Goal: Task Accomplishment & Management: Manage account settings

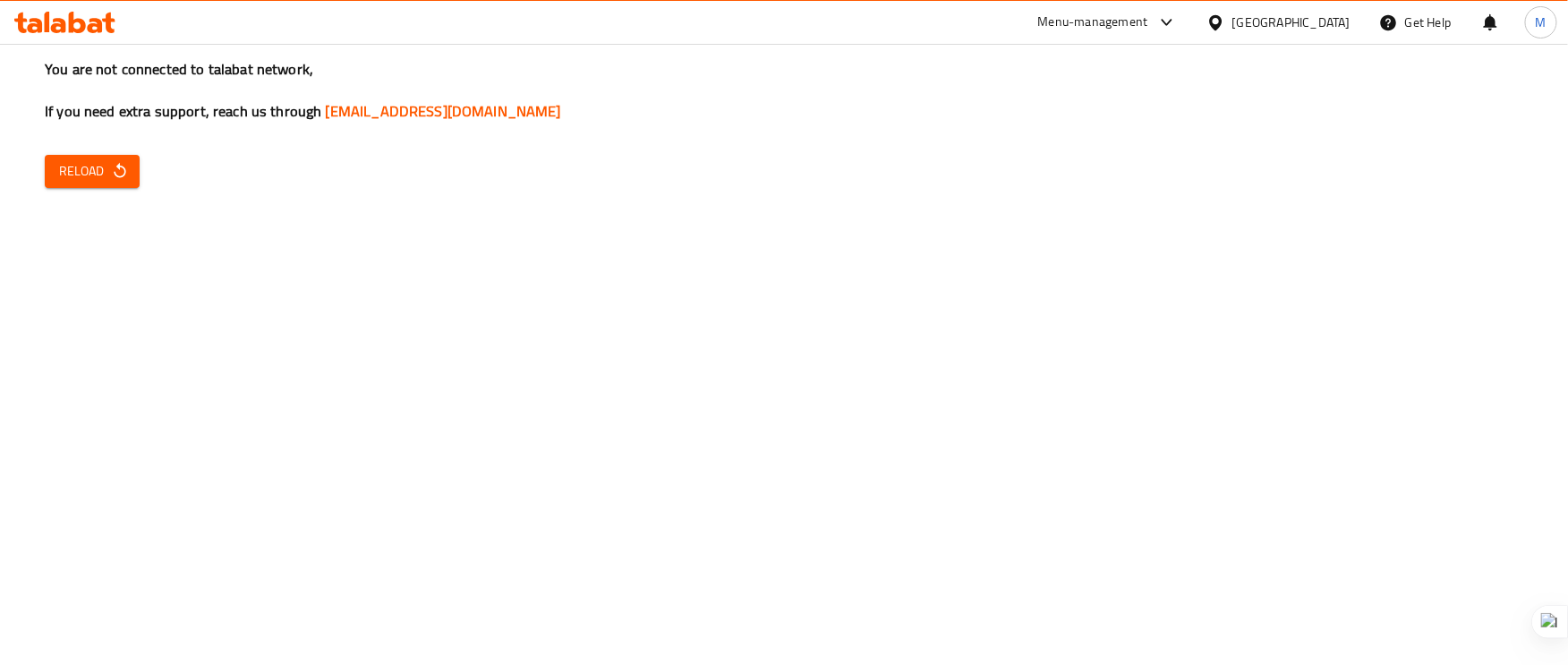
click at [126, 159] on button "Reload" at bounding box center [92, 171] width 95 height 33
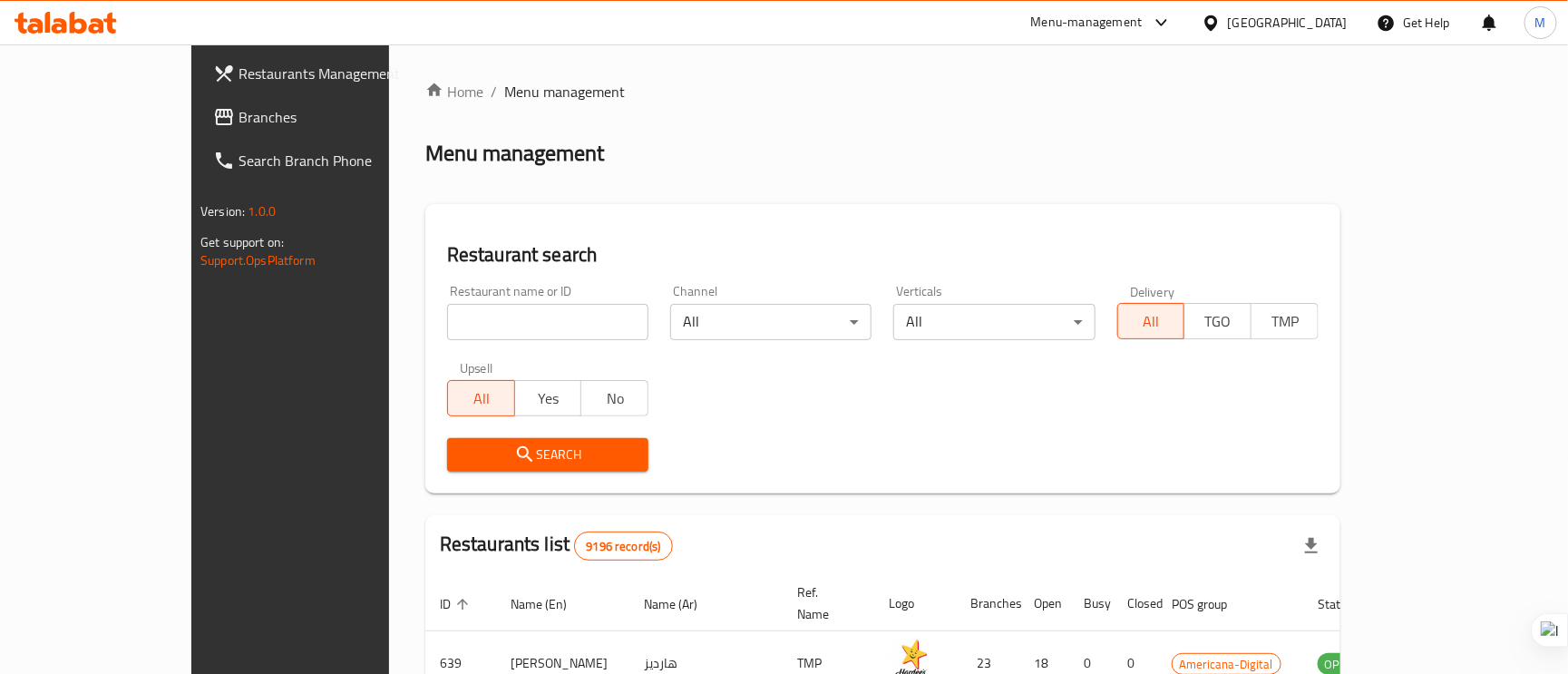
drag, startPoint x: 1325, startPoint y: 24, endPoint x: 1316, endPoint y: 33, distance: 12.7
click at [1322, 24] on div "[GEOGRAPHIC_DATA]" at bounding box center [1288, 23] width 120 height 20
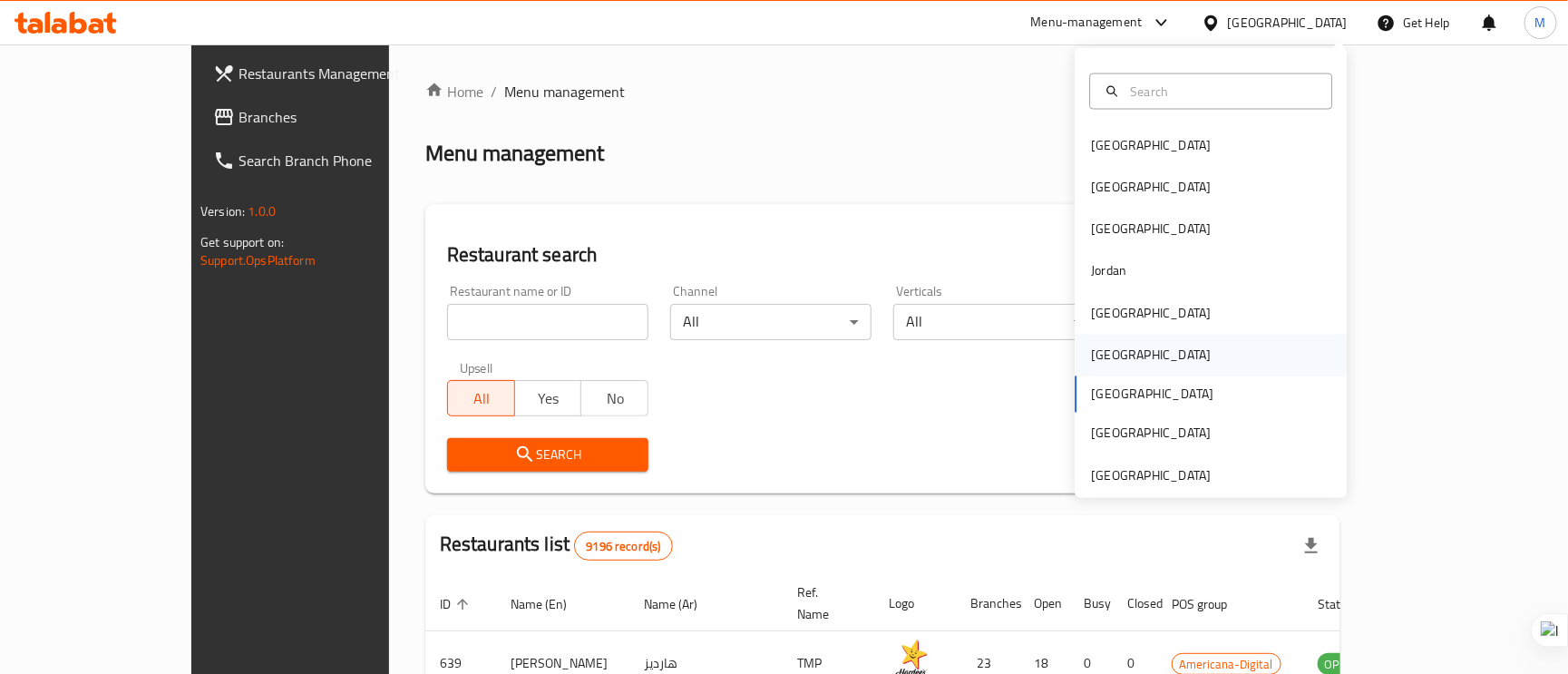
click at [1110, 351] on div "Oman" at bounding box center [1151, 355] width 149 height 42
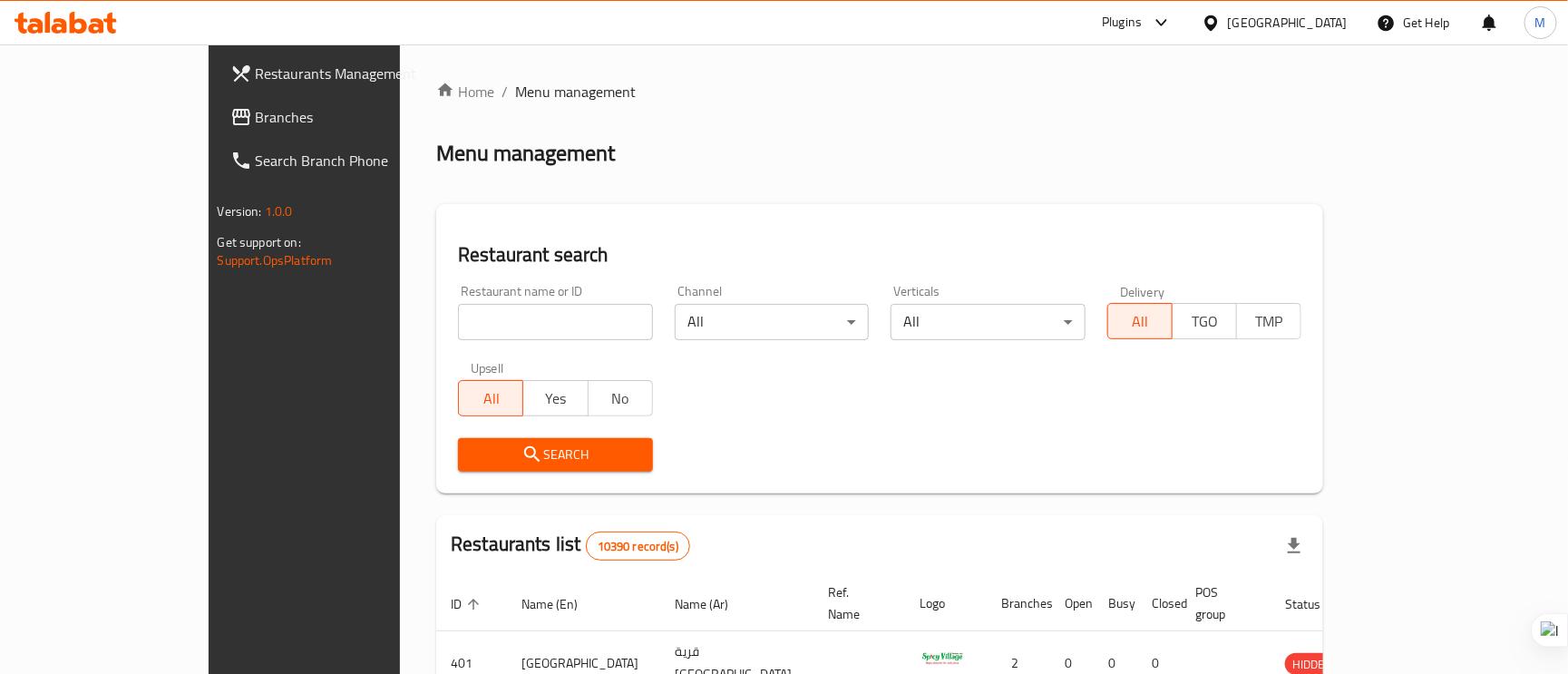
click at [447, 312] on div "Restaurant name or ID Restaurant name or ID" at bounding box center [555, 312] width 217 height 77
click at [458, 328] on input "search" at bounding box center [555, 322] width 195 height 36
paste input "The Toro Factory"
type input "The Toro Factory"
click button "Search" at bounding box center [555, 454] width 195 height 34
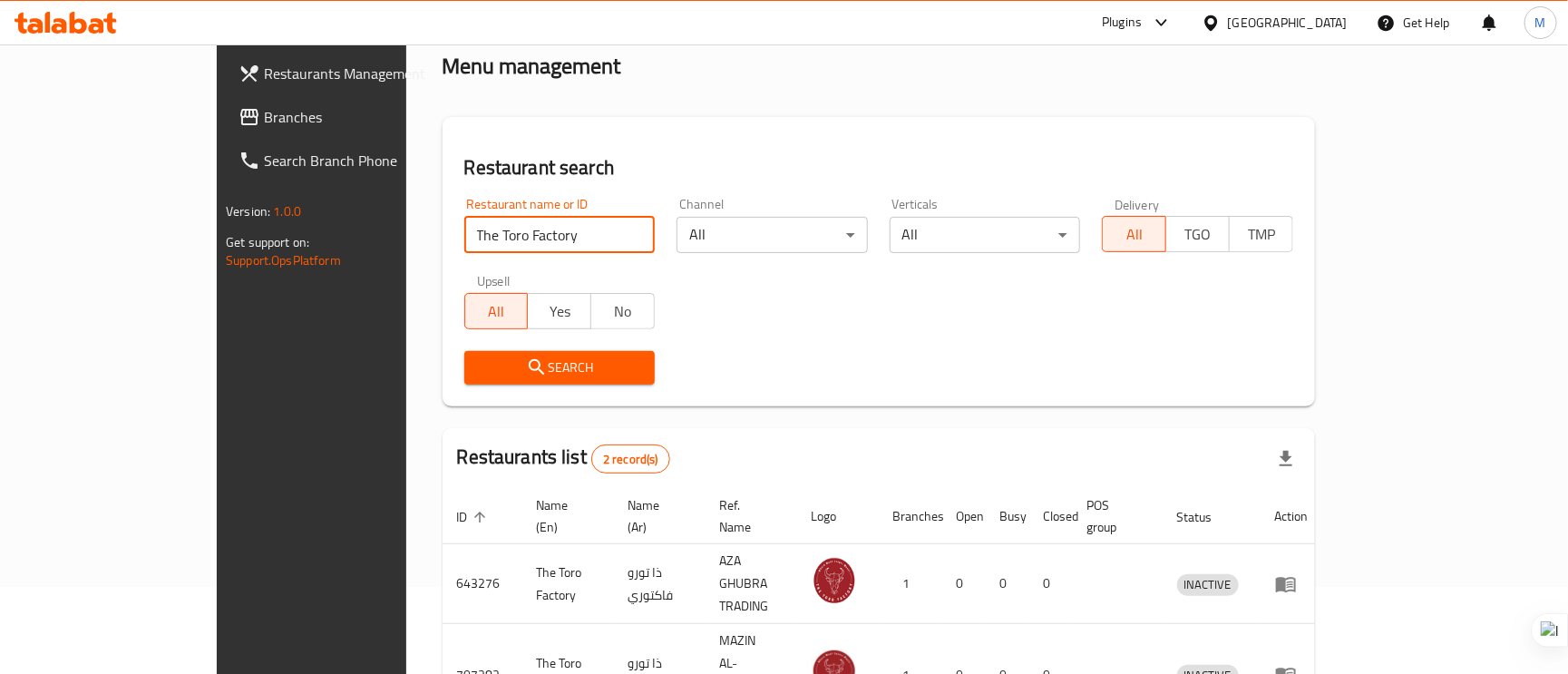
scroll to position [164, 0]
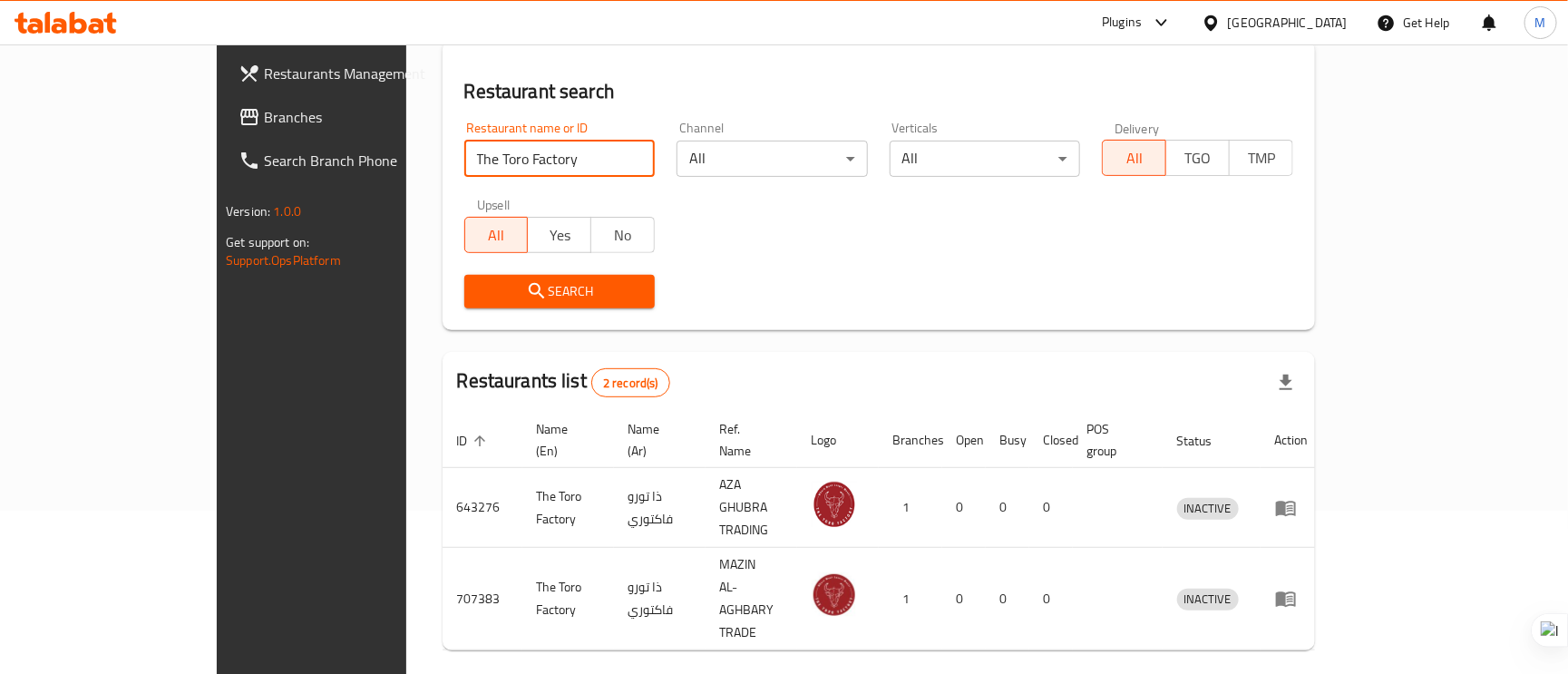
click at [264, 115] on span "Branches" at bounding box center [364, 117] width 201 height 22
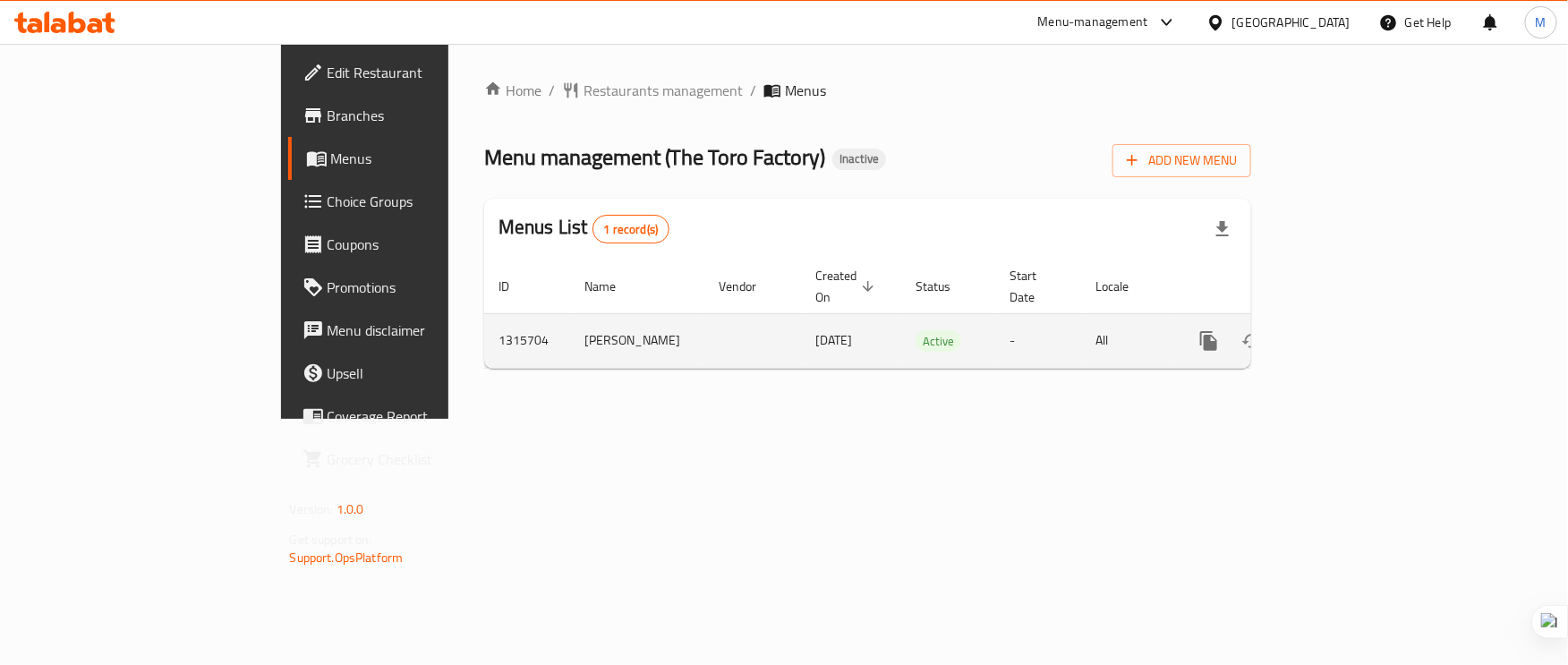
click at [1349, 330] on icon "enhanced table" at bounding box center [1338, 341] width 22 height 22
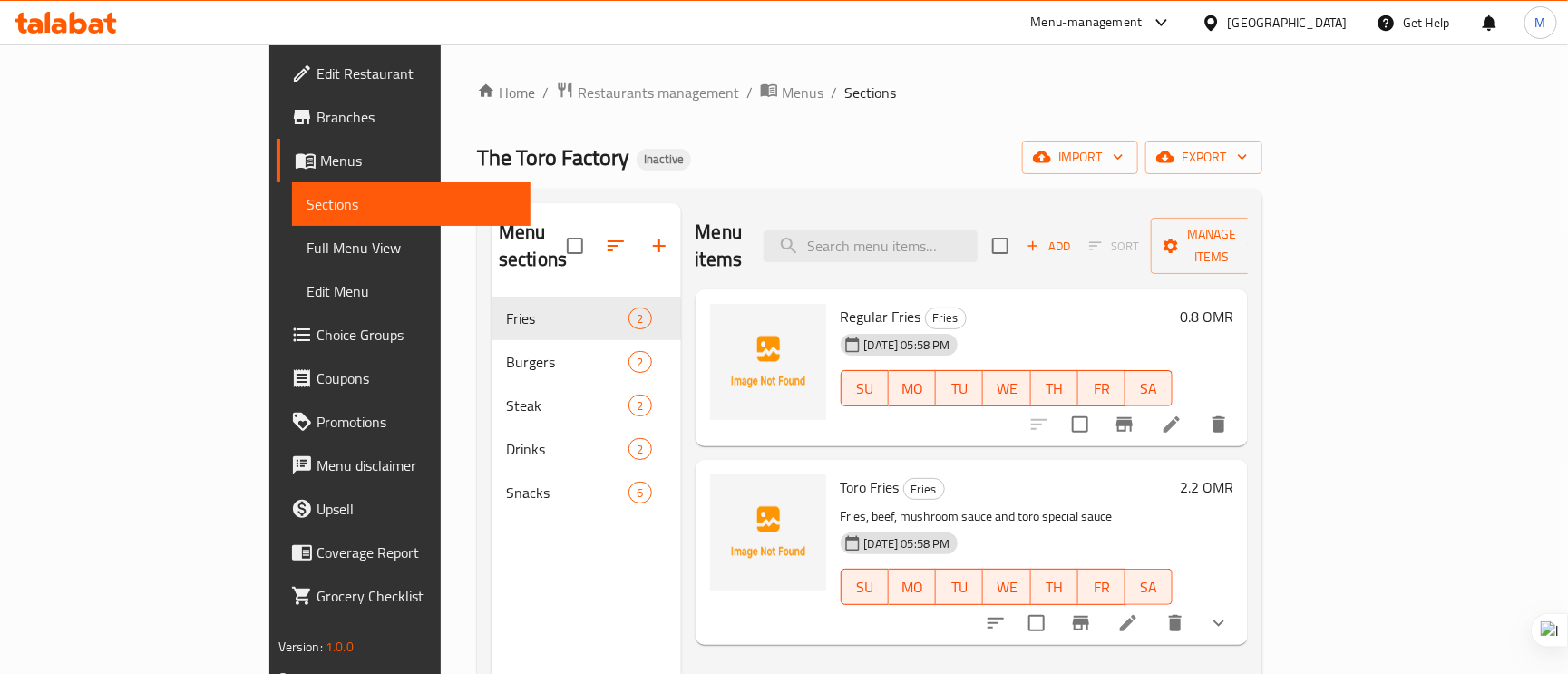
drag, startPoint x: 84, startPoint y: 243, endPoint x: 135, endPoint y: 257, distance: 52.9
click at [306, 244] on span "Full Menu View" at bounding box center [412, 248] width 211 height 22
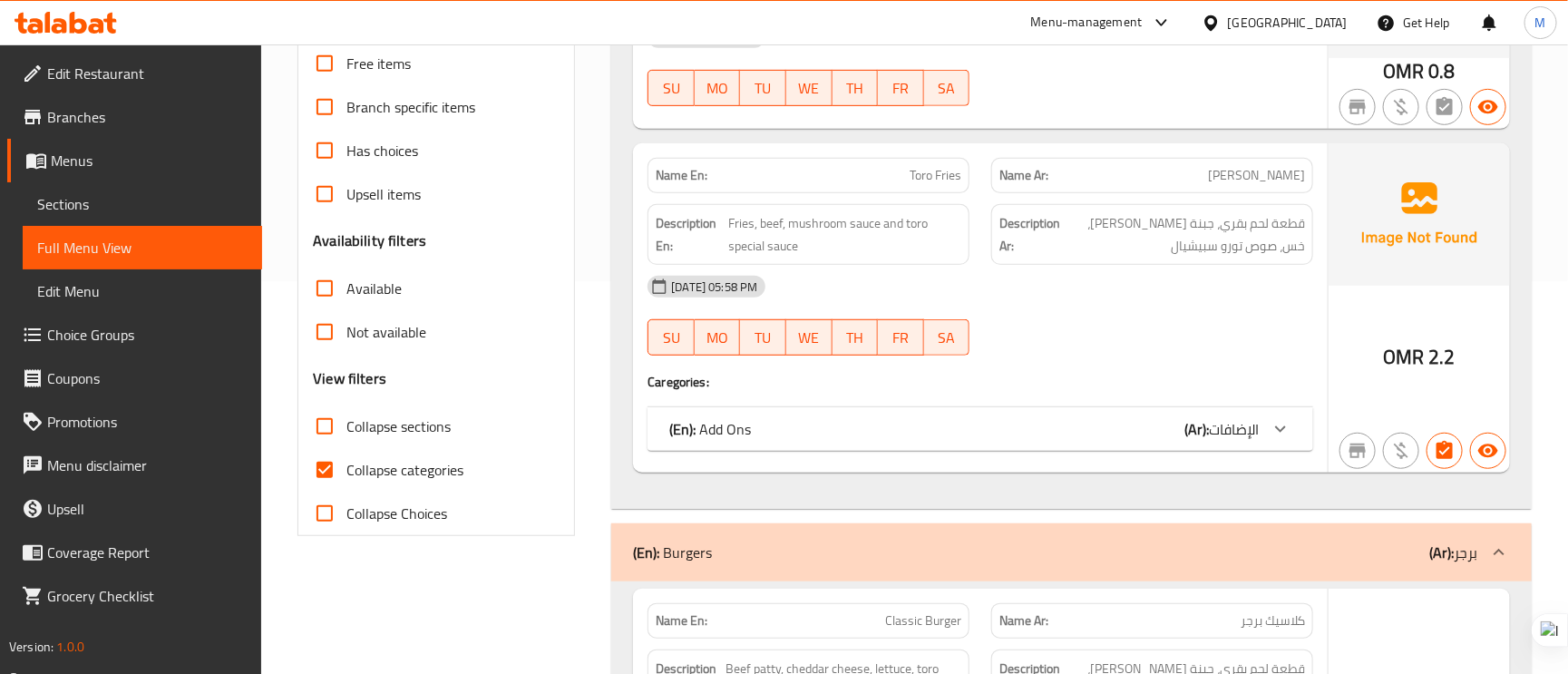
scroll to position [408, 0]
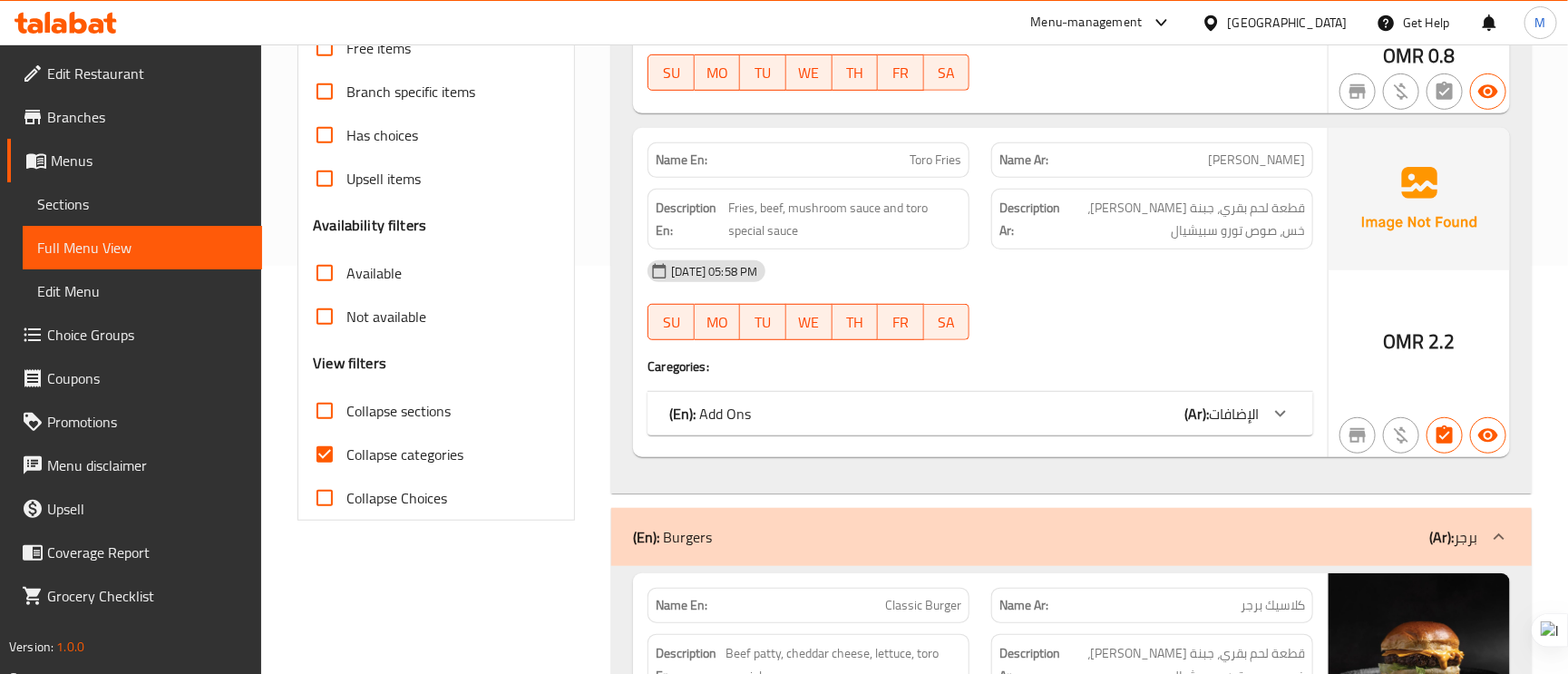
click at [355, 451] on span "Collapse categories" at bounding box center [404, 454] width 117 height 22
click at [346, 451] on input "Collapse categories" at bounding box center [325, 454] width 44 height 44
checkbox input "false"
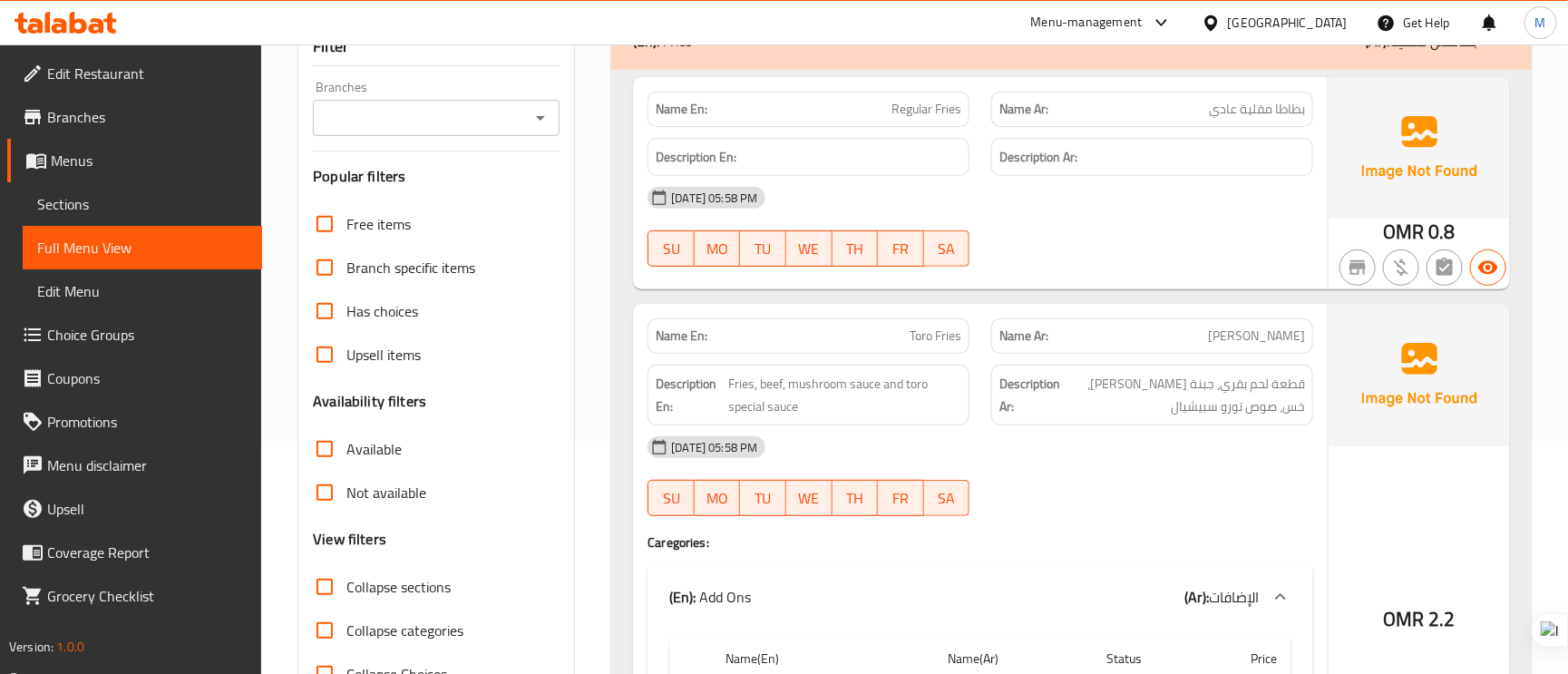
scroll to position [0, 0]
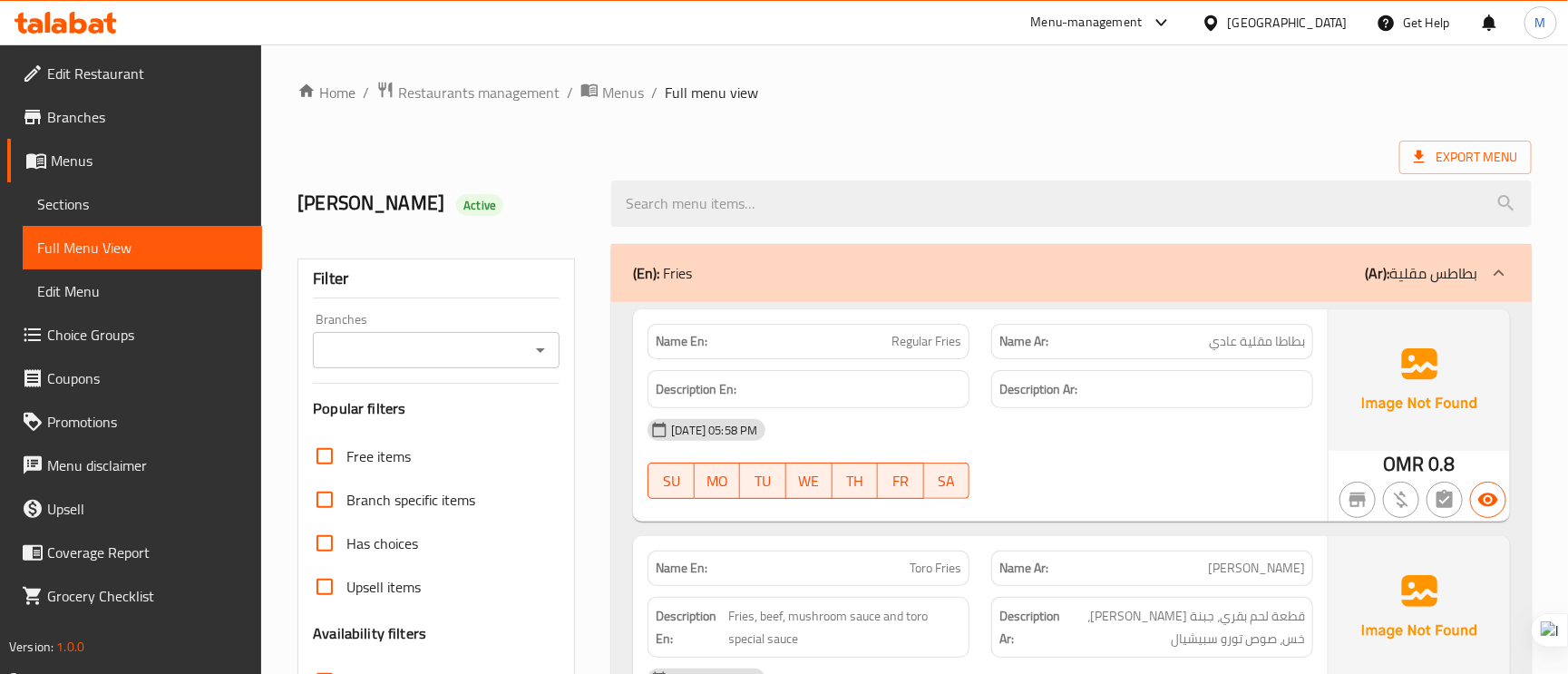
click at [1255, 337] on span "بطاطا مقلية عادي" at bounding box center [1257, 341] width 96 height 19
click at [929, 342] on span "Regular Fries" at bounding box center [927, 341] width 70 height 19
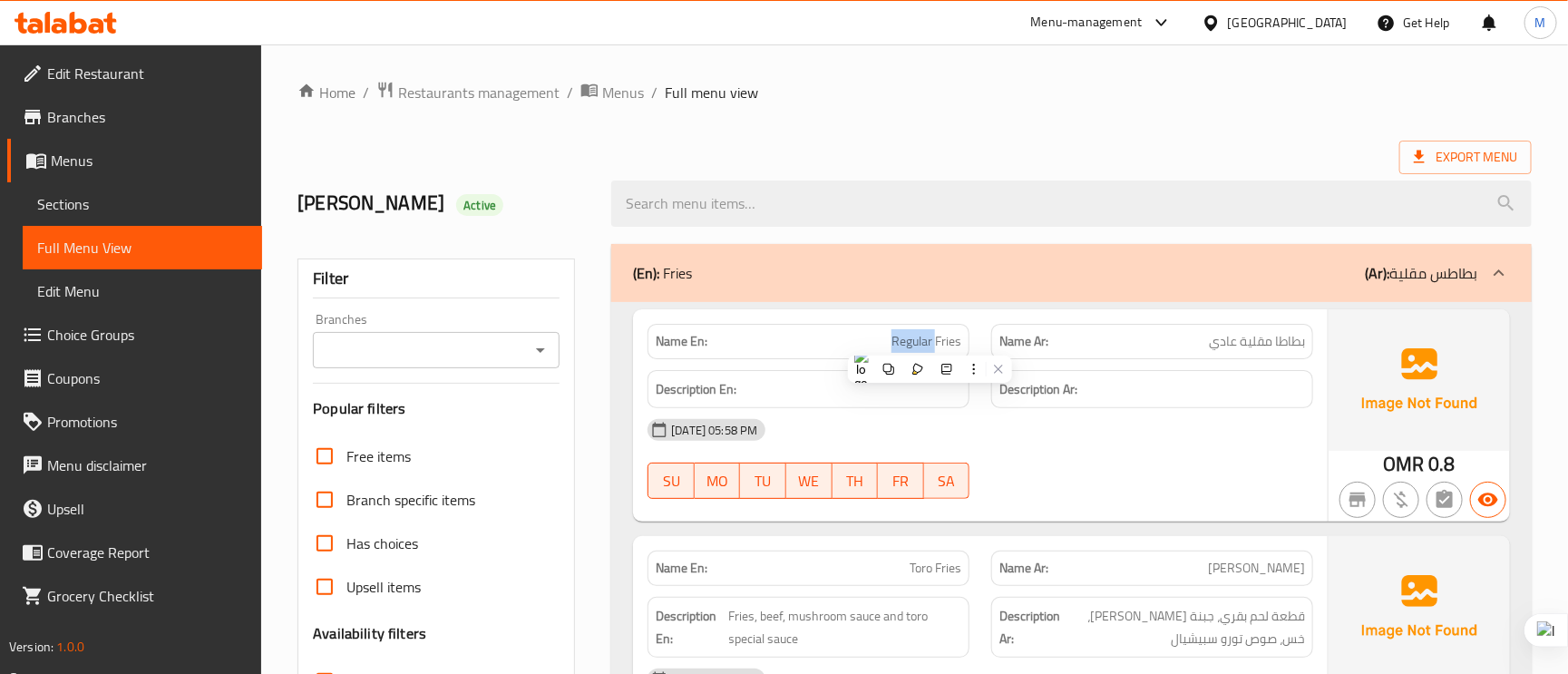
click at [929, 342] on span "Regular Fries" at bounding box center [927, 341] width 70 height 19
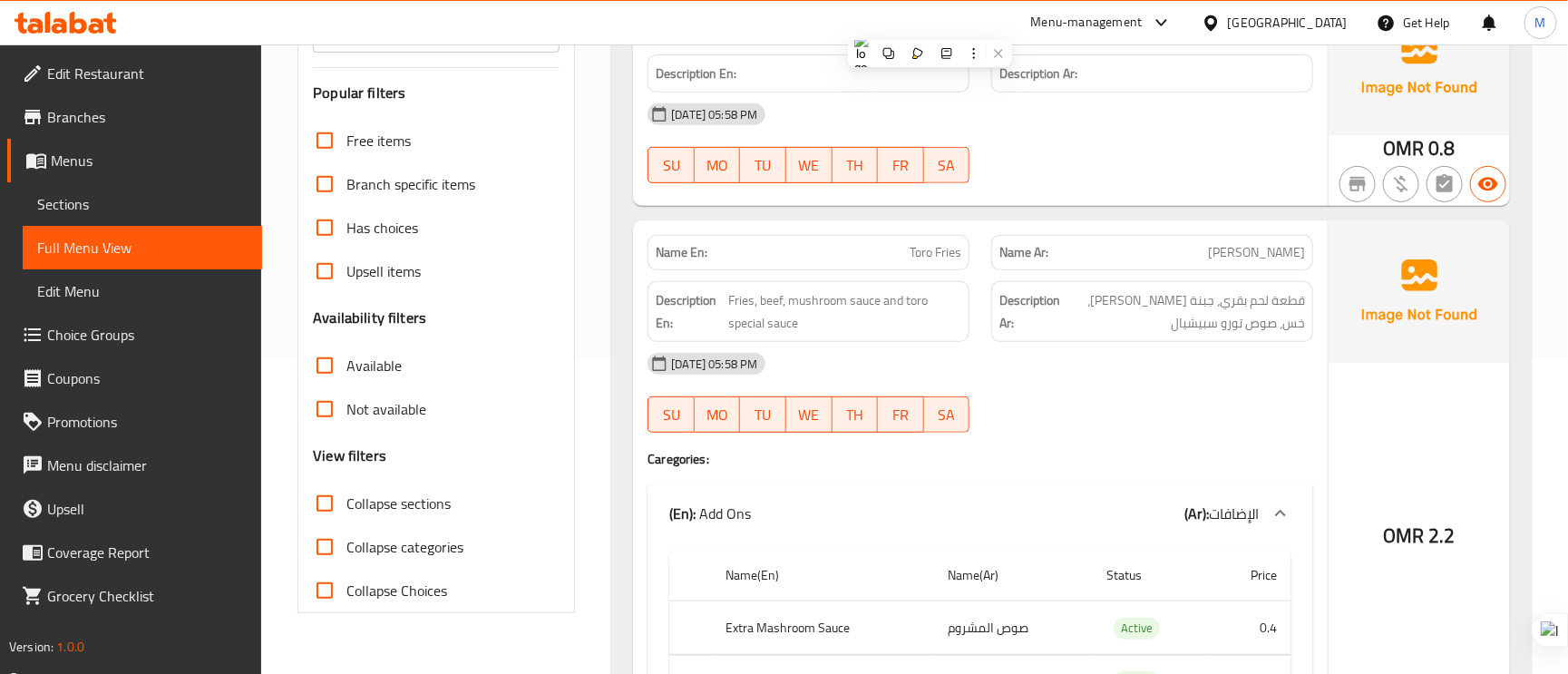
scroll to position [408, 0]
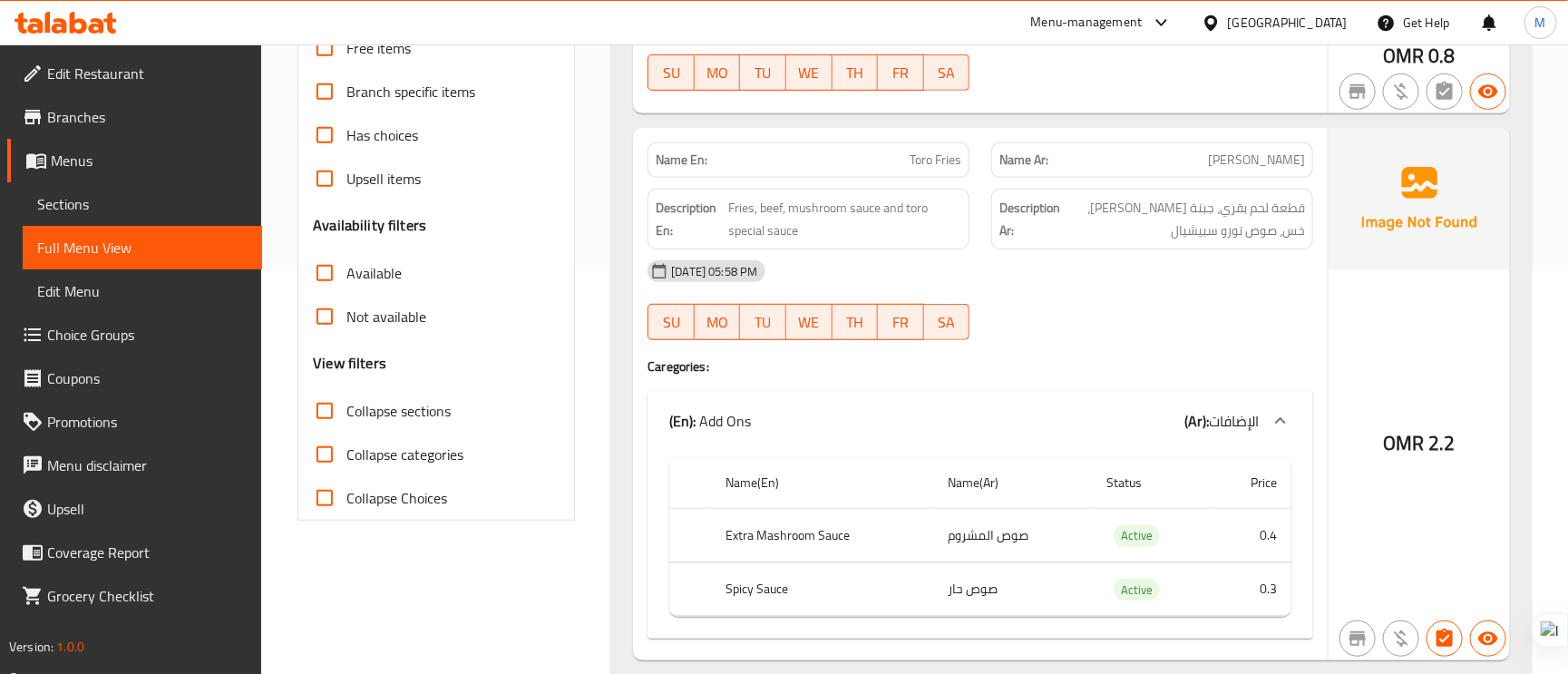
click at [1289, 144] on div "Name Ar: تورو فرايز" at bounding box center [1152, 160] width 322 height 35
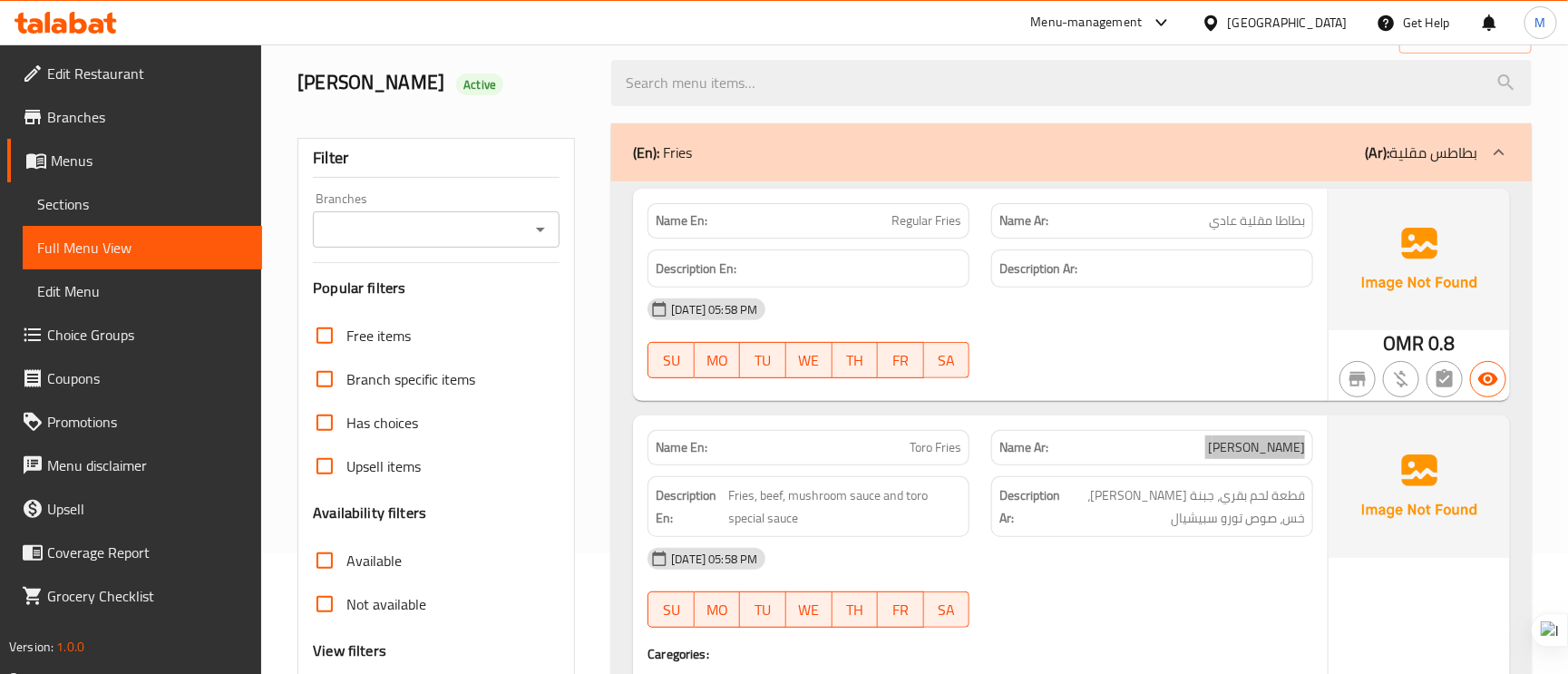
scroll to position [273, 0]
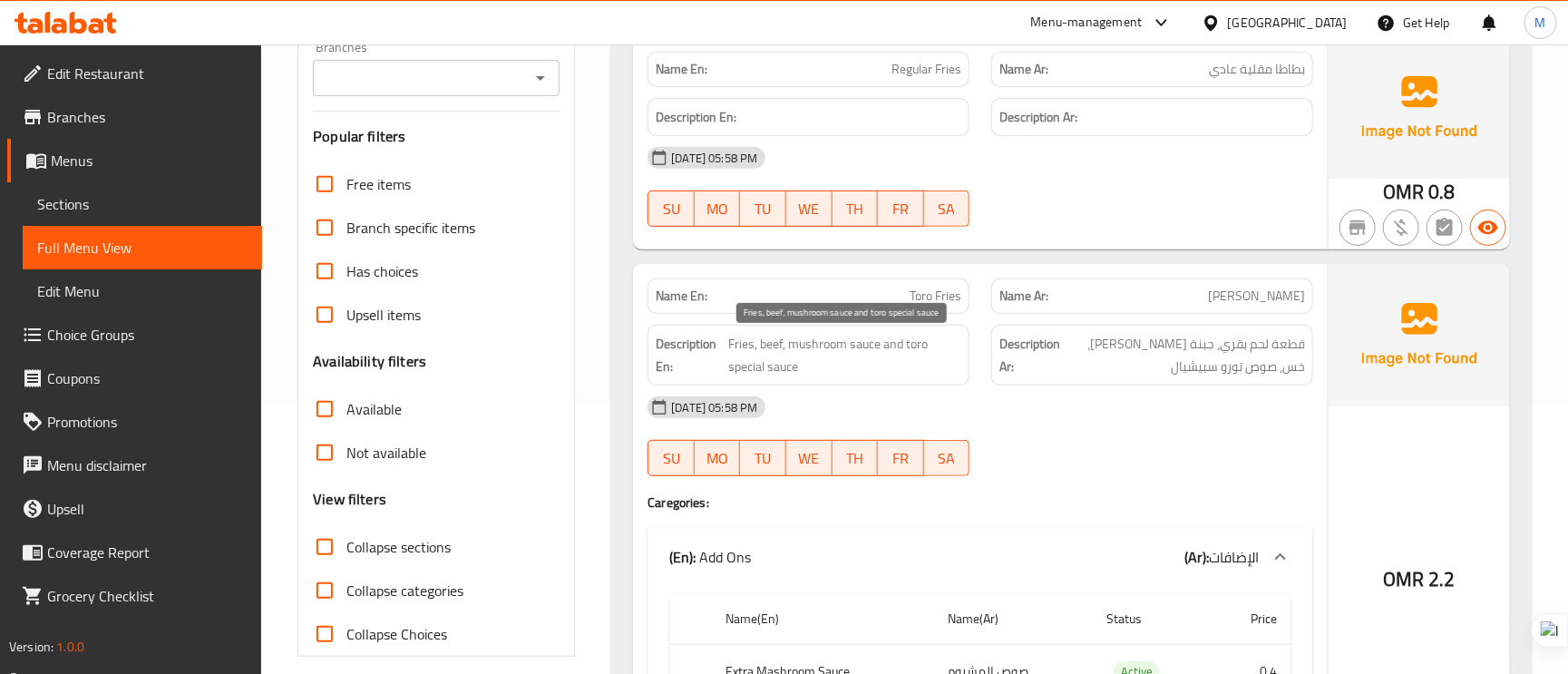
click at [776, 336] on span "Fries, beef, mushroom sauce and toro special sauce" at bounding box center [846, 354] width 233 height 45
click at [947, 357] on span "Fries, beef, mushroom sauce and toro special sauce" at bounding box center [846, 354] width 233 height 45
click at [878, 345] on span "Fries, beef, mushroom sauce and toro special sauce" at bounding box center [846, 354] width 233 height 45
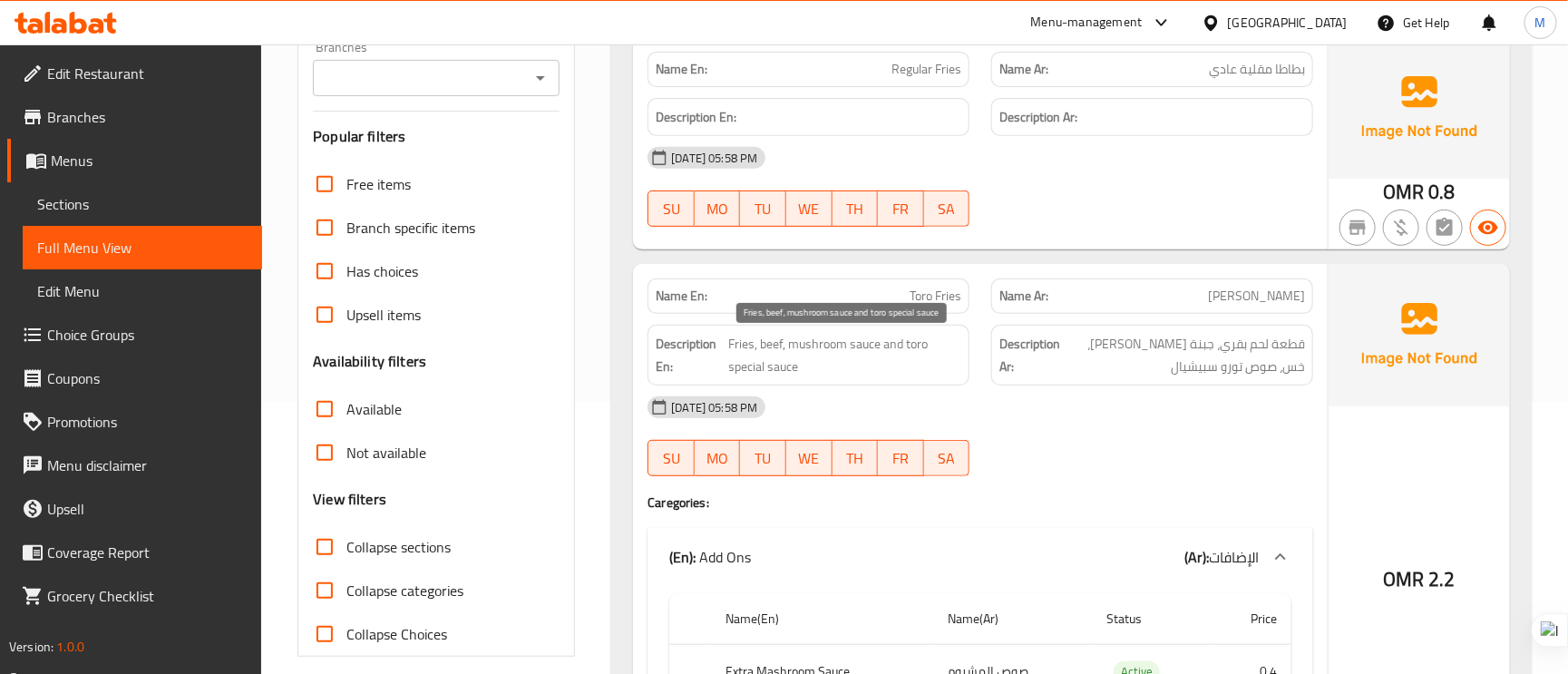
click at [878, 345] on span "Fries, beef, mushroom sauce and toro special sauce" at bounding box center [846, 354] width 233 height 45
copy span "Fries, beef, mushroom sauce and toro special sauce"
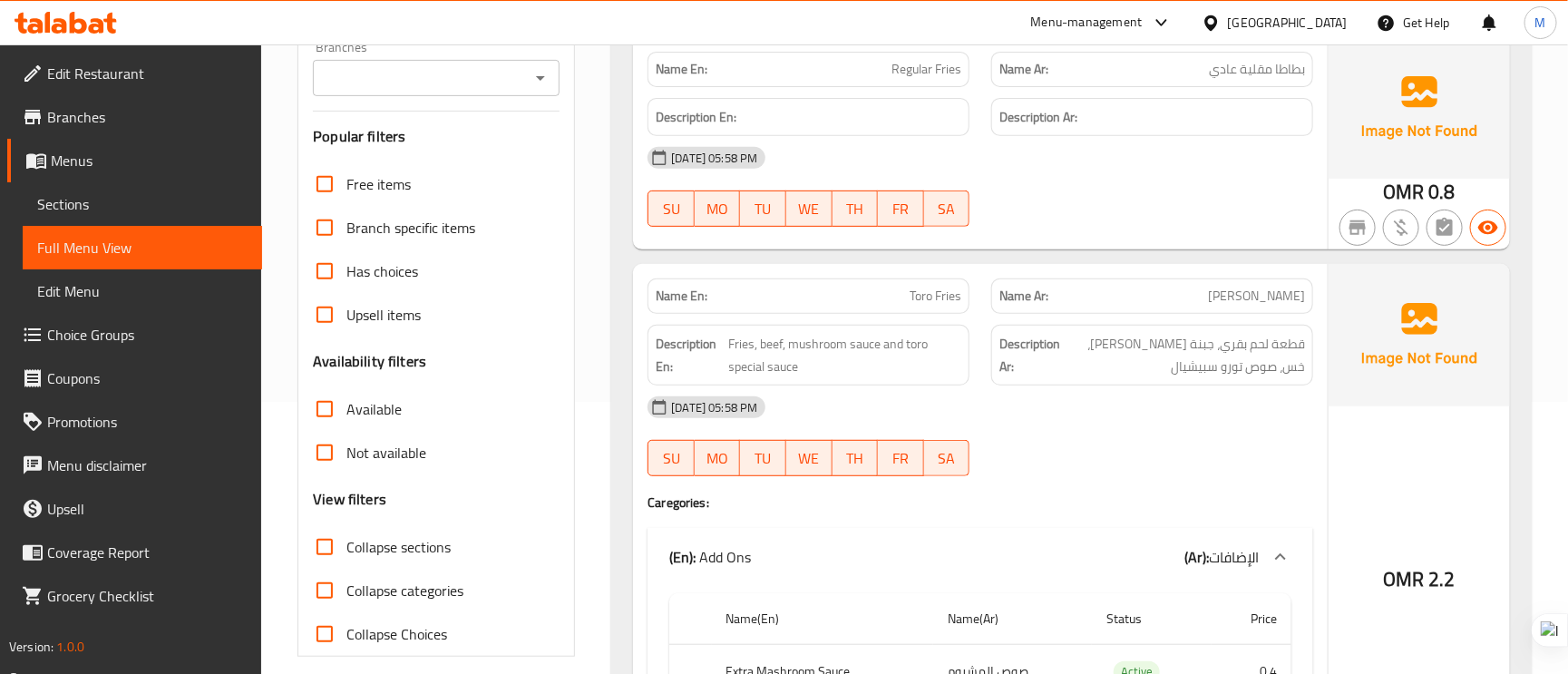
click at [914, 265] on div "Name En: Toro Fries Name Ar: تورو فرايز Description En: Fries, beef, mushroom s…" at bounding box center [980, 530] width 695 height 532
click at [929, 290] on span "Toro Fries" at bounding box center [936, 296] width 52 height 19
copy span
click at [929, 290] on span "Toro Fries" at bounding box center [936, 296] width 52 height 19
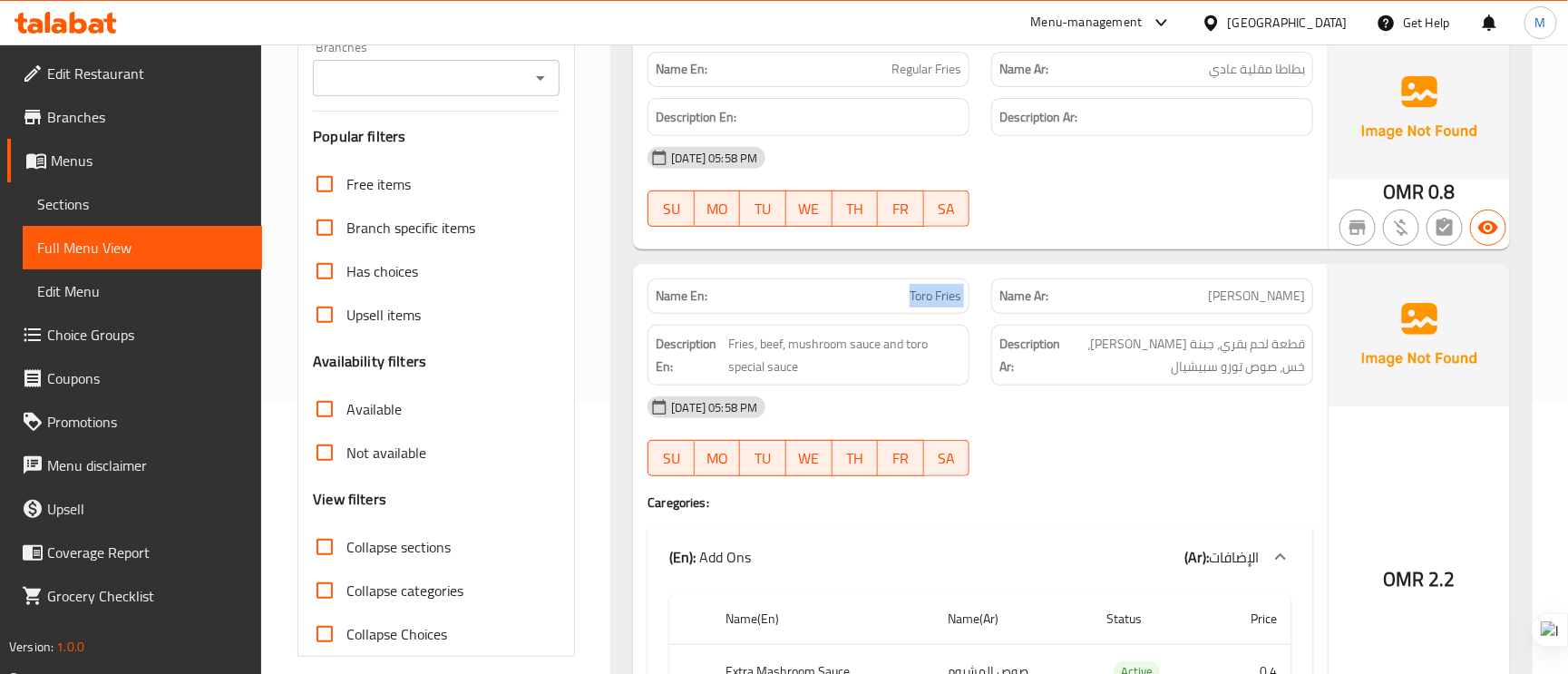
copy span "Toro Fries"
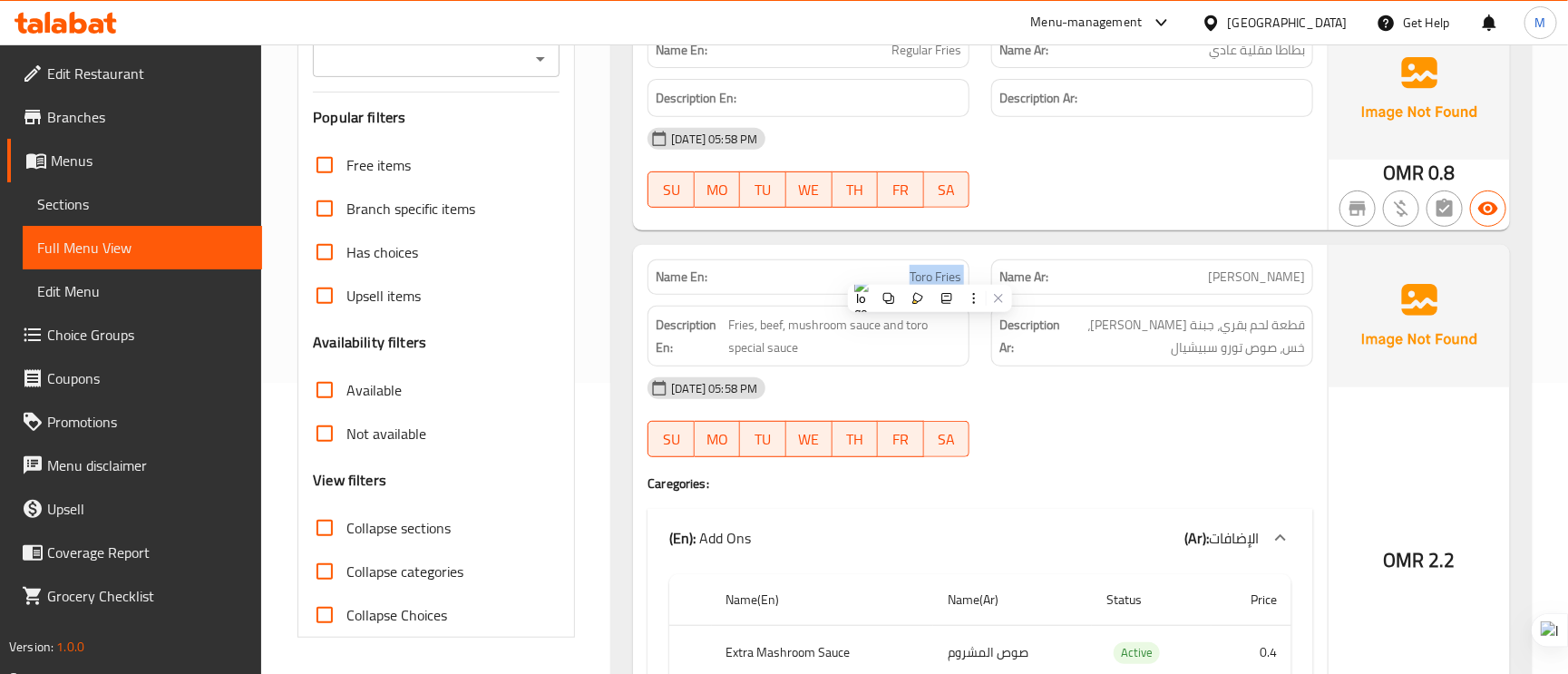
scroll to position [408, 0]
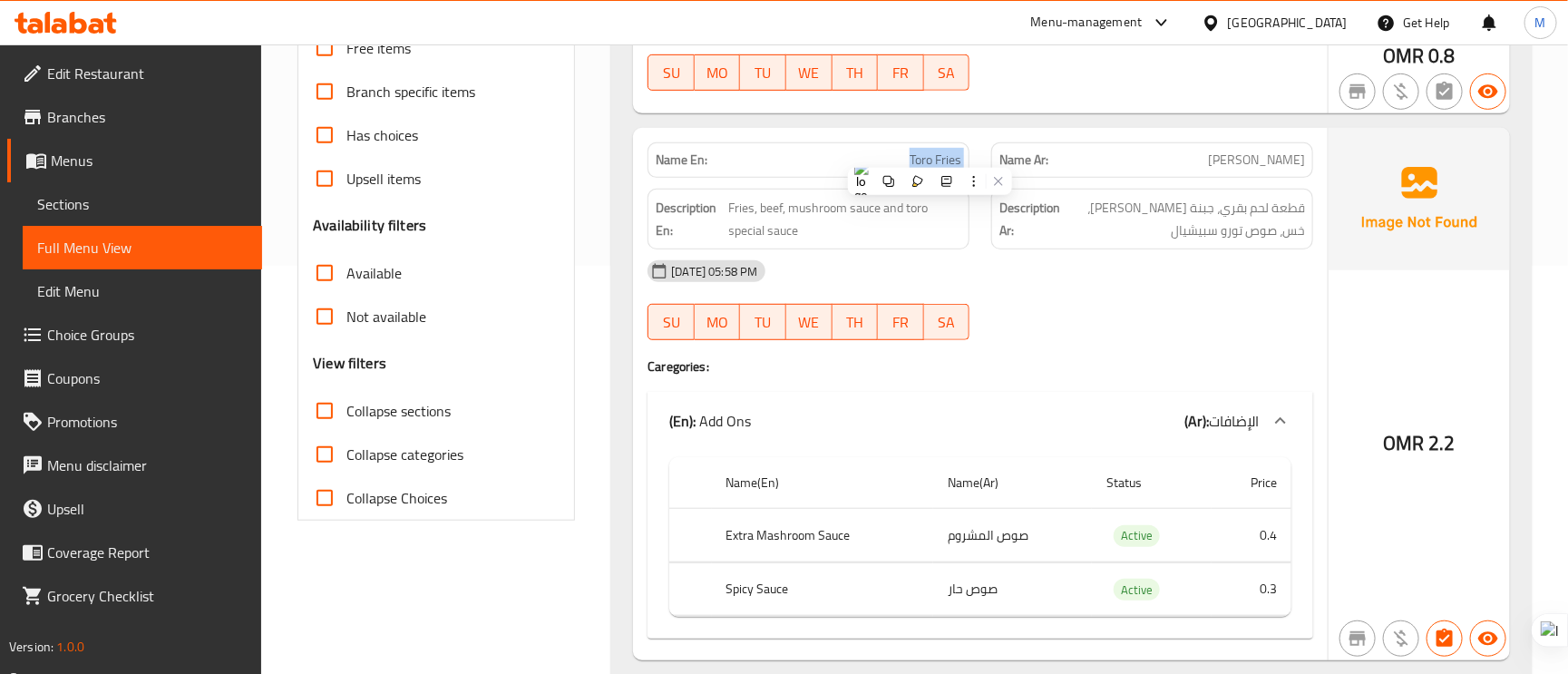
click at [1179, 357] on div "Name En: Toro Fries Name Ar: تورو فرايز Description En: Fries, beef, mushroom s…" at bounding box center [980, 394] width 695 height 532
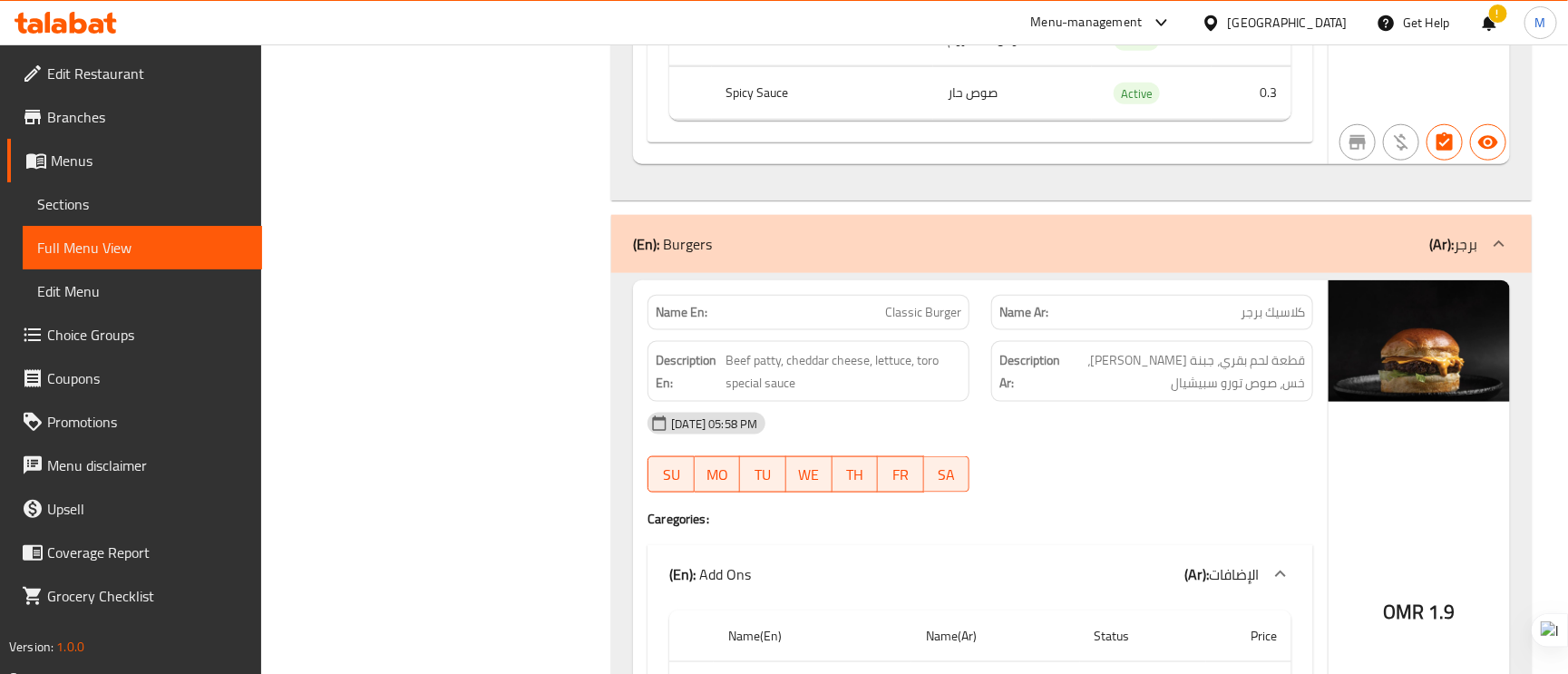
scroll to position [952, 0]
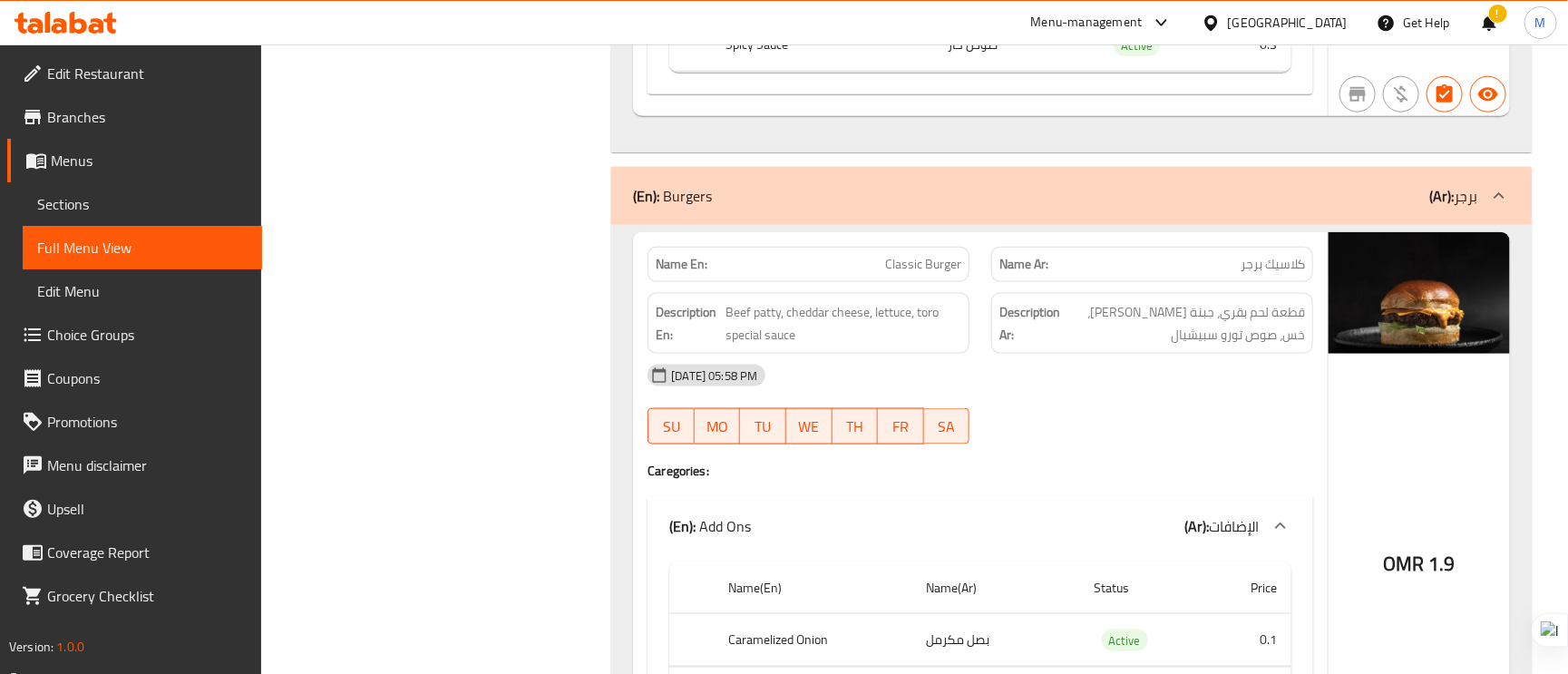
click at [922, 265] on span "Classic Burger" at bounding box center [924, 264] width 76 height 19
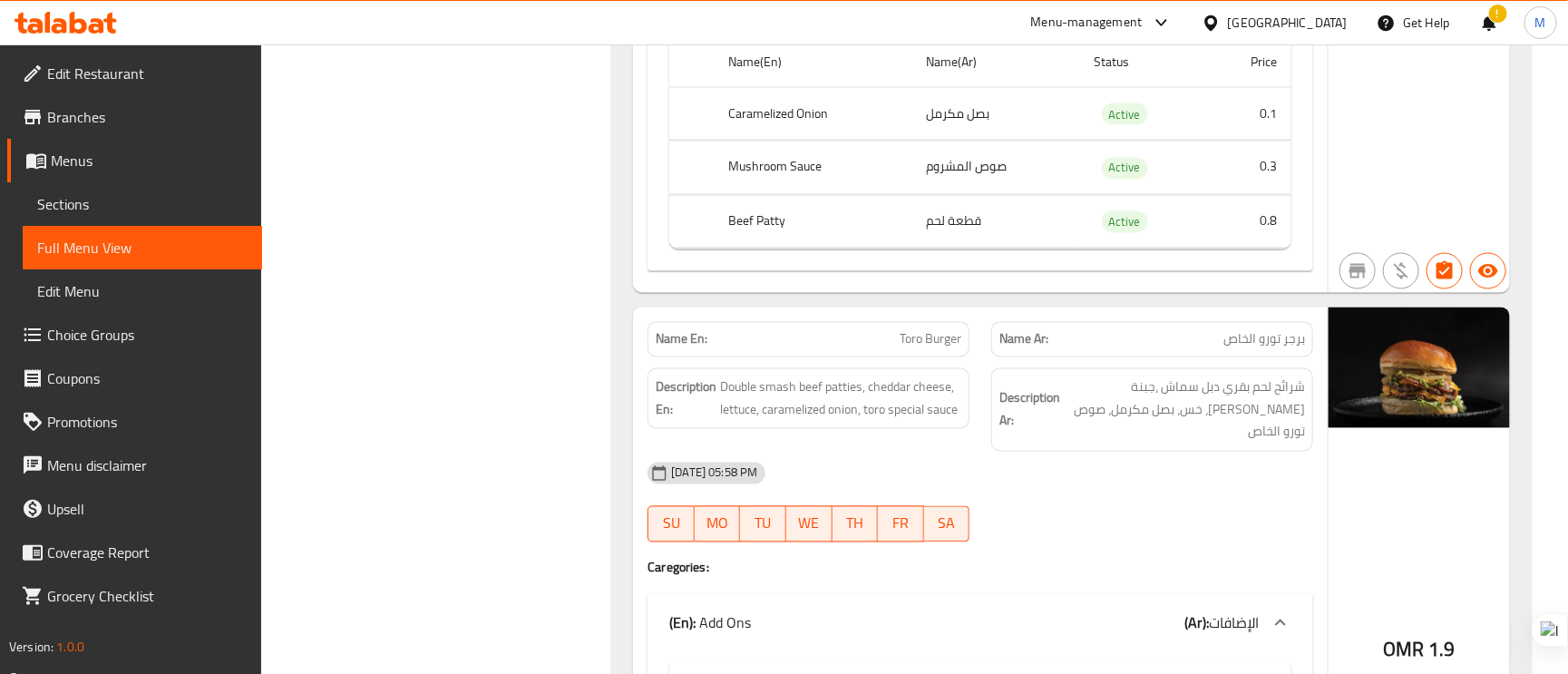
scroll to position [1497, 0]
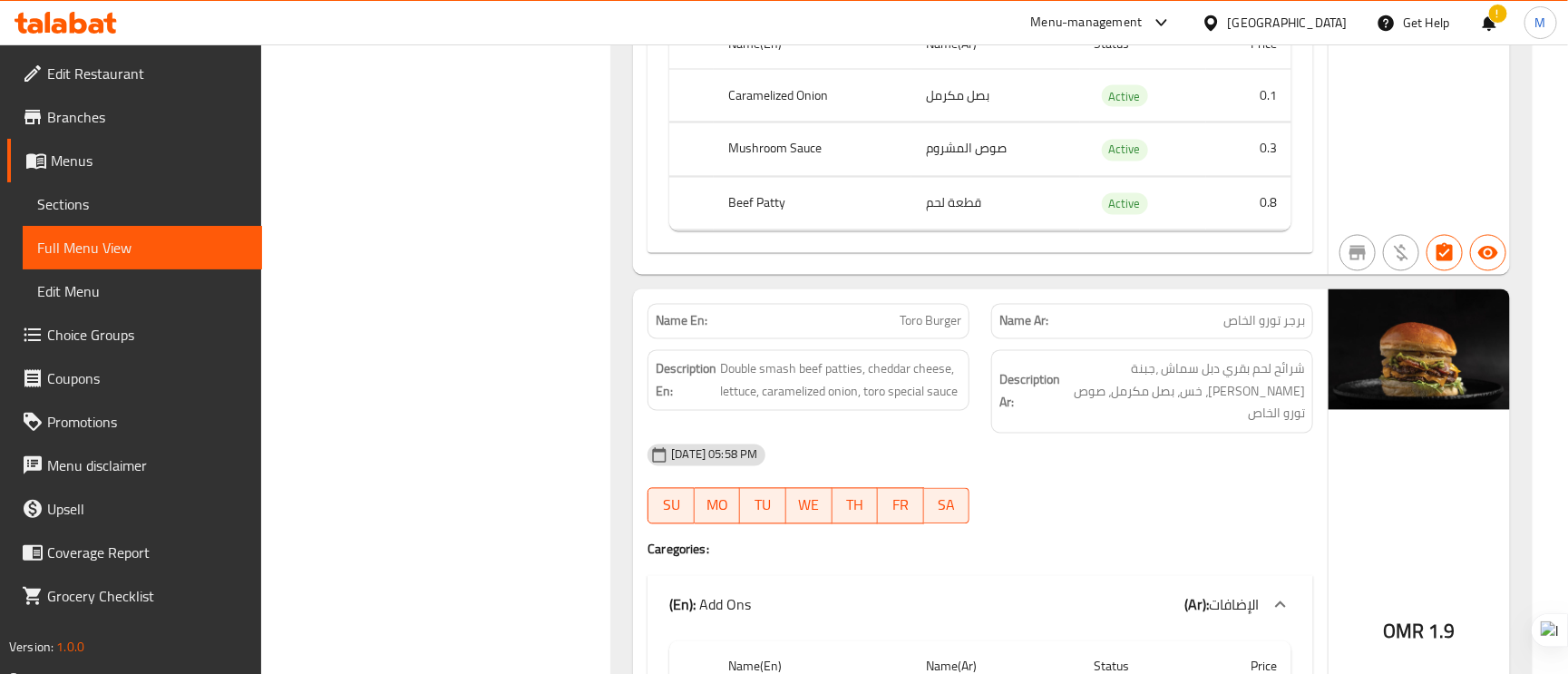
click at [937, 344] on div "Description En: Double smash beef patties, cheddar cheese, lettuce, caramelized…" at bounding box center [809, 392] width 343 height 105
click at [936, 331] on span "Toro Burger" at bounding box center [931, 321] width 62 height 19
copy span "Burger"
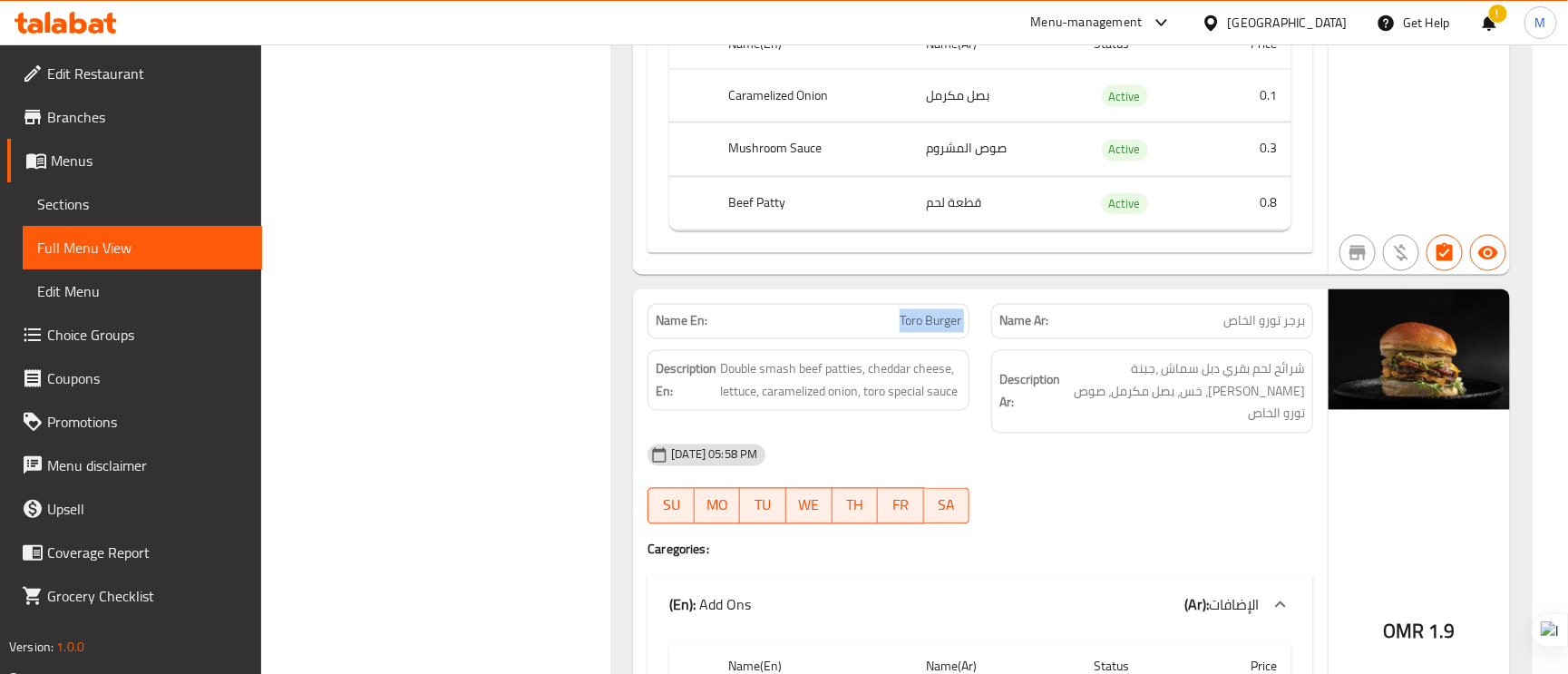
click at [936, 331] on span "Toro Burger" at bounding box center [931, 321] width 62 height 19
copy span "Toro Burger"
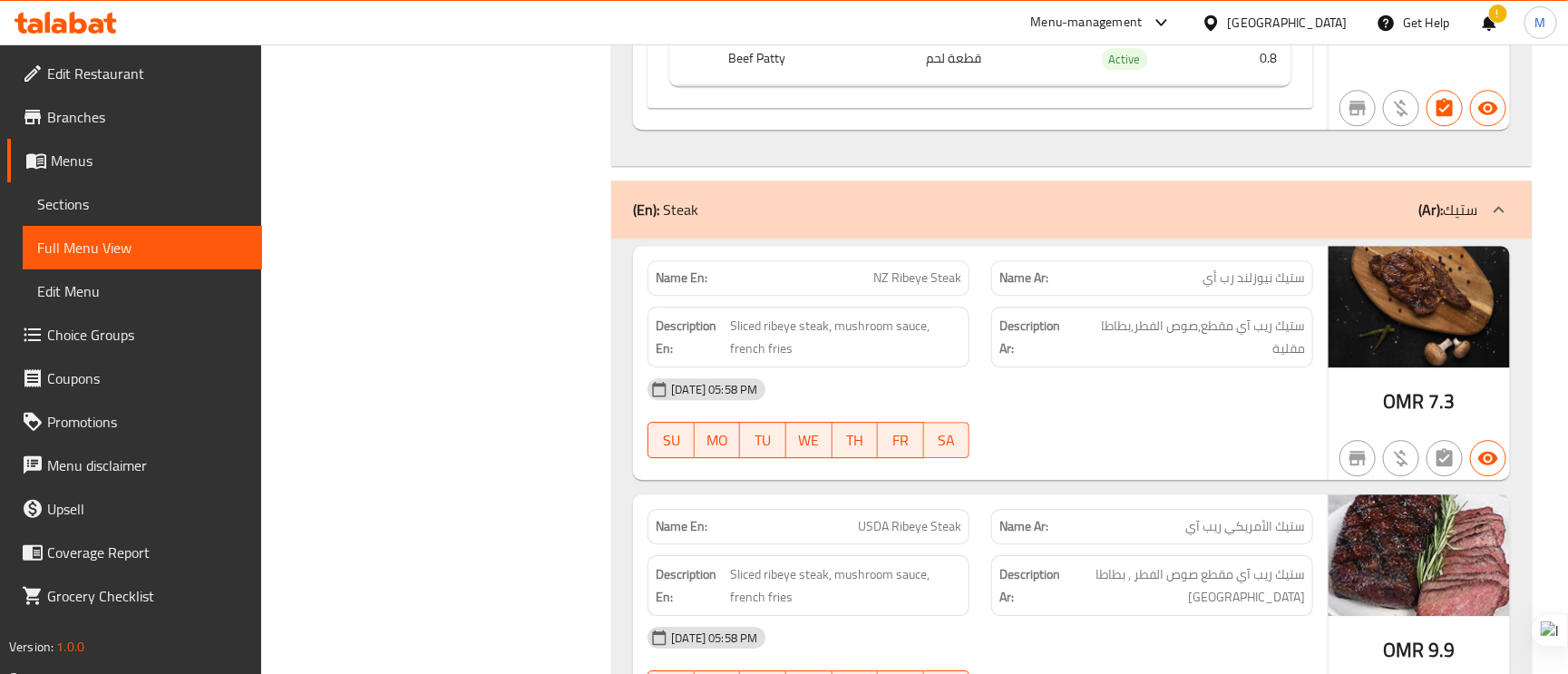
scroll to position [2313, 0]
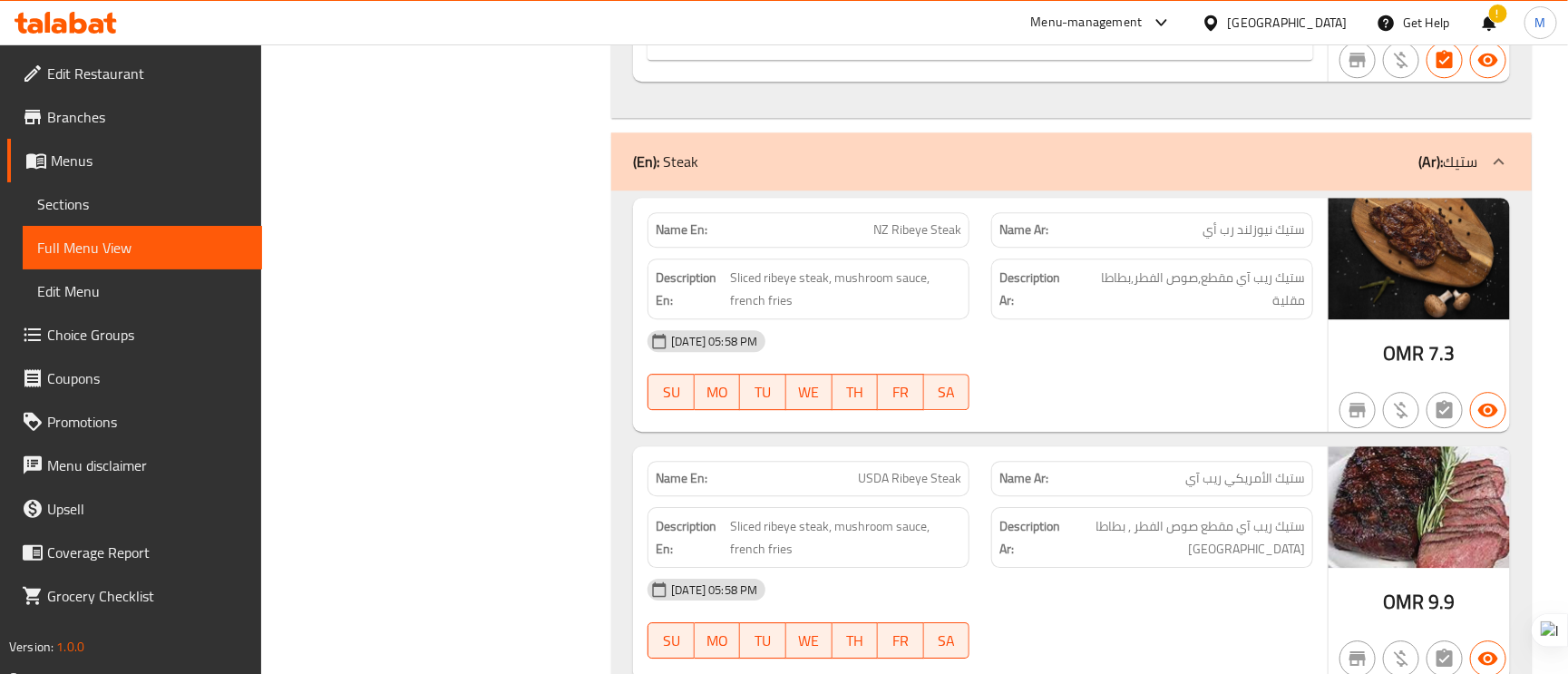
click at [922, 221] on span "NZ Ribeye Steak" at bounding box center [918, 230] width 88 height 19
copy span "NZ Ribeye Steak"
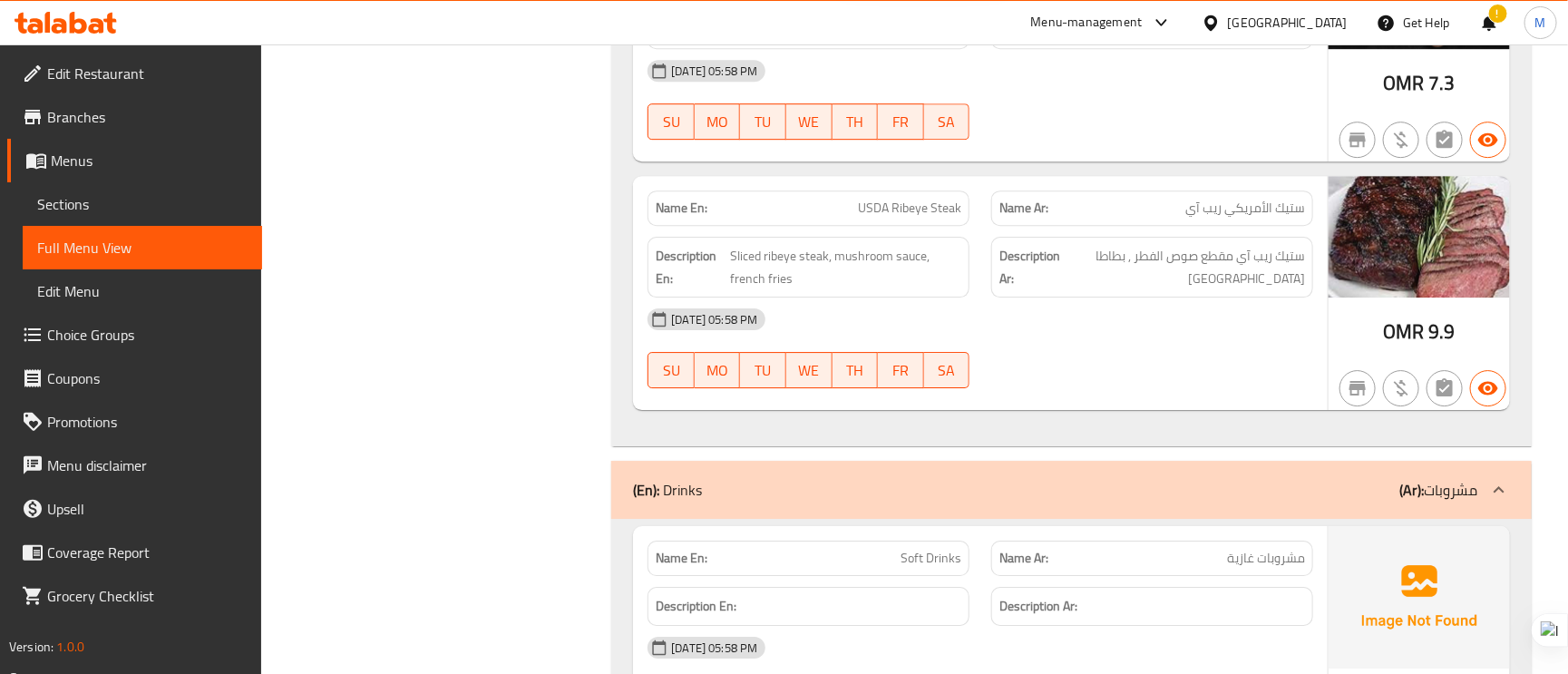
scroll to position [2585, 0]
click at [940, 197] on span "USDA Ribeye Steak" at bounding box center [910, 206] width 104 height 19
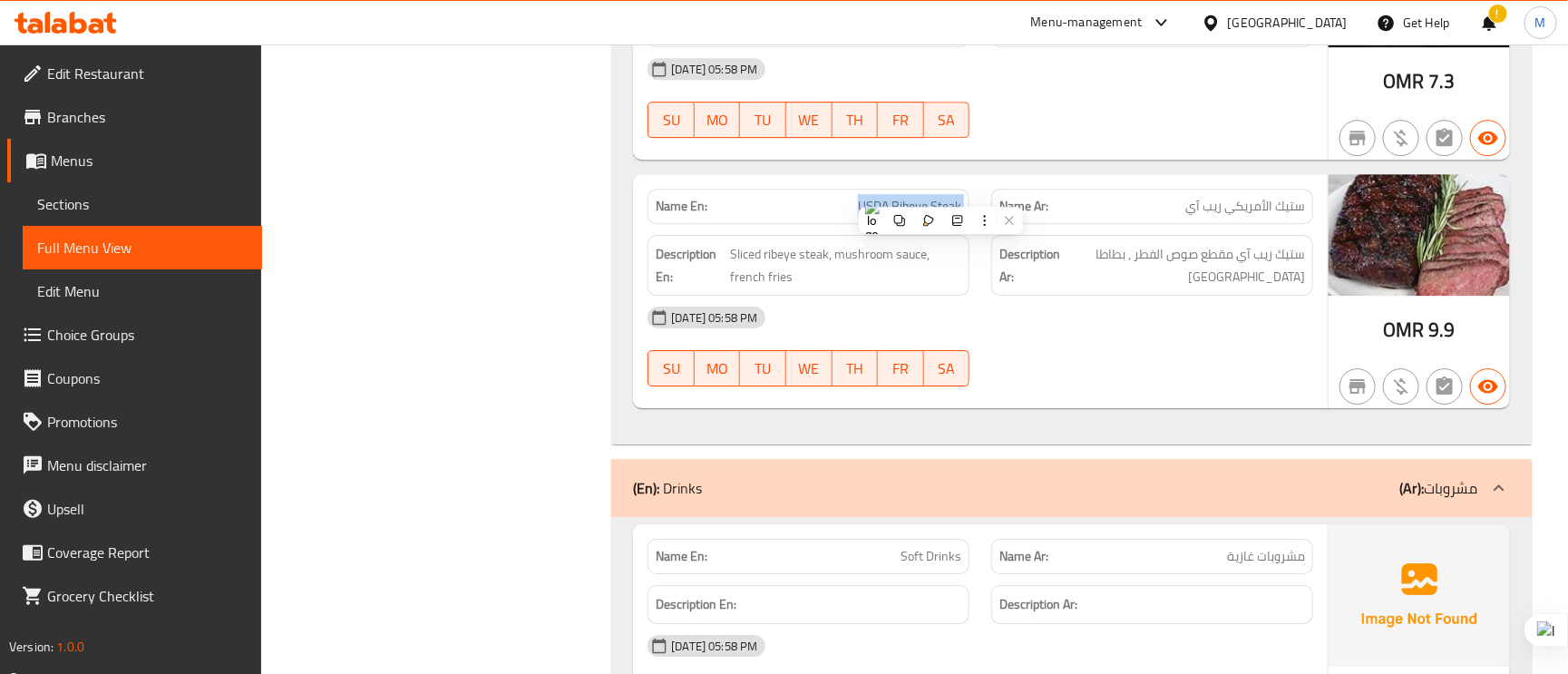
click at [940, 197] on span "USDA Ribeye Steak" at bounding box center [910, 206] width 104 height 19
copy span "USDA Ribeye Steak"
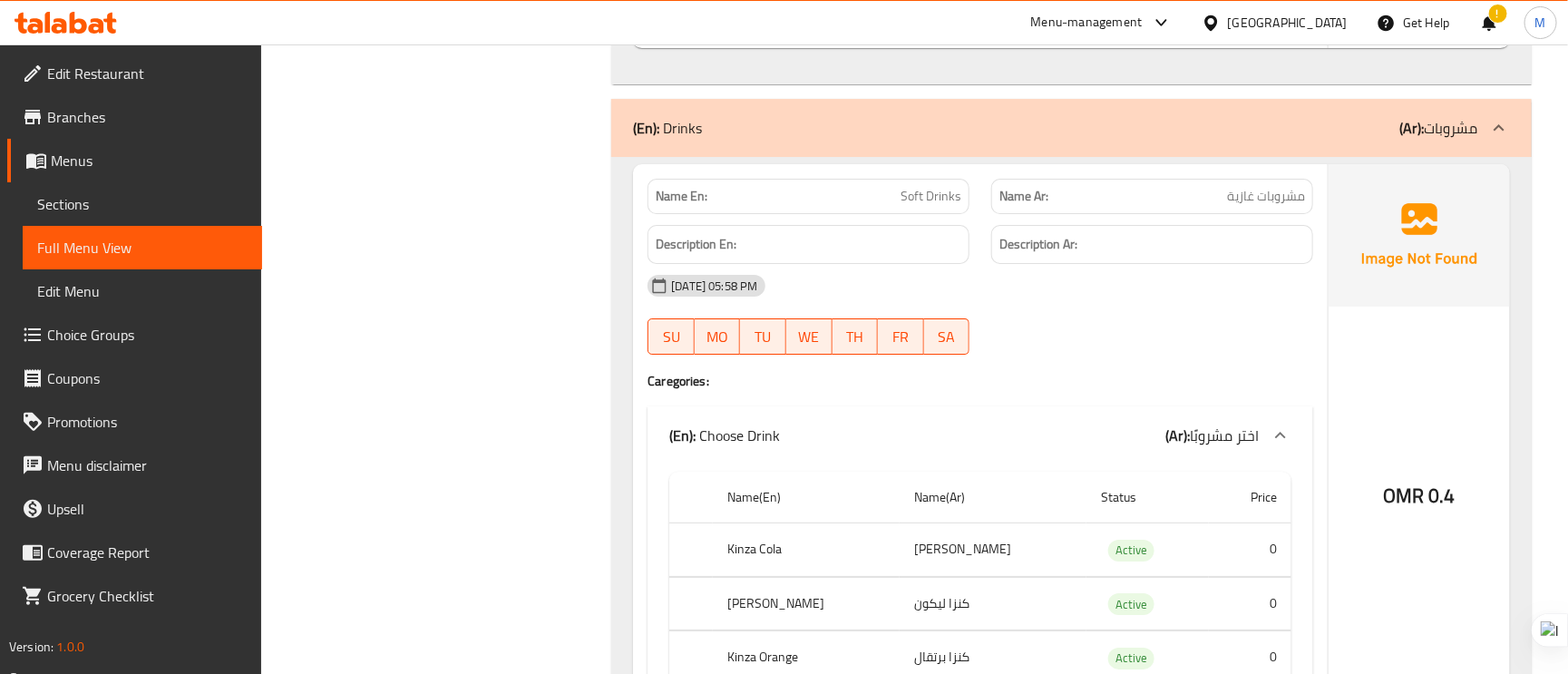
scroll to position [2993, 0]
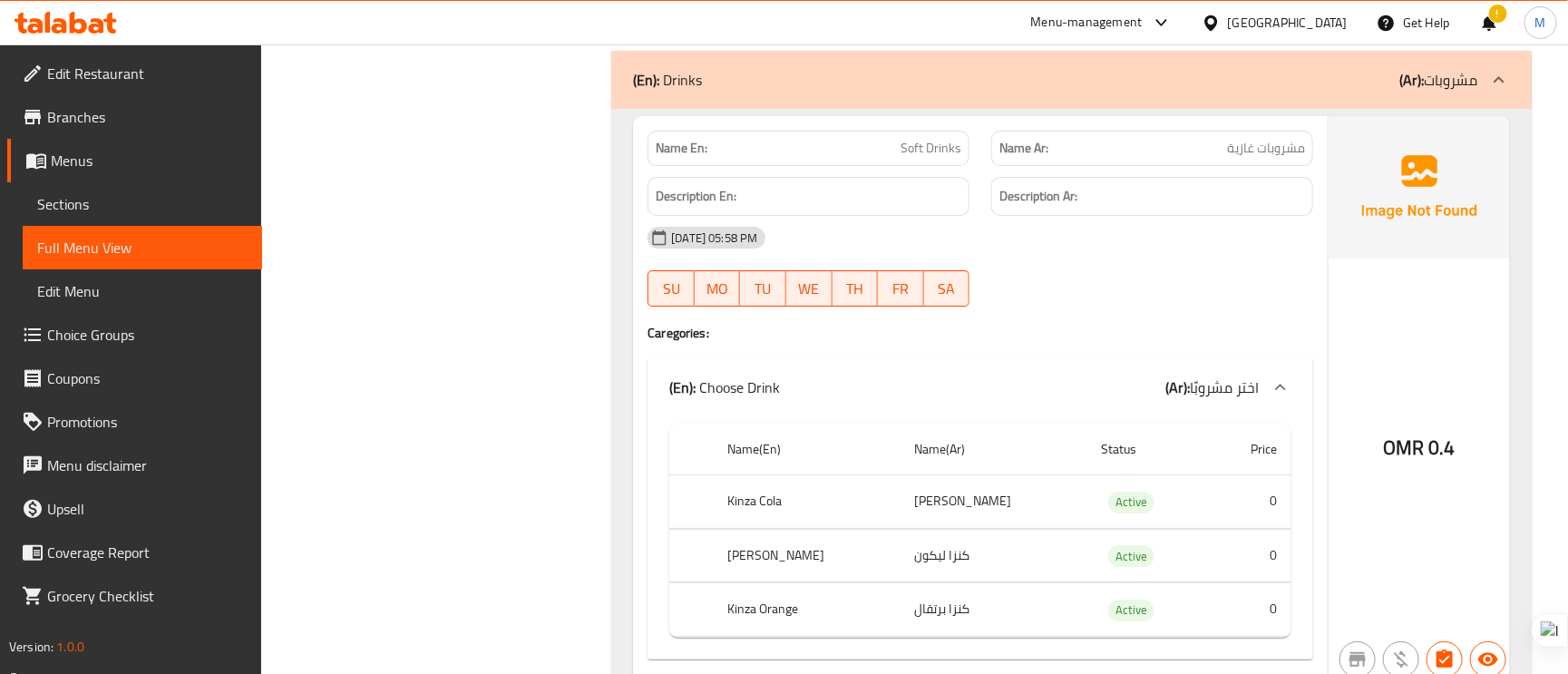
click at [1262, 139] on span "مشروبات غازية" at bounding box center [1266, 148] width 78 height 19
click at [932, 139] on span "Soft Drinks" at bounding box center [931, 148] width 61 height 19
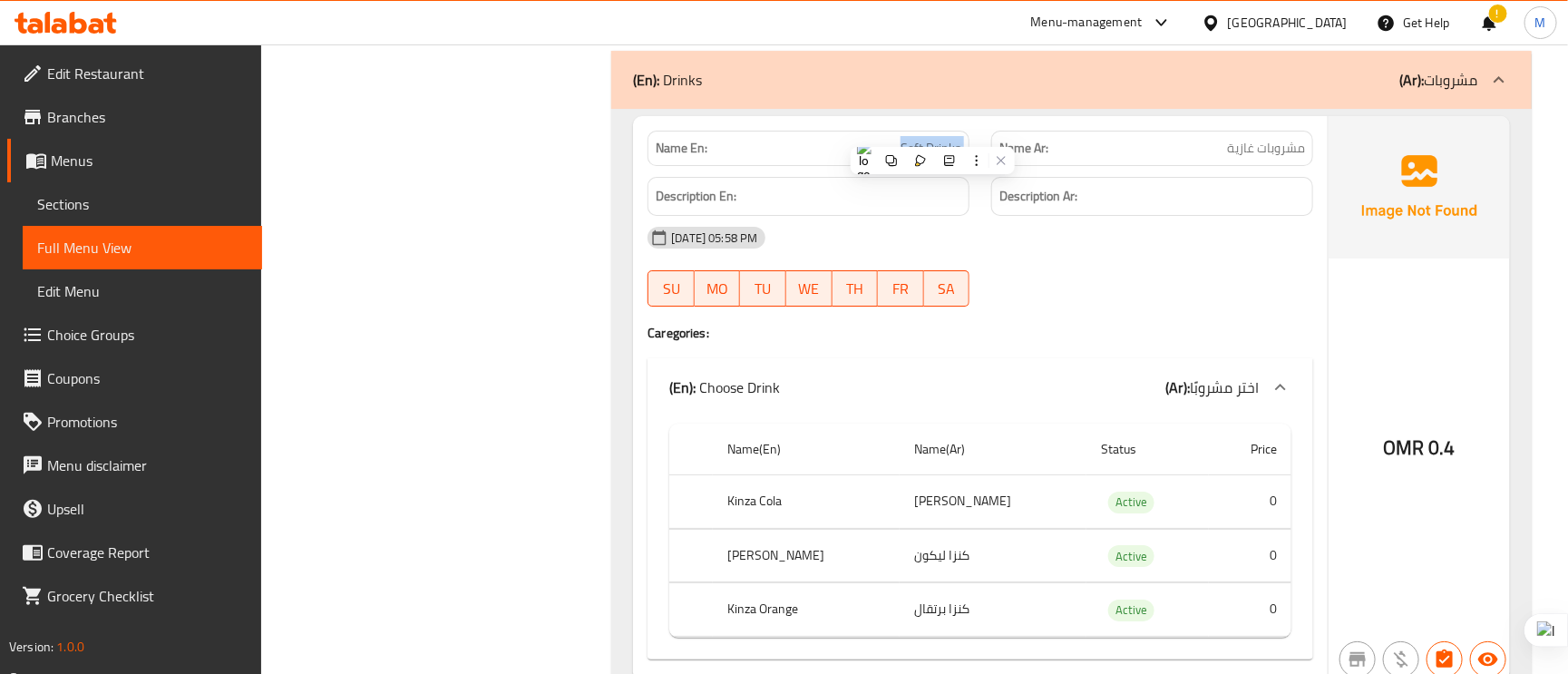
click at [932, 139] on span "Soft Drinks" at bounding box center [931, 148] width 61 height 19
click at [948, 490] on td "كنزا كولا" at bounding box center [994, 501] width 187 height 54
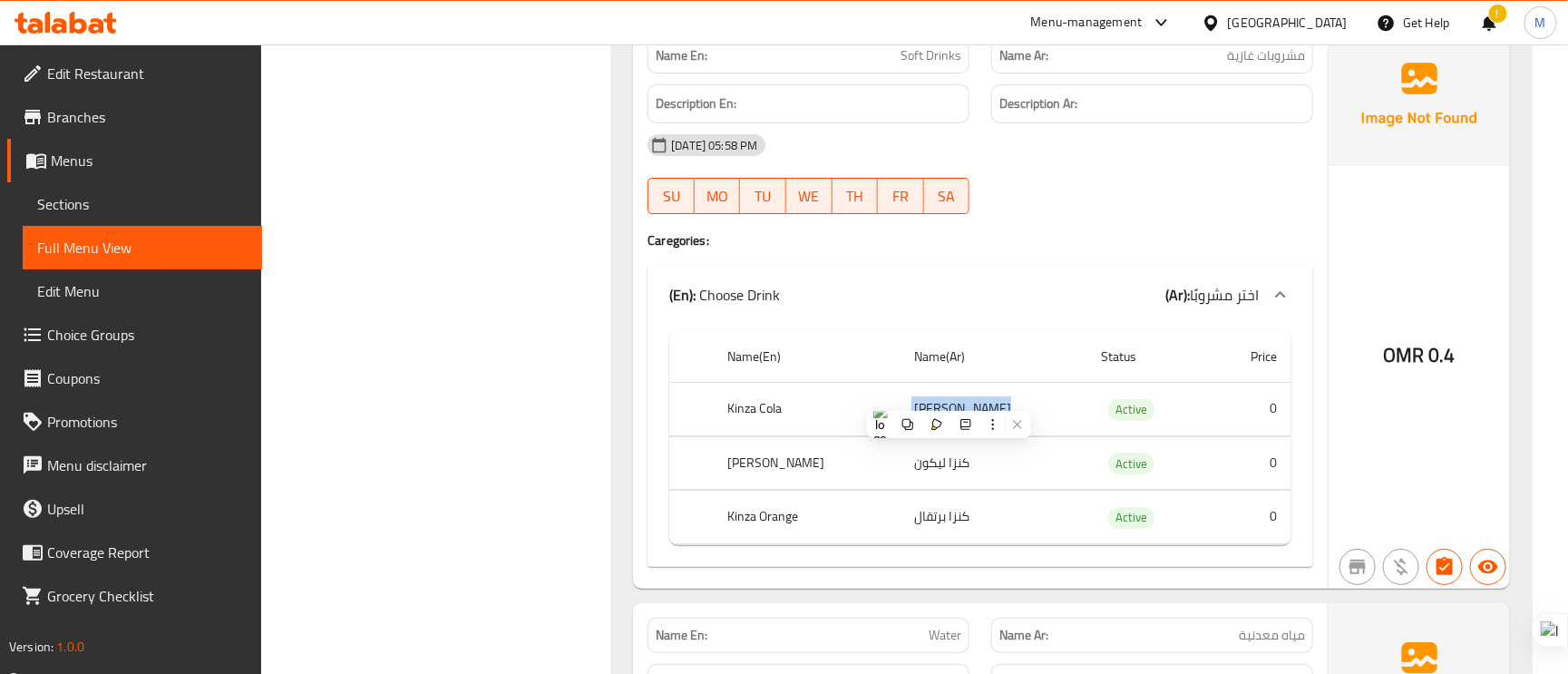
scroll to position [3129, 0]
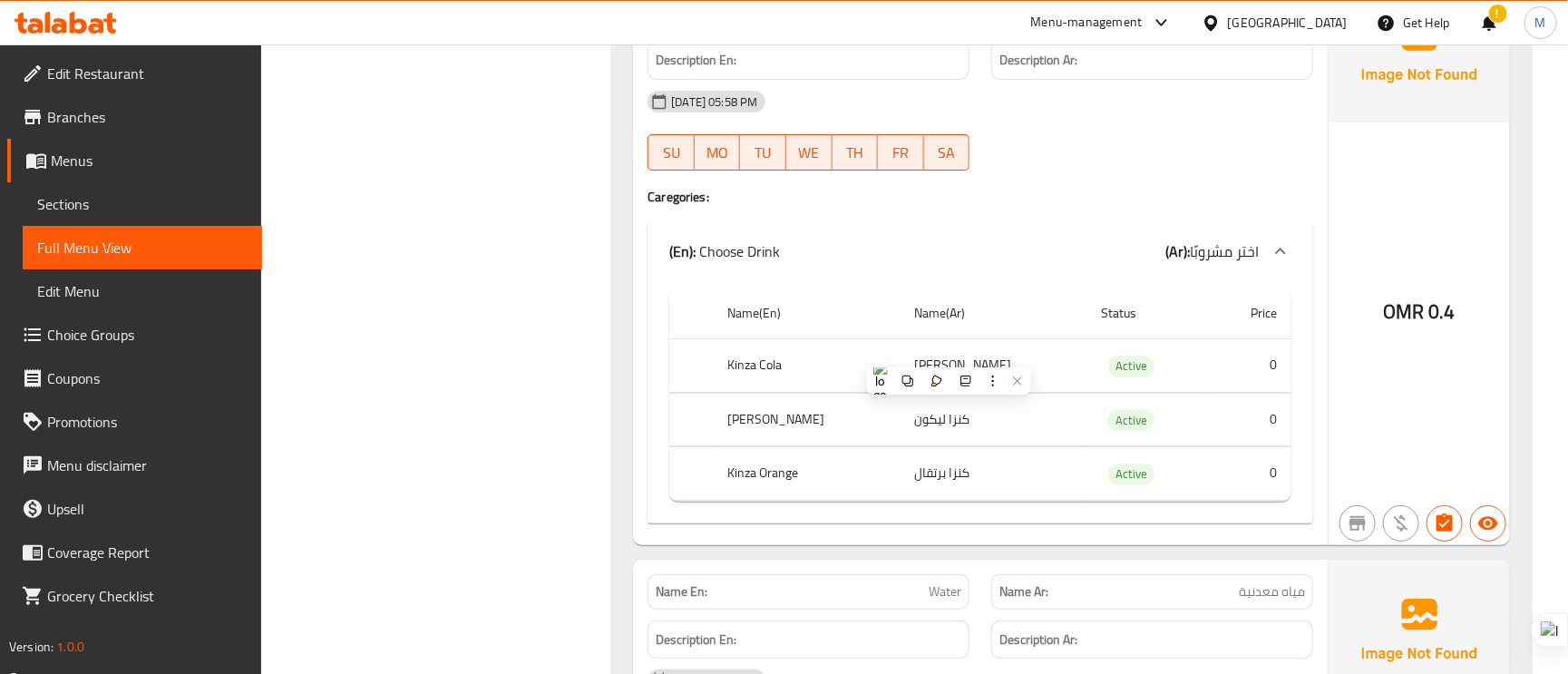
click at [793, 354] on th "Kinza Cola" at bounding box center [807, 365] width 187 height 54
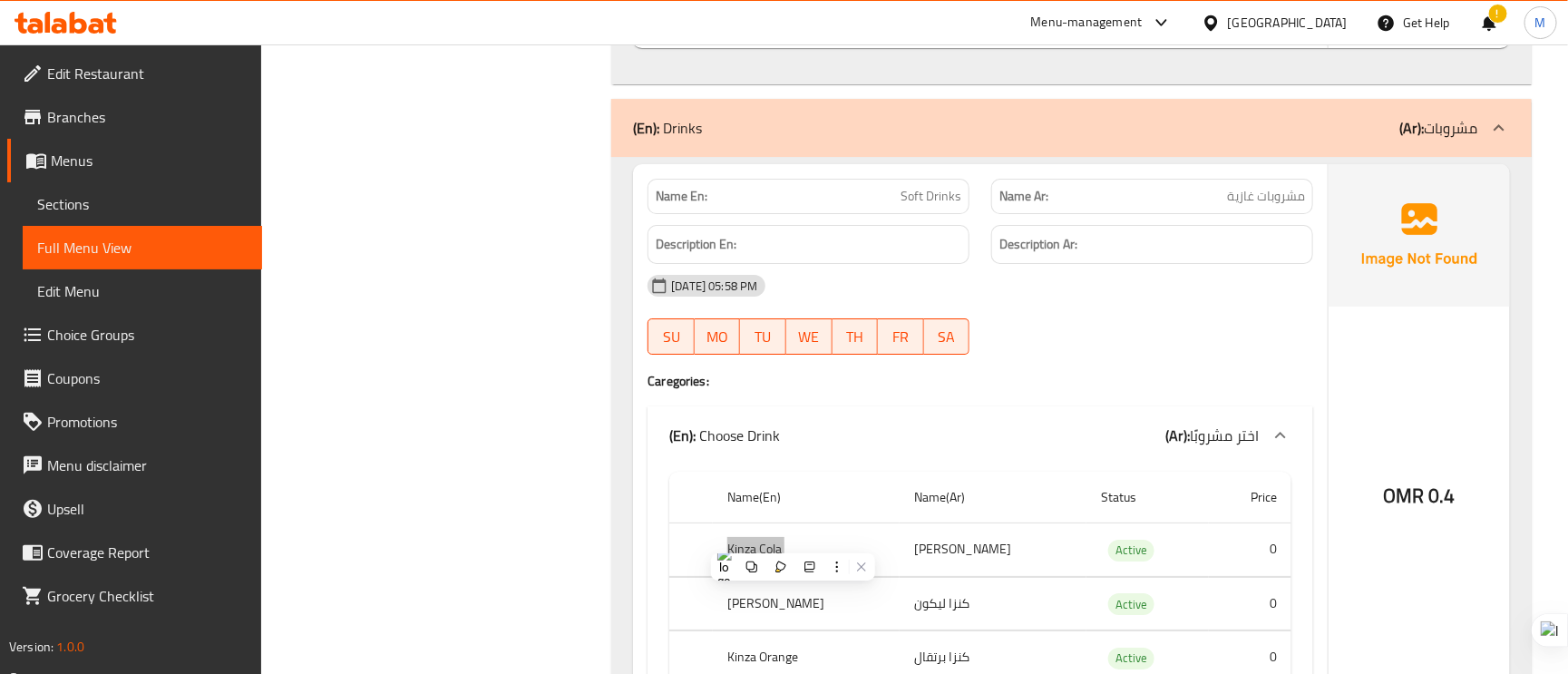
scroll to position [2993, 0]
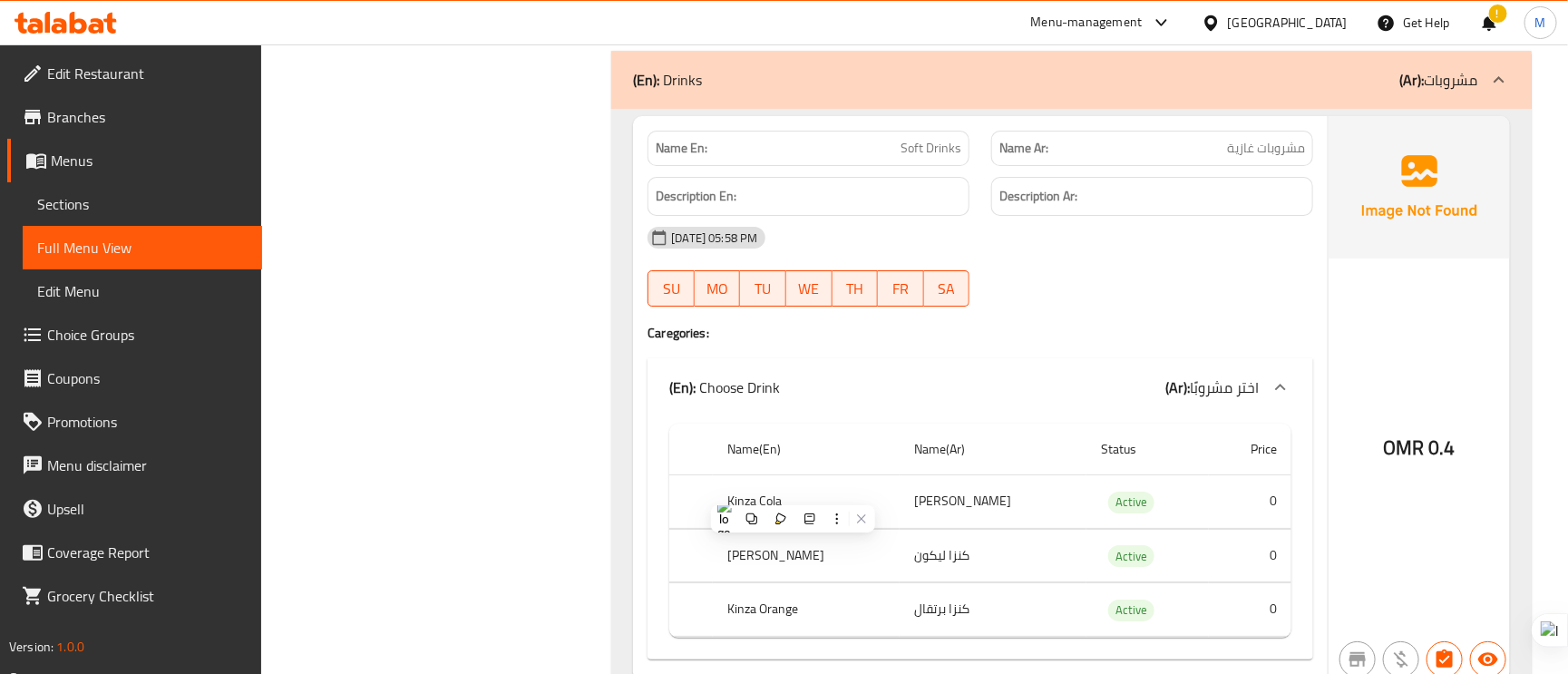
click at [776, 541] on th "[PERSON_NAME]" at bounding box center [807, 555] width 187 height 54
copy th "[PERSON_NAME]"
click at [973, 540] on td "كنزا ليكون" at bounding box center [994, 555] width 187 height 54
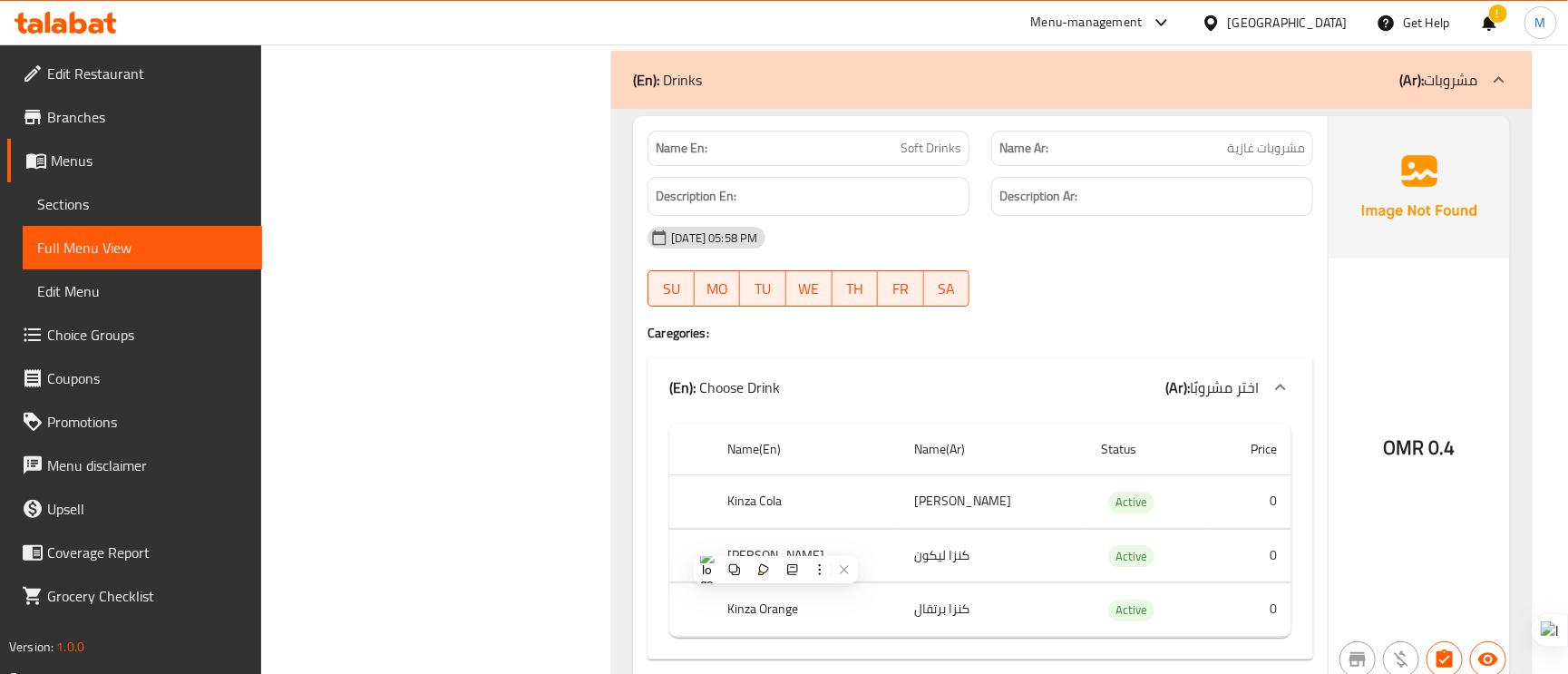
click at [973, 540] on td "كنزا ليكون" at bounding box center [994, 555] width 187 height 54
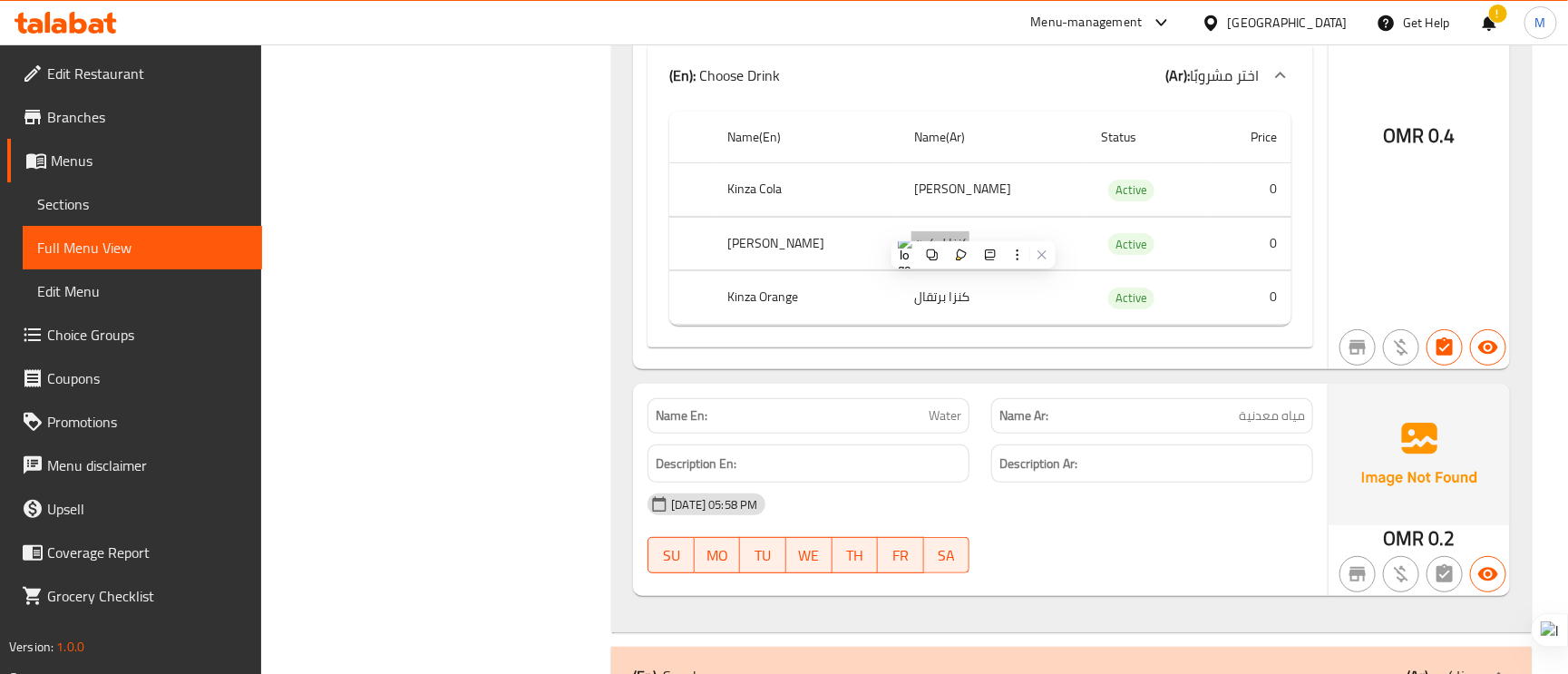
scroll to position [3537, 0]
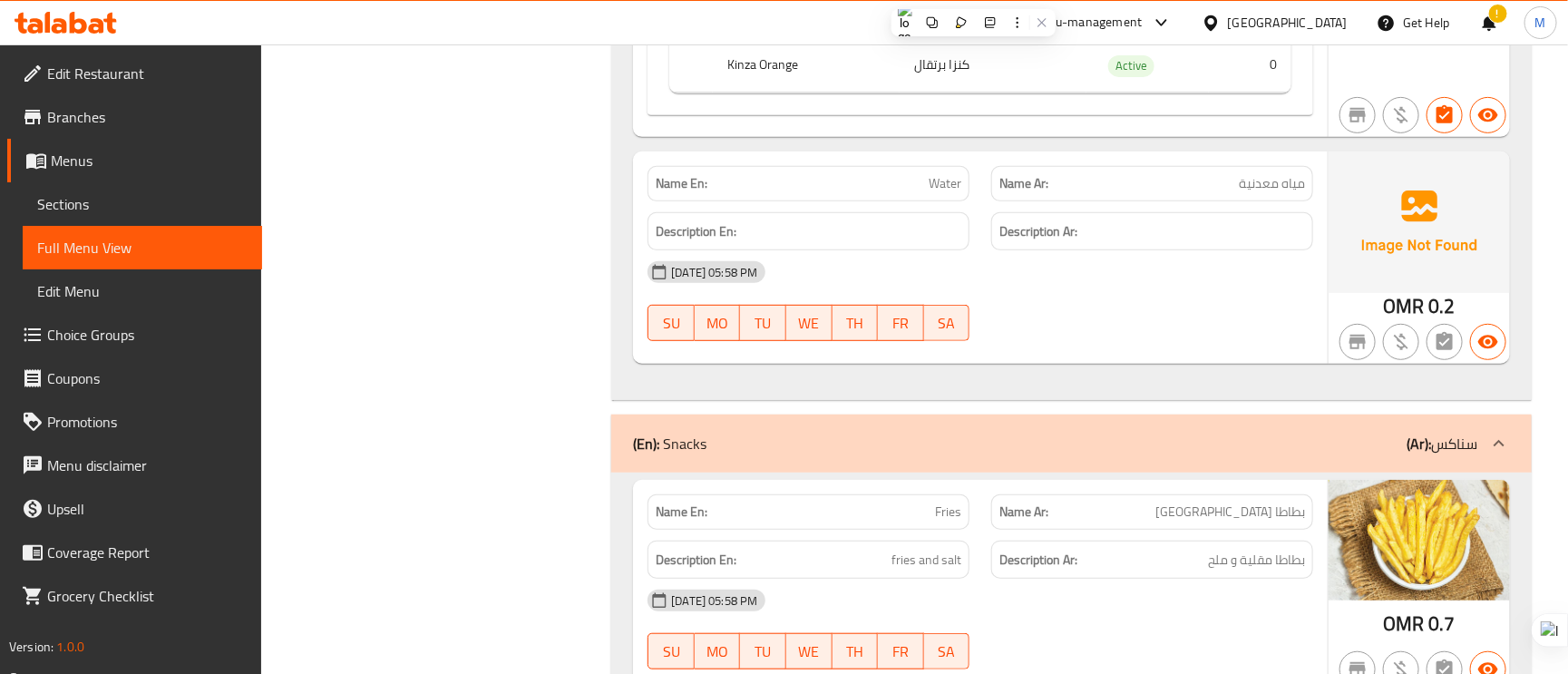
click at [940, 174] on span "Water" at bounding box center [945, 183] width 33 height 19
copy span "Water"
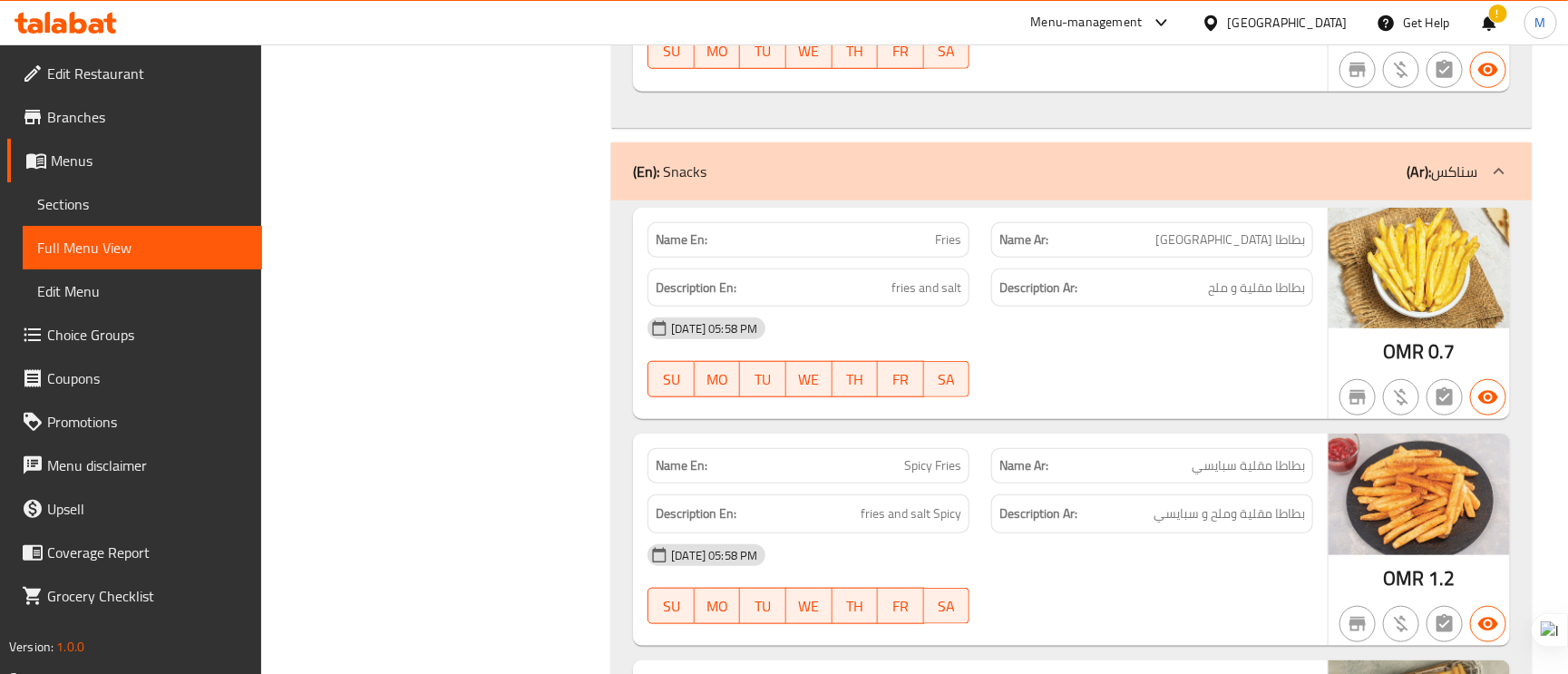
scroll to position [3946, 0]
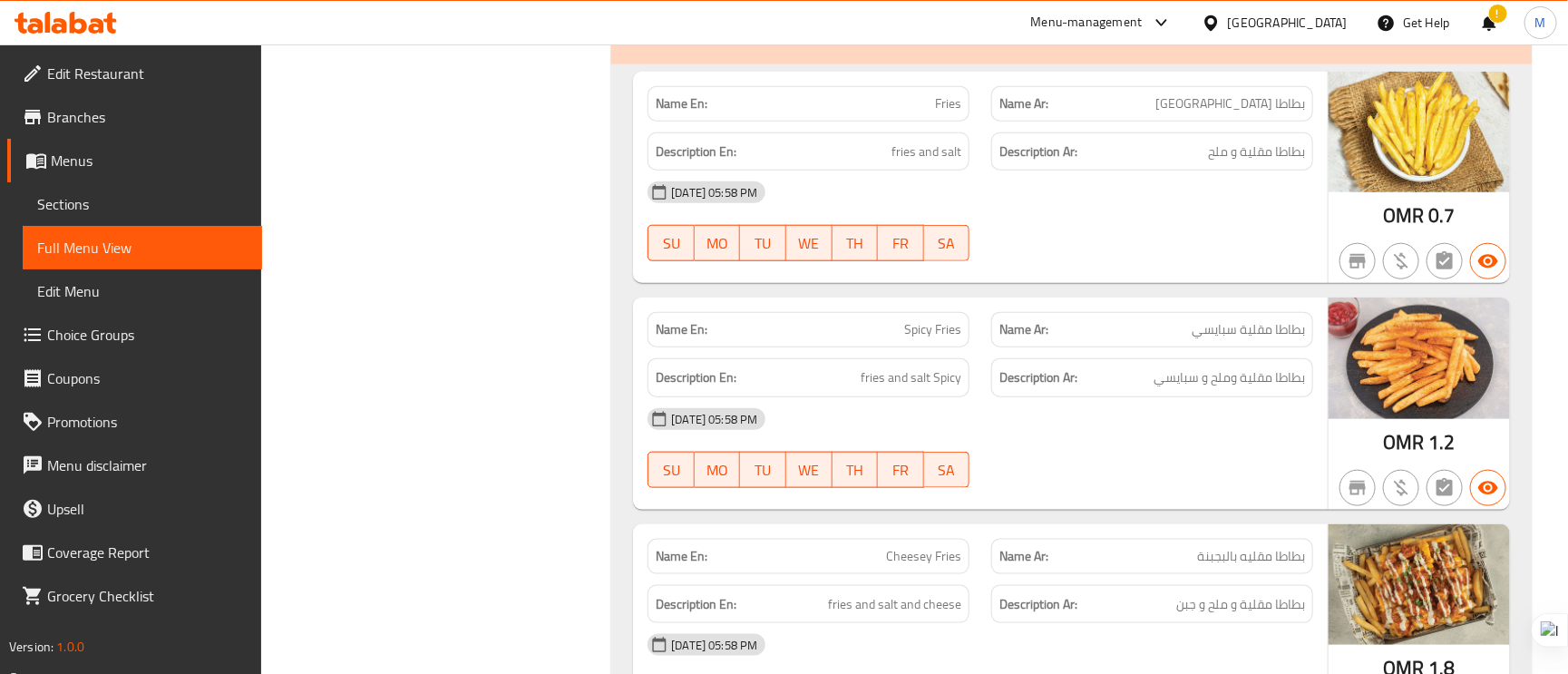
click at [926, 320] on span "Spicy Fries" at bounding box center [933, 329] width 57 height 19
copy span "Spicy Fries"
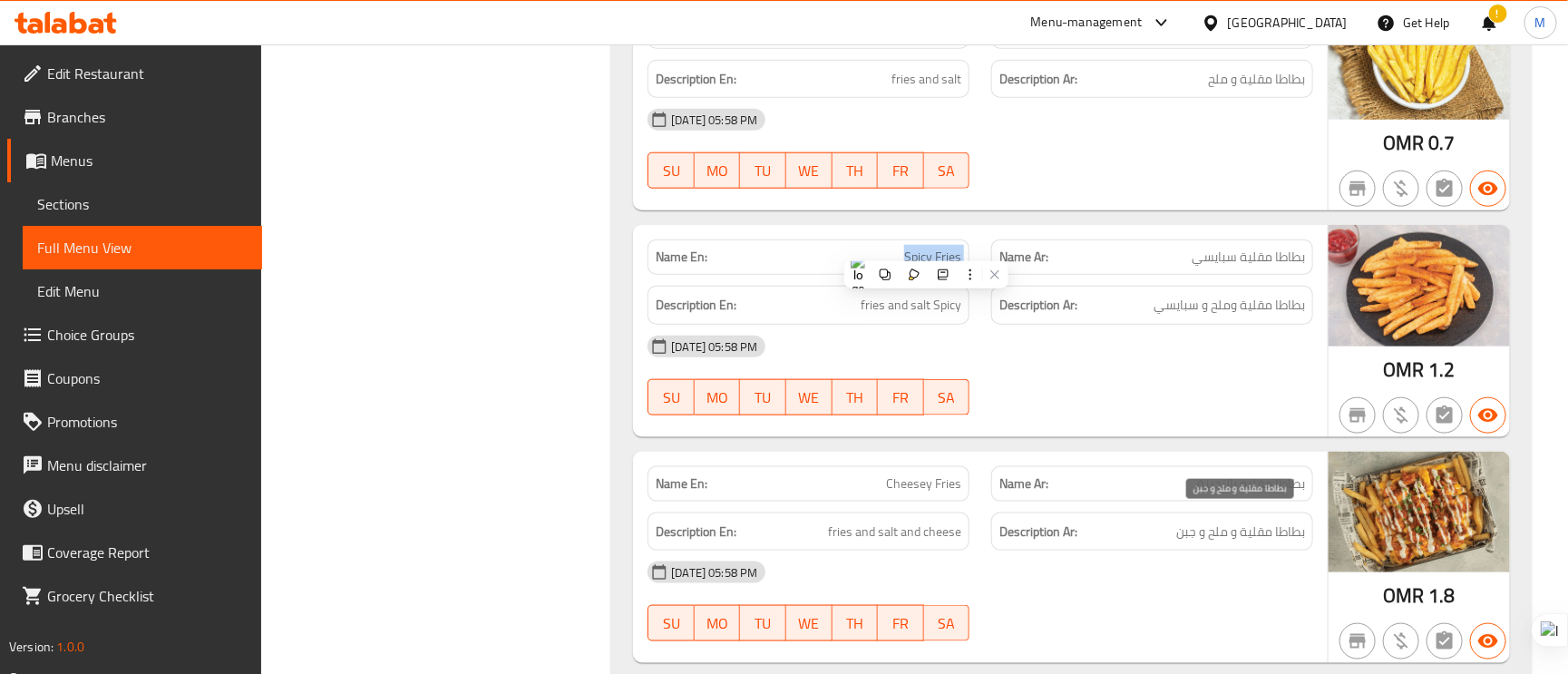
scroll to position [4081, 0]
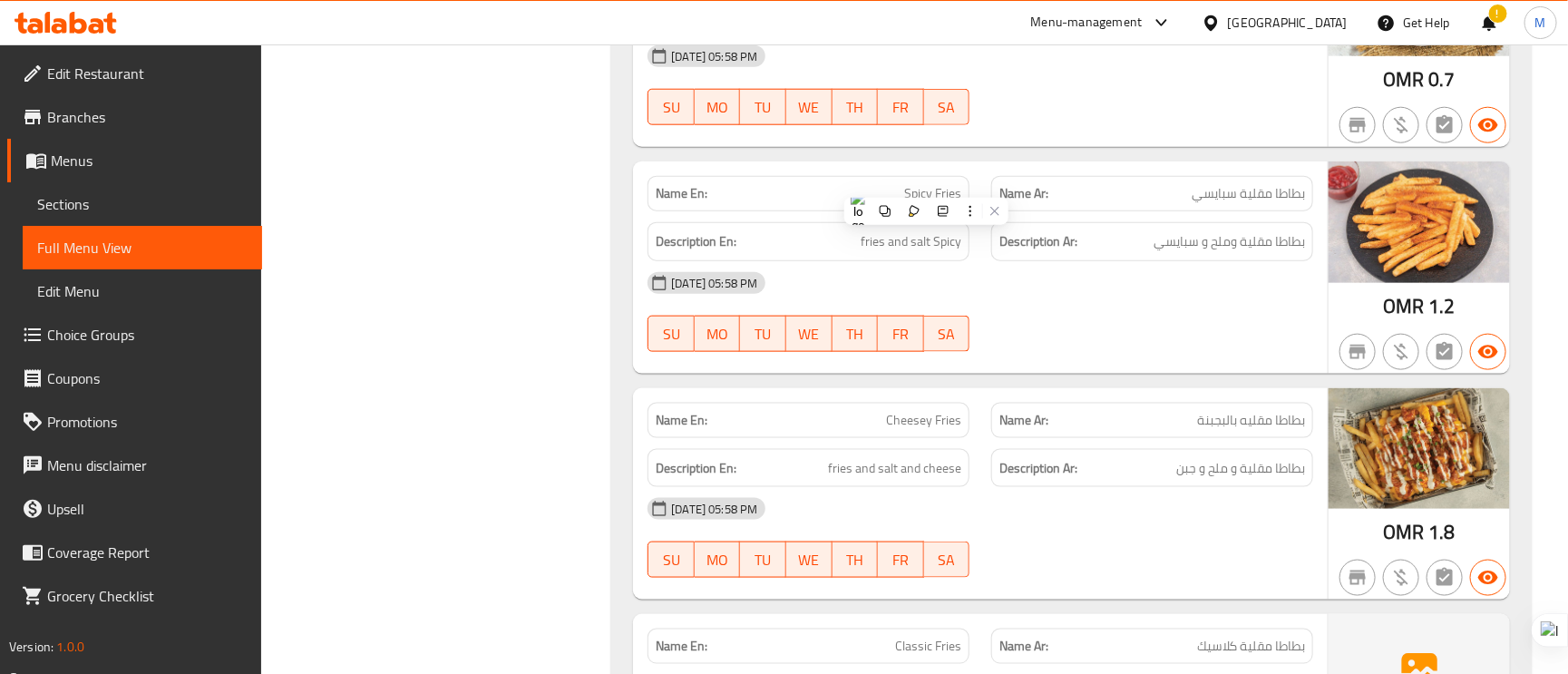
click at [1231, 411] on span "بطاطا مقليه بالبجبنة" at bounding box center [1251, 420] width 108 height 19
click at [889, 413] on span "Cheesey Fries" at bounding box center [924, 420] width 75 height 19
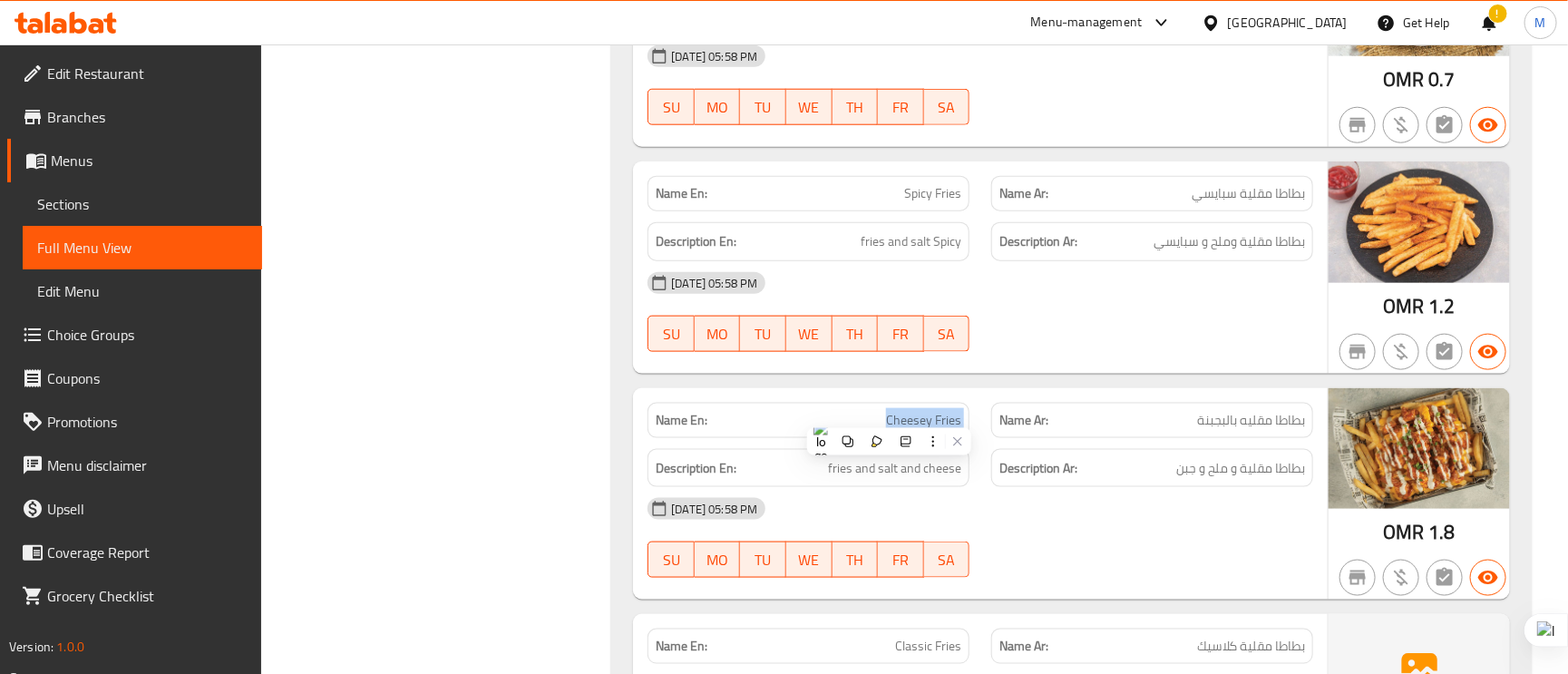
click at [889, 413] on span "Cheesey Fries" at bounding box center [924, 420] width 75 height 19
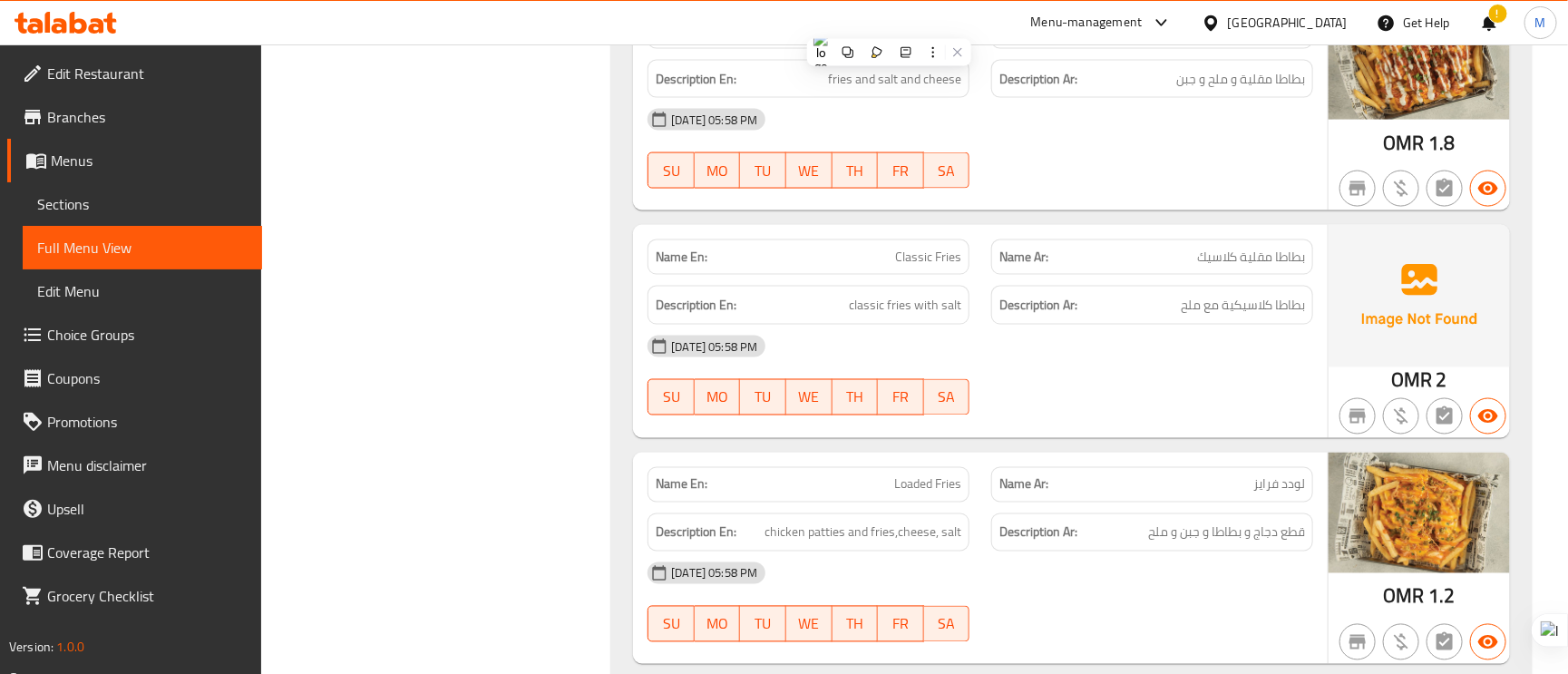
scroll to position [4490, 0]
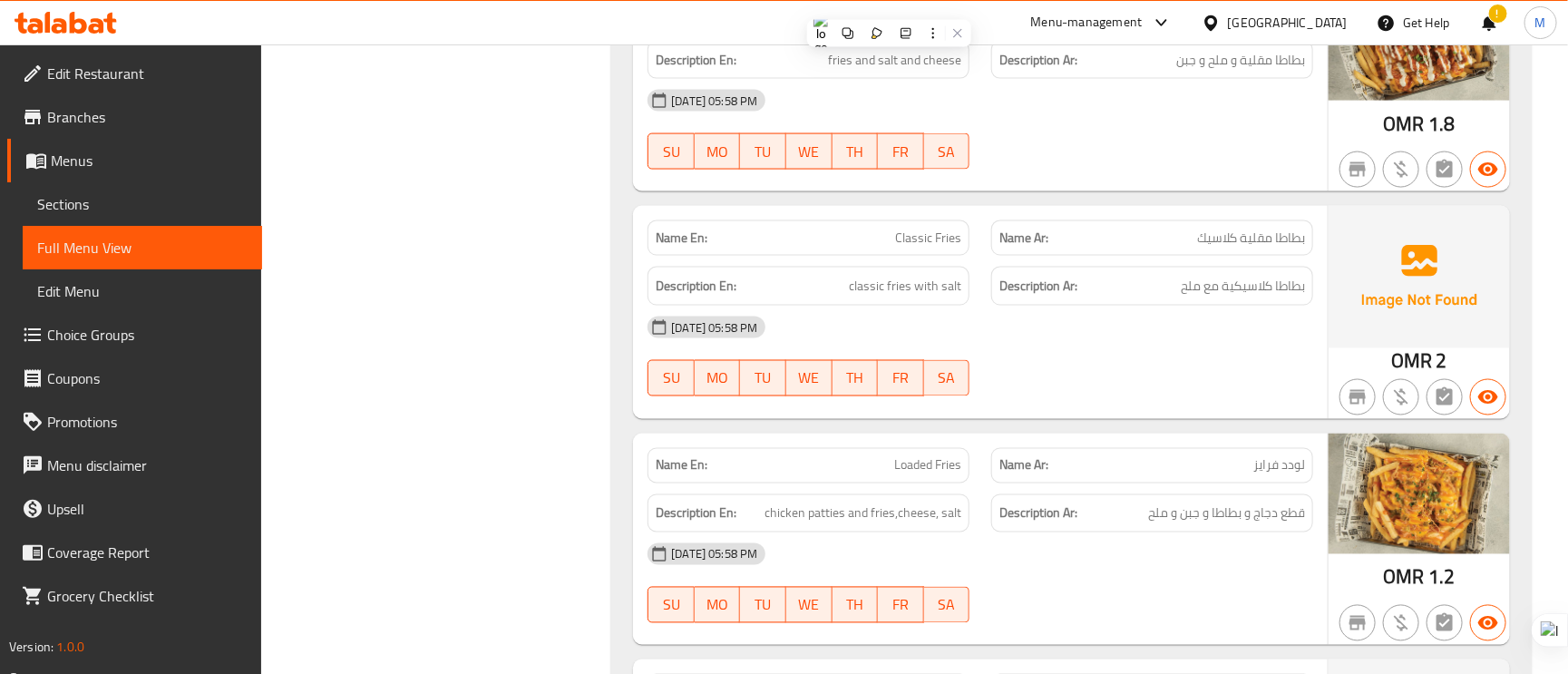
click at [934, 234] on span "Classic Fries" at bounding box center [928, 238] width 66 height 19
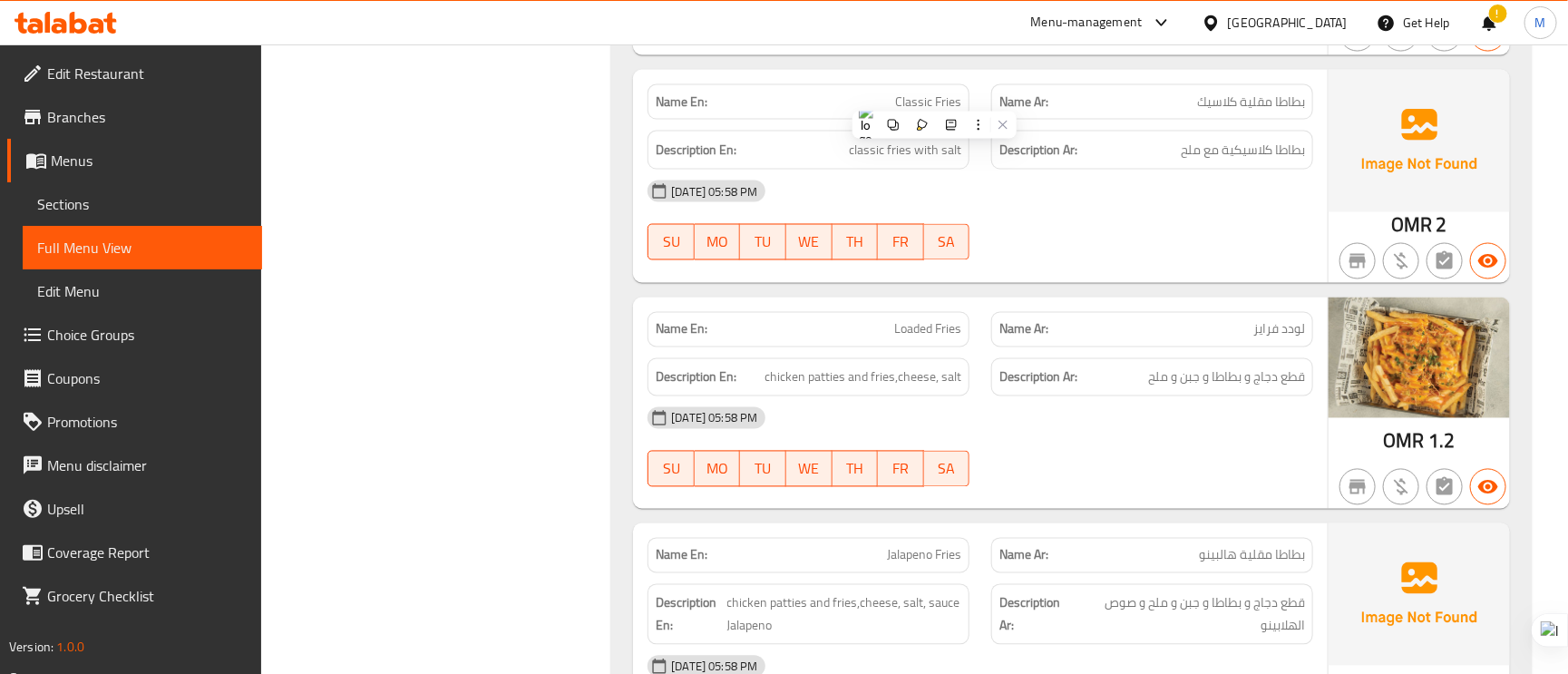
click at [914, 320] on span "Loaded Fries" at bounding box center [928, 329] width 67 height 19
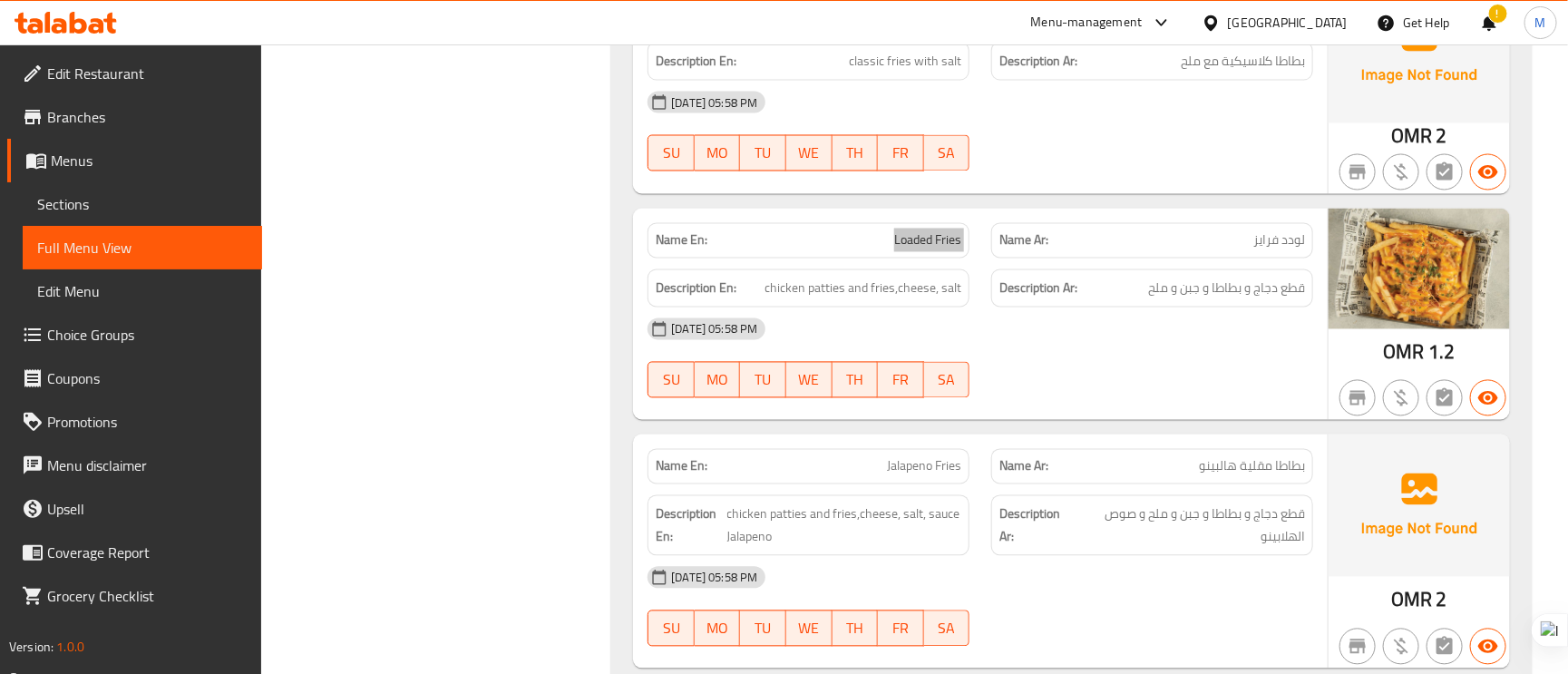
scroll to position [4762, 0]
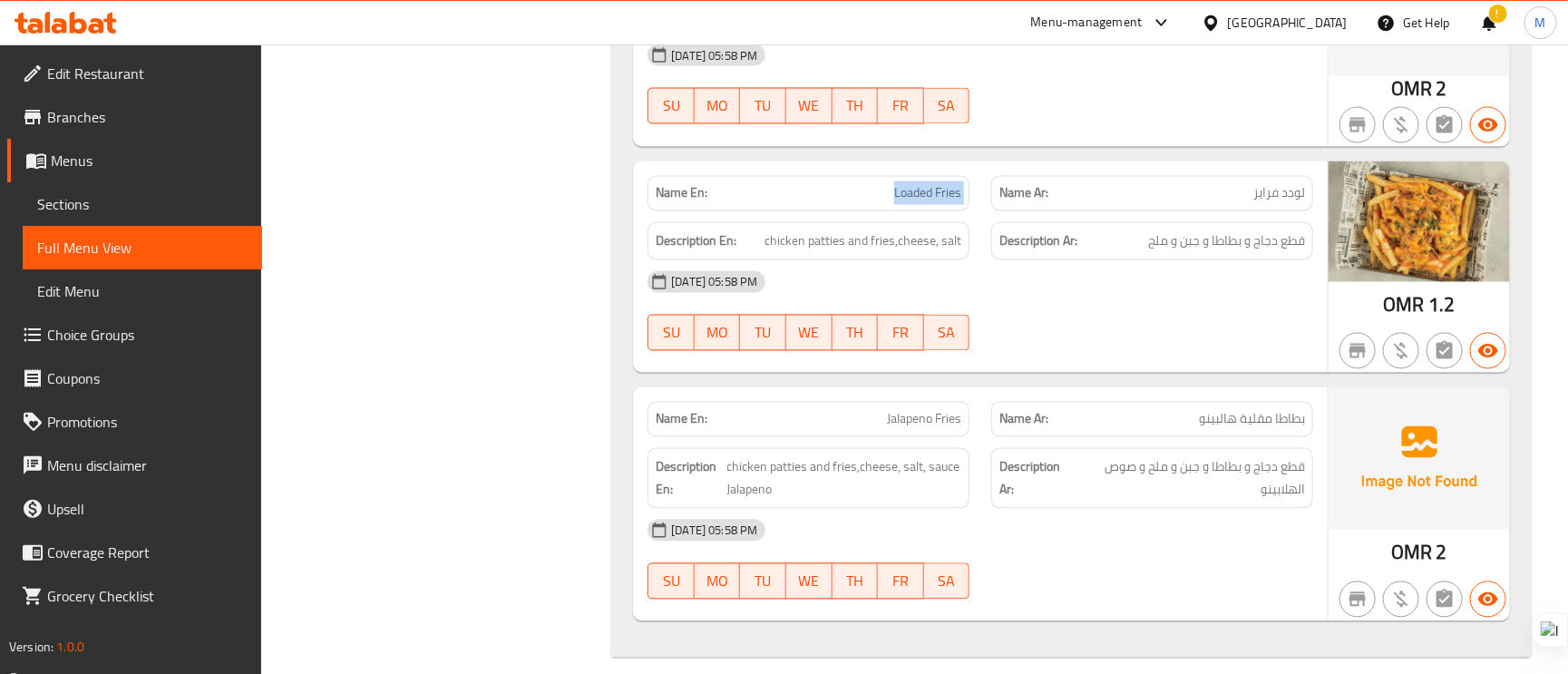
click at [950, 410] on span "Jalapeno Fries" at bounding box center [925, 419] width 74 height 19
drag, startPoint x: 950, startPoint y: 405, endPoint x: 920, endPoint y: 411, distance: 30.6
click at [920, 411] on span "Jalapeno Fries" at bounding box center [925, 419] width 74 height 19
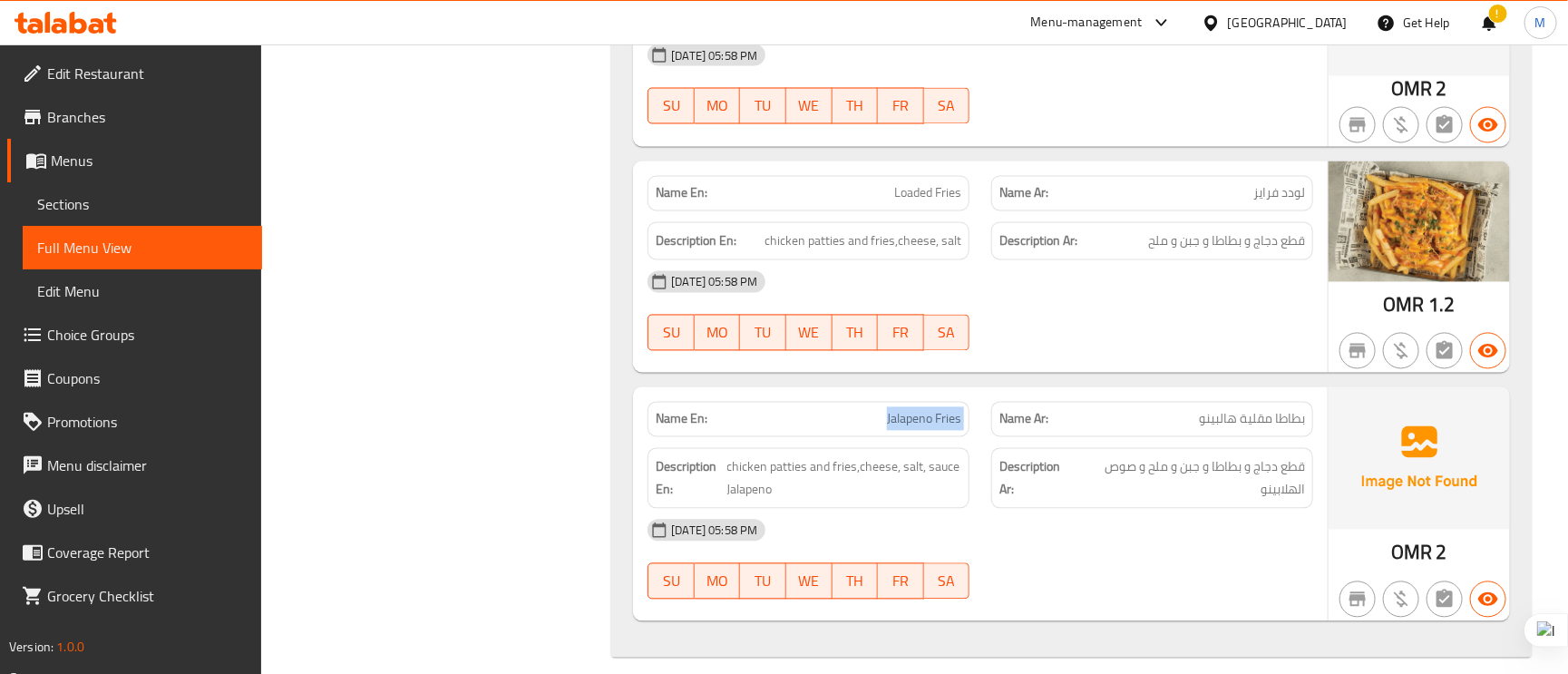
click at [920, 411] on span "Jalapeno Fries" at bounding box center [925, 419] width 74 height 19
click at [915, 413] on span "Jalapeno Fries" at bounding box center [925, 419] width 74 height 19
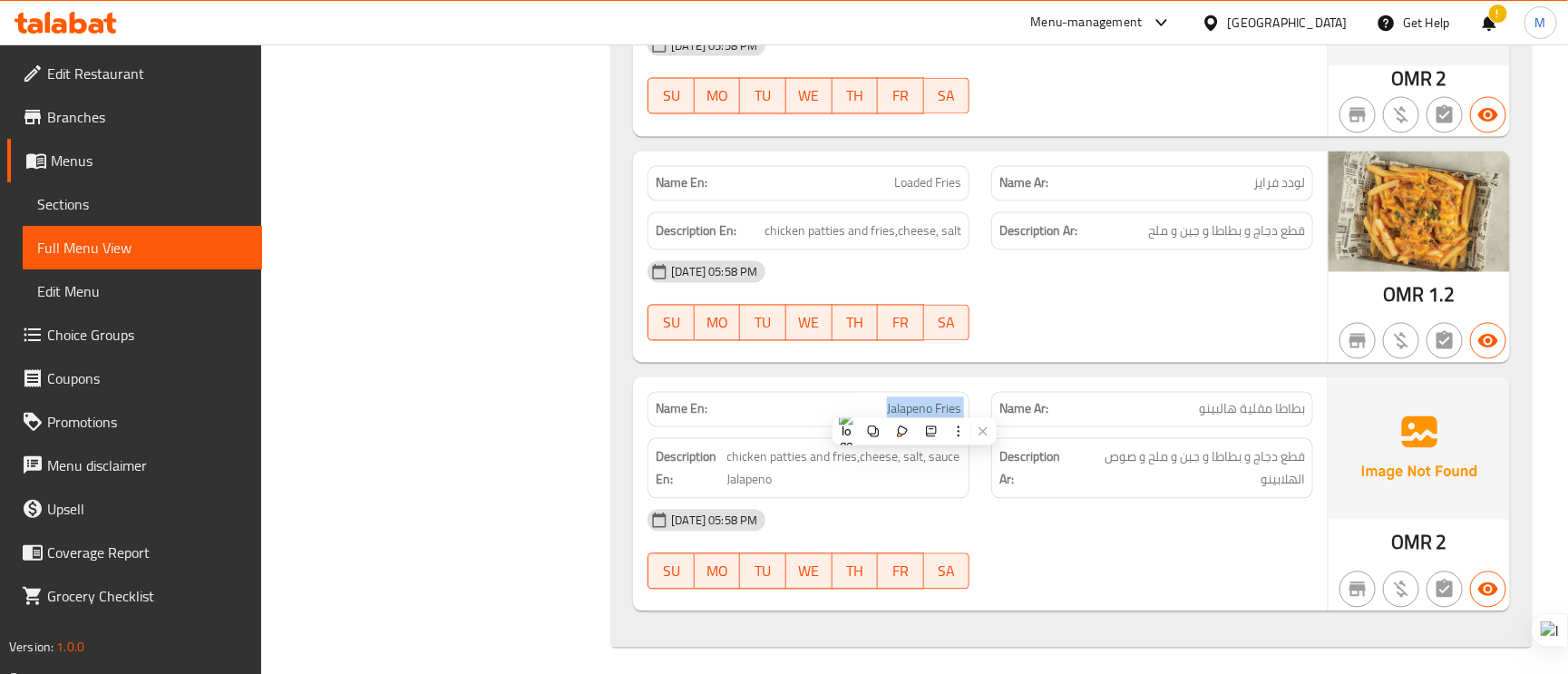
scroll to position [4774, 0]
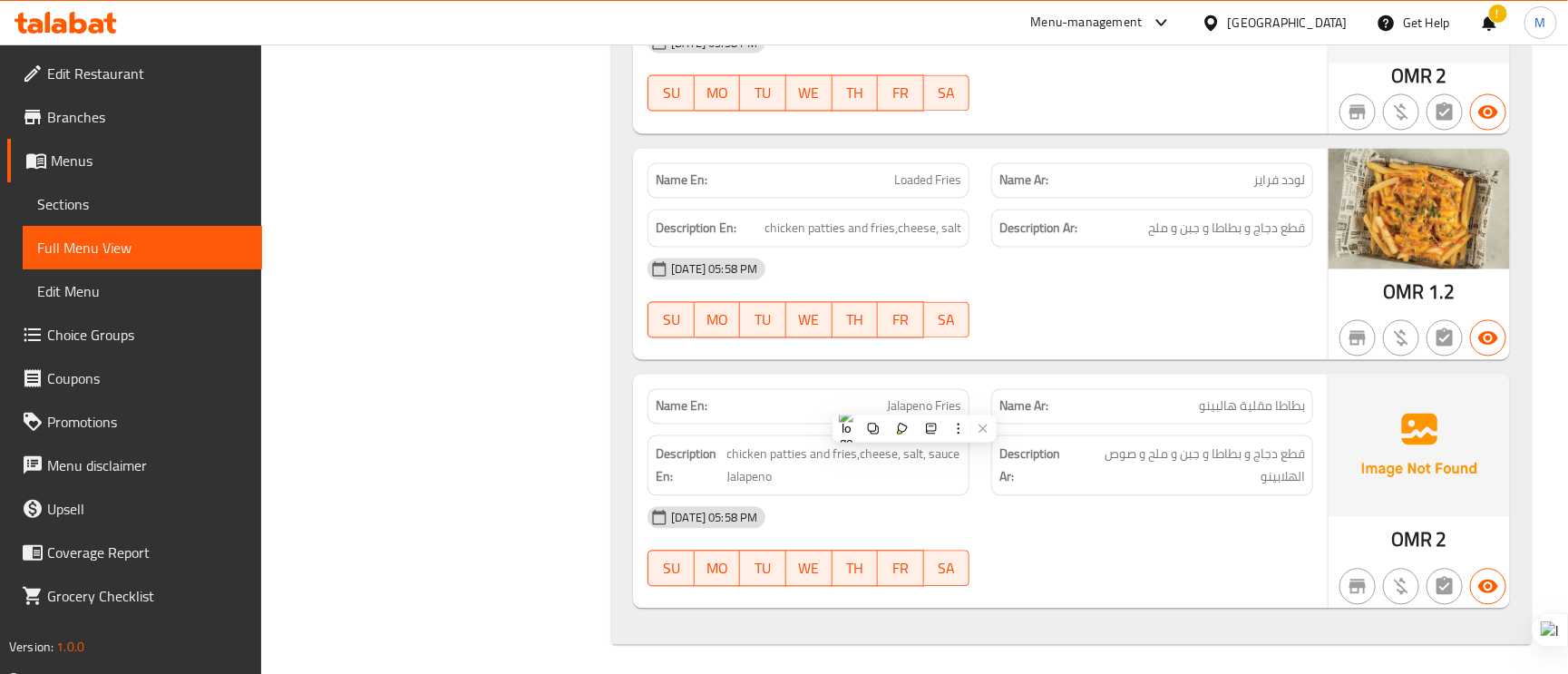
click at [725, 444] on h6 "Description En: chicken patties and fries,cheese, salt, sauce Jalapeno" at bounding box center [809, 465] width 305 height 45
click at [940, 397] on span "Jalapeno Fries" at bounding box center [925, 406] width 74 height 19
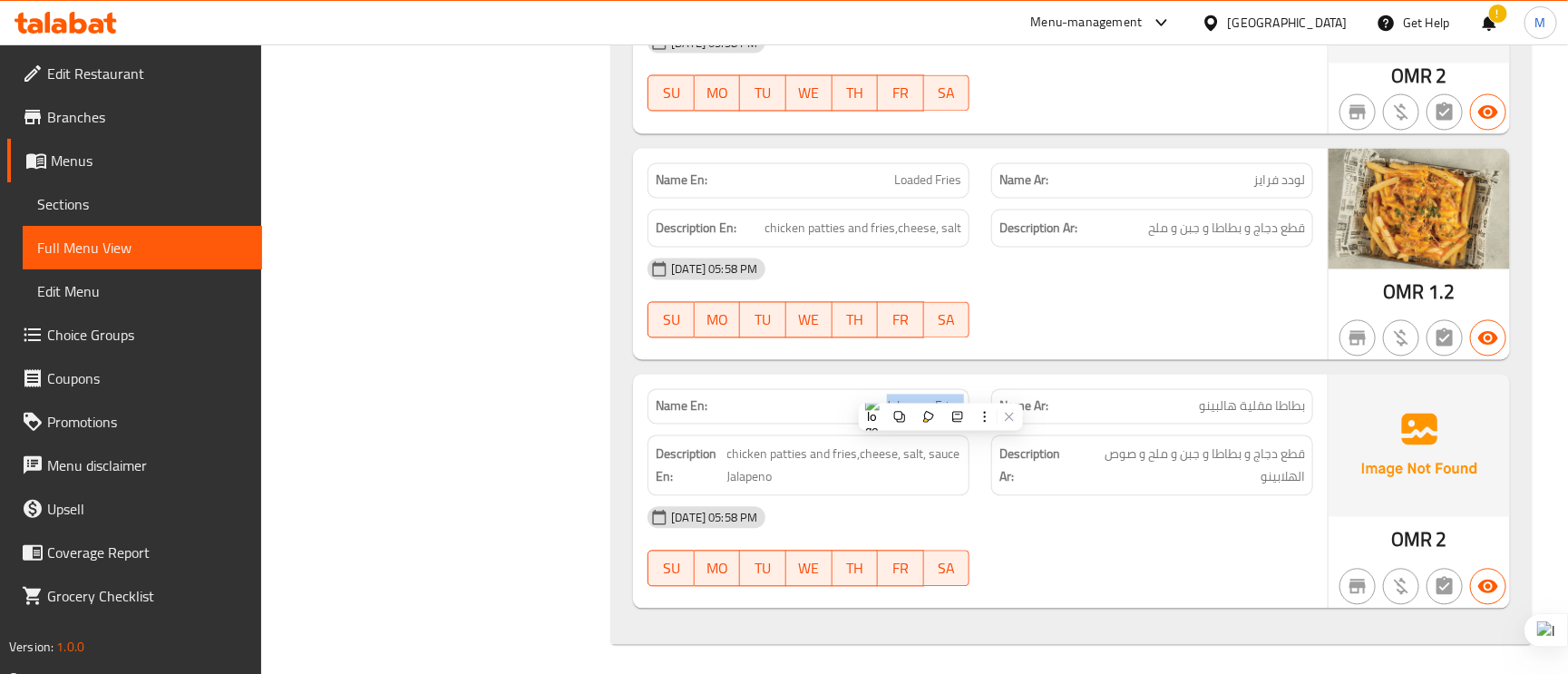
click at [940, 397] on span "Jalapeno Fries" at bounding box center [925, 406] width 74 height 19
click at [938, 397] on span "Jalapeno Fries" at bounding box center [925, 406] width 74 height 19
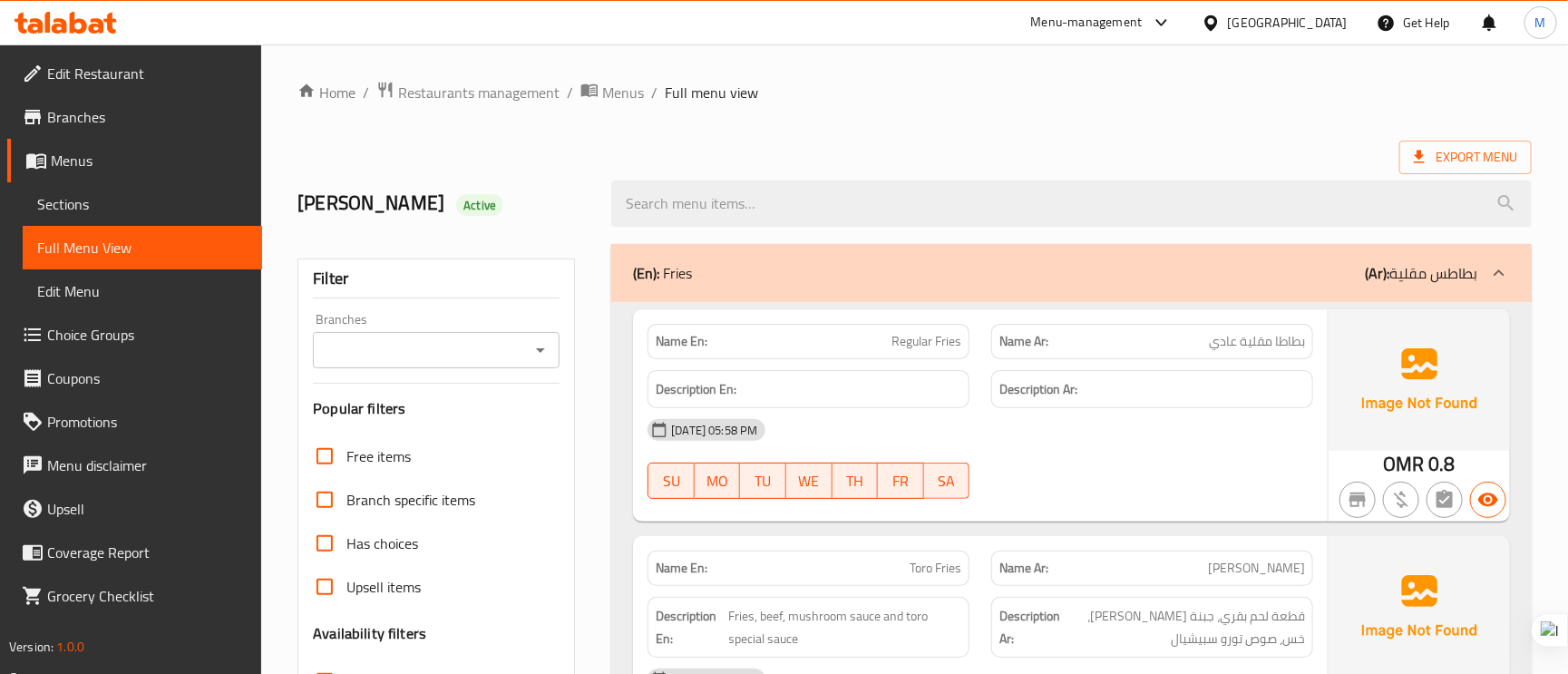
click at [104, 202] on span "Sections" at bounding box center [143, 204] width 211 height 22
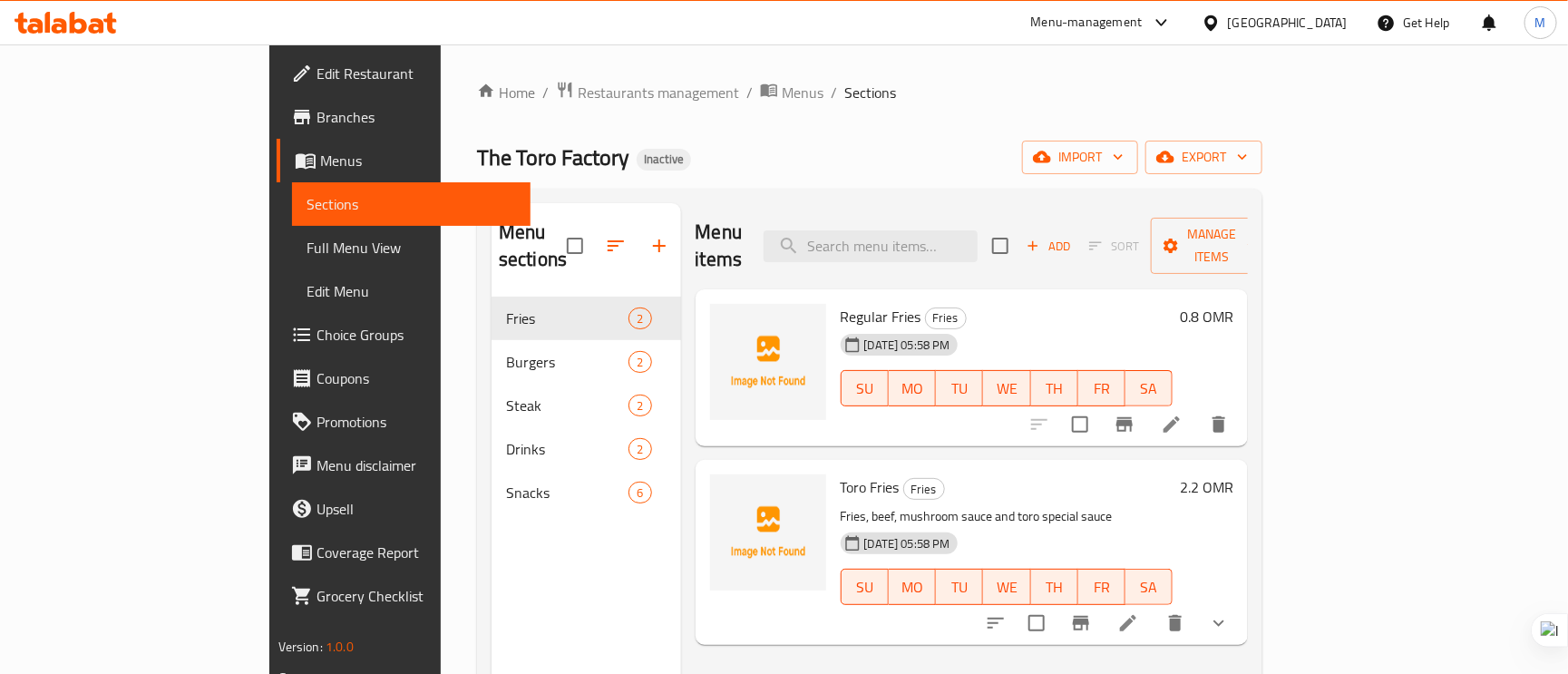
click at [1154, 607] on li at bounding box center [1128, 623] width 51 height 33
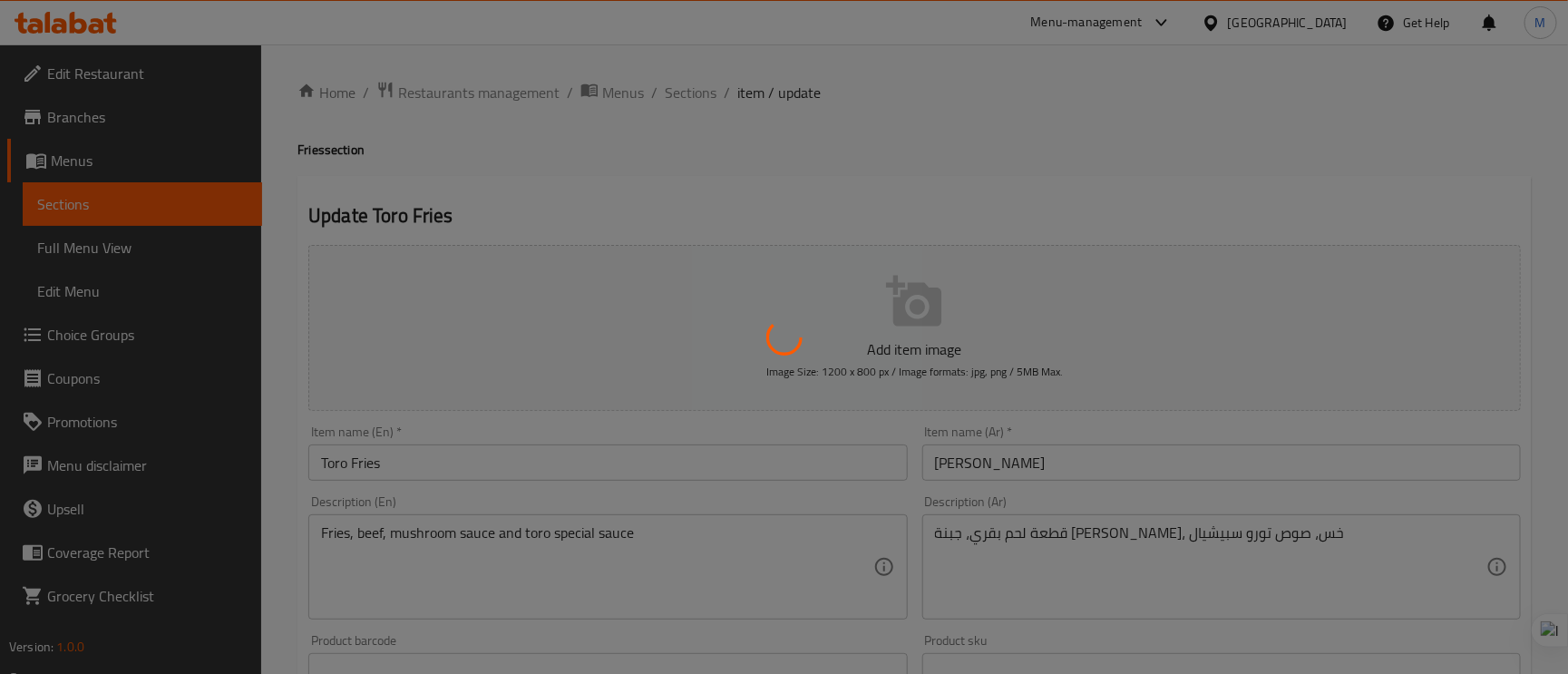
type input "الإضافات"
type input "0"
type input "3"
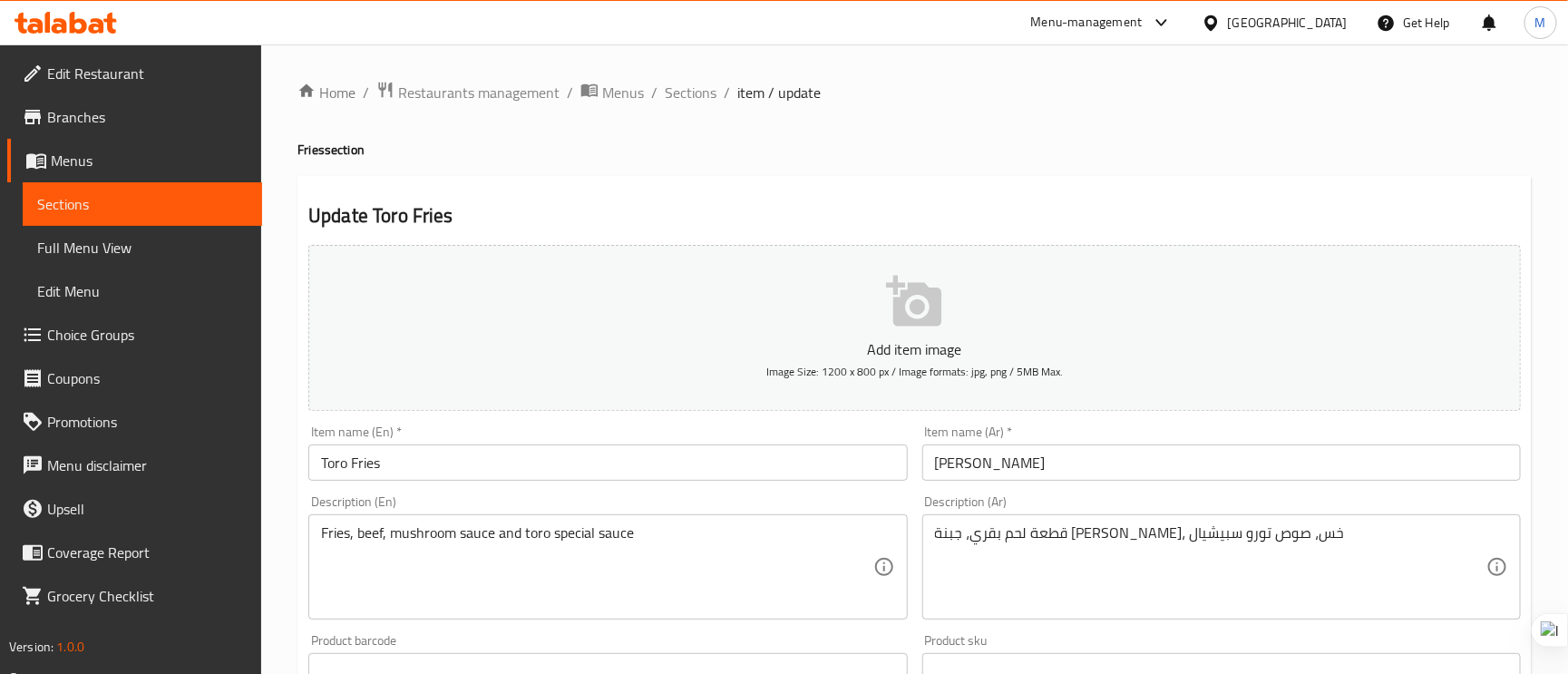
click at [1077, 540] on textarea "قطعة لحم بقري، جبنة الشيدر، خس، صوص تورو سبيشيال" at bounding box center [1210, 567] width 551 height 86
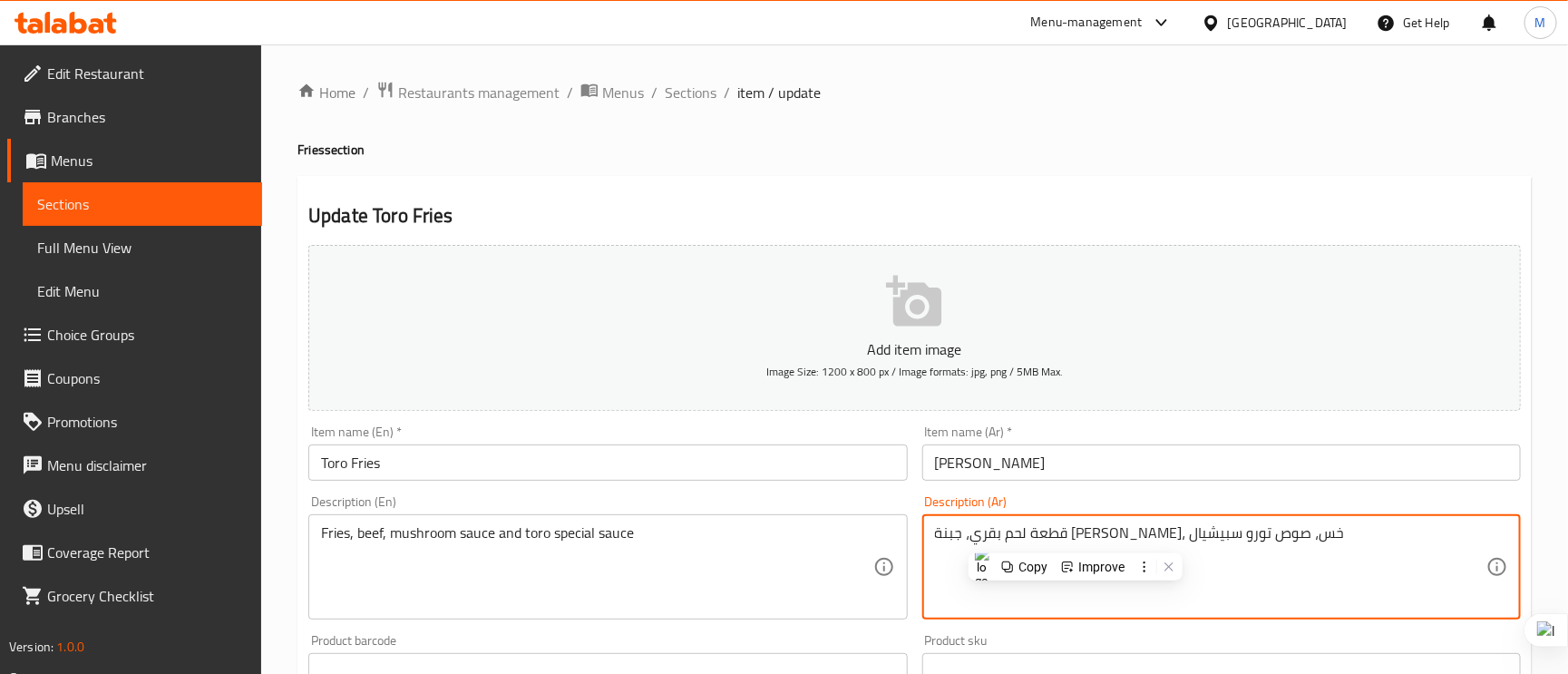
click at [1077, 540] on textarea "قطعة لحم بقري، جبنة الشيدر، خس، صوص تورو سبيشيال" at bounding box center [1210, 567] width 551 height 86
paste textarea "، جبنة الشيدر، خس، صوص تورو الخاص"
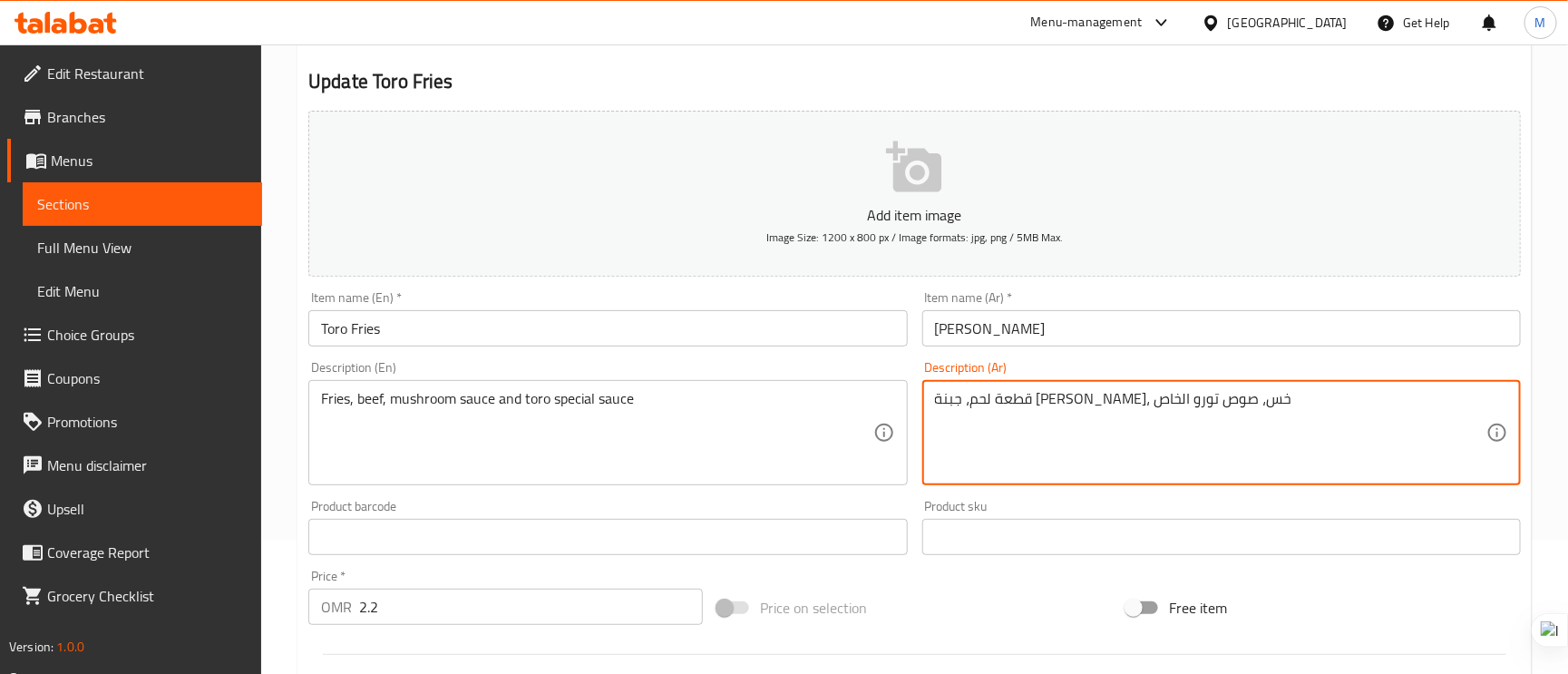
scroll to position [136, 0]
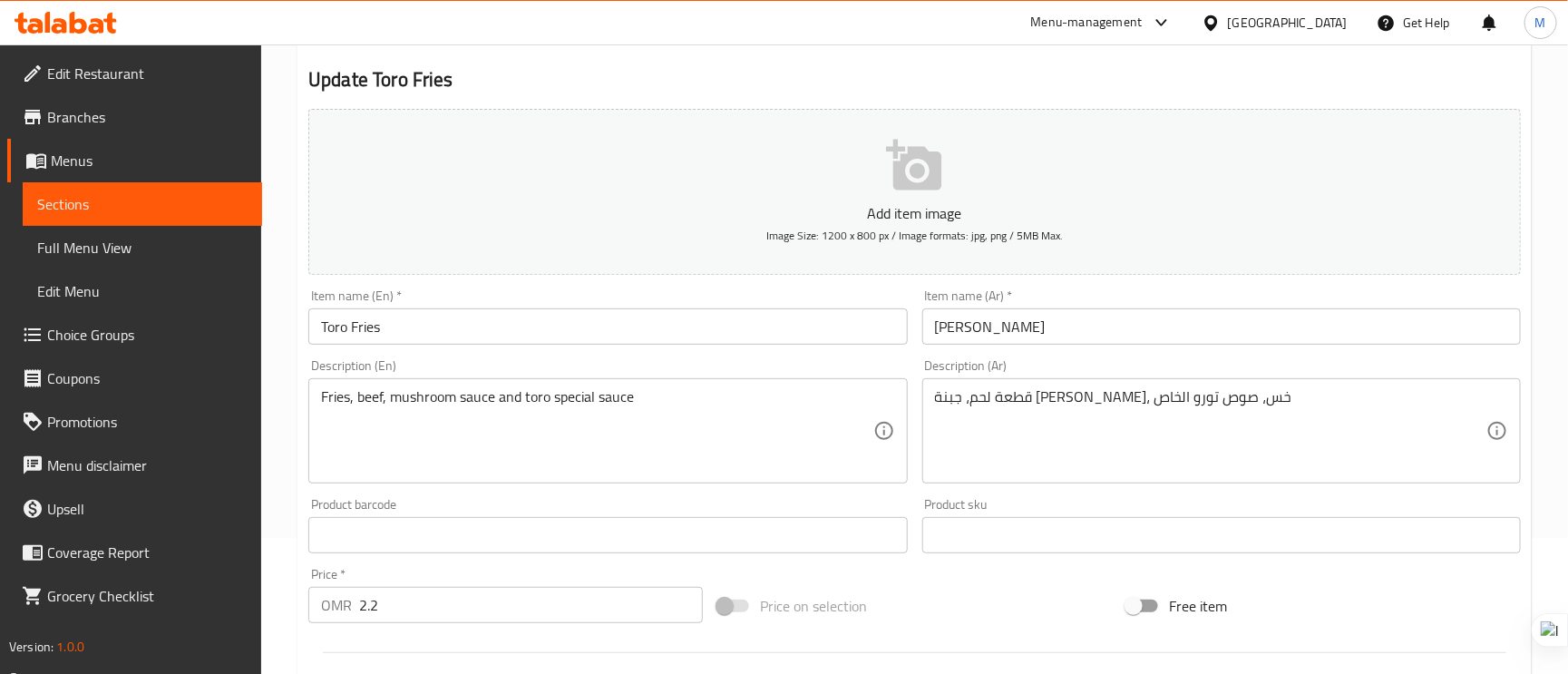
click at [1206, 403] on textarea "قطعة لحم، جبنة الشيدر، خس، صوص تورو الخاص" at bounding box center [1210, 431] width 551 height 86
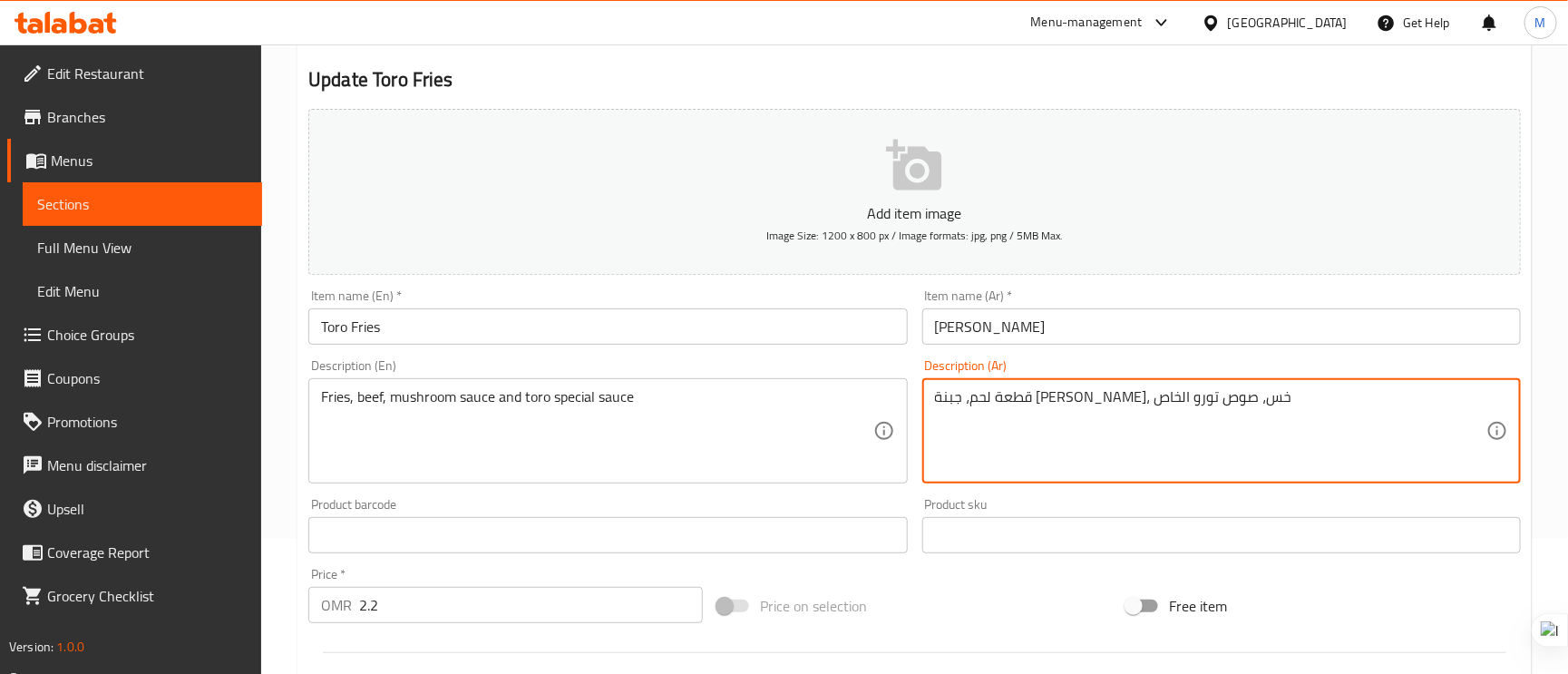
click at [1206, 403] on textarea "قطعة لحم، جبنة الشيدر، خس، صوص تورو الخاص" at bounding box center [1210, 431] width 551 height 86
paste textarea "بطاطا مقلية، لحم، صلصة الفطر وصلصة تورو الخاصة"
drag, startPoint x: 1134, startPoint y: 399, endPoint x: 1146, endPoint y: 403, distance: 12.6
click at [1134, 399] on textarea "بطاطا مقلية، لحم، صلصة الفطر وصلصة تورو الخاصة" at bounding box center [1210, 431] width 551 height 86
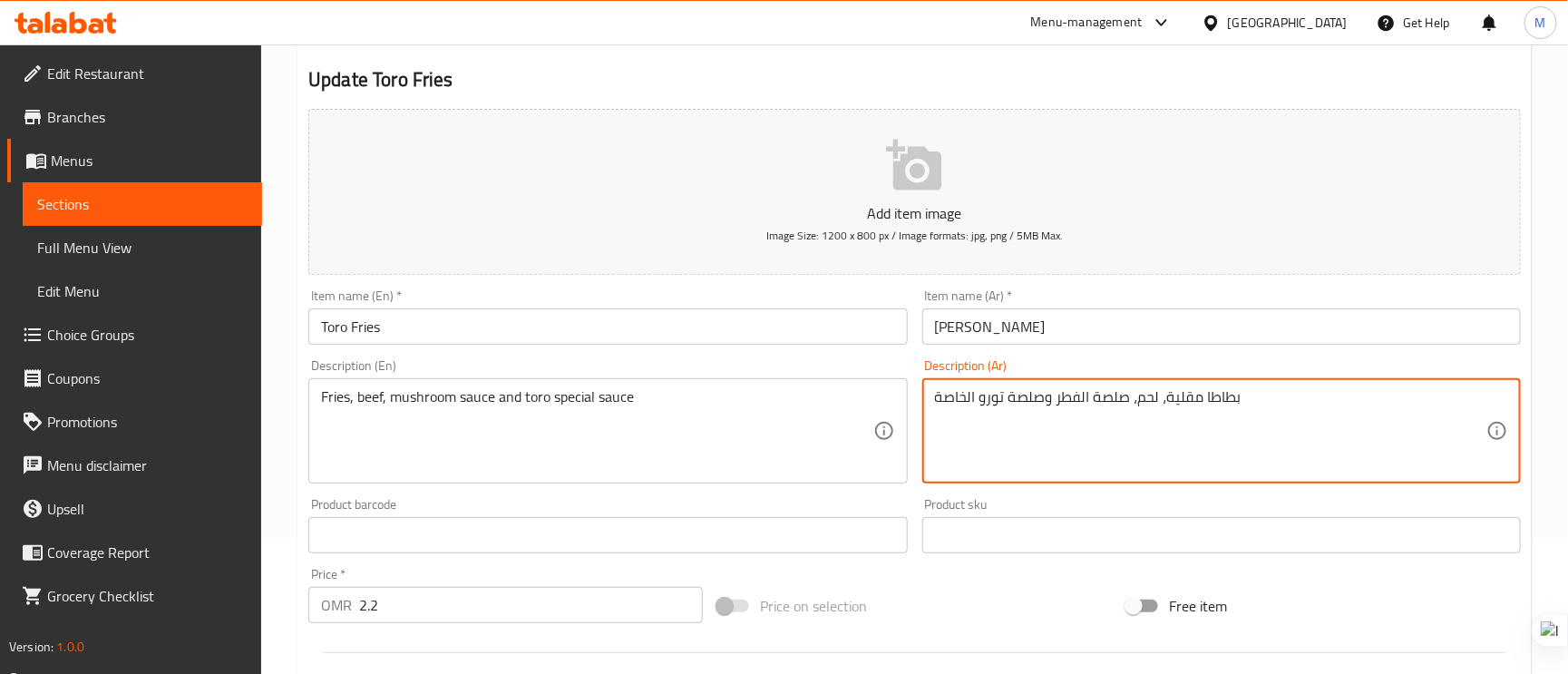
click at [1136, 405] on textarea "بطاطا مقلية، لحم، صلصة الفطر وصلصة تورو الخاصة" at bounding box center [1210, 431] width 551 height 86
type textarea "بطاطا مقلية، لحم بقري، صلصة الفطر وصلصة تورو الخاصة"
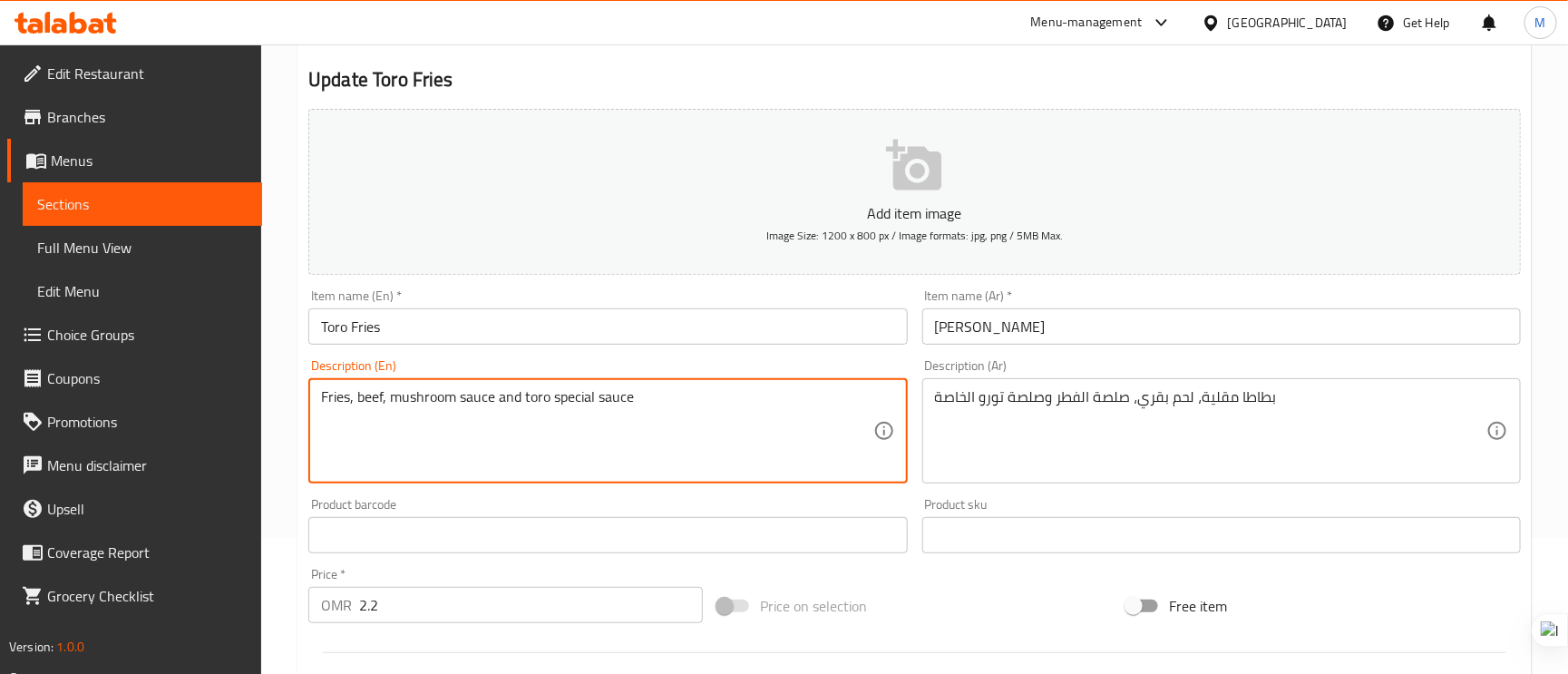
click at [538, 395] on textarea "Fries, beef, mushroom sauce and toro special sauce" at bounding box center [596, 431] width 551 height 86
click at [368, 425] on textarea "Fries, beef, mushroom sauce and toro special sauce" at bounding box center [596, 431] width 551 height 86
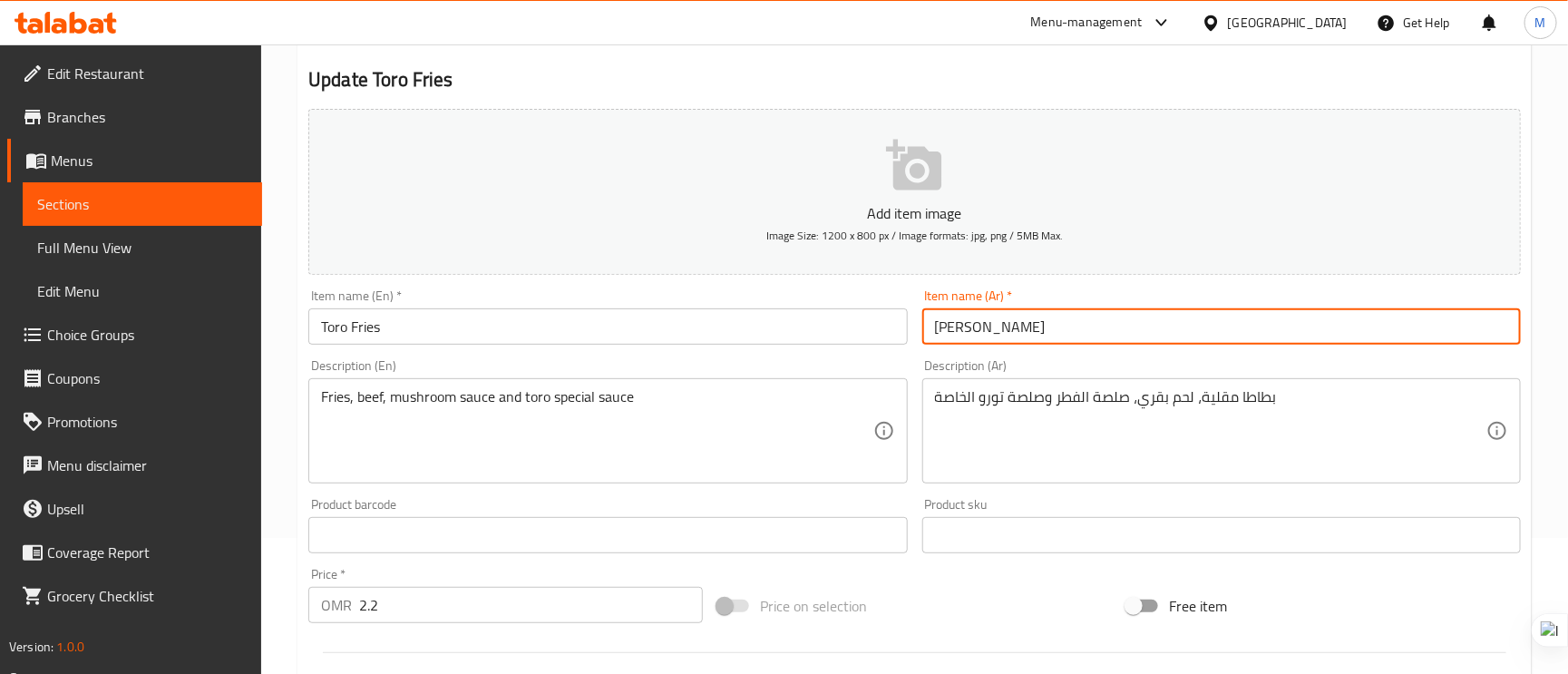
click at [1176, 313] on input "تورو فرايز" at bounding box center [1221, 326] width 599 height 36
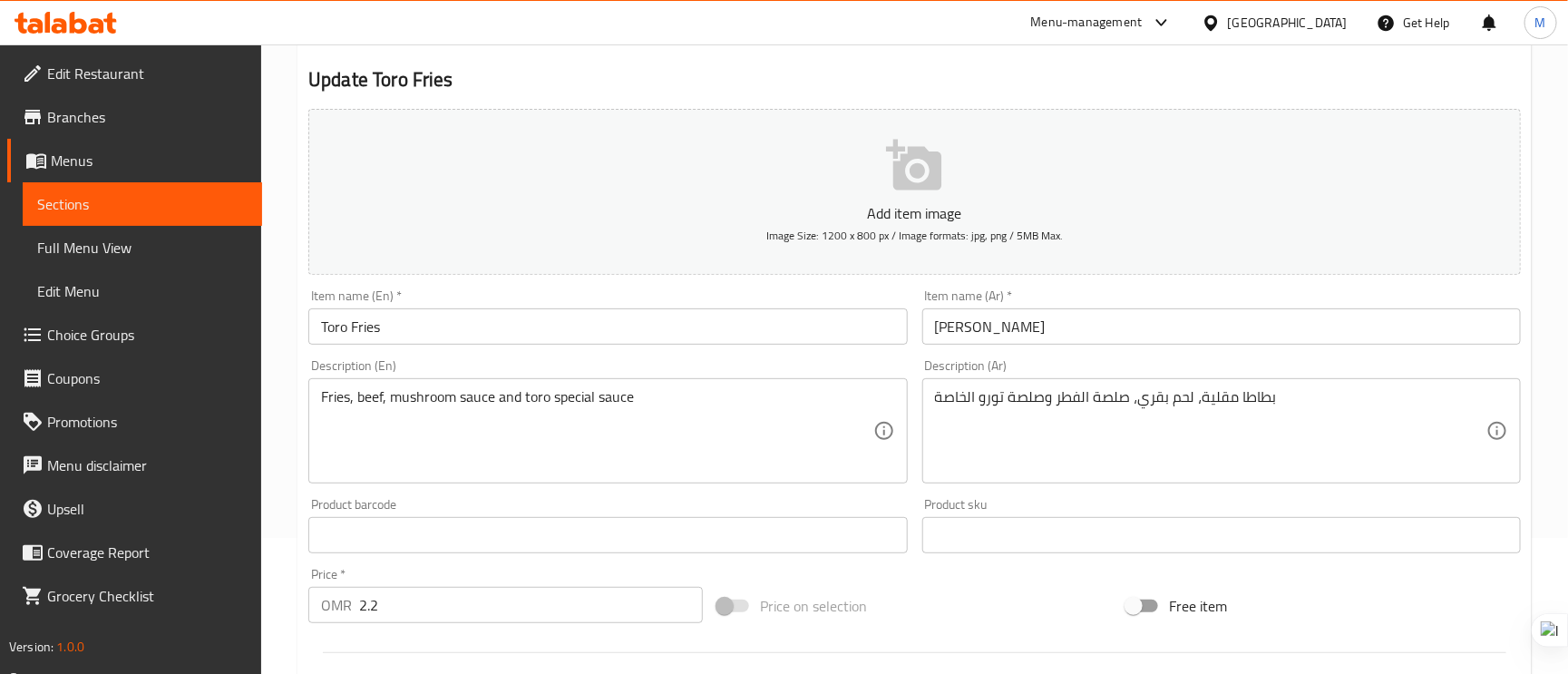
click at [1085, 334] on input "تورو فرايز" at bounding box center [1221, 326] width 599 height 36
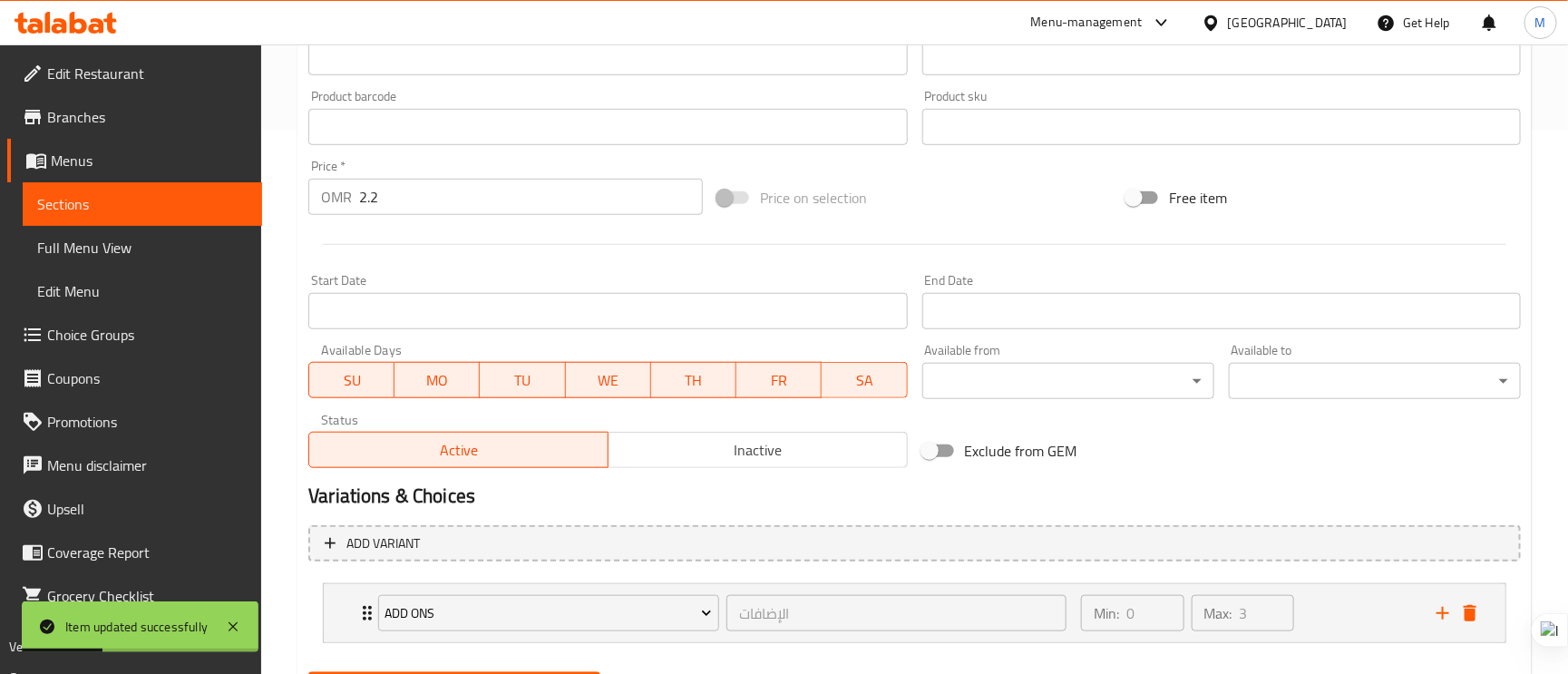
scroll to position [638, 0]
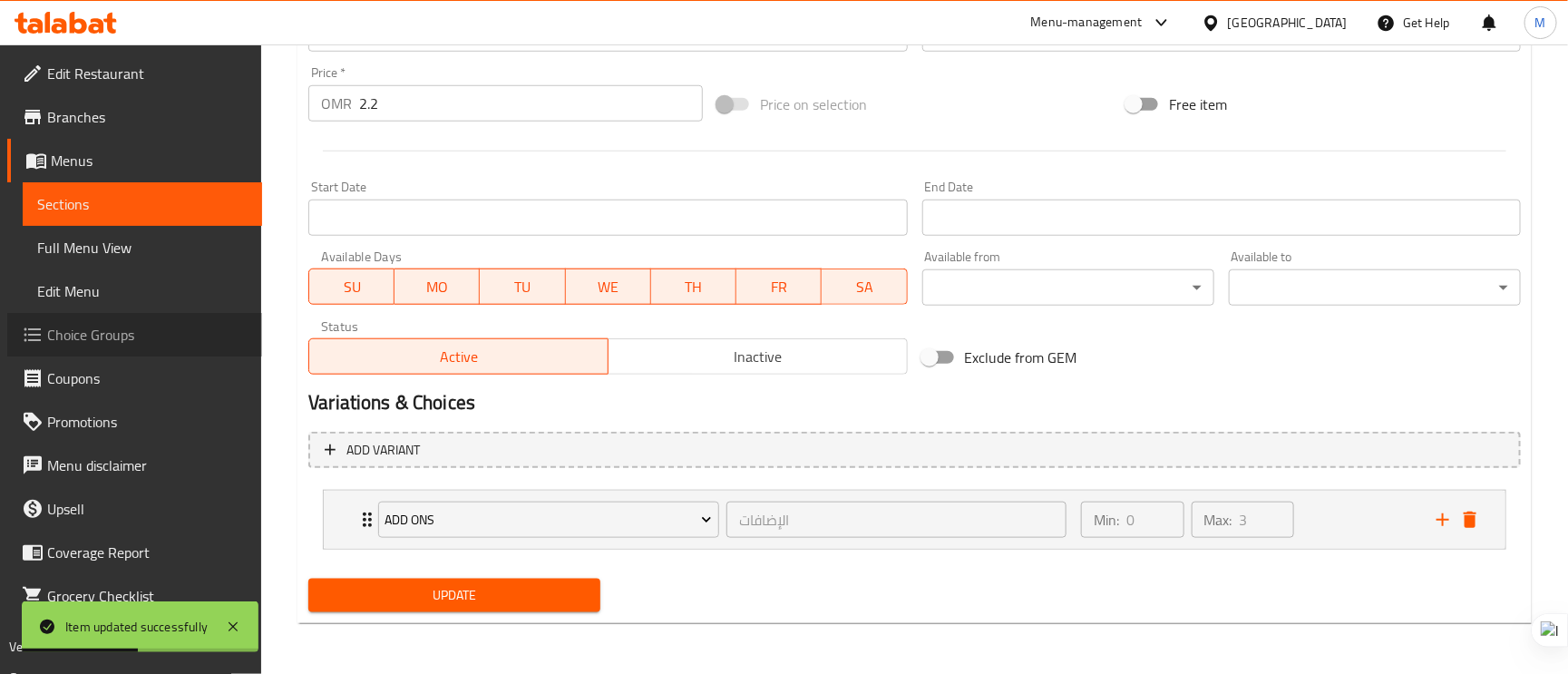
click at [151, 330] on span "Choice Groups" at bounding box center [147, 334] width 201 height 22
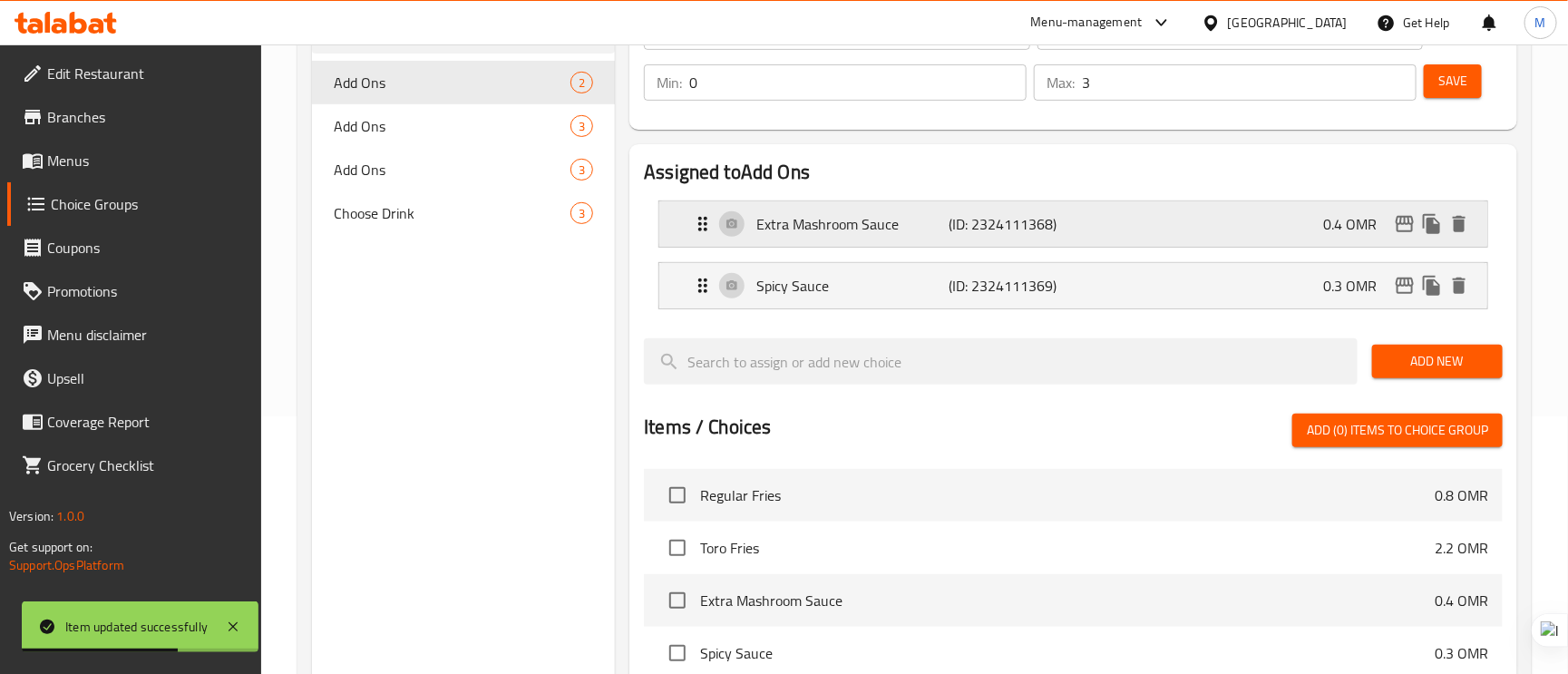
click at [950, 234] on p "(ID: 2324111368)" at bounding box center [1012, 224] width 128 height 22
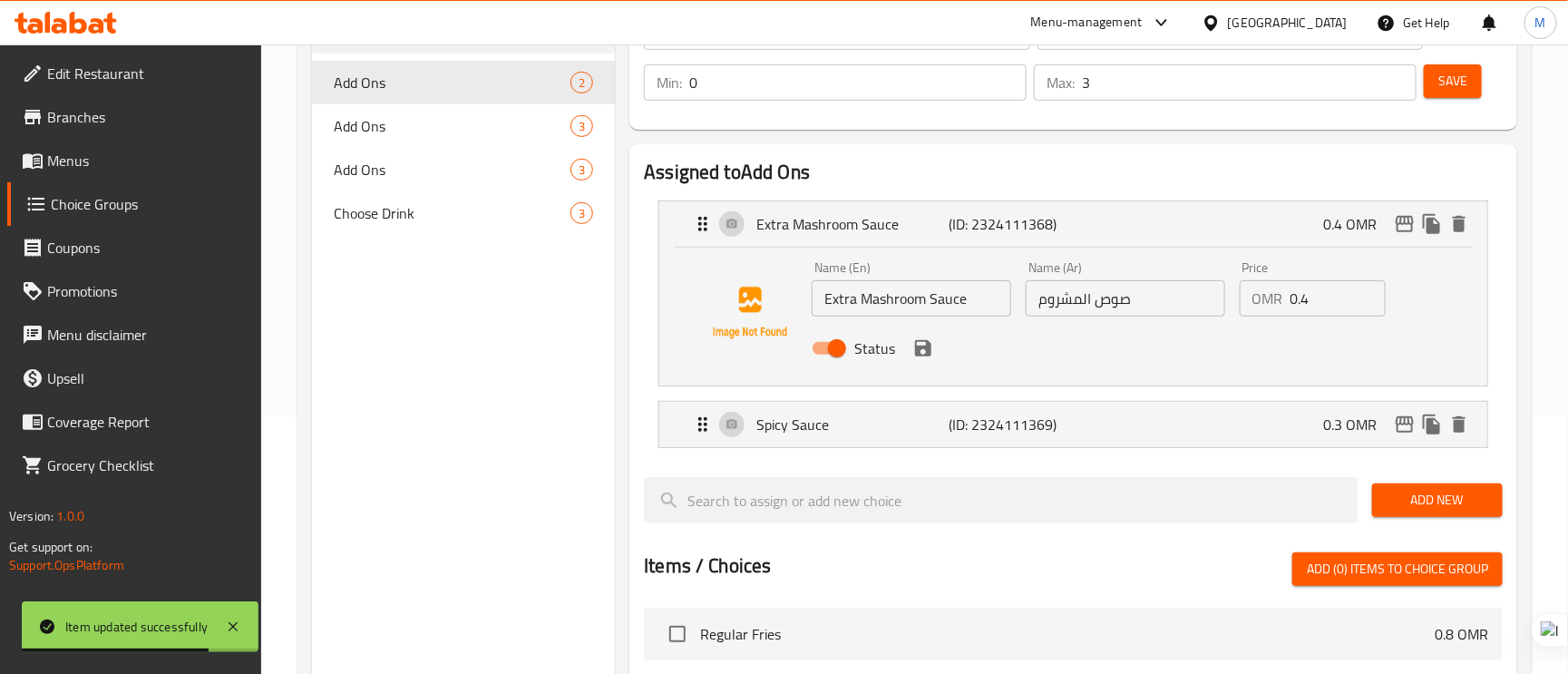
click at [1081, 296] on input "صوص المشروم" at bounding box center [1126, 299] width 200 height 36
click at [1163, 290] on input "صوص المشروم" at bounding box center [1126, 299] width 200 height 36
click at [1081, 300] on input "صوص المشروم" at bounding box center [1126, 299] width 200 height 36
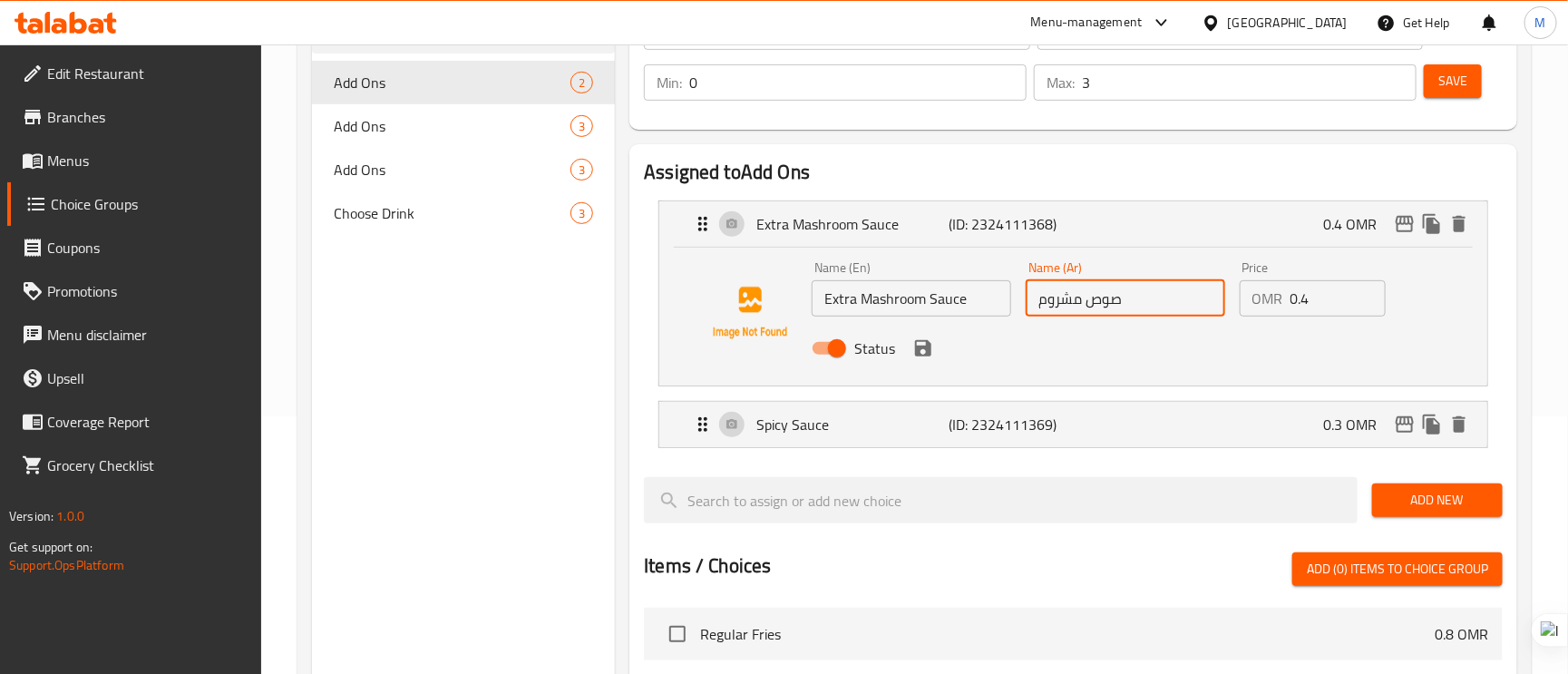
click at [1177, 289] on input "صوص مشروم" at bounding box center [1126, 299] width 200 height 36
click at [915, 345] on icon "save" at bounding box center [923, 348] width 16 height 16
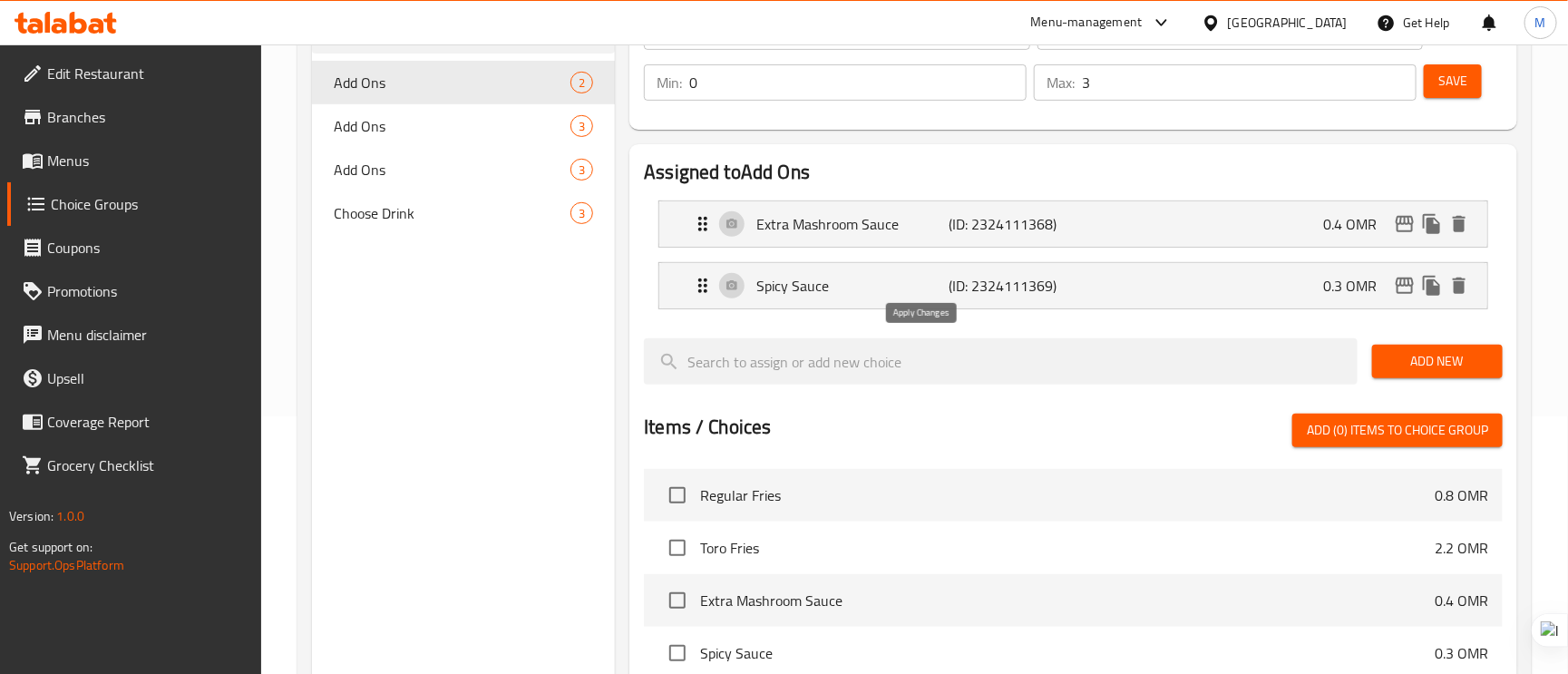
type input "صوص مشروم اكسترا"
click at [885, 292] on p "Spicy Sauce" at bounding box center [853, 286] width 193 height 22
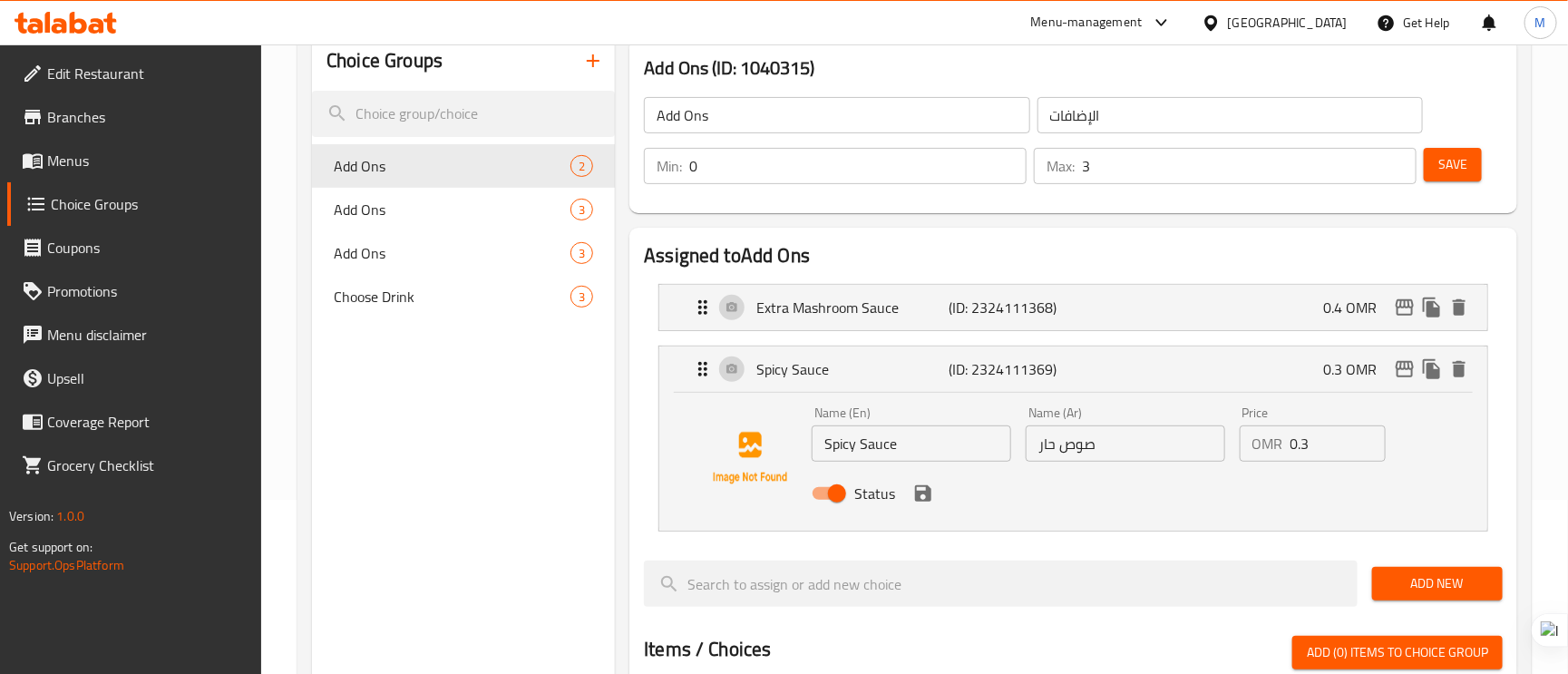
scroll to position [0, 0]
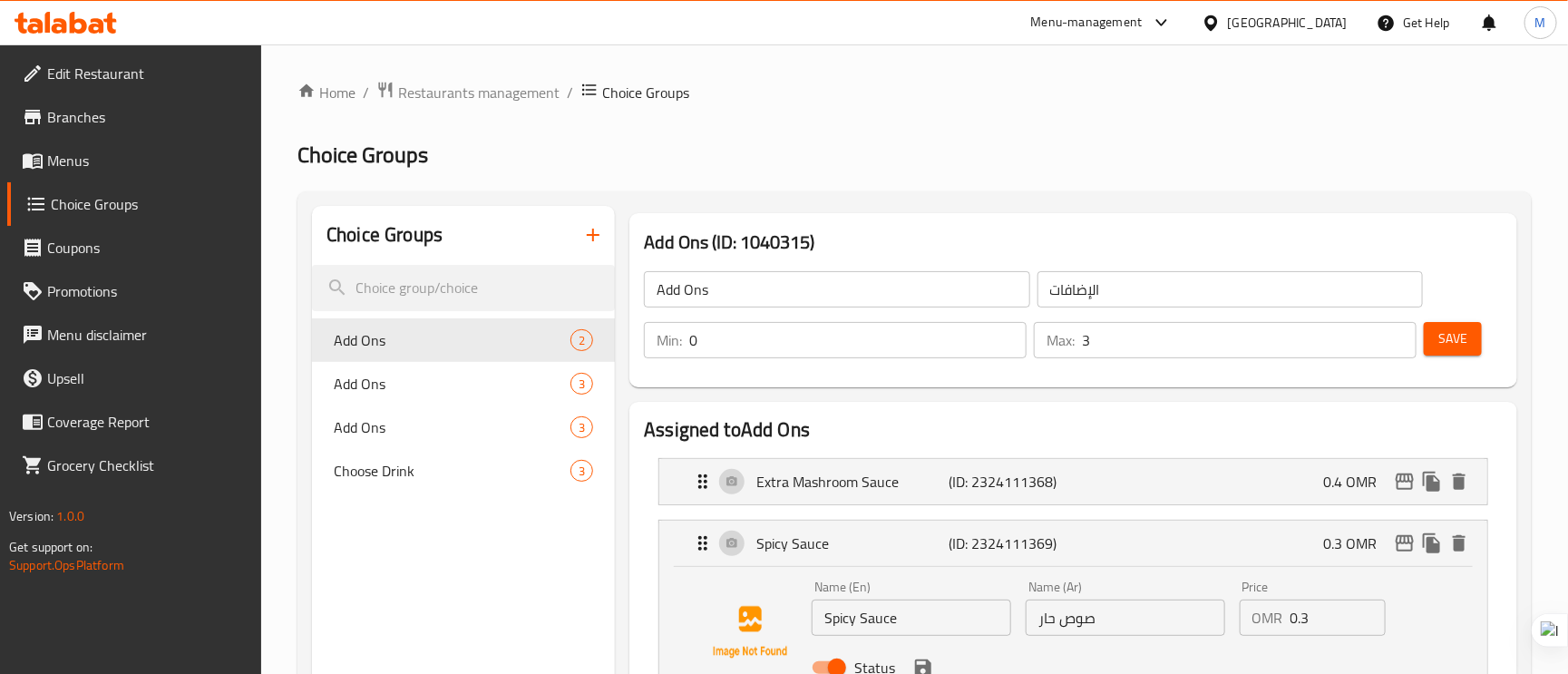
click at [1458, 329] on span "Save" at bounding box center [1454, 338] width 29 height 23
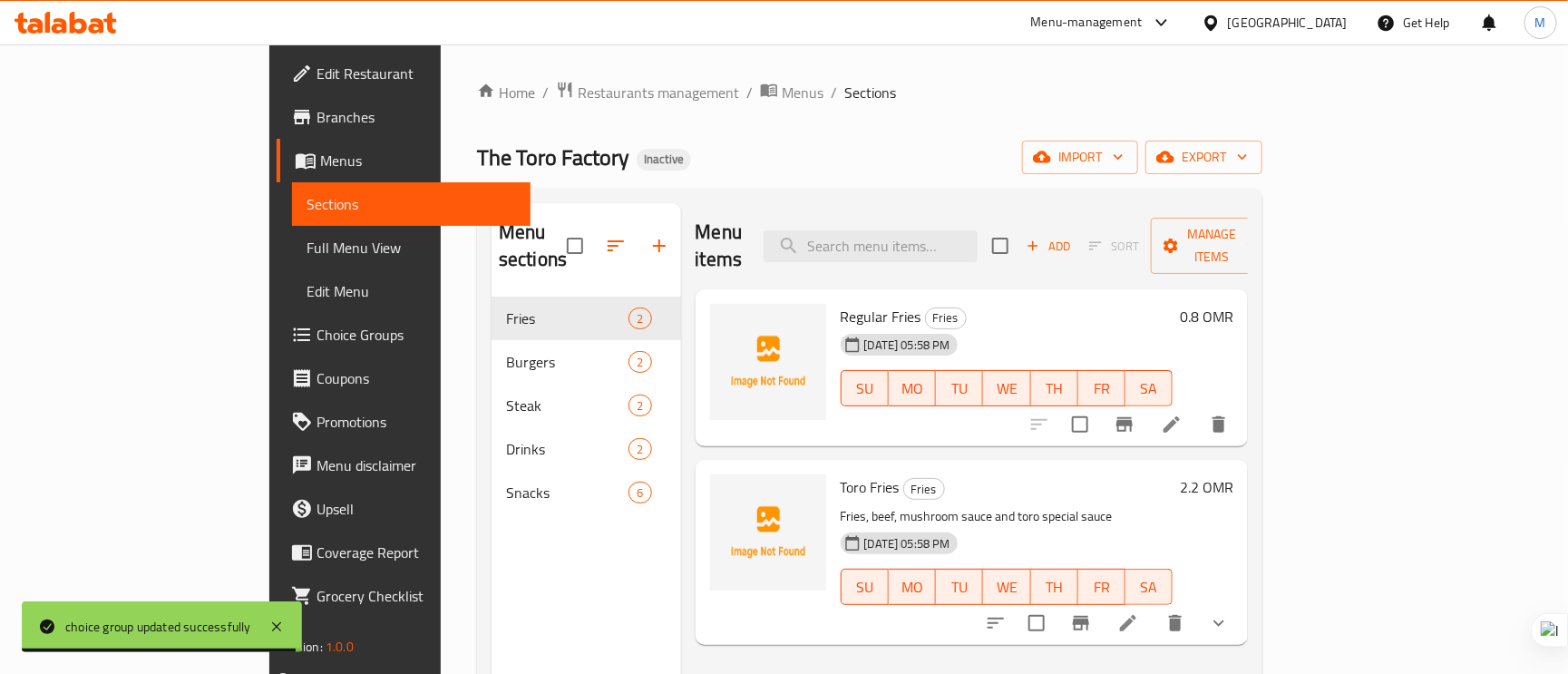
click at [316, 324] on span "Choice Groups" at bounding box center [416, 334] width 201 height 22
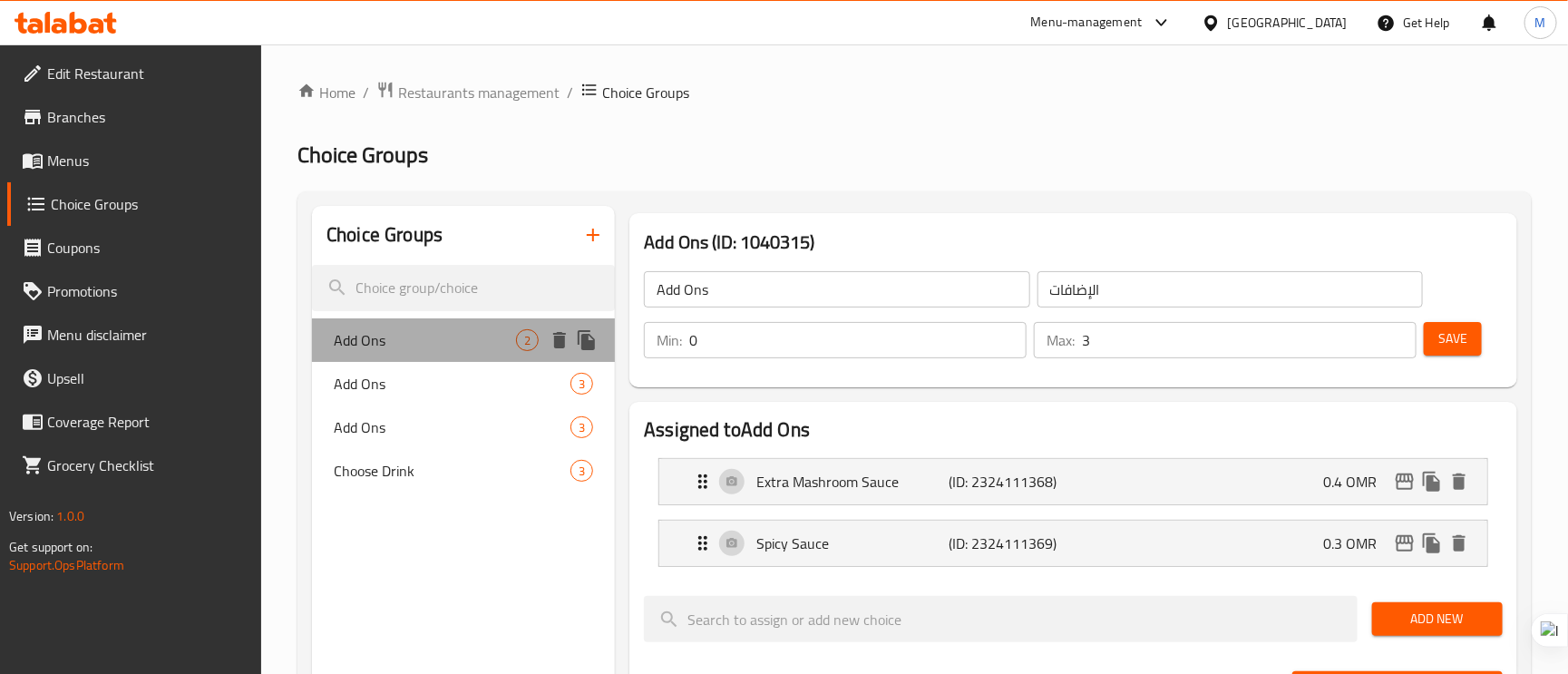
click at [375, 333] on span "Add Ons" at bounding box center [424, 340] width 183 height 22
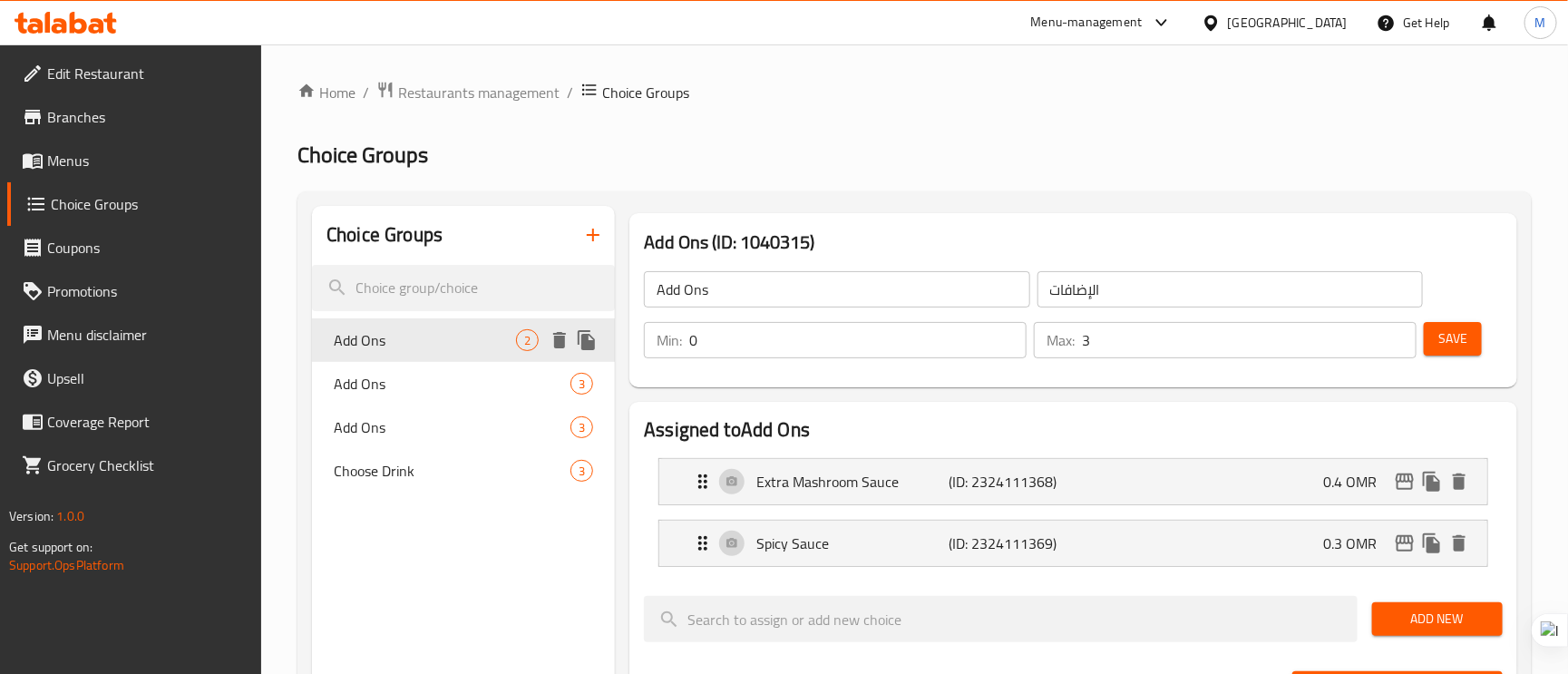
click at [368, 338] on span "Add Ons" at bounding box center [424, 340] width 183 height 22
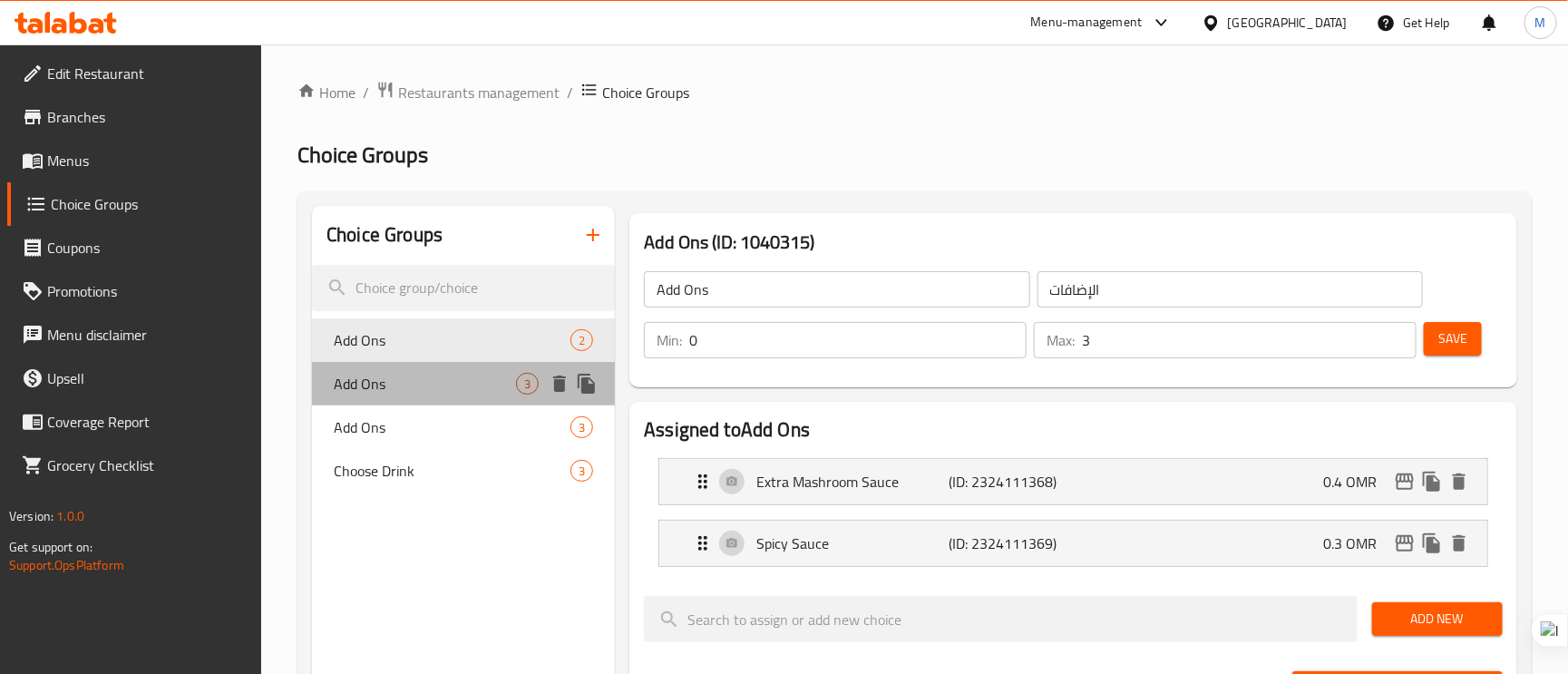
click at [362, 378] on span "Add Ons" at bounding box center [424, 383] width 183 height 22
type input "4"
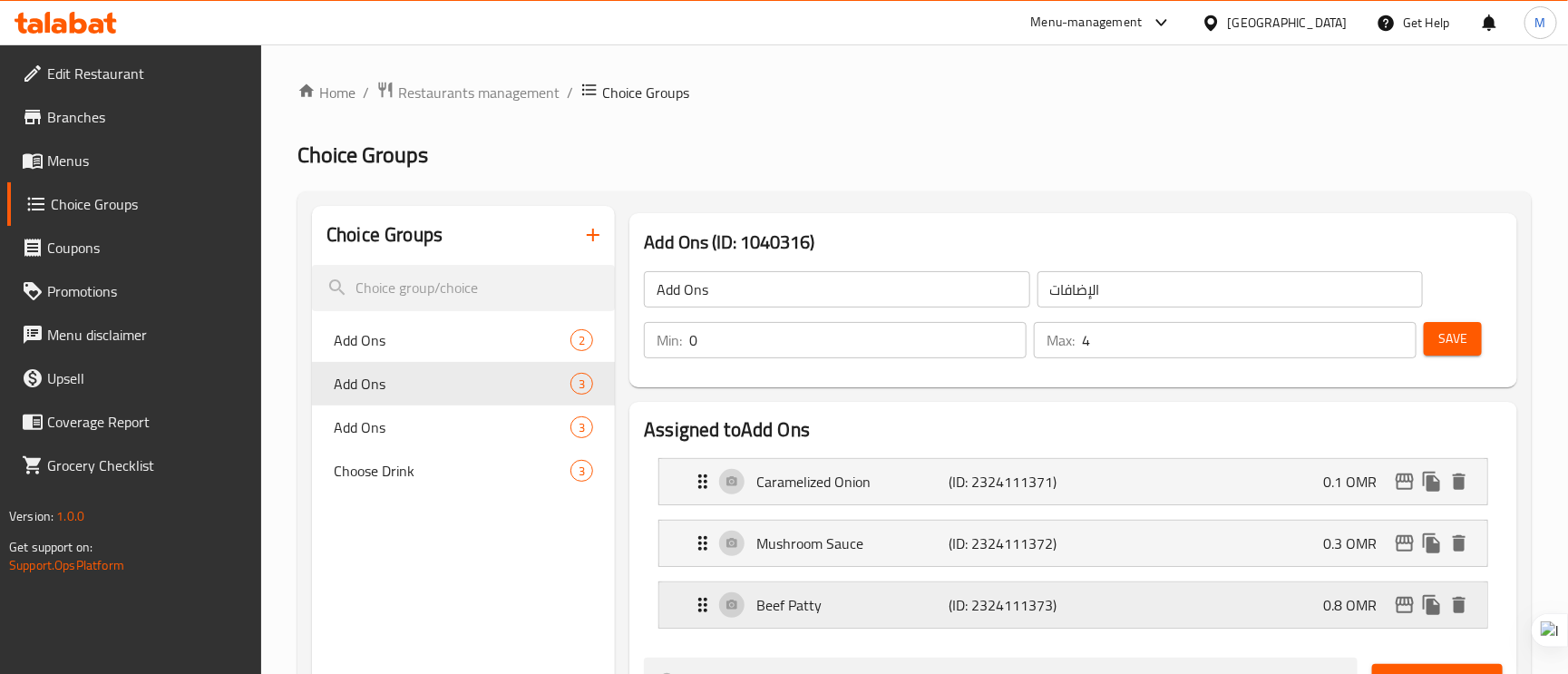
drag, startPoint x: 807, startPoint y: 617, endPoint x: 813, endPoint y: 589, distance: 28.6
click at [809, 614] on p "Beef Patty" at bounding box center [853, 605] width 193 height 22
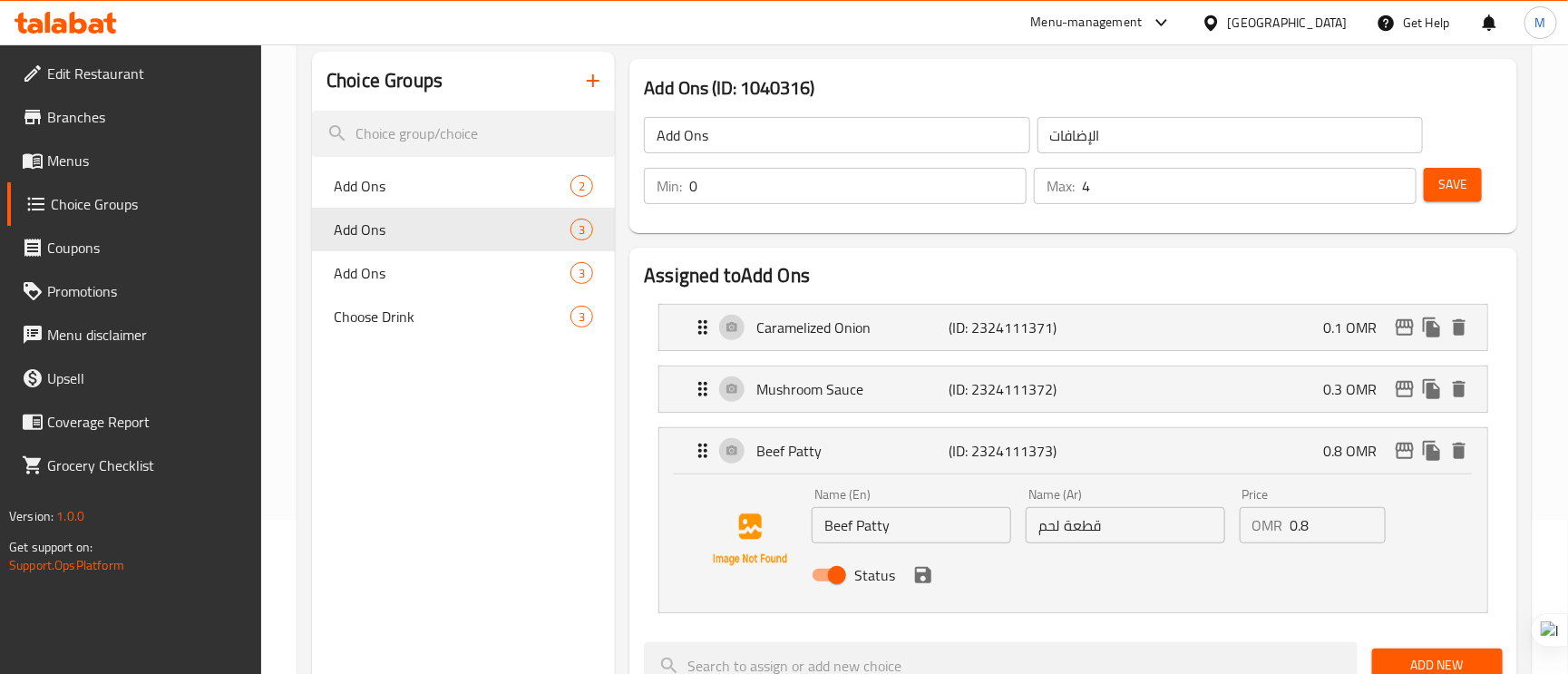
scroll to position [273, 0]
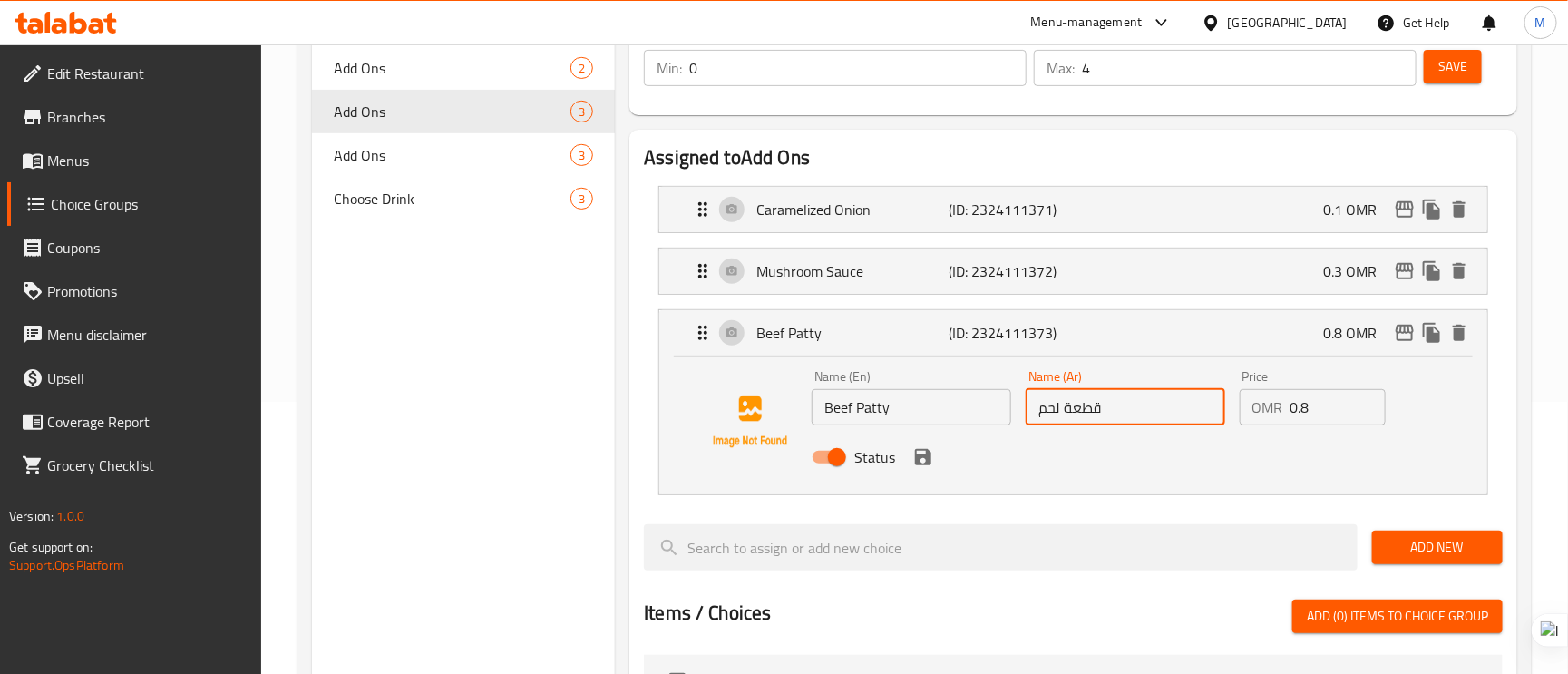
click at [1184, 405] on input "قطعة لحم" at bounding box center [1126, 407] width 200 height 36
click at [917, 473] on div "Status" at bounding box center [1126, 457] width 641 height 49
click at [919, 457] on icon "save" at bounding box center [923, 457] width 16 height 16
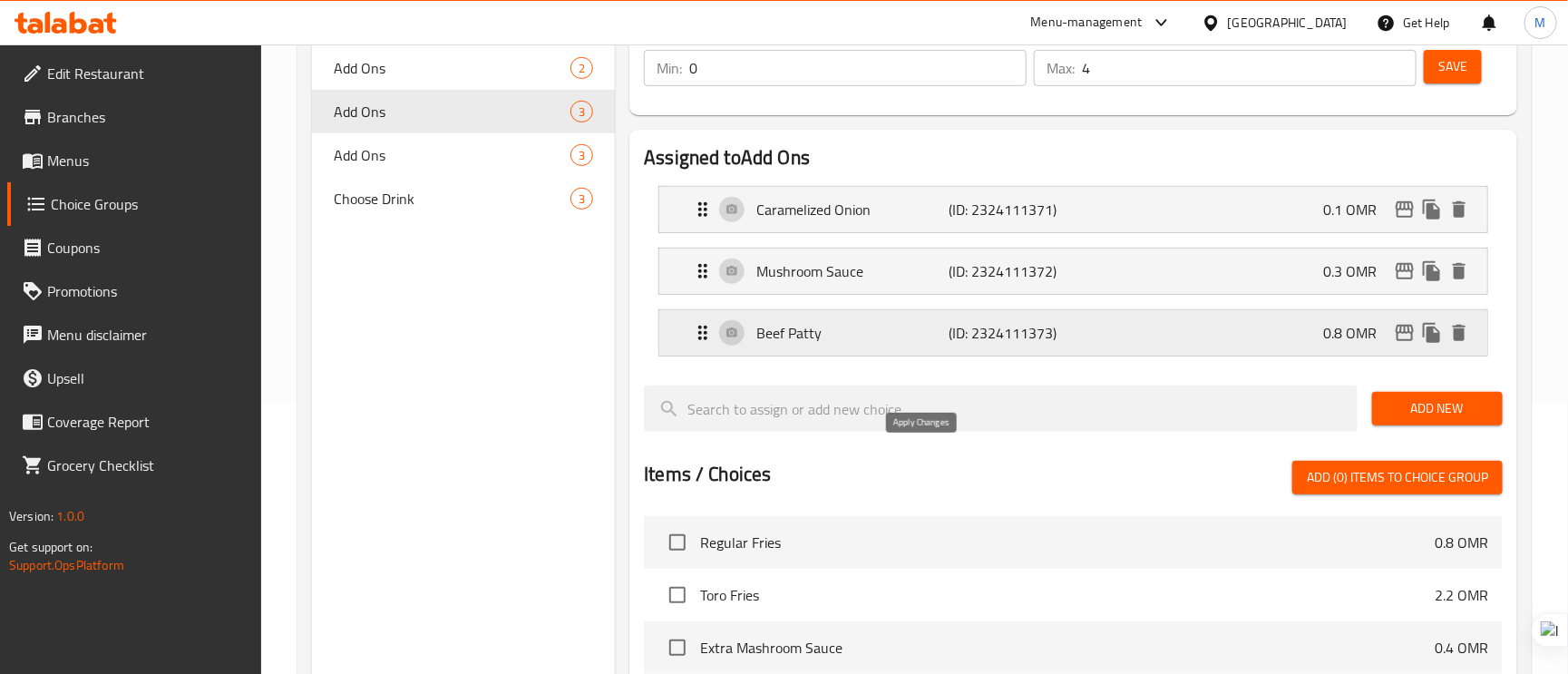
type input "قطعة لحم بقري"
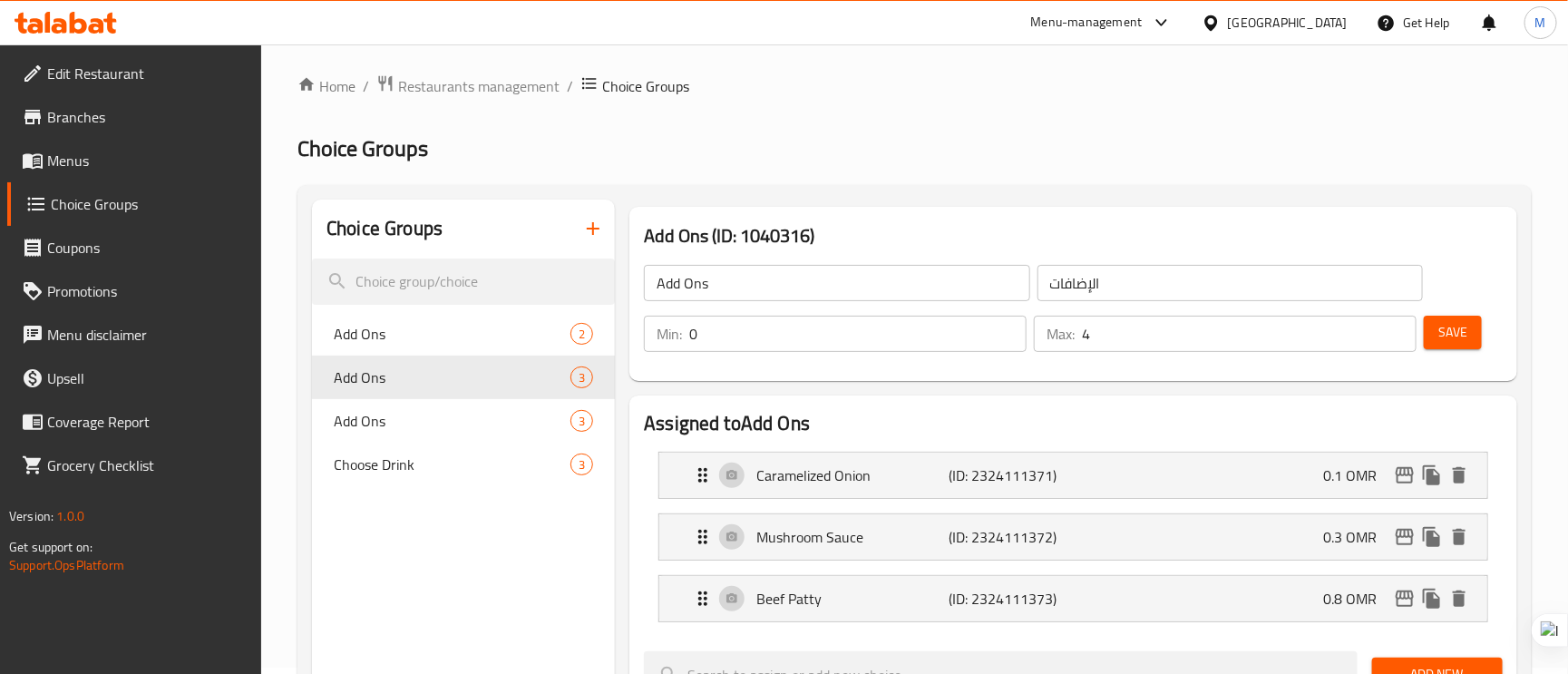
scroll to position [0, 0]
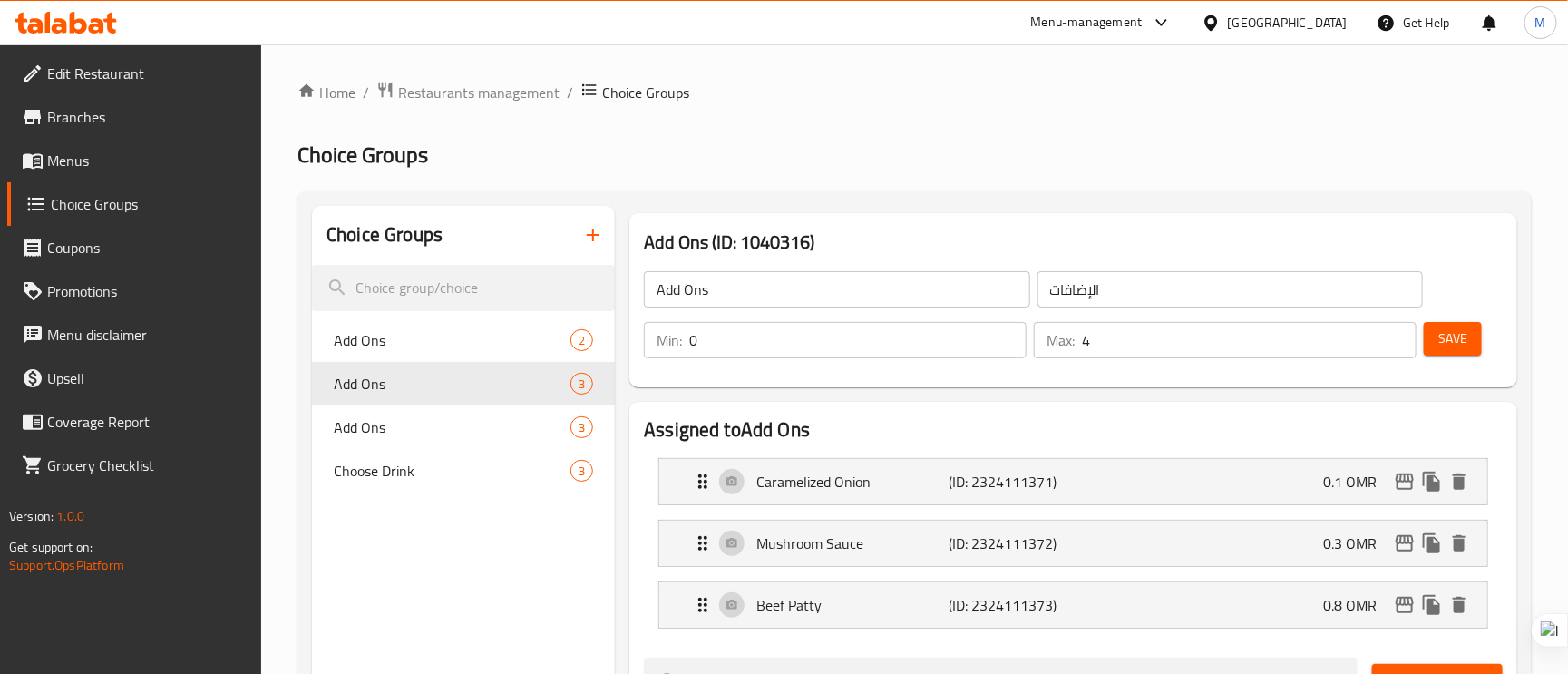
click at [1462, 351] on button "Save" at bounding box center [1454, 338] width 58 height 34
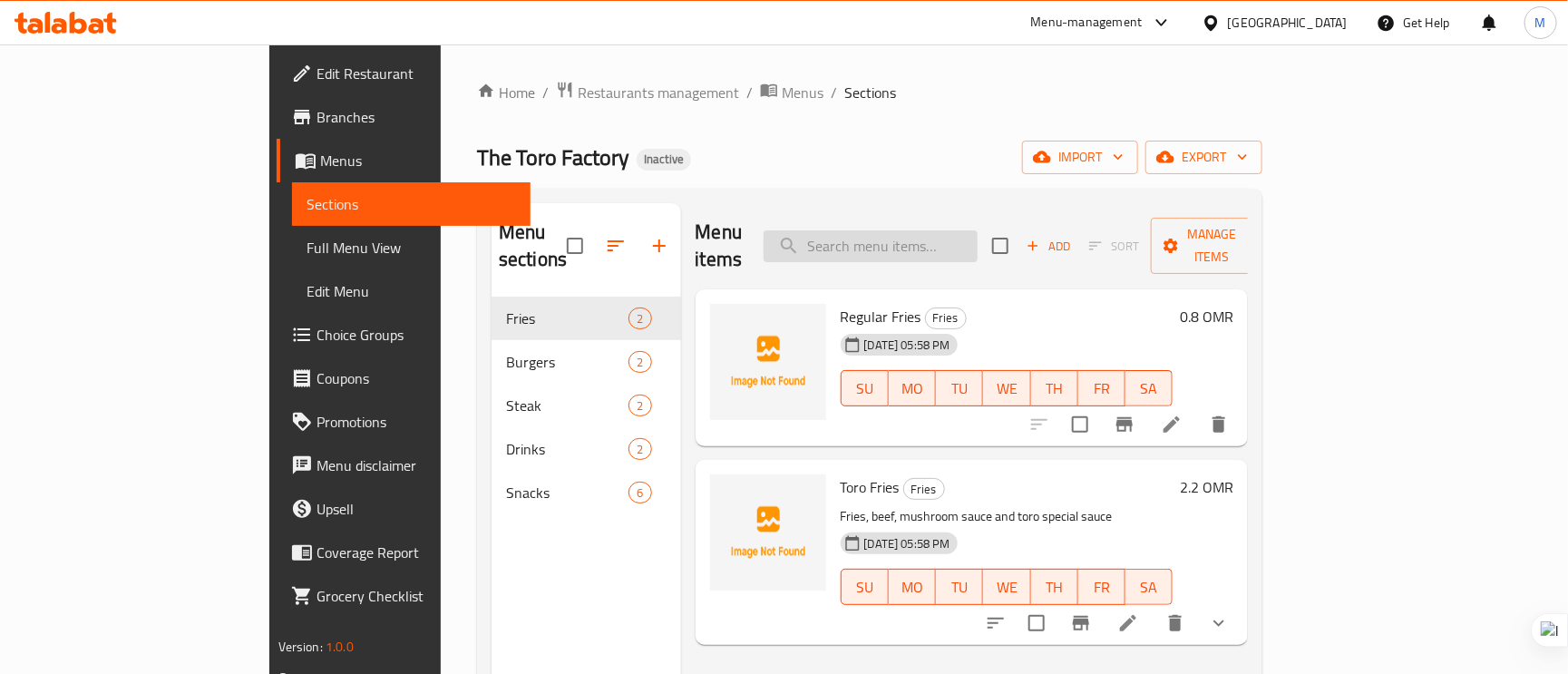
click at [978, 231] on input "search" at bounding box center [871, 246] width 214 height 32
paste input "Toro Burger"
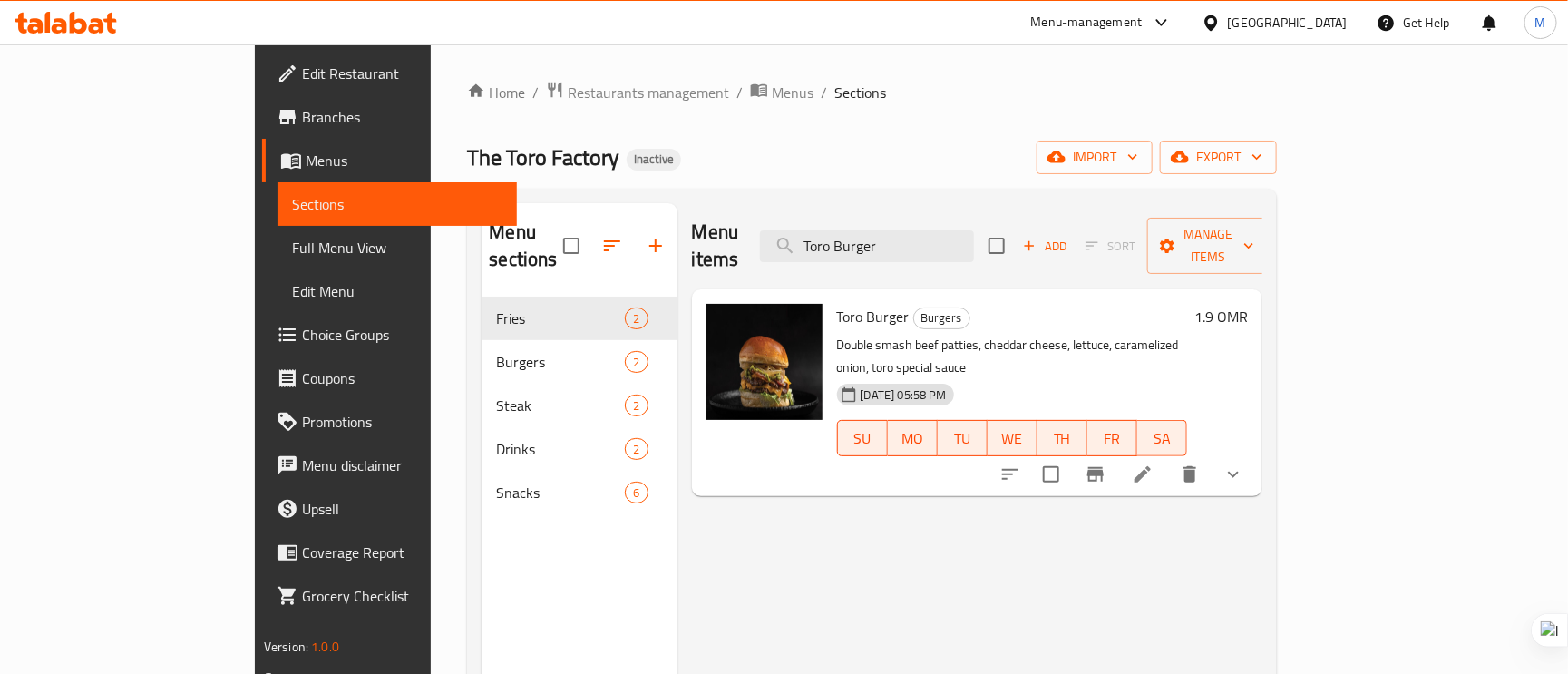
type input "Toro Burger"
click at [1168, 458] on li at bounding box center [1143, 474] width 51 height 33
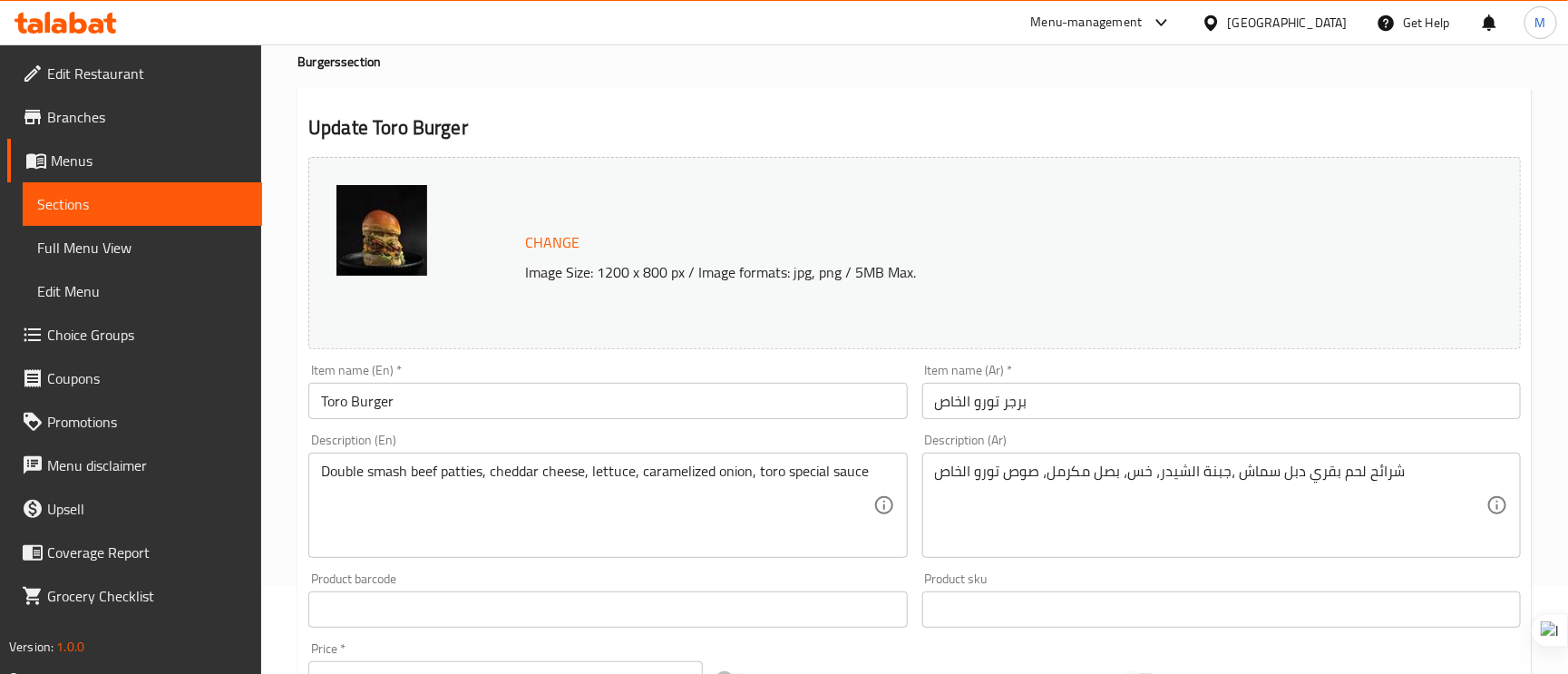
scroll to position [136, 0]
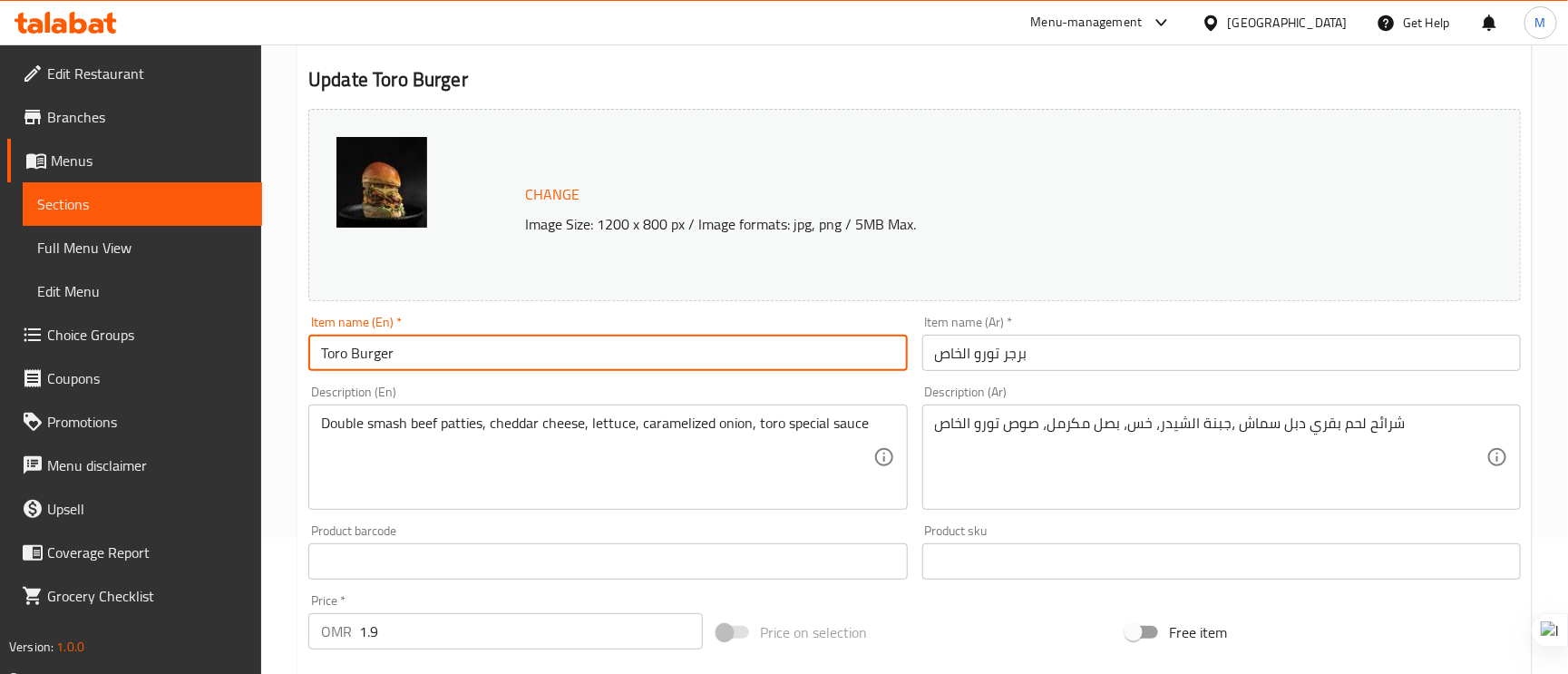
click at [323, 350] on input "Toro Burger" at bounding box center [607, 352] width 599 height 36
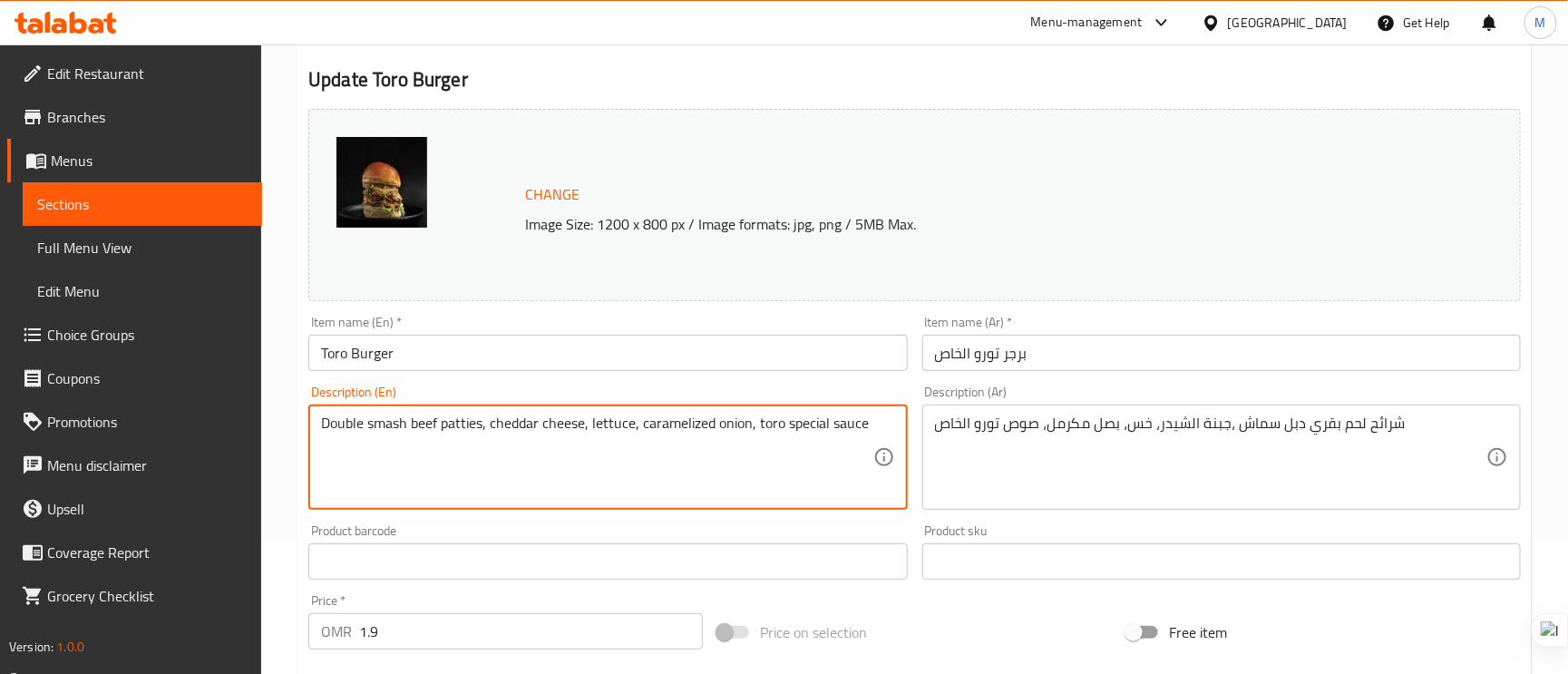
click at [814, 424] on textarea "Double smash beef patties, cheddar cheese, lettuce, caramelized onion, toro spe…" at bounding box center [596, 457] width 551 height 86
click at [320, 350] on input "Toro Burger" at bounding box center [607, 352] width 599 height 36
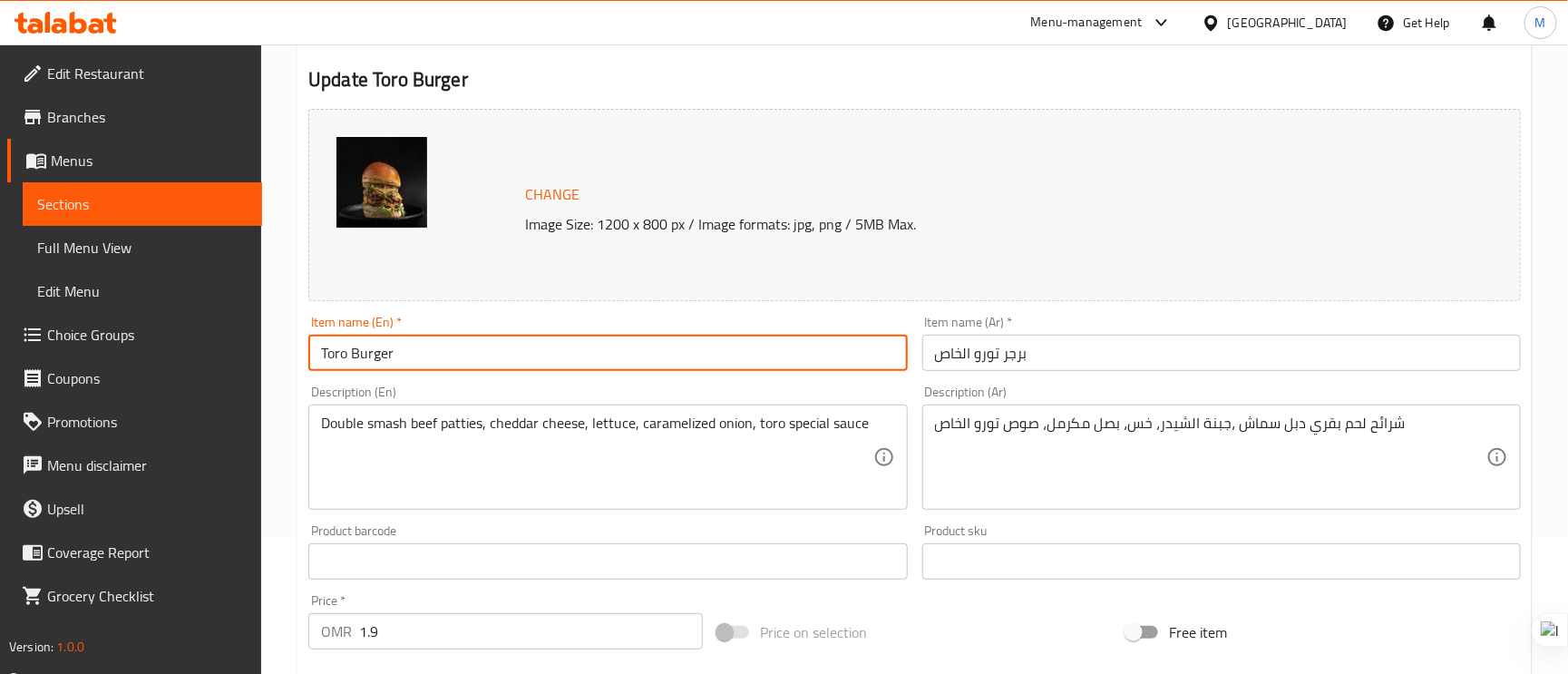
paste input "special"
click at [319, 353] on input "special Toro Burger" at bounding box center [607, 352] width 599 height 36
click at [534, 362] on input "Special Toro Burger" at bounding box center [607, 352] width 599 height 36
type input "Special Toro Burger"
click at [1240, 368] on input "برجر تورو الخاص" at bounding box center [1221, 352] width 599 height 36
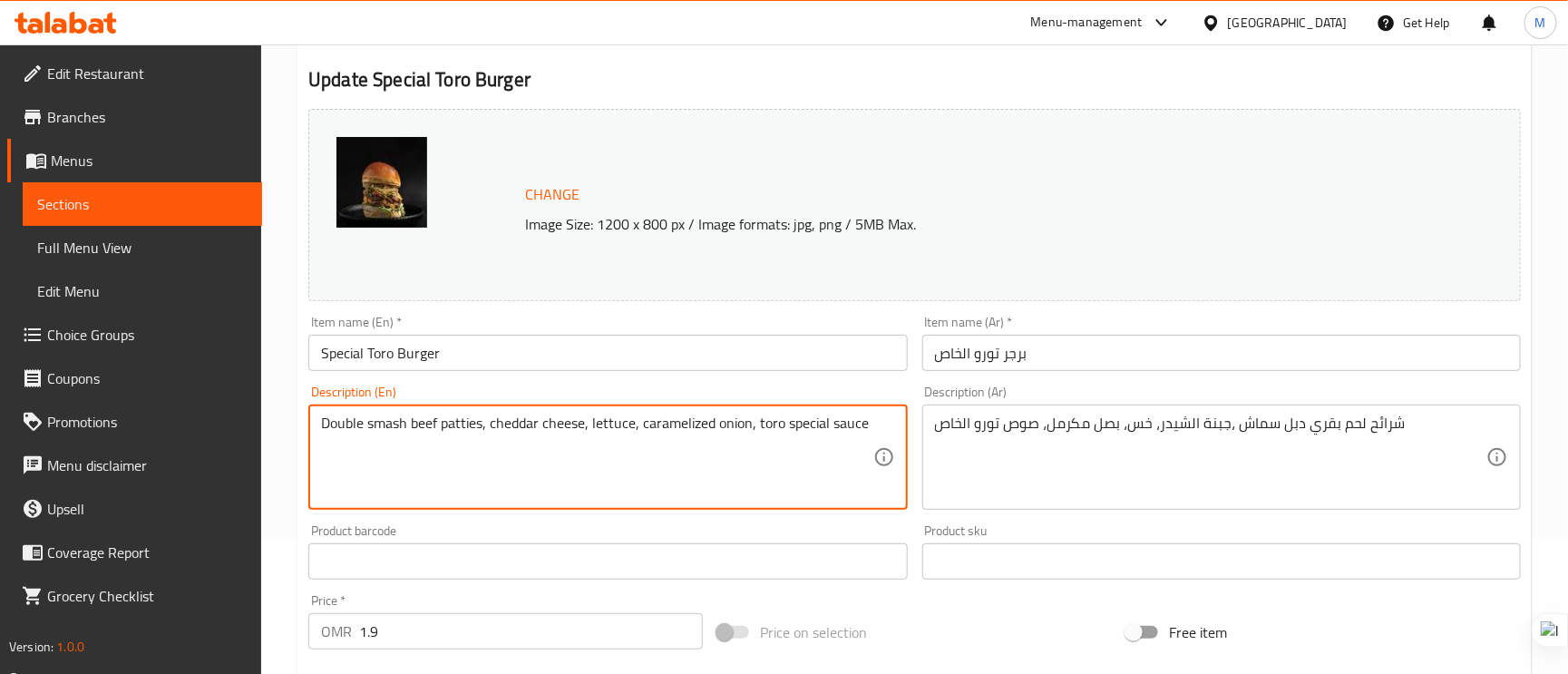
click at [384, 430] on textarea "Double smash beef patties, cheddar cheese, lettuce, caramelized onion, toro spe…" at bounding box center [596, 457] width 551 height 86
click at [638, 334] on div "Item name (En)   * Special Toro Burger Item name (En) *" at bounding box center [607, 342] width 599 height 55
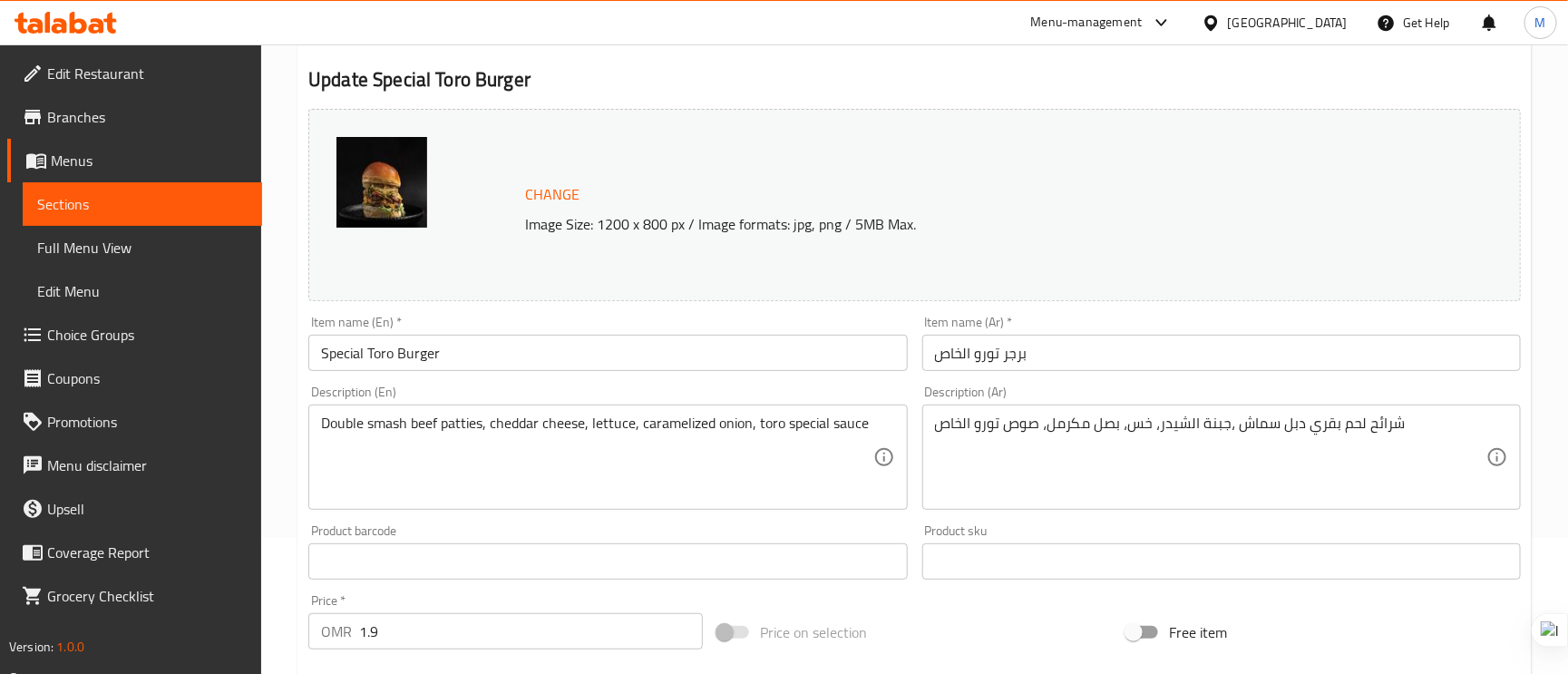
click at [650, 350] on input "Special Toro Burger" at bounding box center [607, 352] width 599 height 36
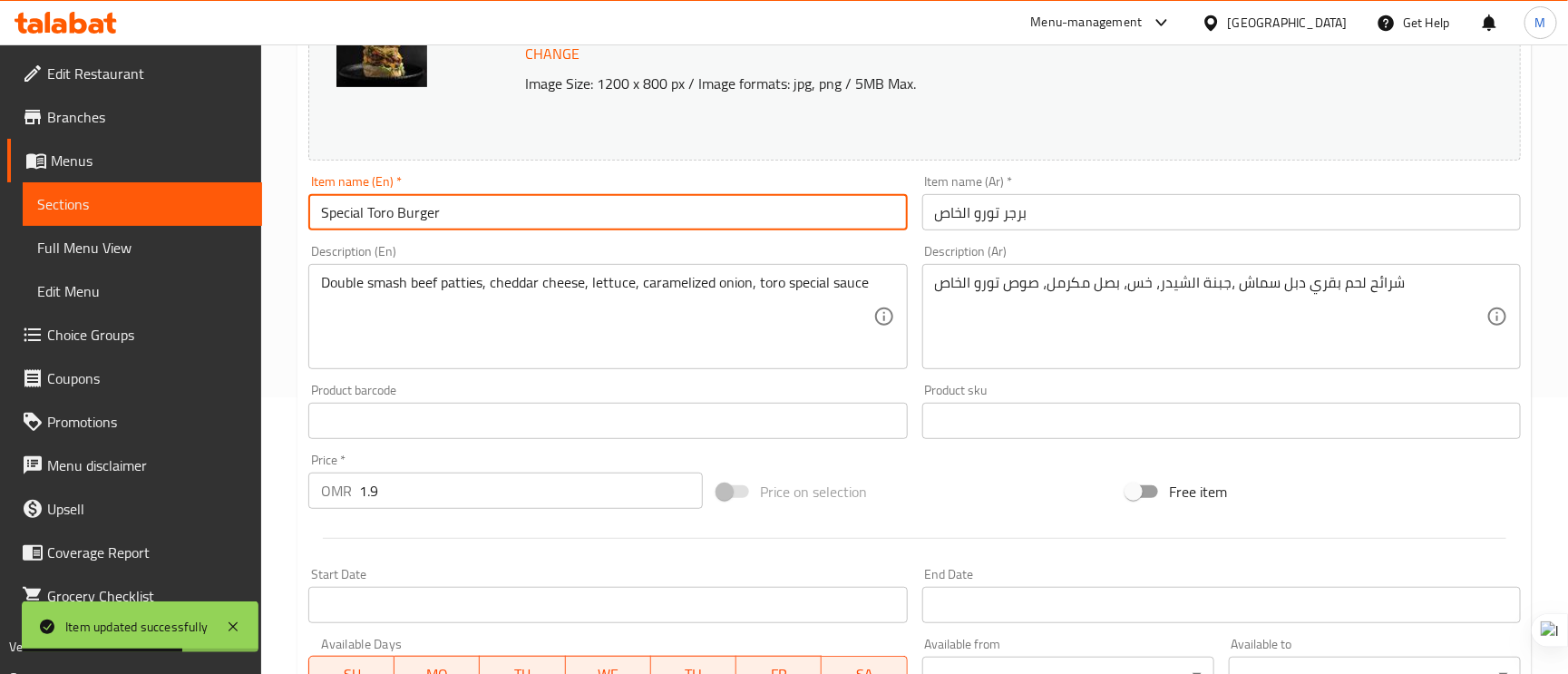
scroll to position [256, 0]
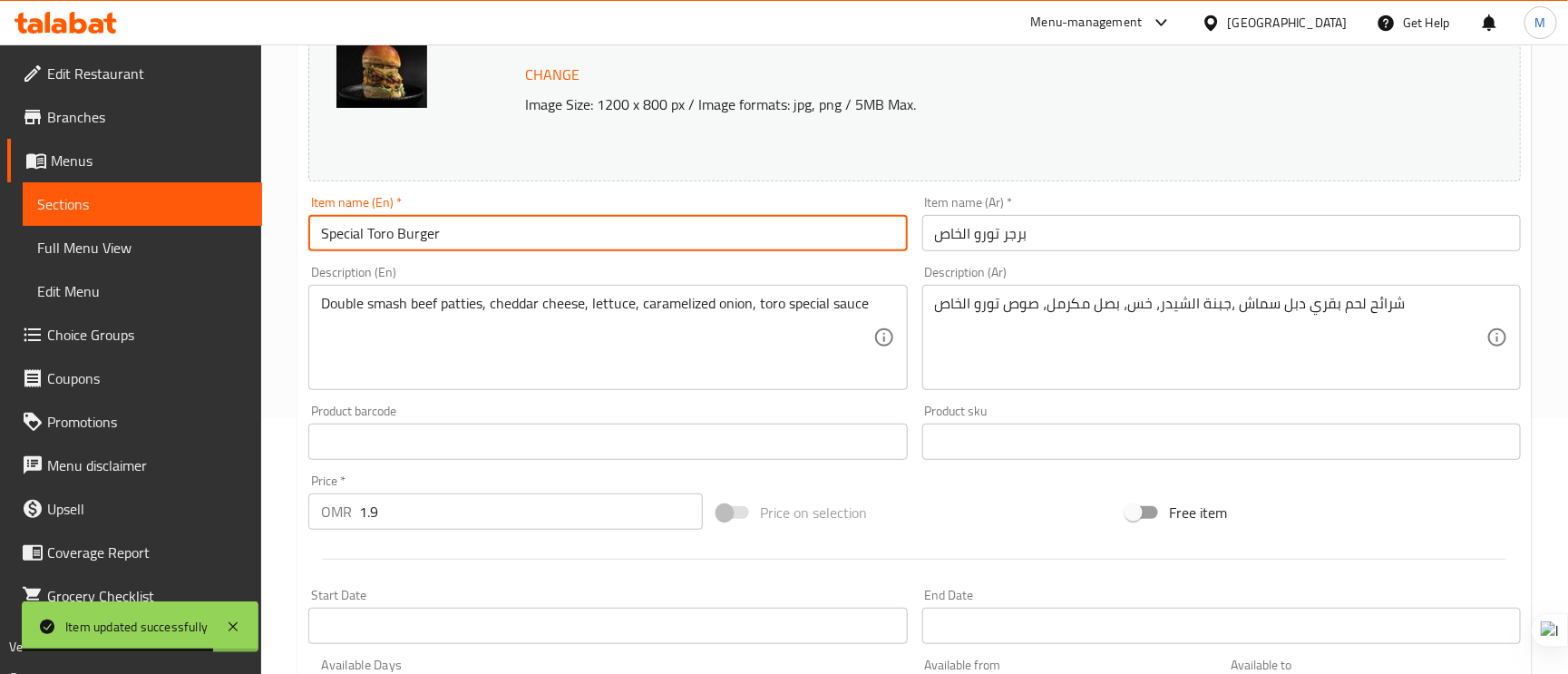
click at [166, 336] on span "Choice Groups" at bounding box center [147, 334] width 201 height 22
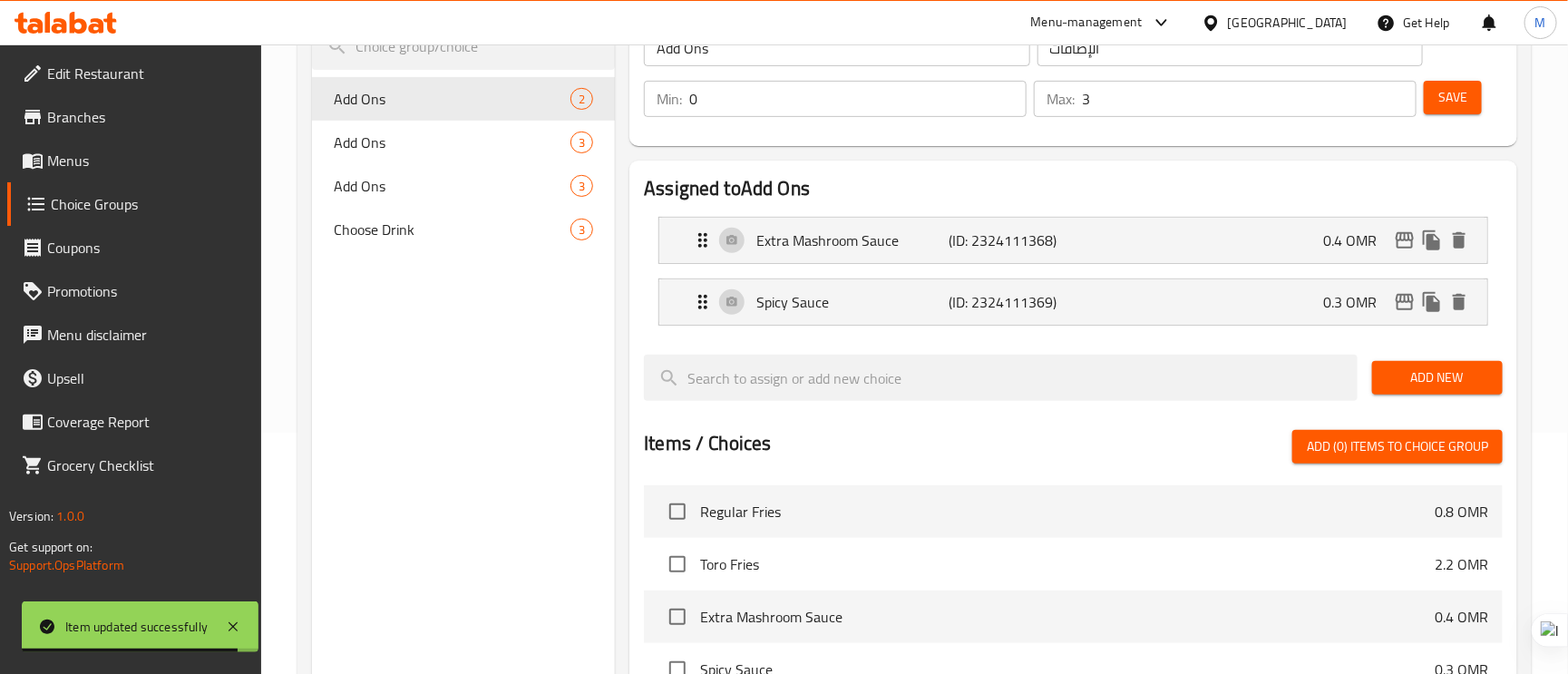
scroll to position [120, 0]
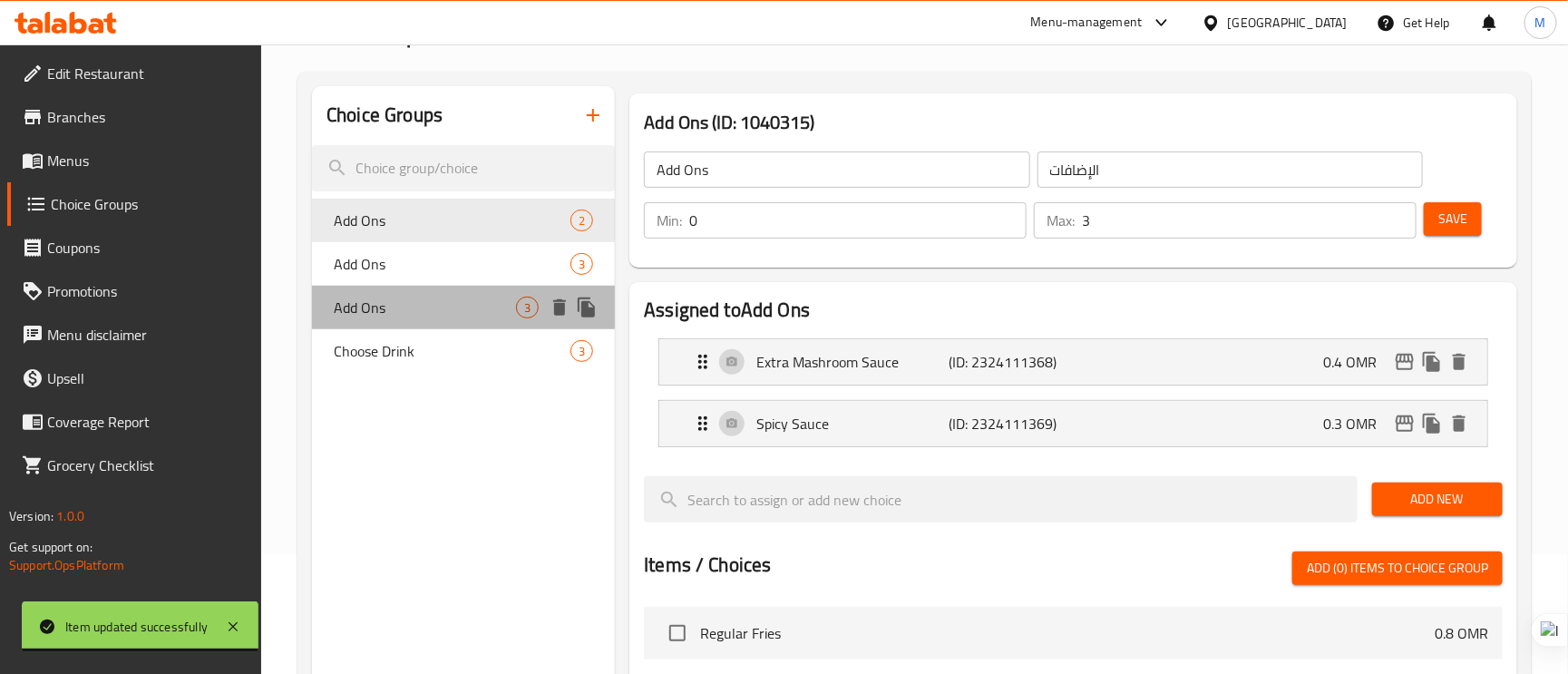
click at [417, 292] on div "Add Ons 3" at bounding box center [463, 308] width 303 height 44
type input "4"
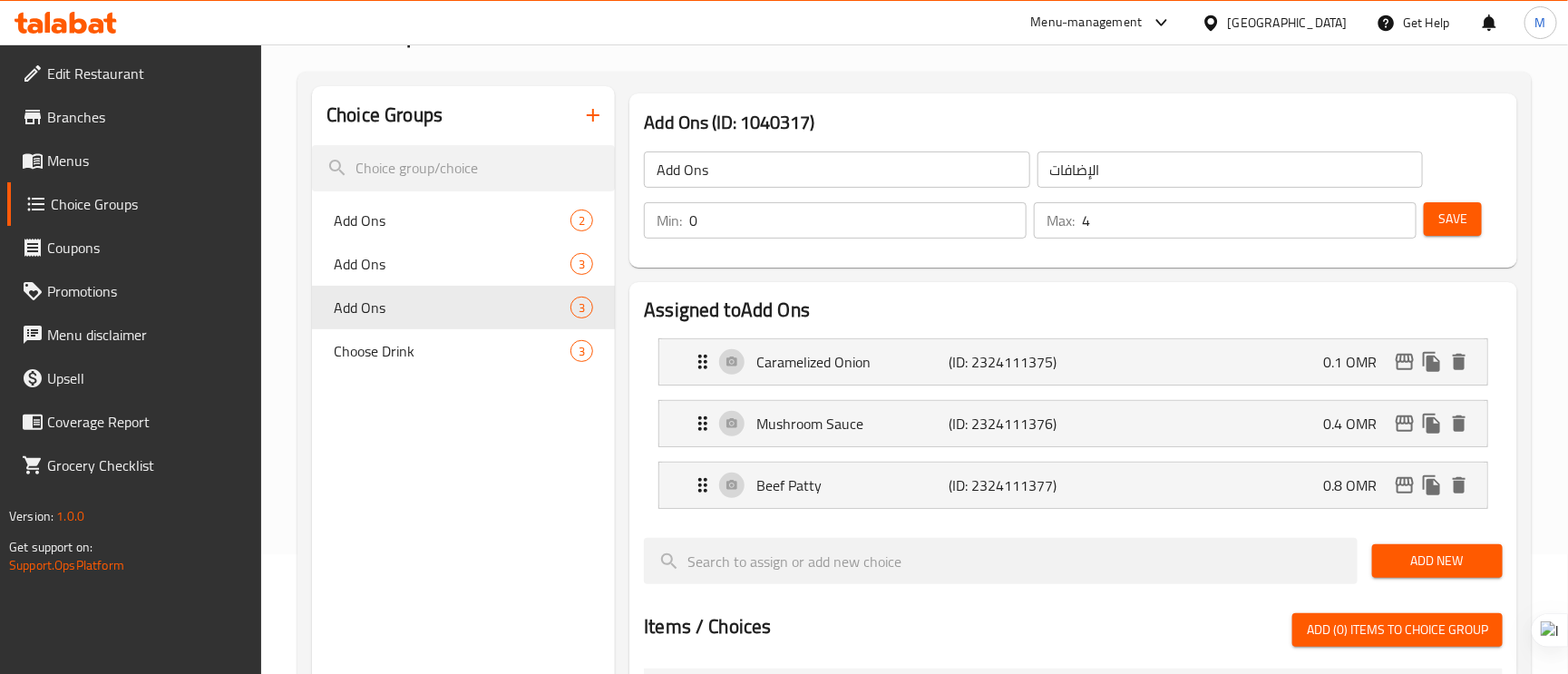
click at [860, 519] on nav "Caramelized Onion (ID: 2324111375) 0.1 OMR Name (En) Caramelized Onion Name (En…" at bounding box center [1074, 423] width 859 height 200
click at [867, 469] on div "Beef Patty (ID: 2324111377) 0.8 OMR" at bounding box center [1079, 485] width 774 height 45
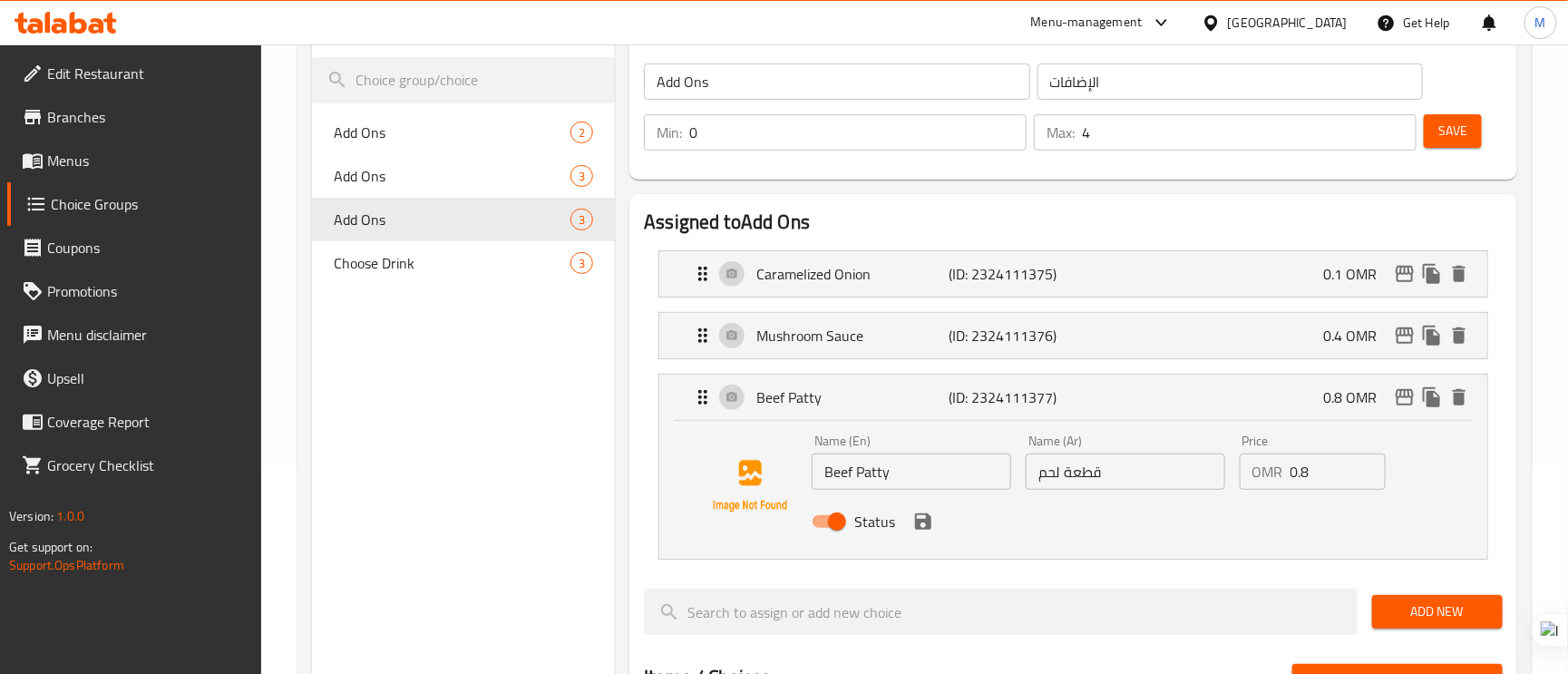
scroll to position [256, 0]
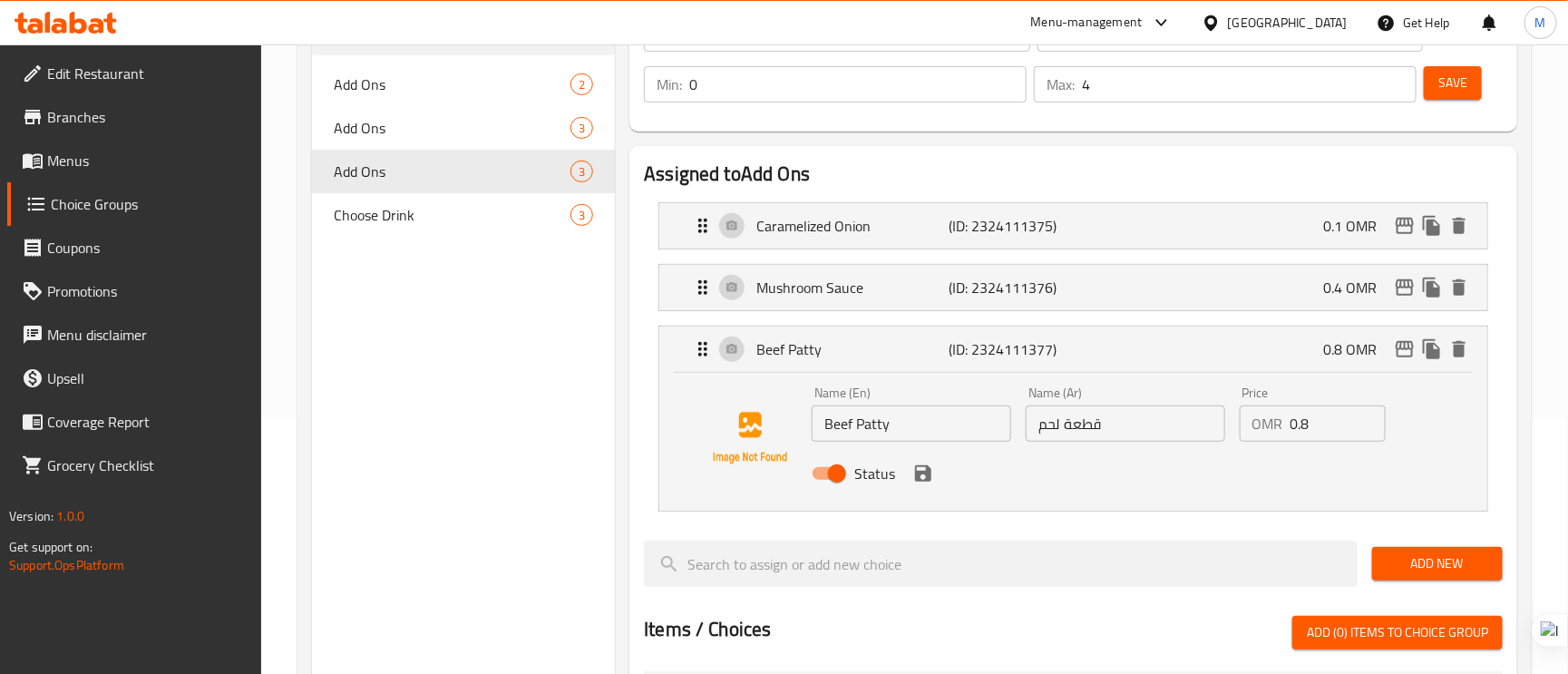
click at [1146, 432] on input "قطعة لحم" at bounding box center [1126, 423] width 200 height 36
type input "قطعة لحم بقري"
click at [933, 478] on button "save" at bounding box center [924, 473] width 27 height 27
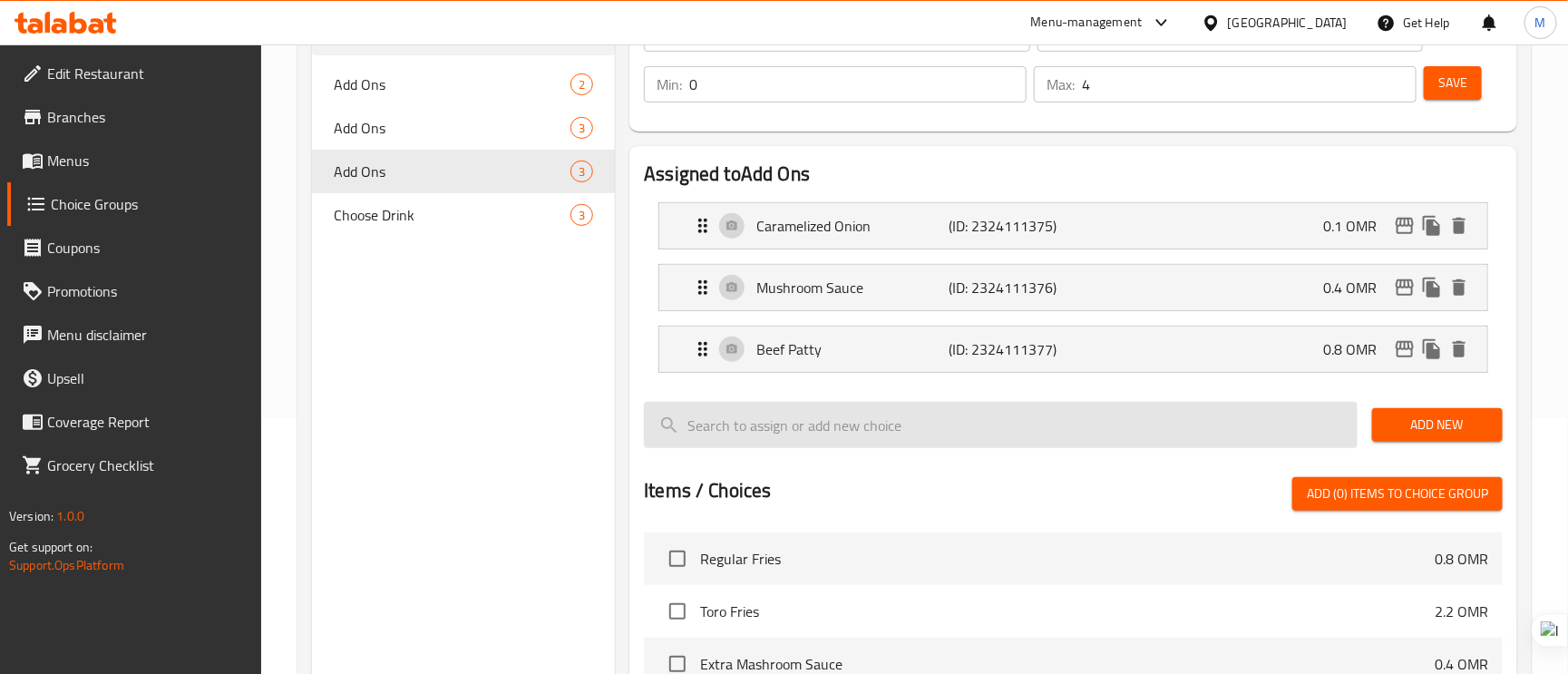
click at [928, 473] on div at bounding box center [1074, 470] width 859 height 15
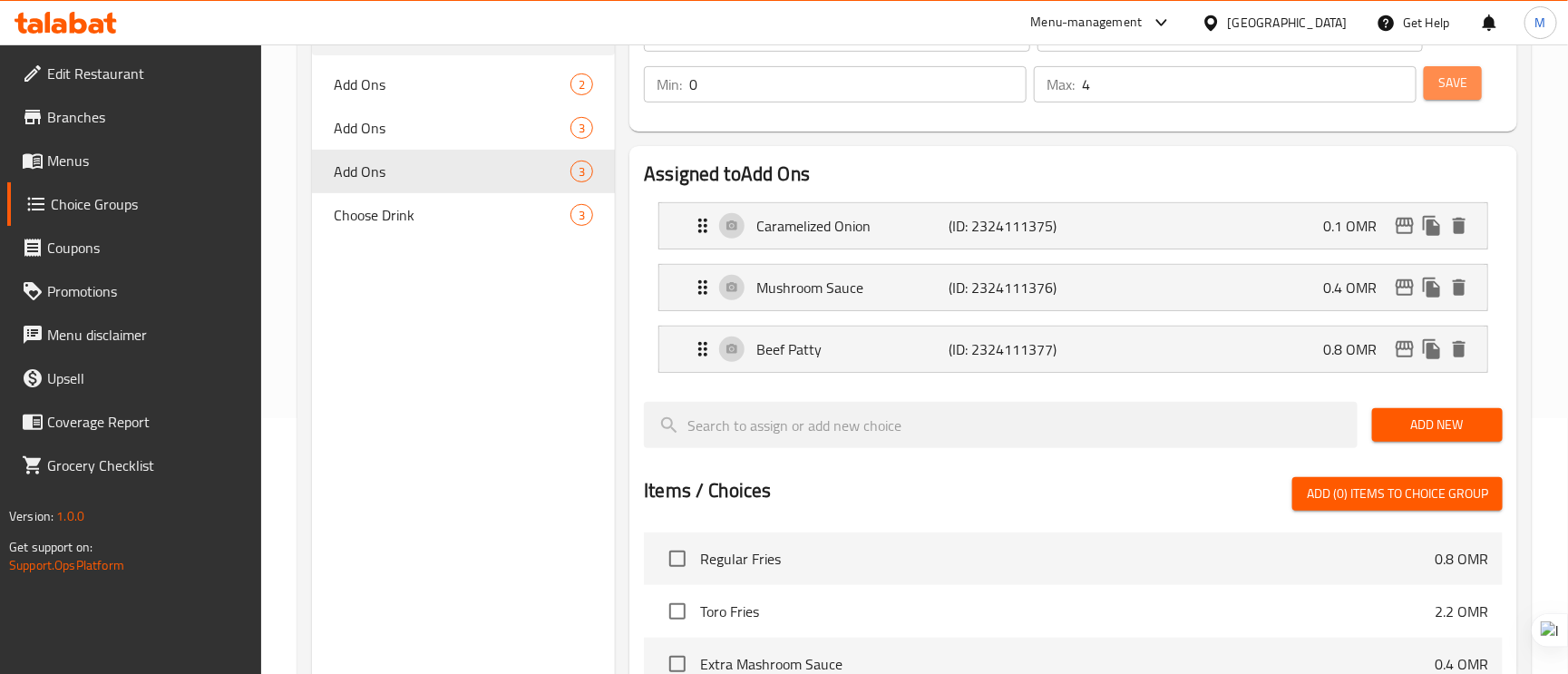
click at [1446, 83] on span "Save" at bounding box center [1454, 83] width 29 height 23
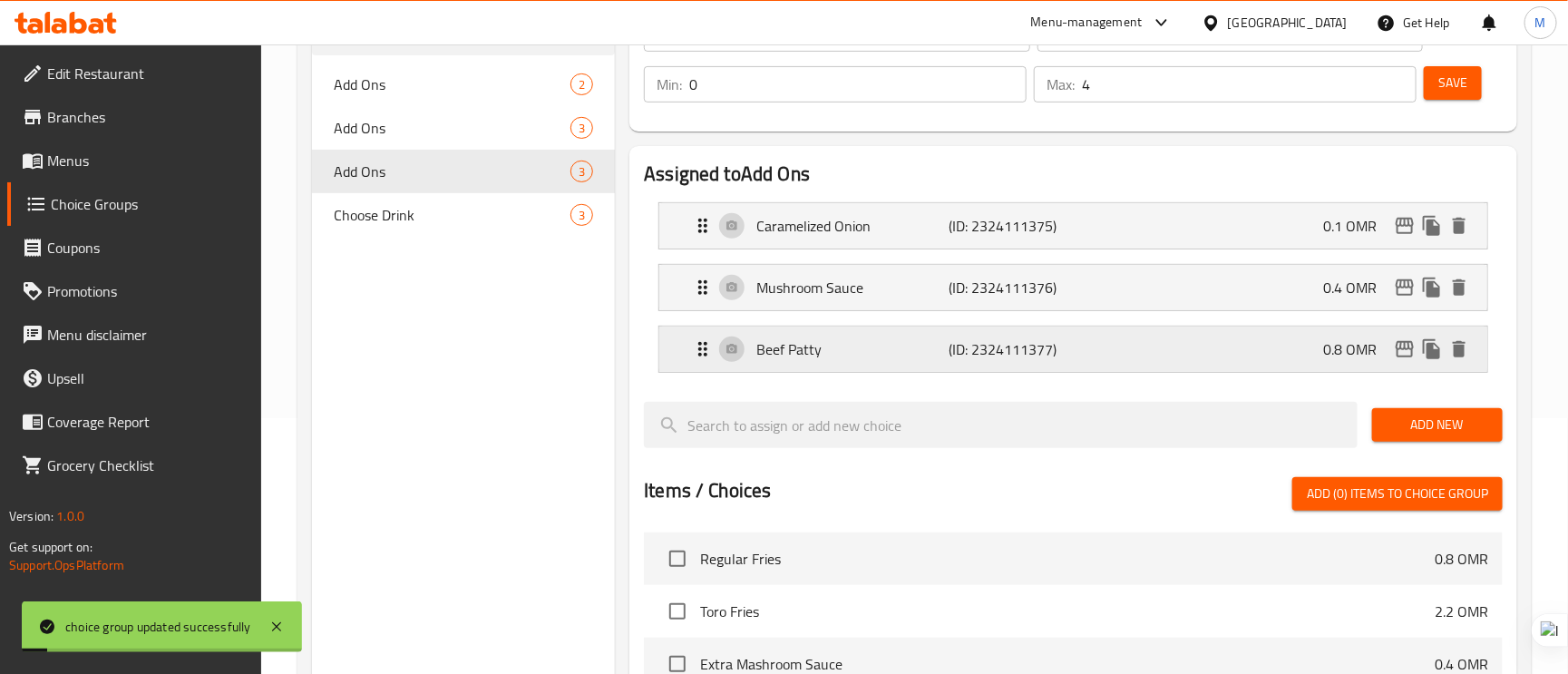
click at [906, 365] on div "Beef Patty (ID: 2324111377) 0.8 OMR" at bounding box center [1079, 349] width 774 height 45
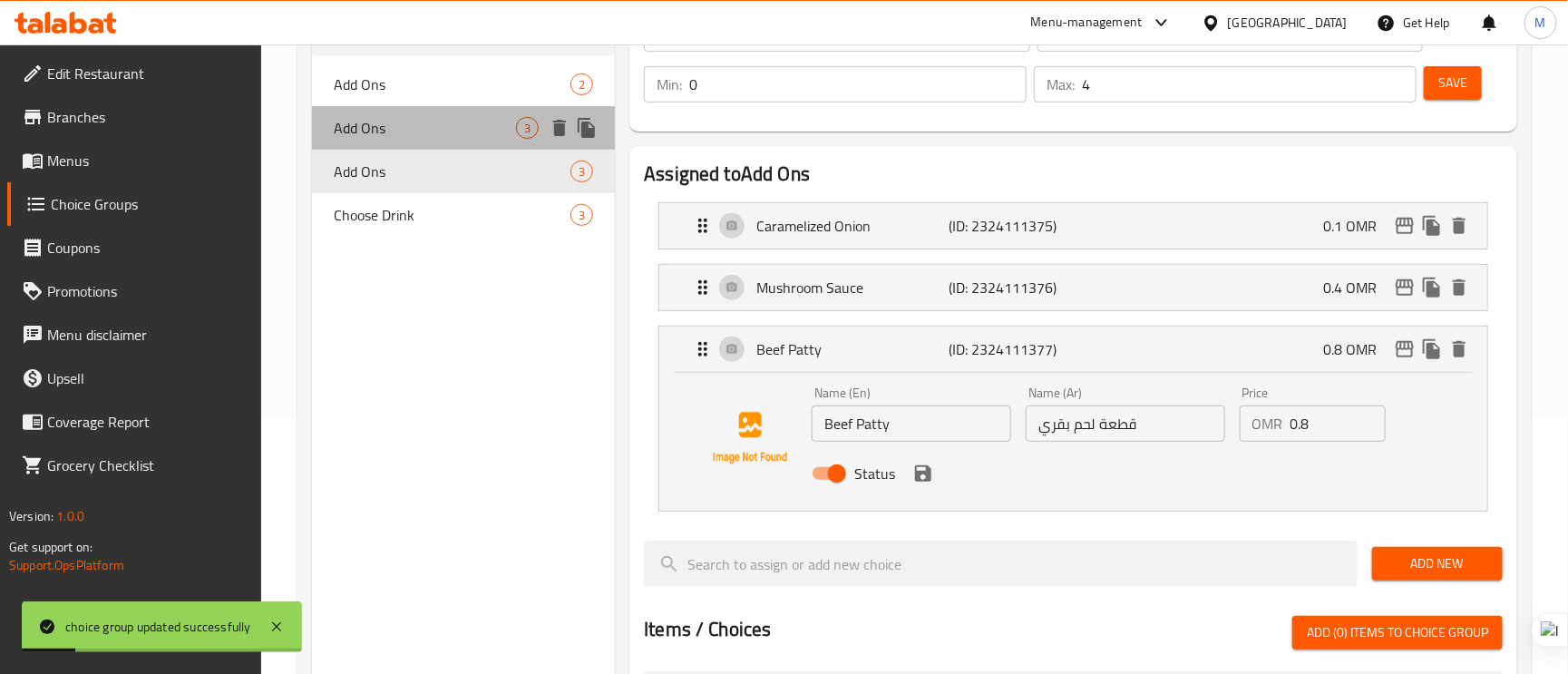
click at [363, 120] on span "Add Ons" at bounding box center [424, 128] width 183 height 22
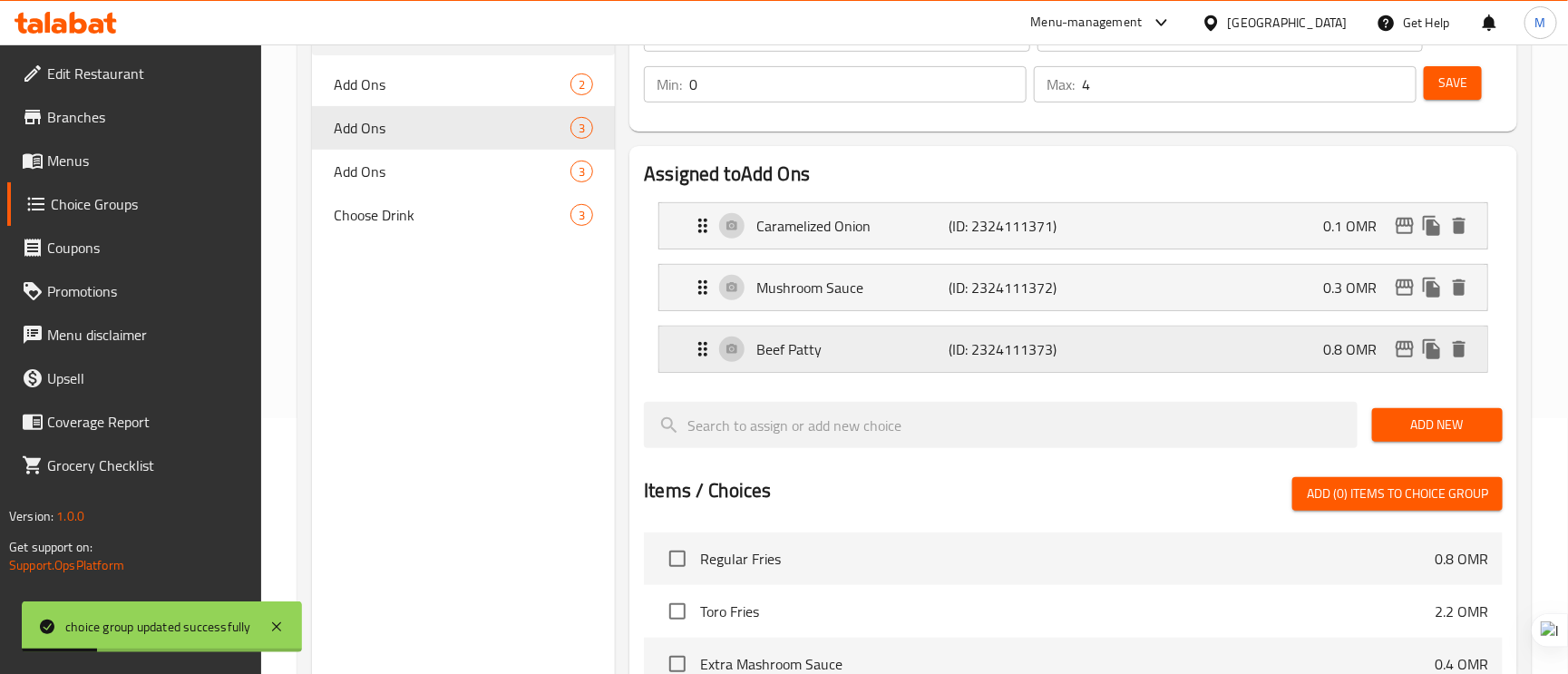
click at [971, 358] on p "(ID: 2324111373)" at bounding box center [1012, 349] width 128 height 22
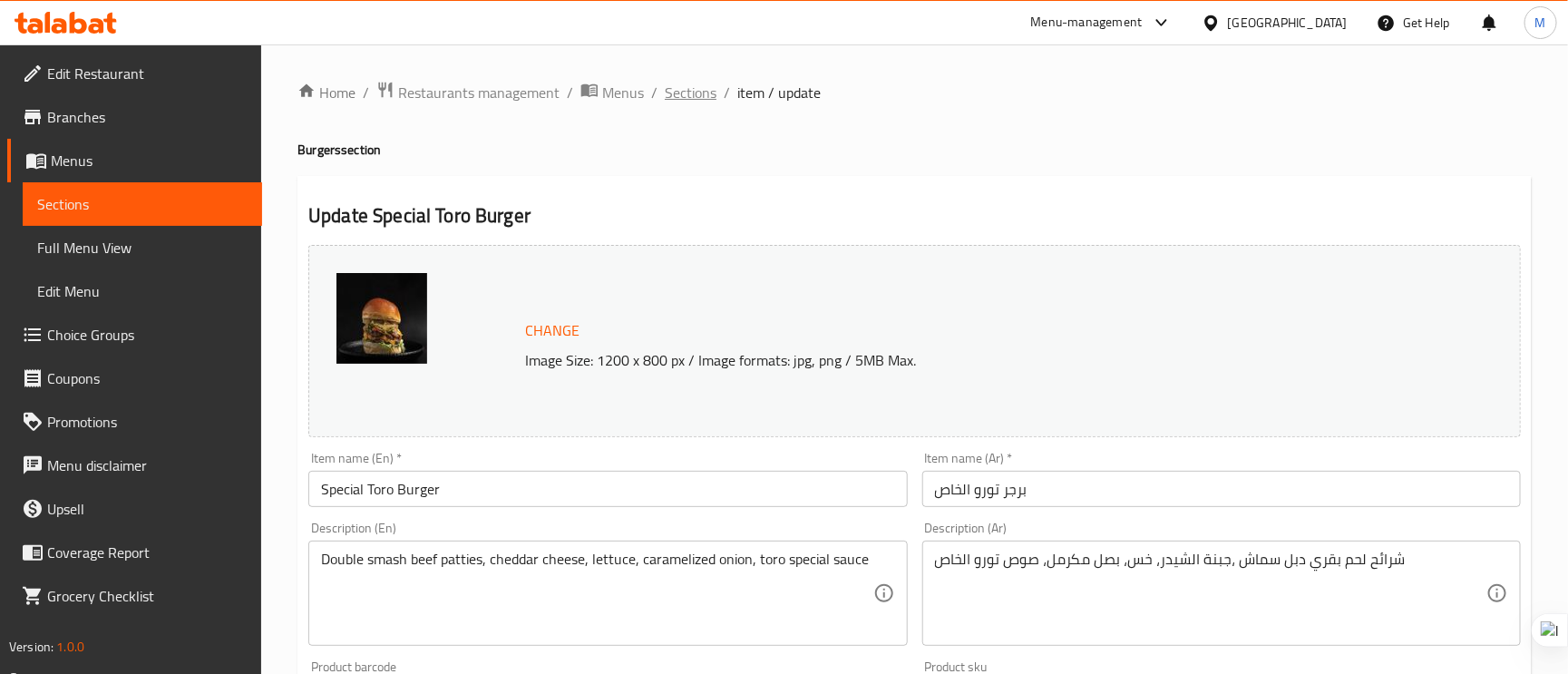
click at [695, 91] on span "Sections" at bounding box center [690, 93] width 52 height 22
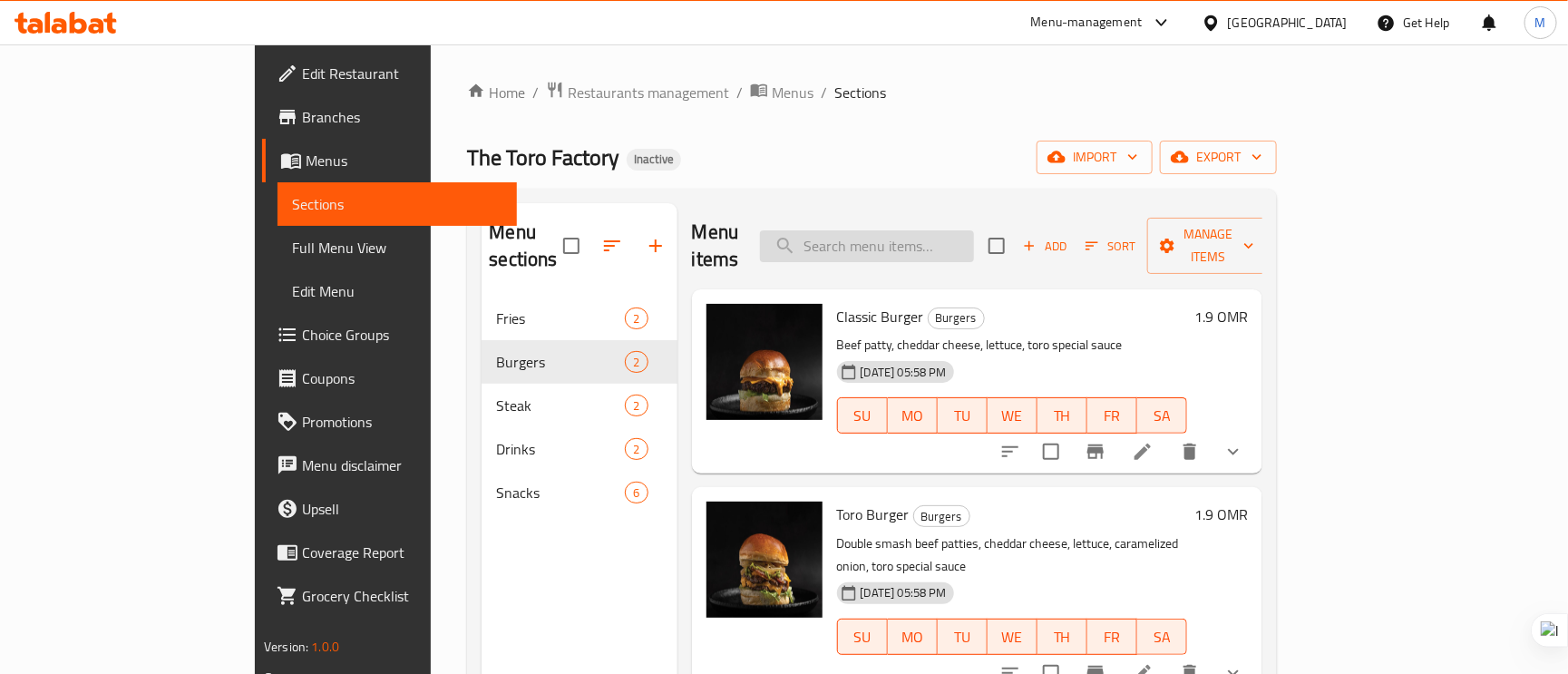
click at [928, 238] on input "search" at bounding box center [868, 246] width 214 height 32
paste input "NZ Ribeye Steak"
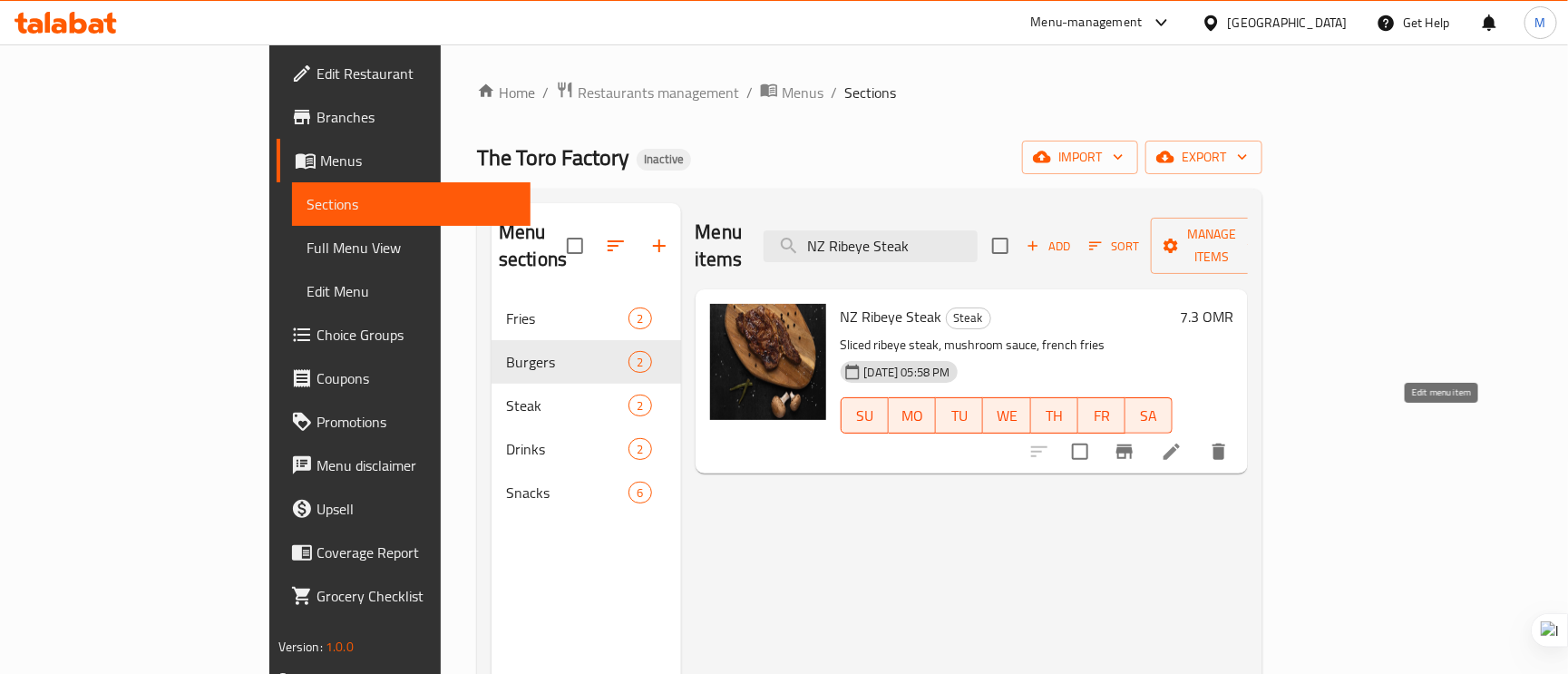
type input "NZ Ribeye Steak"
click at [1183, 441] on icon at bounding box center [1172, 451] width 22 height 22
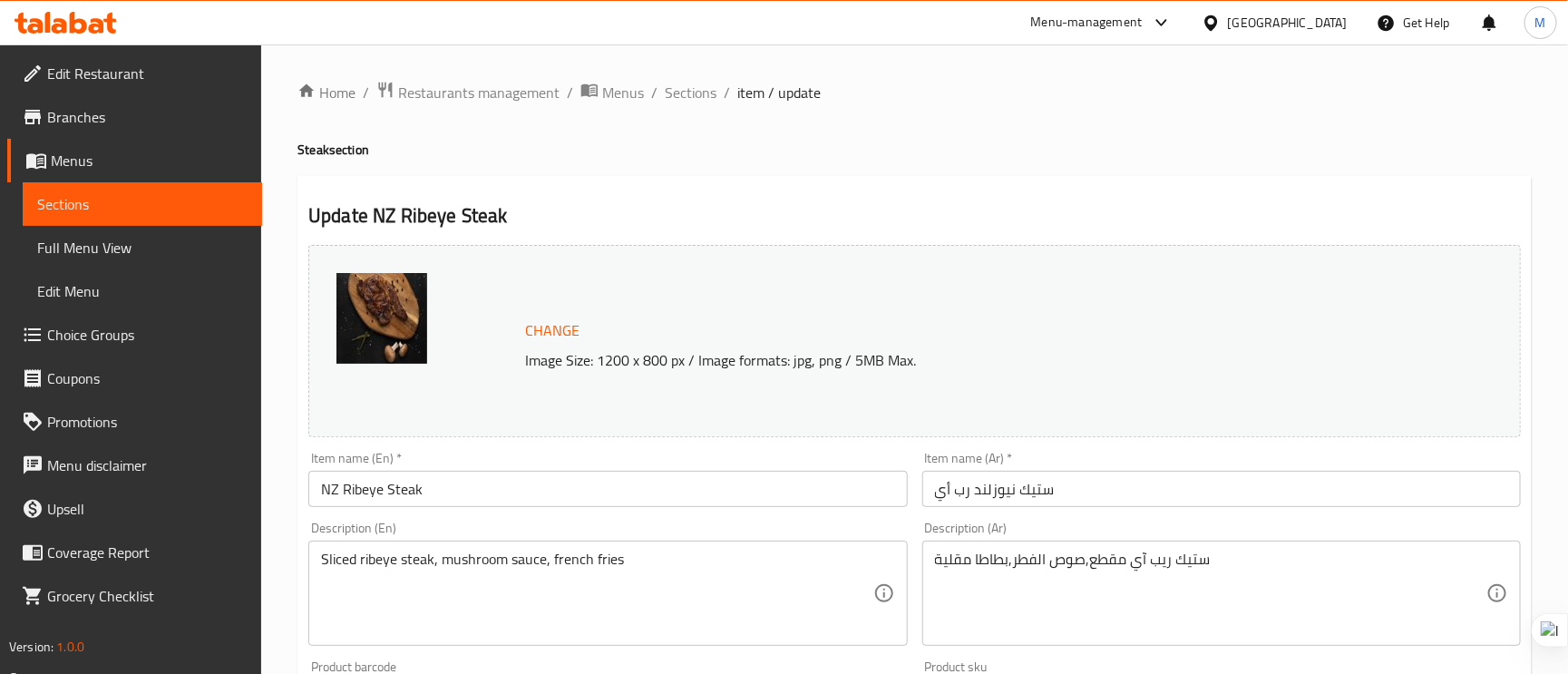
scroll to position [136, 0]
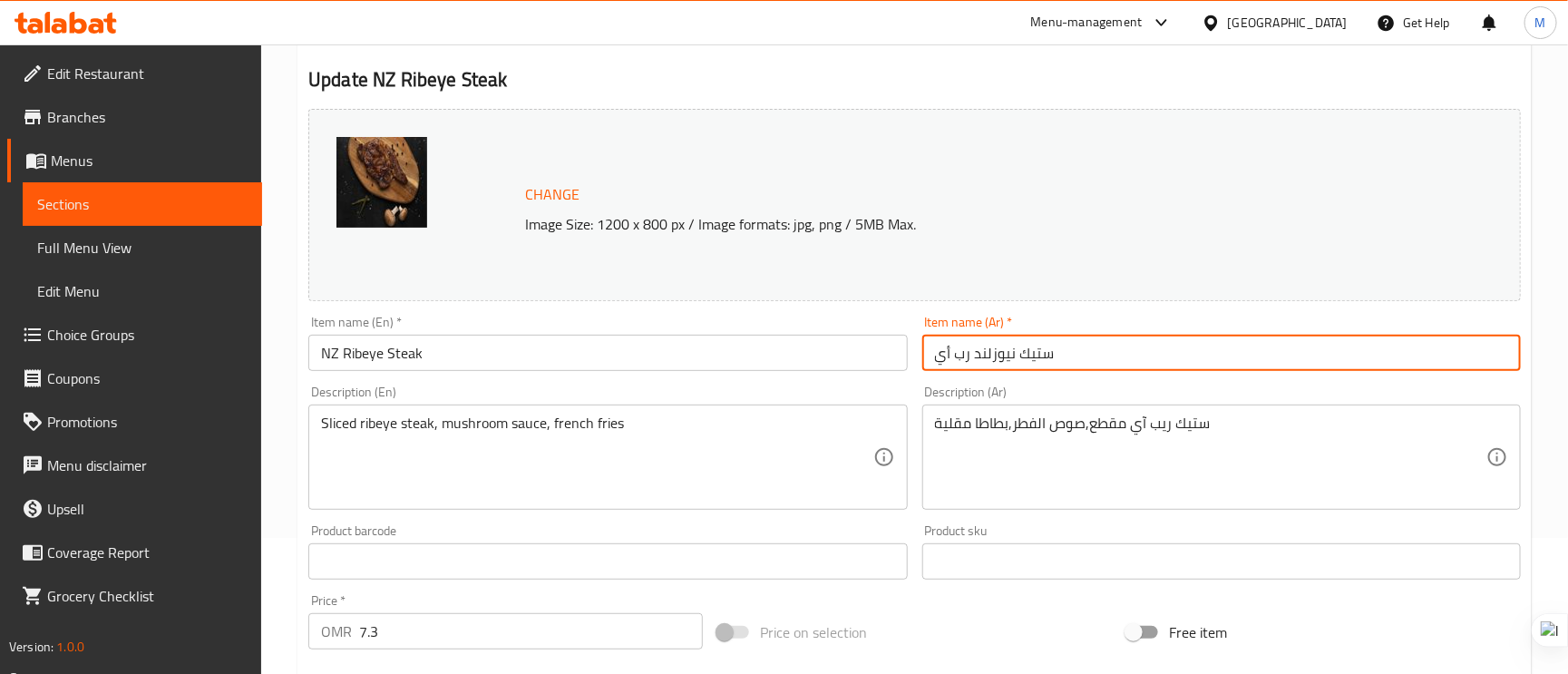
click at [962, 352] on input "ستيك نيوزلند رب أي" at bounding box center [1221, 352] width 599 height 36
type input "ستيك نيوزلند ريب أي"
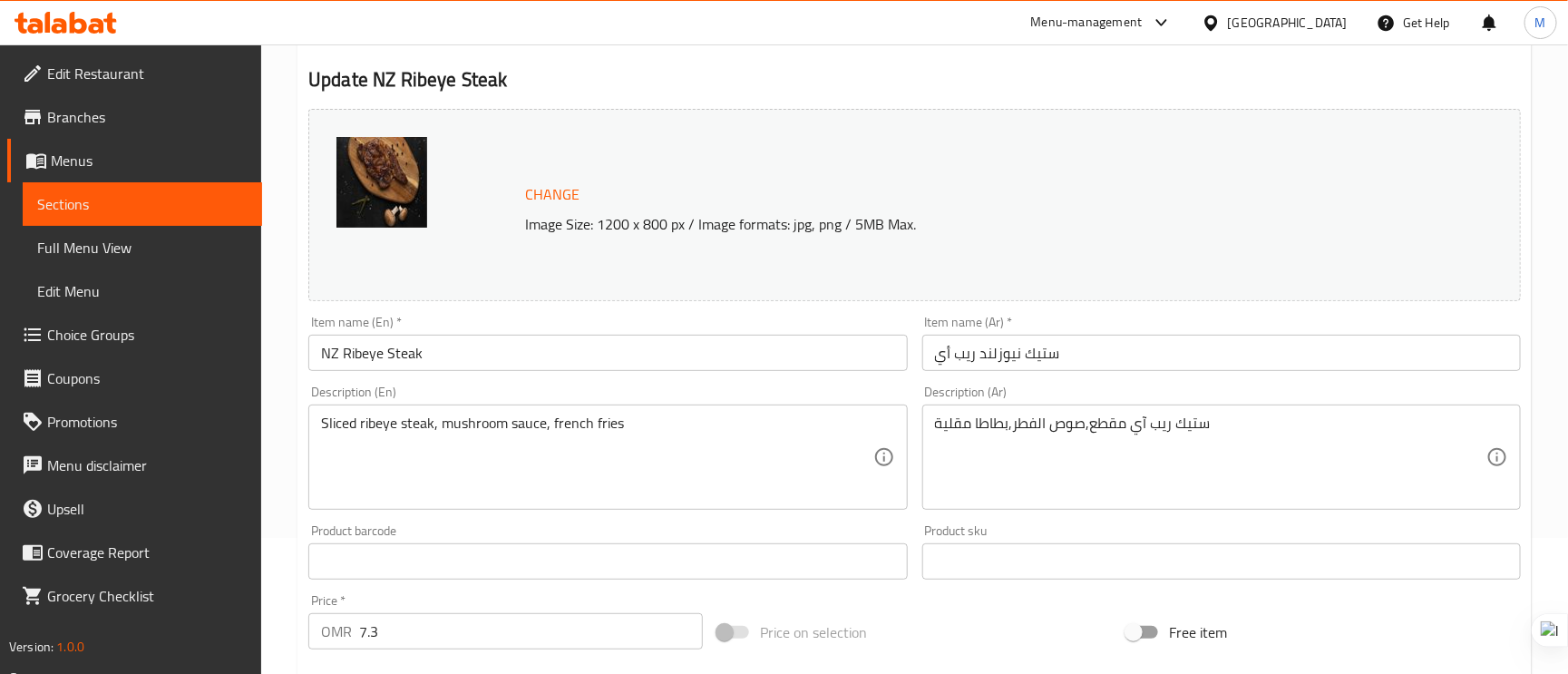
click at [1222, 354] on input "ستيك نيوزلند ريب أي" at bounding box center [1221, 352] width 599 height 36
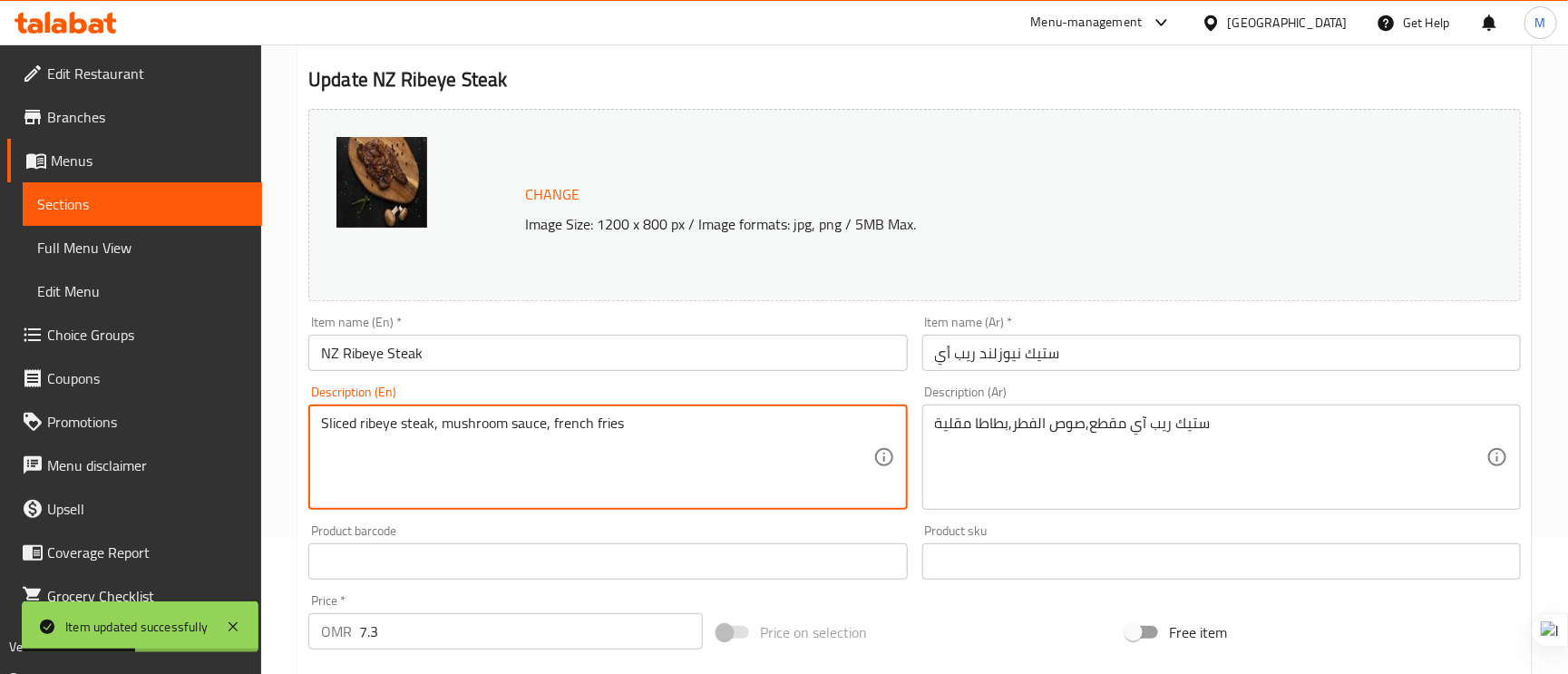
click at [336, 419] on textarea "Sliced ribeye steak, mushroom sauce, french fries" at bounding box center [596, 457] width 551 height 86
click at [926, 430] on div "ستيك ريب آي مقطع,صوص الفطر,بطاطا مقلية Description (Ar)" at bounding box center [1221, 457] width 599 height 105
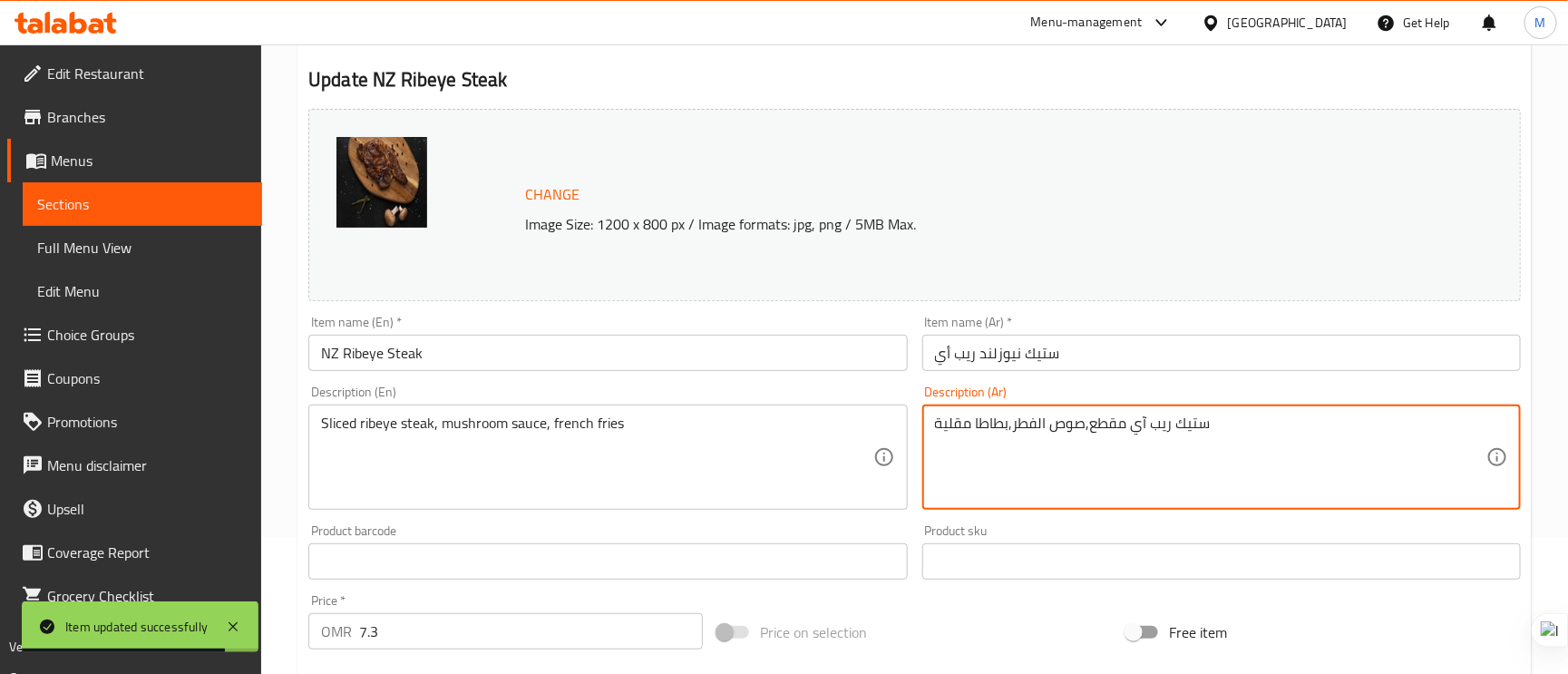
paste textarea "شرائح"
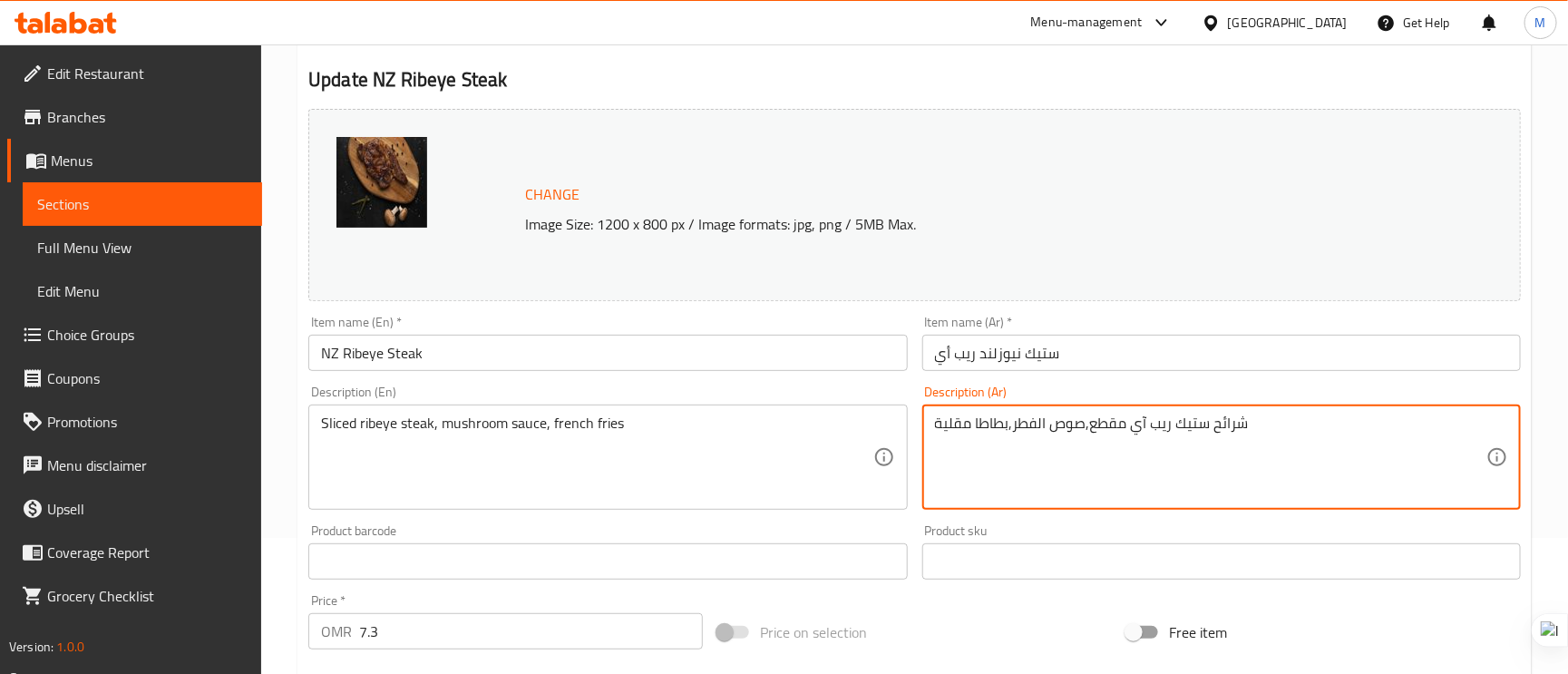
click at [1117, 427] on textarea "شرائح ستيك ريب آي مقطع,صوص الفطر,بطاطا مقلية" at bounding box center [1210, 457] width 551 height 86
click at [1085, 413] on div "شرائح ستيك ريب آي,صوص الفطر,بطاطا مقلية Description (Ar)" at bounding box center [1221, 457] width 599 height 105
click at [1086, 423] on textarea "شرائح ستيك ريب آي,صوص الفطر,بطاطا مقلية" at bounding box center [1210, 457] width 551 height 86
click at [1101, 362] on input "ستيك نيوزلند ريب أي" at bounding box center [1221, 352] width 599 height 36
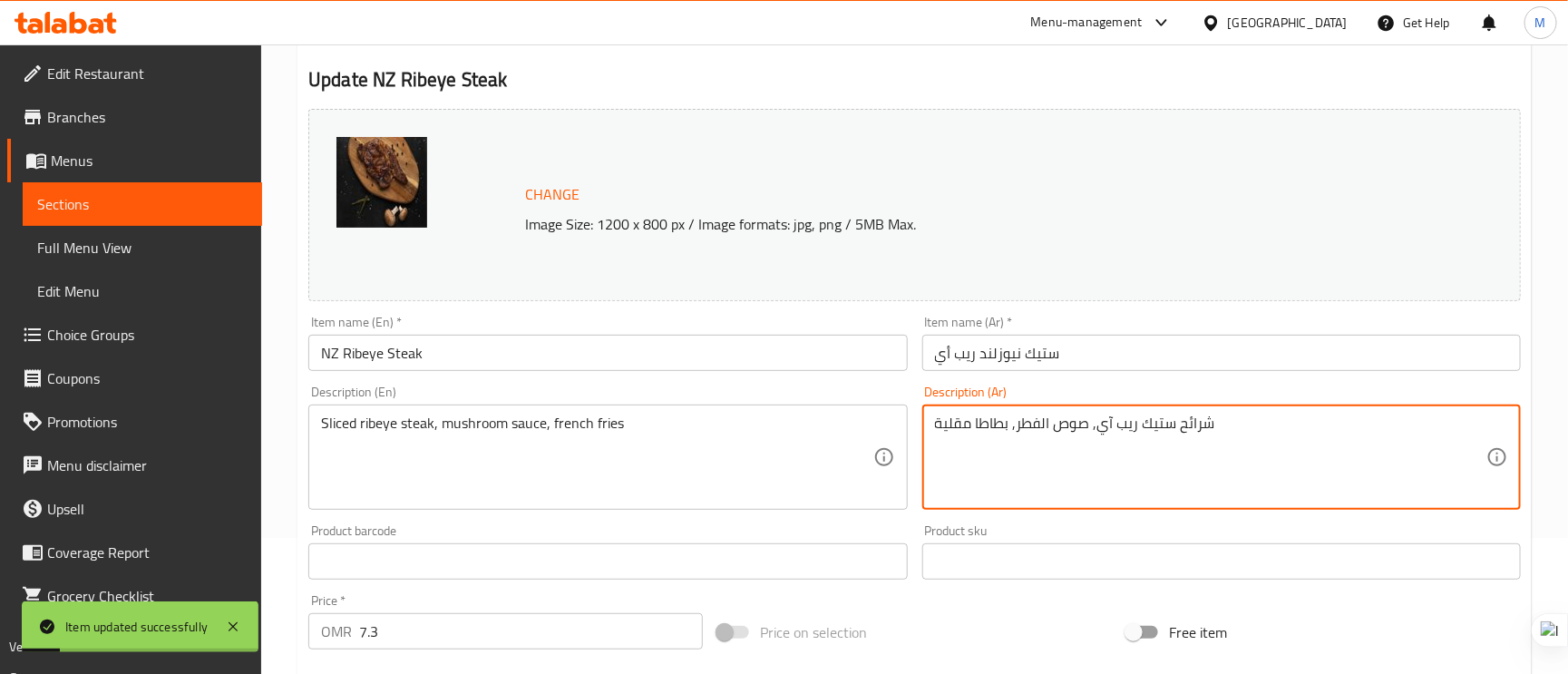
type textarea "شرائح ستيك ريب آي, صوص الفطر, بطاطا مقلية"
click at [1096, 338] on input "ستيك نيوزلند ريب أي" at bounding box center [1221, 352] width 599 height 36
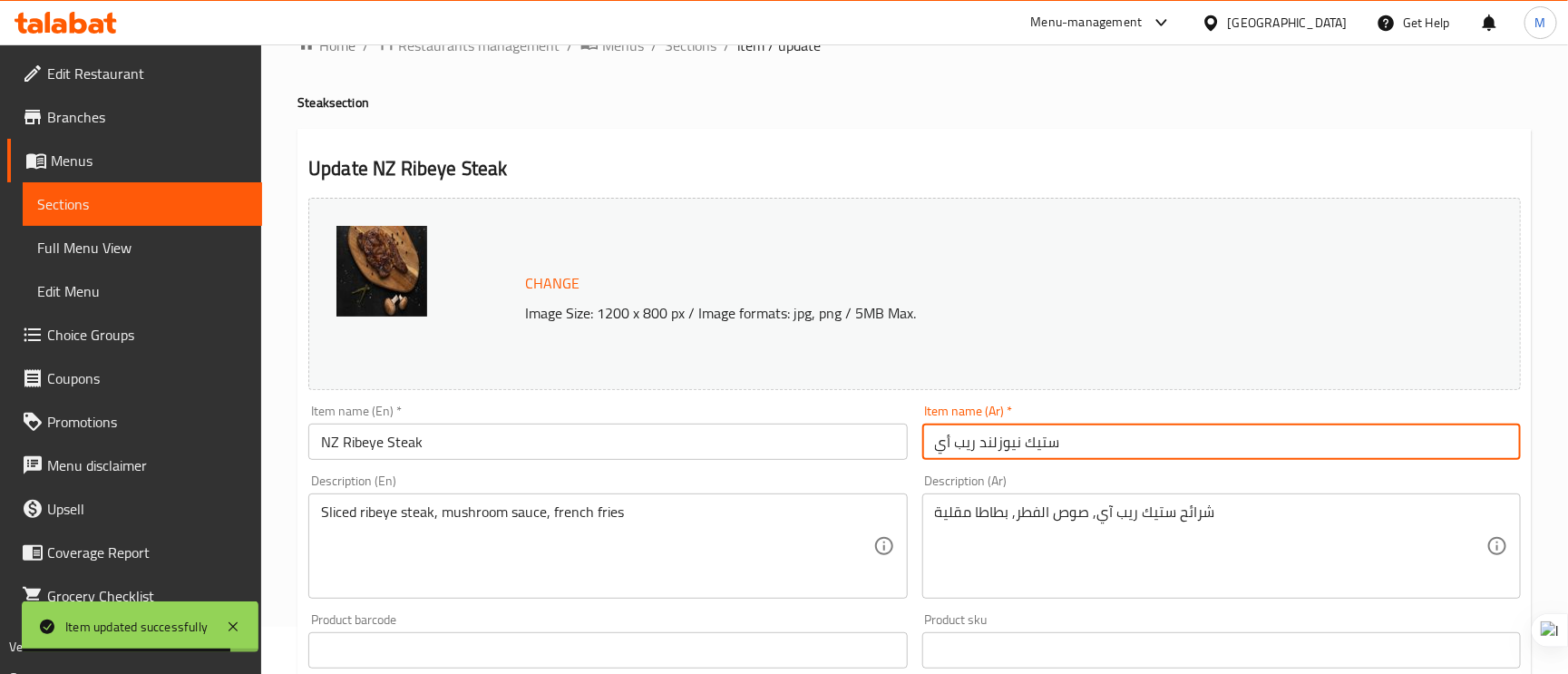
scroll to position [0, 0]
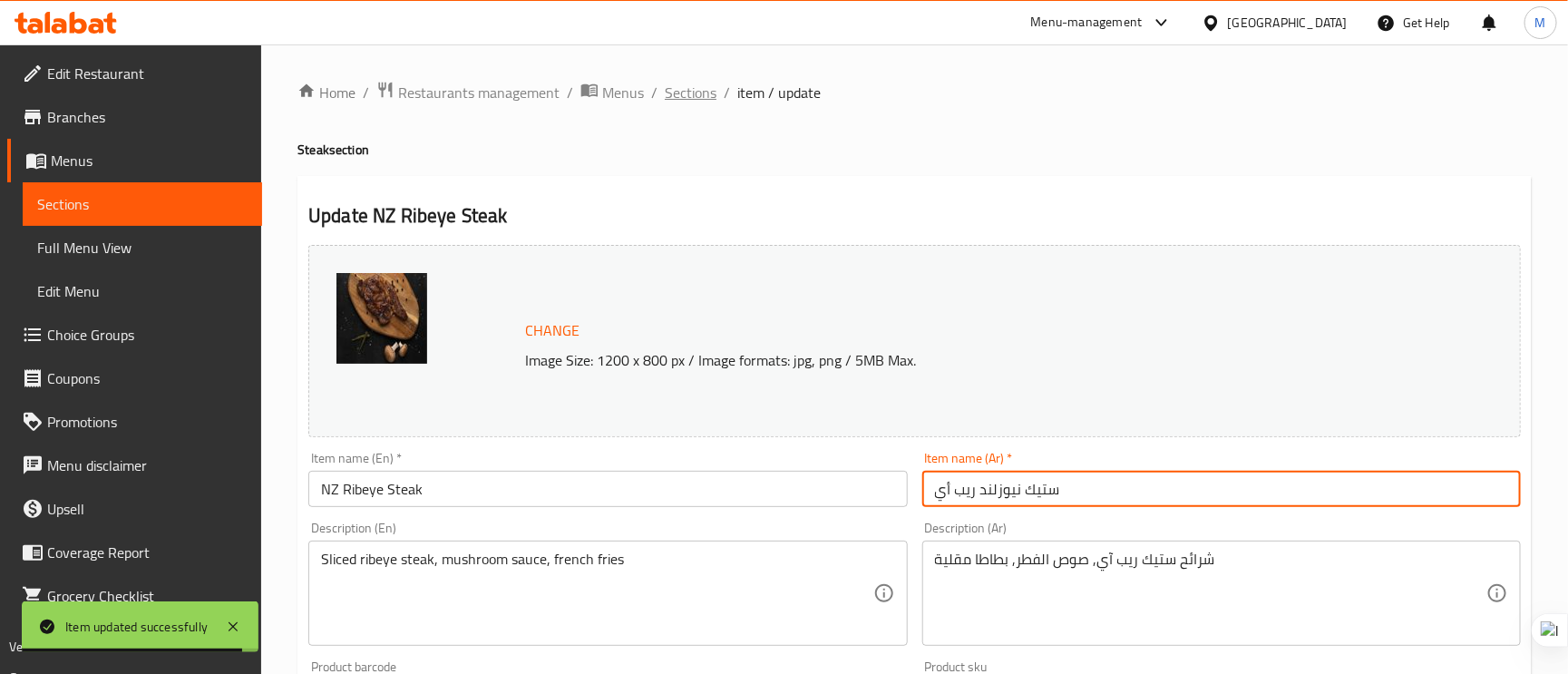
drag, startPoint x: 669, startPoint y: 75, endPoint x: 686, endPoint y: 85, distance: 19.7
click at [669, 75] on div "Home / Restaurants management / Menus / Sections / item / update Steak section …" at bounding box center [915, 676] width 1307 height 1264
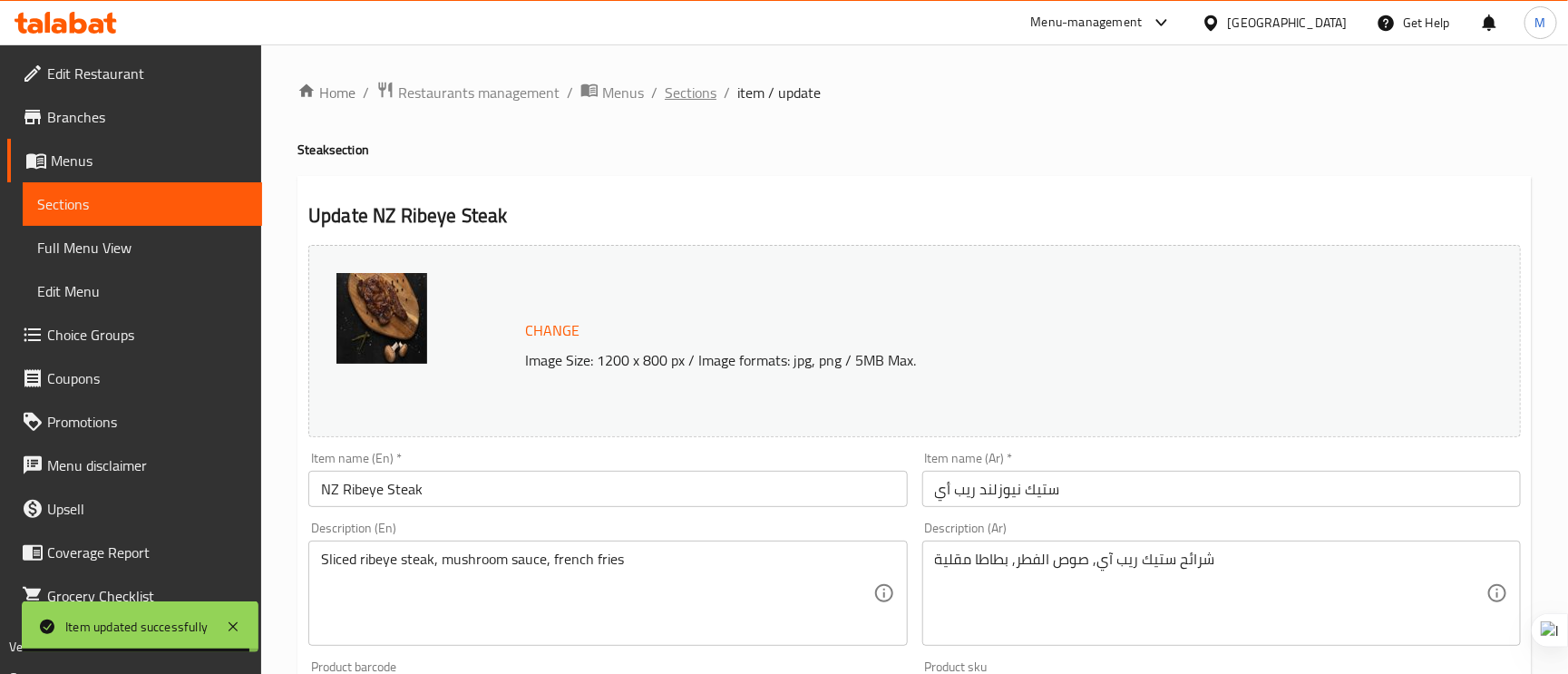
click at [686, 85] on span "Sections" at bounding box center [690, 93] width 52 height 22
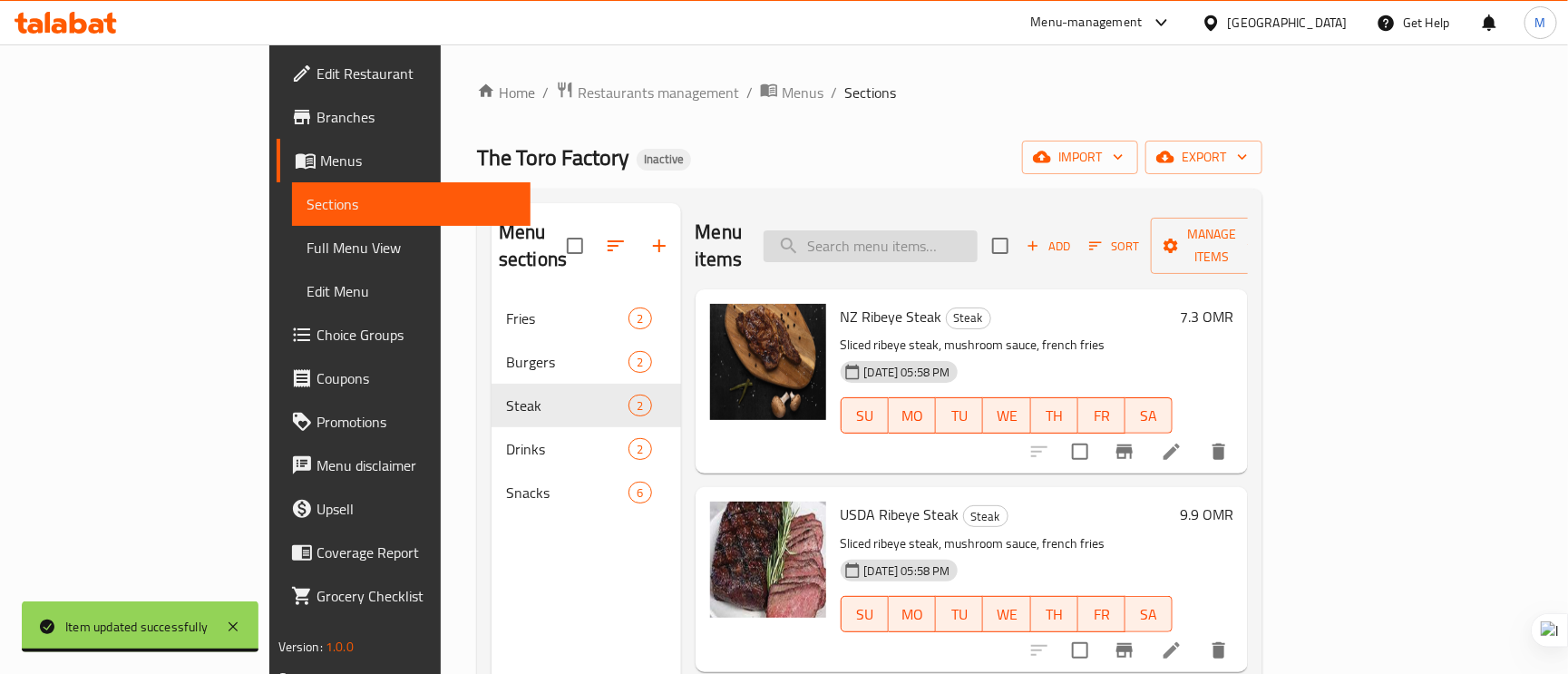
paste input "USDA Ribeye Steak"
click at [928, 243] on input "USDA Ribeye Steak" at bounding box center [871, 246] width 214 height 32
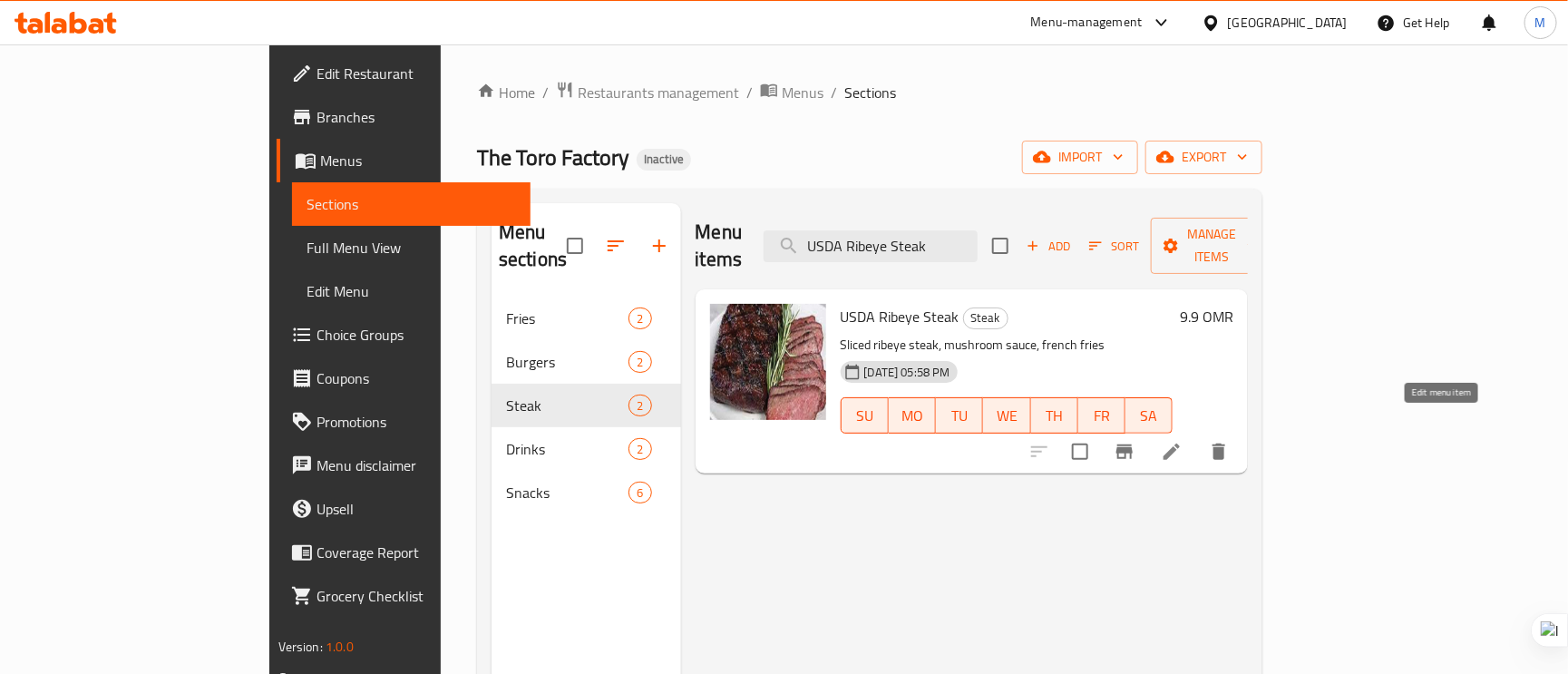
type input "USDA Ribeye Steak"
click at [1183, 441] on icon at bounding box center [1172, 451] width 22 height 22
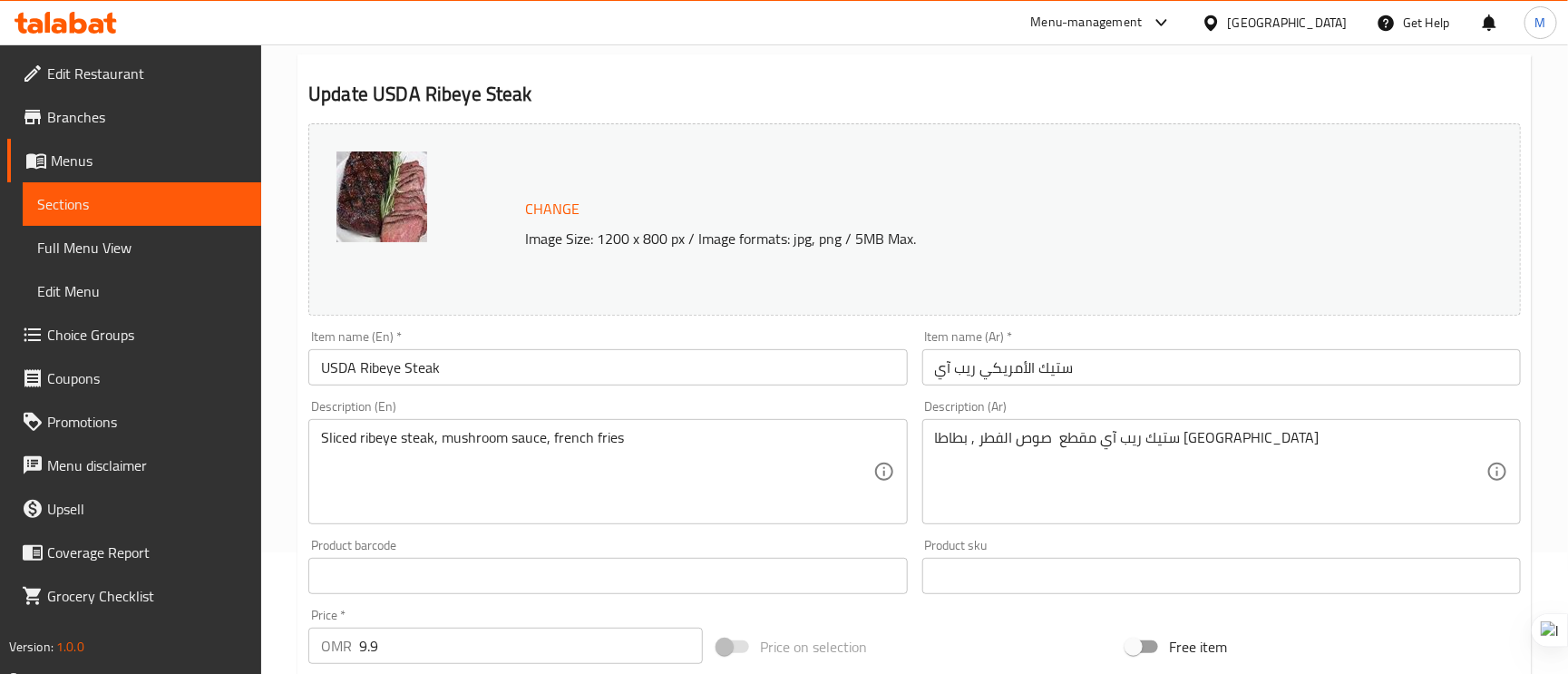
scroll to position [273, 0]
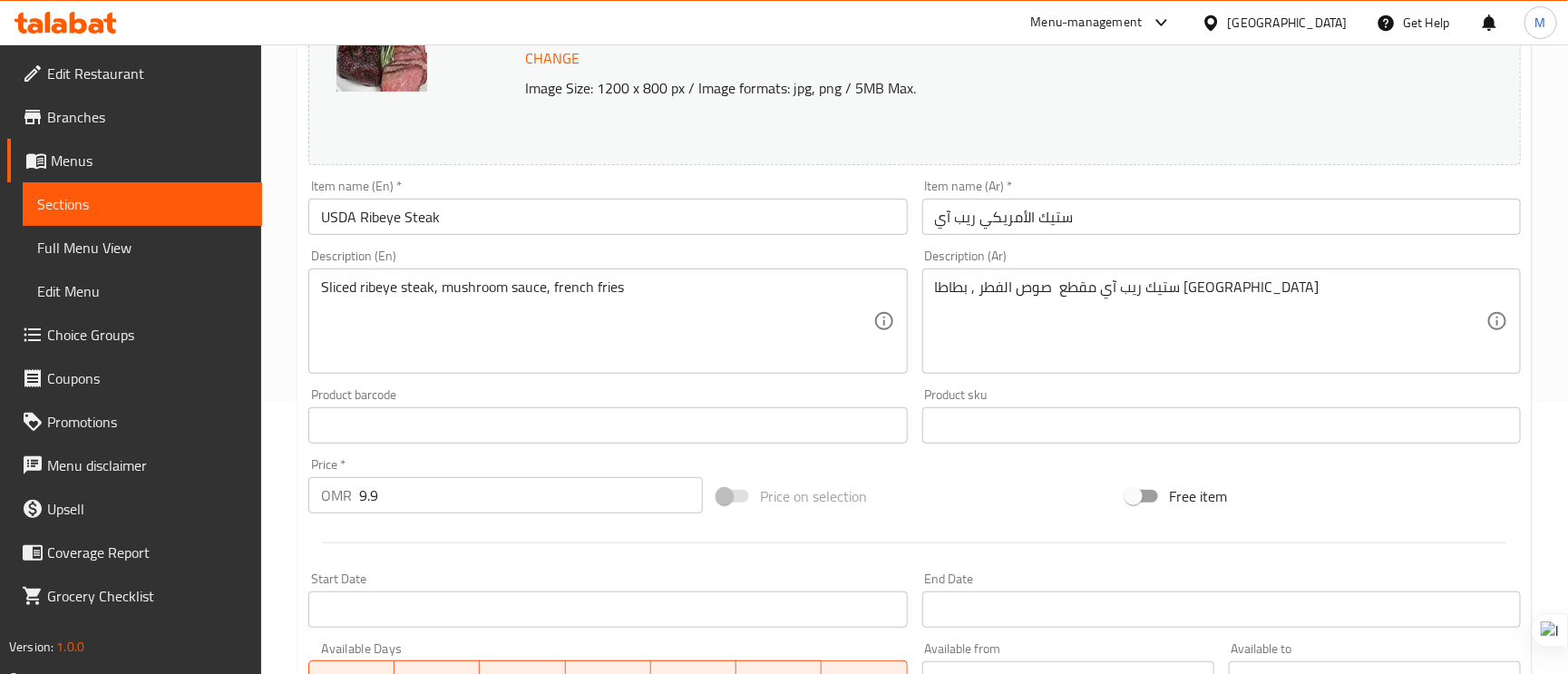
click at [1031, 206] on input "ستيك الأمريكي ريب آي" at bounding box center [1221, 217] width 599 height 36
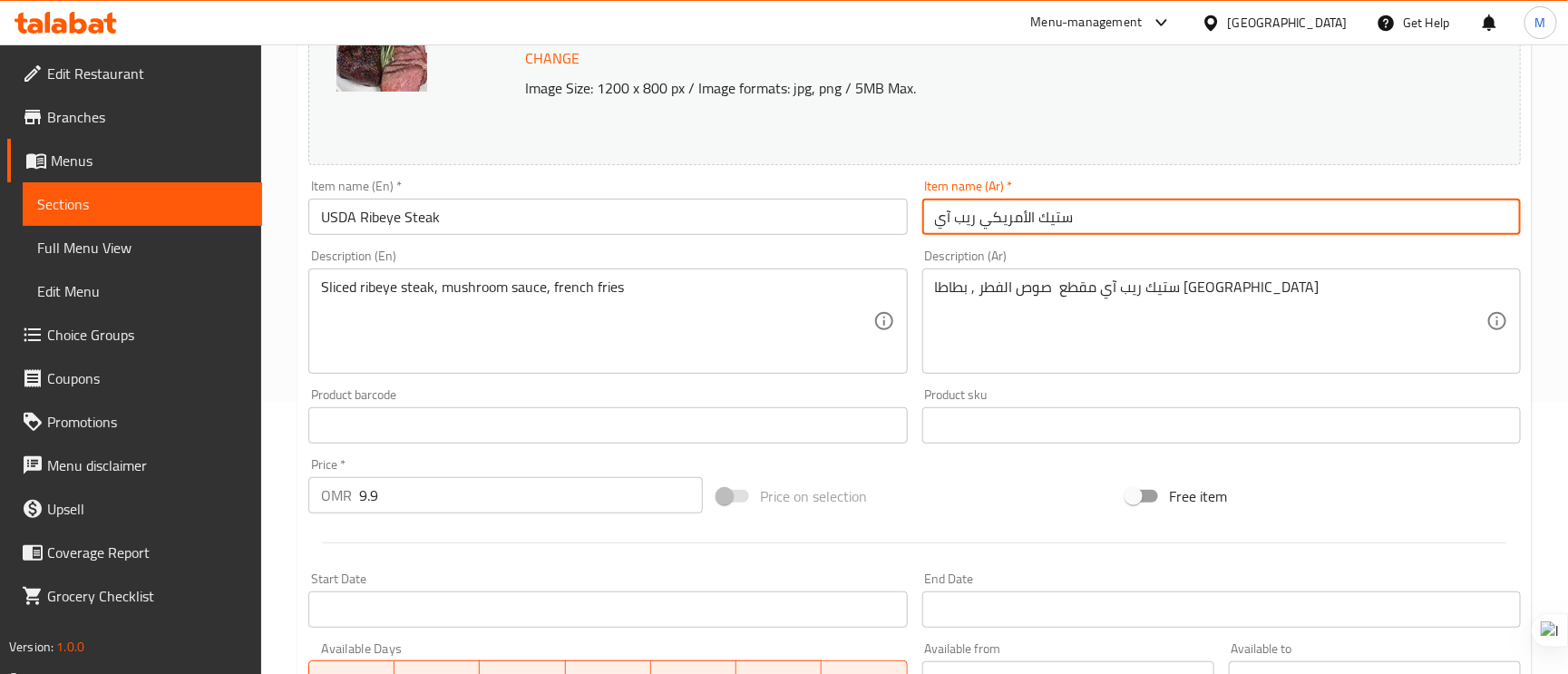
click at [1031, 206] on input "ستيك الأمريكي ريب آي" at bounding box center [1221, 217] width 599 height 36
click at [1144, 212] on input "ستيك الأمريكي ريب آي" at bounding box center [1221, 217] width 599 height 36
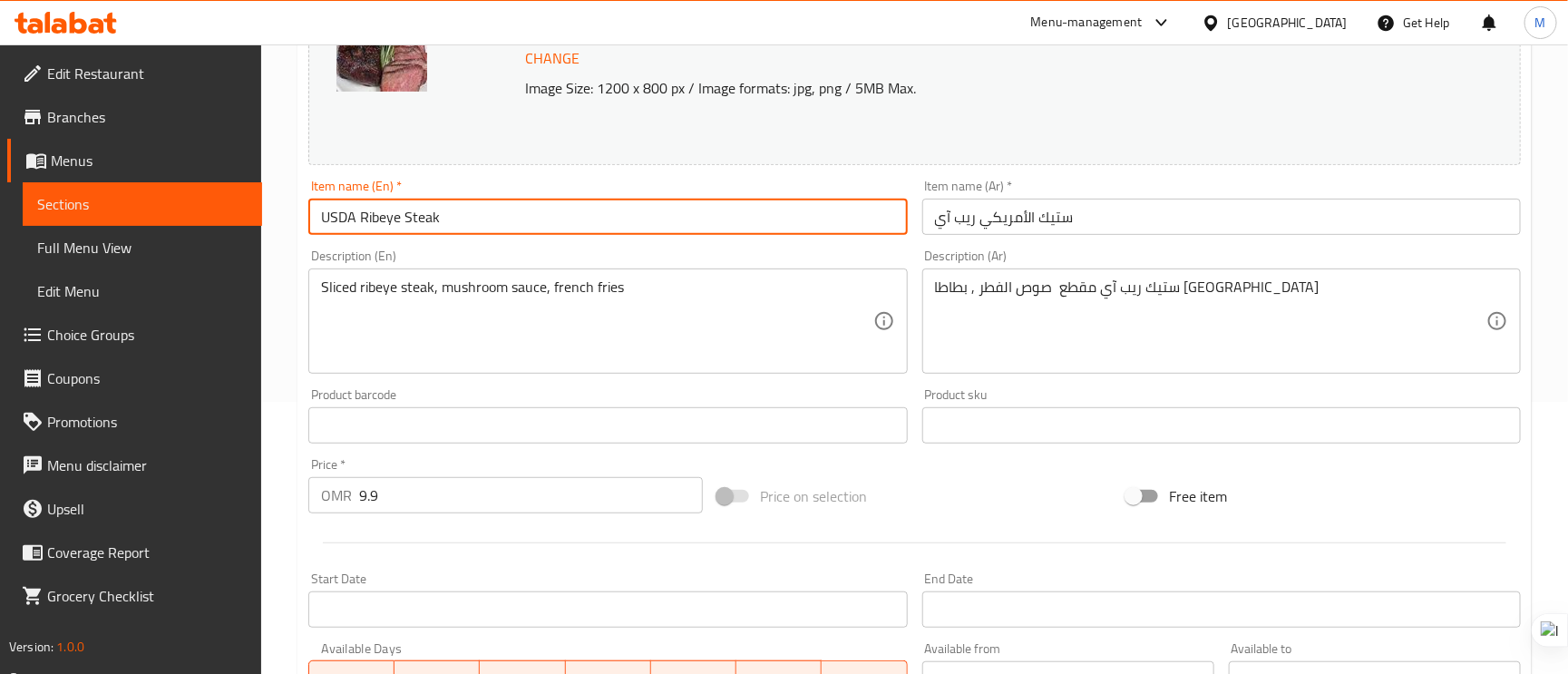
click at [397, 226] on input "USDA Ribeye Steak" at bounding box center [607, 217] width 599 height 36
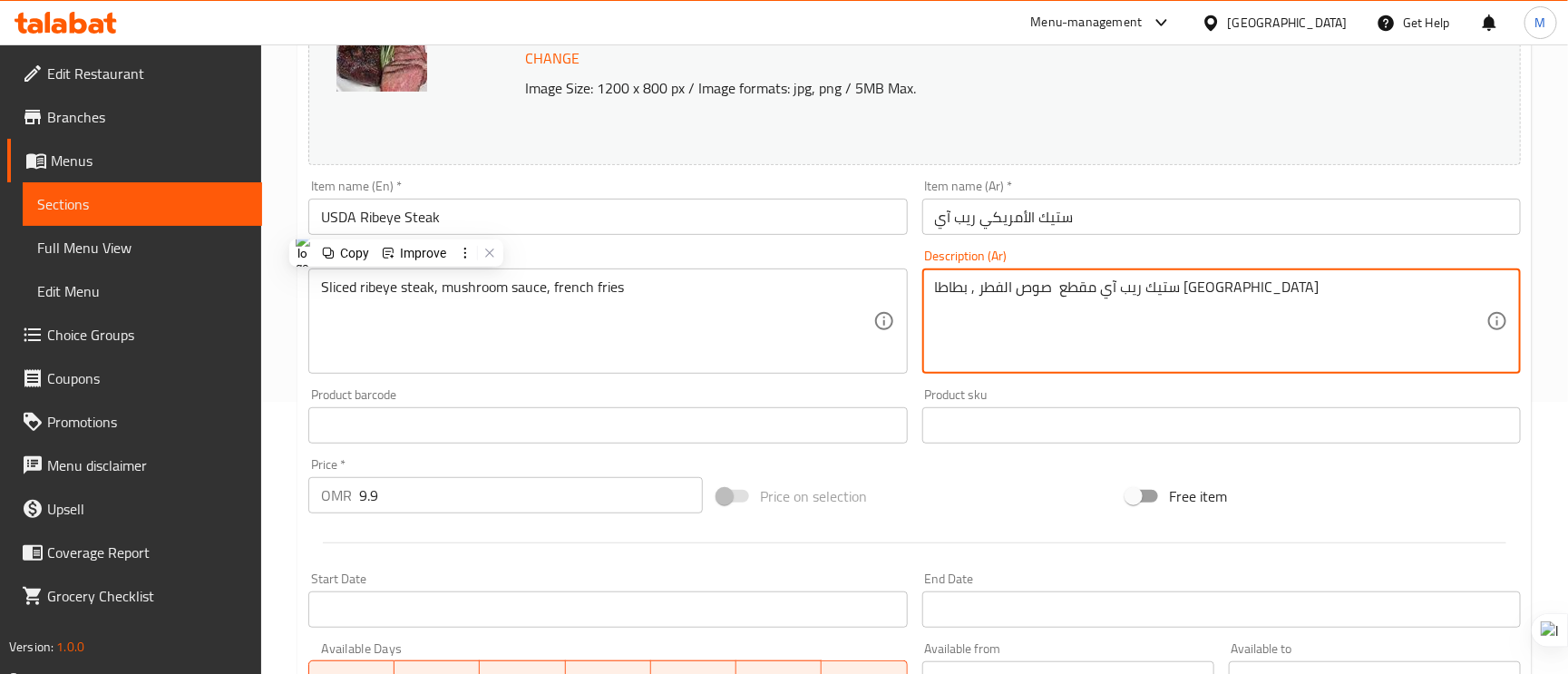
click at [1130, 293] on textarea "ستيك ريب آي مقطع صوص الفطر , بطاطا مقلية" at bounding box center [1210, 322] width 551 height 86
click at [1123, 290] on textarea "ستيك ريب آي مقطع صوص الفطر , بطاطا مقلية" at bounding box center [1210, 322] width 551 height 86
type textarea "ستيك ريب آي شرائح صوص الفطر , بطاطا [GEOGRAPHIC_DATA]"
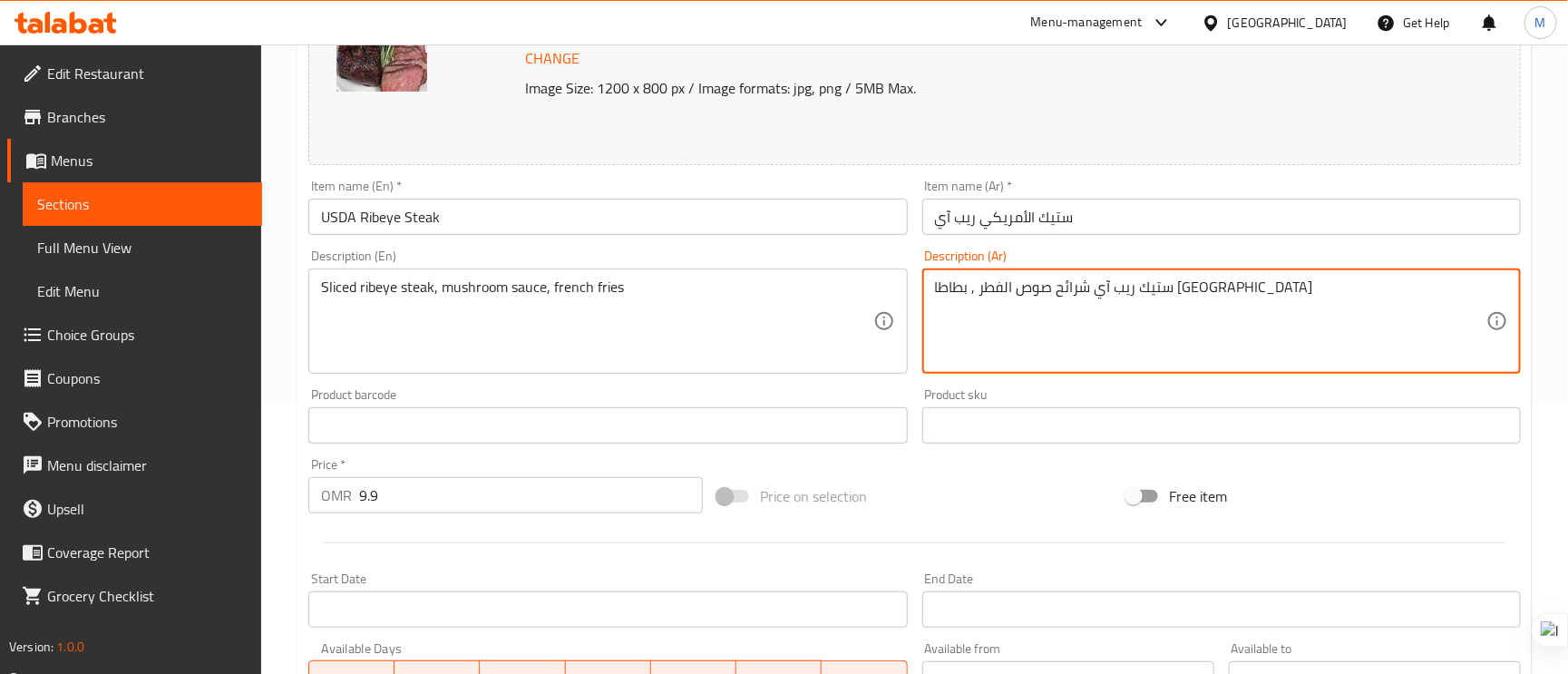
click at [1145, 233] on input "ستيك الأمريكي ريب آي" at bounding box center [1221, 217] width 599 height 36
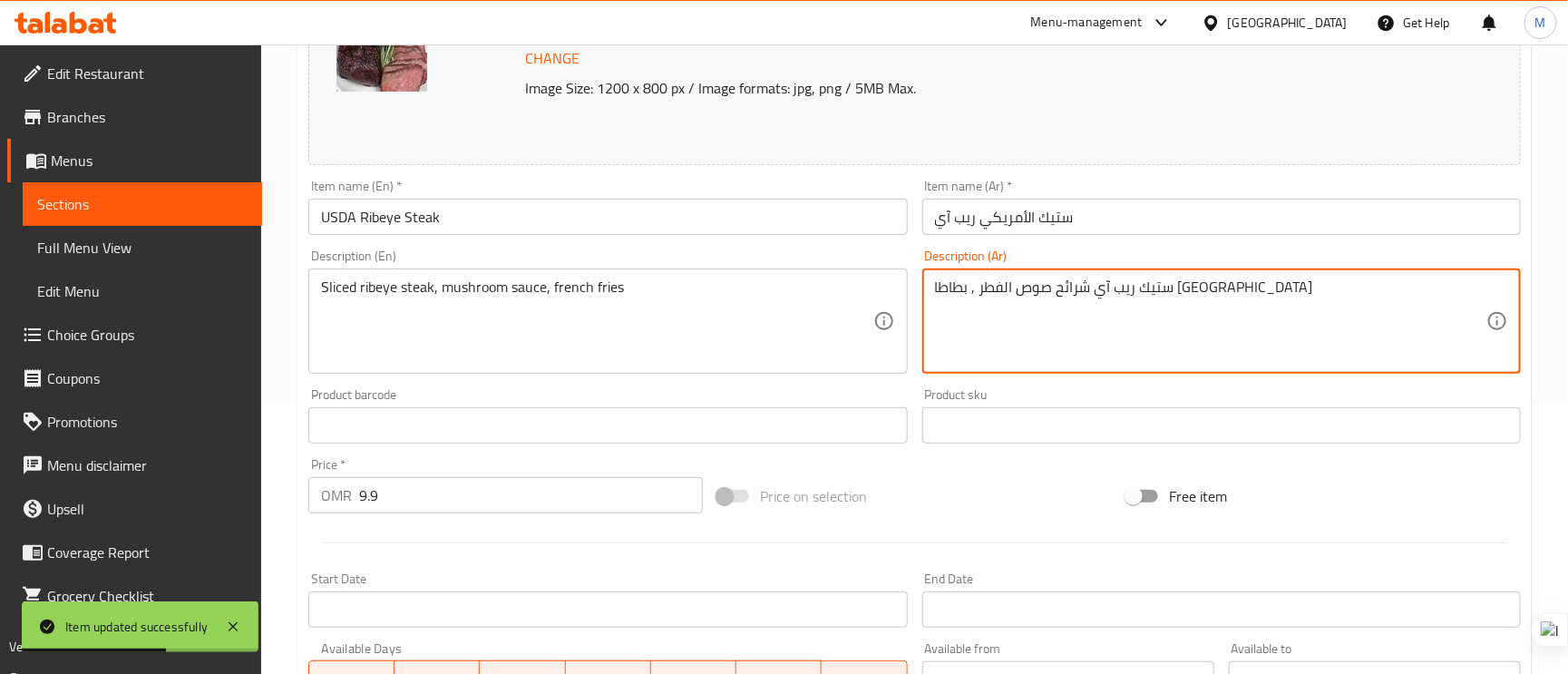
click at [1114, 233] on input "ستيك الأمريكي ريب آي" at bounding box center [1221, 217] width 599 height 36
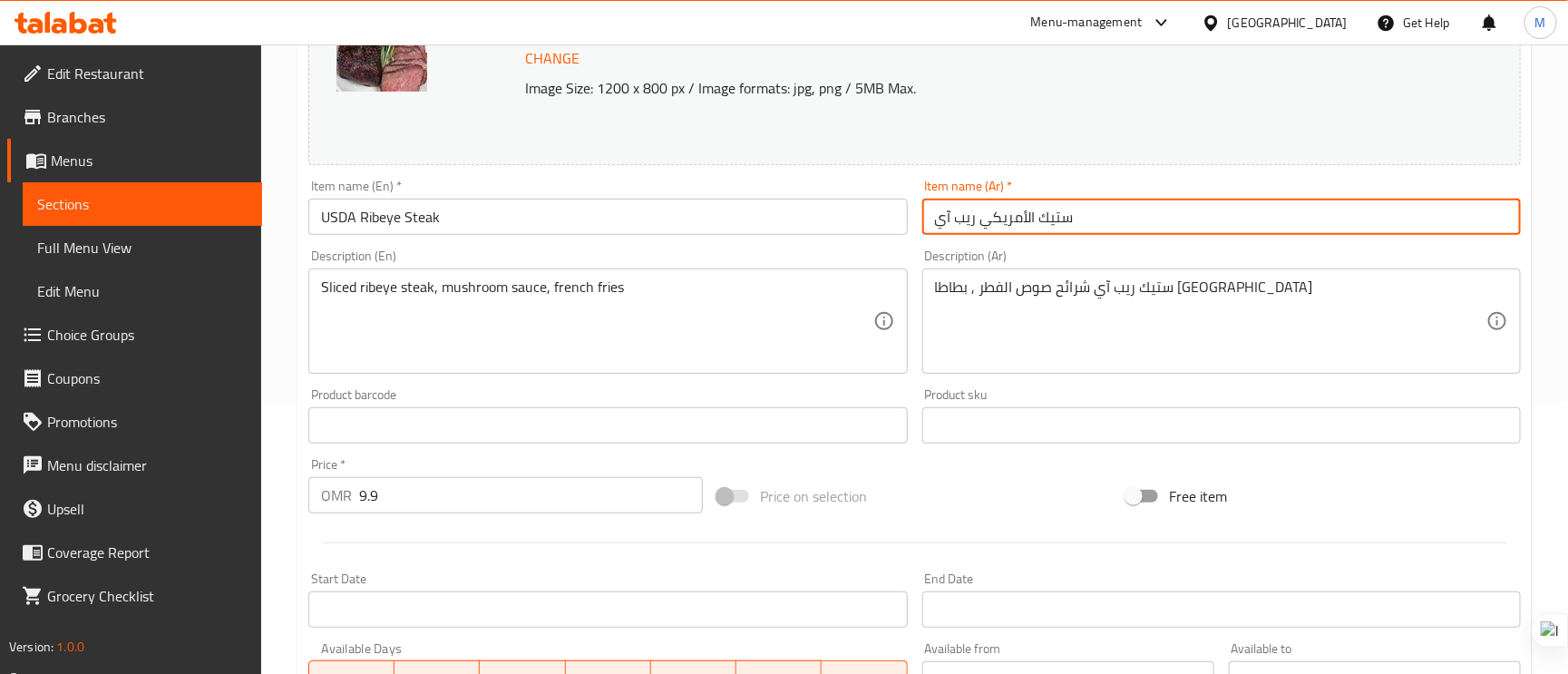
click at [1242, 227] on input "ستيك الأمريكي ريب آي" at bounding box center [1221, 217] width 599 height 36
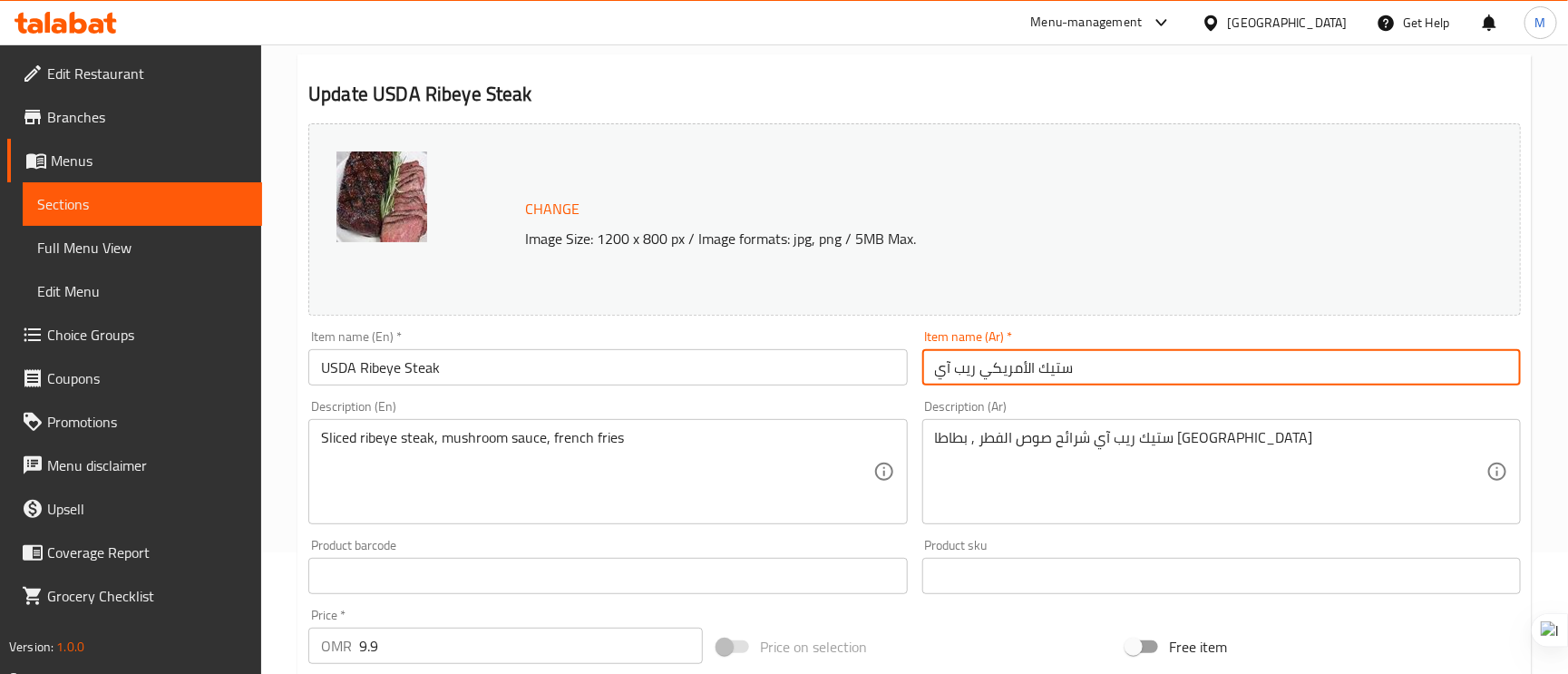
scroll to position [0, 0]
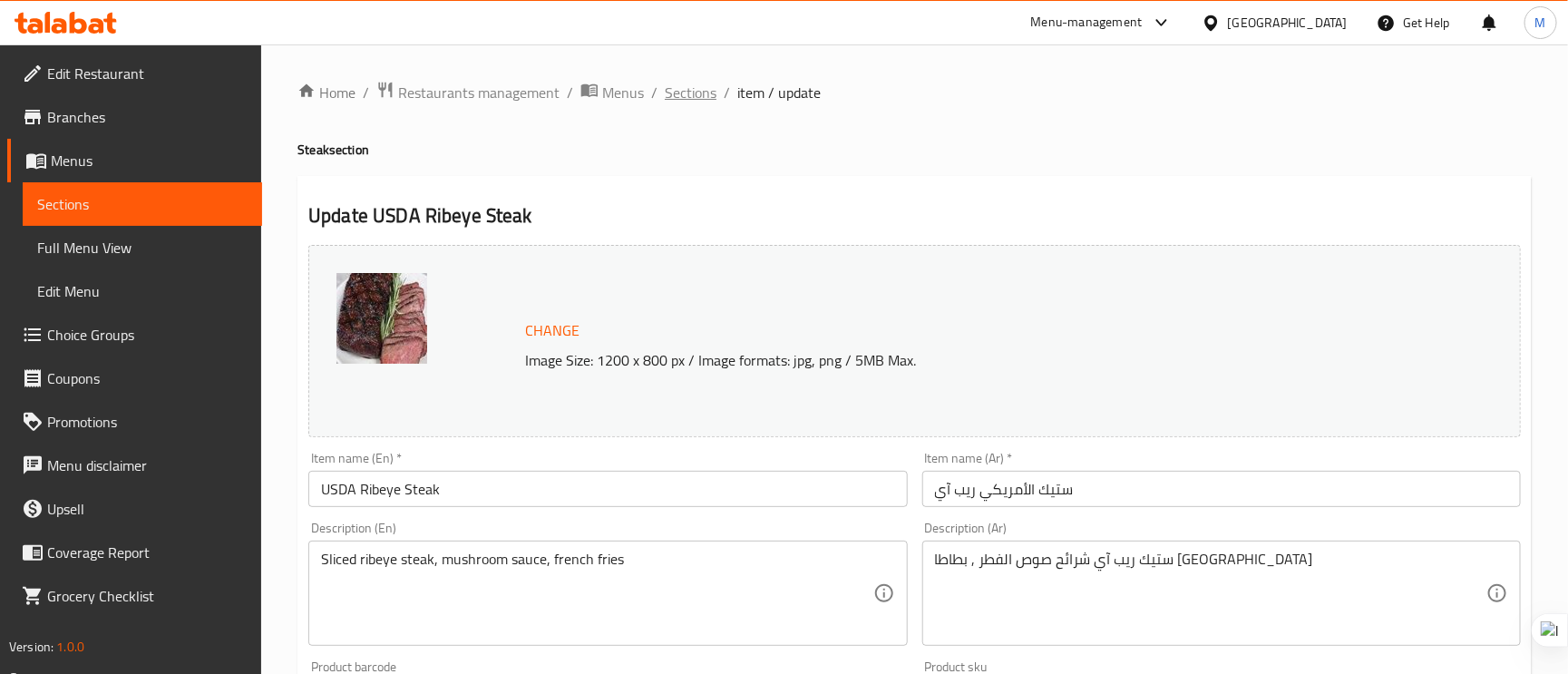
click at [701, 87] on span "Sections" at bounding box center [690, 93] width 52 height 22
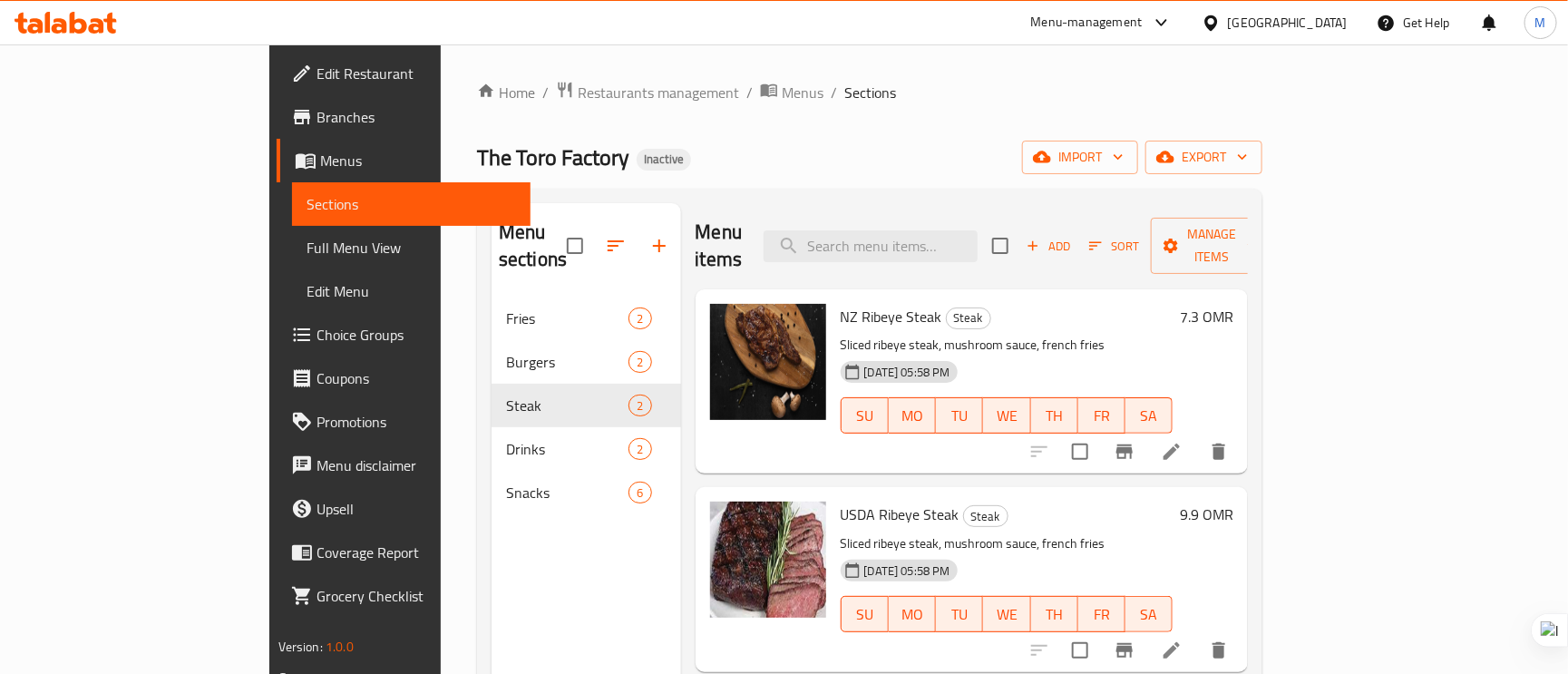
click at [316, 323] on span "Choice Groups" at bounding box center [416, 334] width 201 height 22
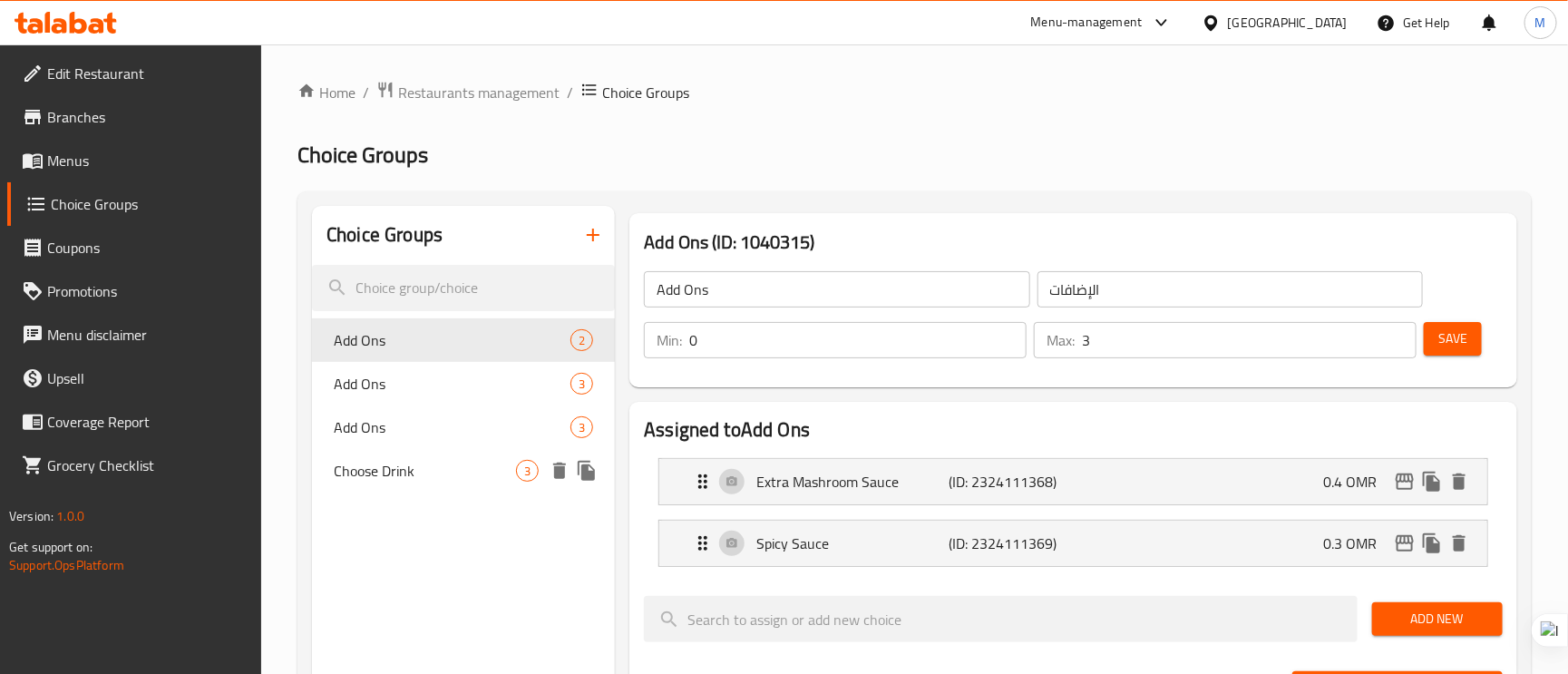
click at [389, 470] on span "Choose Drink" at bounding box center [424, 471] width 183 height 22
type input "Choose Drink"
type input "اختر مشروبًا"
type input "1"
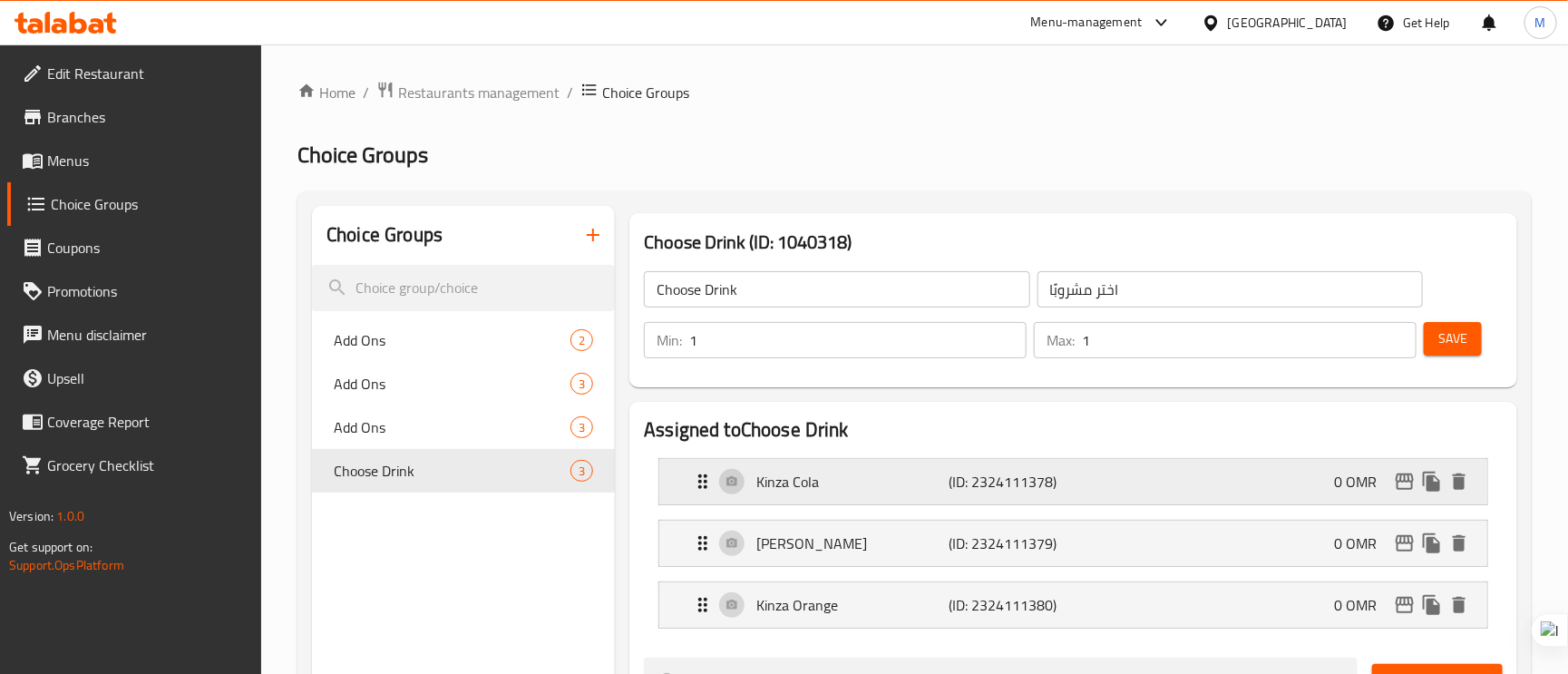
click at [805, 471] on p "Kinza Cola" at bounding box center [853, 481] width 193 height 22
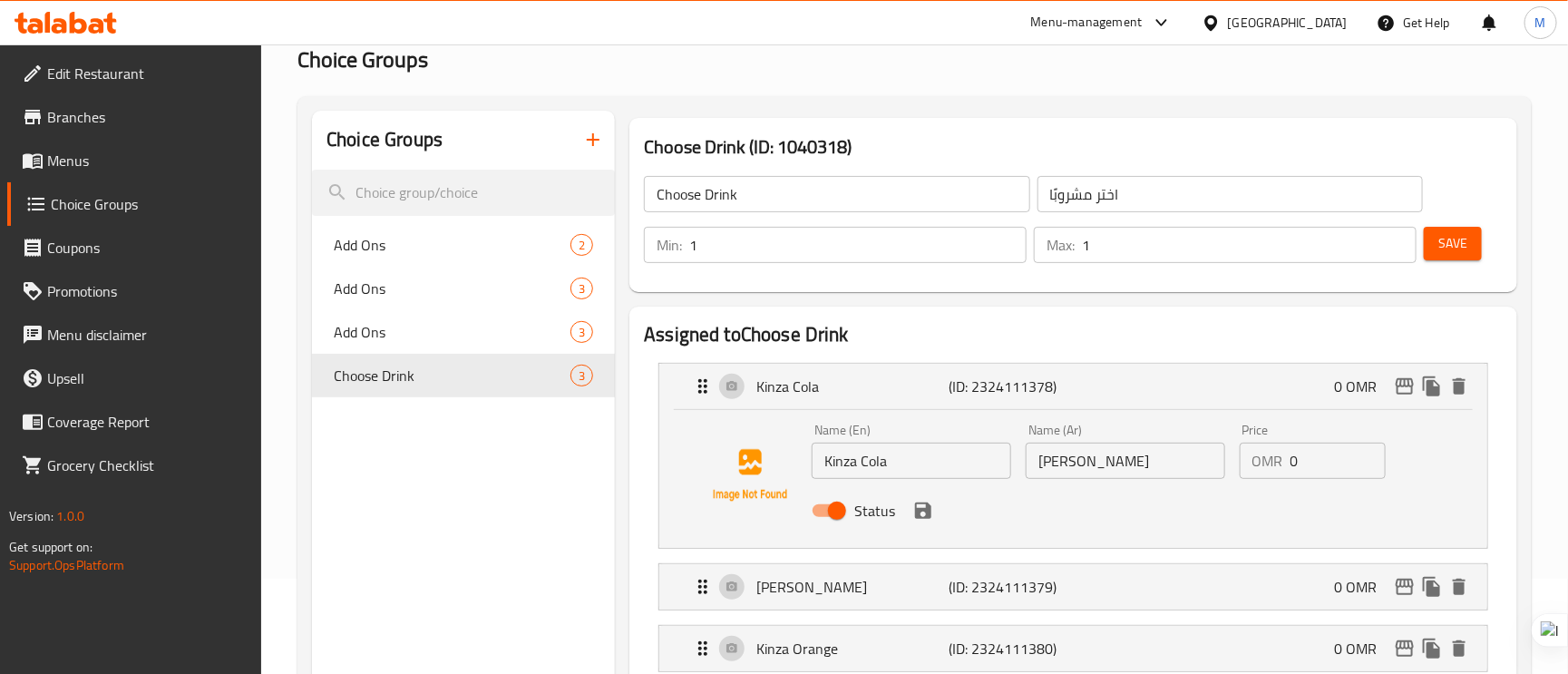
scroll to position [136, 0]
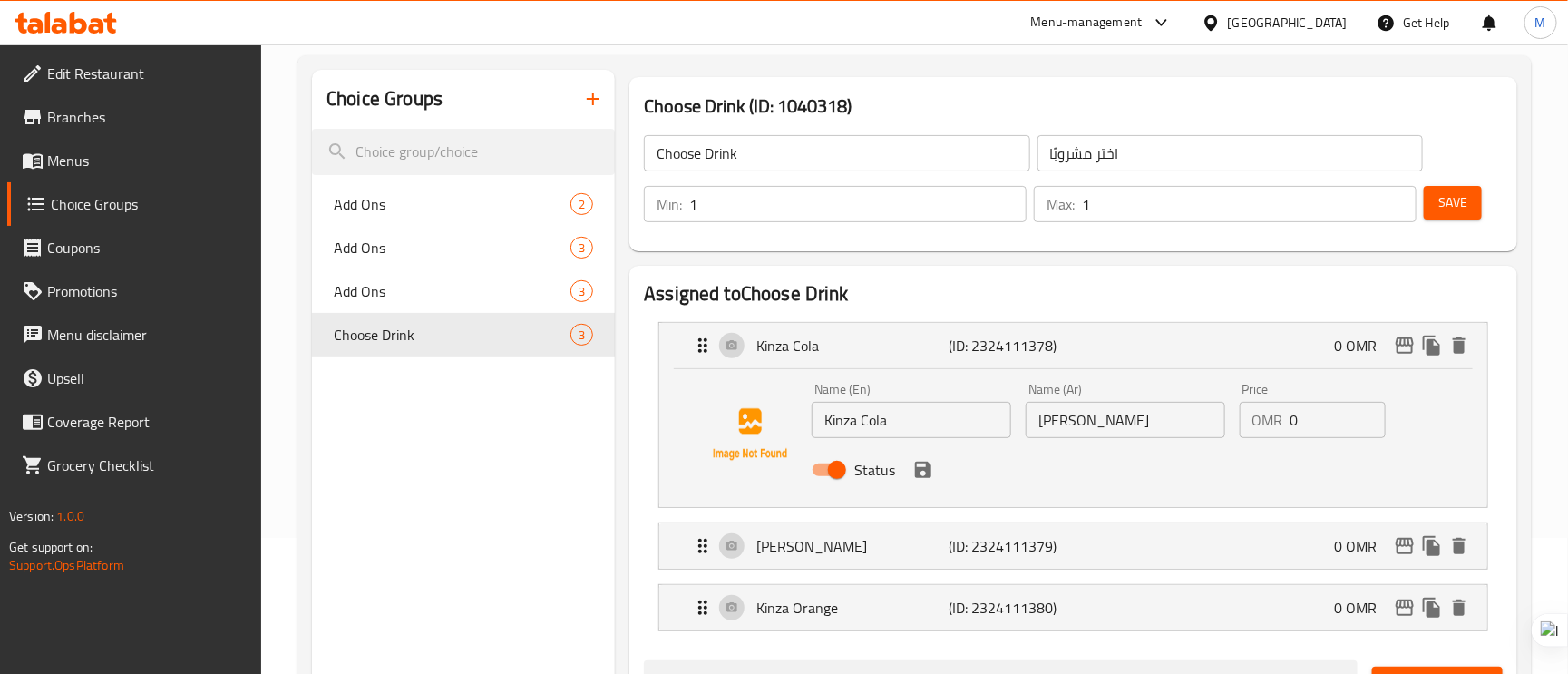
click at [1078, 421] on input "كنزا كولا" at bounding box center [1126, 420] width 200 height 36
click at [1080, 419] on input "كنزا كولا" at bounding box center [1126, 420] width 200 height 36
click at [1087, 421] on input "[PERSON_NAME]" at bounding box center [1126, 420] width 200 height 36
click at [916, 475] on icon "save" at bounding box center [923, 470] width 16 height 16
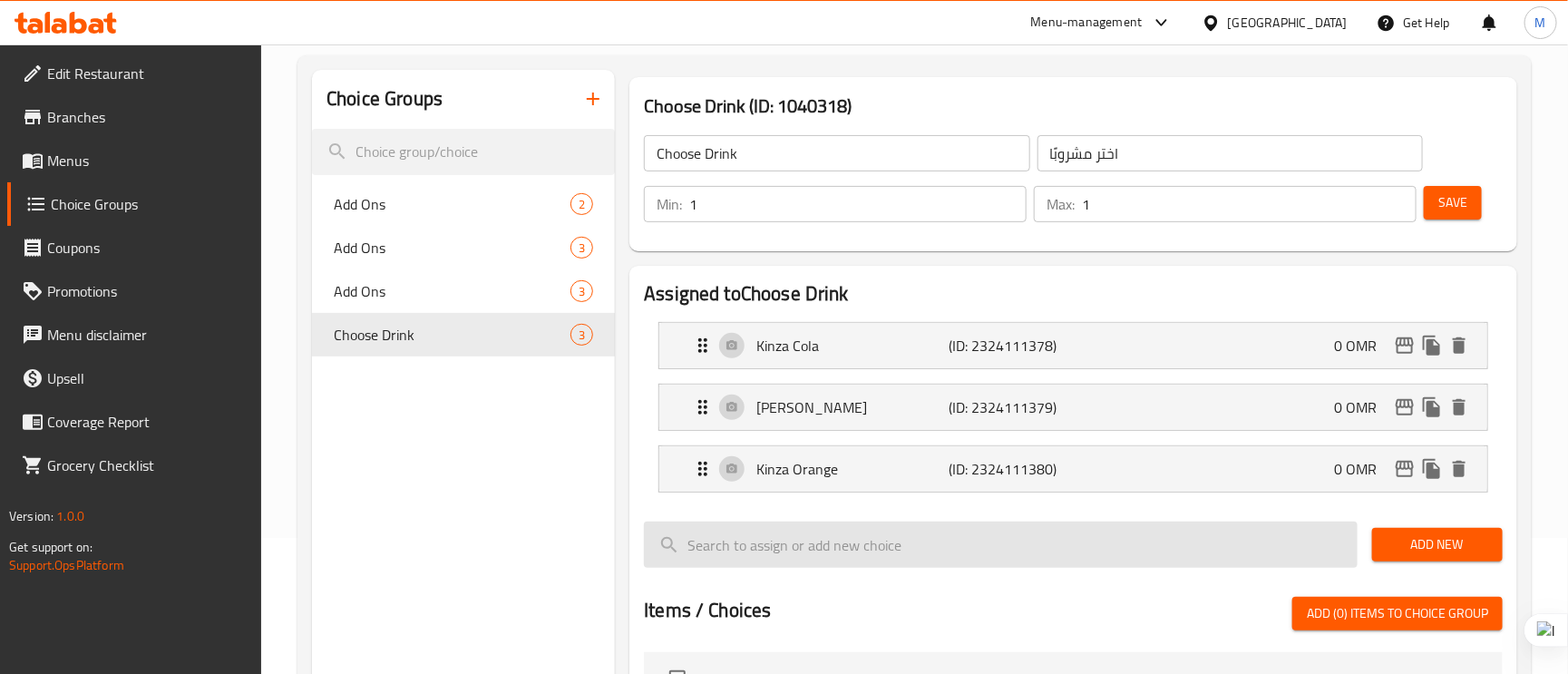
type input "[PERSON_NAME]"
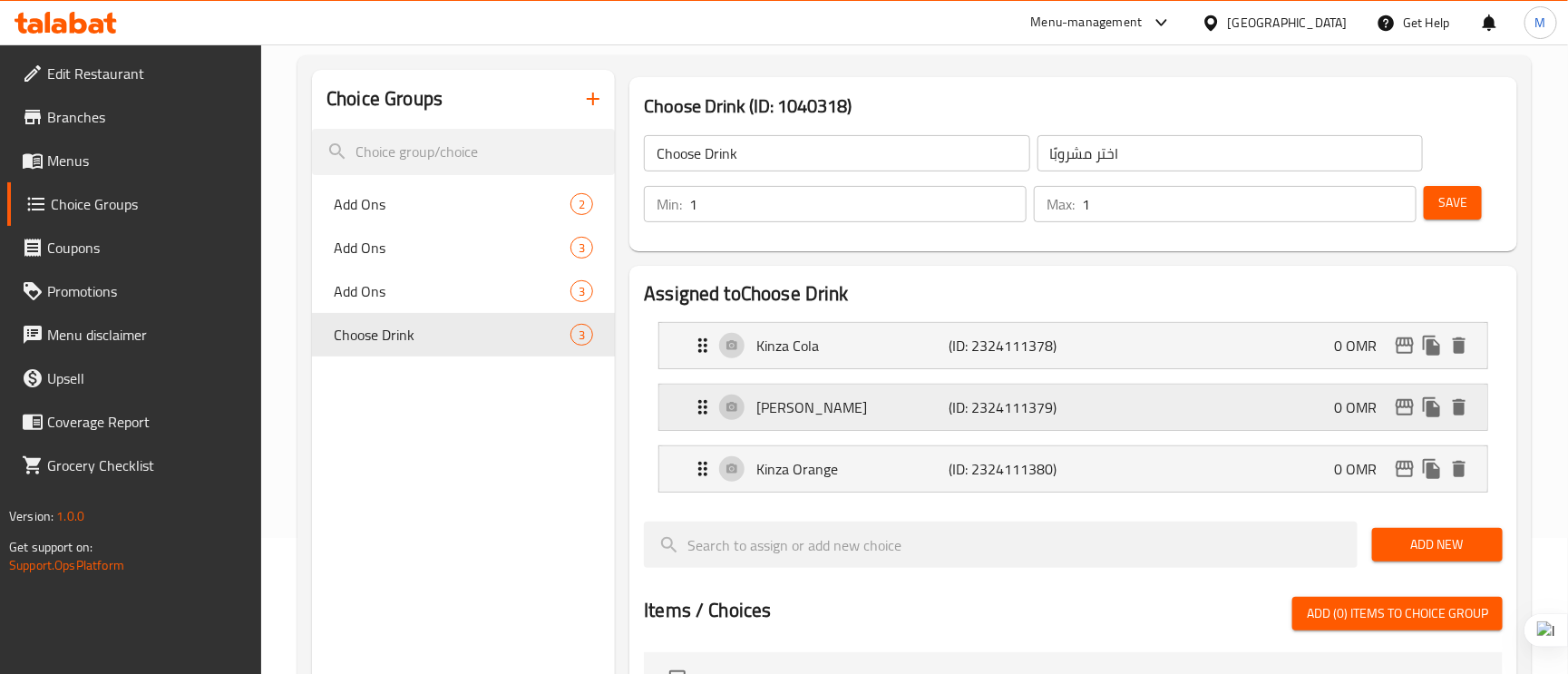
click at [1047, 392] on div "Kinza Lemon (ID: 2324111379) 0 OMR" at bounding box center [1079, 407] width 774 height 45
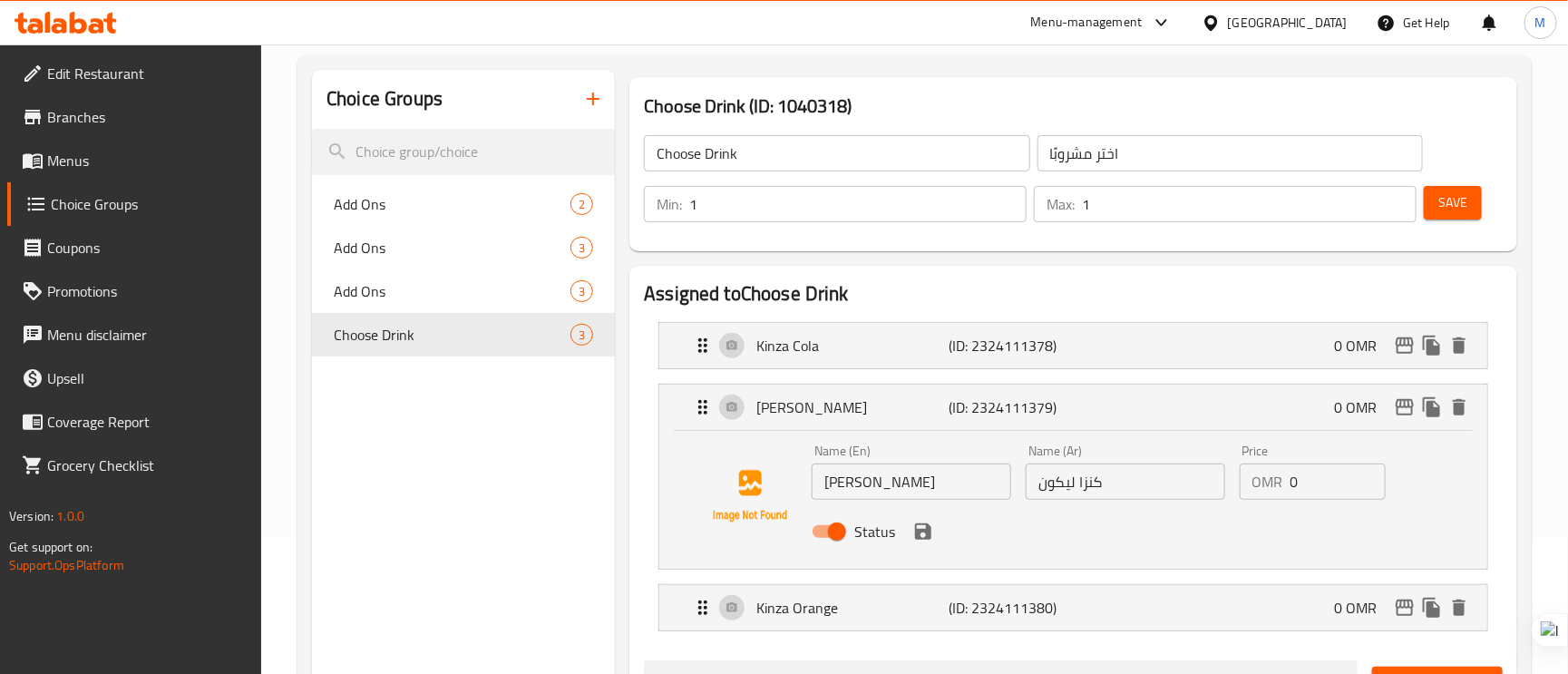
click at [1097, 486] on input "كنزا ليكون" at bounding box center [1126, 481] width 200 height 36
click at [1096, 486] on input "كنزا ليكون" at bounding box center [1126, 481] width 200 height 36
paste input "text"
click at [1064, 481] on input "كينزا ليكون" at bounding box center [1126, 481] width 200 height 36
type input "كينزا ليمون"
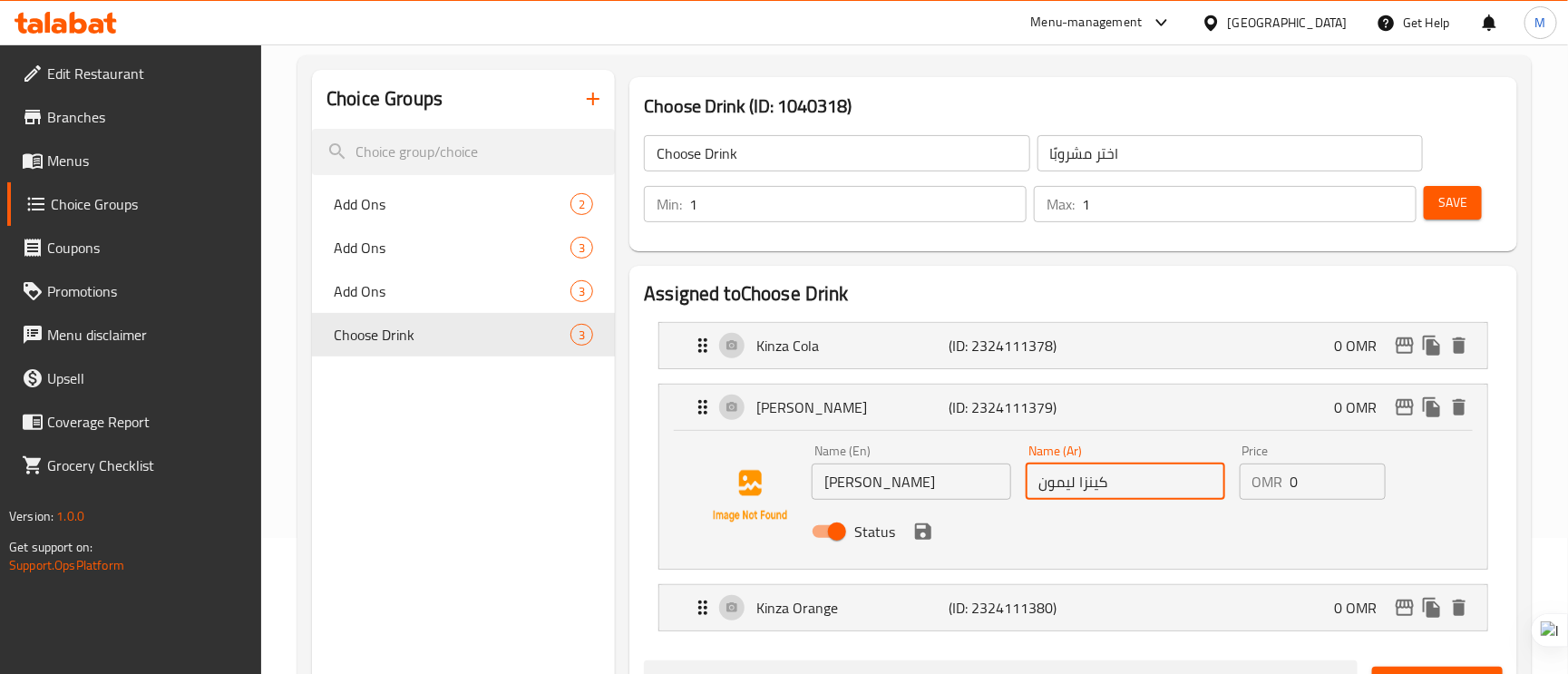
click at [928, 543] on button "save" at bounding box center [924, 531] width 27 height 27
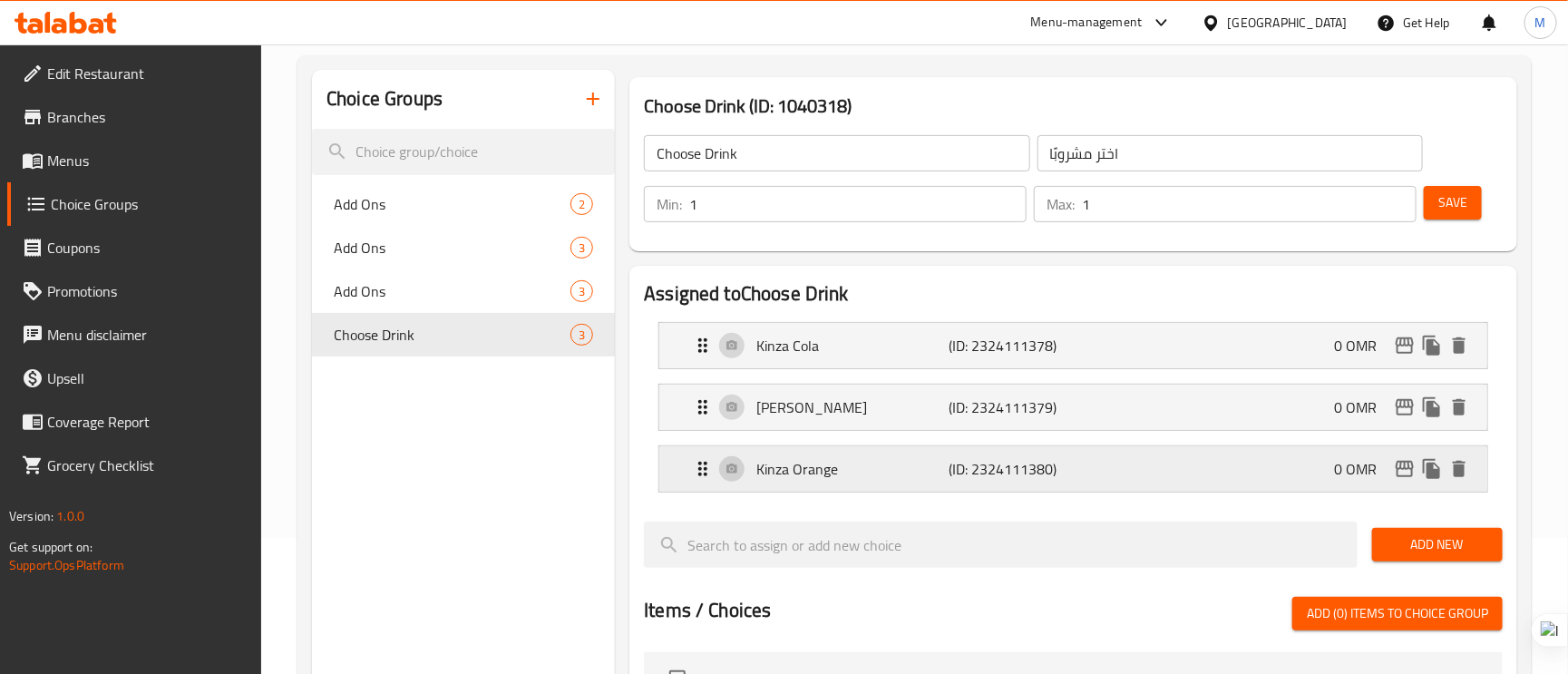
click at [917, 487] on div "Kinza Orange (ID: 2324111380) 0 OMR" at bounding box center [1079, 469] width 774 height 45
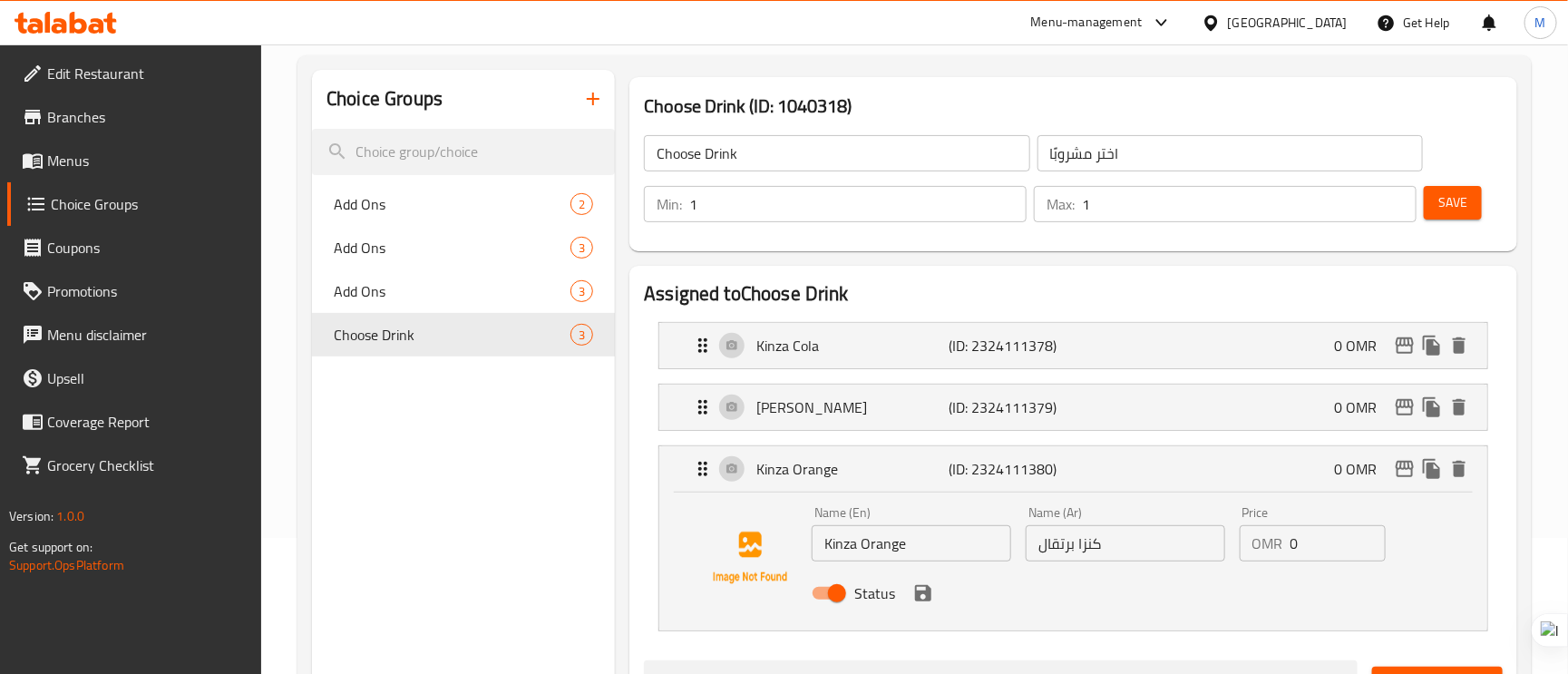
click at [1095, 555] on input "كنزا برتقال" at bounding box center [1126, 543] width 200 height 36
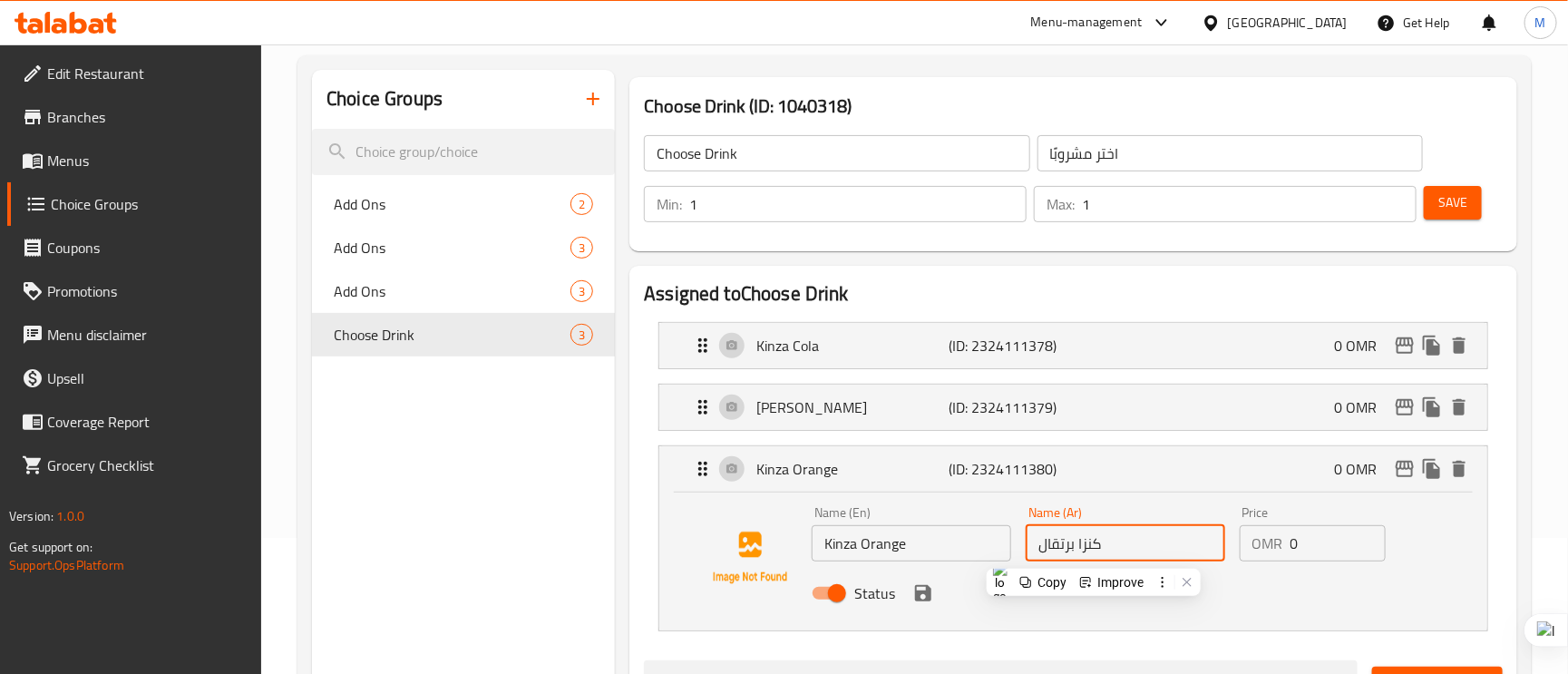
paste input "نزا"
click at [1087, 540] on input "كنزا برتقال" at bounding box center [1126, 543] width 200 height 36
click at [1087, 539] on input "كنزا برتقال" at bounding box center [1126, 543] width 200 height 36
paste input "text"
click at [924, 592] on icon "save" at bounding box center [923, 593] width 16 height 16
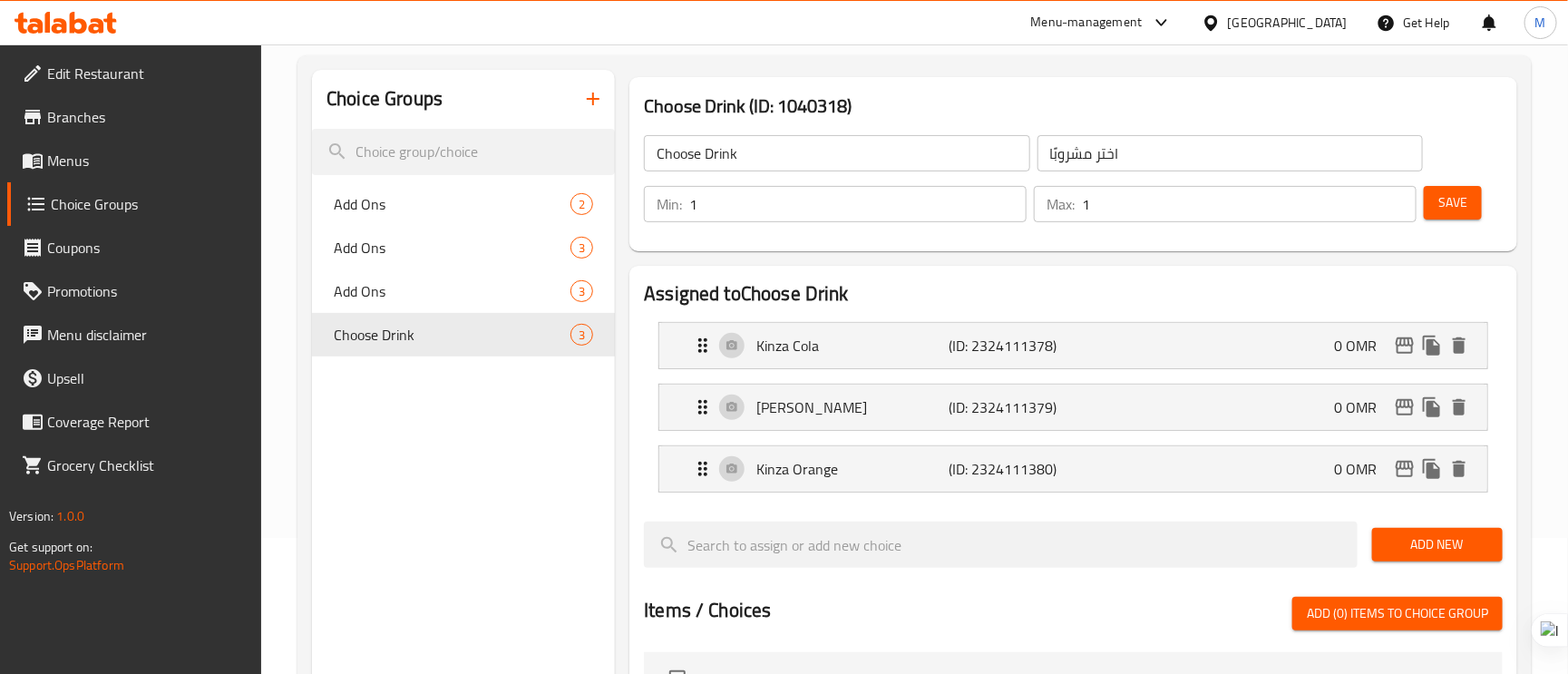
type input "كينزا برتقال"
click at [1470, 206] on button "Save" at bounding box center [1454, 203] width 58 height 34
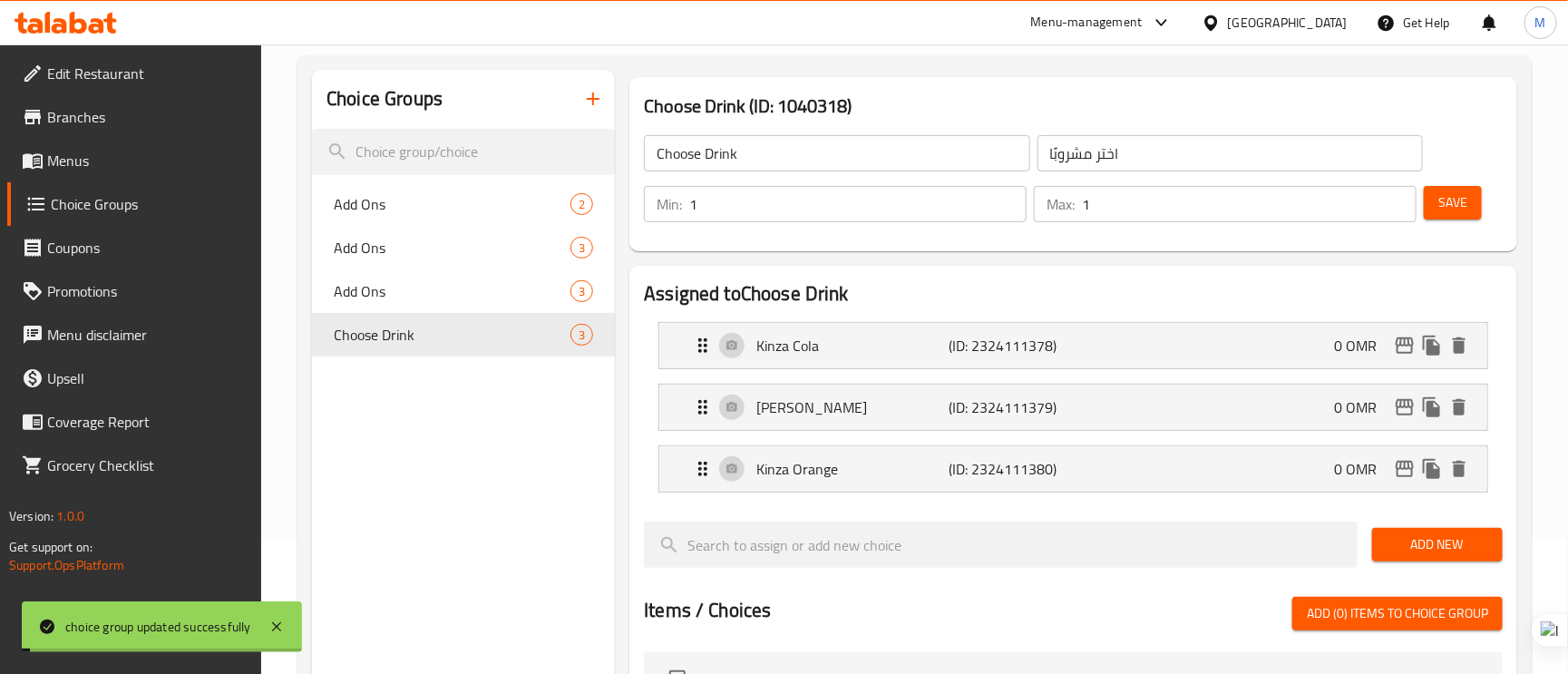
click at [910, 347] on p "Kinza Cola" at bounding box center [853, 345] width 193 height 22
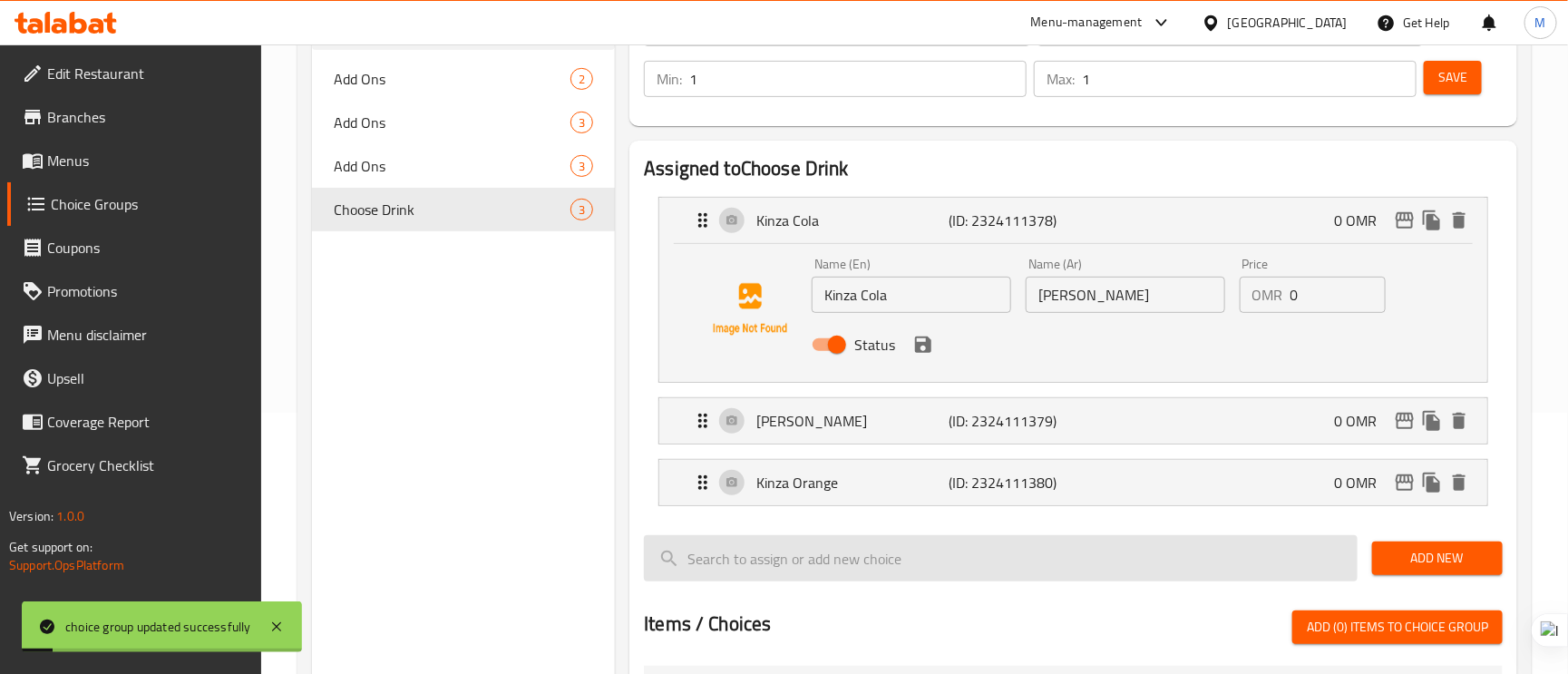
scroll to position [408, 0]
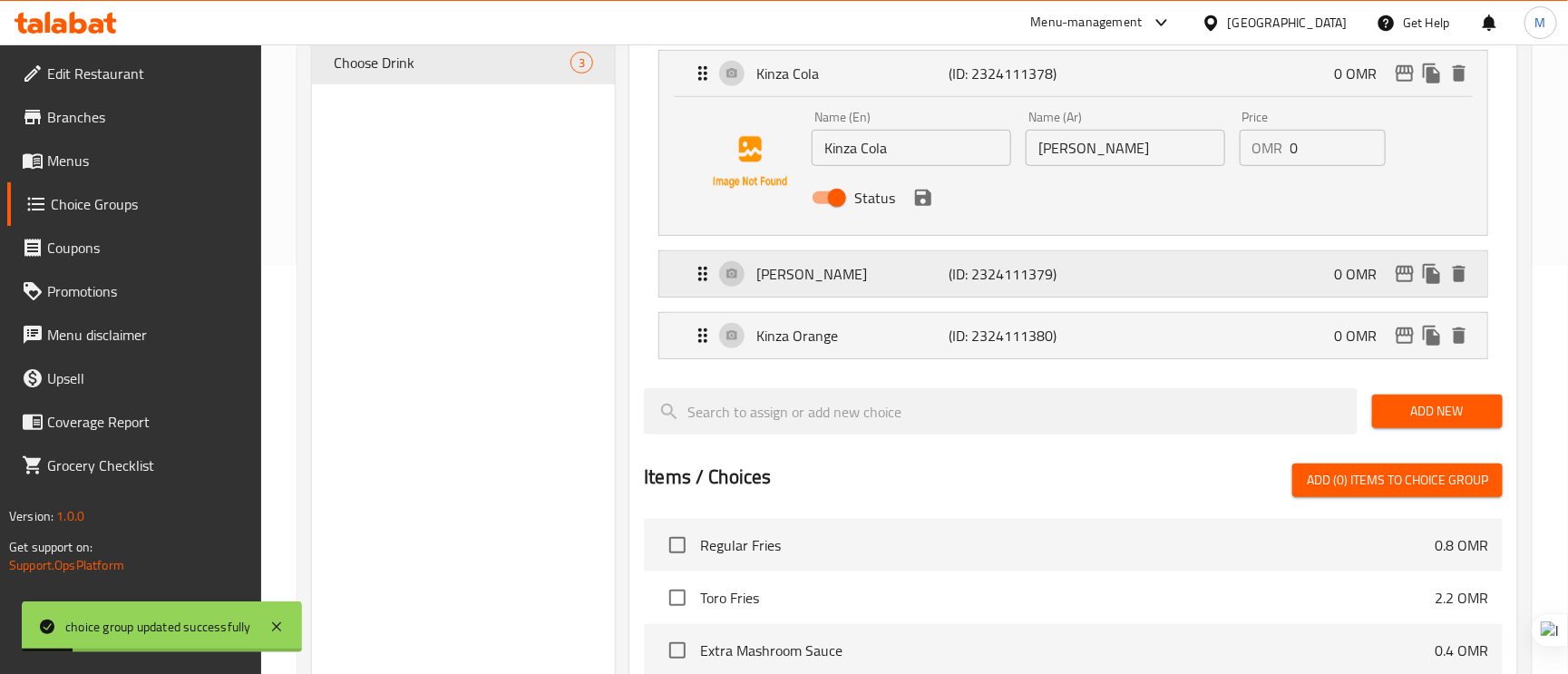
click at [932, 278] on p "[PERSON_NAME]" at bounding box center [853, 274] width 193 height 22
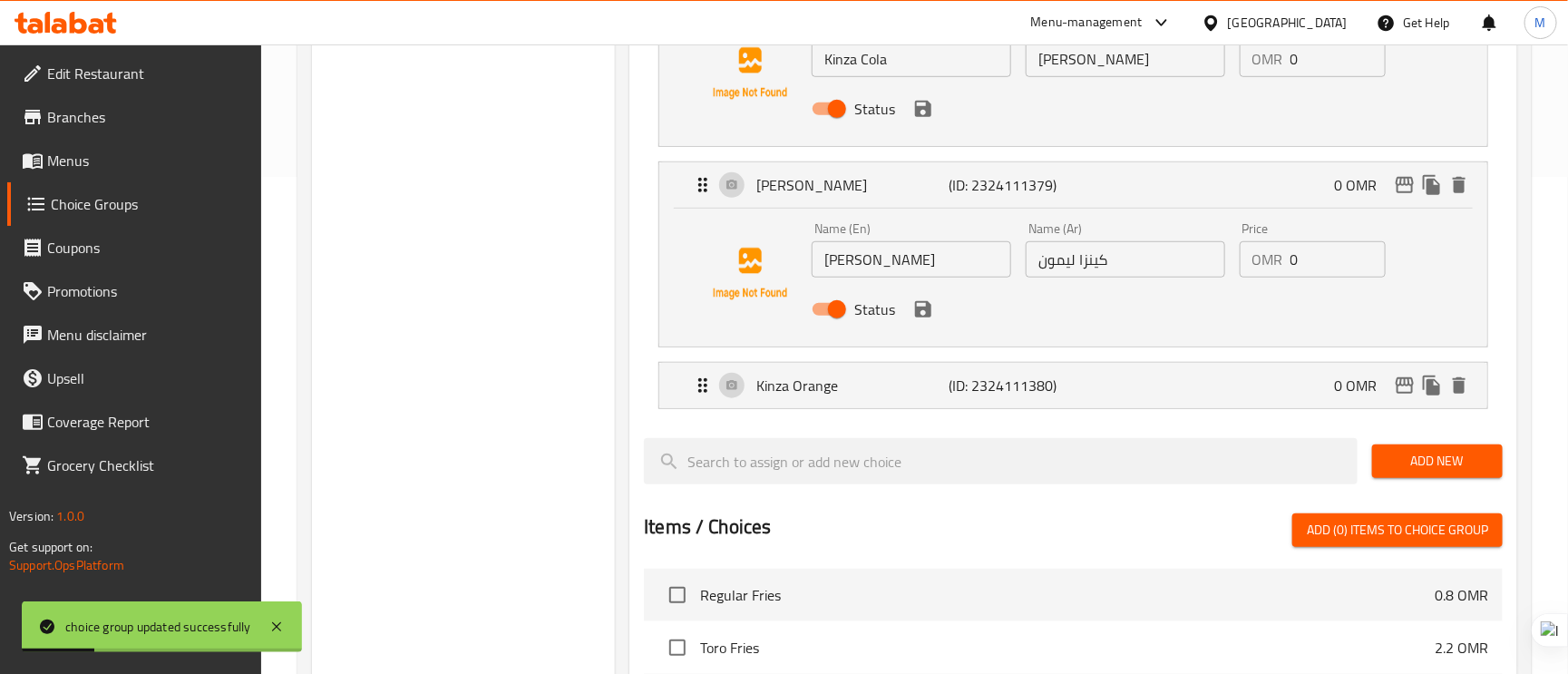
scroll to position [680, 0]
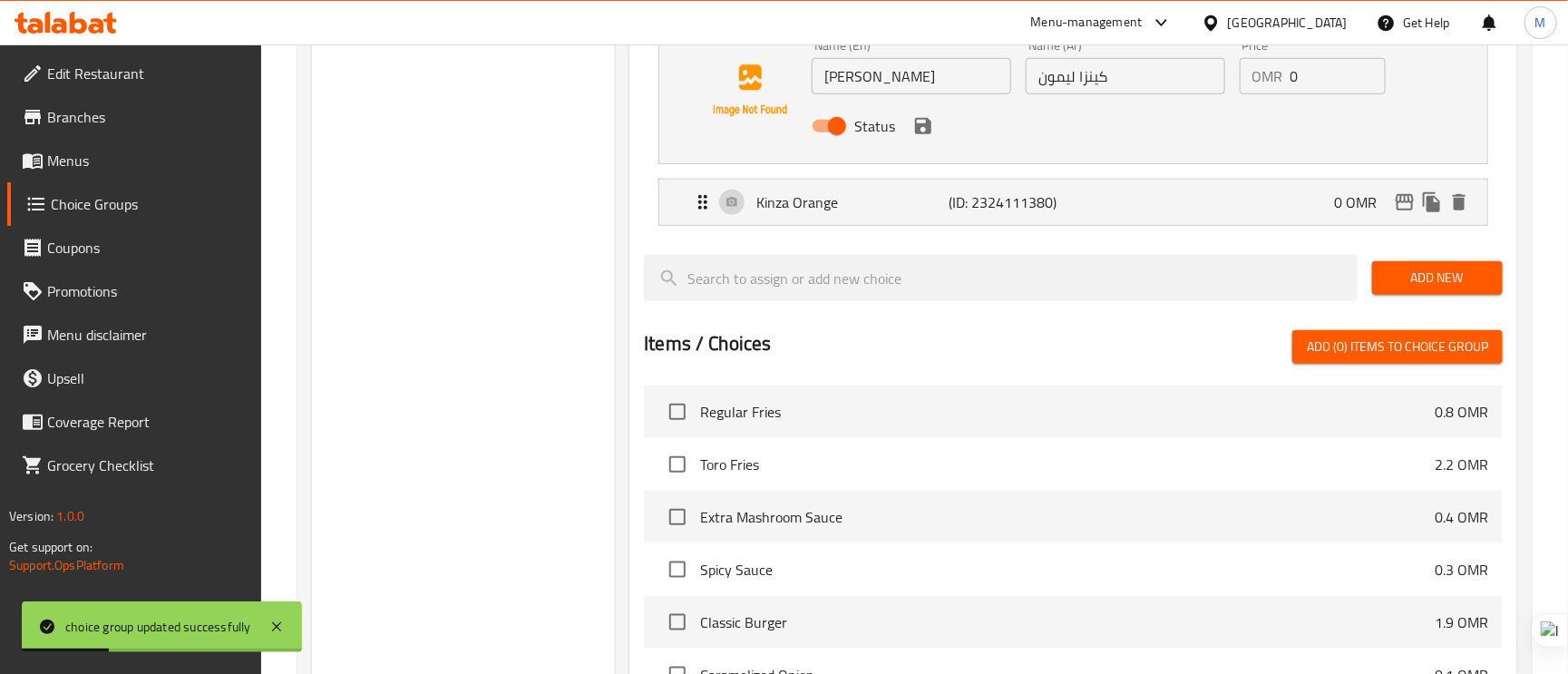
click at [940, 178] on li "Kinza Orange (ID: 2324111380) 0 OMR Name (En) Kinza Orange Name (En) Name (Ar) …" at bounding box center [1074, 203] width 859 height 62
click at [949, 203] on p "(ID: 2324111380)" at bounding box center [1012, 203] width 128 height 22
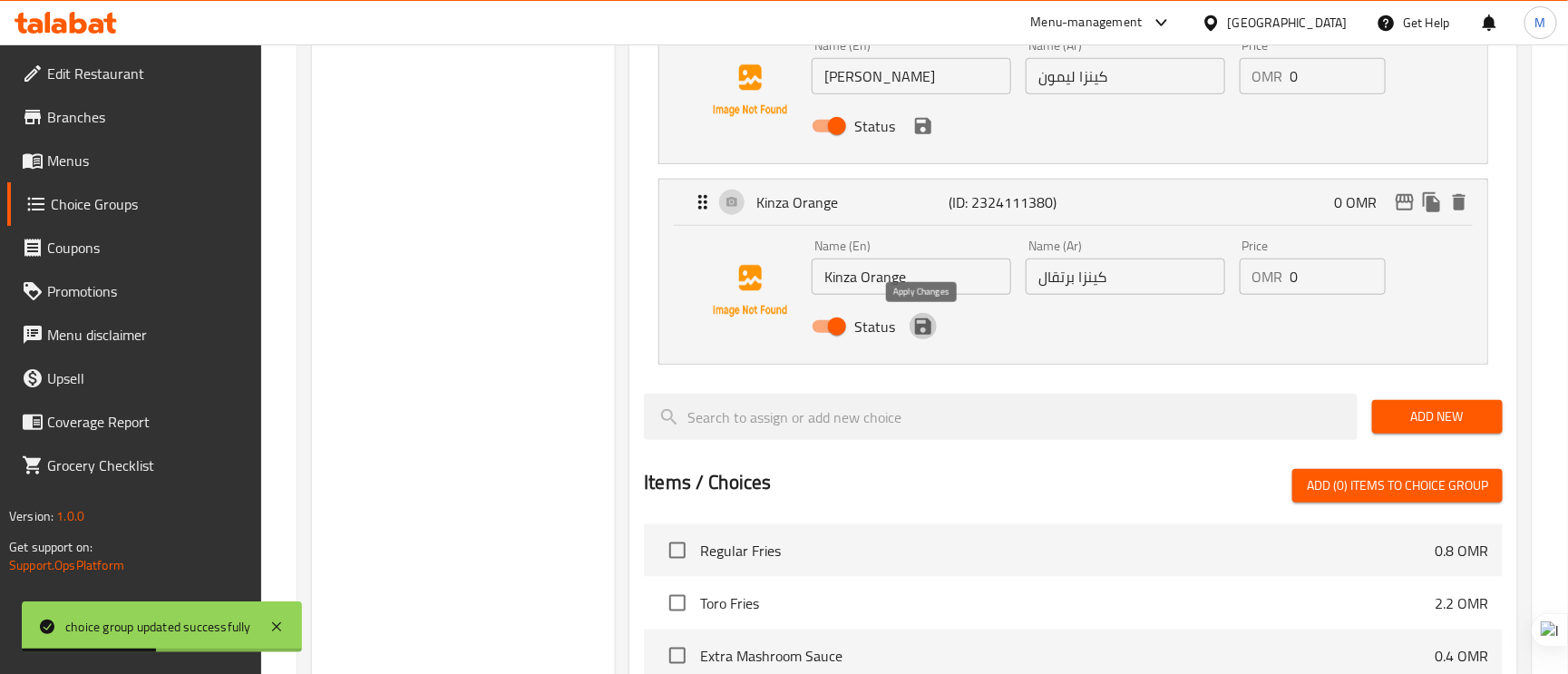
click at [928, 328] on icon "save" at bounding box center [923, 326] width 16 height 16
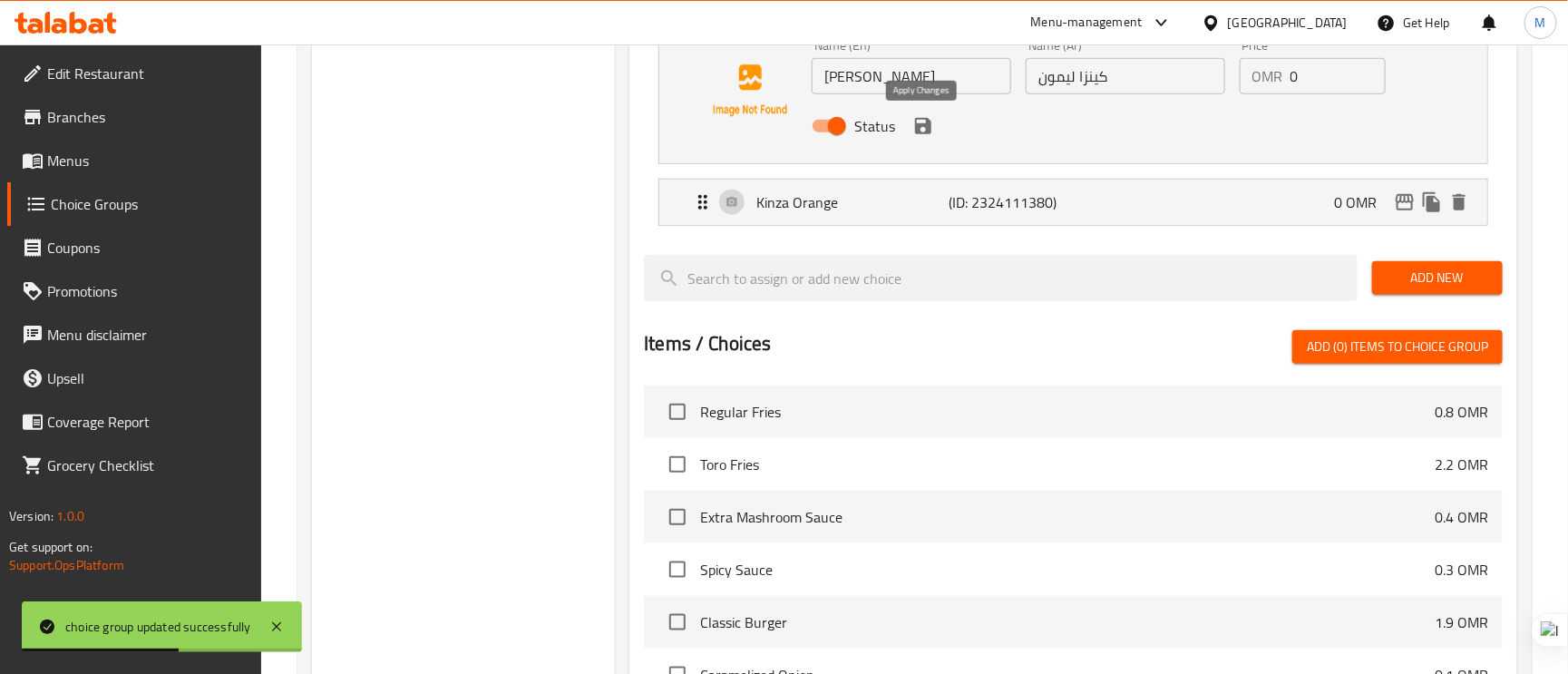
click at [918, 137] on icon "save" at bounding box center [924, 126] width 22 height 22
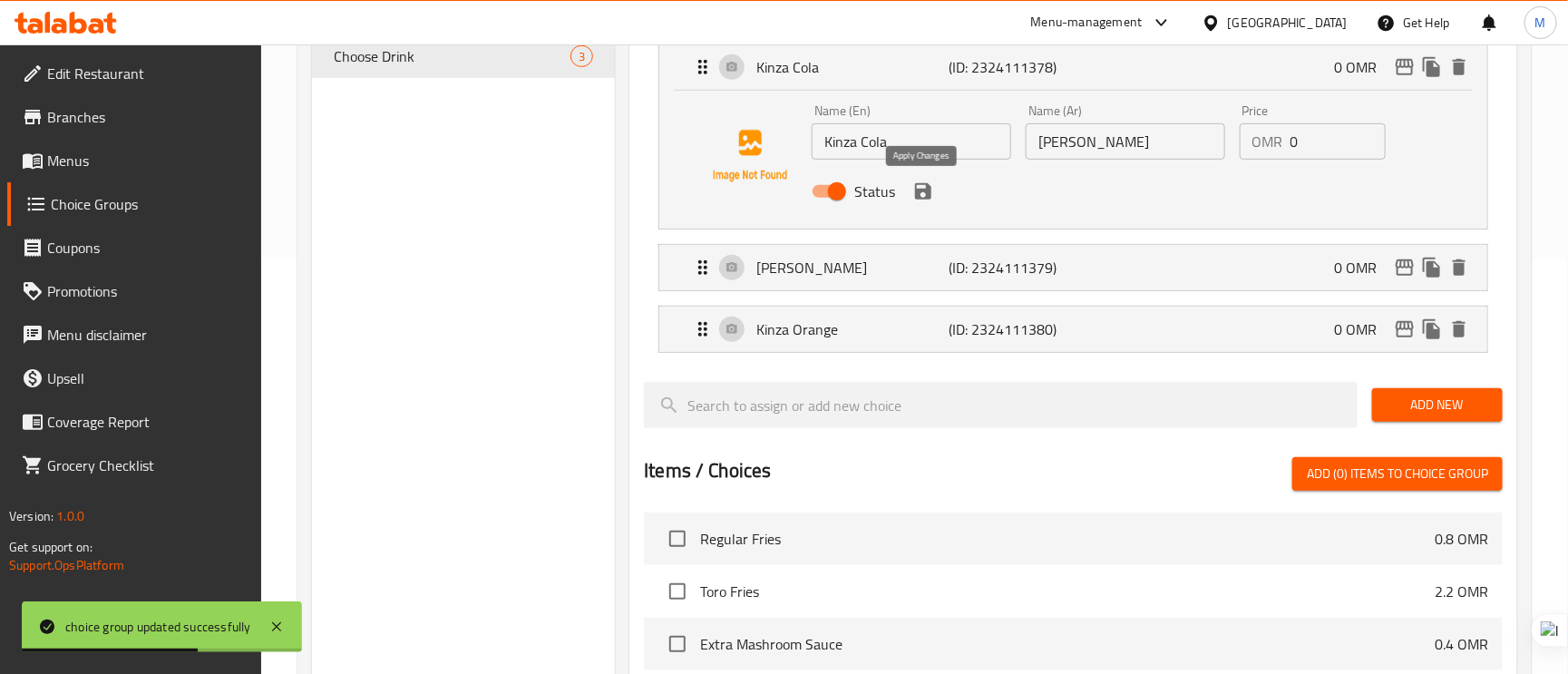
scroll to position [408, 0]
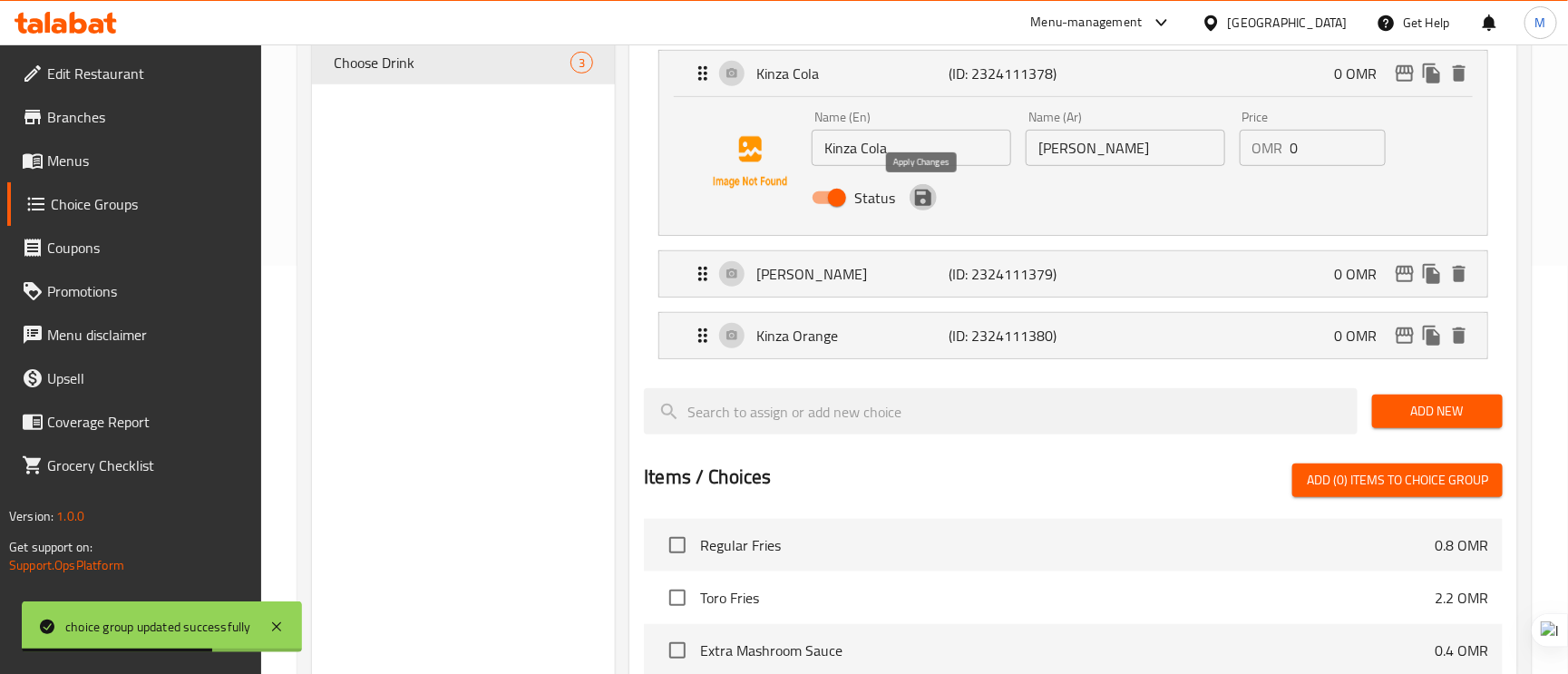
click at [918, 211] on button "save" at bounding box center [924, 198] width 27 height 27
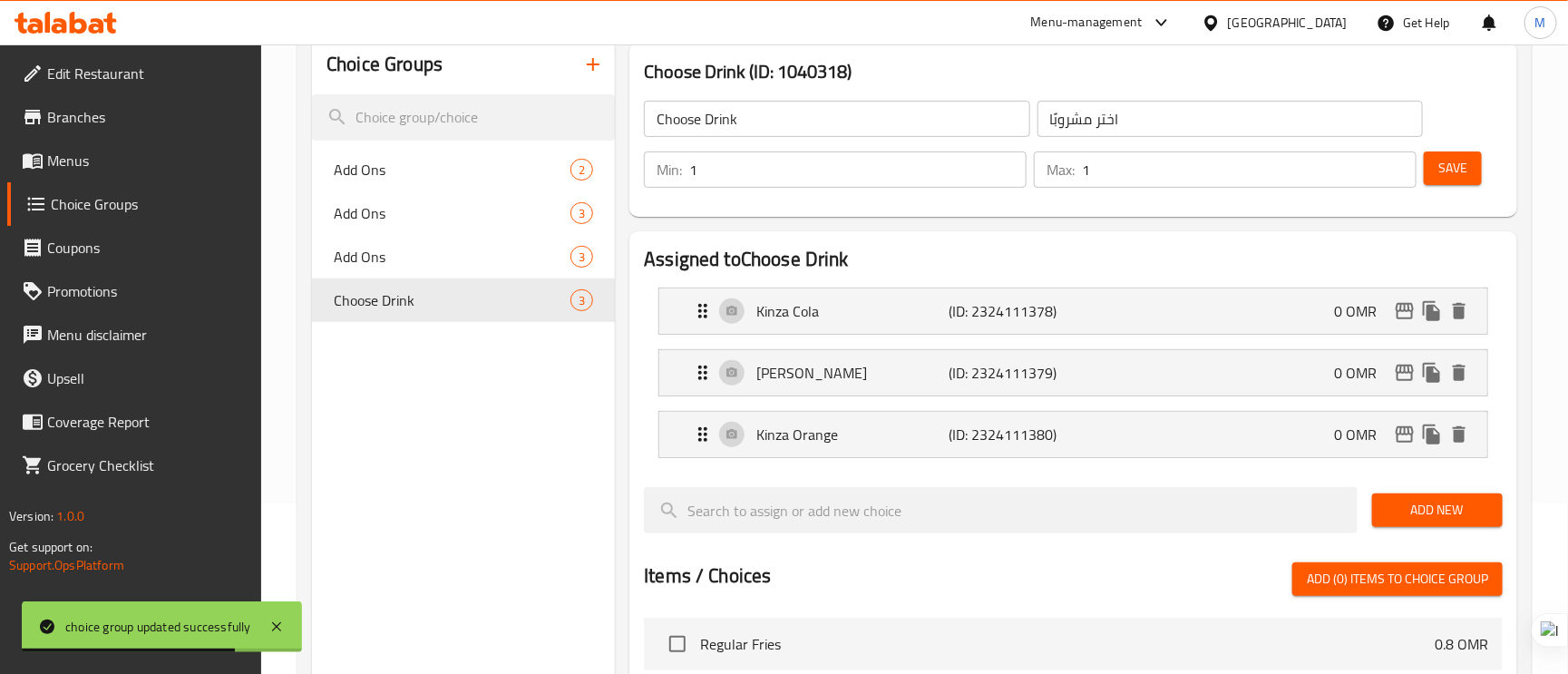
scroll to position [0, 0]
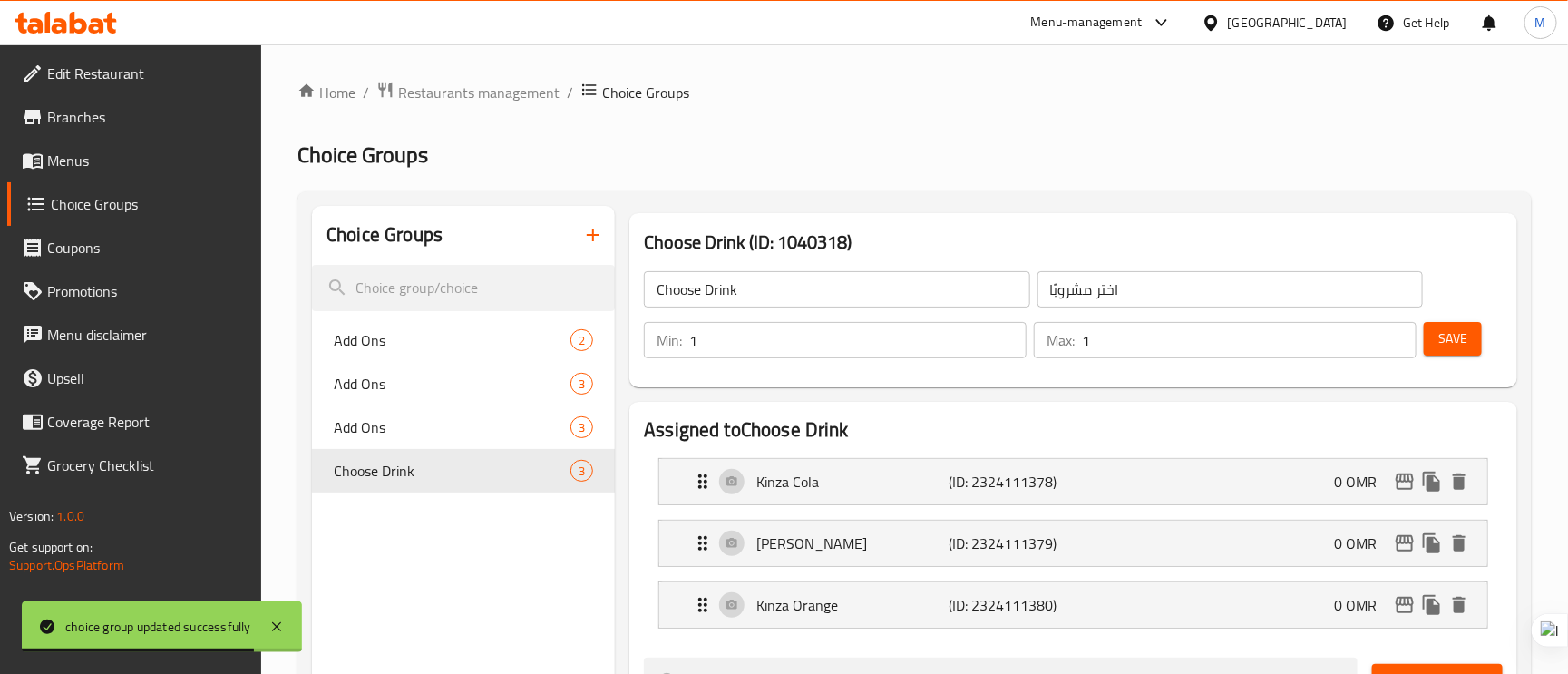
click at [1464, 334] on span "Save" at bounding box center [1454, 338] width 29 height 23
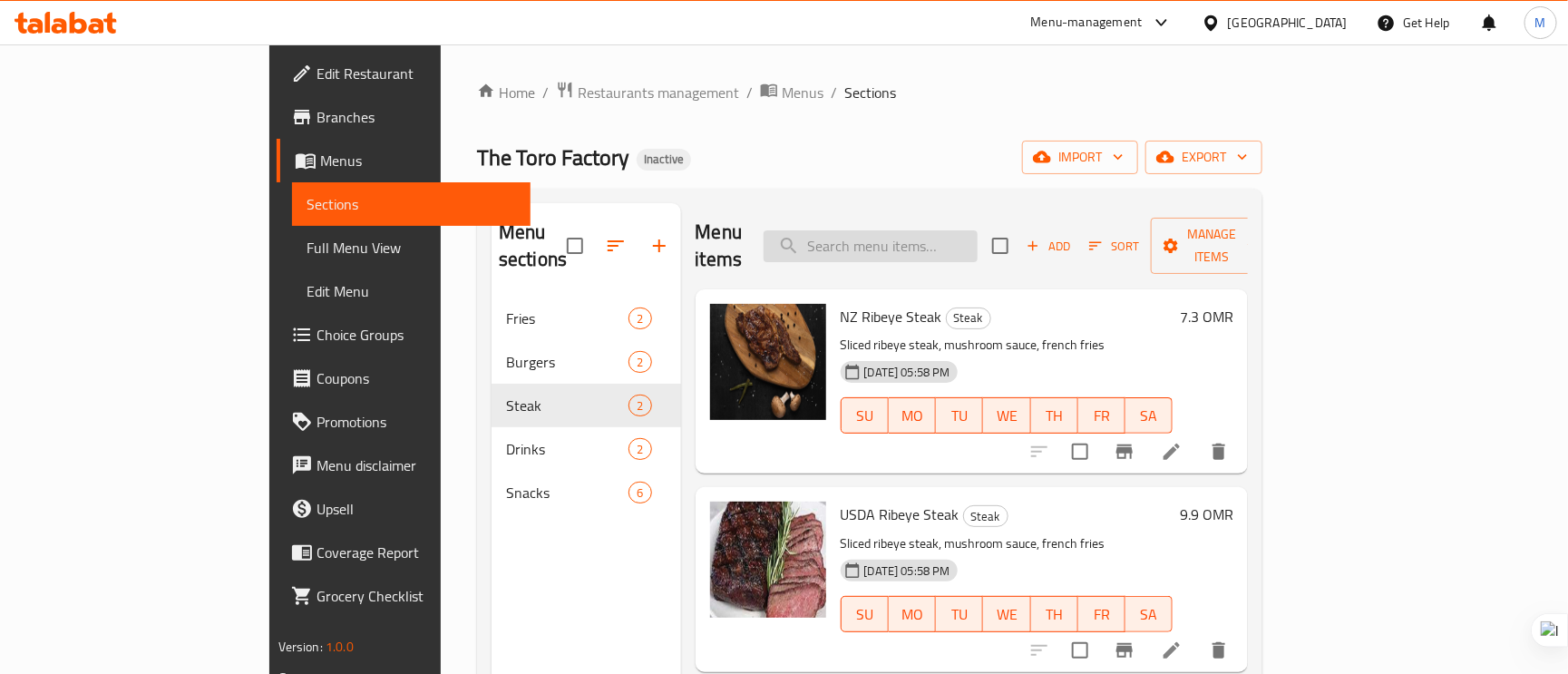
click at [920, 240] on input "search" at bounding box center [871, 246] width 214 height 32
paste input "Water"
type input "Water"
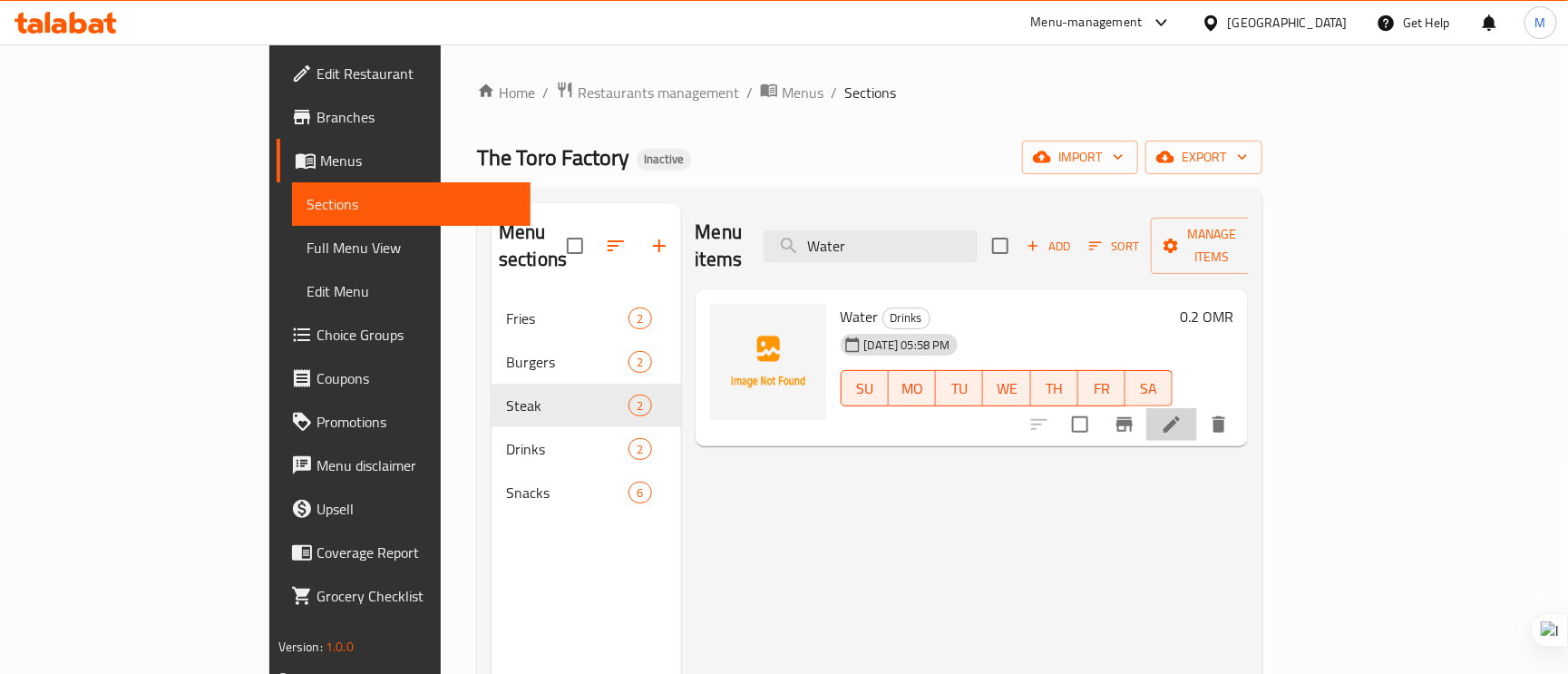
click at [1197, 408] on li at bounding box center [1172, 424] width 51 height 33
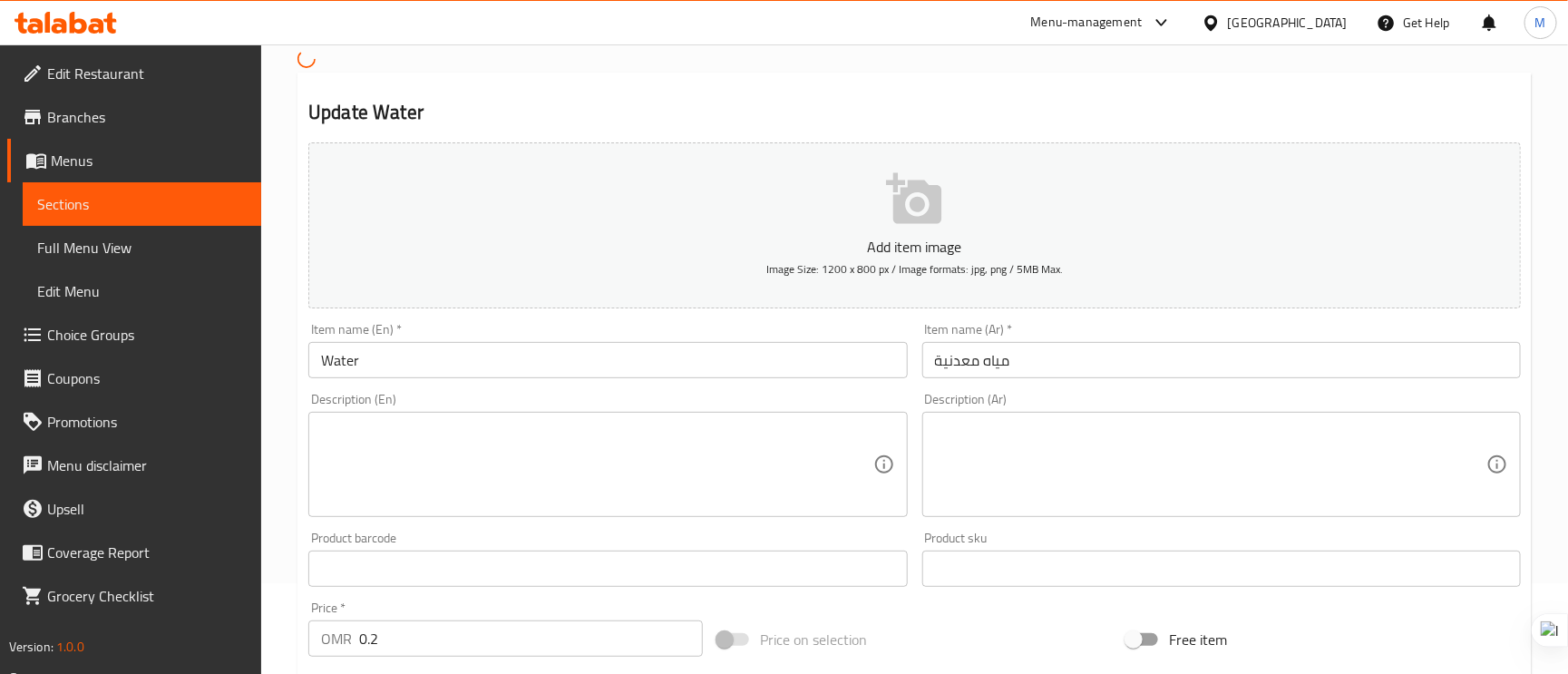
scroll to position [273, 0]
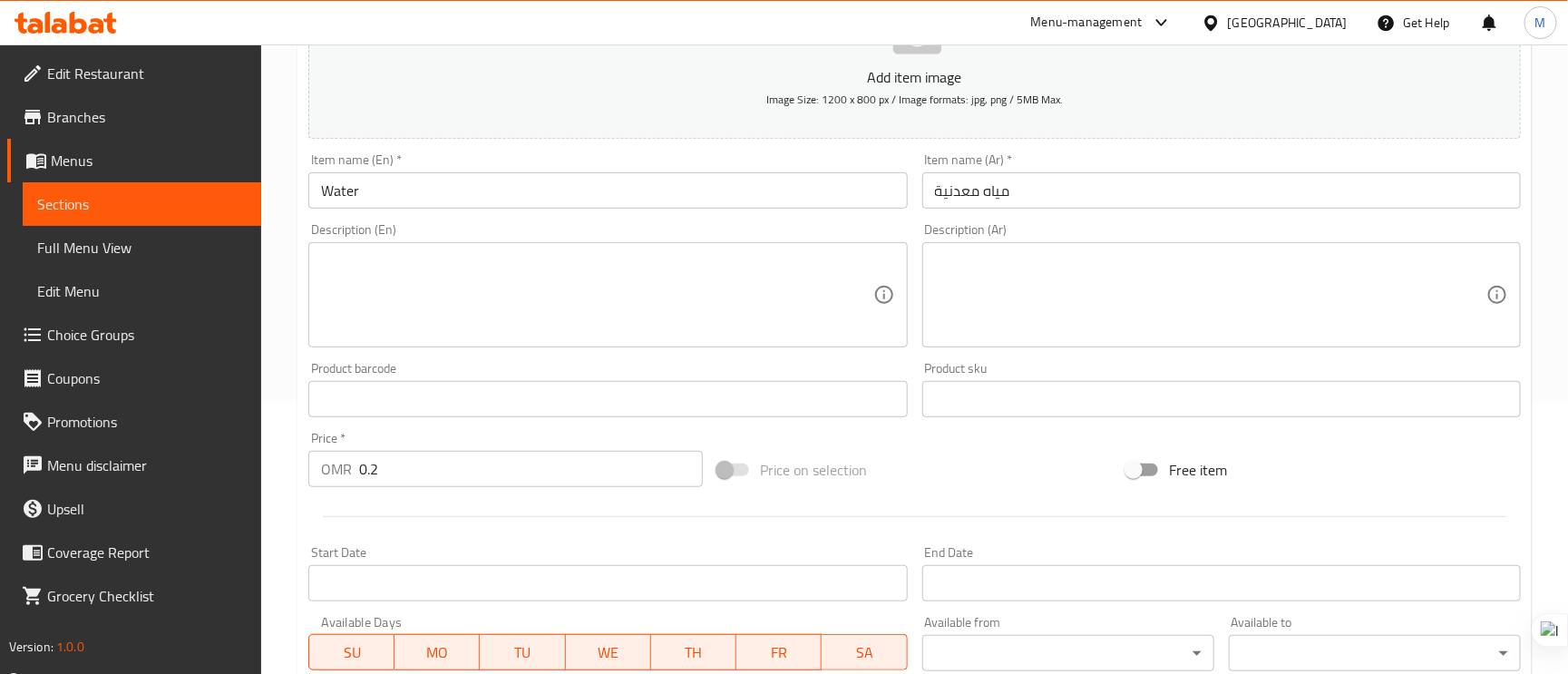
click at [1000, 187] on input "مياه معدنية" at bounding box center [1221, 191] width 599 height 36
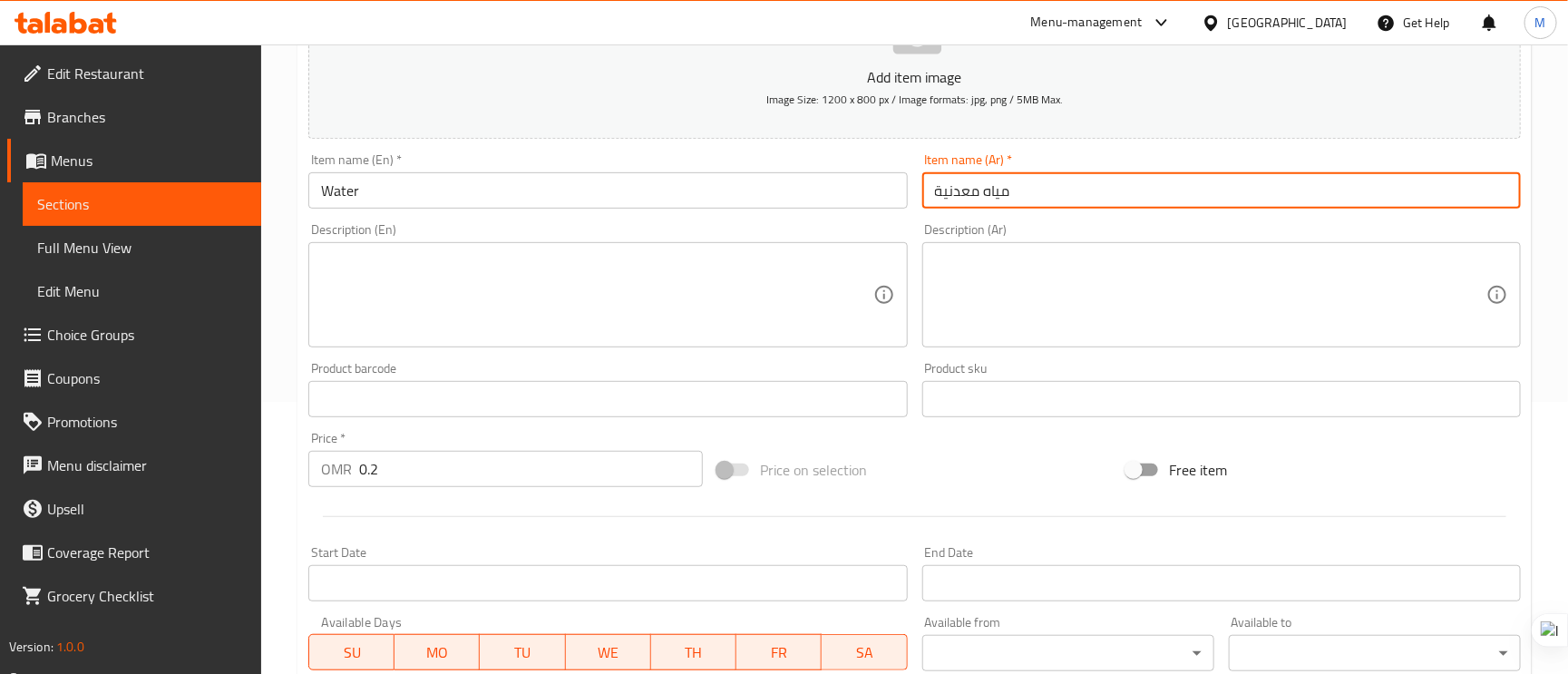
click at [1000, 187] on input "مياه معدنية" at bounding box center [1221, 191] width 599 height 36
click at [491, 174] on input "Water" at bounding box center [607, 191] width 599 height 36
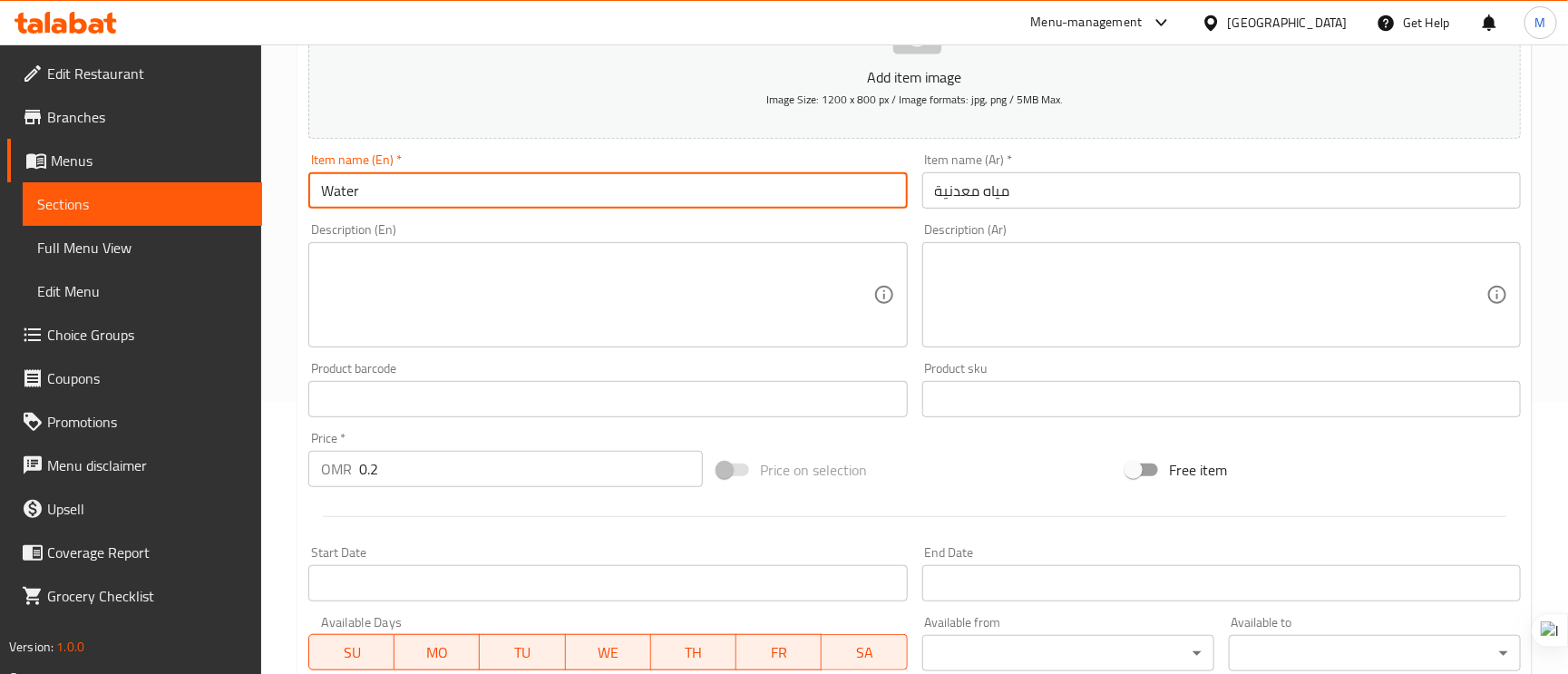
click at [487, 190] on input "Water" at bounding box center [607, 191] width 599 height 36
paste input "Mineral w"
type input "Mineral water"
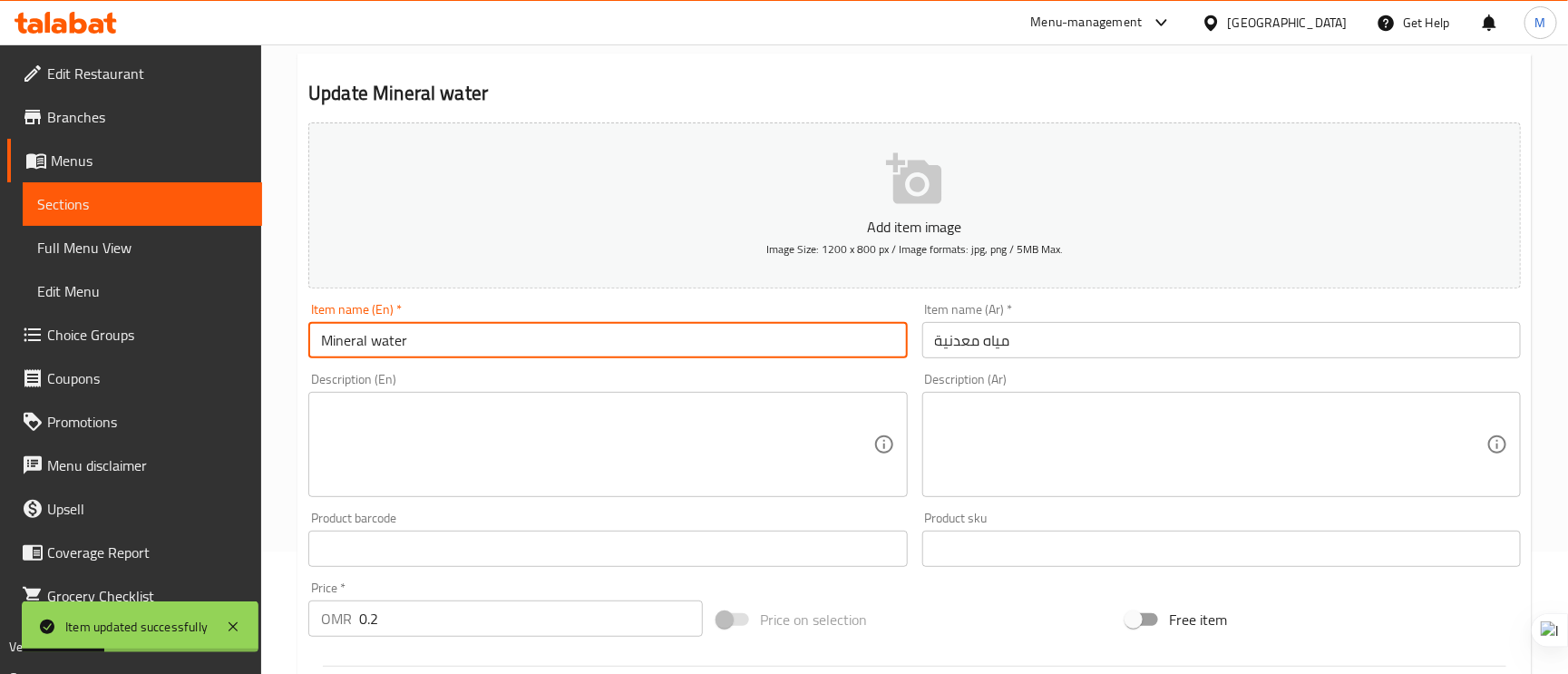
scroll to position [0, 0]
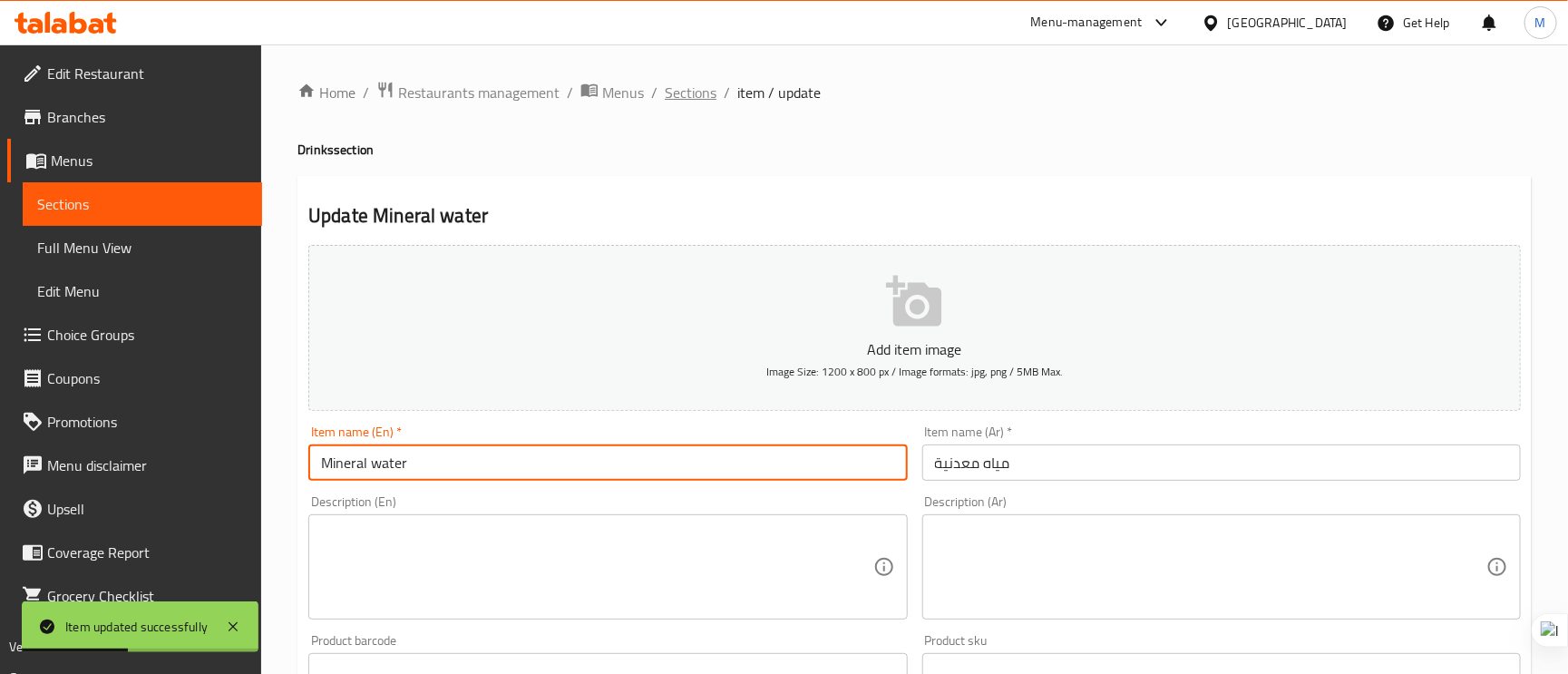
click at [681, 83] on span "Sections" at bounding box center [690, 93] width 52 height 22
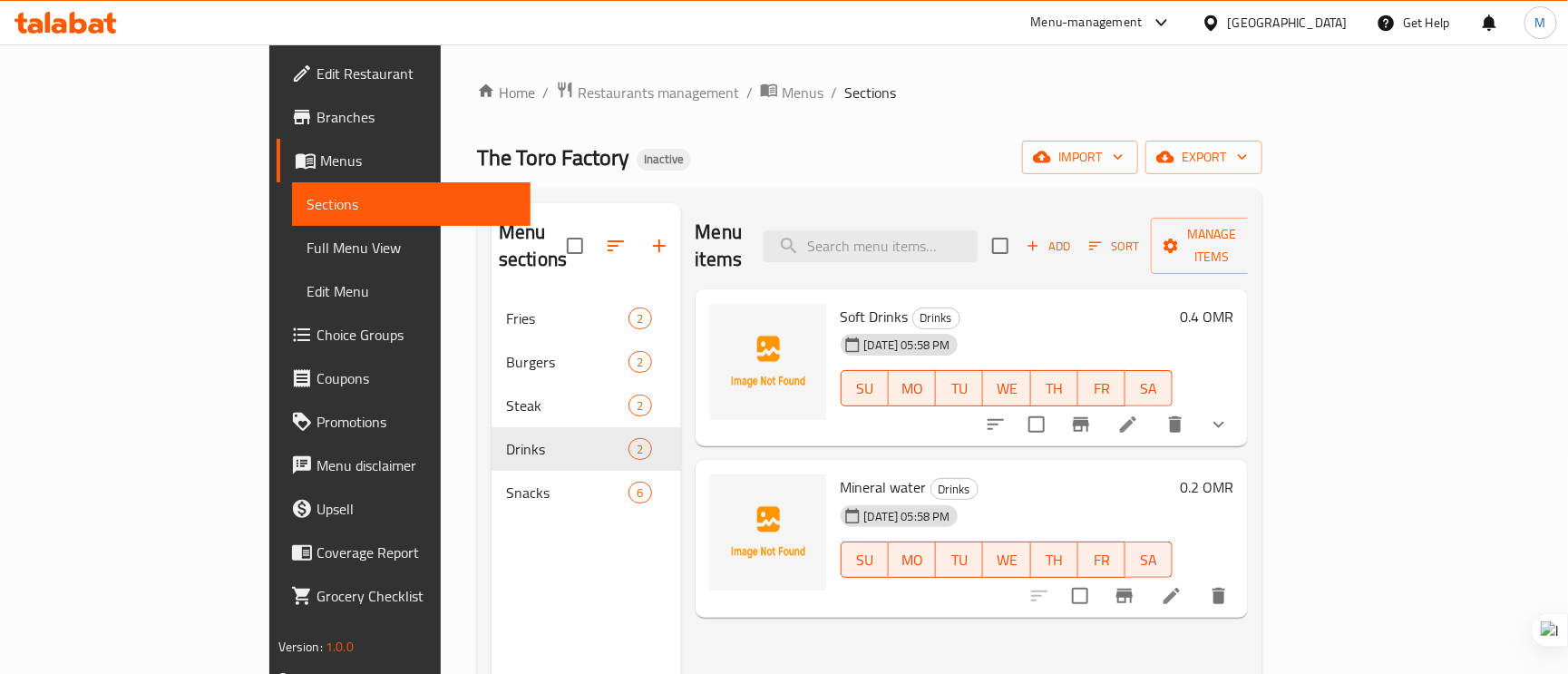
click at [952, 203] on div "Menu items Add Sort Manage items" at bounding box center [972, 246] width 553 height 86
click at [968, 231] on input "search" at bounding box center [871, 246] width 214 height 32
paste input "Spicy Fries"
click at [968, 231] on input "Spicy Fries" at bounding box center [871, 246] width 214 height 32
drag, startPoint x: 968, startPoint y: 230, endPoint x: 973, endPoint y: 240, distance: 11.2
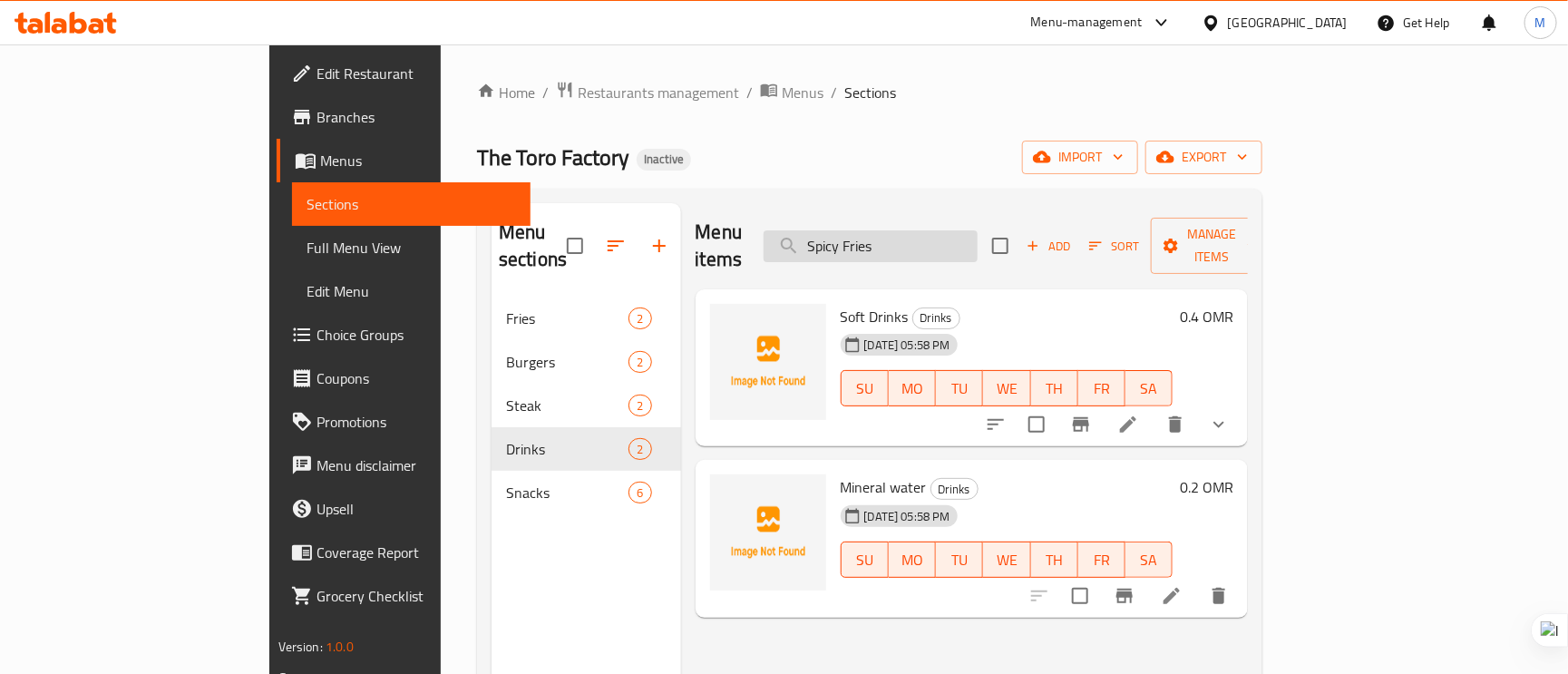
click at [968, 231] on input "Spicy Fries" at bounding box center [871, 246] width 214 height 32
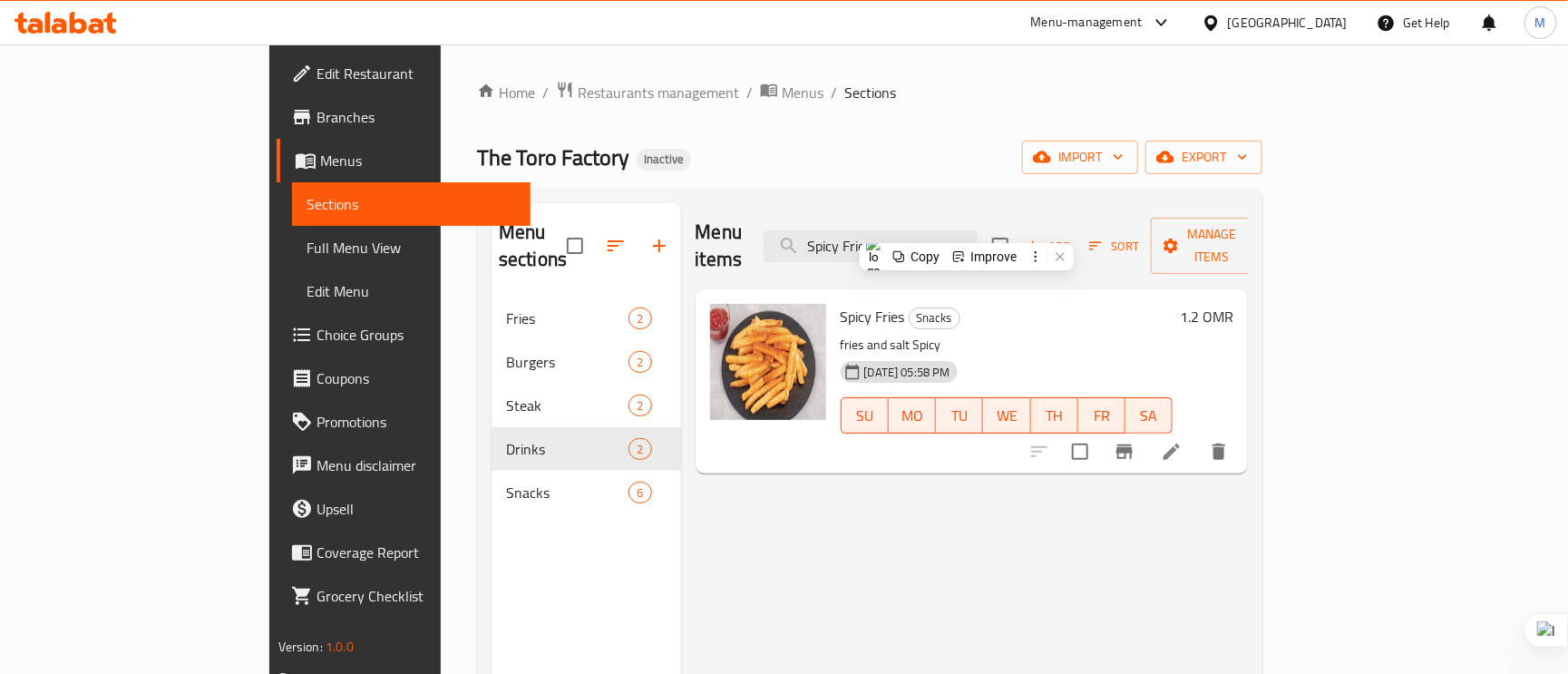
type input "Spicy Fries"
click at [1183, 441] on icon at bounding box center [1172, 451] width 22 height 22
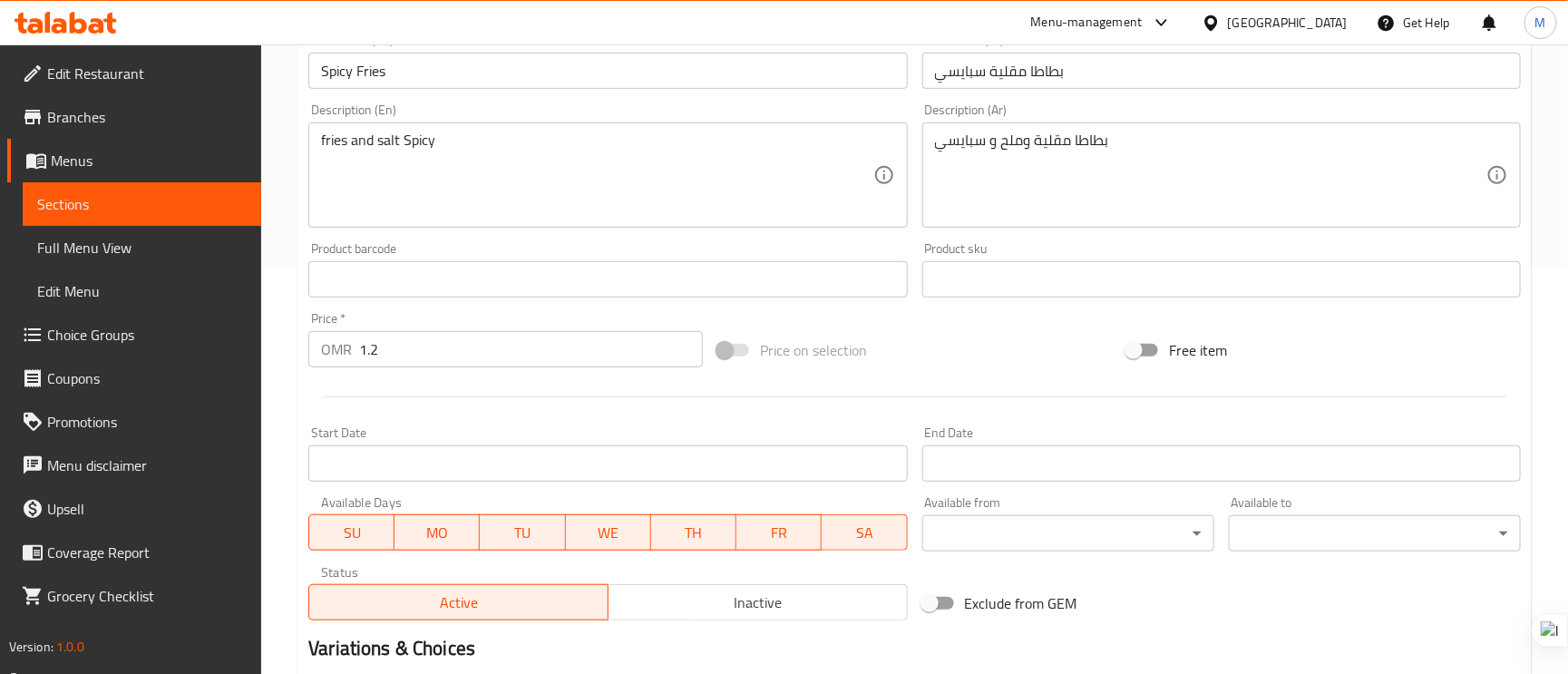
scroll to position [408, 0]
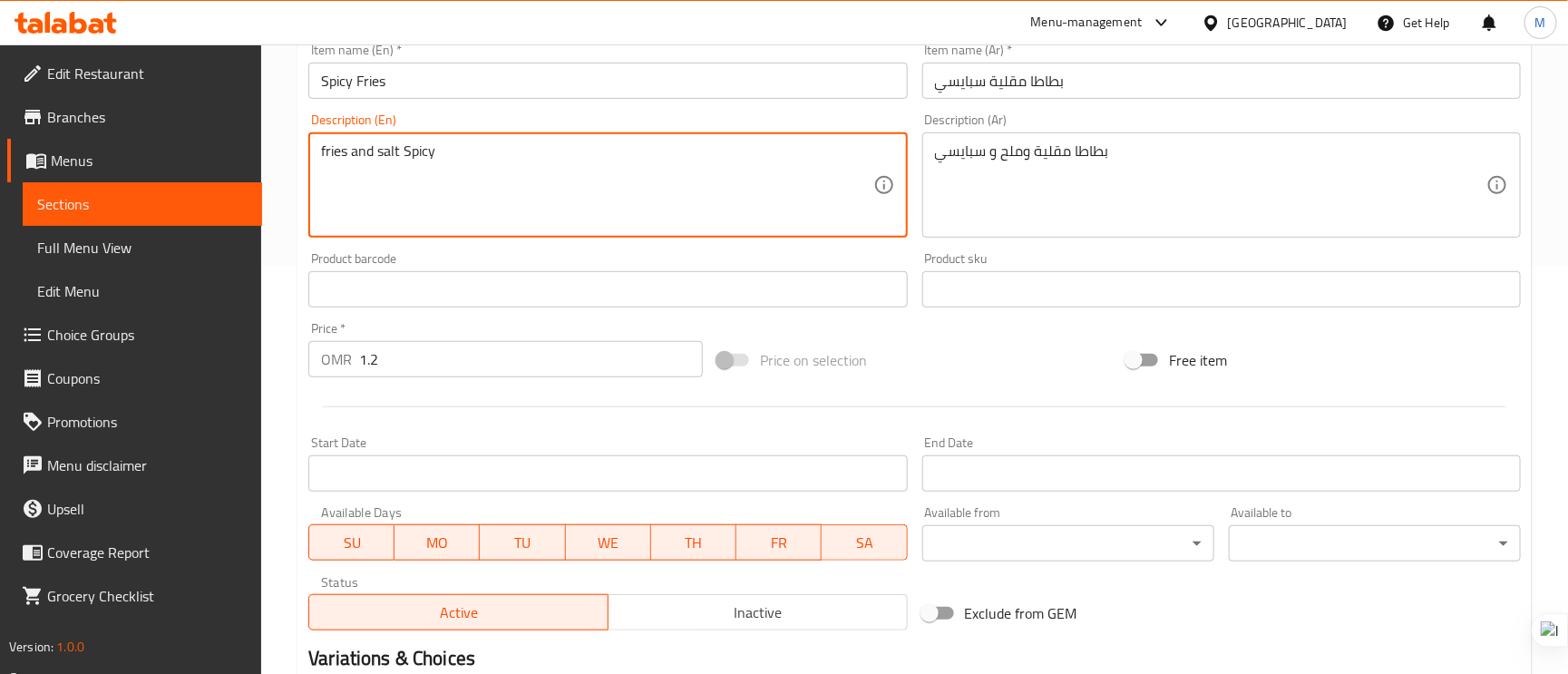
click at [410, 144] on textarea "fries and salt Spicy" at bounding box center [596, 185] width 551 height 86
click at [402, 137] on div "fries and salt Spicy Description (En)" at bounding box center [607, 185] width 599 height 105
click at [400, 155] on textarea "fries and salt Spicy" at bounding box center [596, 185] width 551 height 86
click at [365, 162] on textarea "fries and salt Spicy" at bounding box center [596, 185] width 551 height 86
click at [368, 149] on textarea "fries and salt Spicy" at bounding box center [596, 185] width 551 height 86
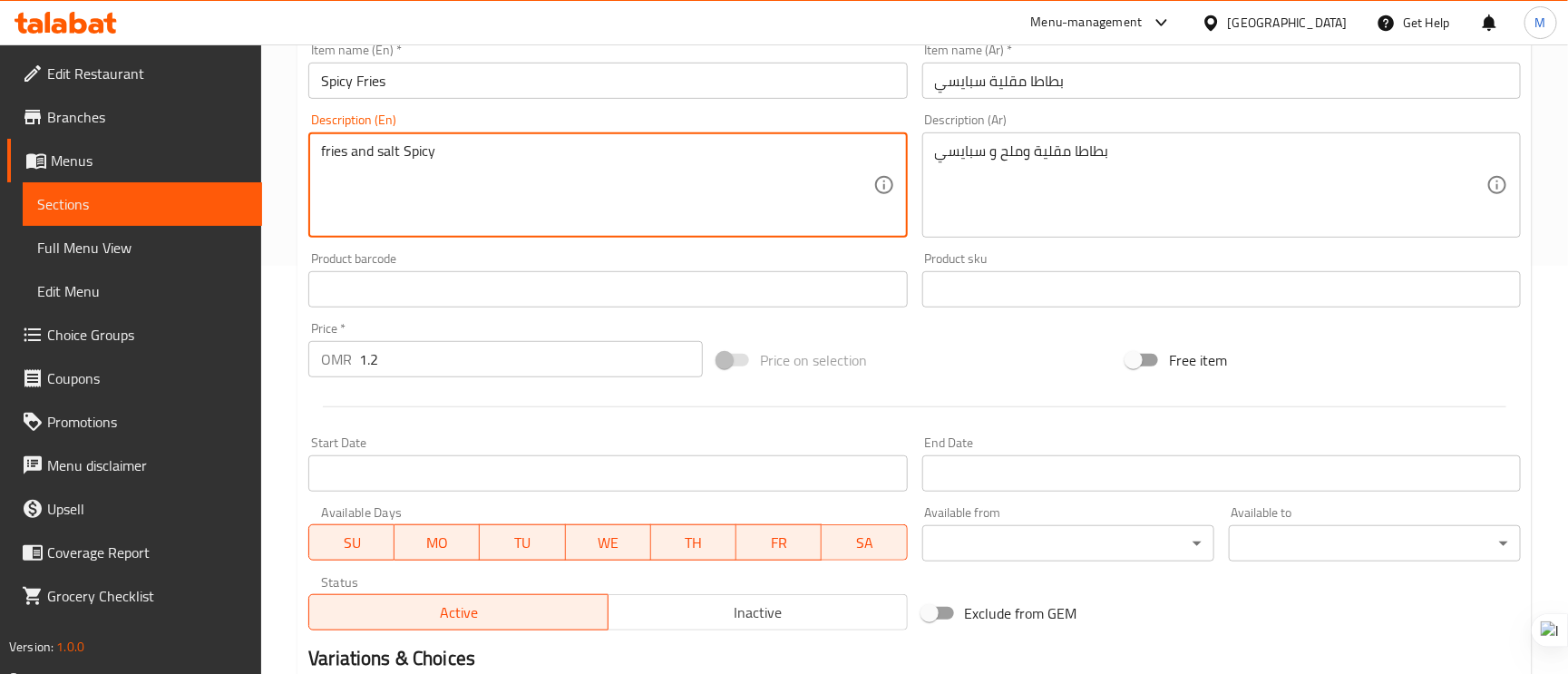
click at [368, 149] on textarea "fries and salt Spicy" at bounding box center [596, 185] width 551 height 86
click at [380, 144] on textarea "fries, salt Spicy" at bounding box center [596, 185] width 551 height 86
paste textarea "and"
type textarea "fries, salt and Spicy"
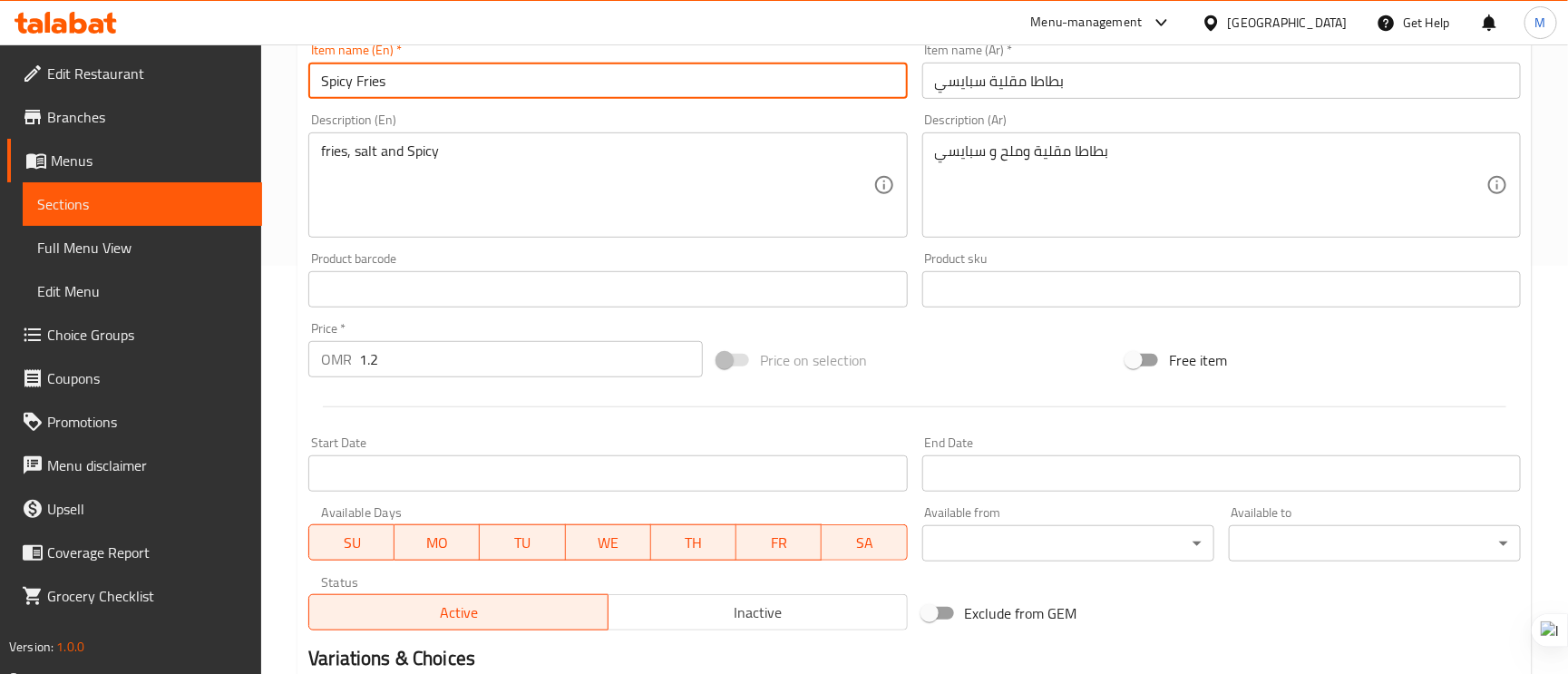
click at [546, 90] on input "Spicy Fries" at bounding box center [607, 81] width 599 height 36
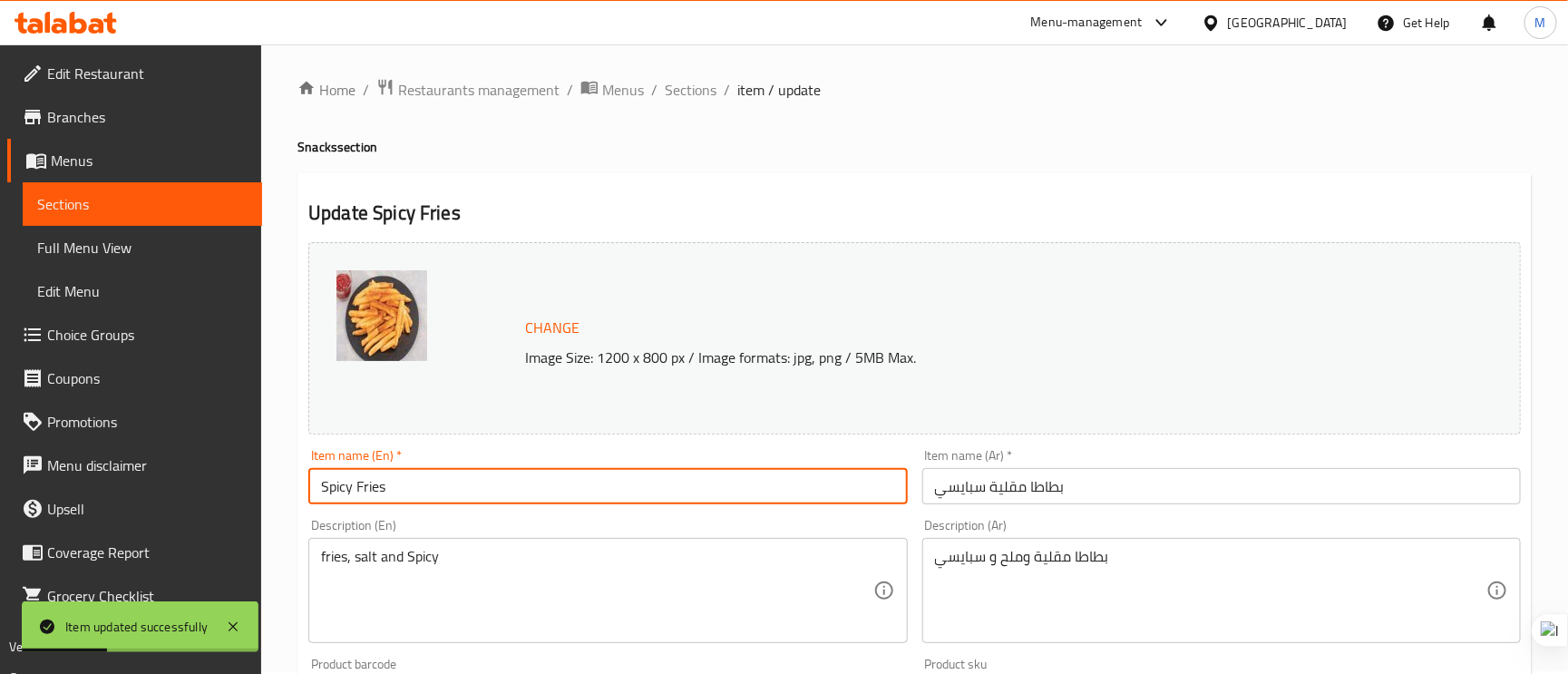
scroll to position [0, 0]
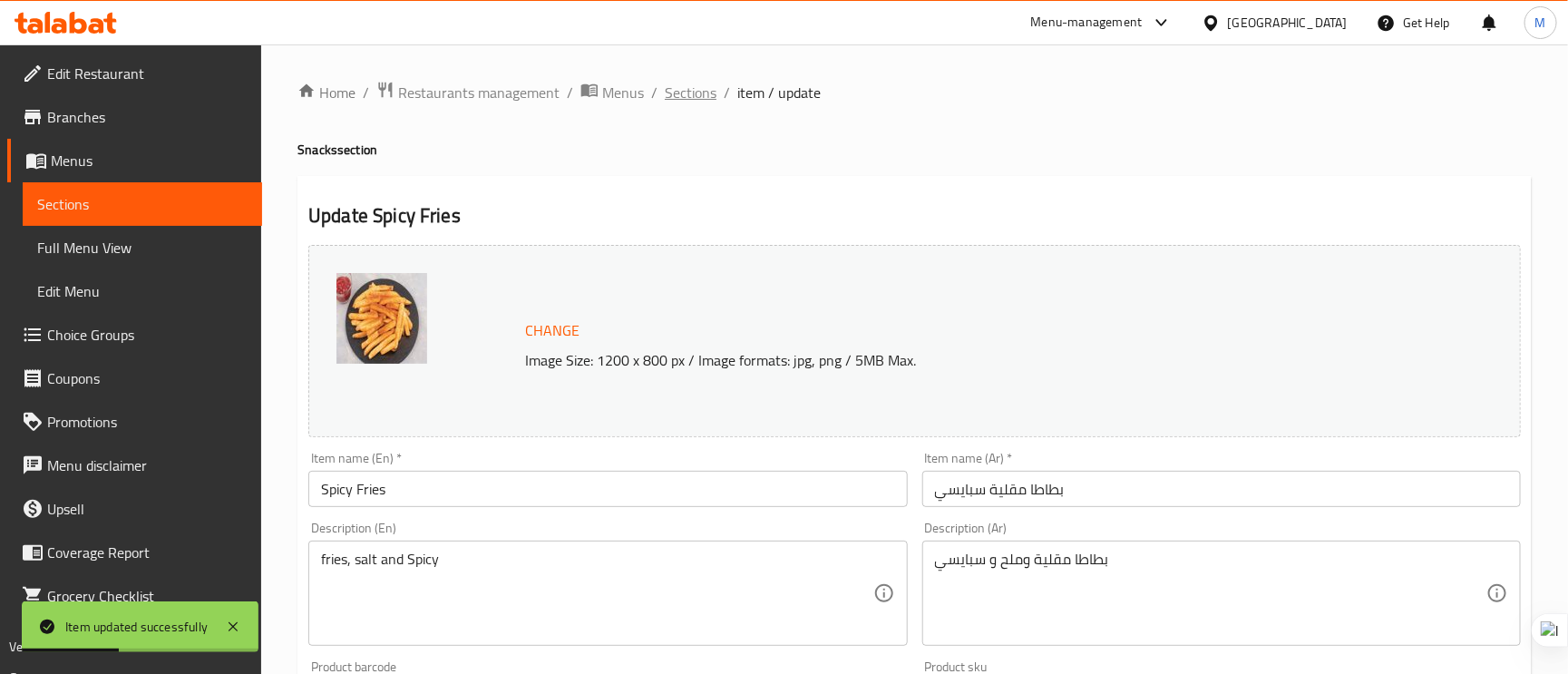
click at [693, 88] on span "Sections" at bounding box center [690, 93] width 52 height 22
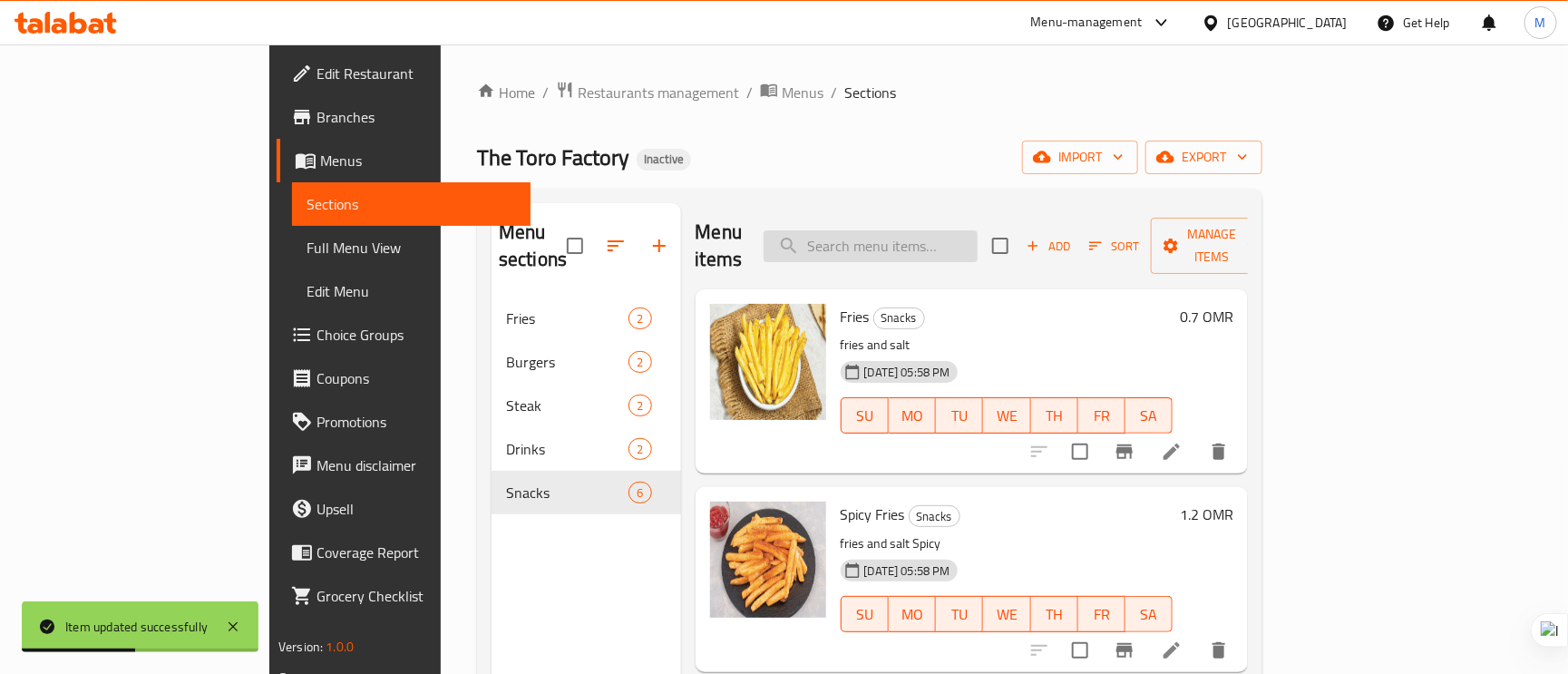
paste input "Cheesey Fries"
click at [974, 231] on input "search" at bounding box center [871, 246] width 214 height 32
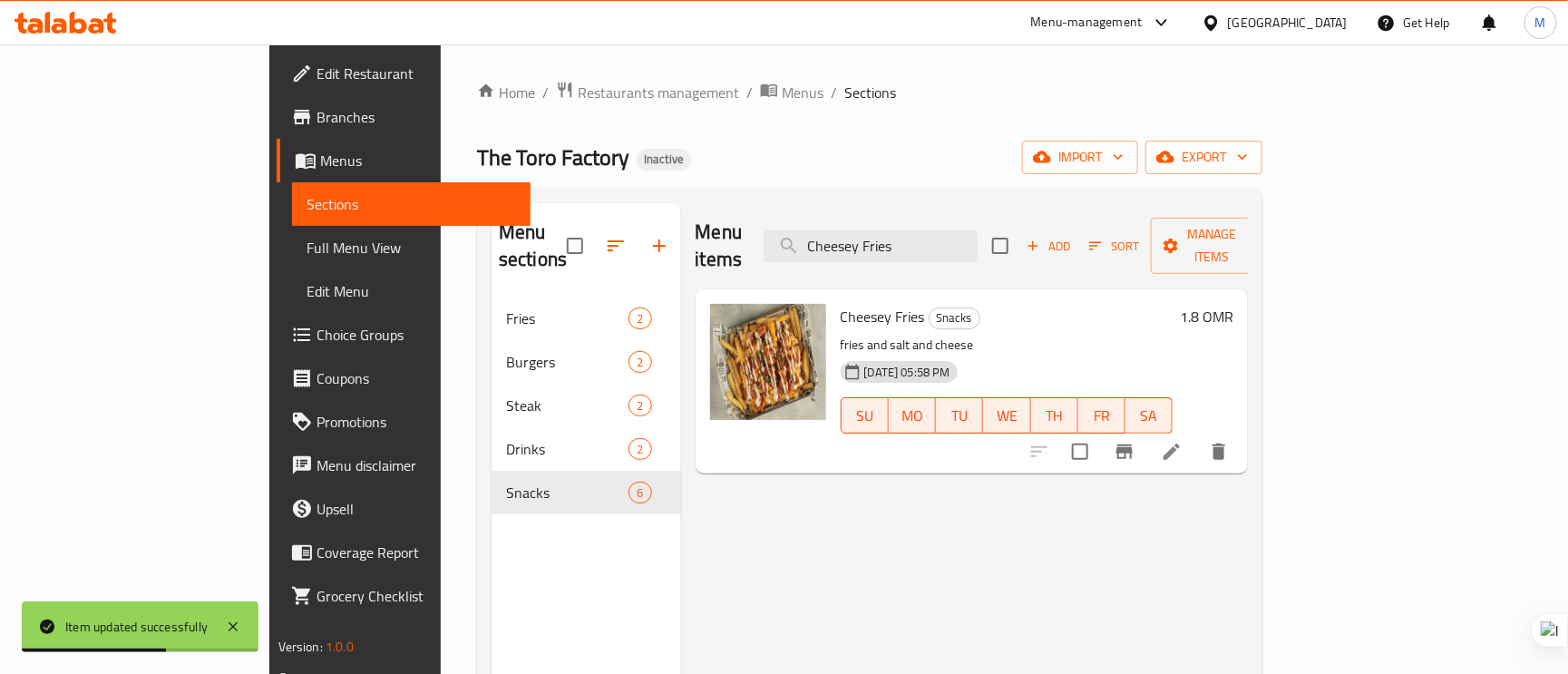
type input "Cheesey Fries"
click at [1197, 435] on li at bounding box center [1172, 451] width 51 height 33
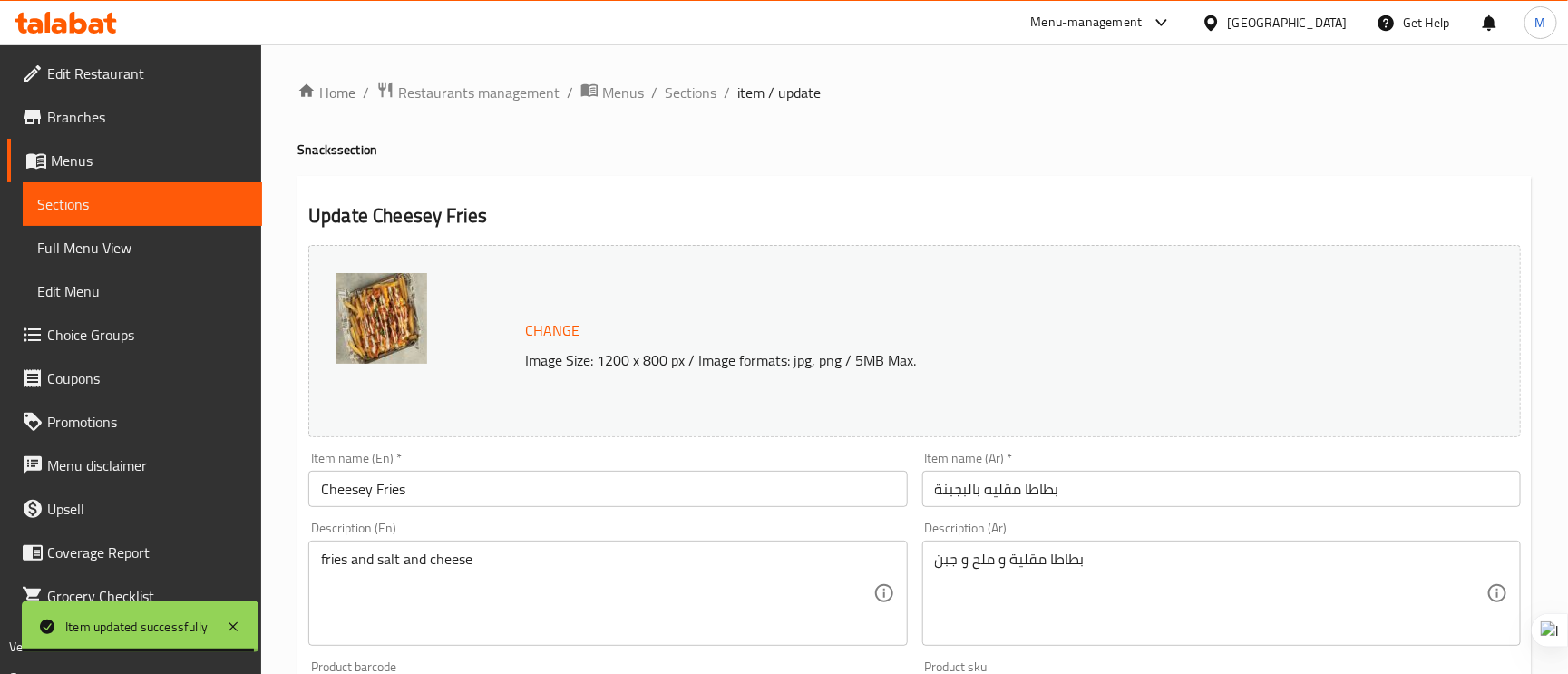
click at [958, 493] on input "بطاطا مقليه بالبجبنة" at bounding box center [1221, 489] width 599 height 36
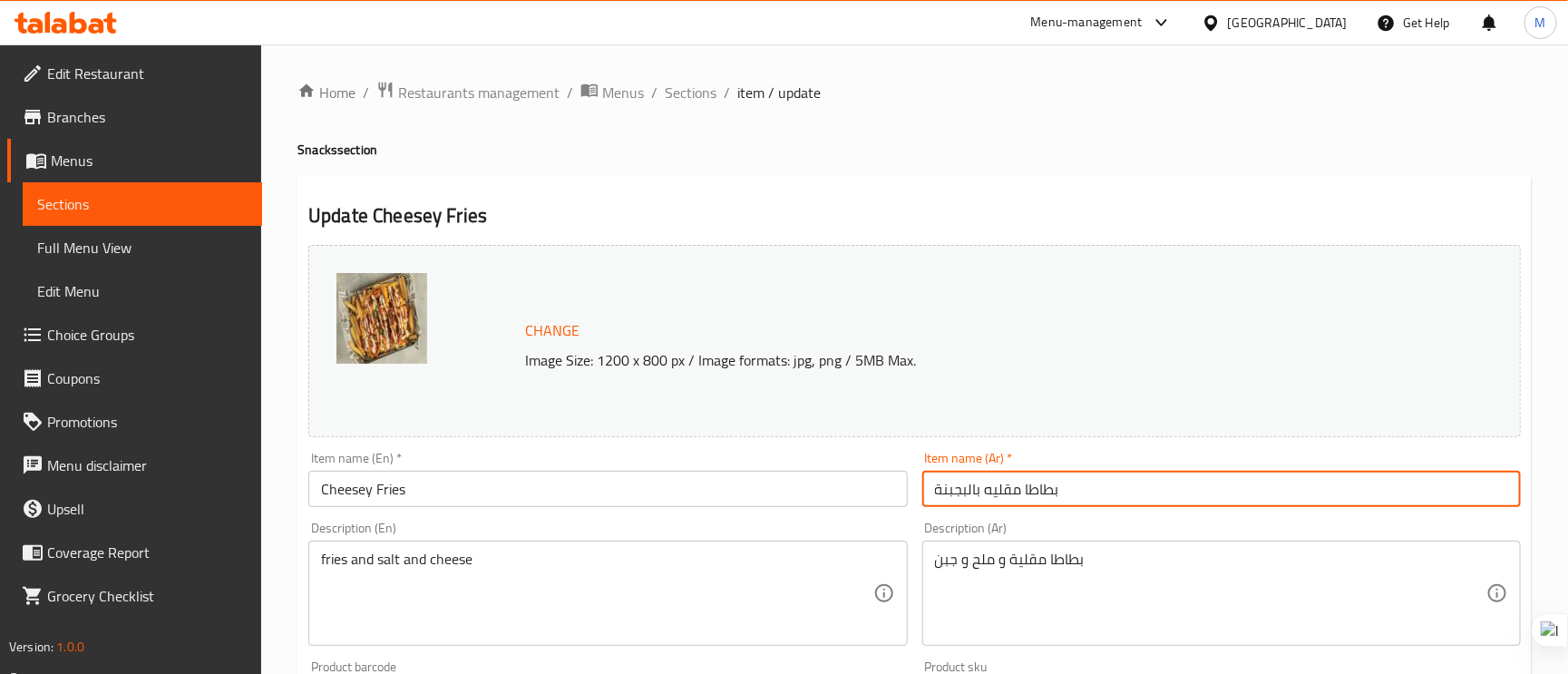
click at [963, 494] on input "بطاطا مقليه بالبجبنة" at bounding box center [1221, 489] width 599 height 36
type input "بطاطا مقليه بالجبنة"
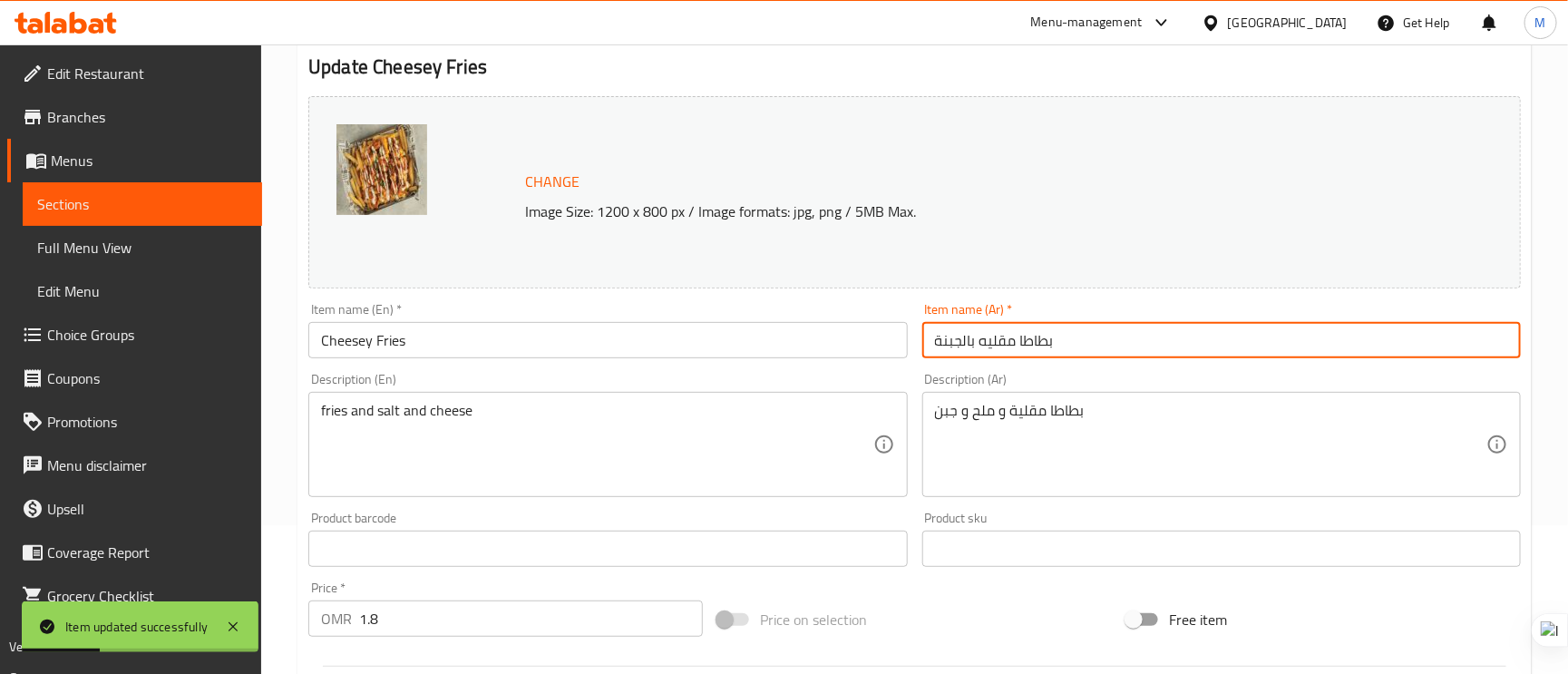
scroll to position [273, 0]
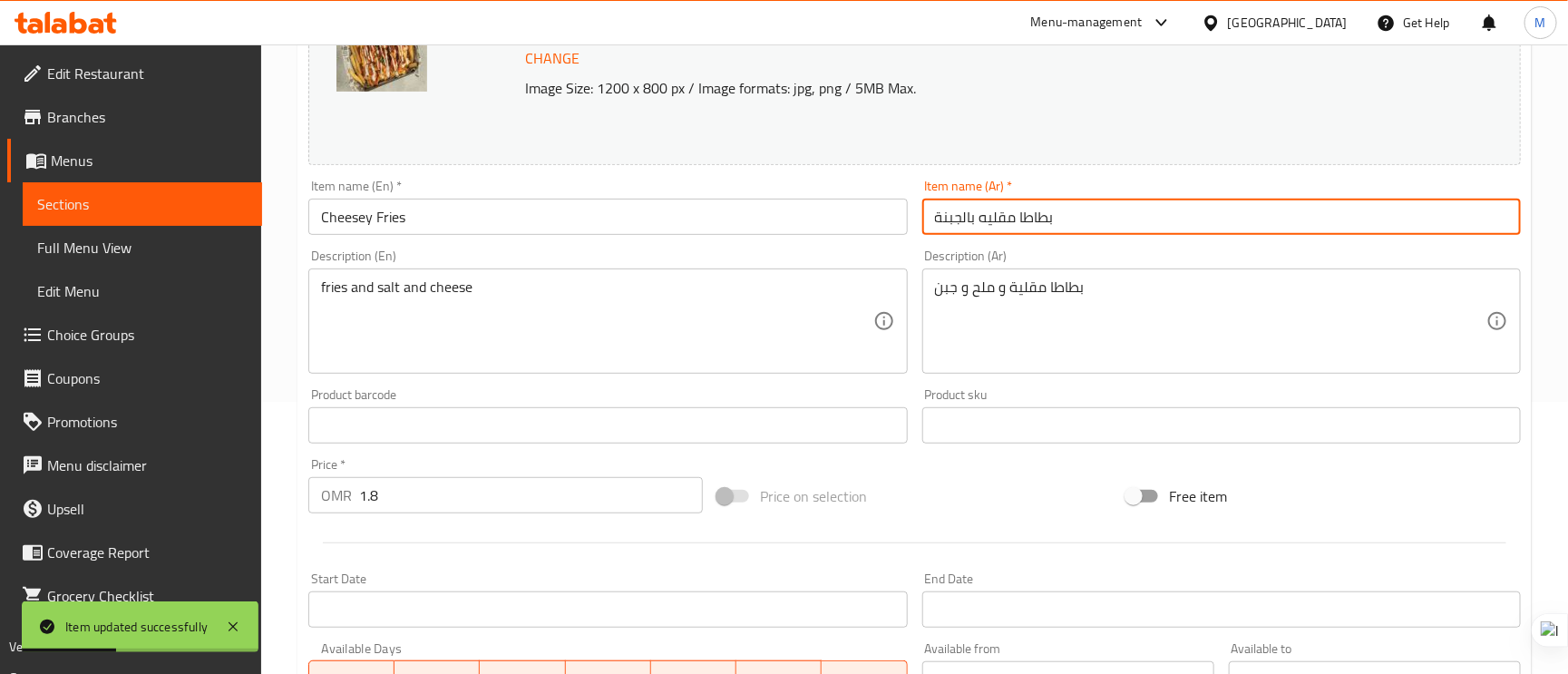
click at [1110, 213] on input "بطاطا مقليه بالجبنة" at bounding box center [1221, 217] width 599 height 36
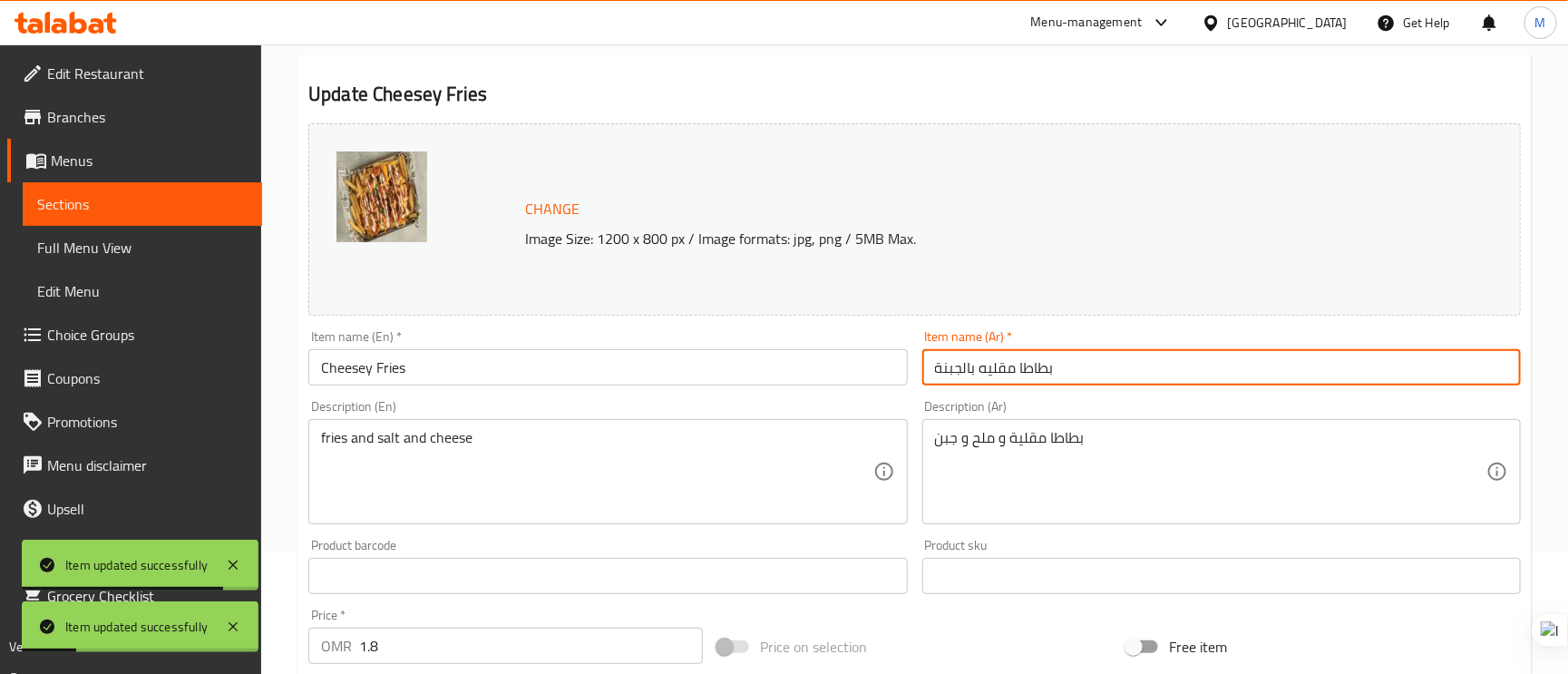
scroll to position [0, 0]
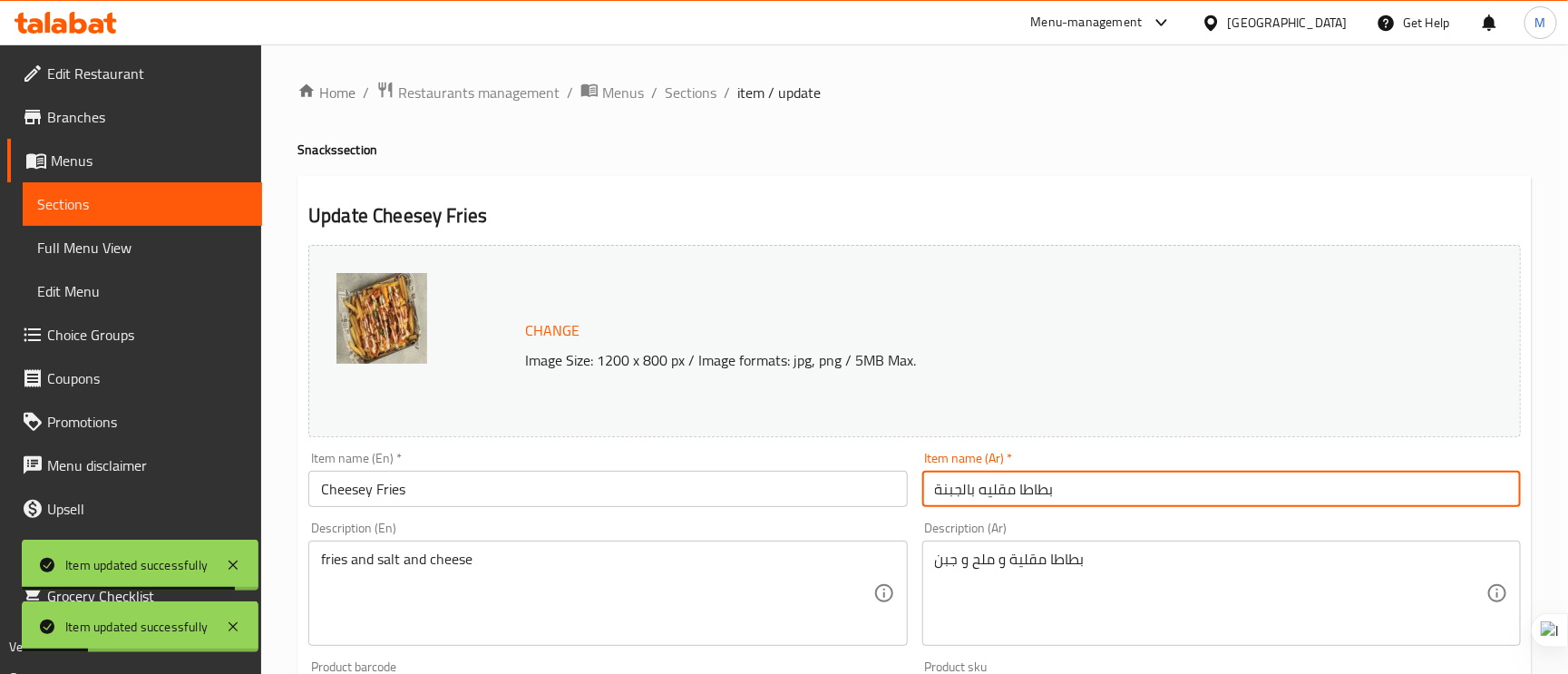
drag, startPoint x: 690, startPoint y: 86, endPoint x: 782, endPoint y: 139, distance: 106.2
click at [690, 86] on span "Sections" at bounding box center [690, 93] width 52 height 22
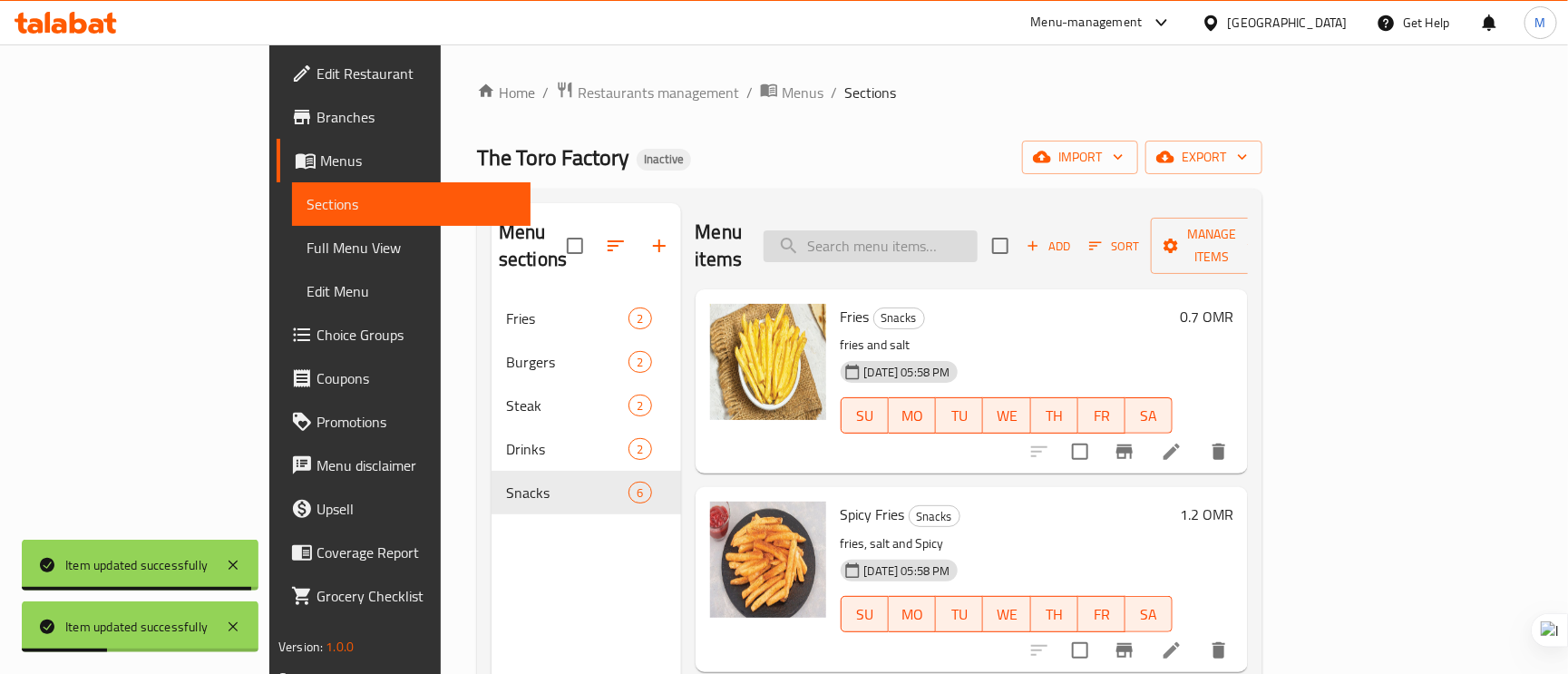
click at [978, 234] on input "search" at bounding box center [871, 246] width 214 height 32
paste input "Classic Fries"
type input "Classic Fries"
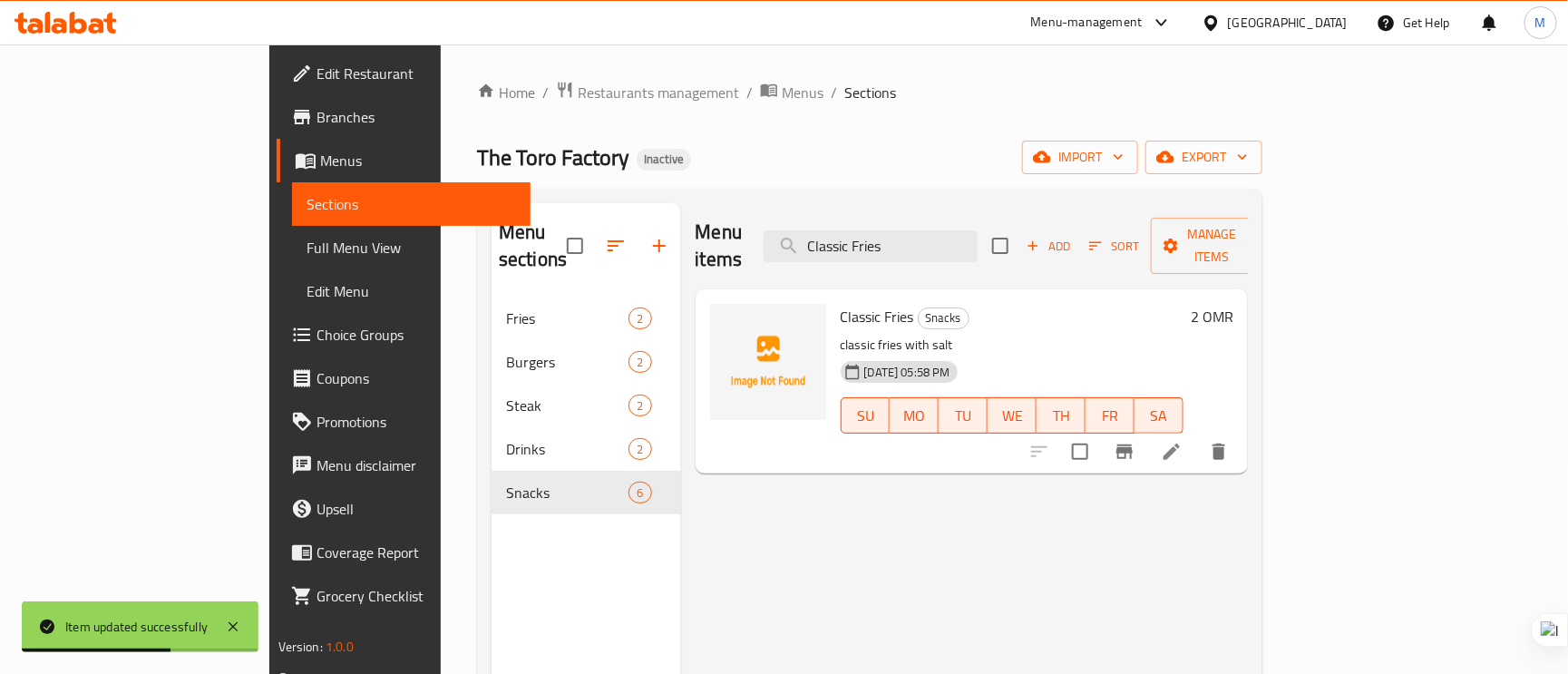
click at [1197, 435] on li at bounding box center [1172, 451] width 51 height 33
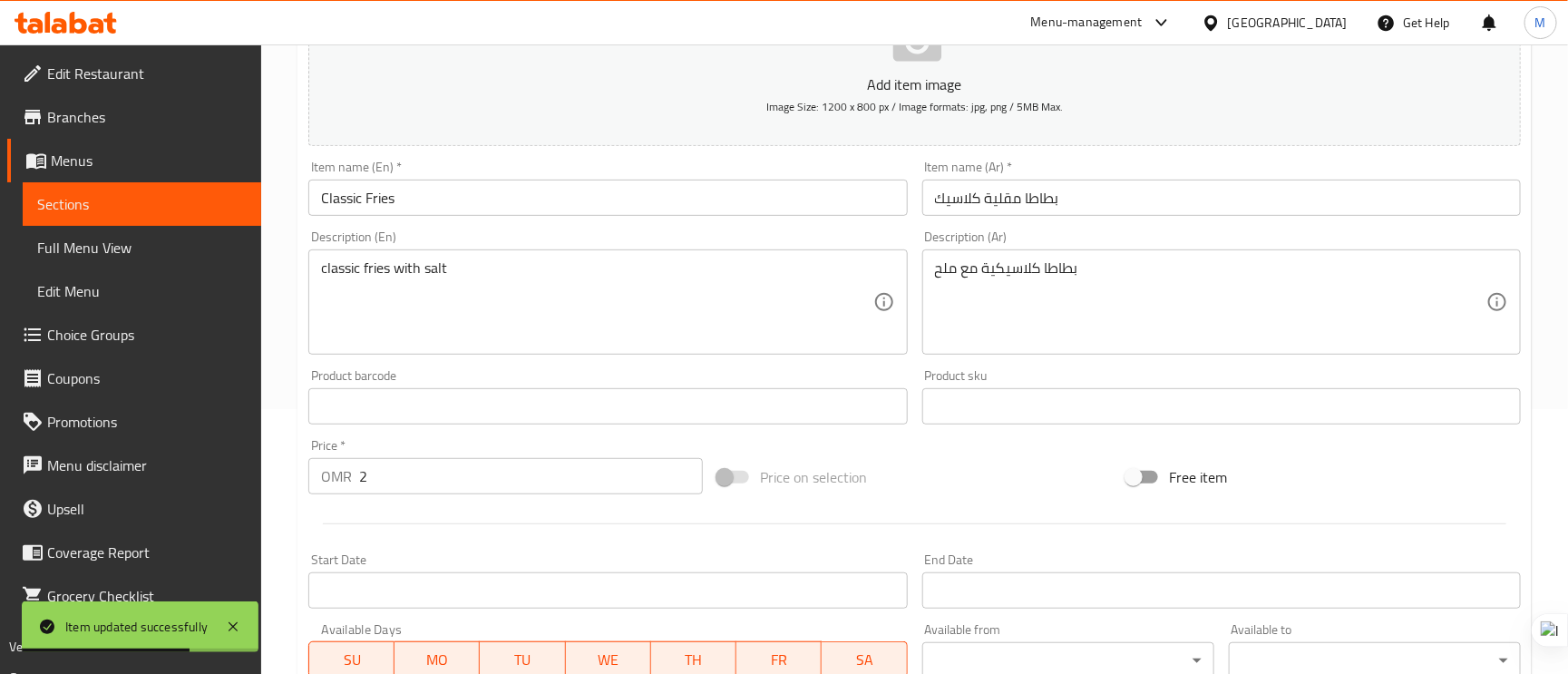
scroll to position [273, 0]
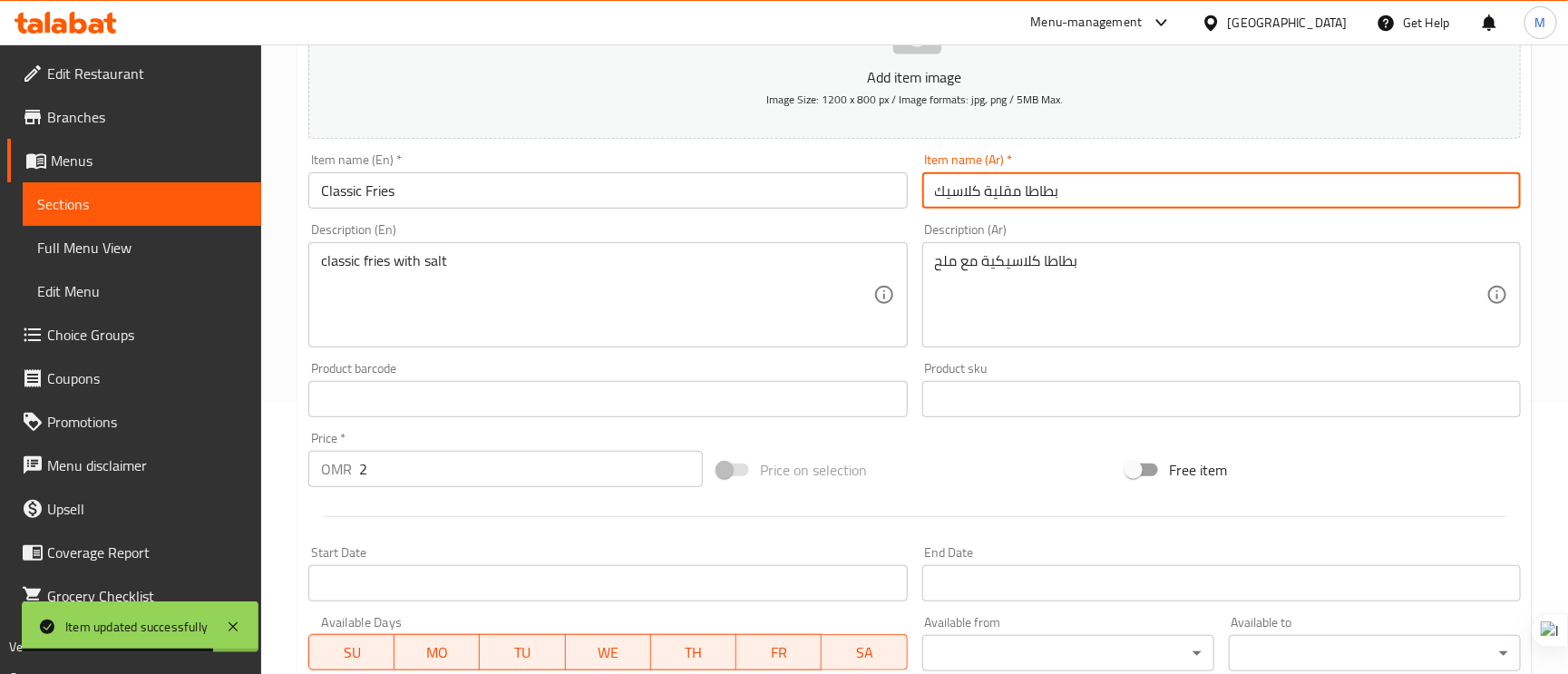
click at [1003, 191] on input "بطاطا مقلية كلاسيك" at bounding box center [1221, 191] width 599 height 36
click at [1004, 190] on input "بطاطا مقلية كلاسيك" at bounding box center [1221, 191] width 599 height 36
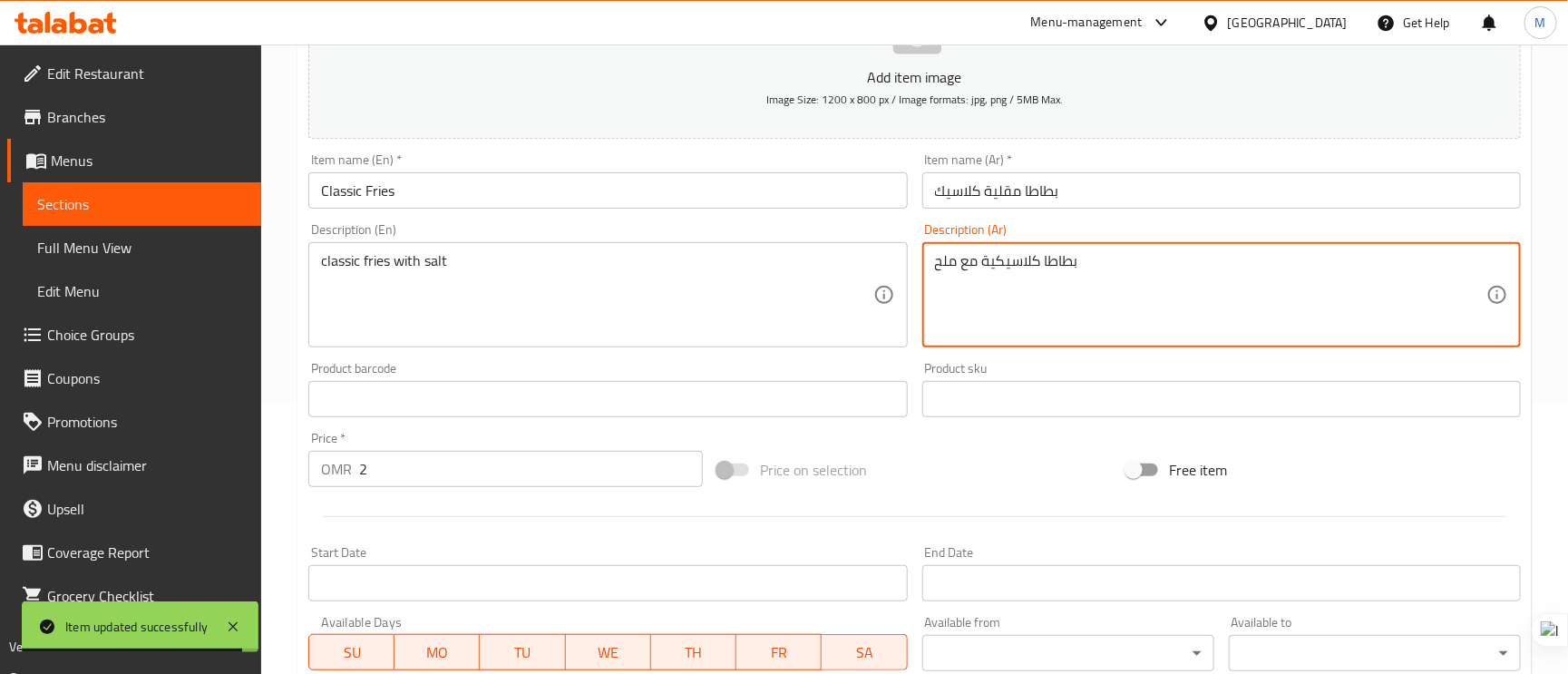
paste textarea "قلية"
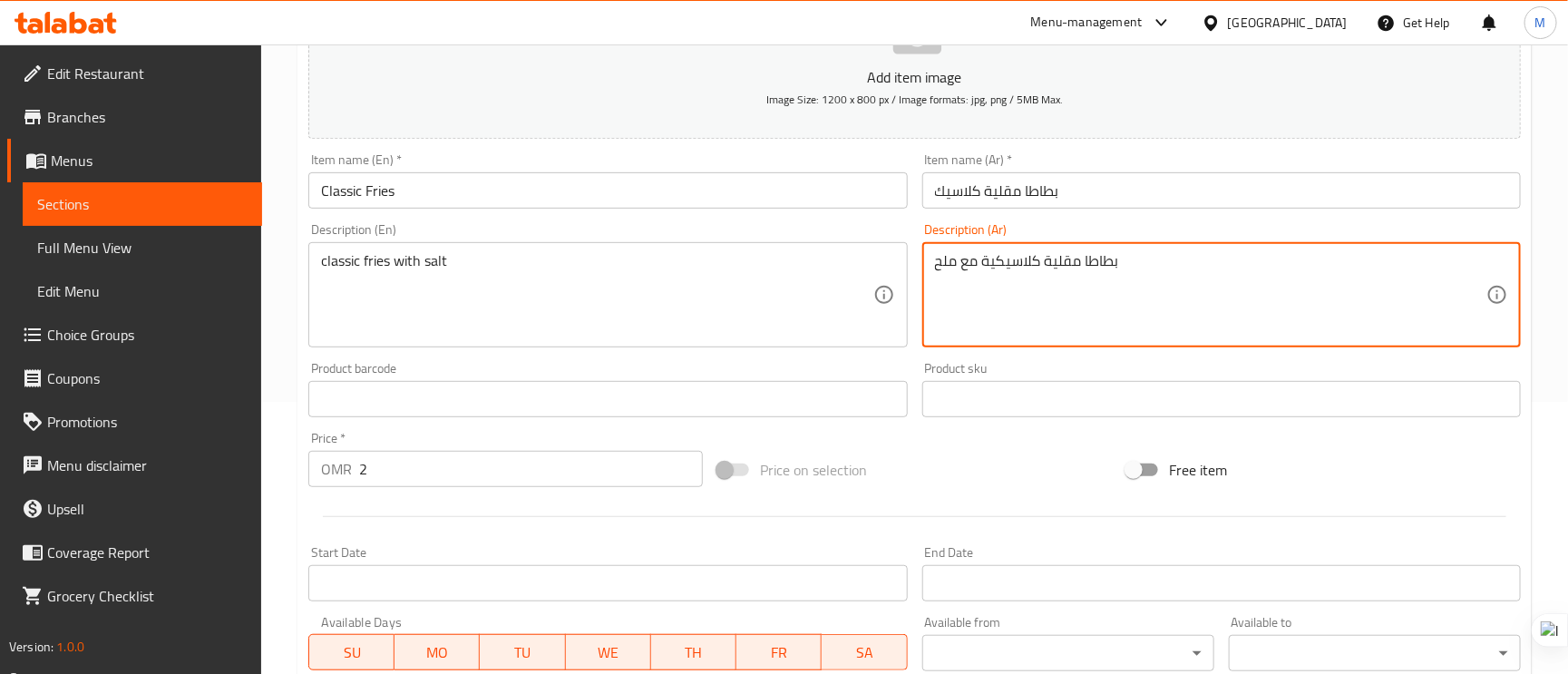
type textarea "بطاطا مقلية كلاسيكية مع ملح"
click at [1102, 202] on input "بطاطا مقلية كلاسيك" at bounding box center [1221, 191] width 599 height 36
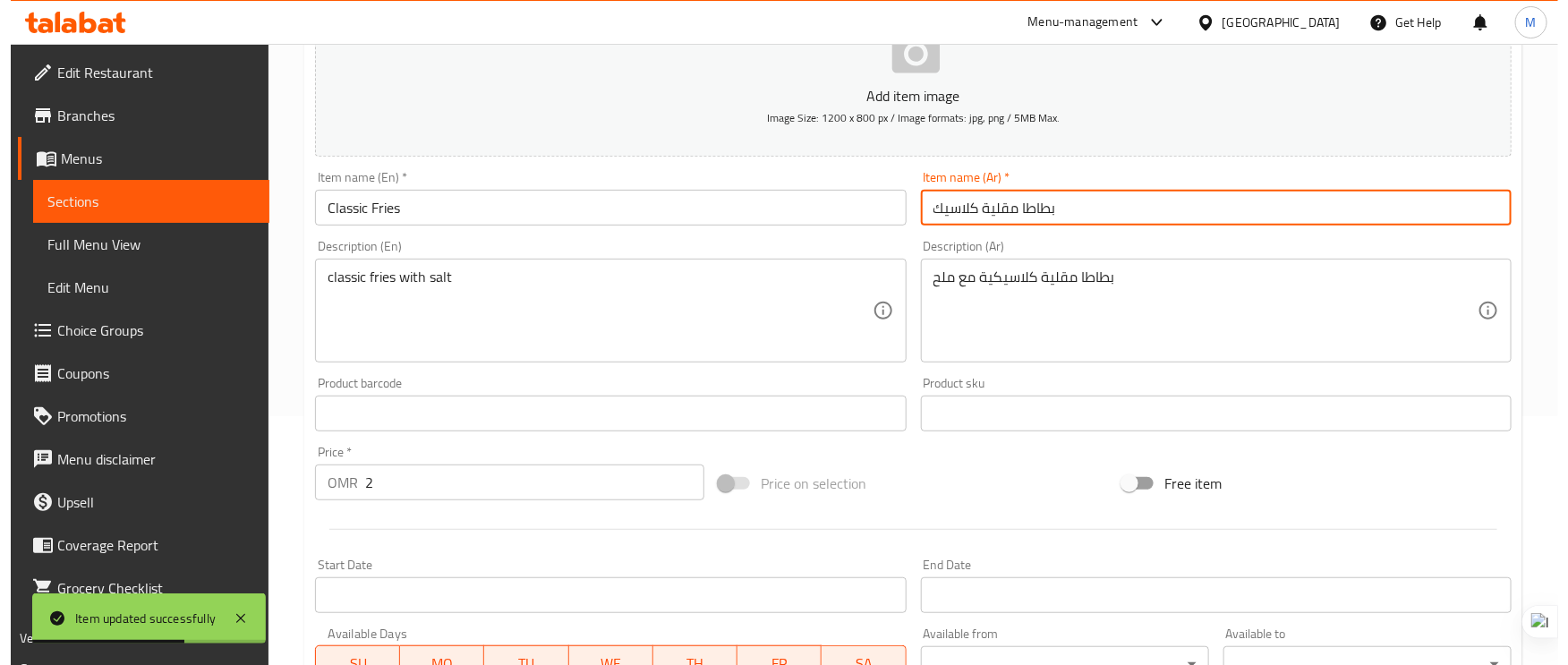
scroll to position [0, 0]
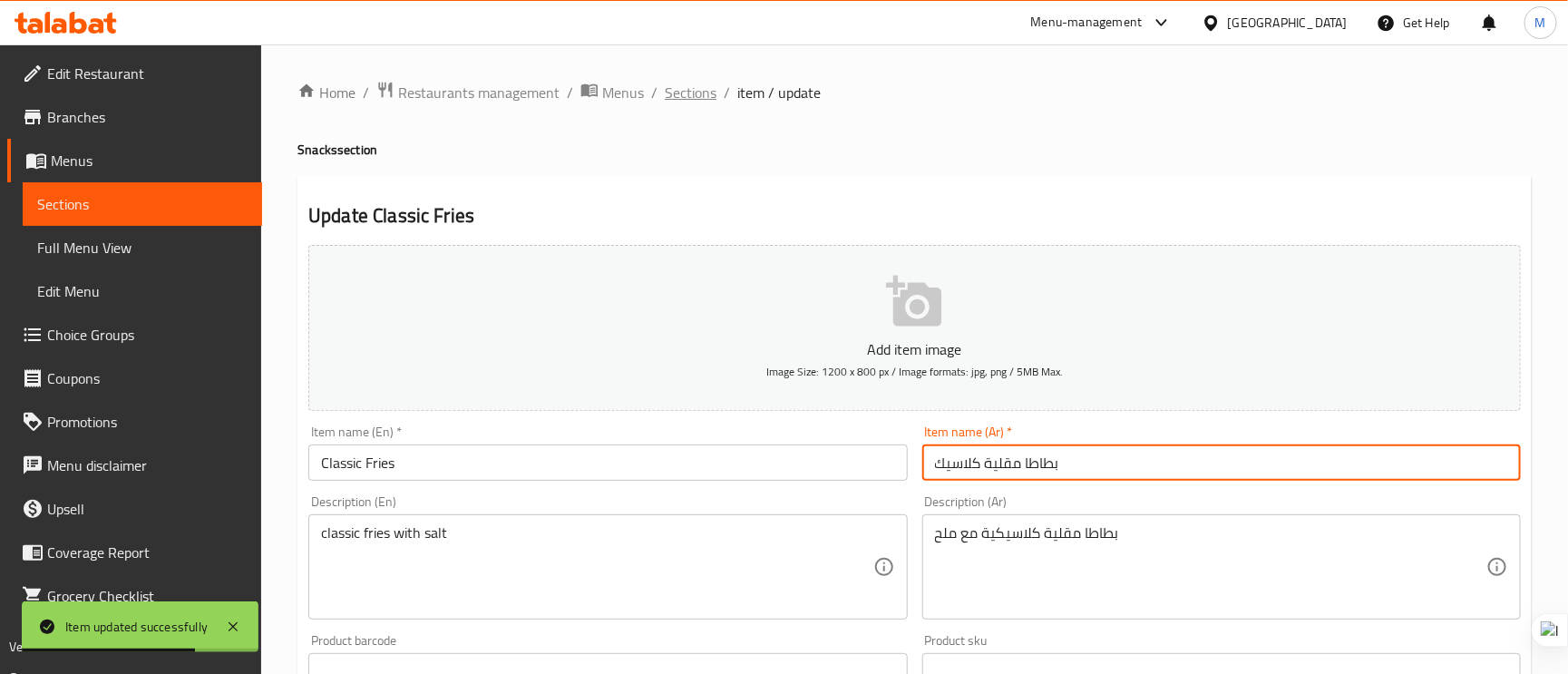
click at [691, 86] on span "Sections" at bounding box center [690, 93] width 52 height 22
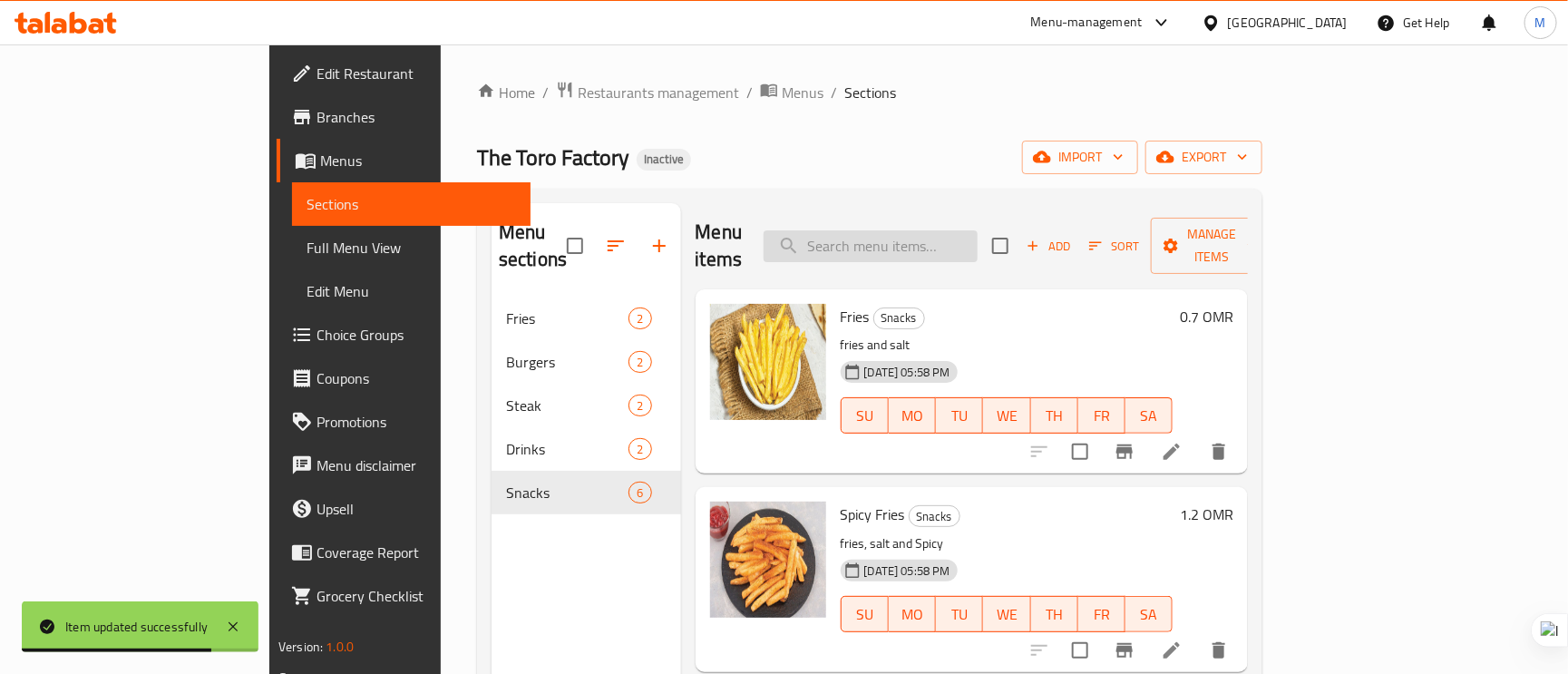
click at [896, 244] on input "search" at bounding box center [871, 246] width 214 height 32
paste input "Loaded Fries"
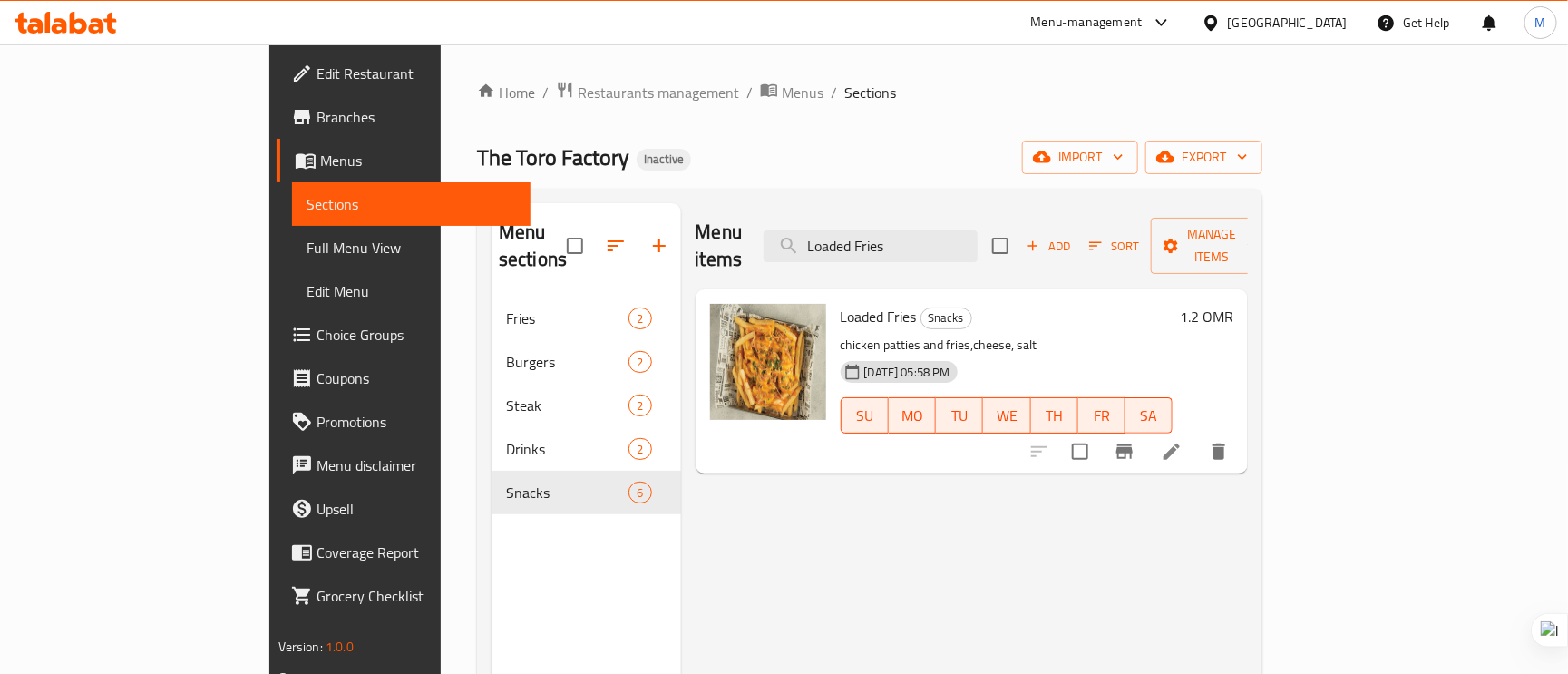
type input "Loaded Fries"
click at [1197, 437] on li at bounding box center [1172, 451] width 51 height 33
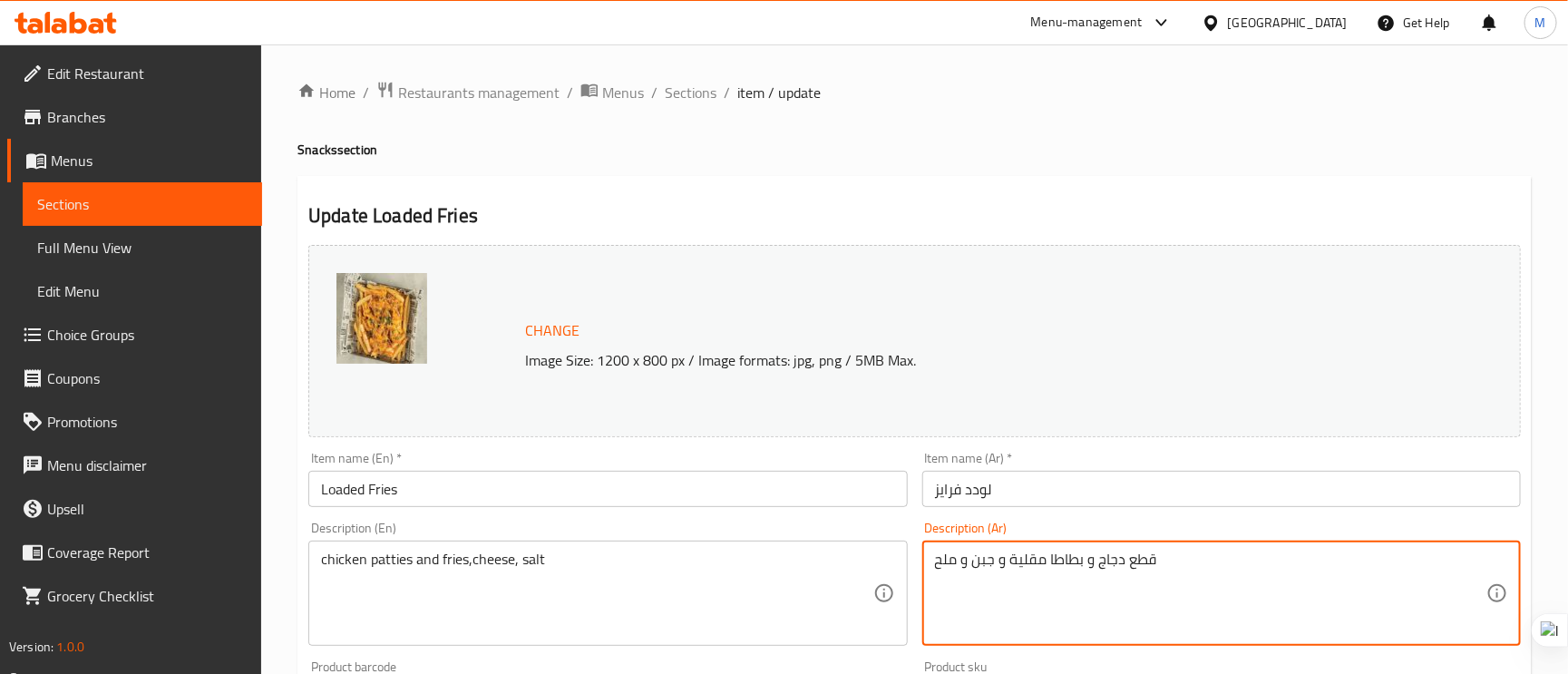
type textarea "قطع دجاج و بطاطا مقلية و جبن و ملح"
click at [1146, 507] on input "لودد فرايز" at bounding box center [1221, 489] width 599 height 36
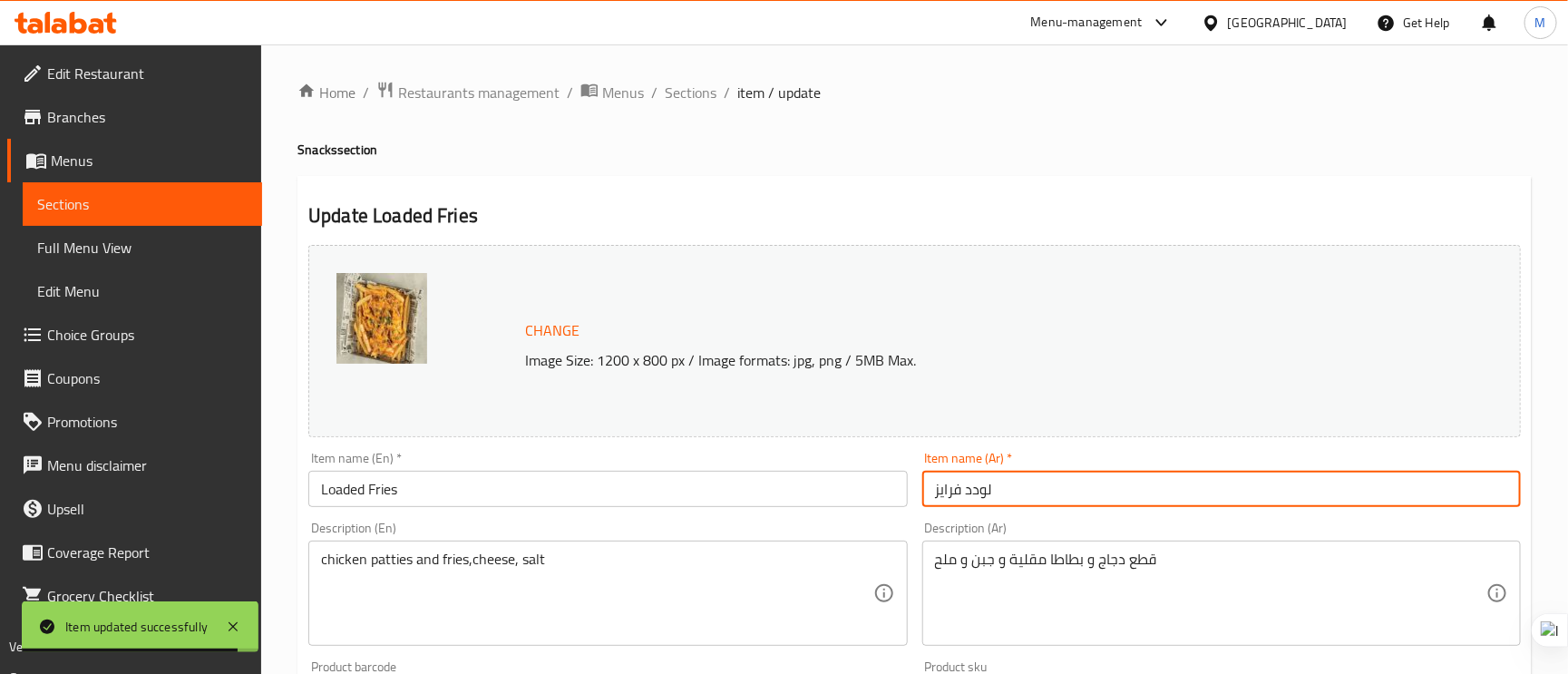
drag, startPoint x: 666, startPoint y: 85, endPoint x: 698, endPoint y: 114, distance: 43.2
click at [666, 85] on span "Sections" at bounding box center [690, 93] width 52 height 22
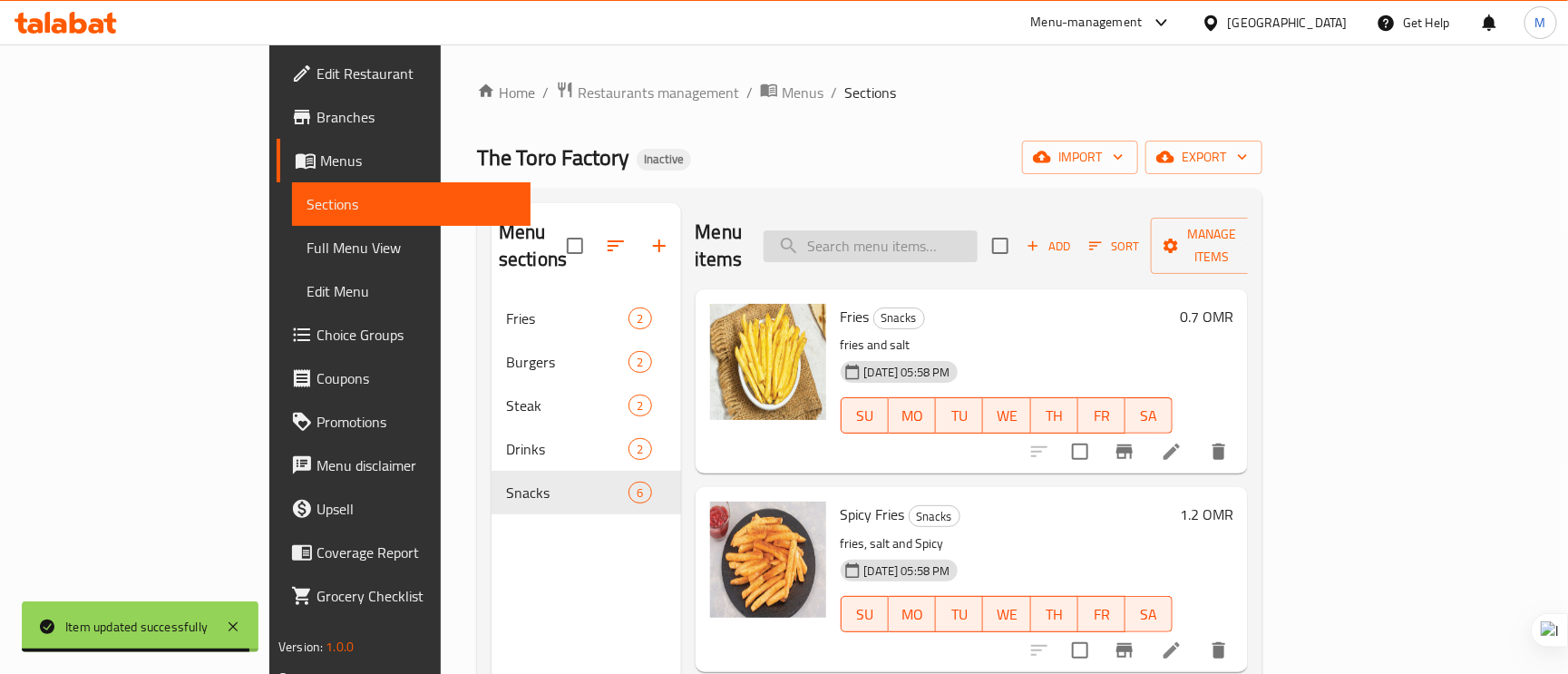
click at [905, 231] on input "search" at bounding box center [871, 246] width 214 height 32
paste input "Jalapeno Fries"
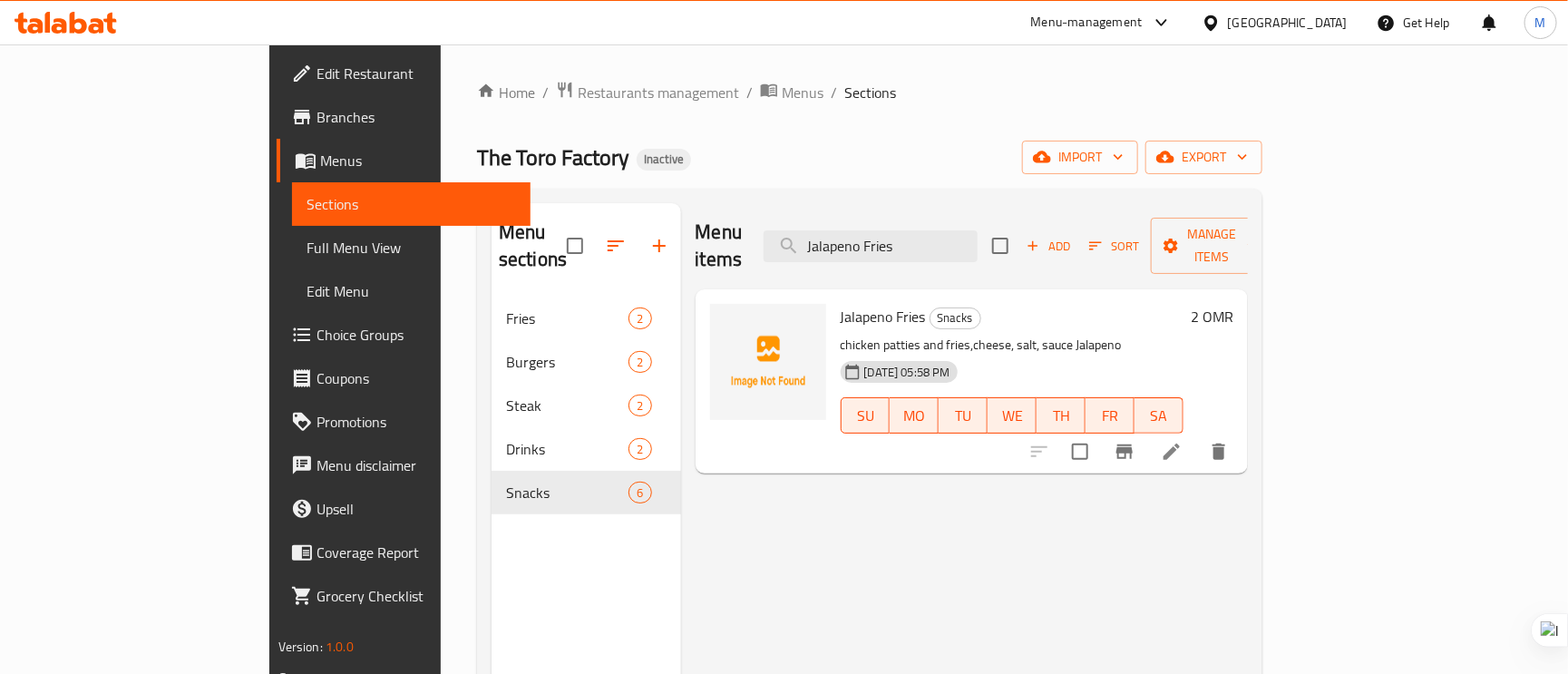
type input "Jalapeno Fries"
click at [1183, 441] on icon at bounding box center [1172, 451] width 22 height 22
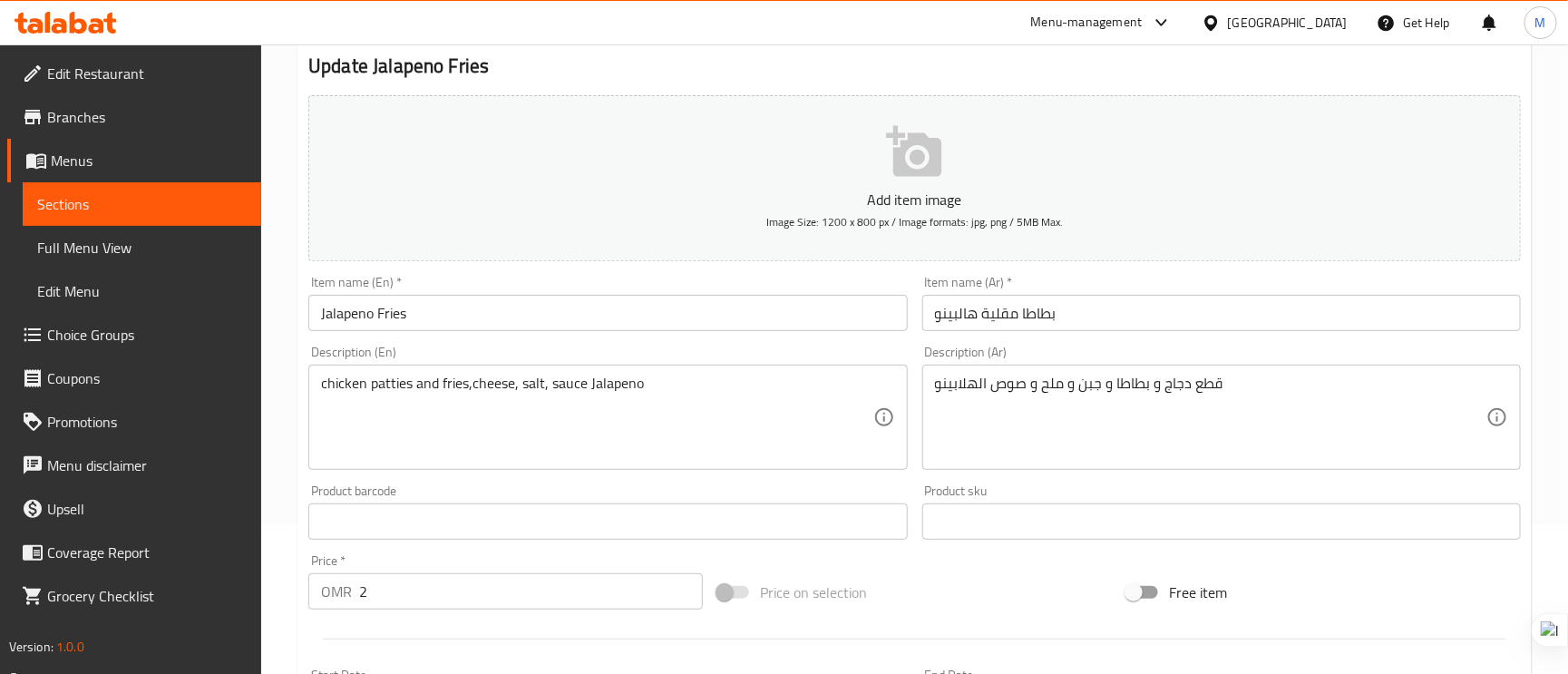
scroll to position [273, 0]
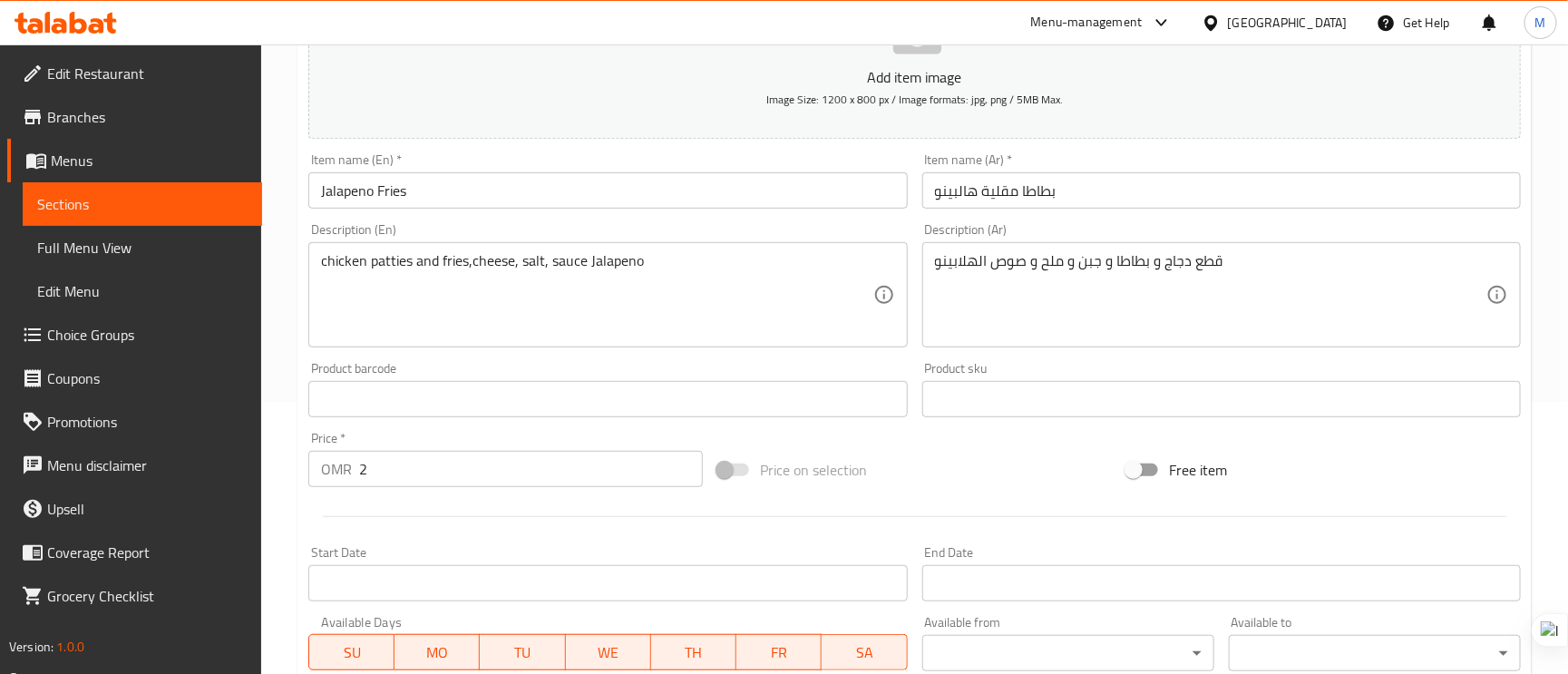
click at [1004, 193] on input "بطاطا مقلية هالبينو" at bounding box center [1221, 191] width 599 height 36
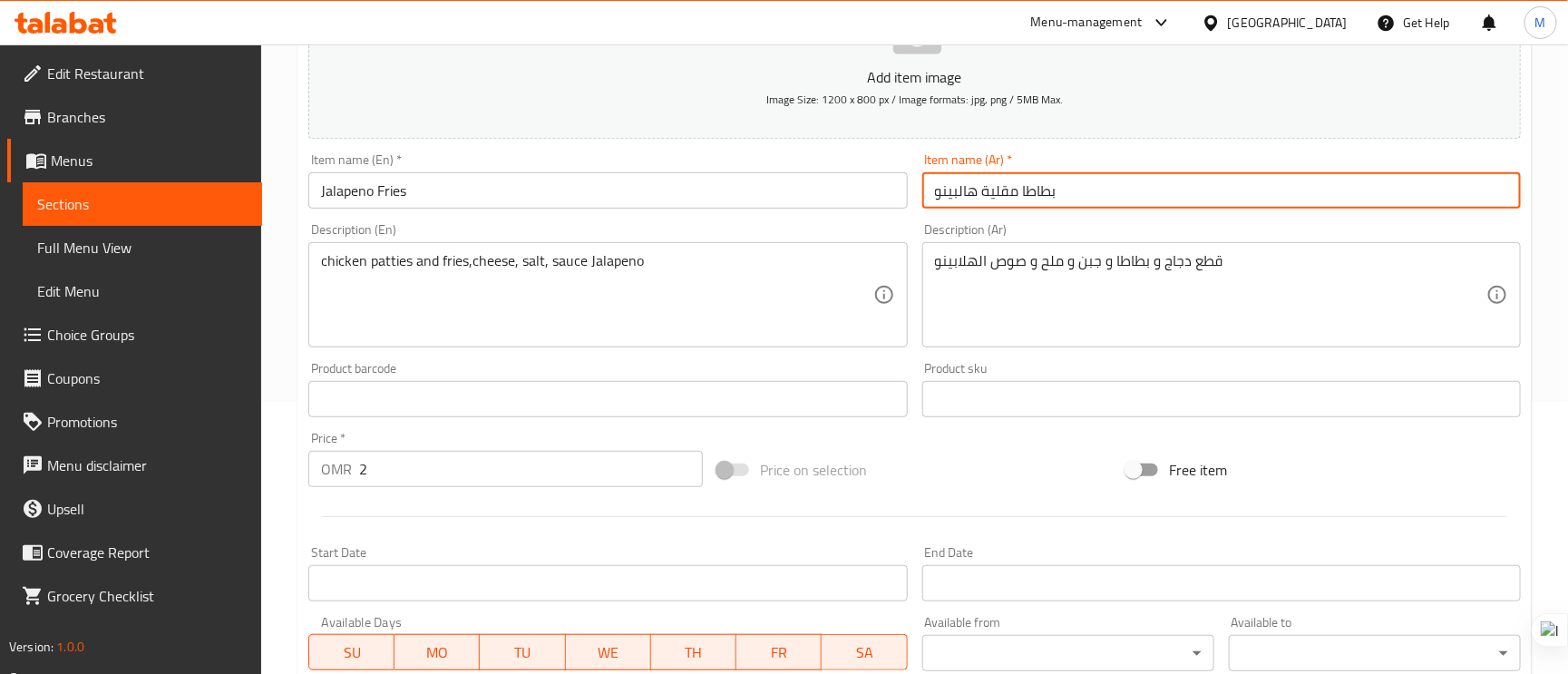
click at [1004, 193] on input "بطاطا مقلية هالبينو" at bounding box center [1221, 191] width 599 height 36
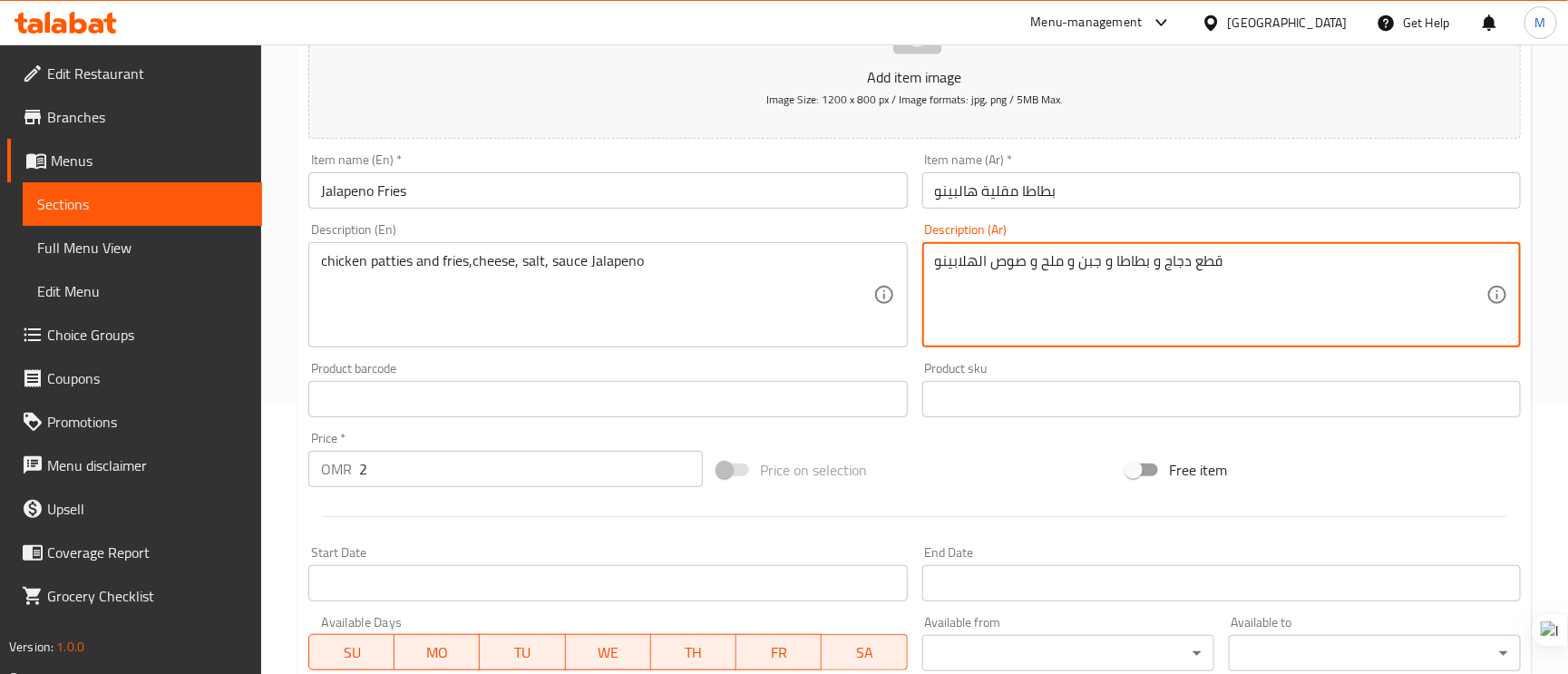
paste textarea "قلية"
type textarea "قطع دجاج و بطاطا مقلية و جبن و ملح و صوص الهلابينو"
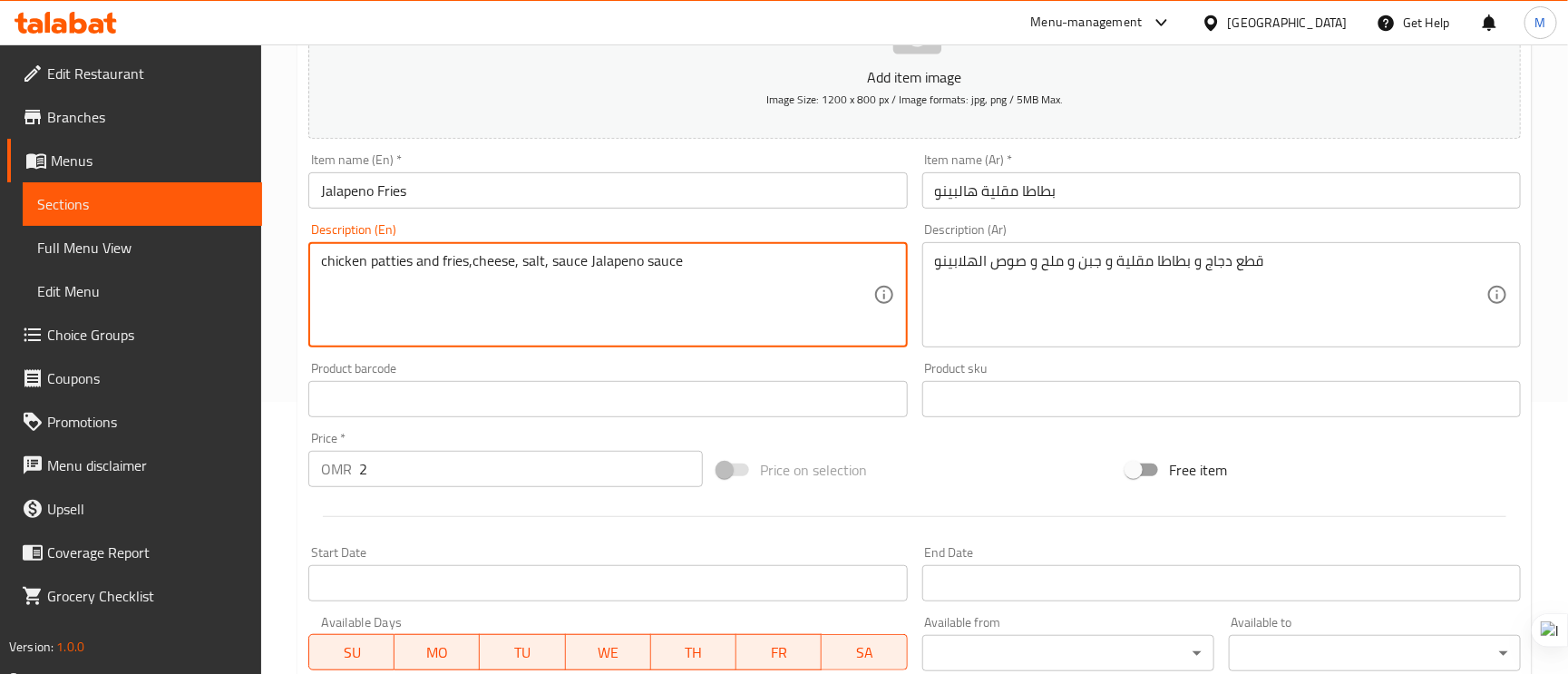
click at [1167, 178] on input "بطاطا مقلية هالبينو" at bounding box center [1221, 191] width 599 height 36
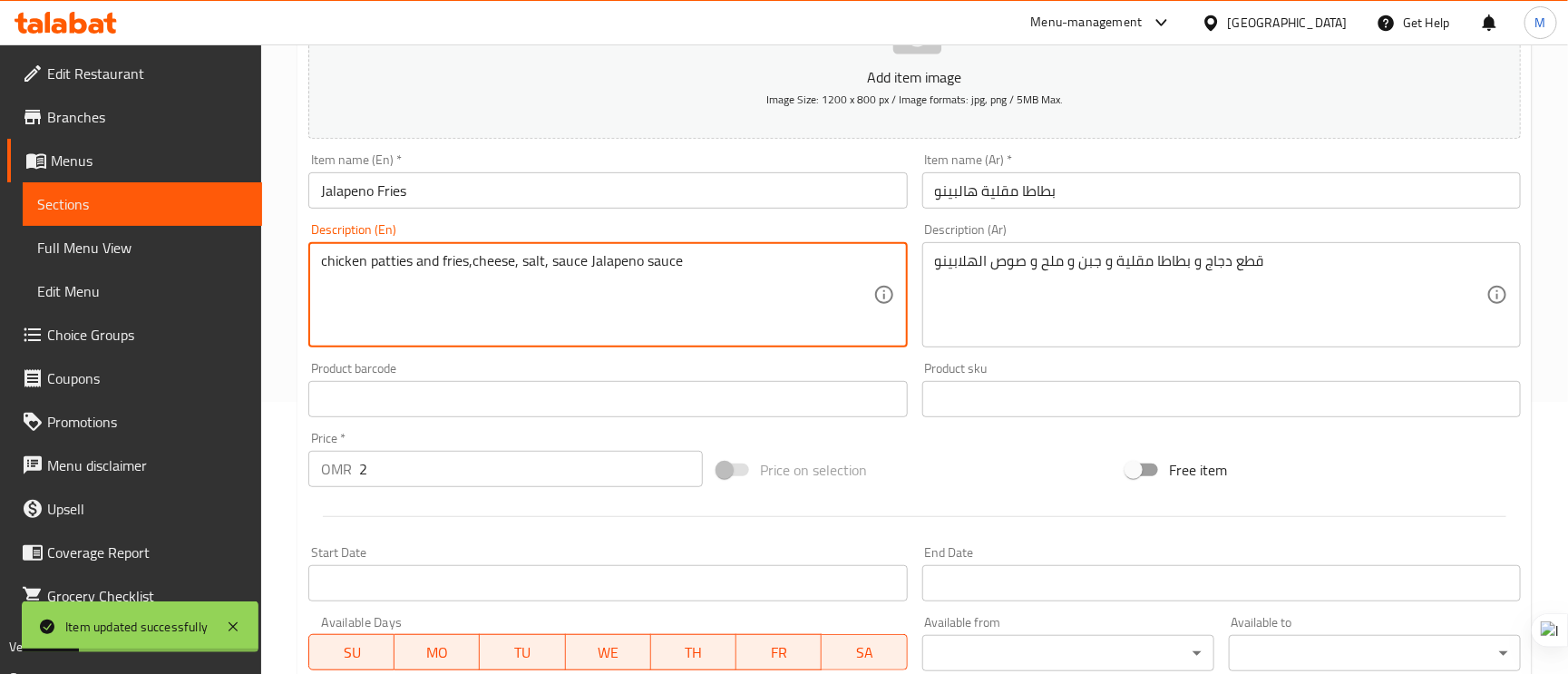
drag, startPoint x: 468, startPoint y: 255, endPoint x: 479, endPoint y: 257, distance: 11.2
click at [471, 255] on textarea "chicken patties and fries,cheese, salt, sauce Jalapeno sauce" at bounding box center [596, 295] width 551 height 86
click at [475, 255] on textarea "chicken patties and fries,cheese, salt, sauce Jalapeno sauce" at bounding box center [596, 295] width 551 height 86
click at [474, 255] on textarea "chicken patties and fries,cheese, salt, sauce Jalapeno sauce" at bounding box center [596, 295] width 551 height 86
click at [497, 201] on input "Jalapeno Fries" at bounding box center [607, 191] width 599 height 36
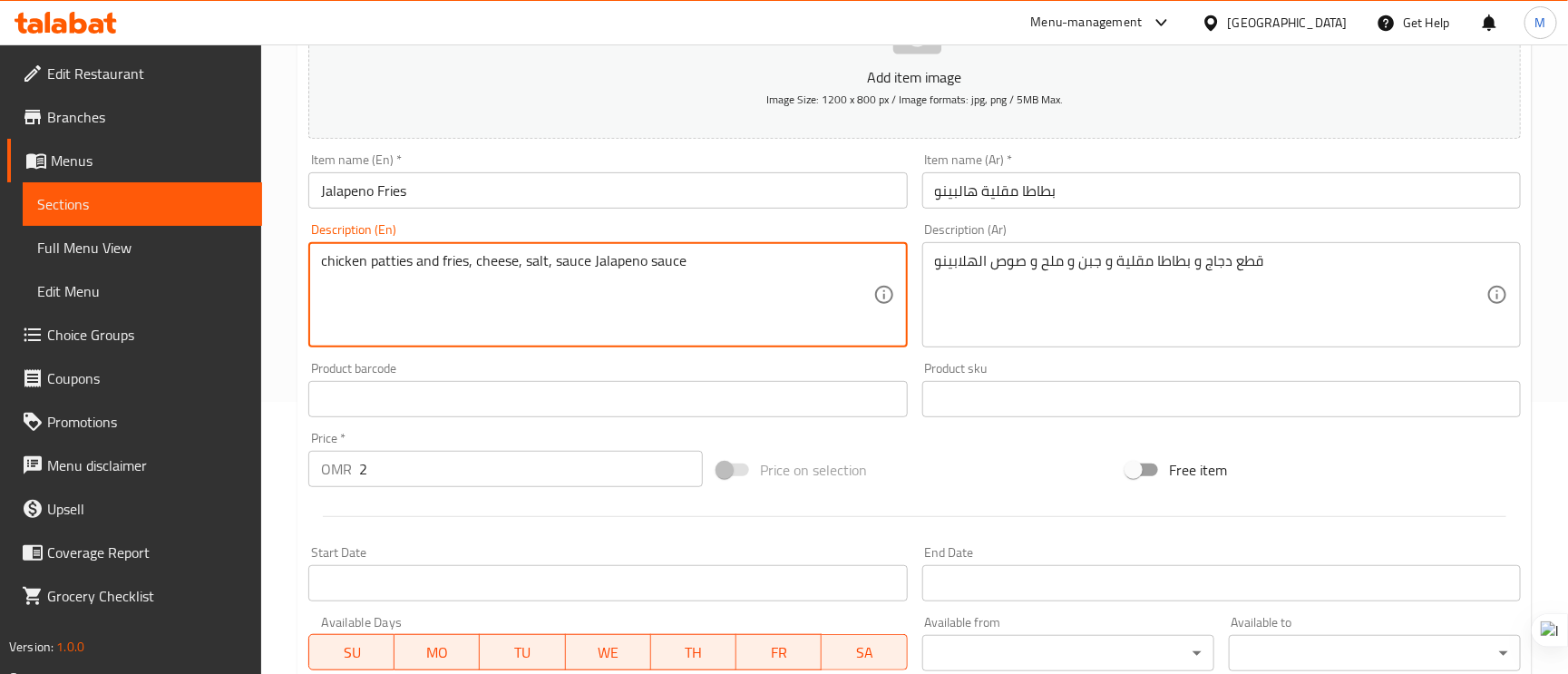
click at [567, 263] on textarea "chicken patties and fries, cheese, salt, sauce Jalapeno sauce" at bounding box center [596, 295] width 551 height 86
type textarea "chicken patties and fries, cheese, salt, Jalapeno sauce"
click at [653, 173] on input "Jalapeno Fries" at bounding box center [607, 191] width 599 height 36
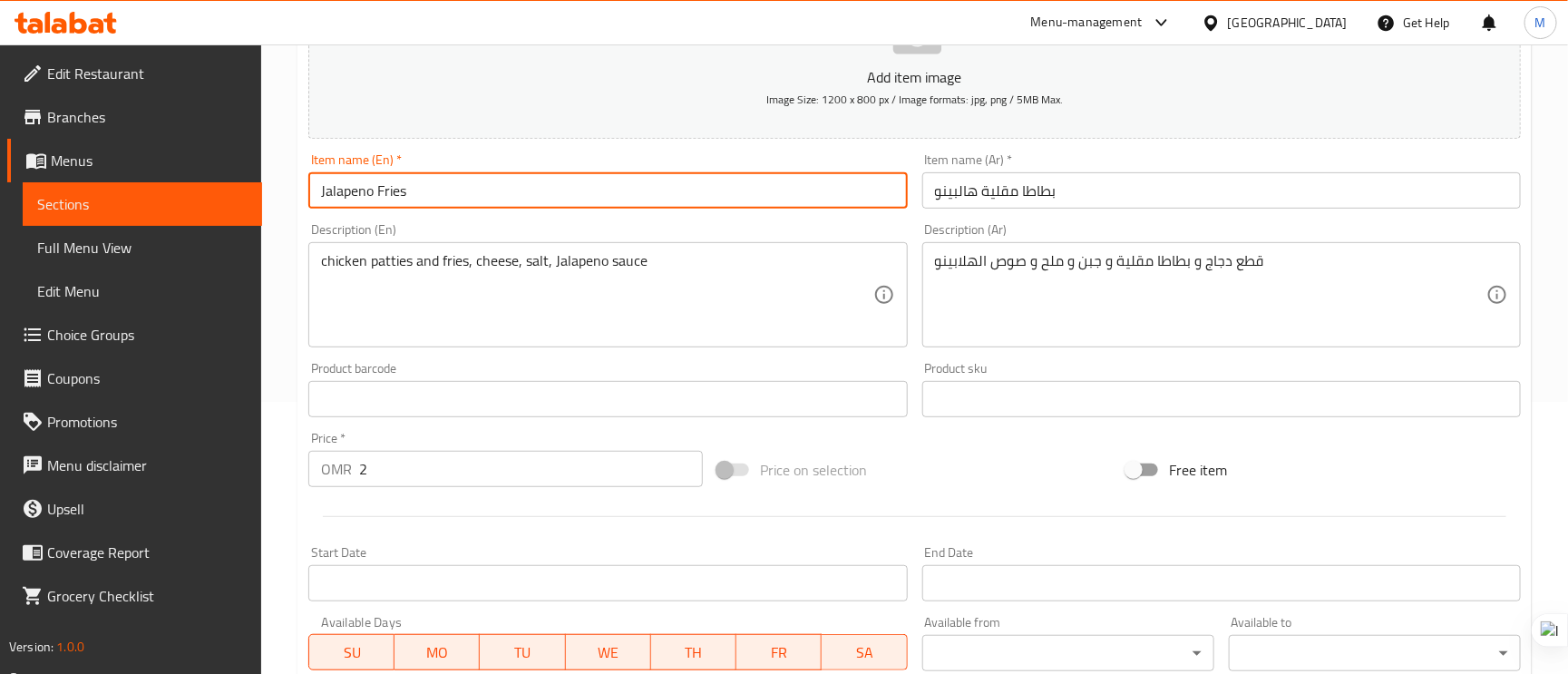
click at [1147, 194] on input "بطاطا مقلية هالبينو" at bounding box center [1221, 191] width 599 height 36
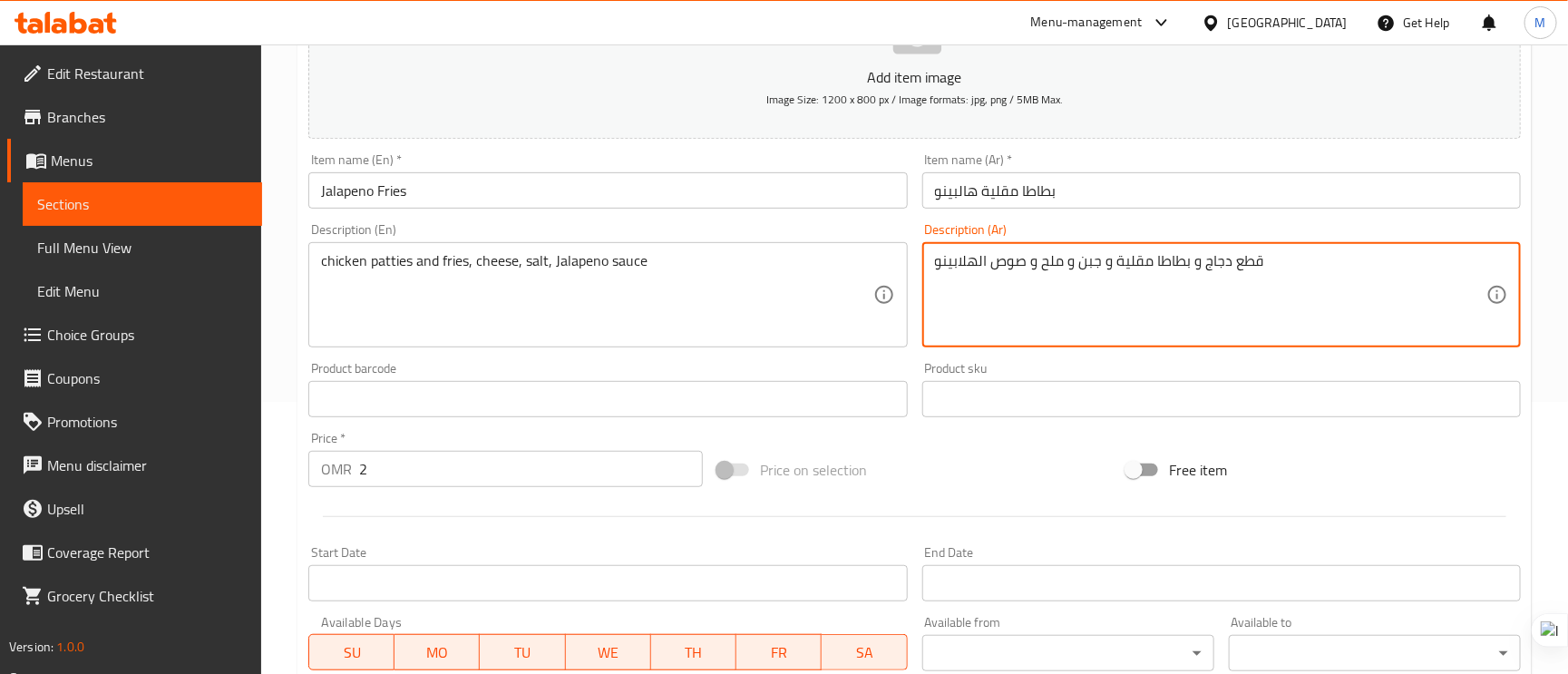
click at [1128, 261] on textarea "قطع دجاج و بطاطا مقلية و جبن و ملح و صوص الهلابينو" at bounding box center [1210, 295] width 551 height 86
click at [1134, 265] on textarea "قطع دجاج و بطاطا مقلية و جبن و ملح و صوص الهلابينو" at bounding box center [1210, 295] width 551 height 86
click at [1136, 267] on textarea "قطع دجاج و بطاطا و جبن و ملح و صوص الهلابينو" at bounding box center [1210, 295] width 551 height 86
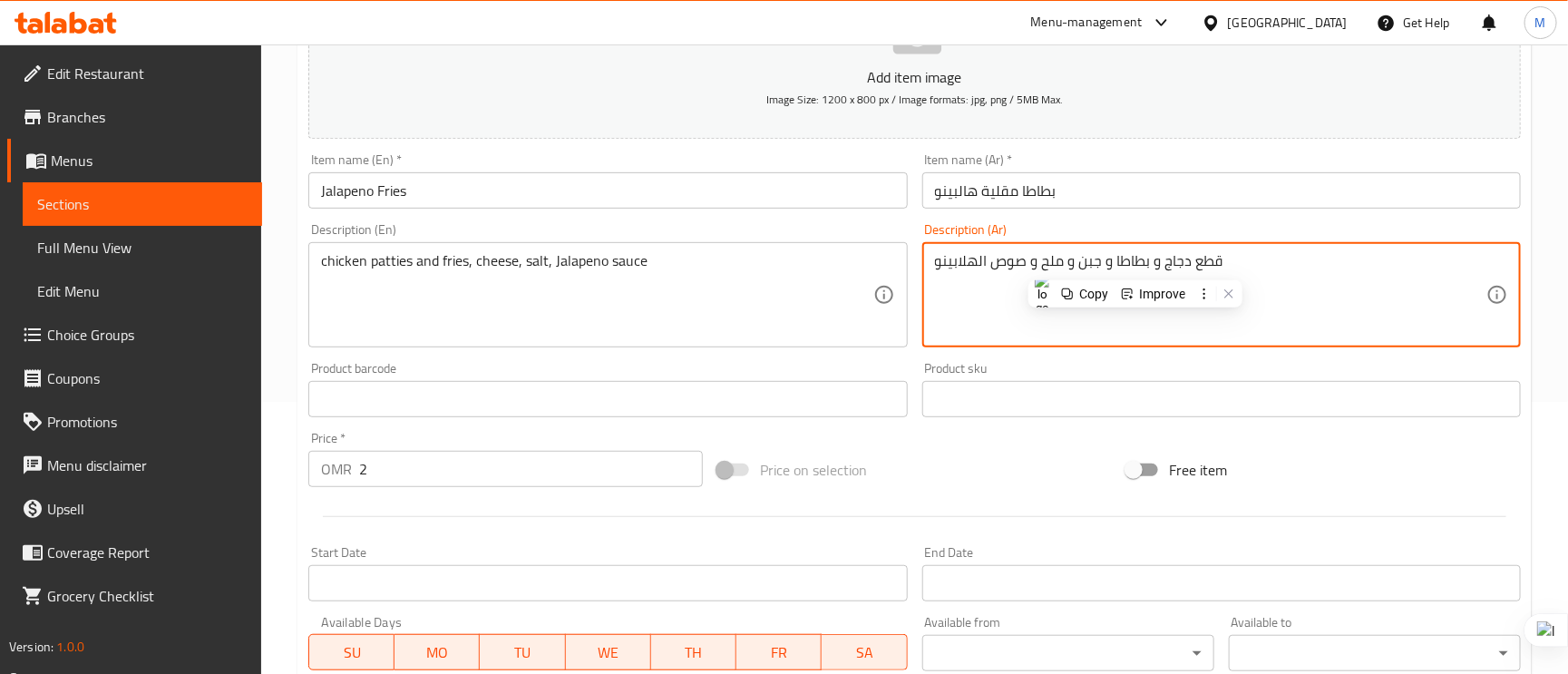
type textarea "قطع دجاج و بطاطا و جبن و ملح و صوص الهلابينو"
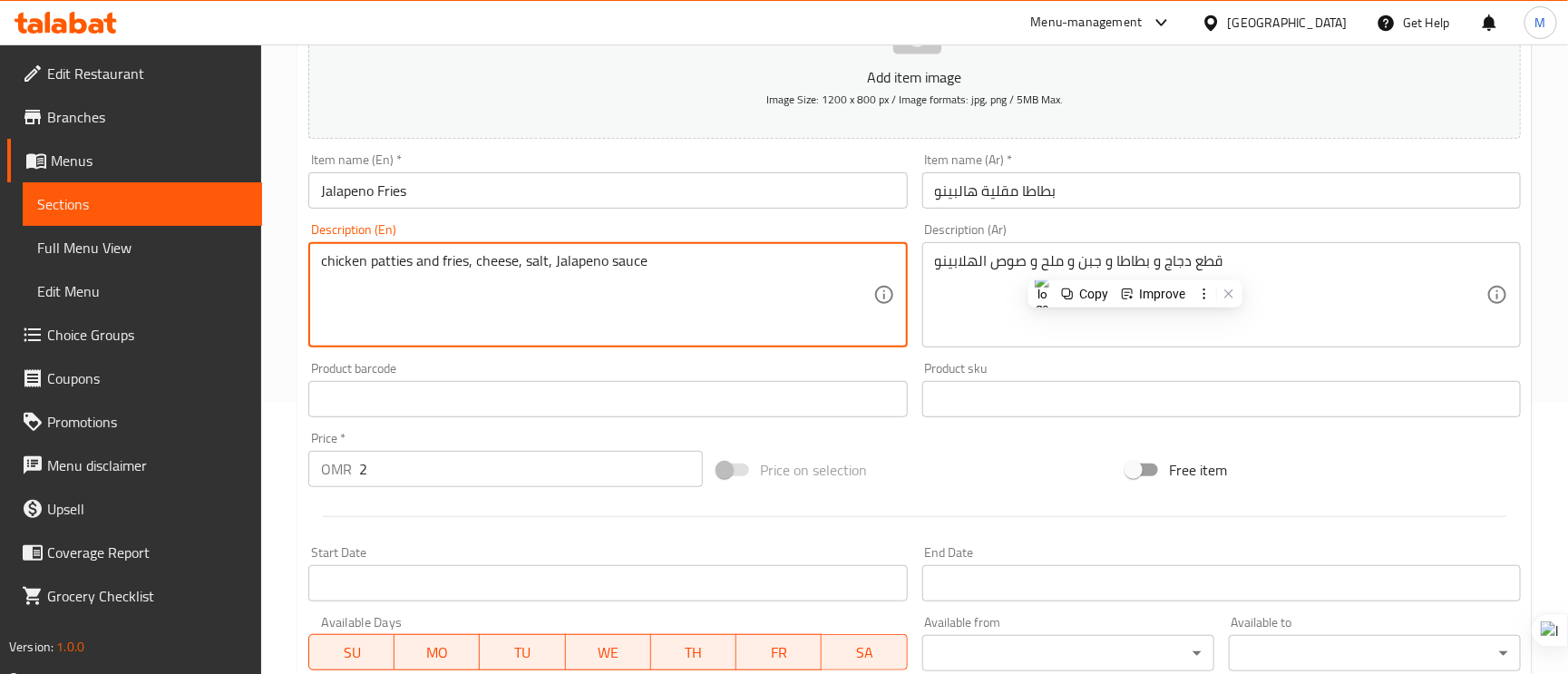
click at [450, 263] on textarea "chicken patties and fries, cheese, salt, Jalapeno sauce" at bounding box center [596, 295] width 551 height 86
paste textarea "potato"
type textarea "chicken patties and potato, cheese, salt, Jalapeno sauce"
click at [1118, 203] on input "بطاطا مقلية هالبينو" at bounding box center [1221, 191] width 599 height 36
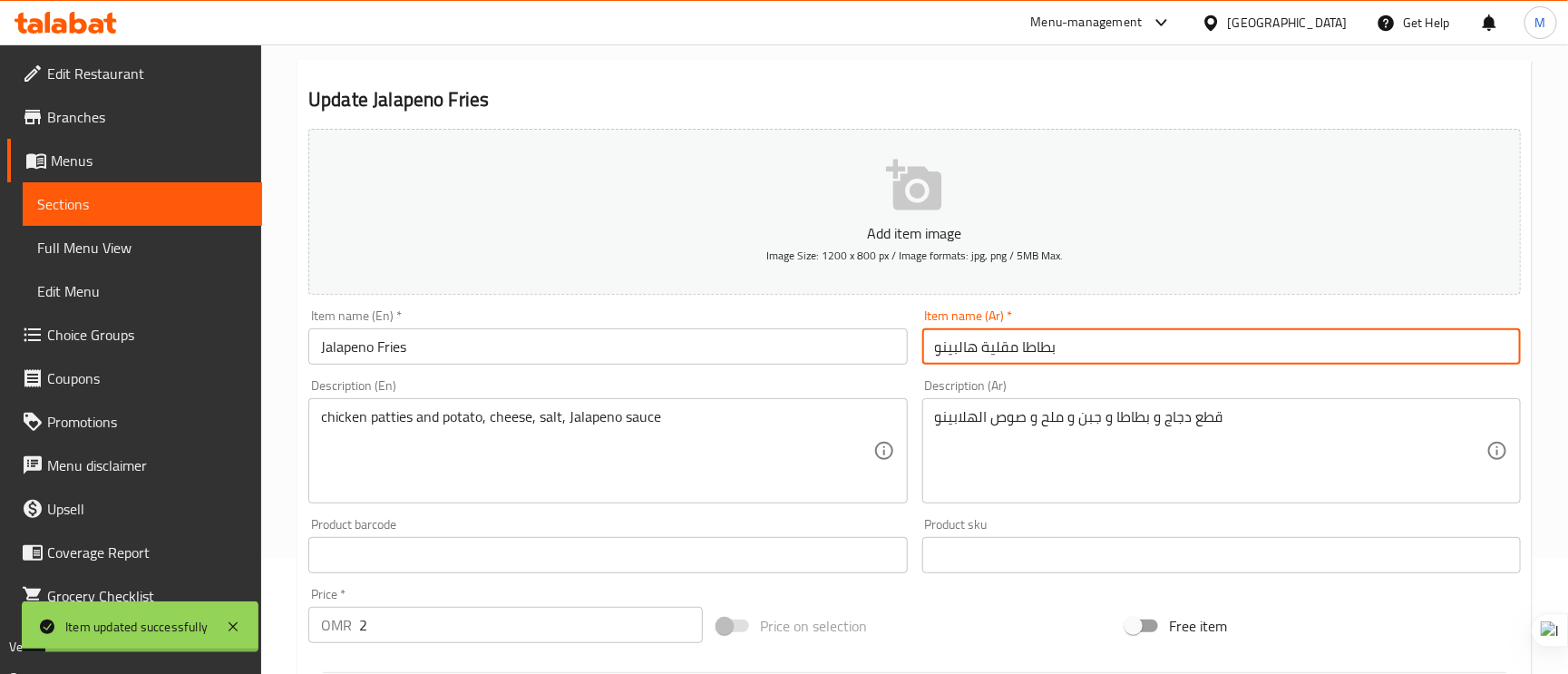
scroll to position [0, 0]
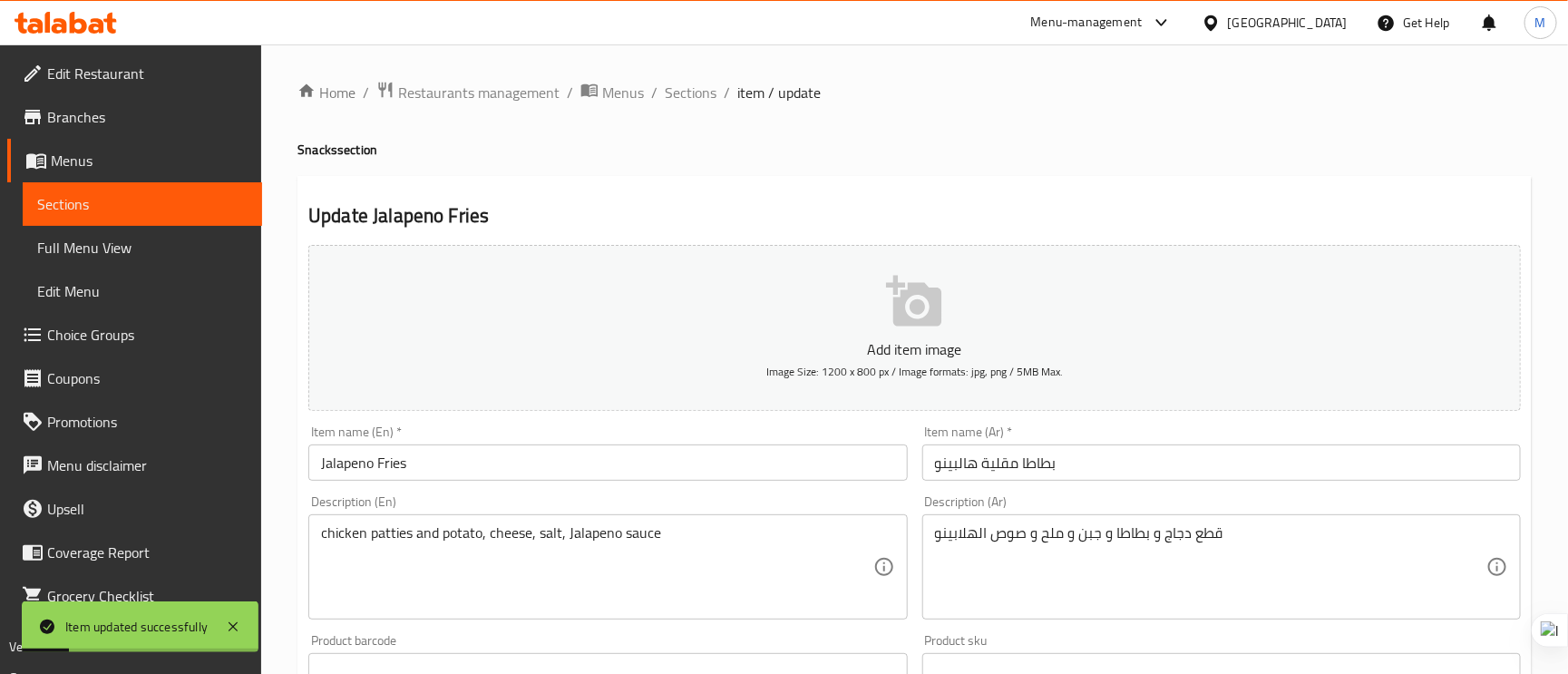
drag, startPoint x: 691, startPoint y: 98, endPoint x: 694, endPoint y: 110, distance: 12.4
click at [691, 98] on span "Sections" at bounding box center [690, 93] width 52 height 22
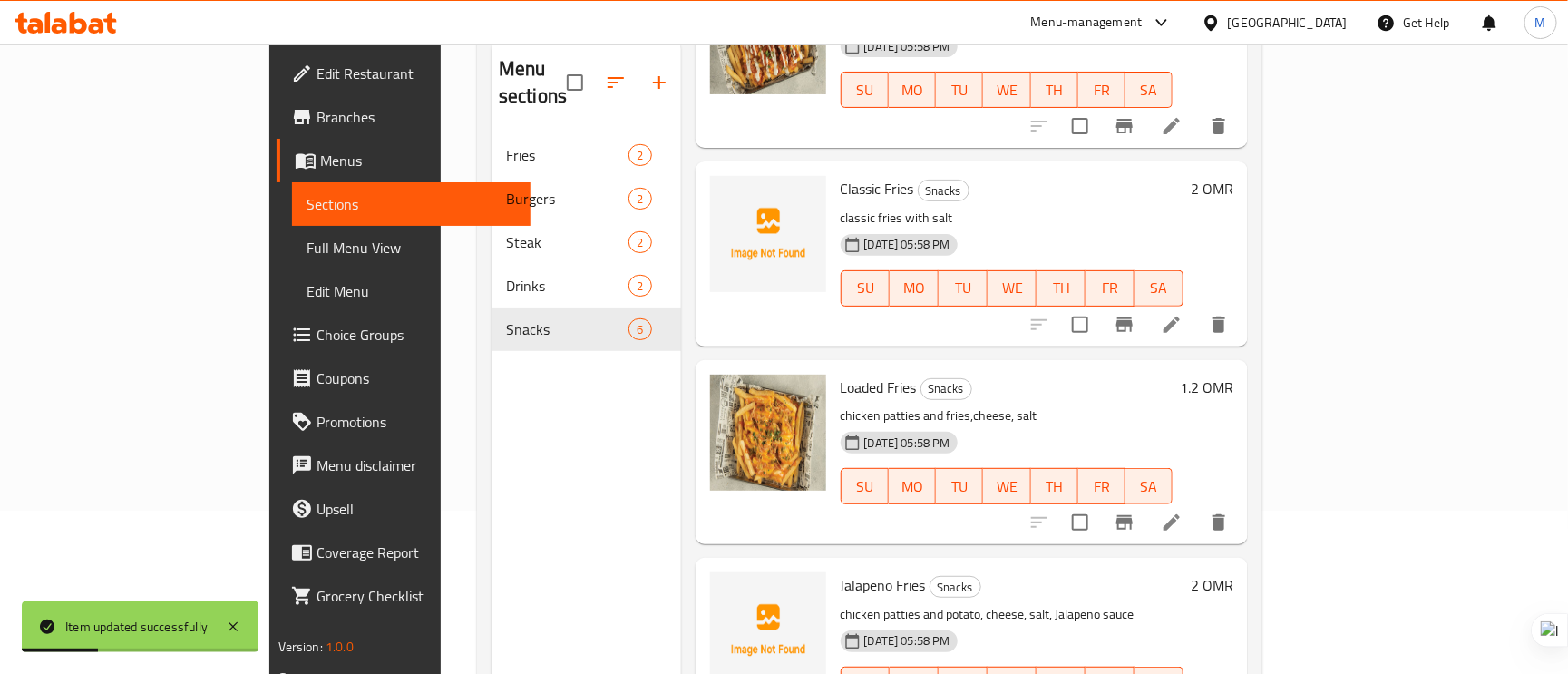
scroll to position [256, 0]
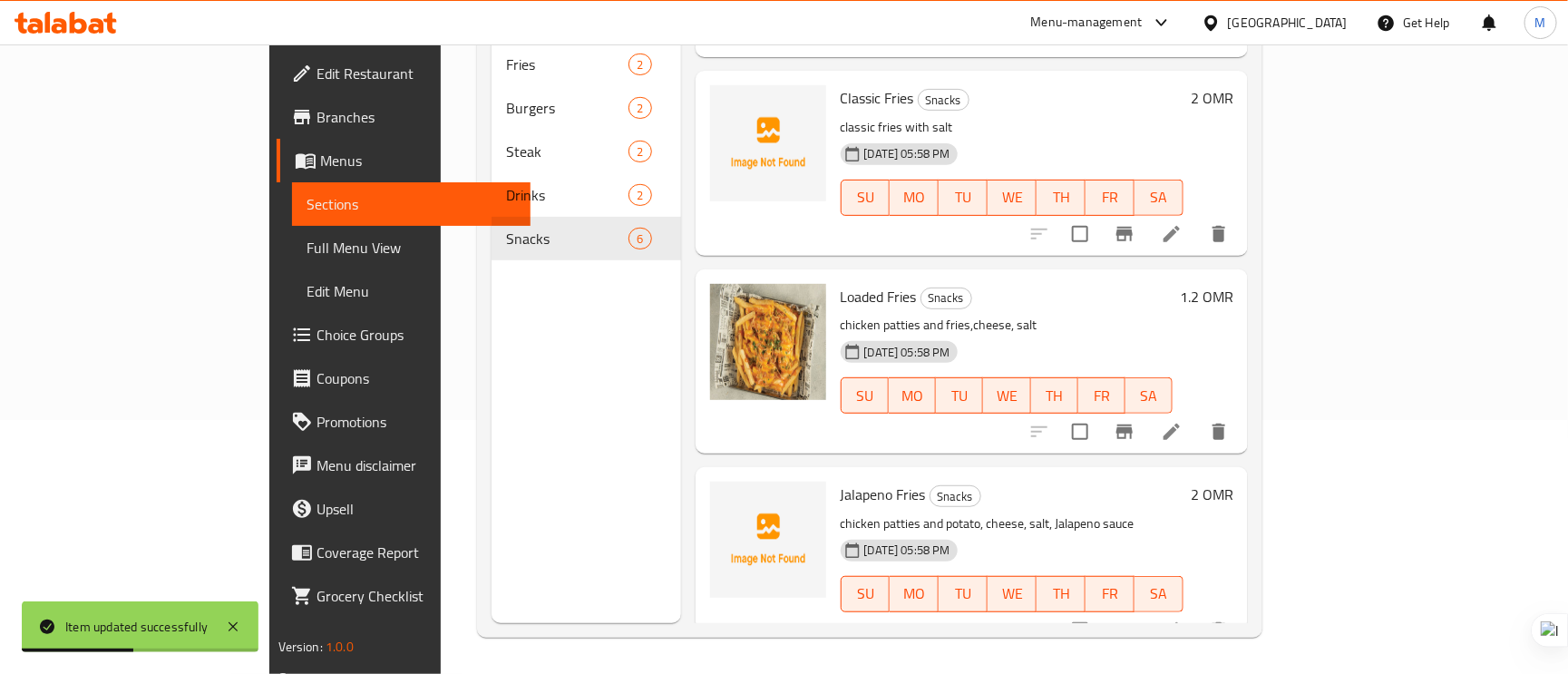
click at [1183, 421] on icon at bounding box center [1172, 431] width 22 height 22
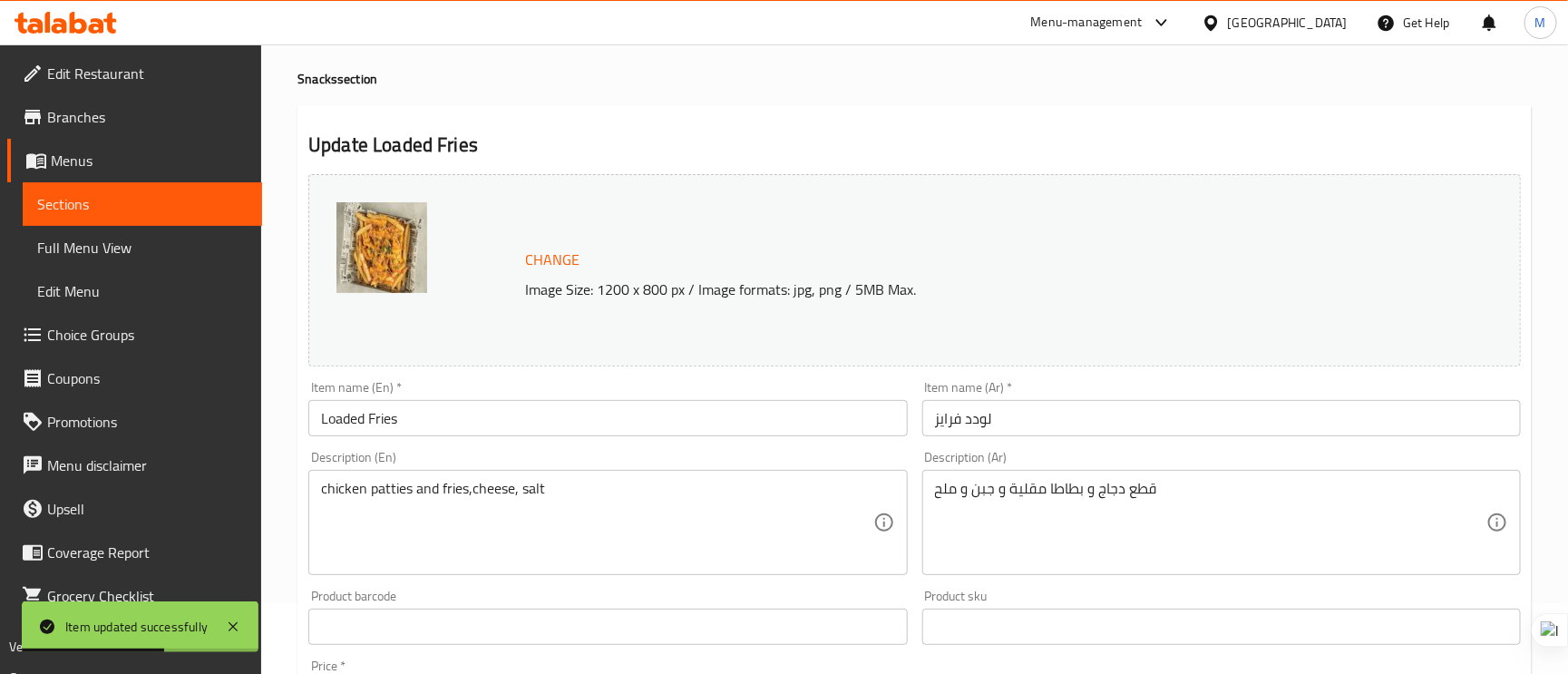
scroll to position [273, 0]
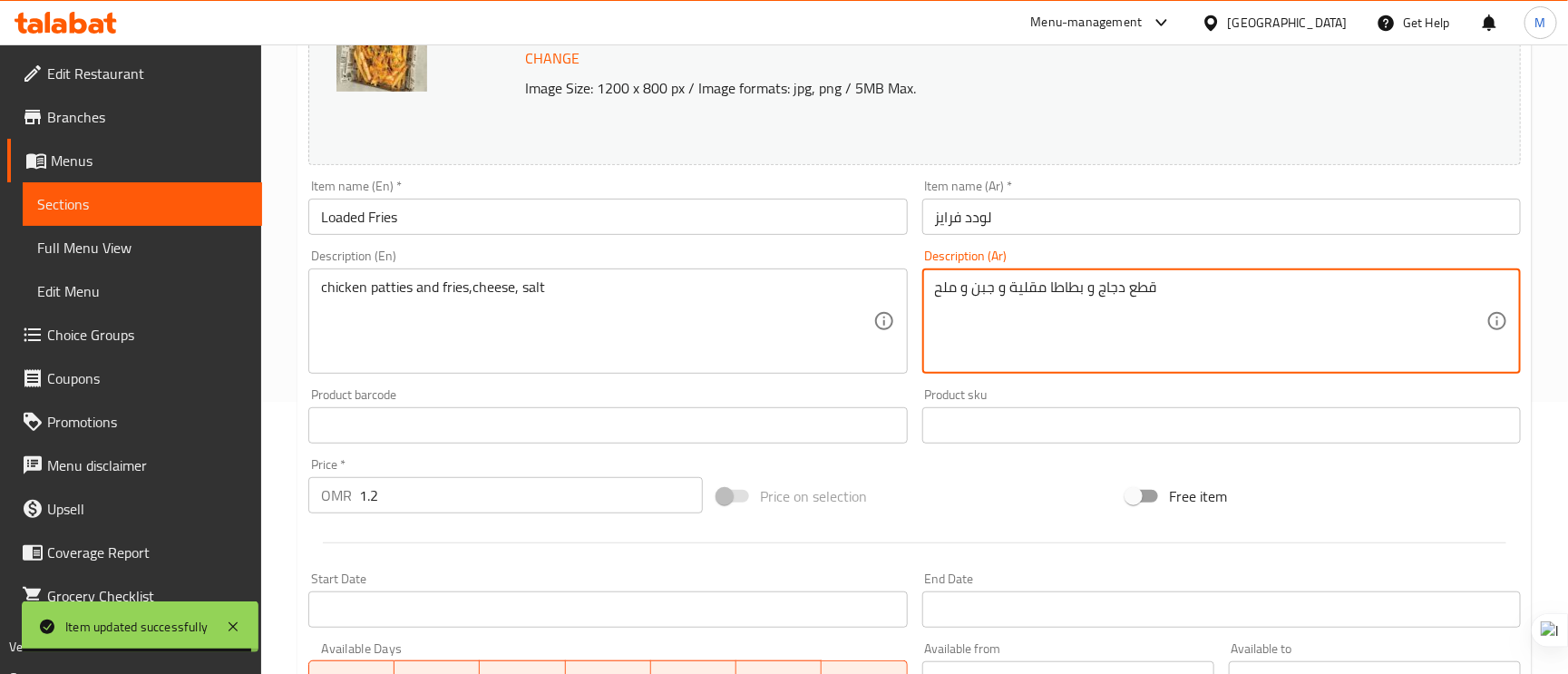
click at [1028, 301] on textarea "قطع دجاج و بطاطا مقلية و جبن و ملح" at bounding box center [1210, 322] width 551 height 86
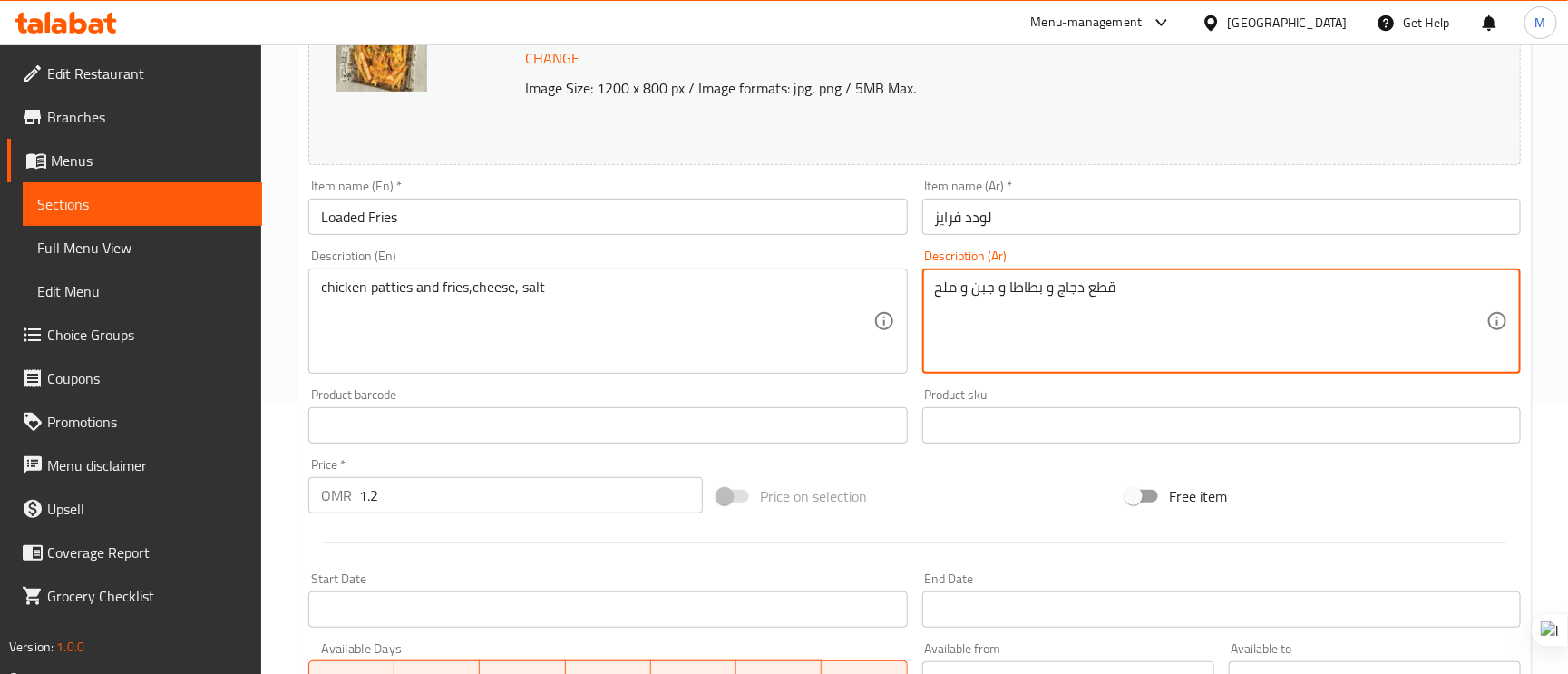
type textarea "قطع دجاج و بطاطا و جبن و ملح"
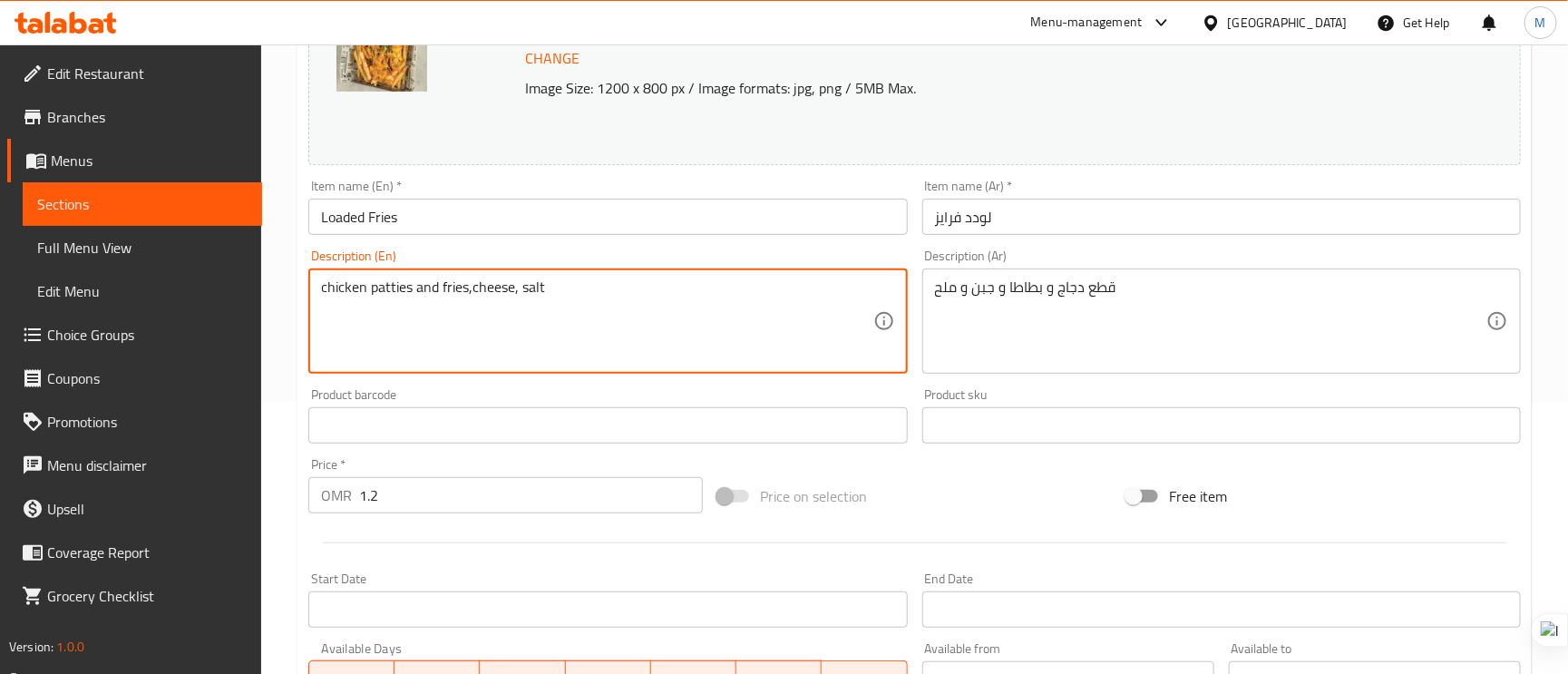
click at [456, 292] on textarea "chicken patties and fries,cheese, salt" at bounding box center [596, 322] width 551 height 86
paste textarea "potato"
type textarea "chicken patties and potato, cheese, salt"
click at [558, 233] on input "Loaded Fries" at bounding box center [607, 217] width 599 height 36
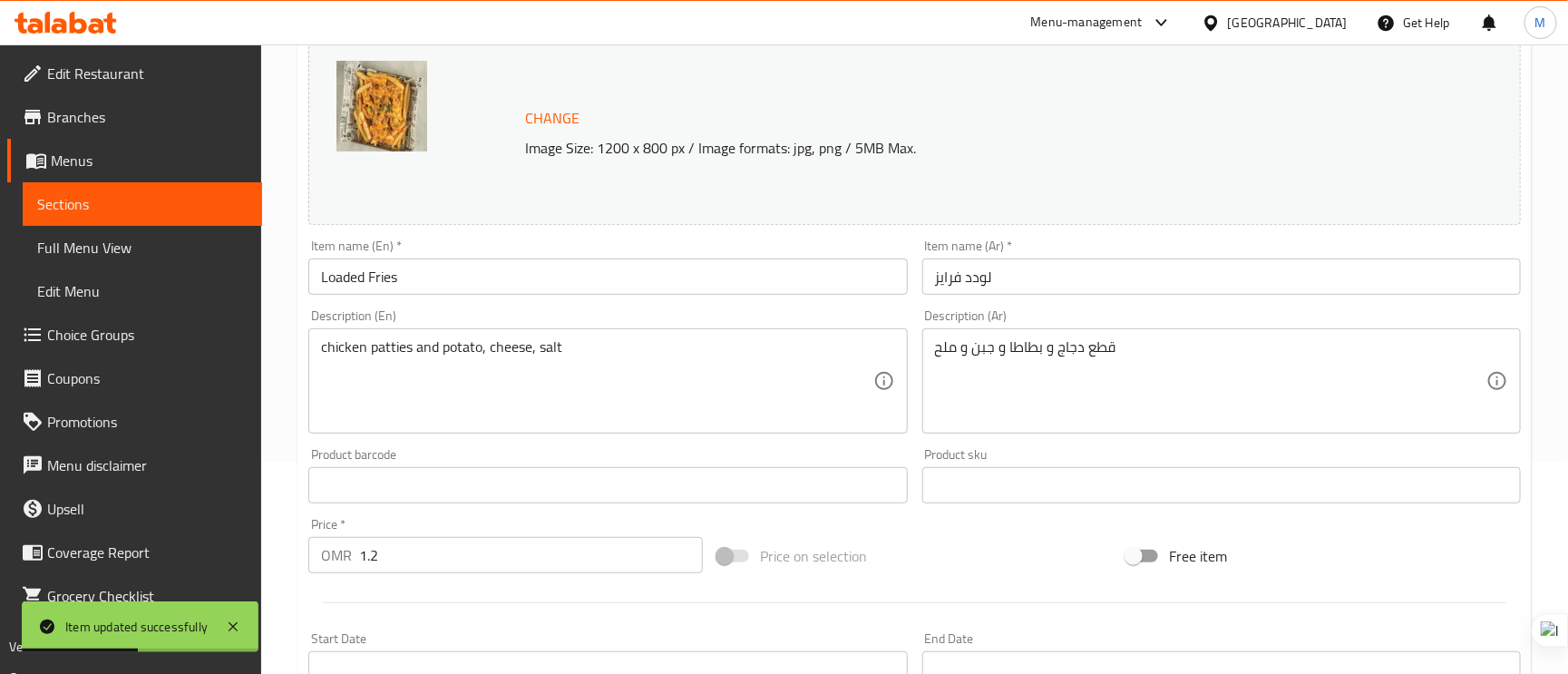
scroll to position [0, 0]
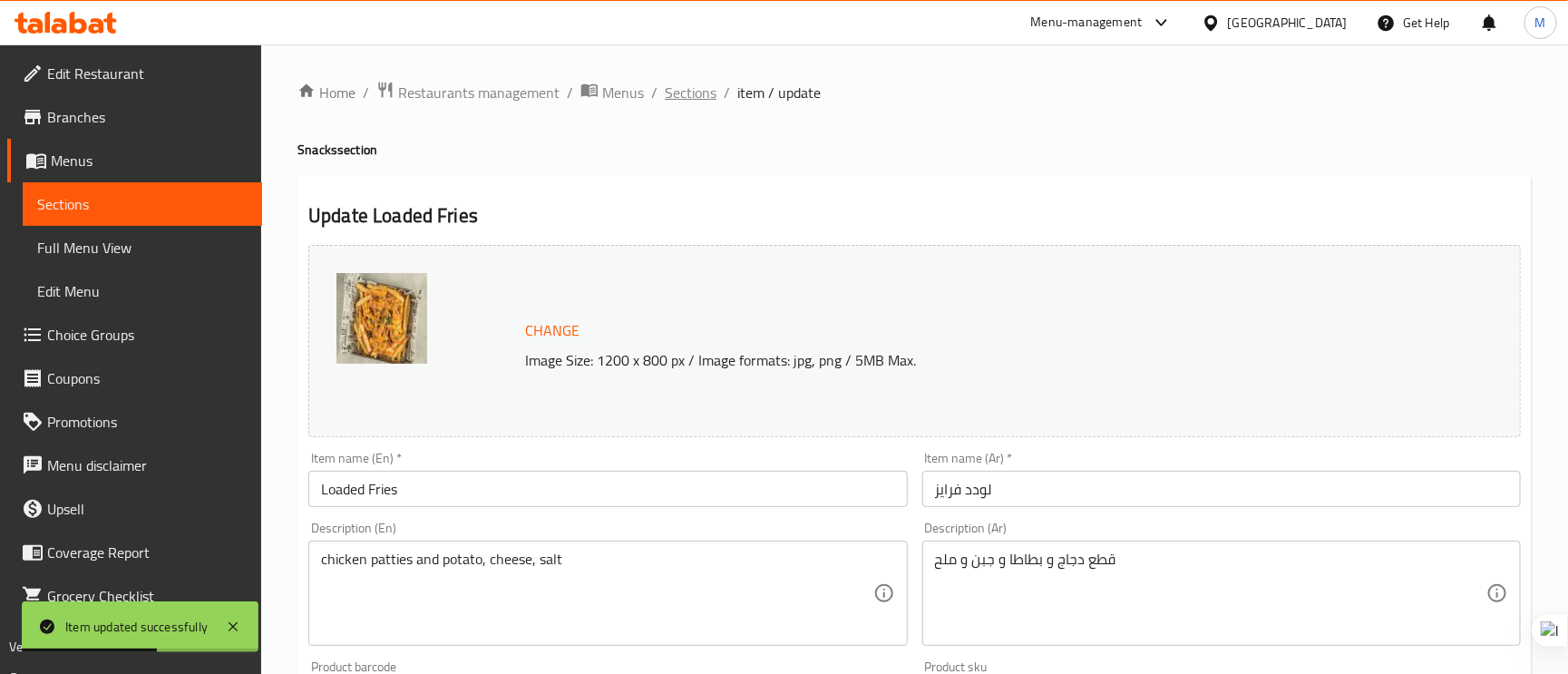
drag, startPoint x: 693, startPoint y: 94, endPoint x: 729, endPoint y: 119, distance: 43.8
click at [693, 94] on span "Sections" at bounding box center [690, 93] width 52 height 22
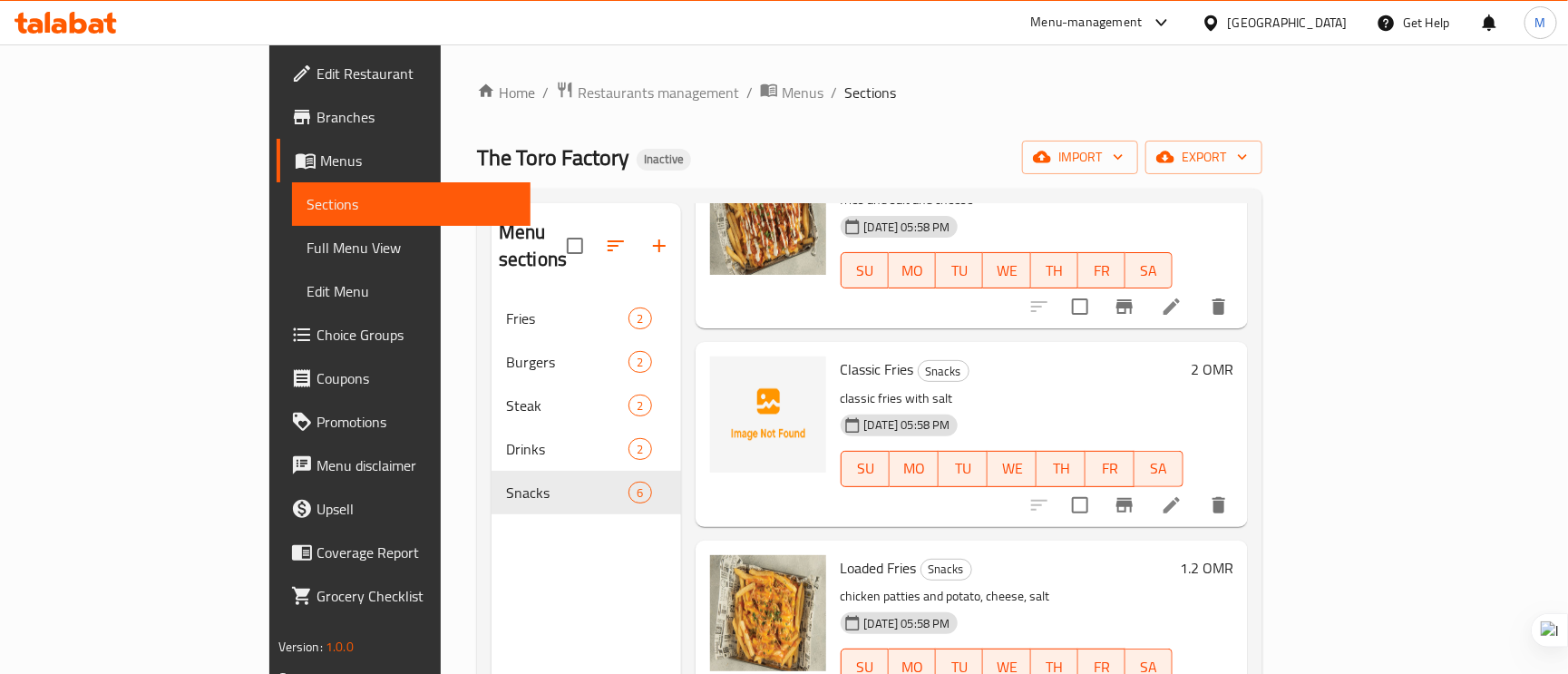
scroll to position [544, 0]
click at [1180, 494] on icon at bounding box center [1172, 502] width 16 height 16
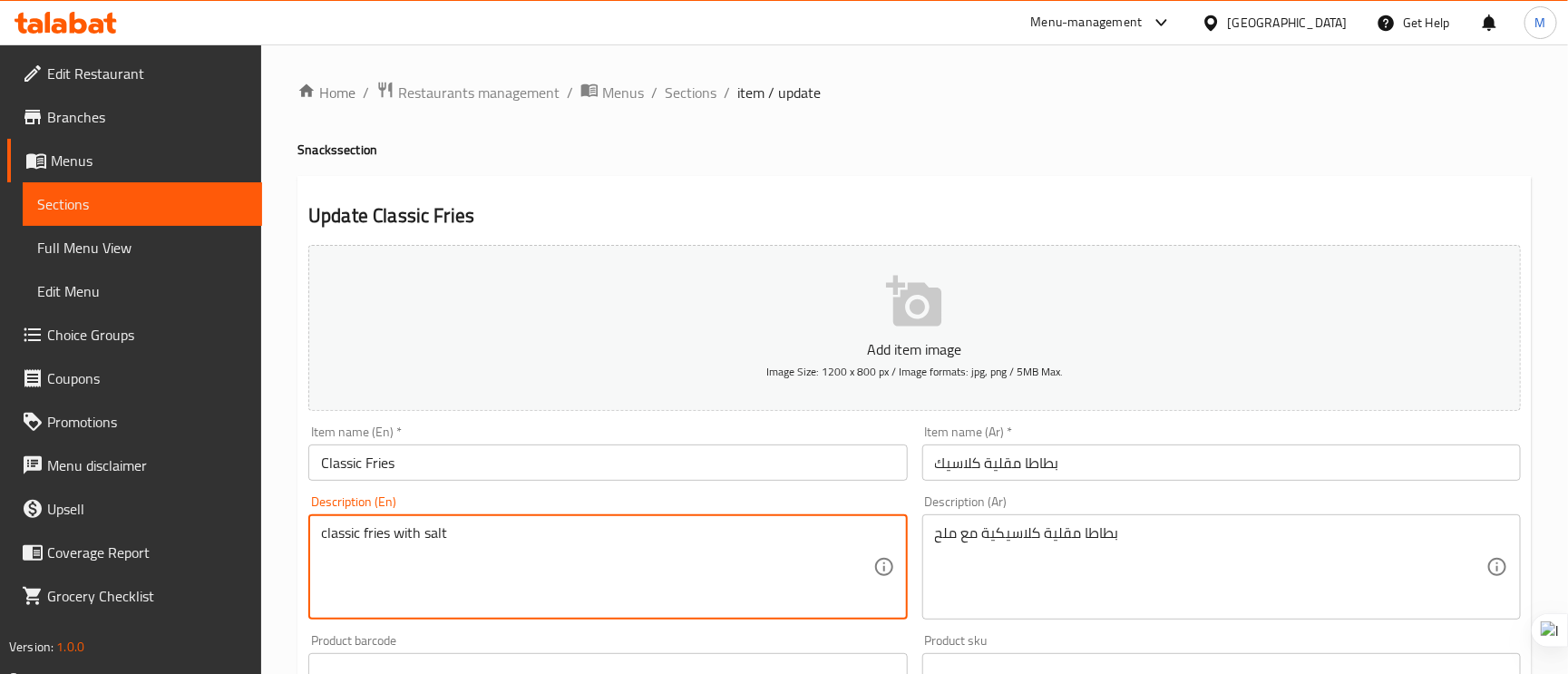
click at [372, 535] on textarea "classic fries with salt" at bounding box center [596, 567] width 551 height 86
paste textarea "potato"
type textarea "classic potato with salt"
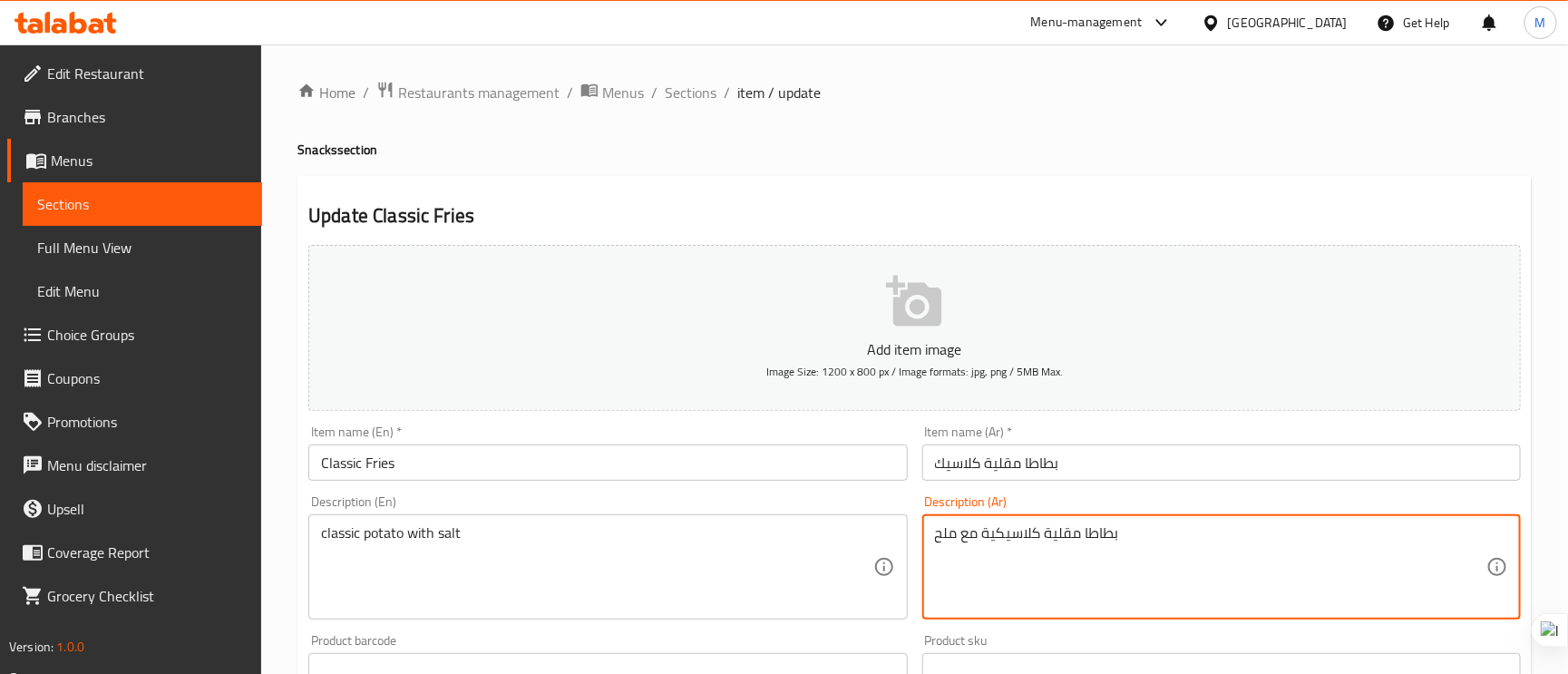
click at [1068, 527] on textarea "بطاطا مقلية كلاسيكية مع ملح" at bounding box center [1210, 567] width 551 height 86
type textarea "بطاطا كلاسيكية مع ملح"
click at [1201, 453] on input "بطاطا مقلية كلاسيك" at bounding box center [1221, 462] width 599 height 36
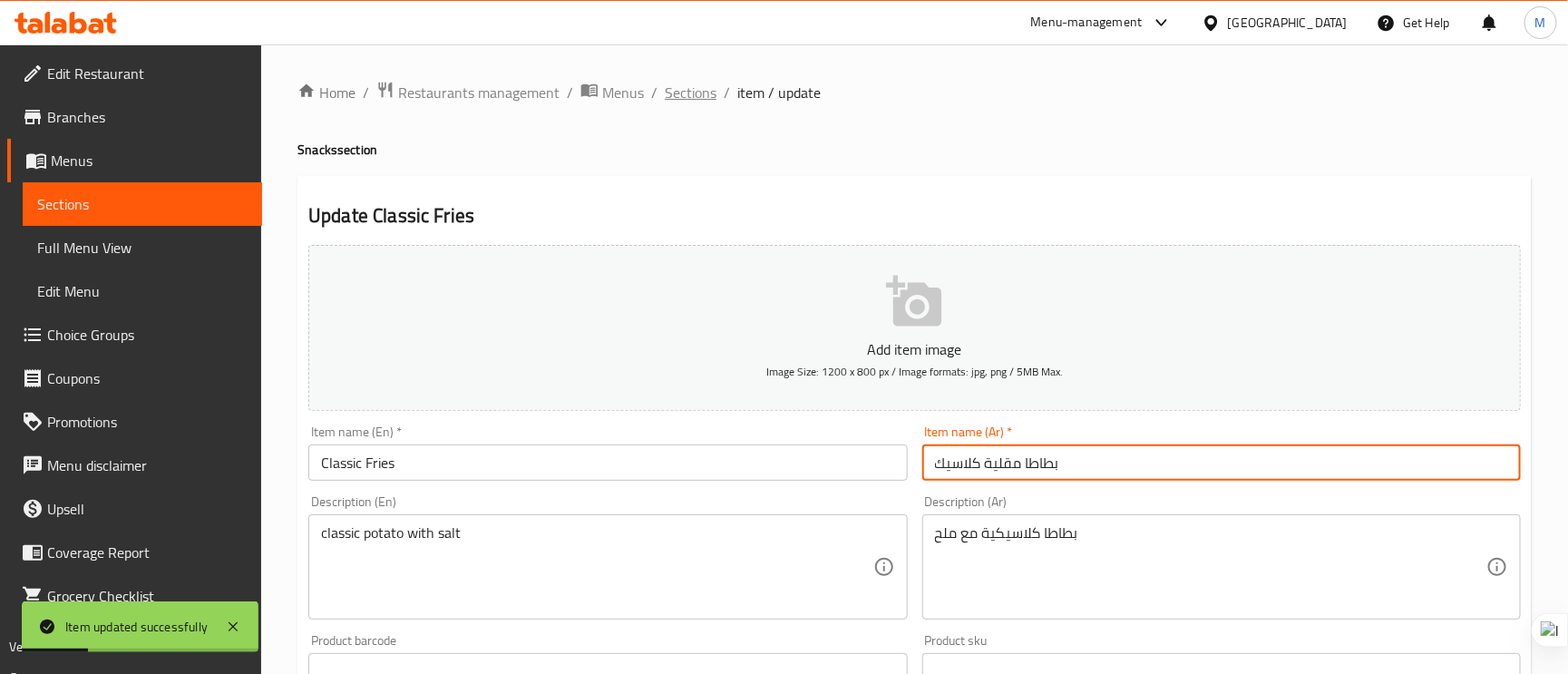
click at [677, 100] on span "Sections" at bounding box center [690, 93] width 52 height 22
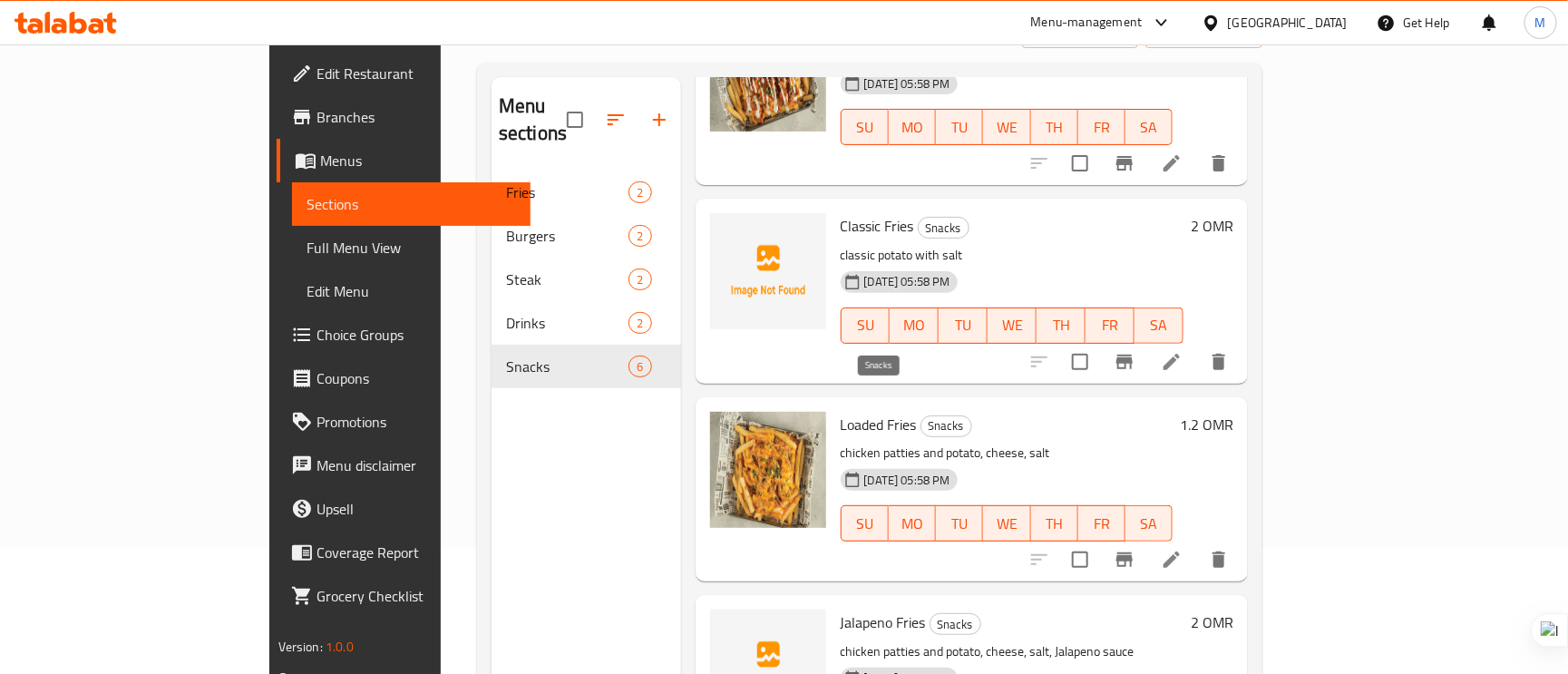
scroll to position [256, 0]
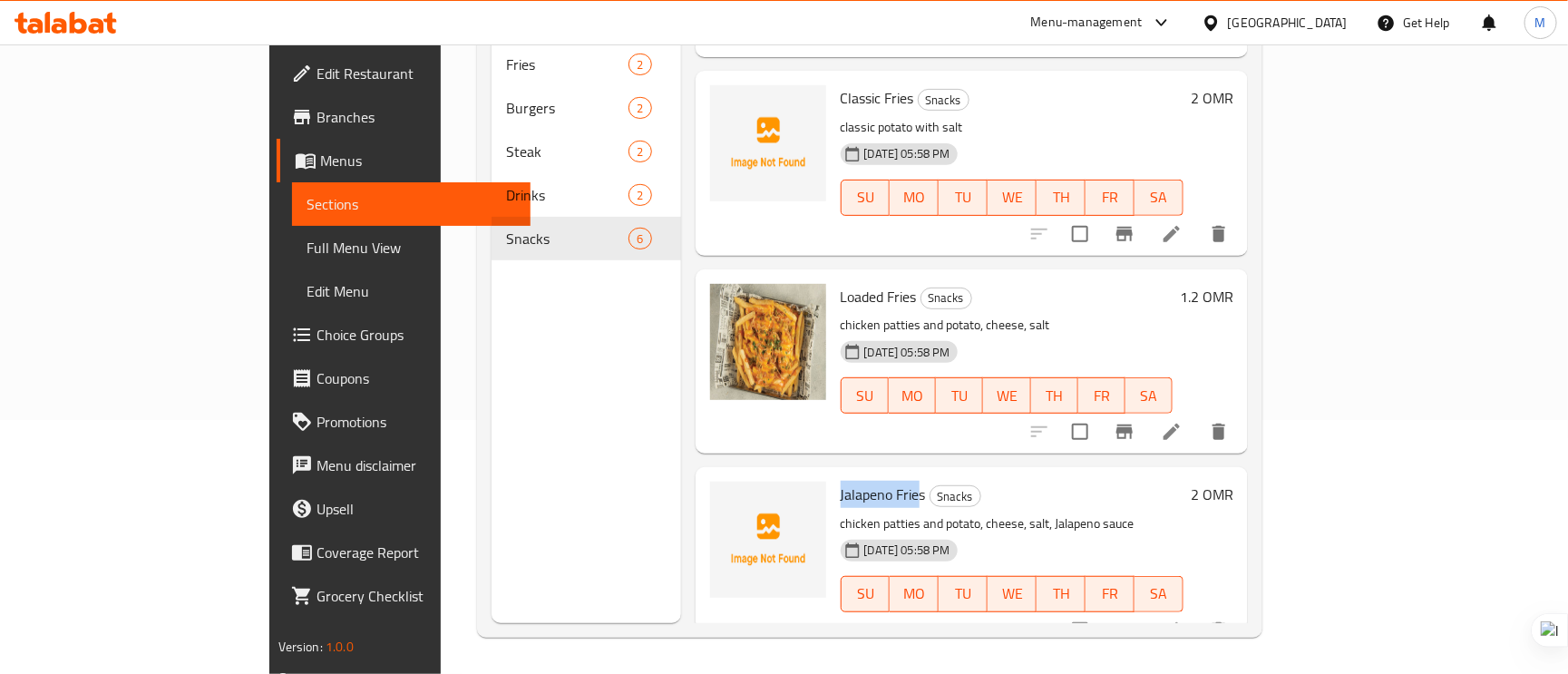
drag, startPoint x: 849, startPoint y: 462, endPoint x: 765, endPoint y: 461, distance: 84.0
click at [834, 474] on div "Jalapeno Fries Snacks chicken patties and potato, cheese, salt, Jalapeno sauce …" at bounding box center [1013, 559] width 358 height 170
click at [841, 283] on span "Loaded Fries" at bounding box center [879, 297] width 76 height 27
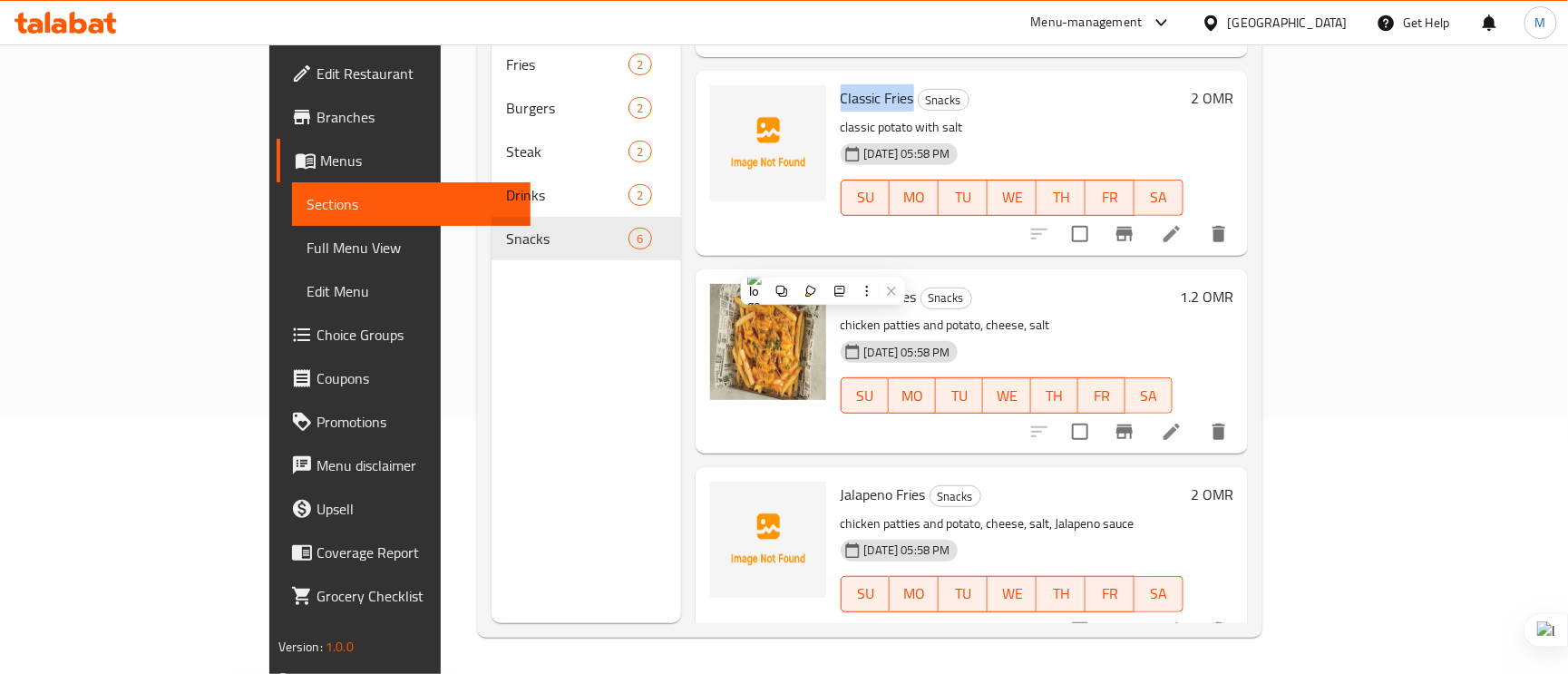
drag, startPoint x: 844, startPoint y: 74, endPoint x: 776, endPoint y: 64, distance: 68.7
click at [841, 84] on span "Classic Fries" at bounding box center [878, 98] width 74 height 27
copy span "Classic Fries"
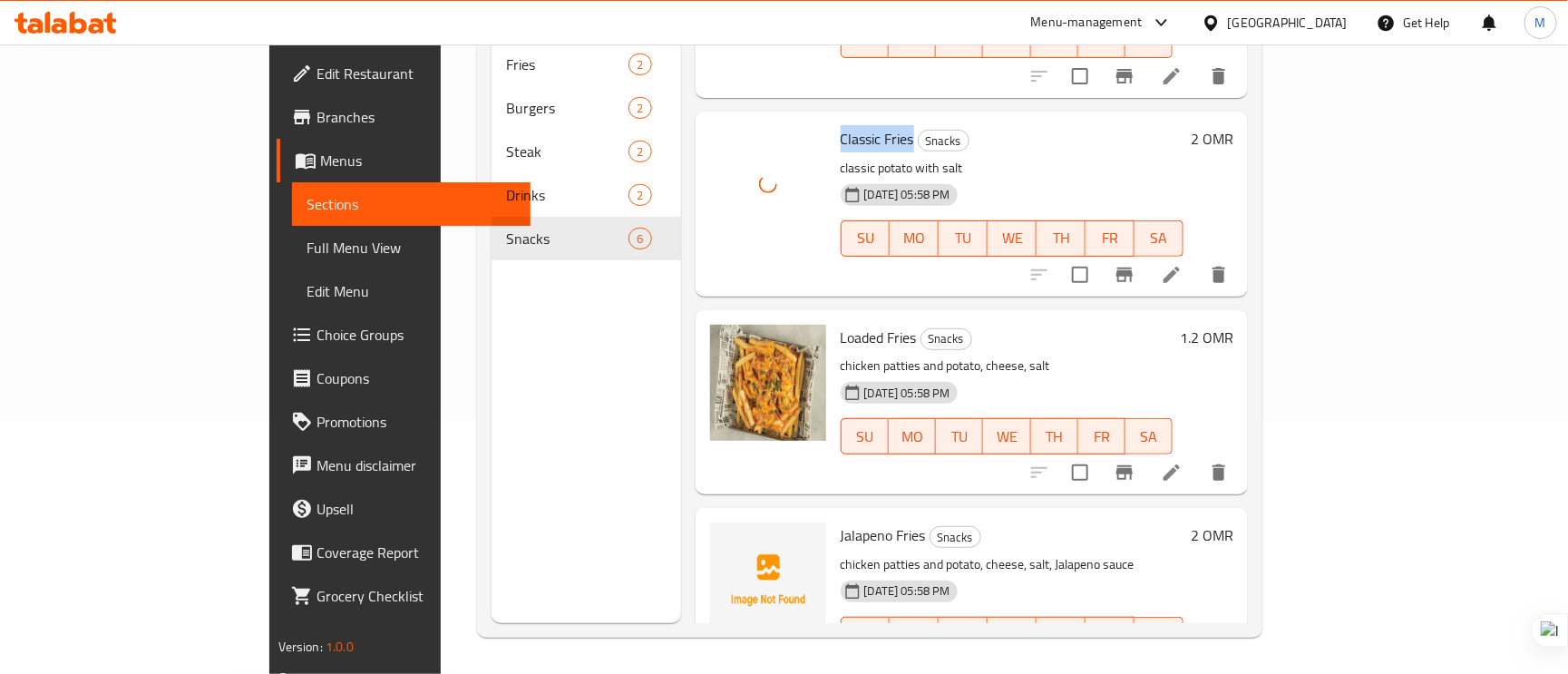
scroll to position [559, 0]
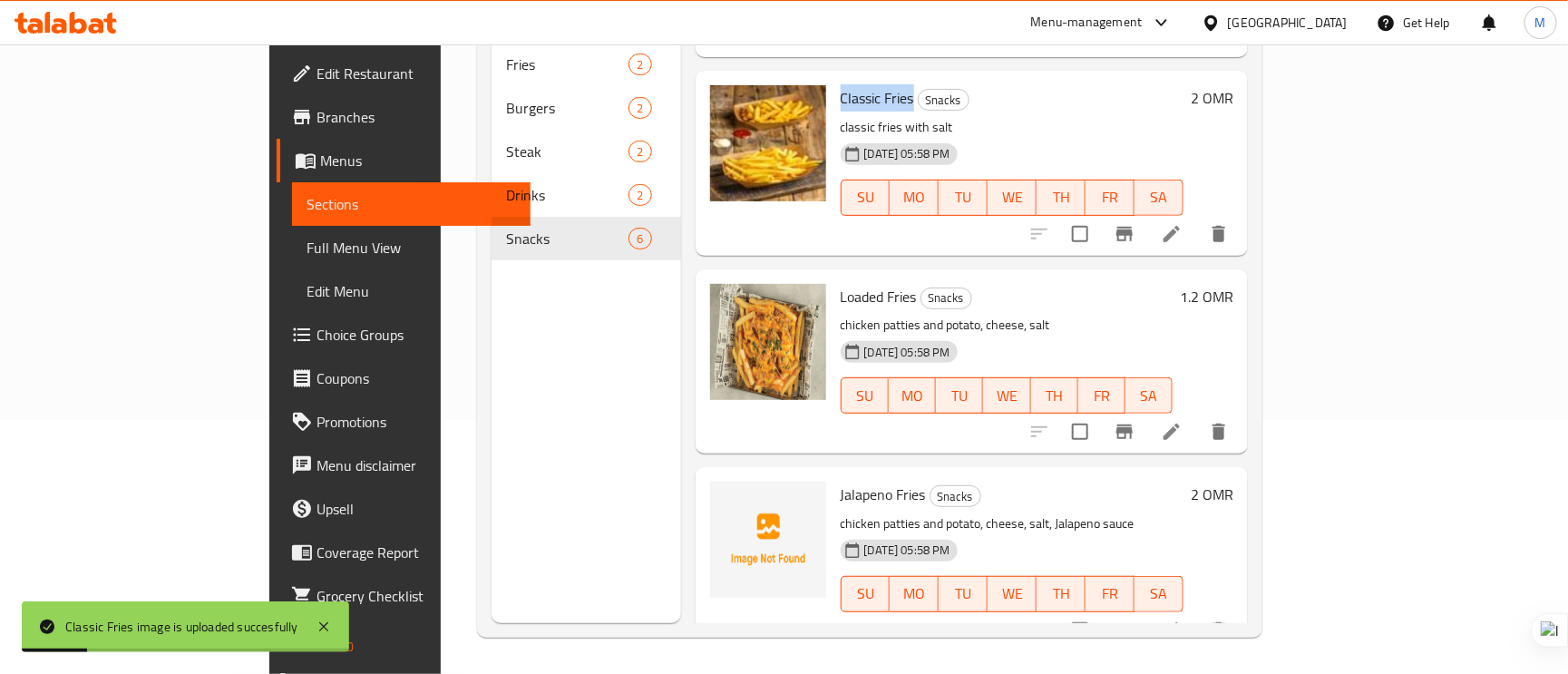
click at [842, 481] on span "Jalapeno Fries" at bounding box center [884, 494] width 85 height 27
copy h6 "Jalapeno Fries"
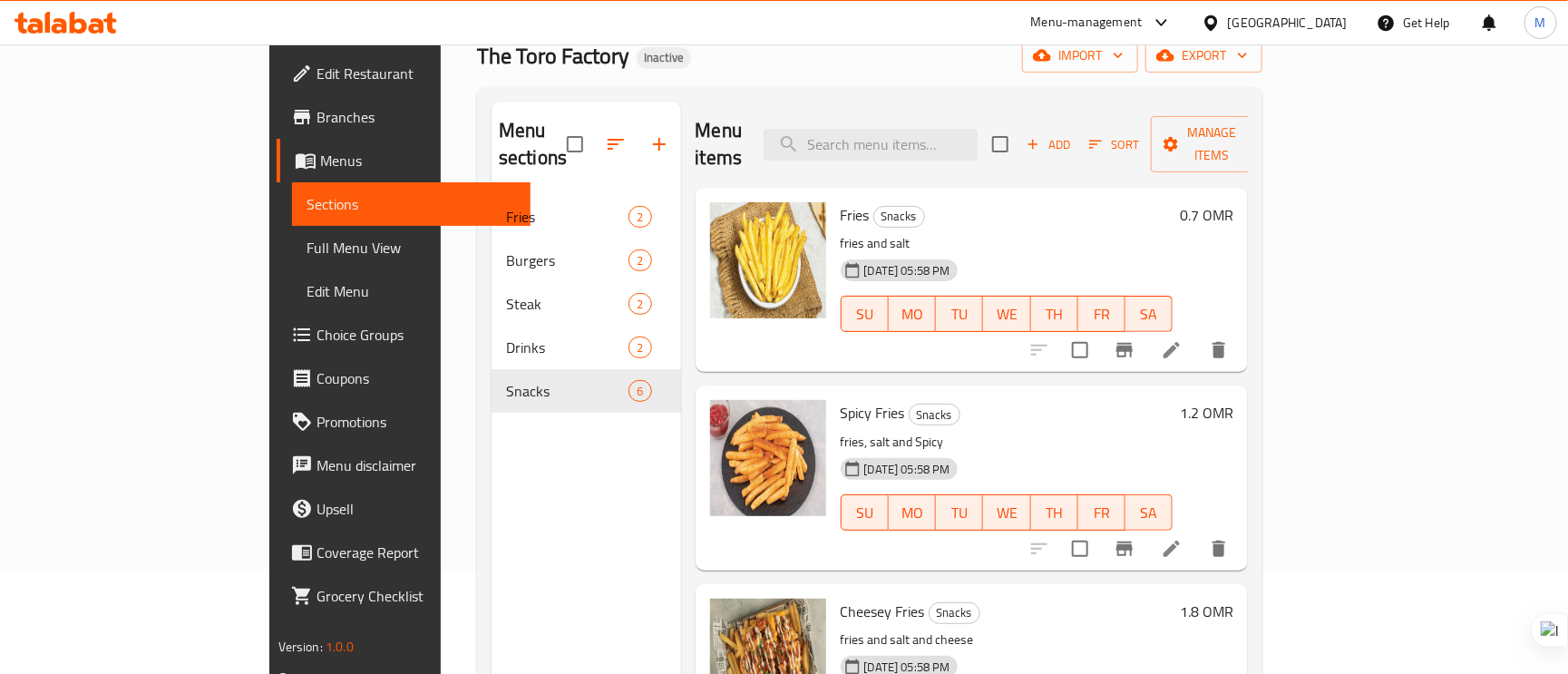
scroll to position [0, 0]
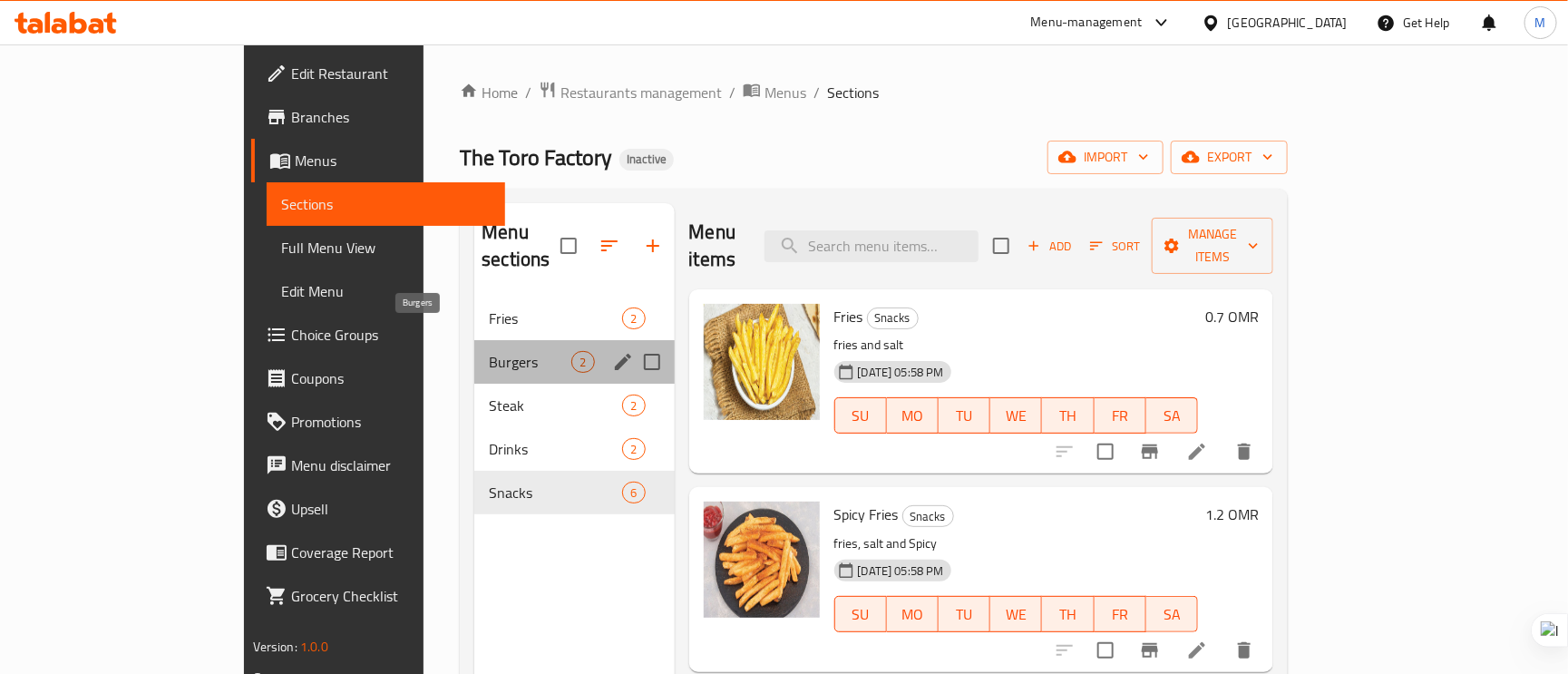
click at [489, 351] on span "Burgers" at bounding box center [530, 362] width 83 height 22
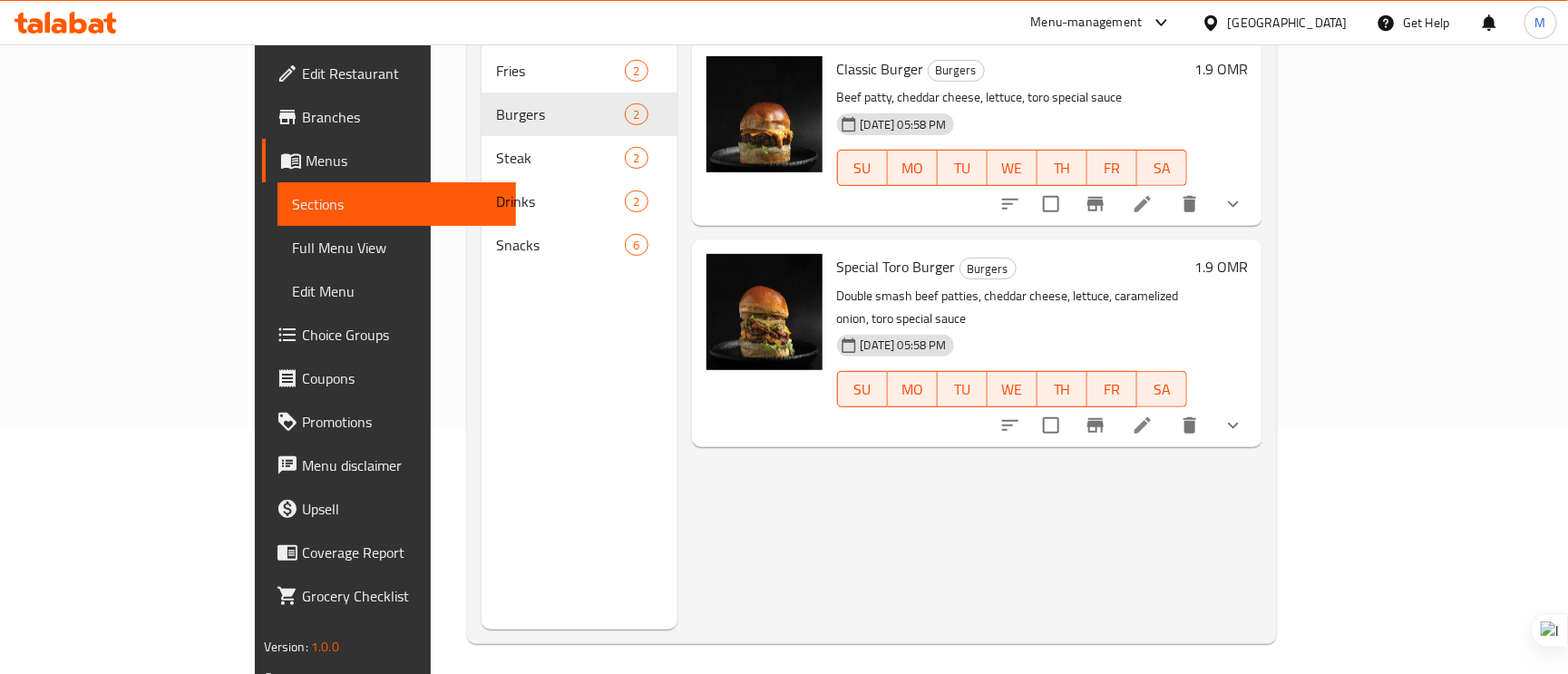
scroll to position [256, 0]
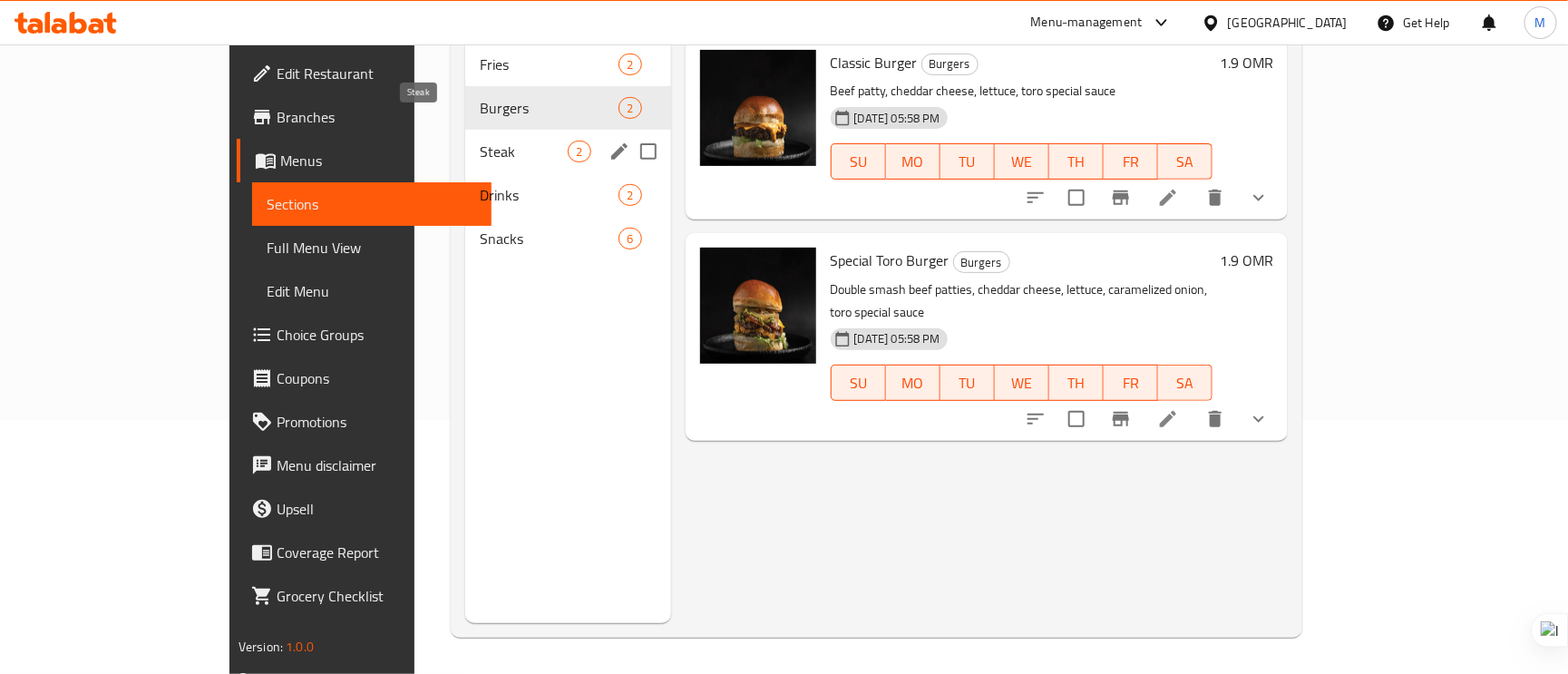
click at [480, 141] on span "Steak" at bounding box center [524, 152] width 89 height 22
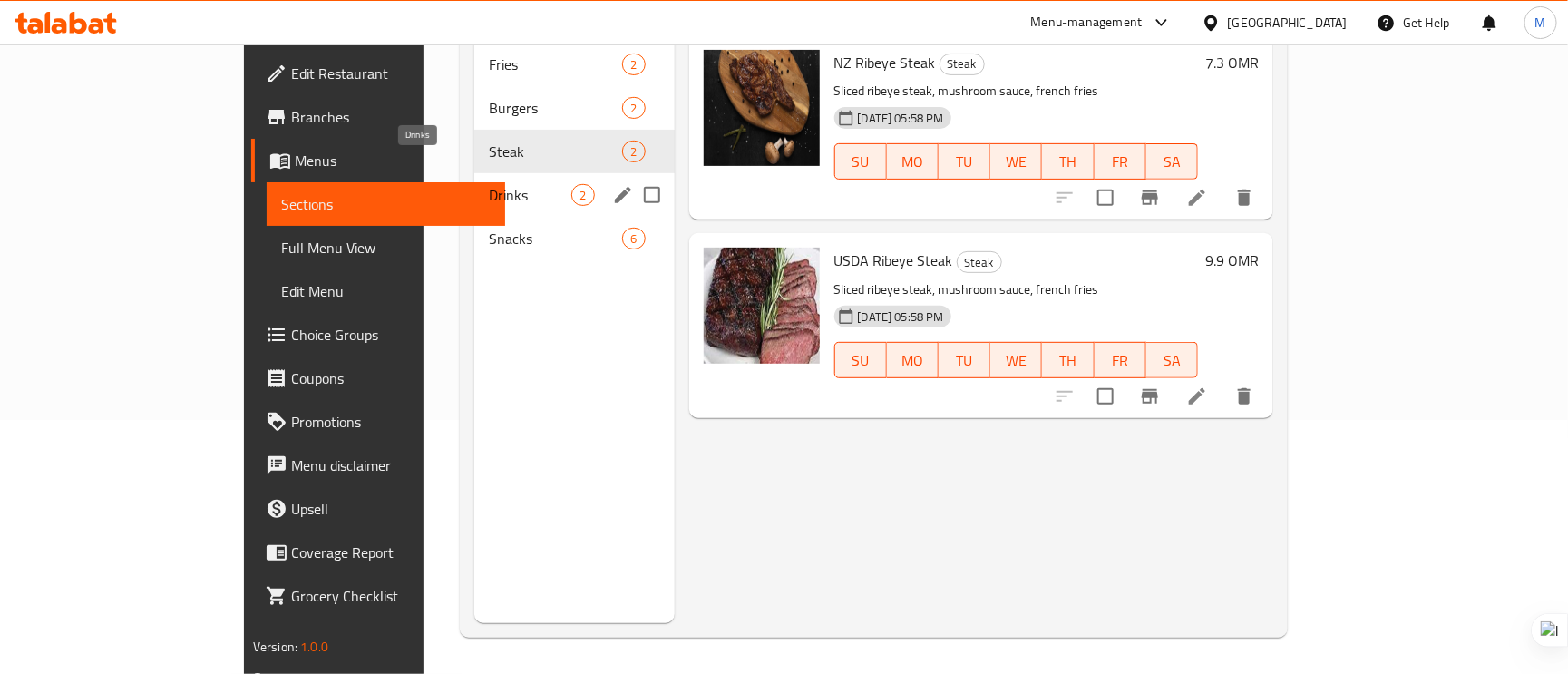
click at [489, 184] on span "Drinks" at bounding box center [530, 195] width 83 height 22
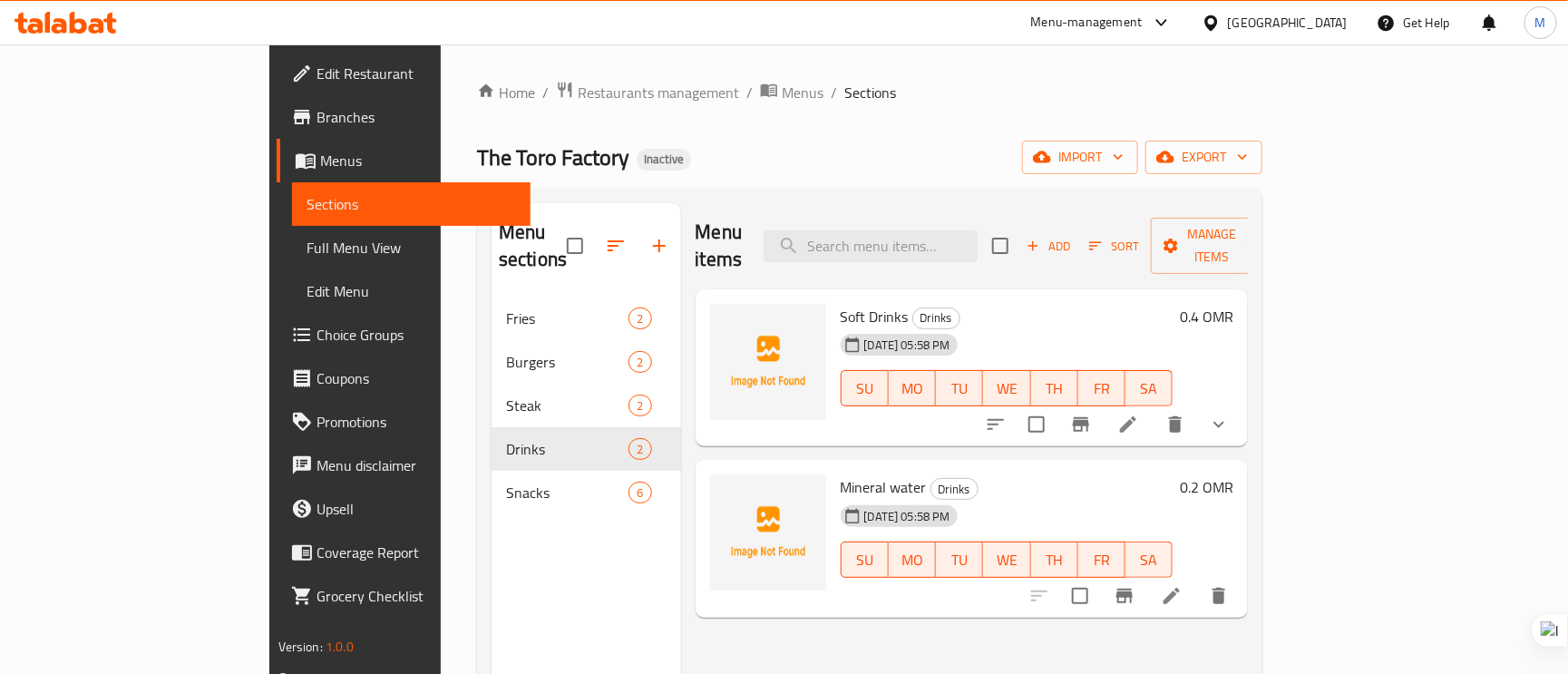
drag, startPoint x: 857, startPoint y: 459, endPoint x: 799, endPoint y: 458, distance: 58.0
click at [856, 473] on span "Mineral water" at bounding box center [884, 487] width 86 height 27
drag, startPoint x: 799, startPoint y: 458, endPoint x: 786, endPoint y: 457, distance: 13.0
click at [841, 473] on span "Mineral water" at bounding box center [884, 487] width 86 height 27
copy span "Mineral water"
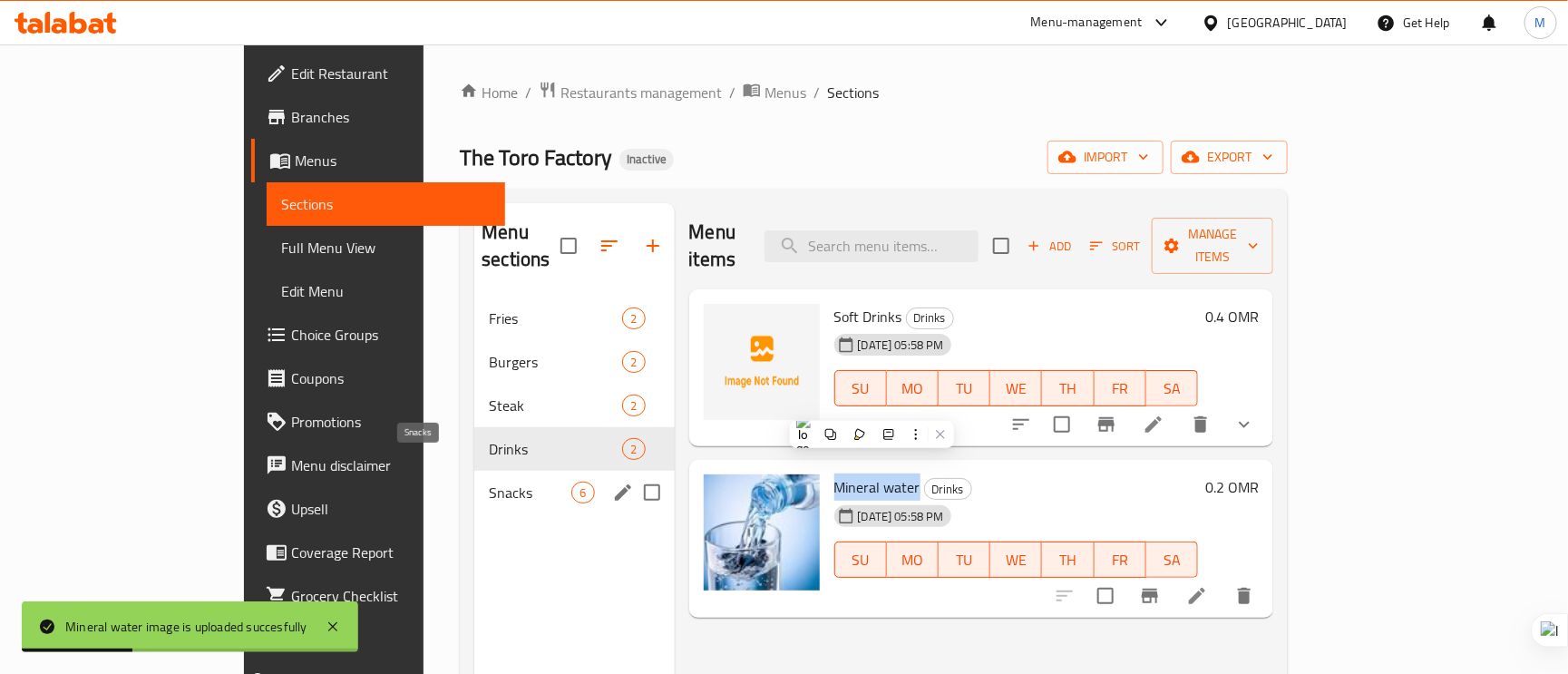
click at [489, 481] on span "Snacks" at bounding box center [530, 492] width 83 height 22
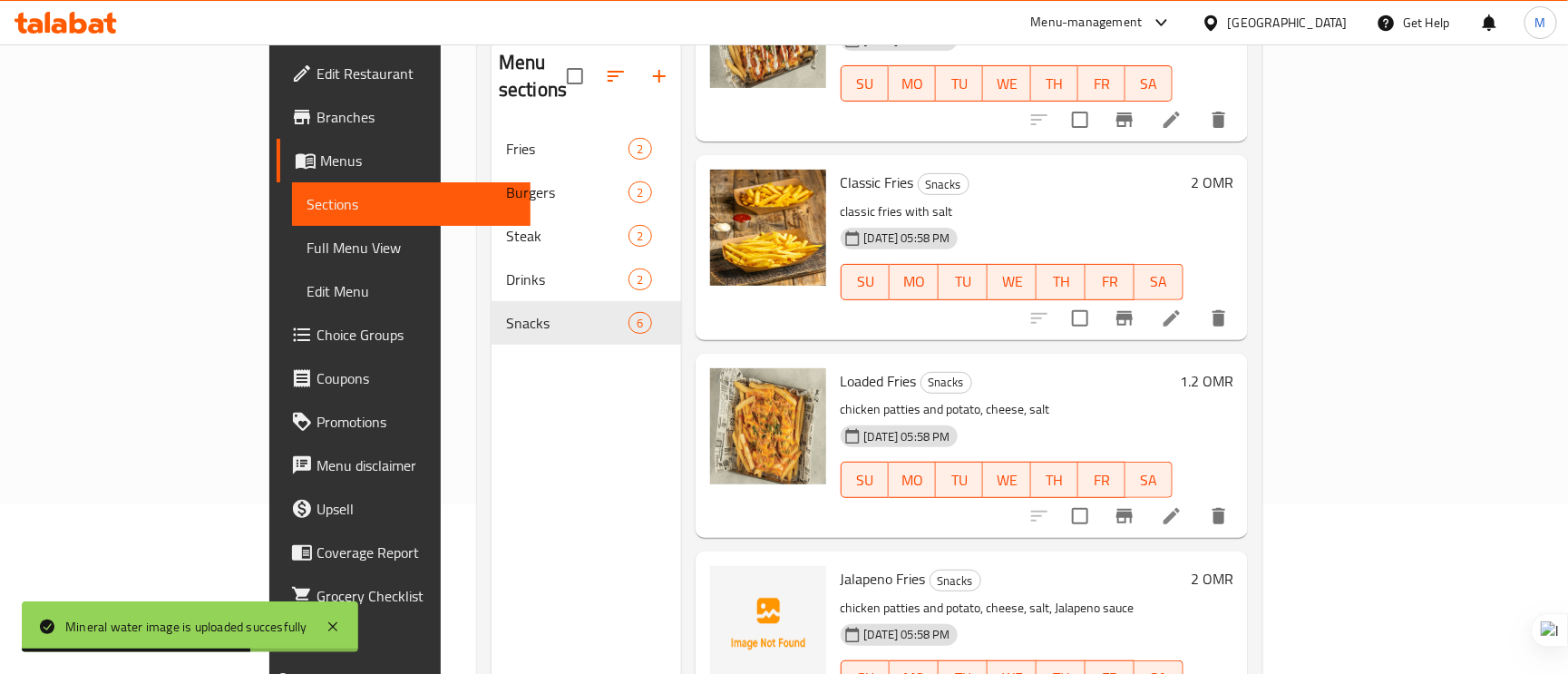
scroll to position [256, 0]
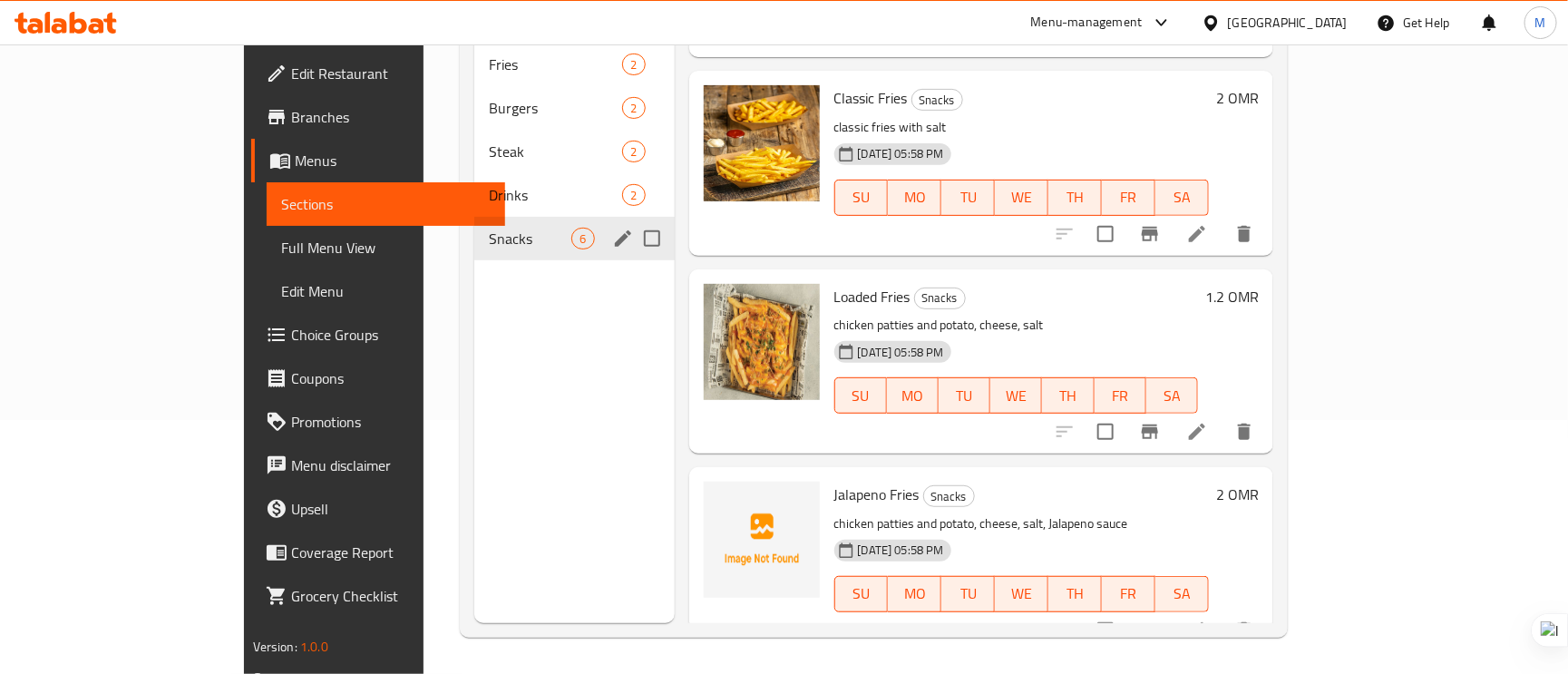
drag, startPoint x: 348, startPoint y: 212, endPoint x: 536, endPoint y: 240, distance: 190.1
click at [489, 228] on span "Snacks" at bounding box center [530, 239] width 83 height 22
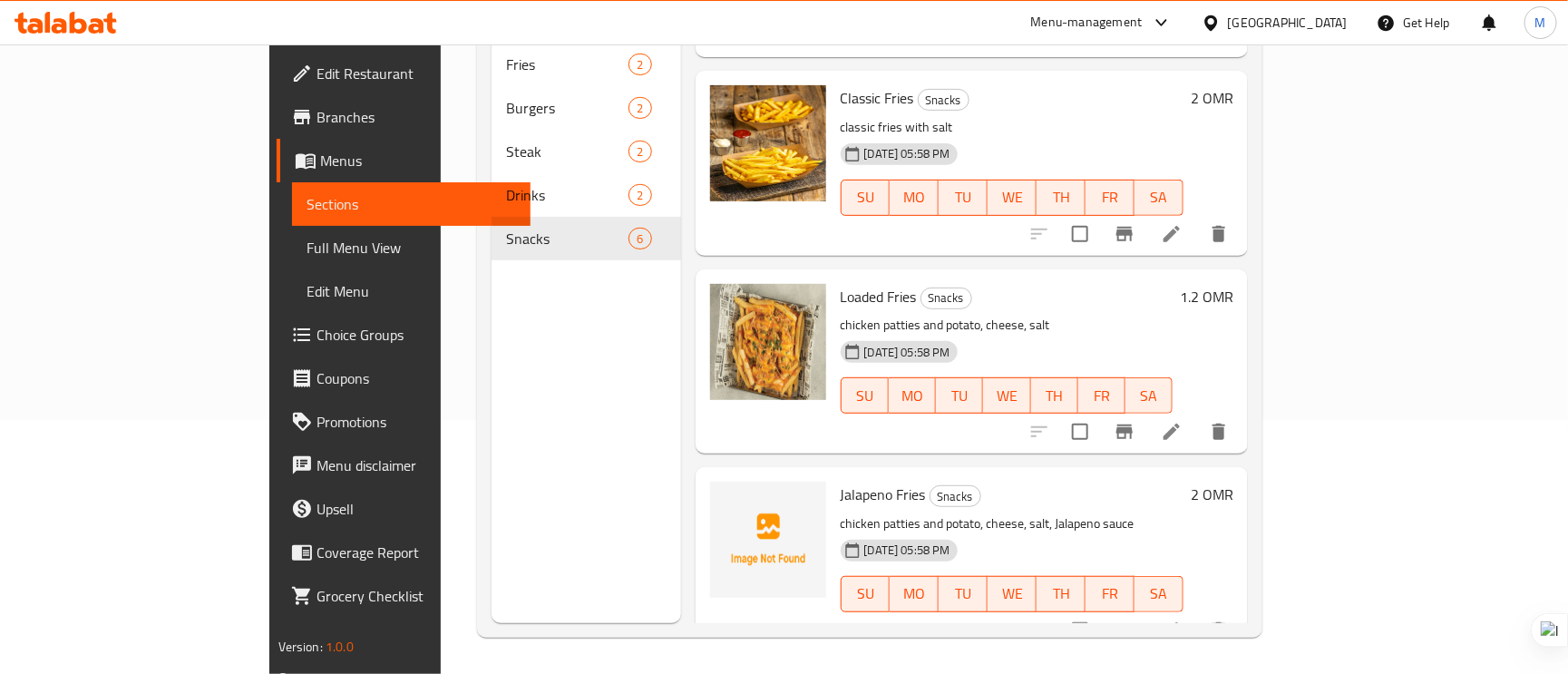
click at [848, 481] on span "Jalapeno Fries" at bounding box center [884, 494] width 85 height 27
click at [1185, 512] on p "chicken patties and potato, cheese, salt, Jalapeno sauce" at bounding box center [1013, 523] width 343 height 23
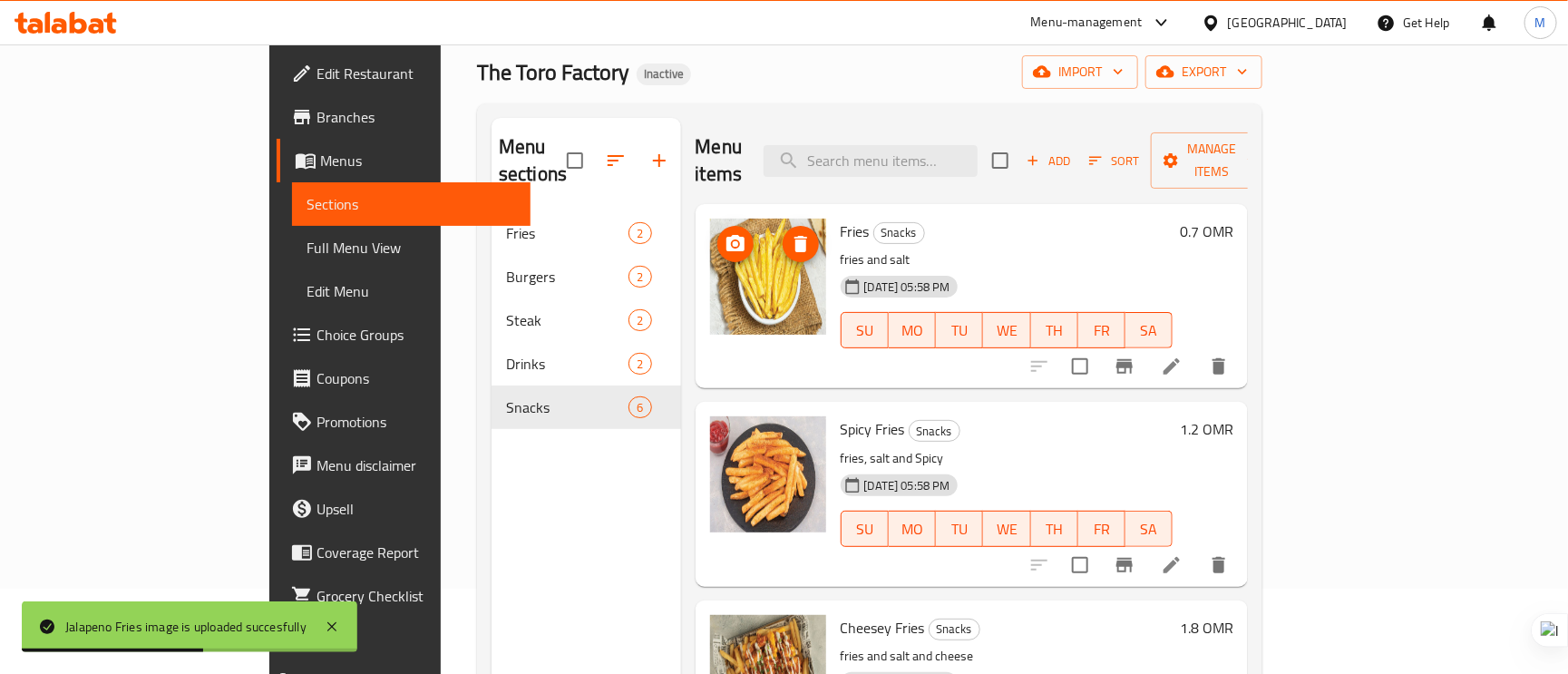
scroll to position [0, 0]
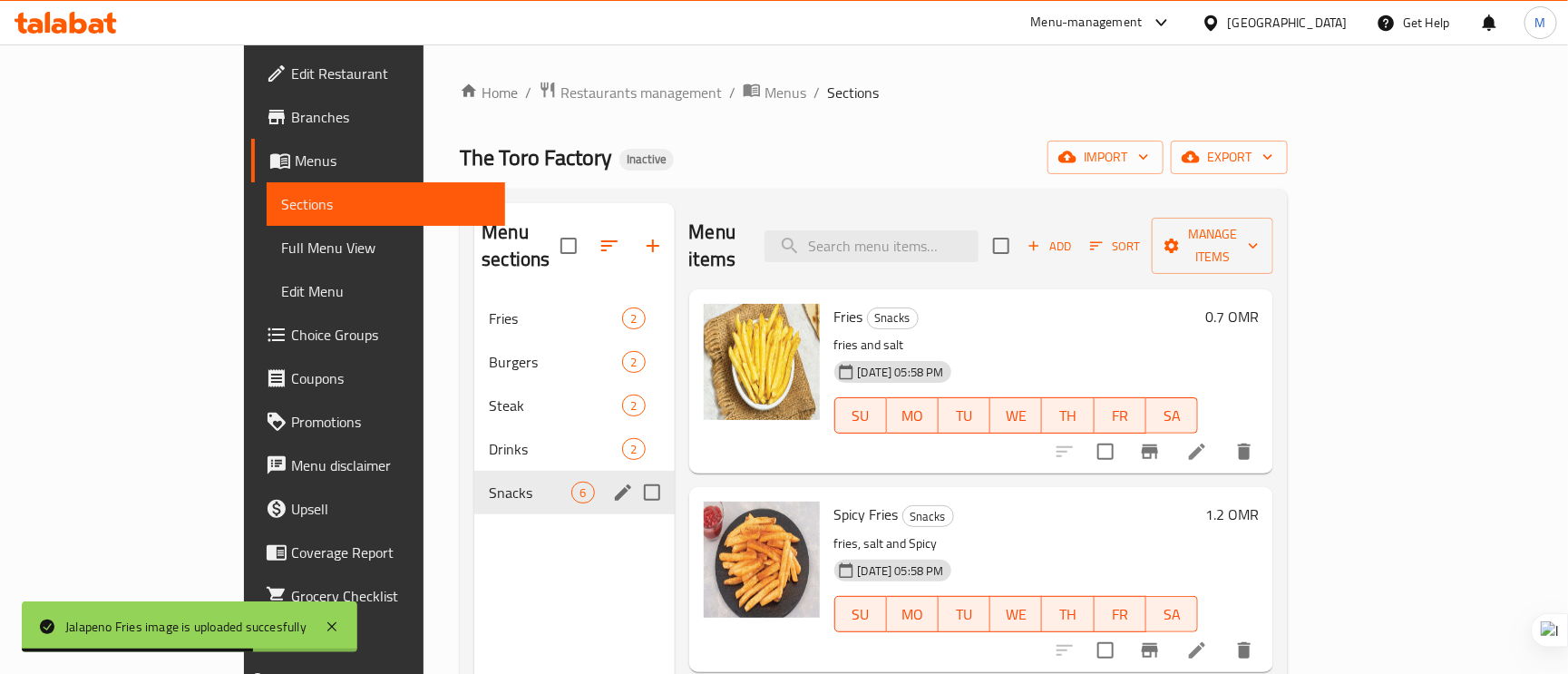
click at [474, 471] on div "Snacks 6" at bounding box center [574, 492] width 200 height 44
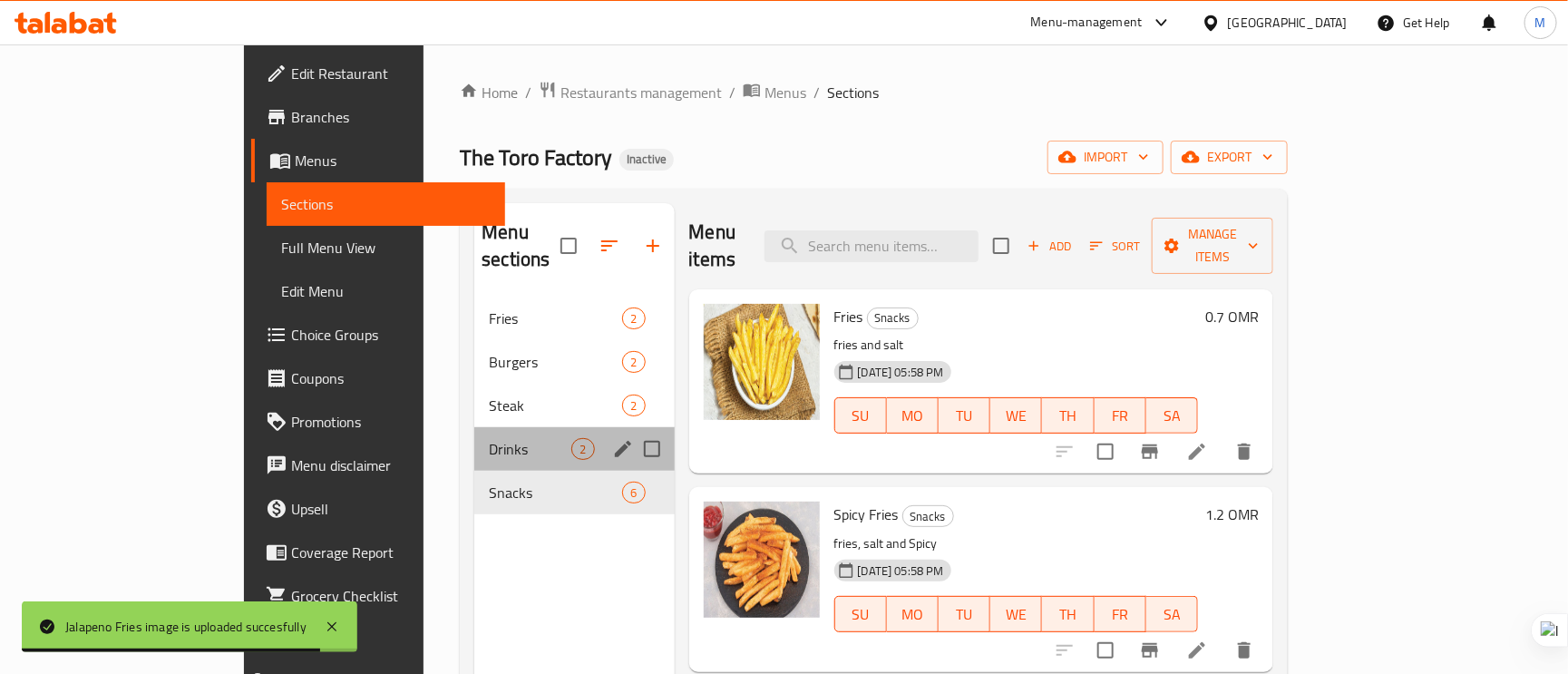
click at [474, 427] on div "Drinks 2" at bounding box center [574, 449] width 200 height 44
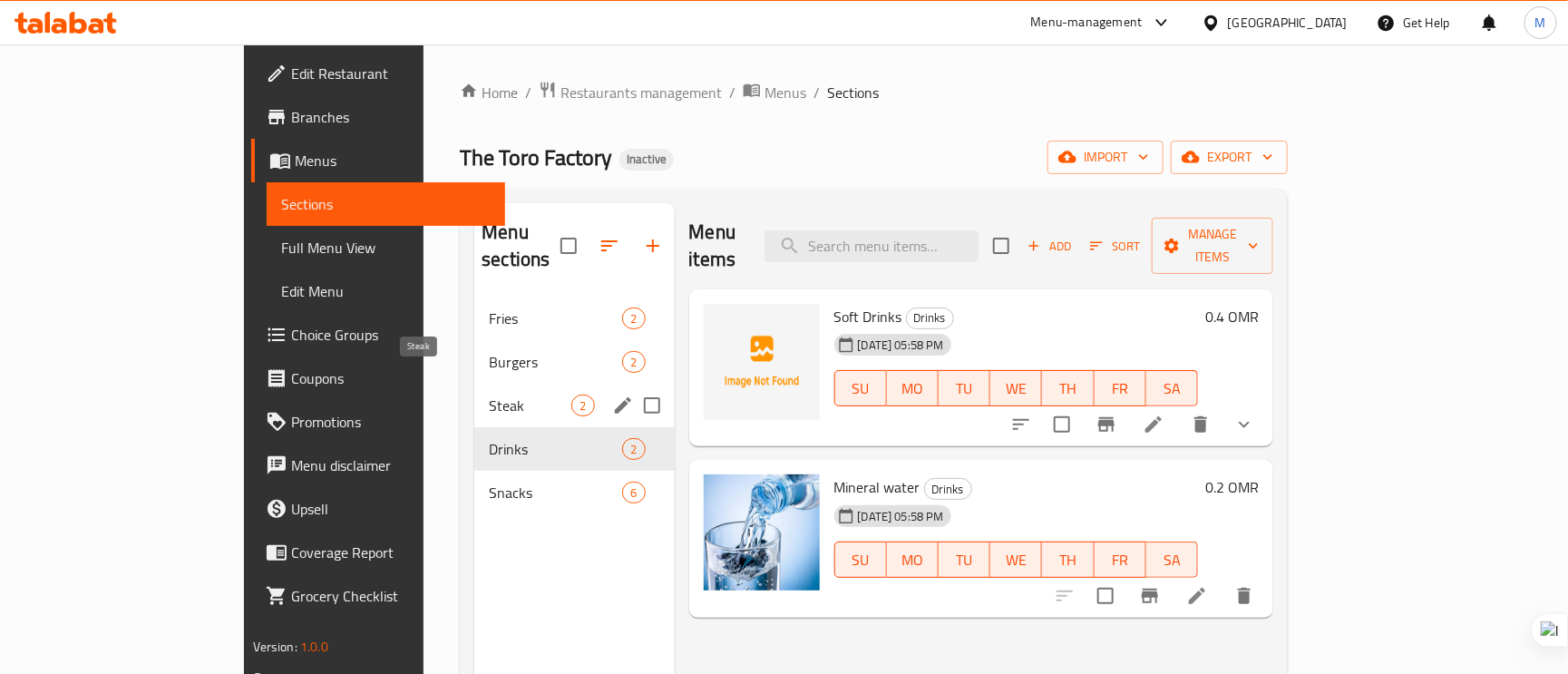
click at [489, 394] on span "Steak" at bounding box center [530, 405] width 83 height 22
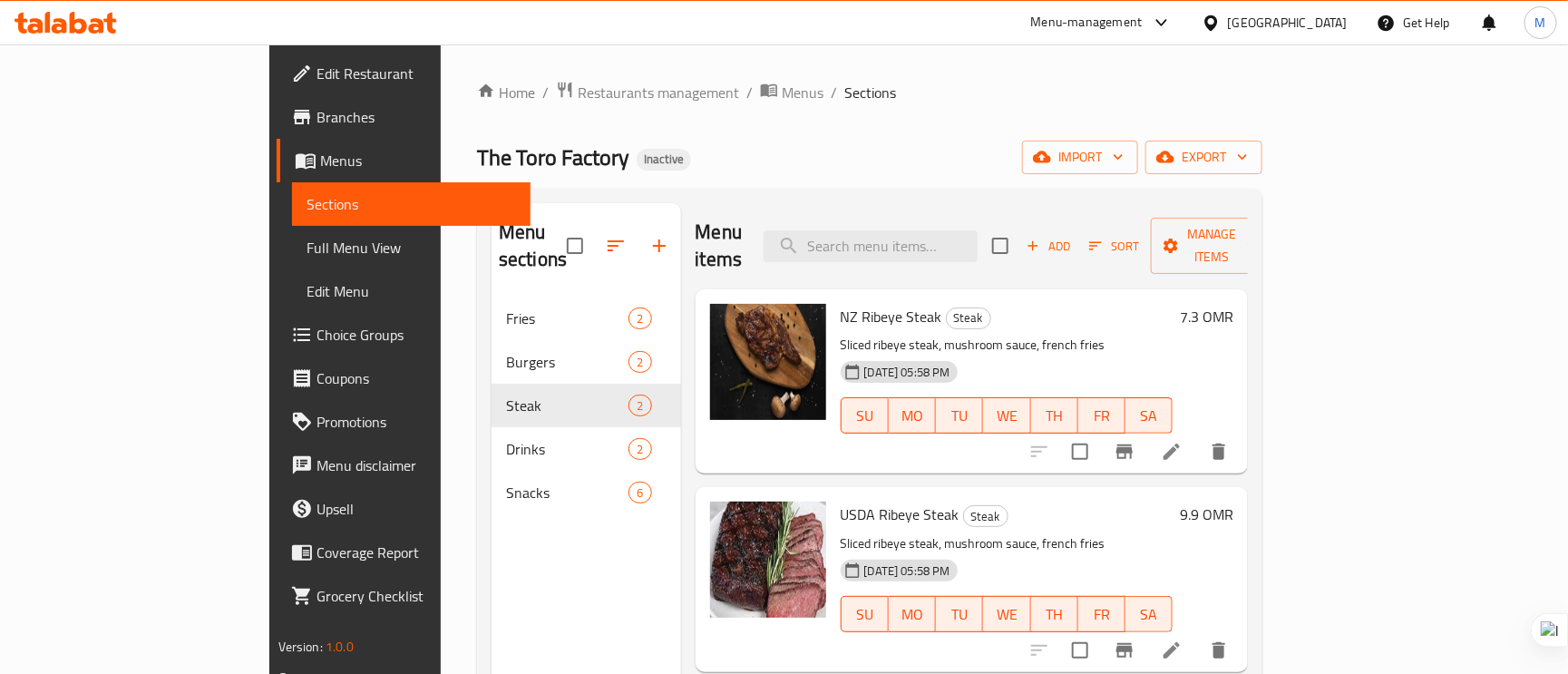
drag, startPoint x: 383, startPoint y: 269, endPoint x: 339, endPoint y: 293, distance: 50.1
click at [506, 307] on span "Fries" at bounding box center [567, 318] width 123 height 22
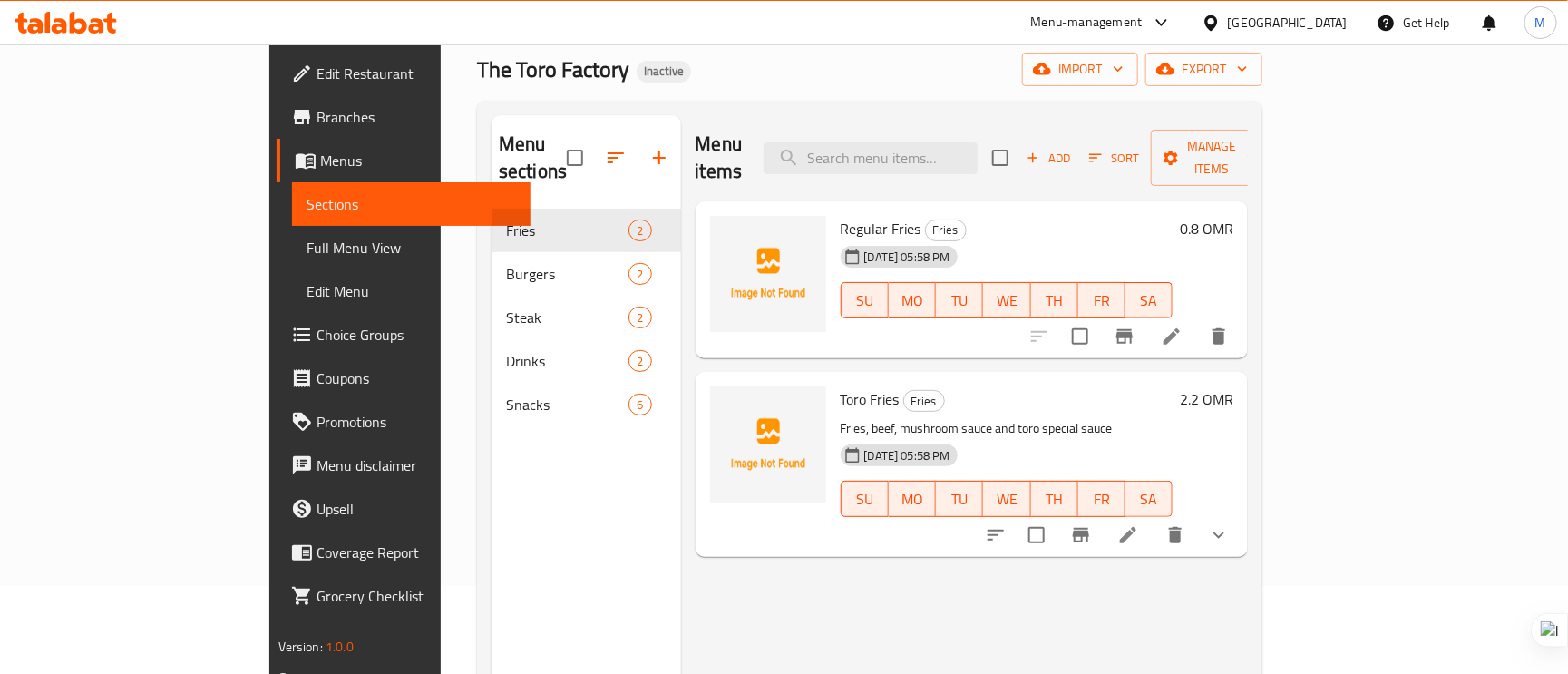
scroll to position [136, 0]
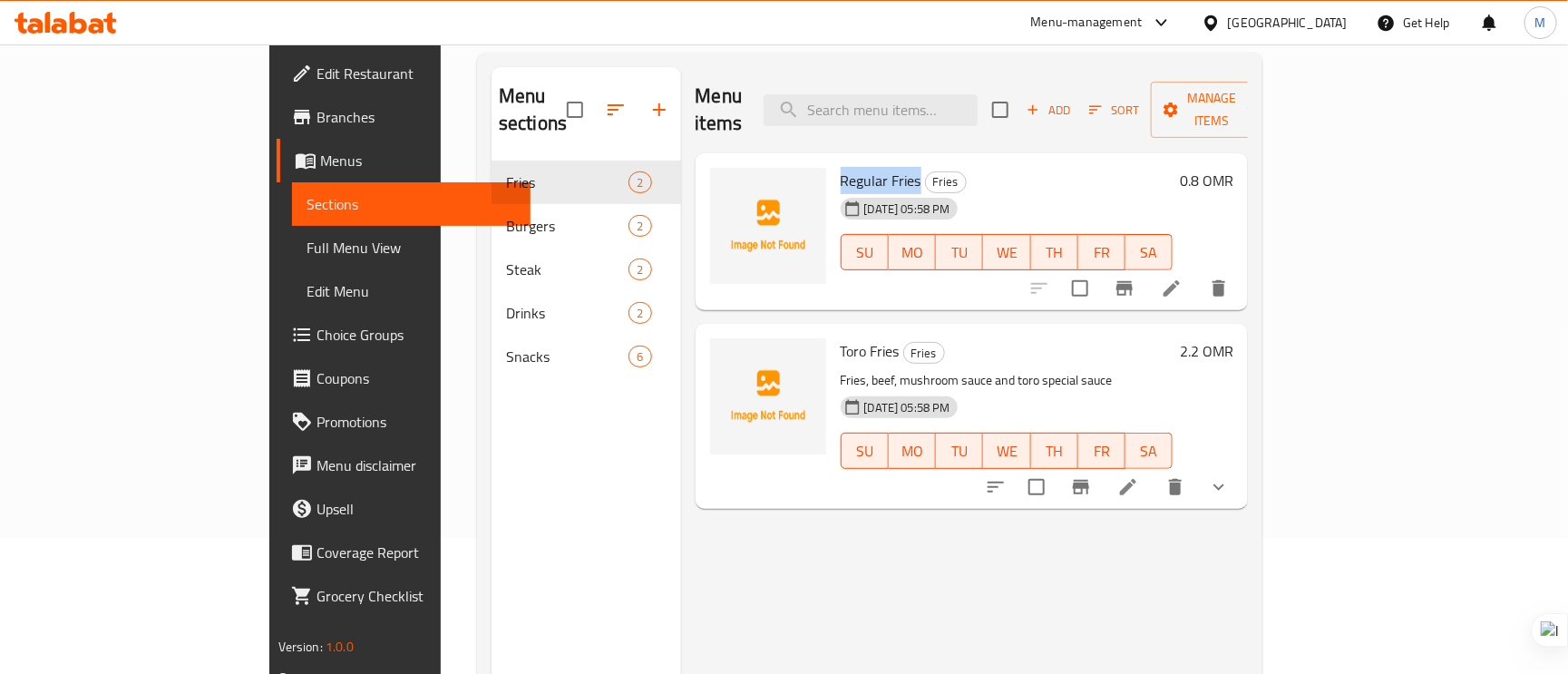
drag, startPoint x: 854, startPoint y: 156, endPoint x: 771, endPoint y: 144, distance: 83.9
click at [834, 161] on div "Regular Fries Fries 04-10-2025 05:58 PM SU MO TU WE TH FR SA" at bounding box center [1007, 233] width 347 height 144
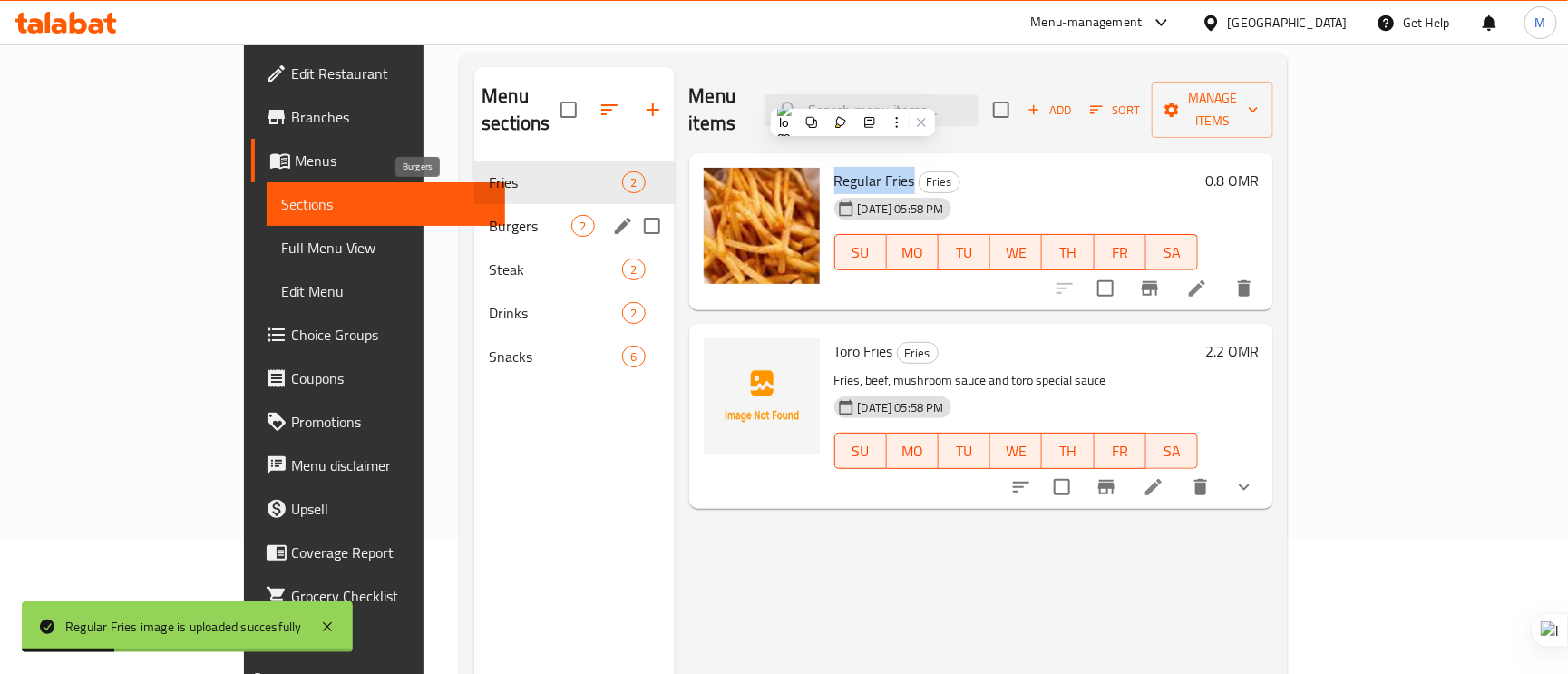
click at [489, 215] on span "Burgers" at bounding box center [530, 226] width 83 height 22
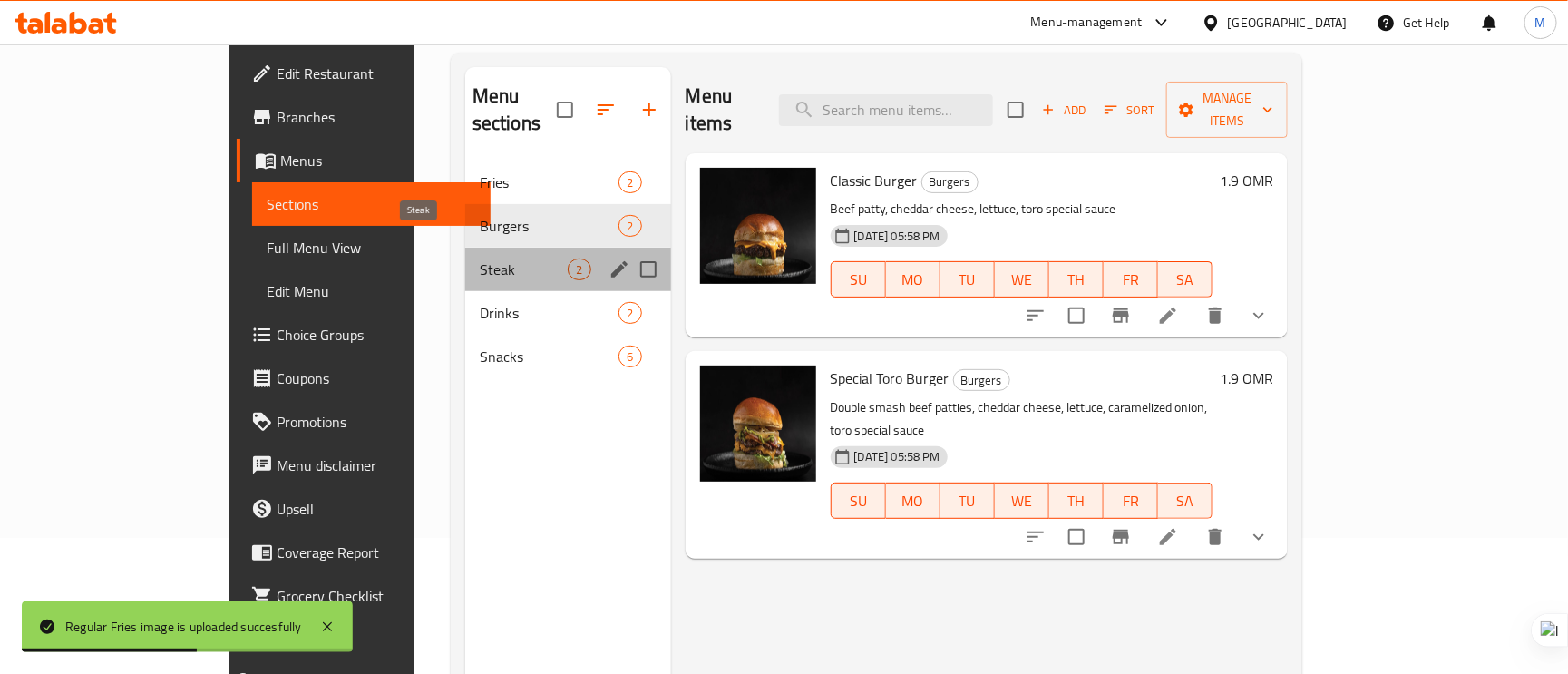
click at [480, 259] on span "Steak" at bounding box center [524, 270] width 89 height 22
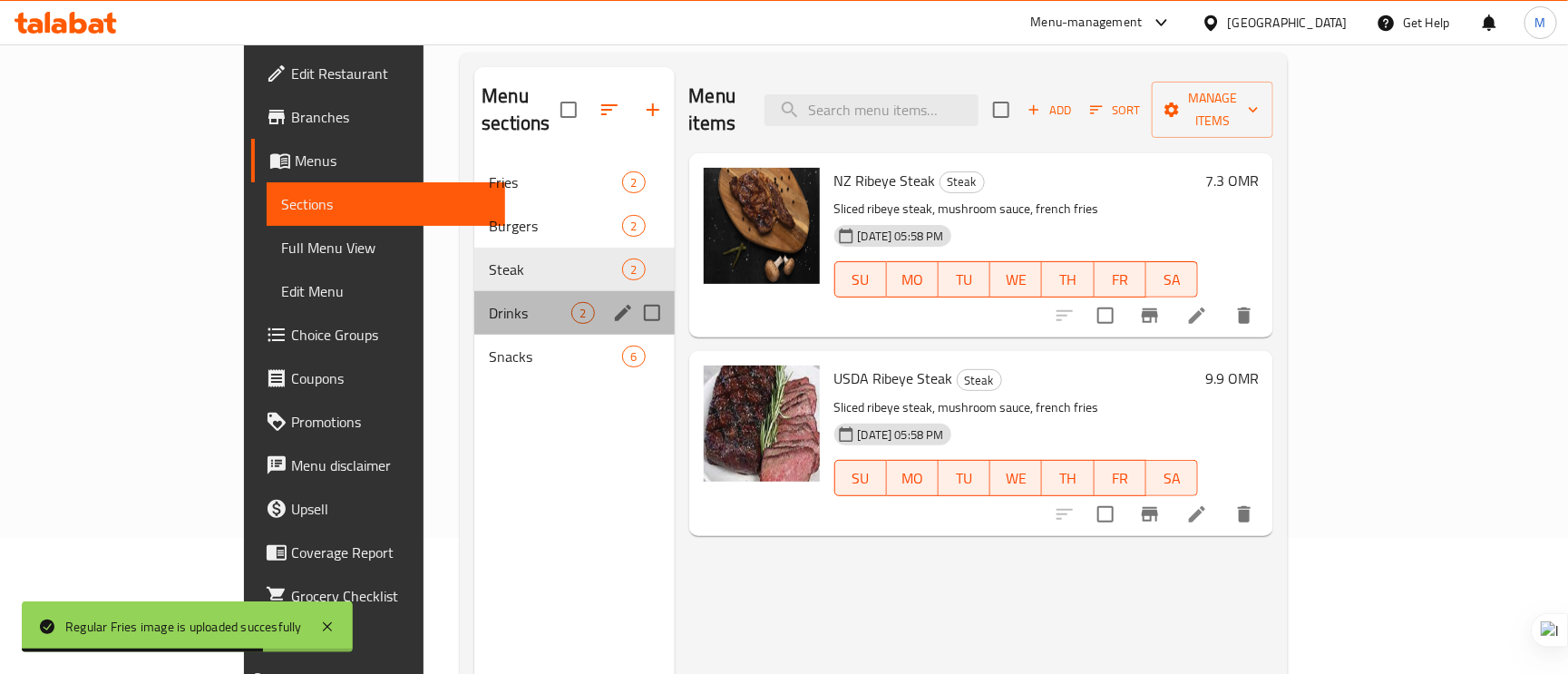
click at [474, 292] on div "Drinks 2" at bounding box center [574, 313] width 200 height 44
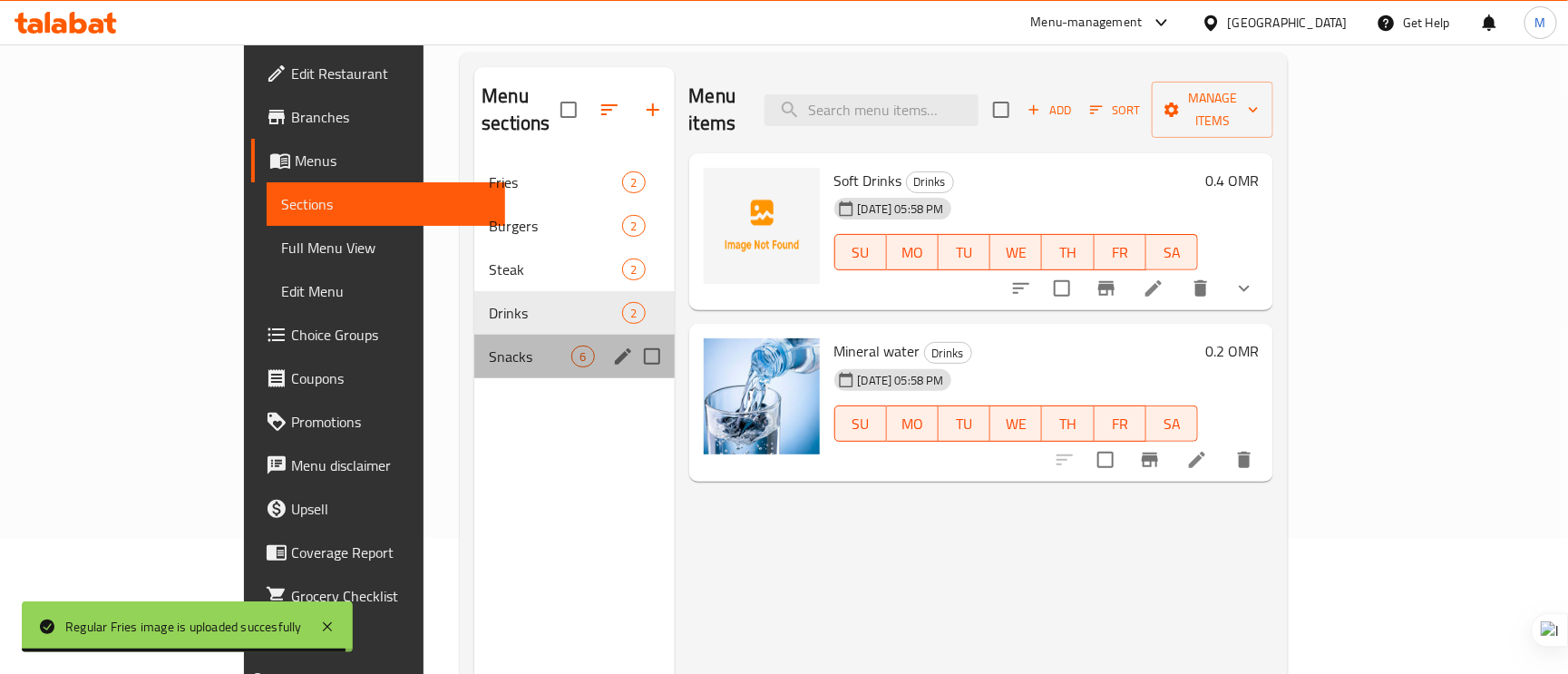
click at [474, 334] on div "Snacks 6" at bounding box center [574, 356] width 200 height 44
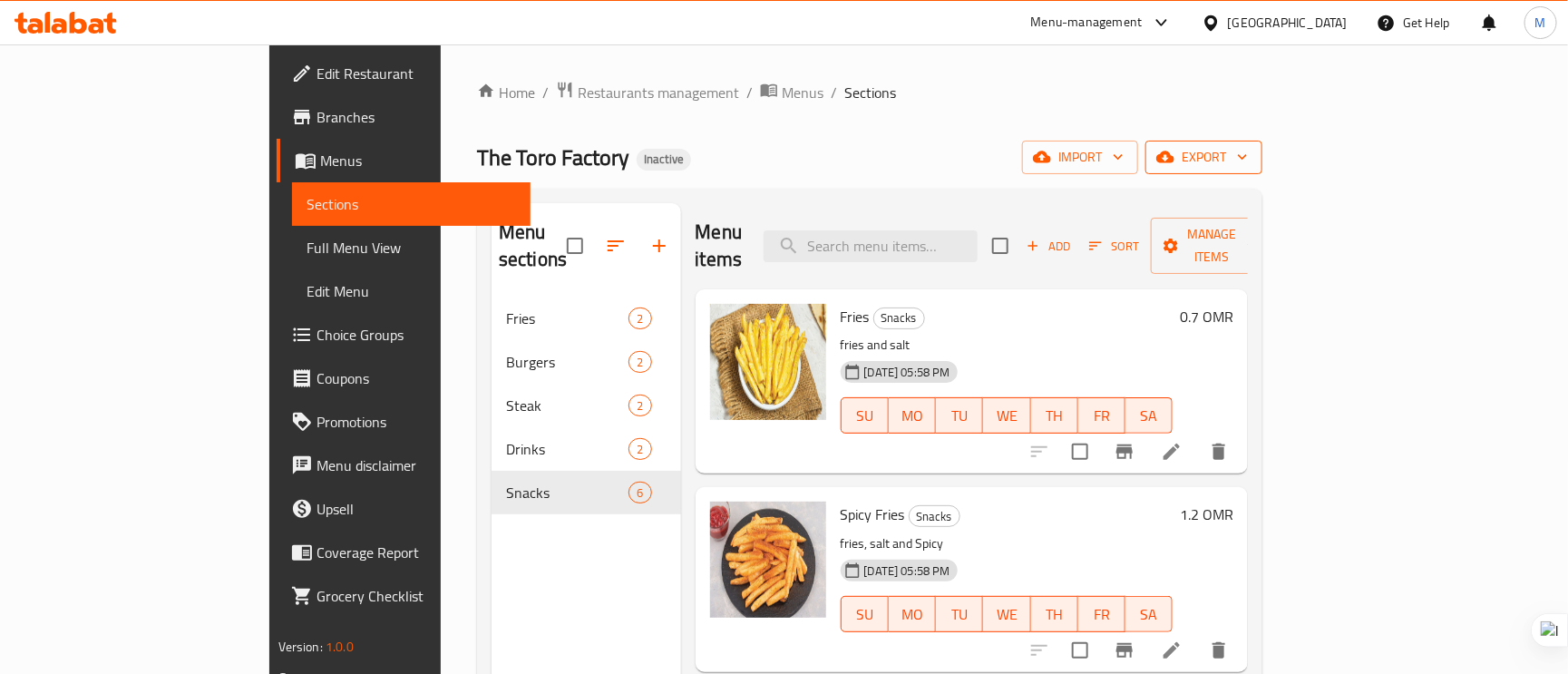
click at [1248, 147] on span "export" at bounding box center [1204, 157] width 88 height 23
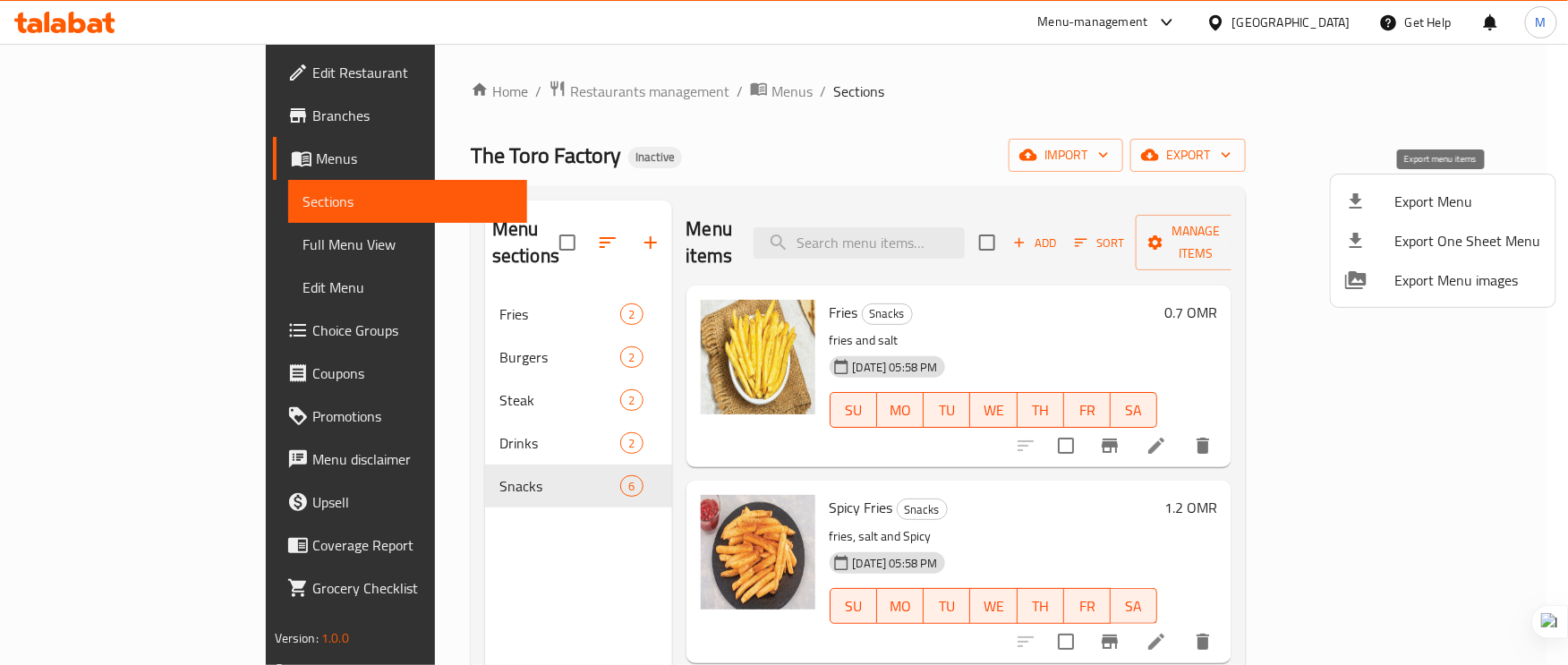
click at [1415, 199] on span "Export Menu" at bounding box center [1468, 202] width 146 height 22
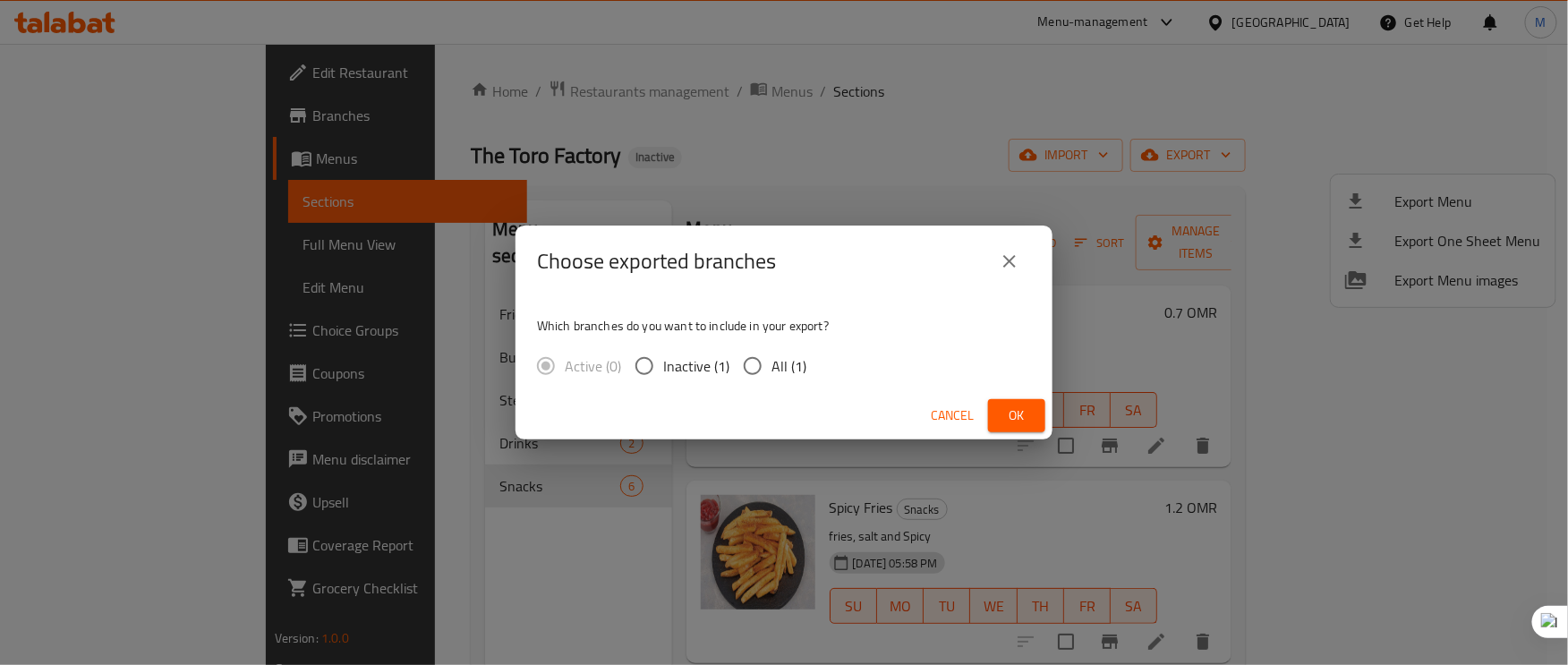
click at [742, 361] on input "All (1)" at bounding box center [753, 366] width 38 height 38
radio input "true"
drag, startPoint x: 1021, startPoint y: 408, endPoint x: 1005, endPoint y: 413, distance: 16.8
click at [1005, 413] on span "Ok" at bounding box center [1017, 415] width 29 height 22
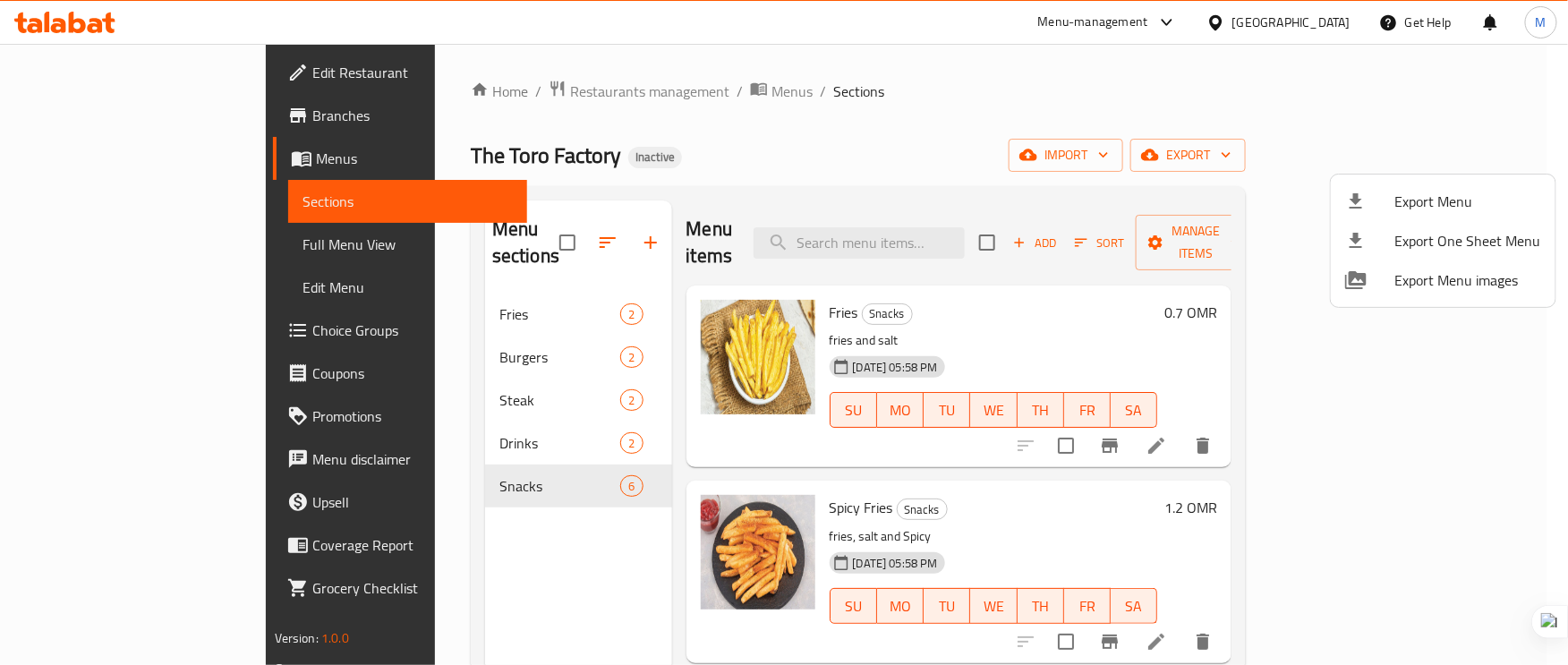
click at [123, 81] on div at bounding box center [784, 332] width 1568 height 665
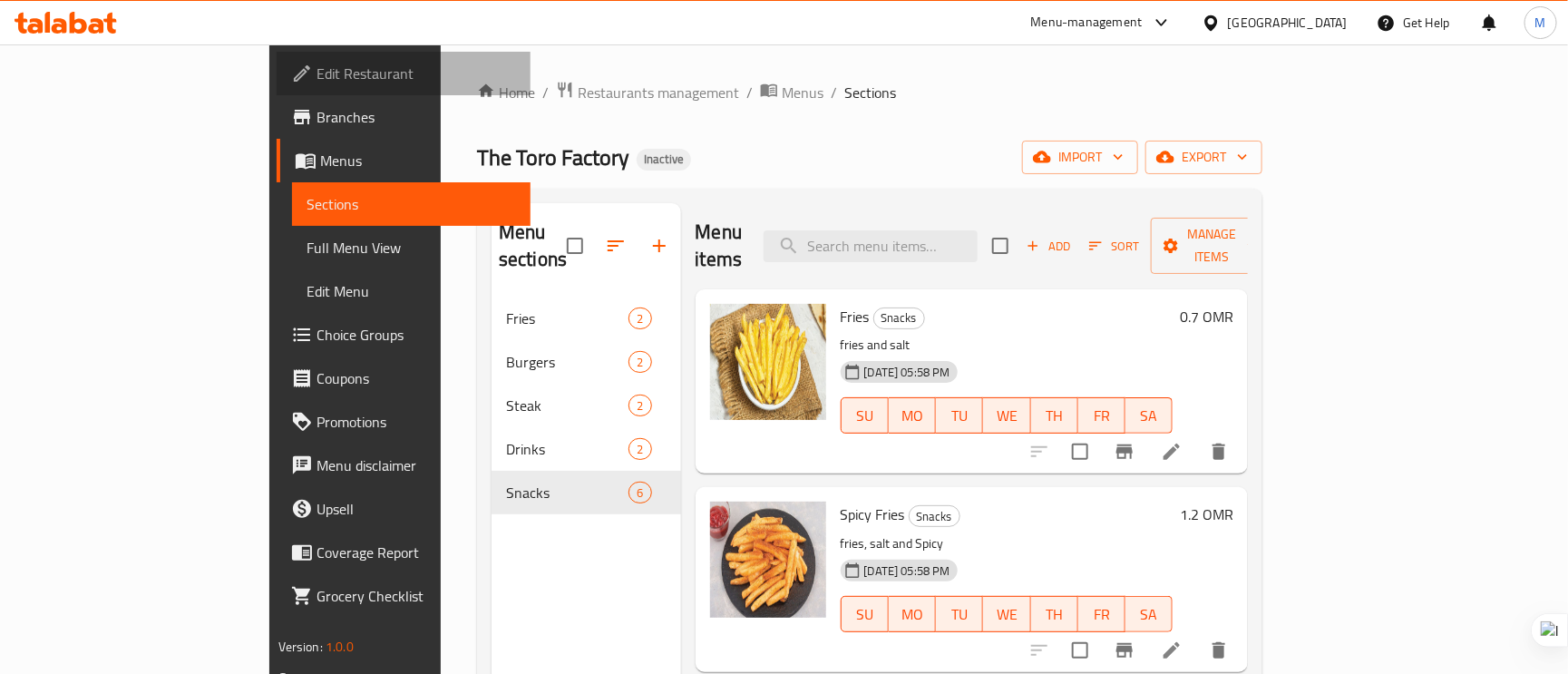
click at [316, 65] on span "Edit Restaurant" at bounding box center [416, 74] width 201 height 22
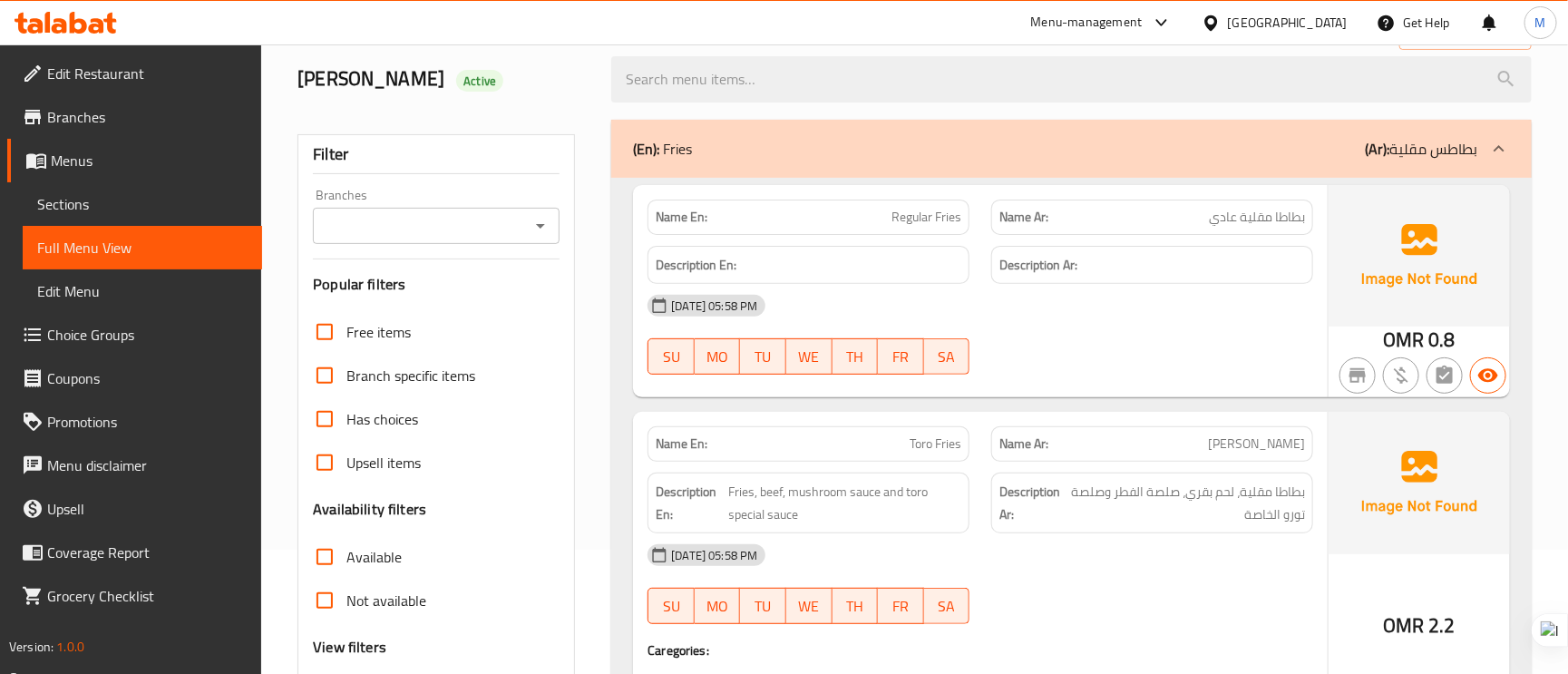
scroll to position [273, 0]
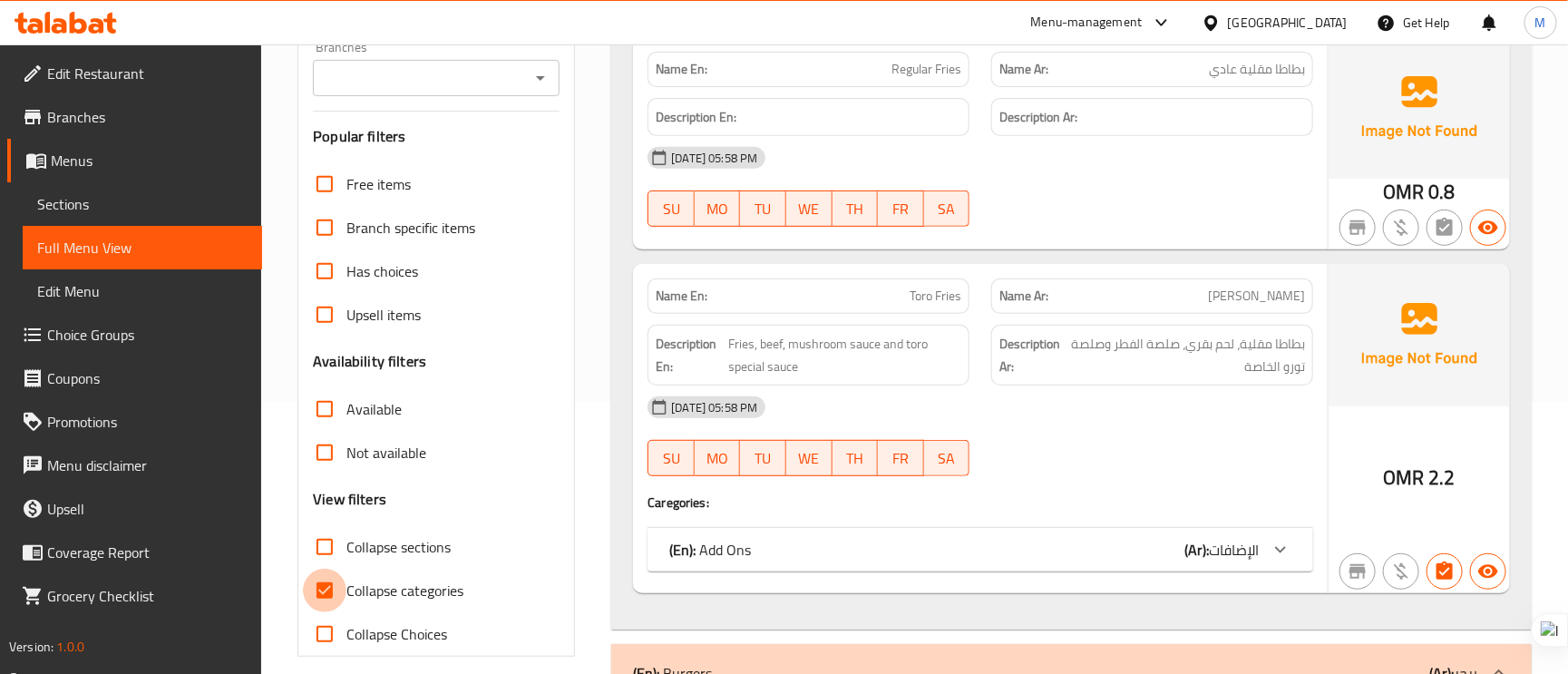
click at [314, 578] on input "Collapse categories" at bounding box center [325, 590] width 44 height 44
checkbox input "false"
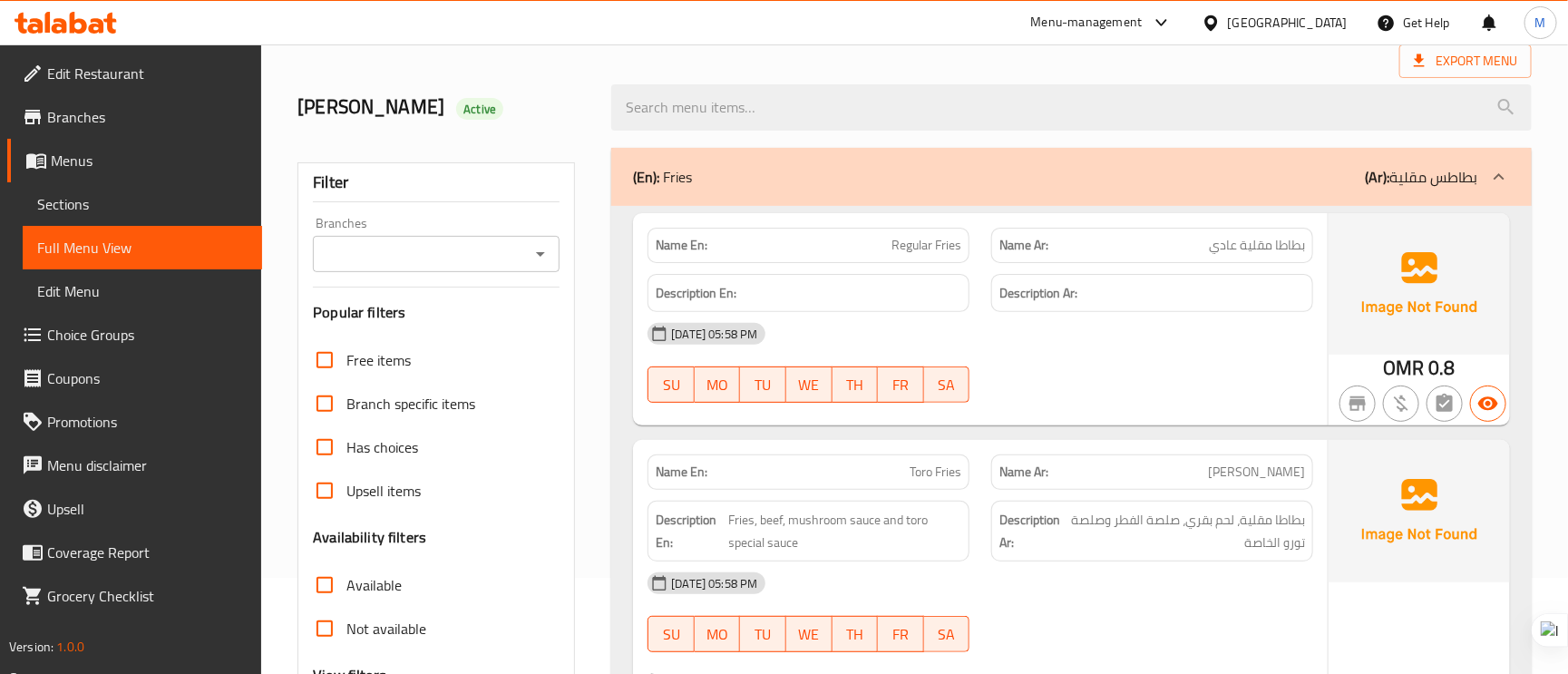
scroll to position [0, 0]
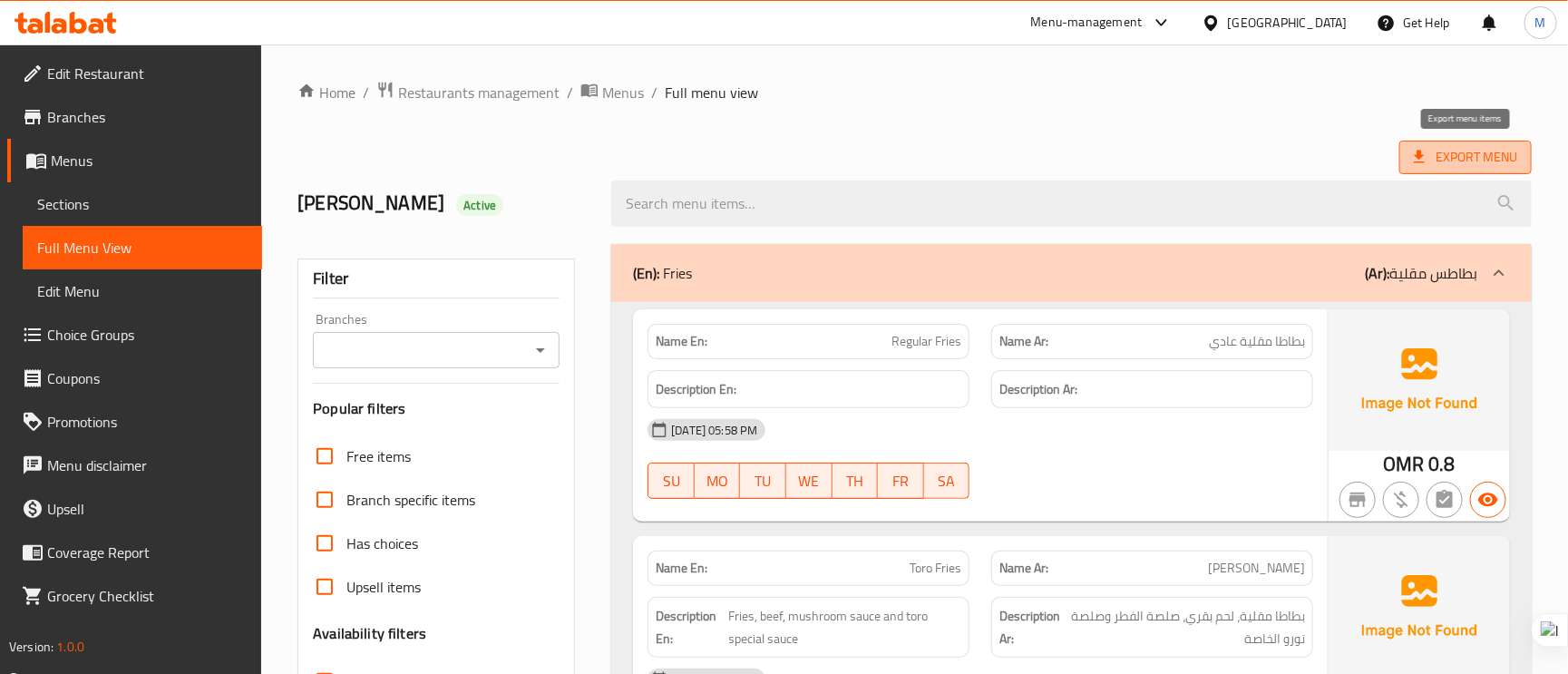
click at [1515, 165] on span "Export Menu" at bounding box center [1466, 157] width 104 height 23
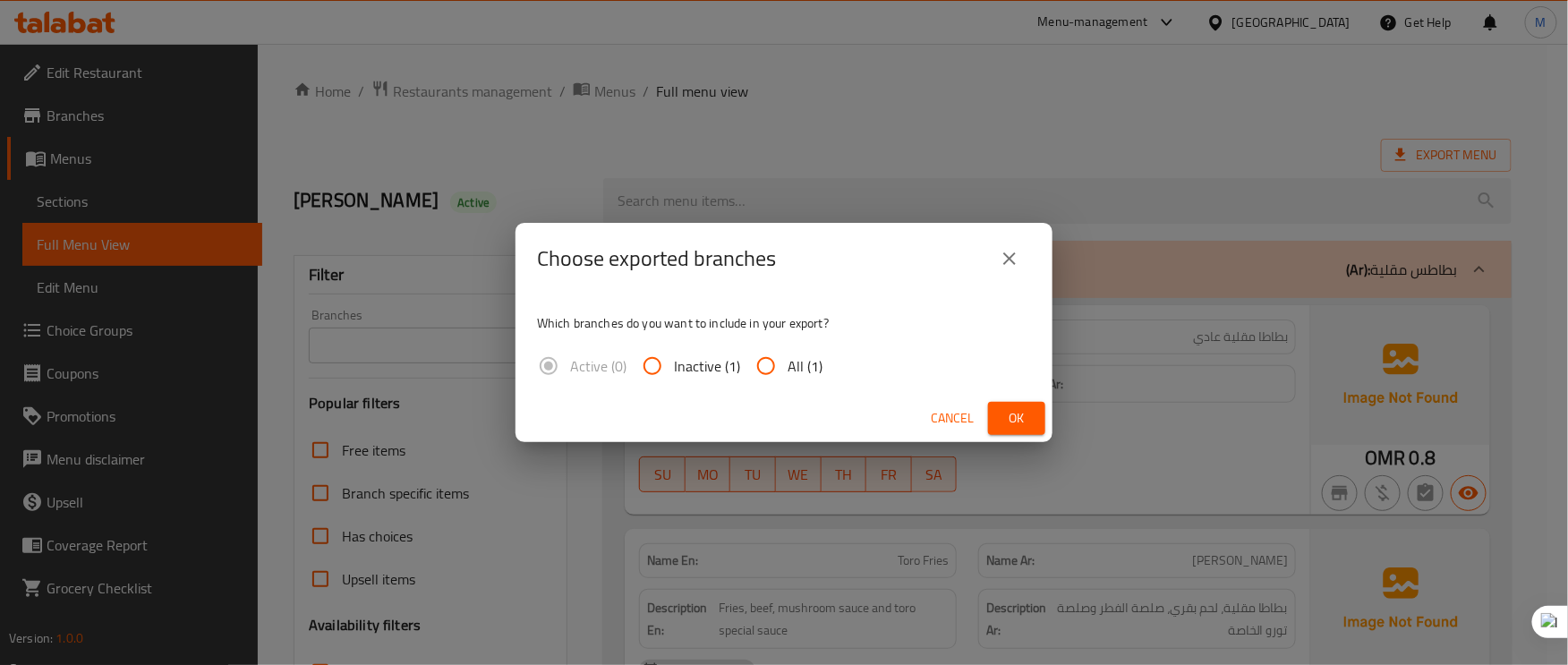
click at [770, 352] on input "All (1)" at bounding box center [767, 366] width 43 height 43
radio input "true"
click at [1024, 405] on button "Ok" at bounding box center [1017, 418] width 57 height 33
click at [1024, 405] on div at bounding box center [784, 332] width 1568 height 665
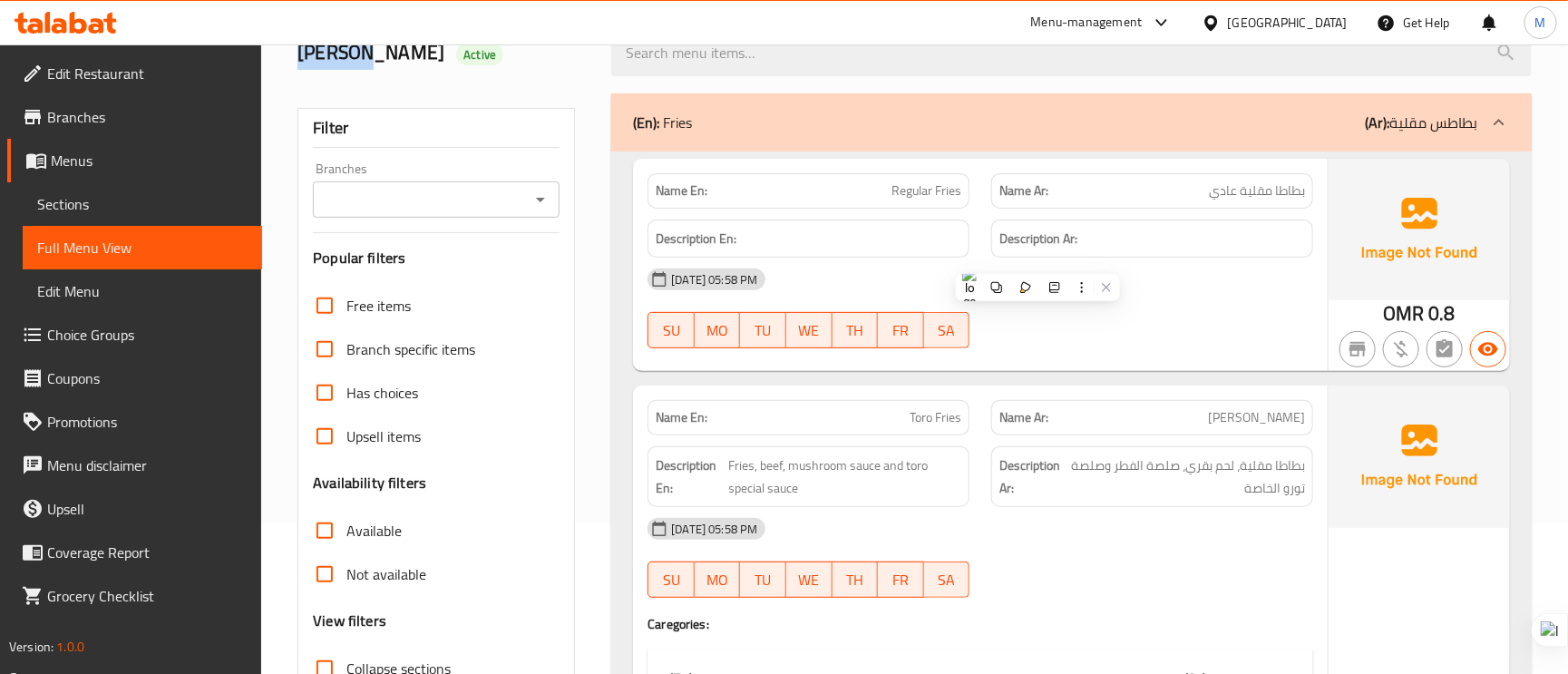
scroll to position [273, 0]
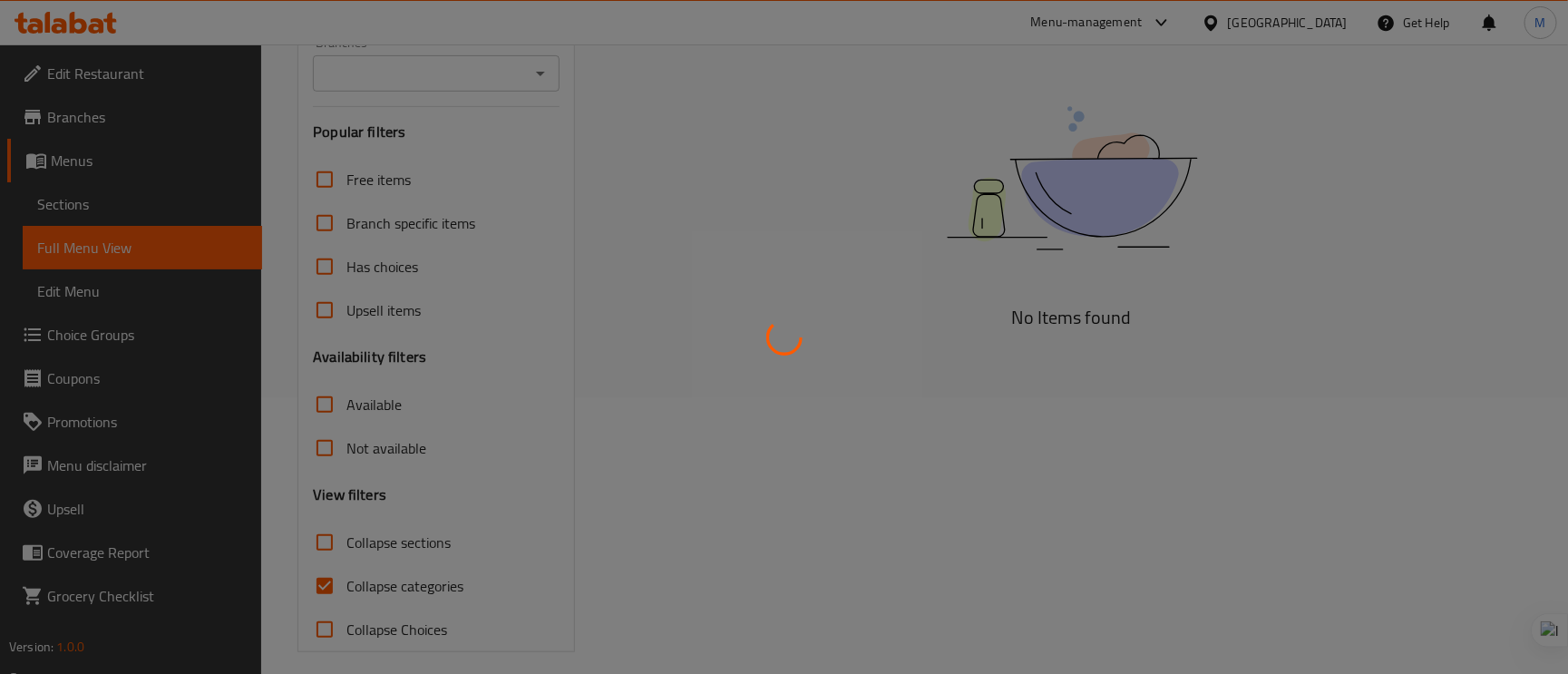
scroll to position [293, 0]
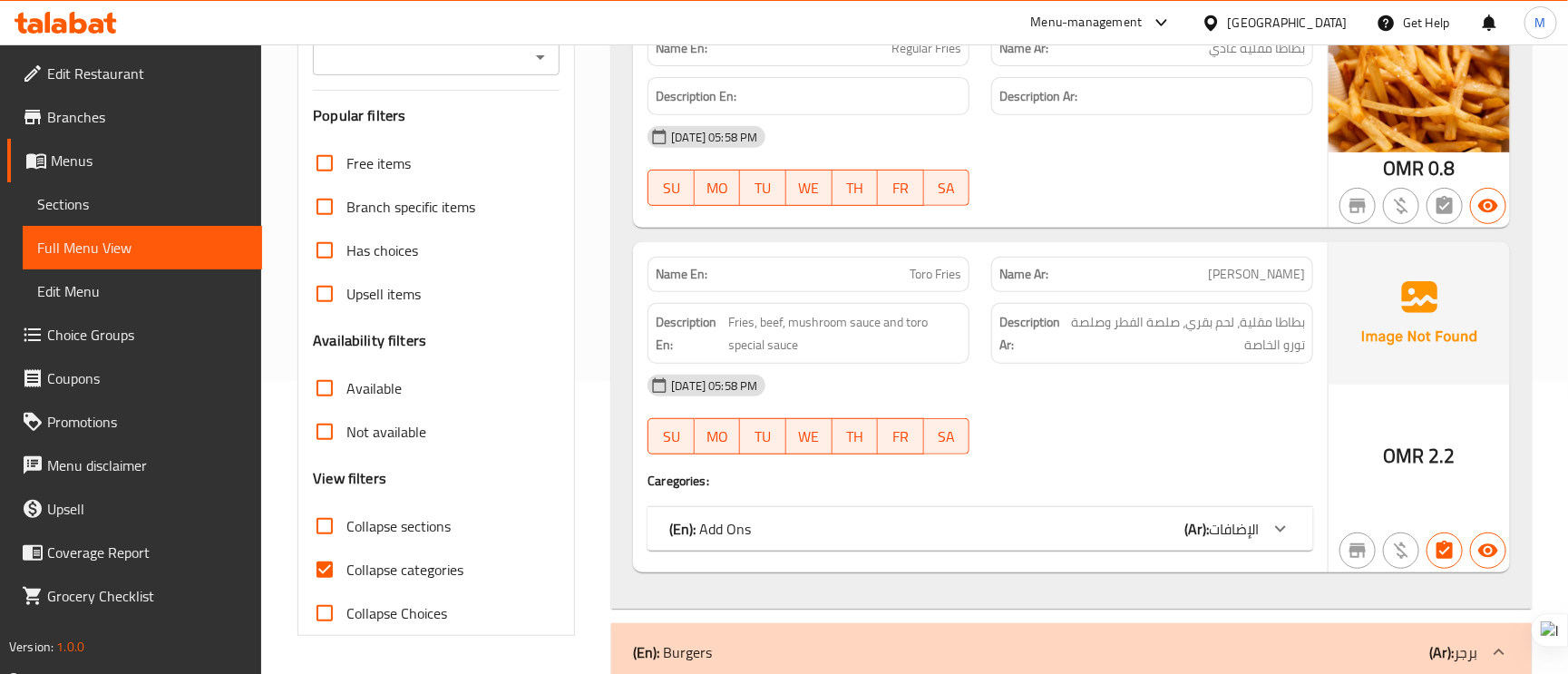
click at [322, 571] on input "Collapse categories" at bounding box center [325, 570] width 44 height 44
checkbox input "false"
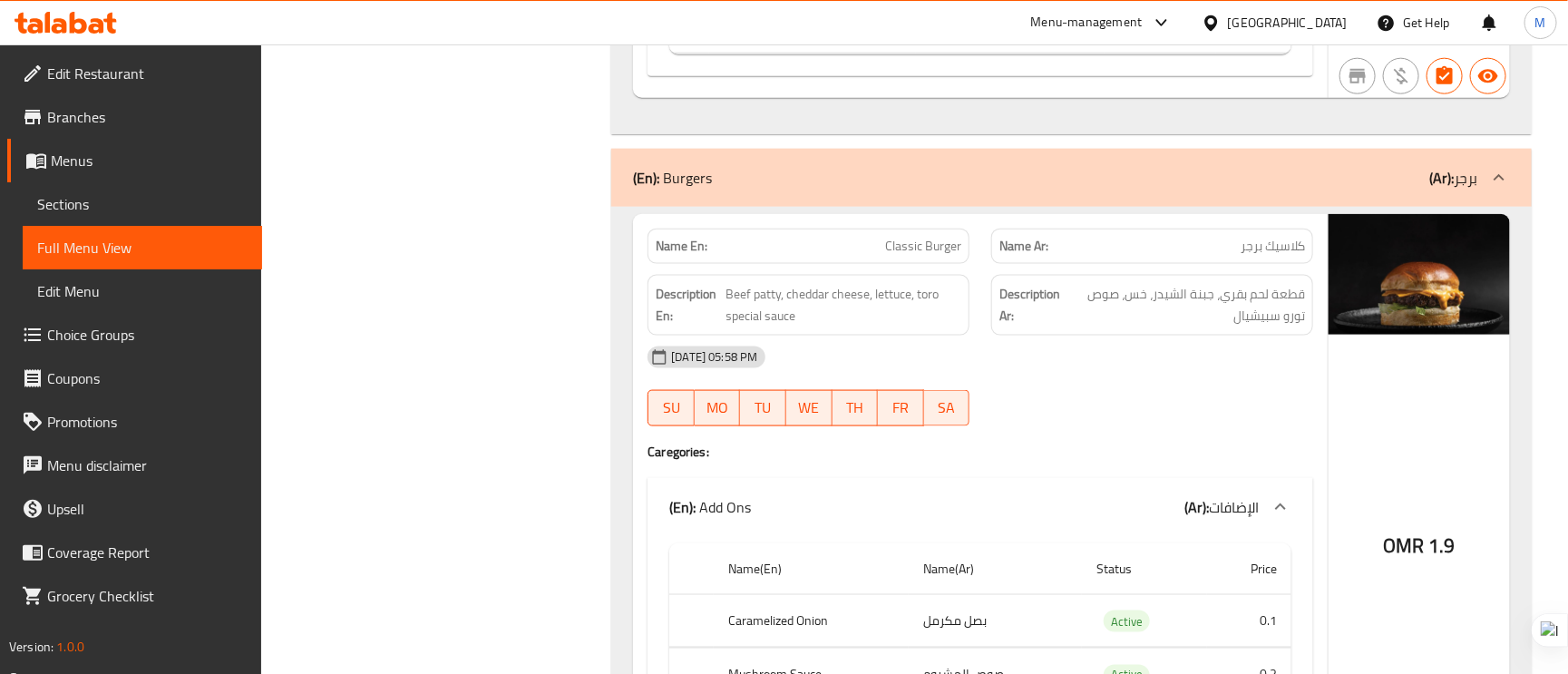
scroll to position [0, 0]
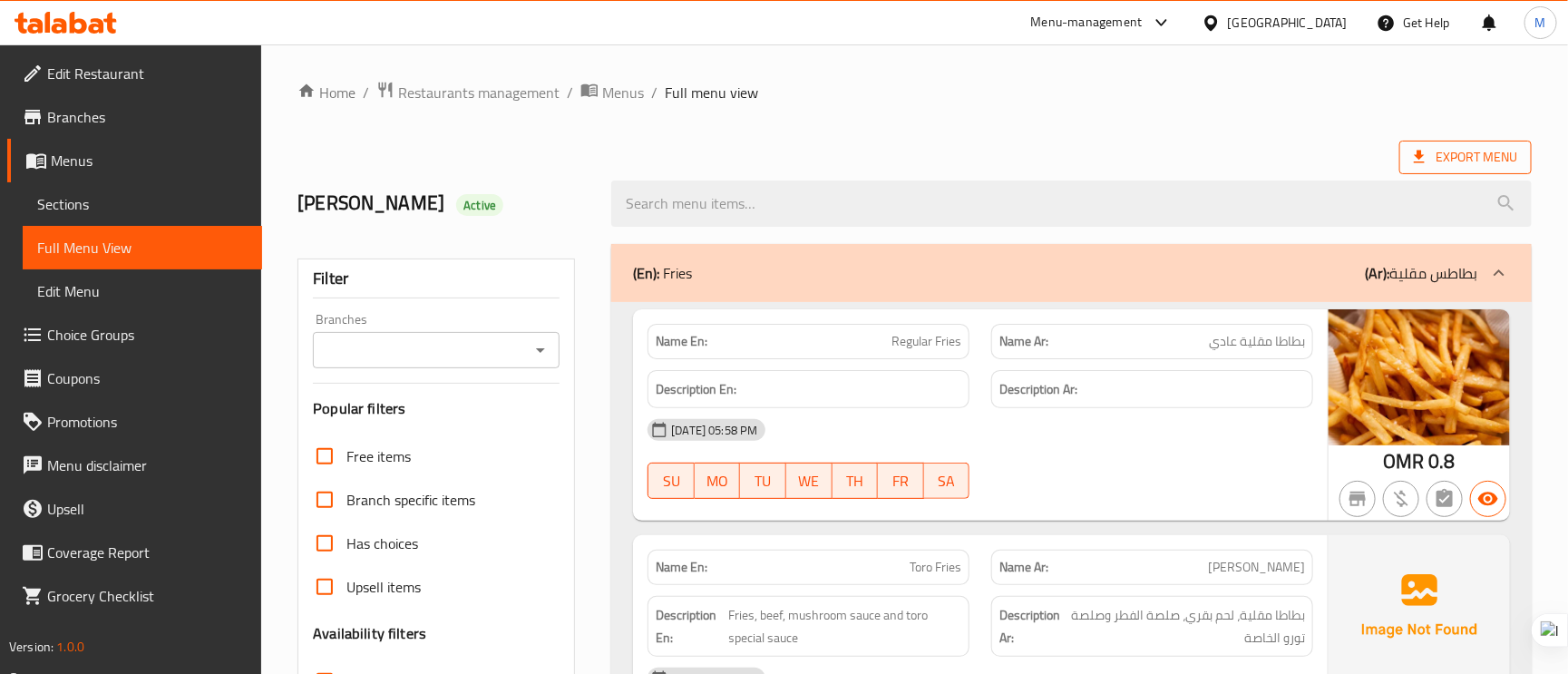
click at [1474, 165] on span "Export Menu" at bounding box center [1466, 157] width 104 height 23
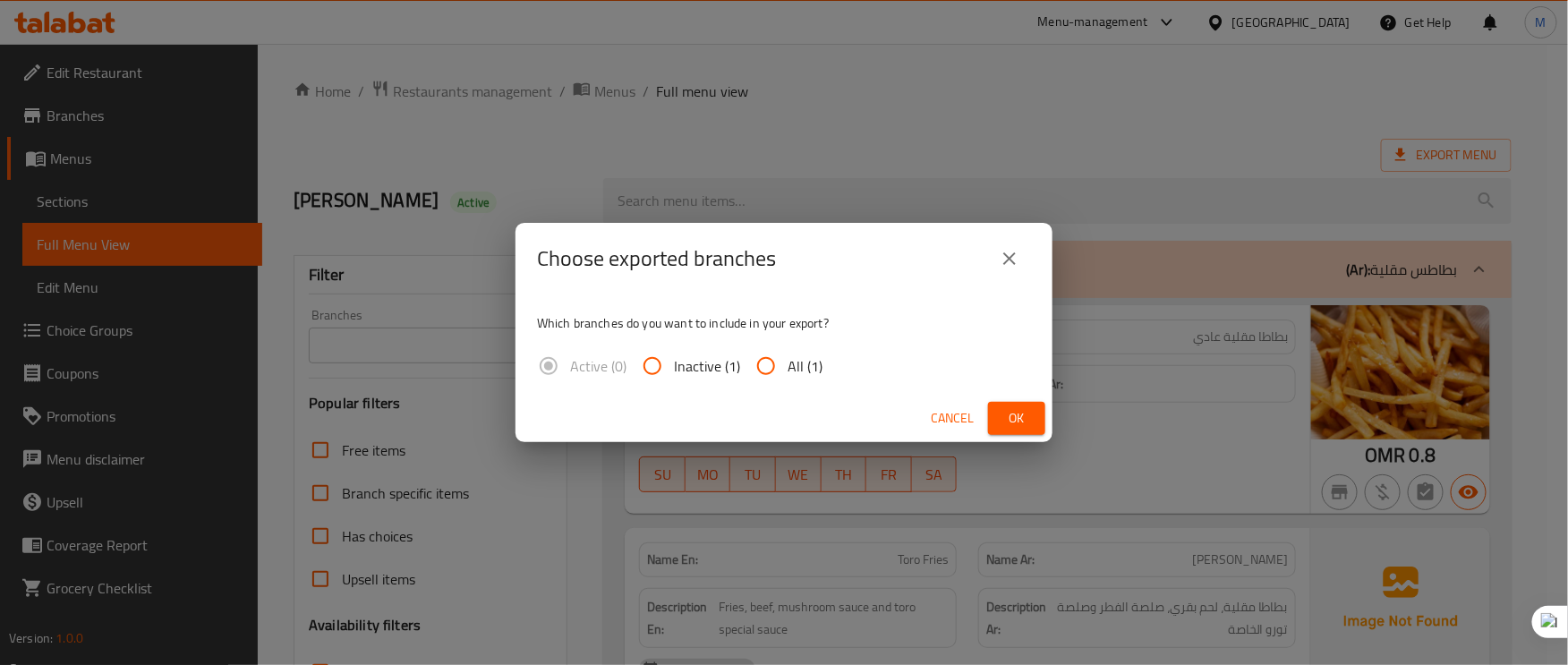
click at [771, 358] on input "All (1)" at bounding box center [767, 366] width 43 height 43
radio input "true"
click at [1011, 402] on button "Ok" at bounding box center [1017, 418] width 57 height 33
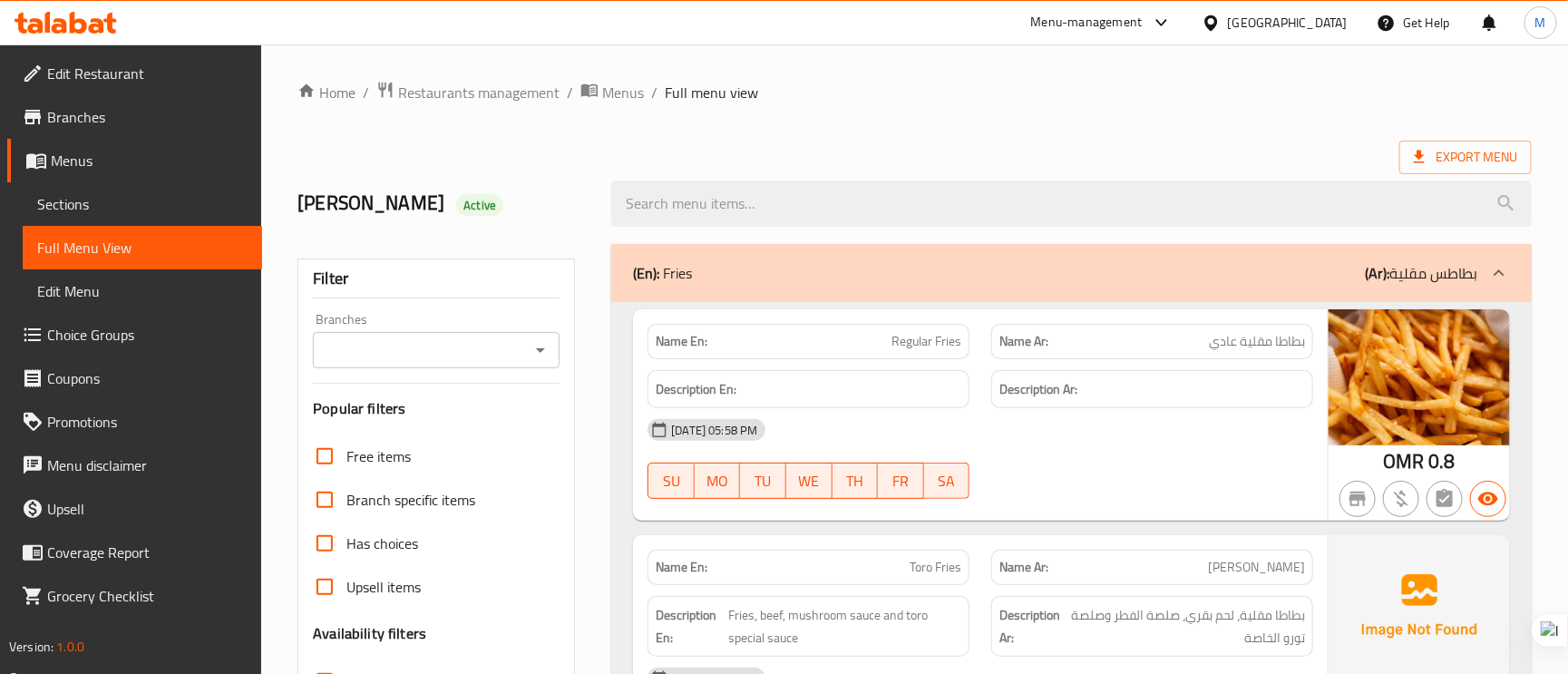
click at [146, 203] on span "Sections" at bounding box center [143, 204] width 211 height 22
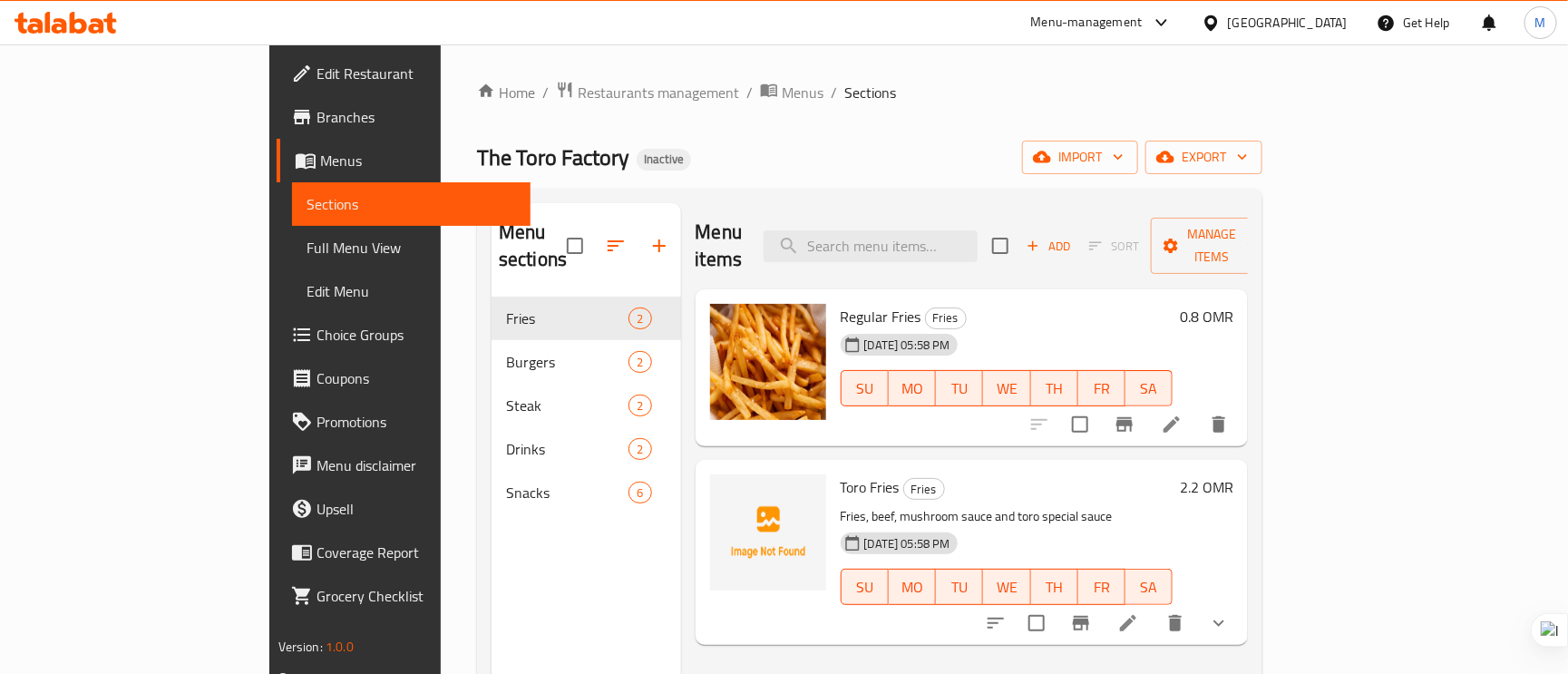
click at [306, 241] on span "Full Menu View" at bounding box center [412, 248] width 211 height 22
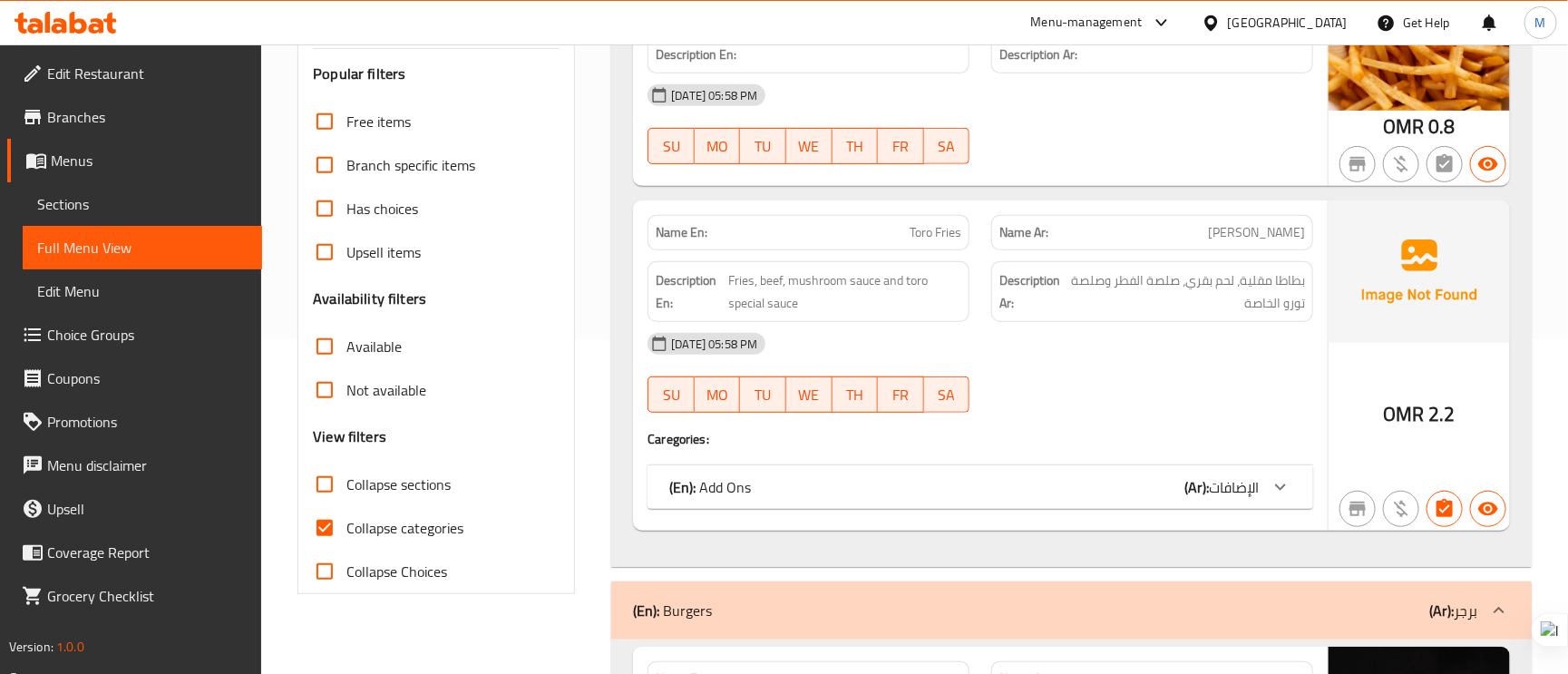
scroll to position [544, 0]
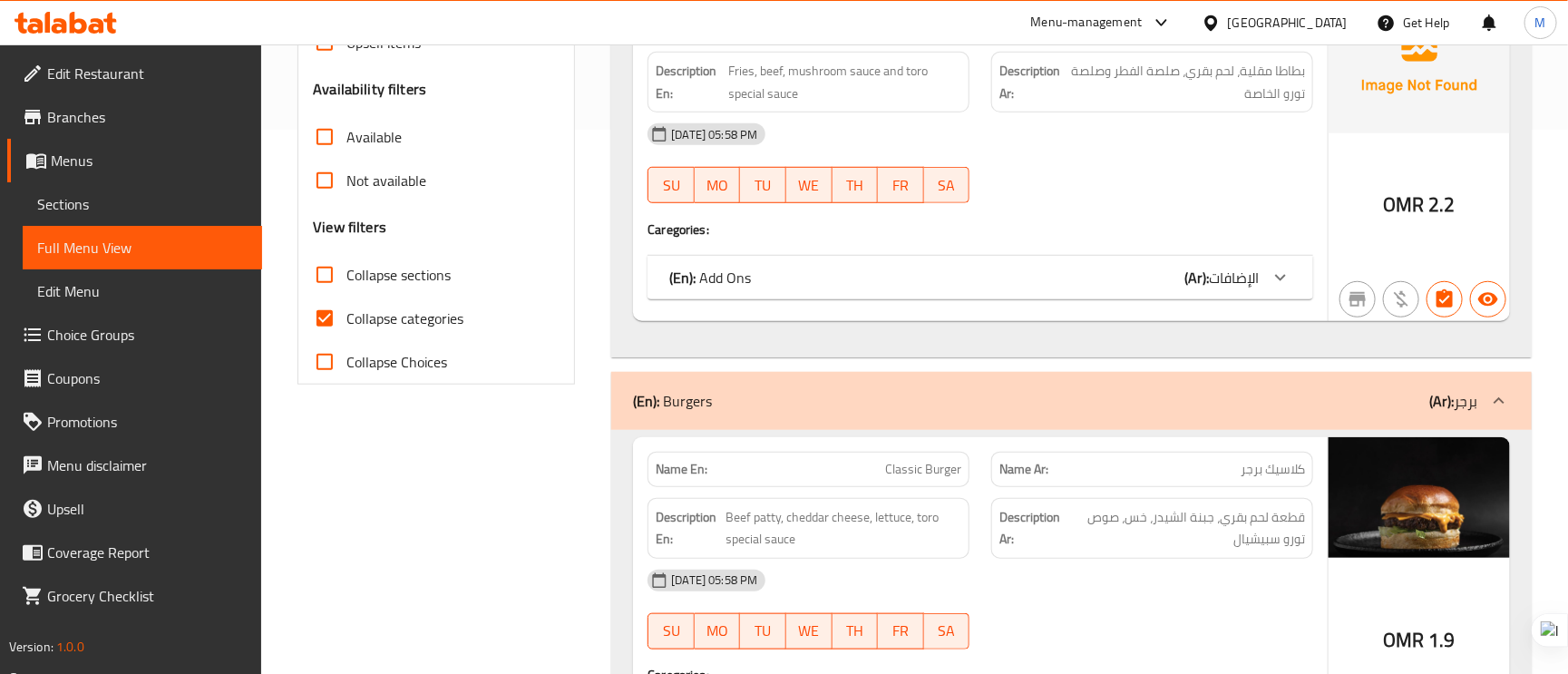
click at [352, 318] on span "Collapse categories" at bounding box center [404, 318] width 117 height 22
click at [346, 318] on input "Collapse categories" at bounding box center [325, 319] width 44 height 44
click at [352, 318] on span "Collapse categories" at bounding box center [404, 318] width 117 height 22
click at [346, 318] on input "Collapse categories" at bounding box center [325, 319] width 44 height 44
drag, startPoint x: 315, startPoint y: 317, endPoint x: 389, endPoint y: 312, distance: 74.2
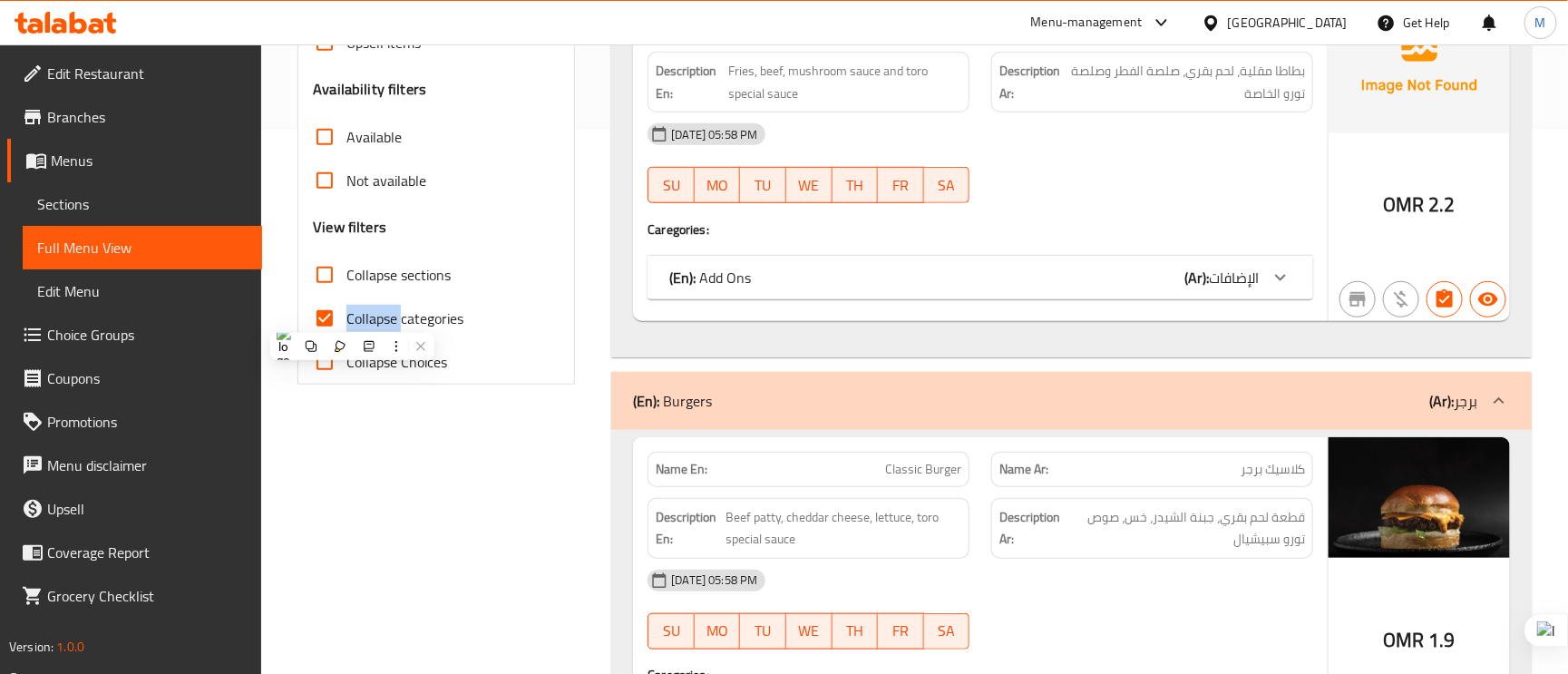
click at [318, 317] on input "Collapse categories" at bounding box center [325, 319] width 44 height 44
checkbox input "false"
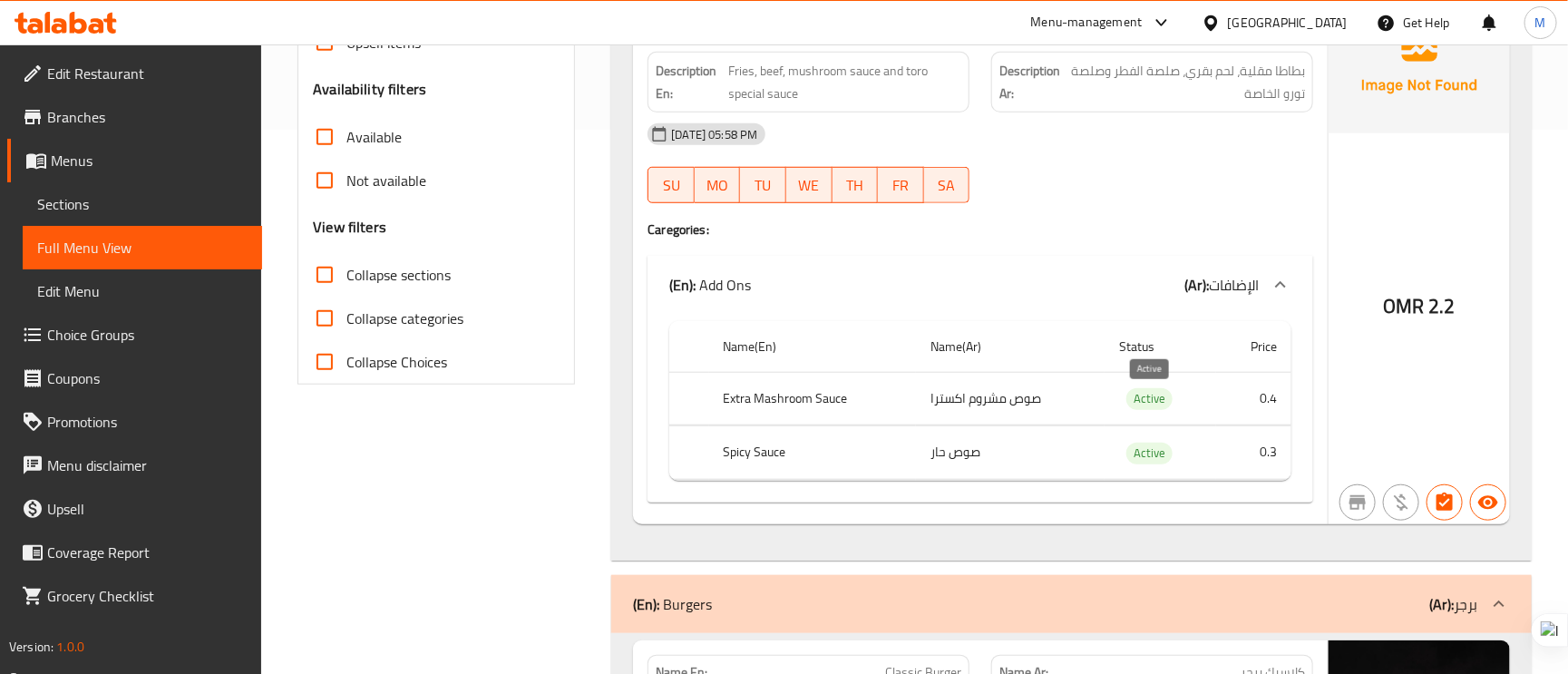
click at [1146, 407] on span "Active" at bounding box center [1149, 398] width 46 height 21
copy span "Active"
click at [1086, 249] on div "Name En: Toro Fries Name Ar: تورو فرايز Description En: Fries, beef, mushroom s…" at bounding box center [980, 257] width 695 height 532
